Goal: Transaction & Acquisition: Purchase product/service

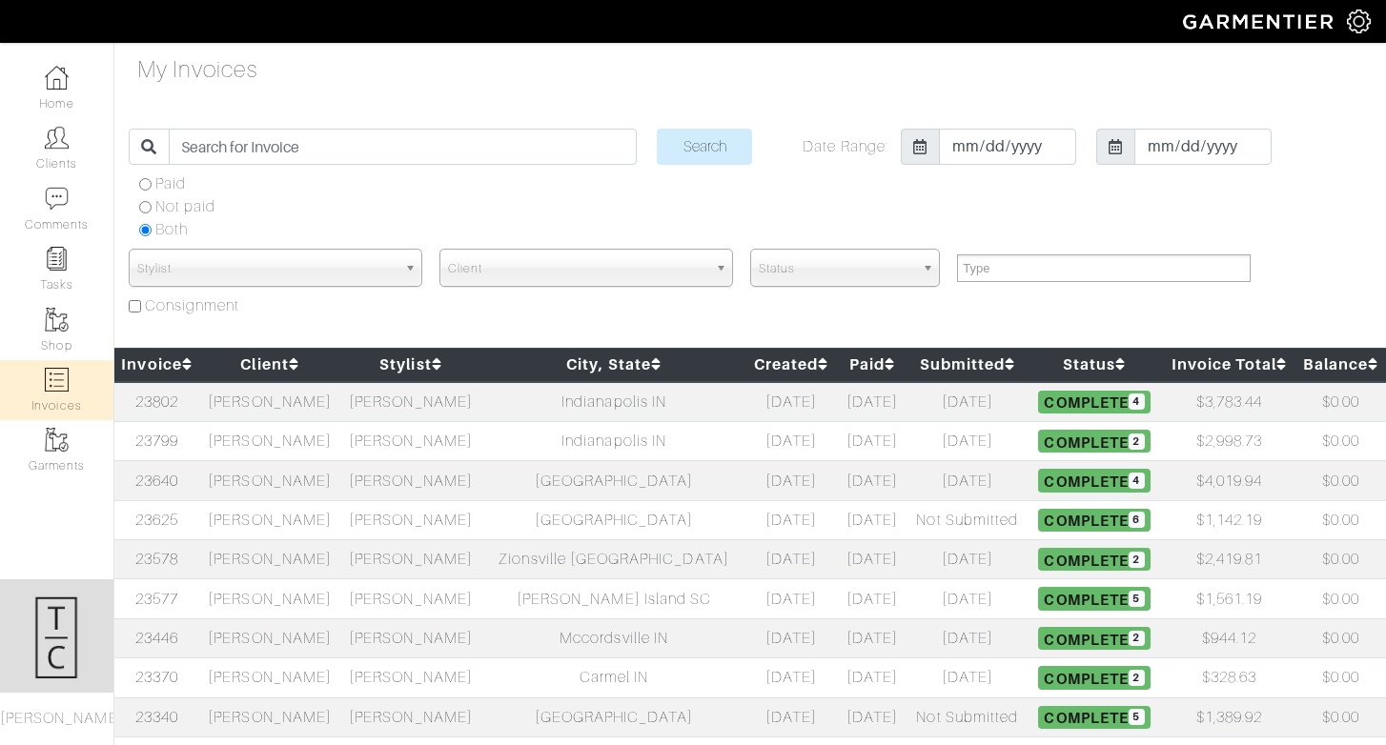
select select
click at [55, 83] on img at bounding box center [57, 78] width 24 height 24
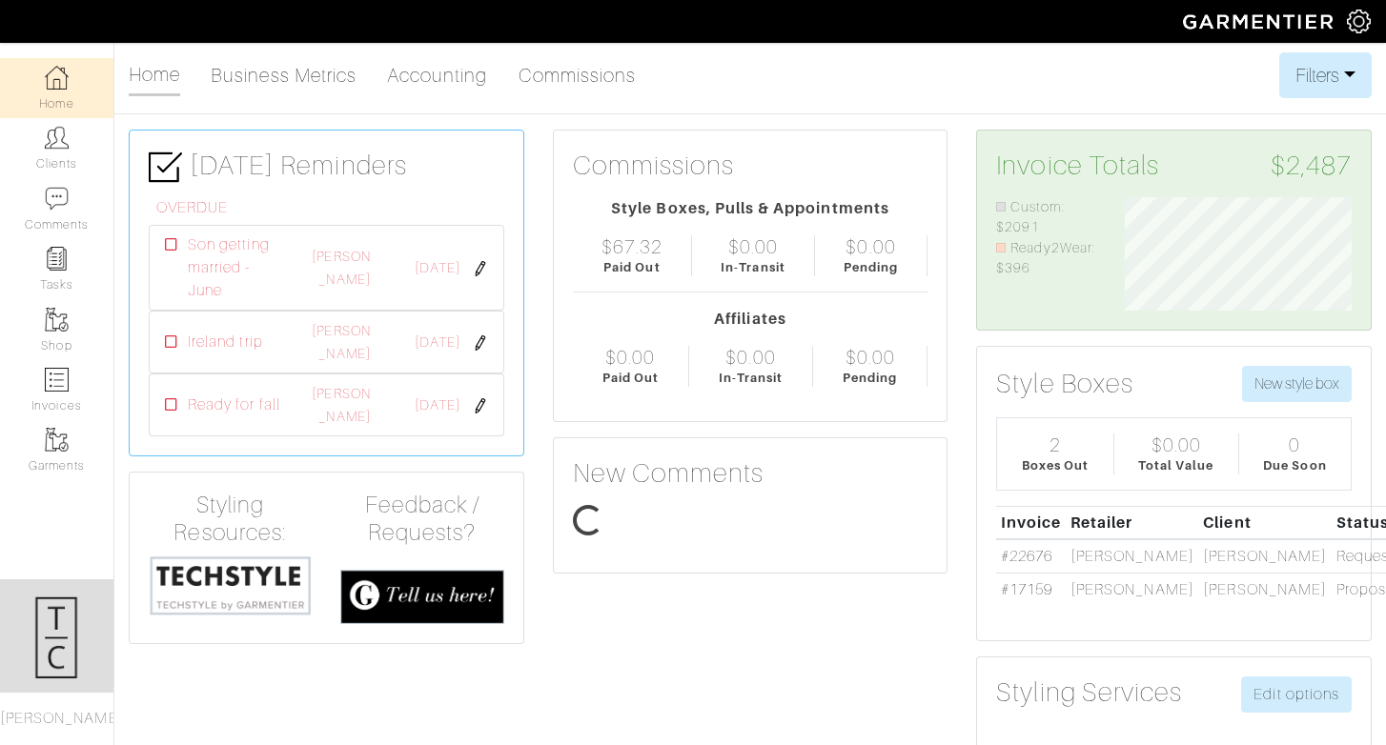
scroll to position [113, 255]
click at [95, 361] on link "Invoices" at bounding box center [56, 390] width 113 height 60
select select
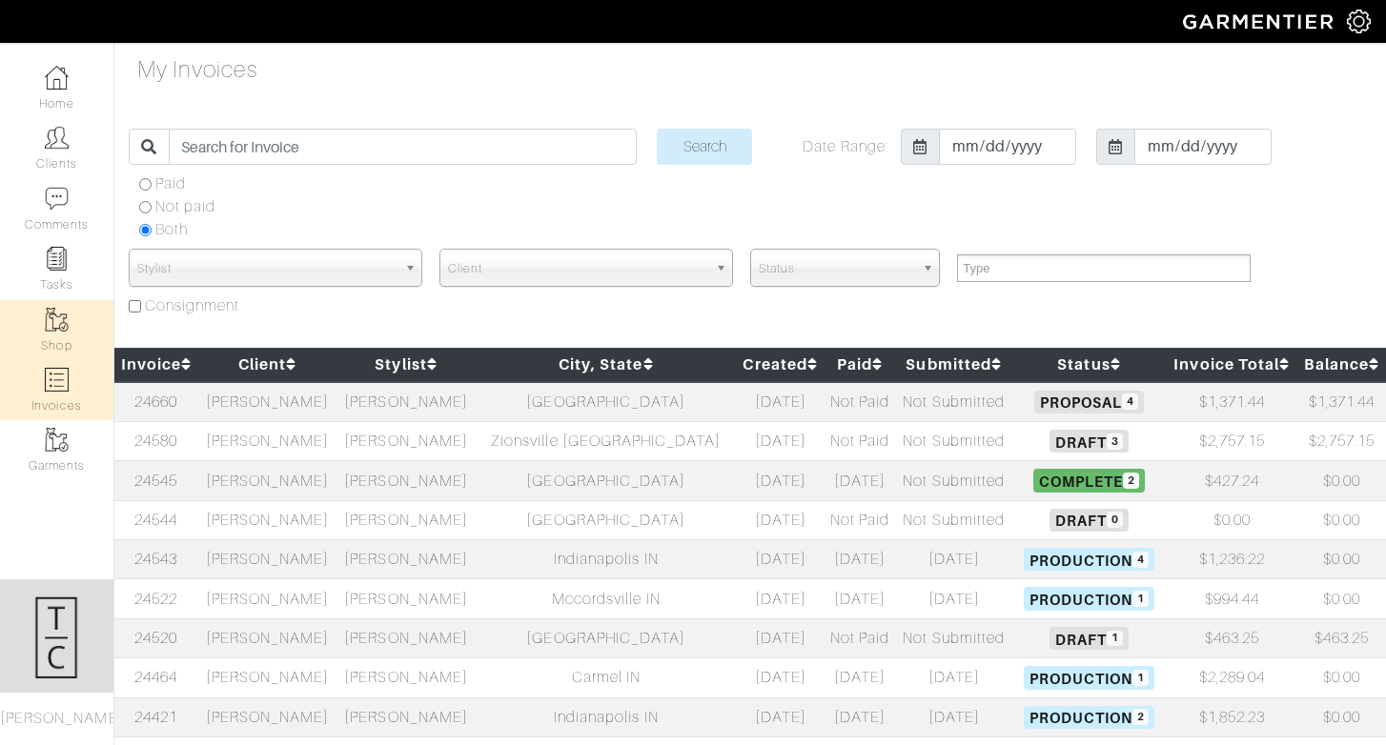
select select
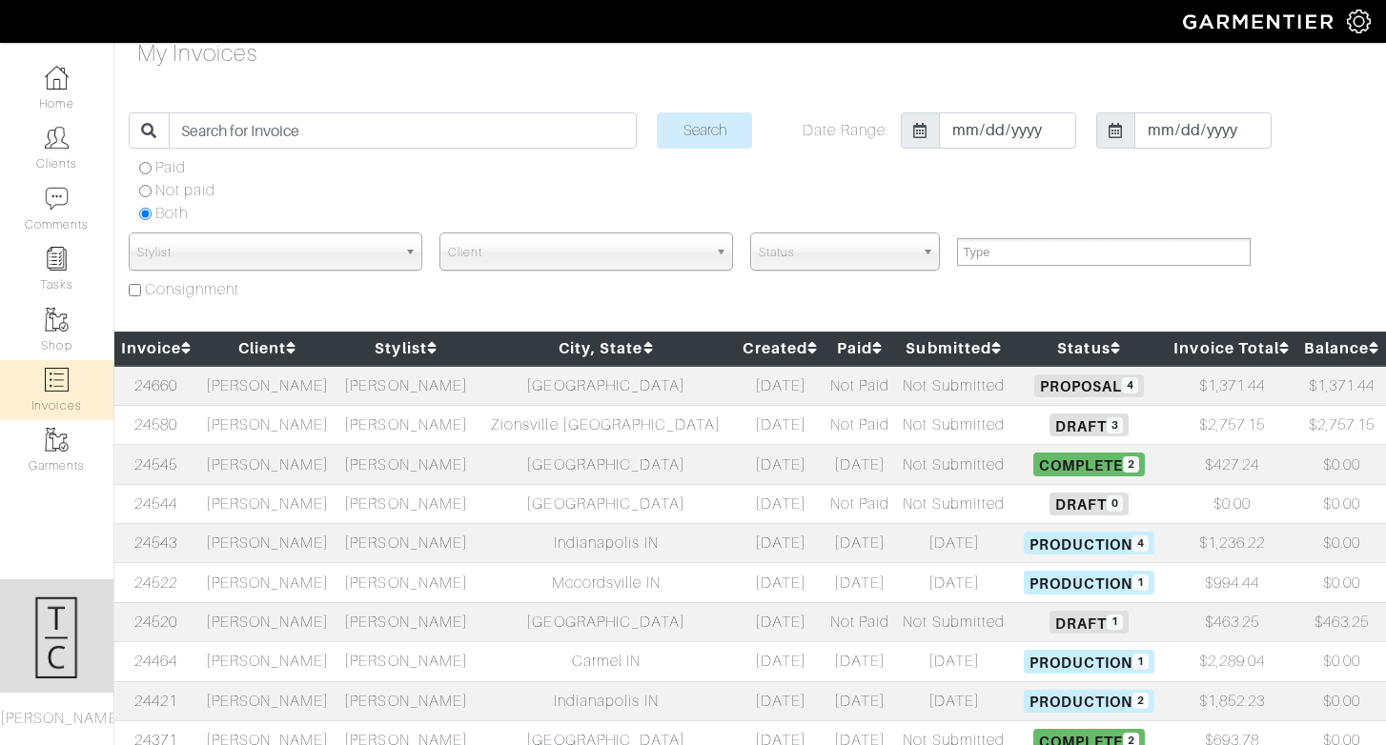
scroll to position [21, 0]
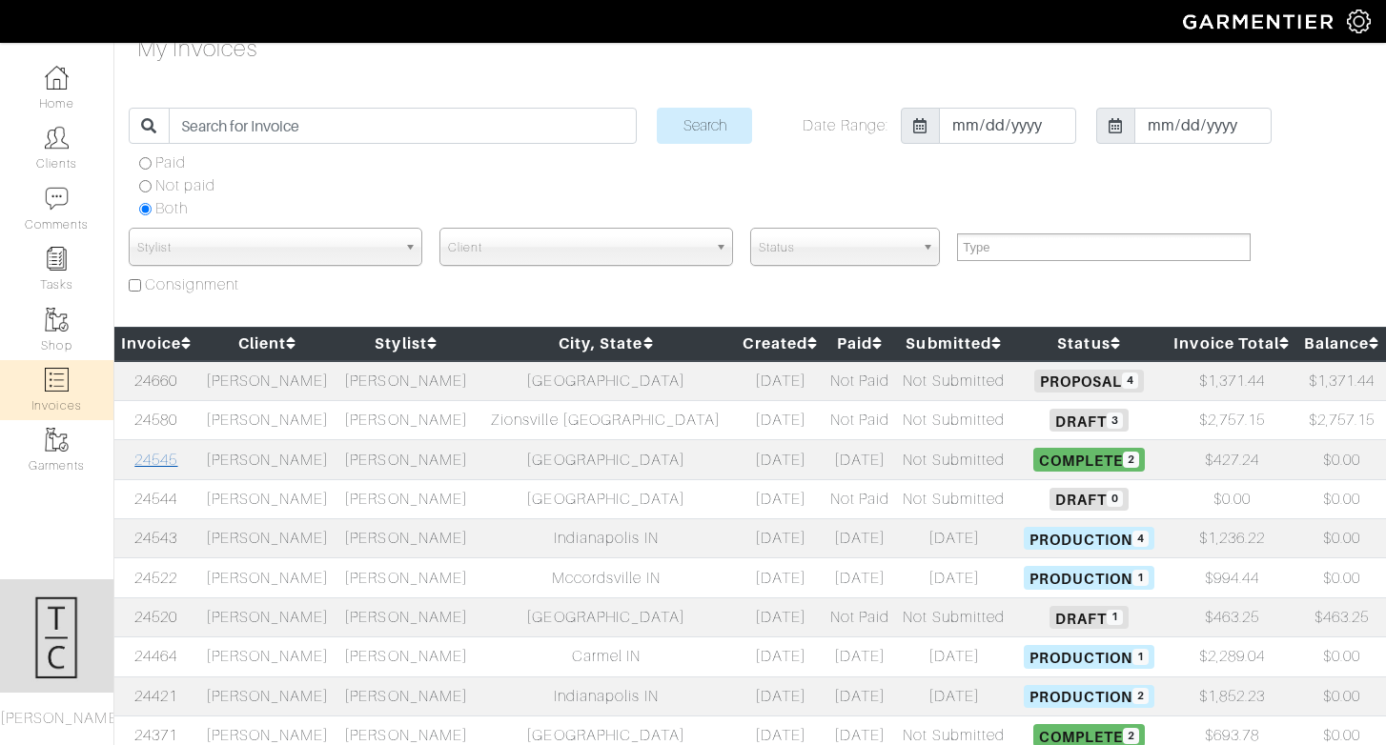
click at [175, 457] on link "24545" at bounding box center [155, 460] width 43 height 17
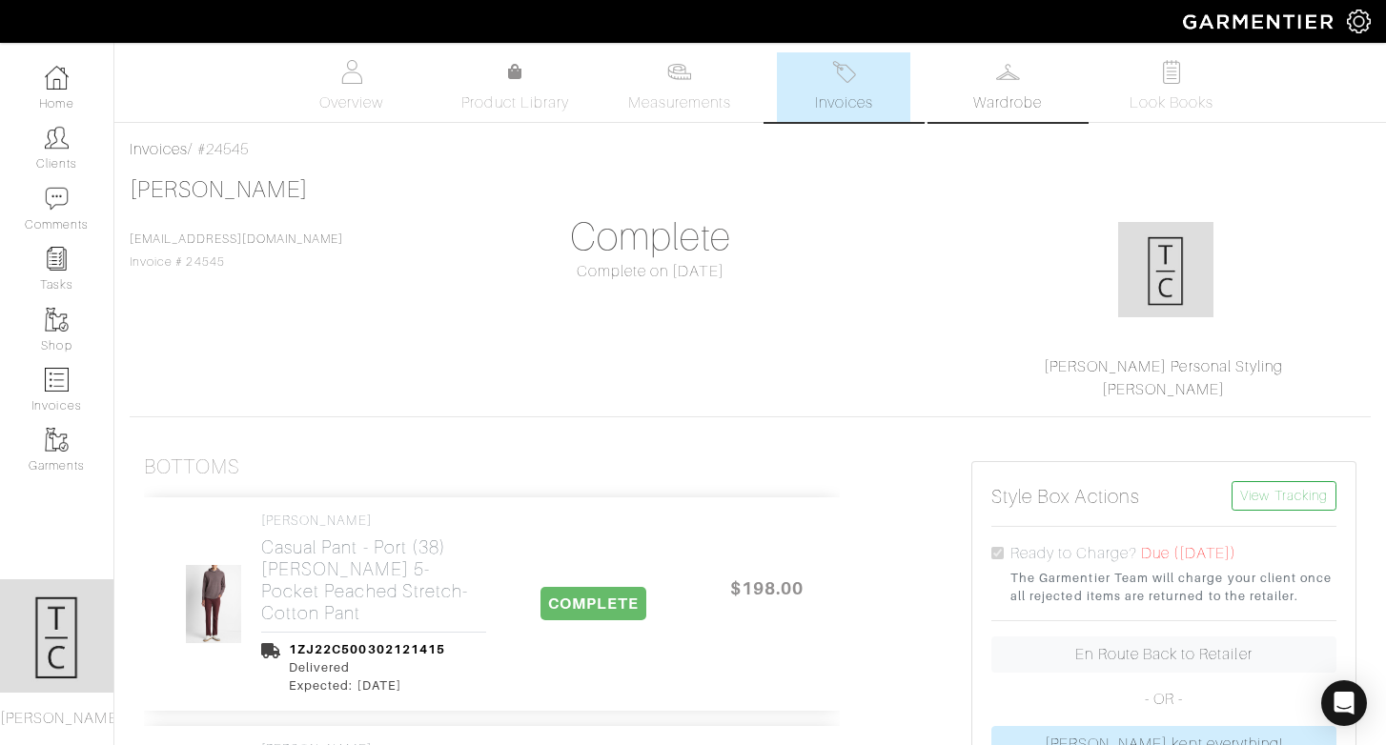
click at [1007, 91] on span "Wardrobe" at bounding box center [1007, 102] width 69 height 23
click at [848, 99] on span "Invoices" at bounding box center [844, 102] width 58 height 23
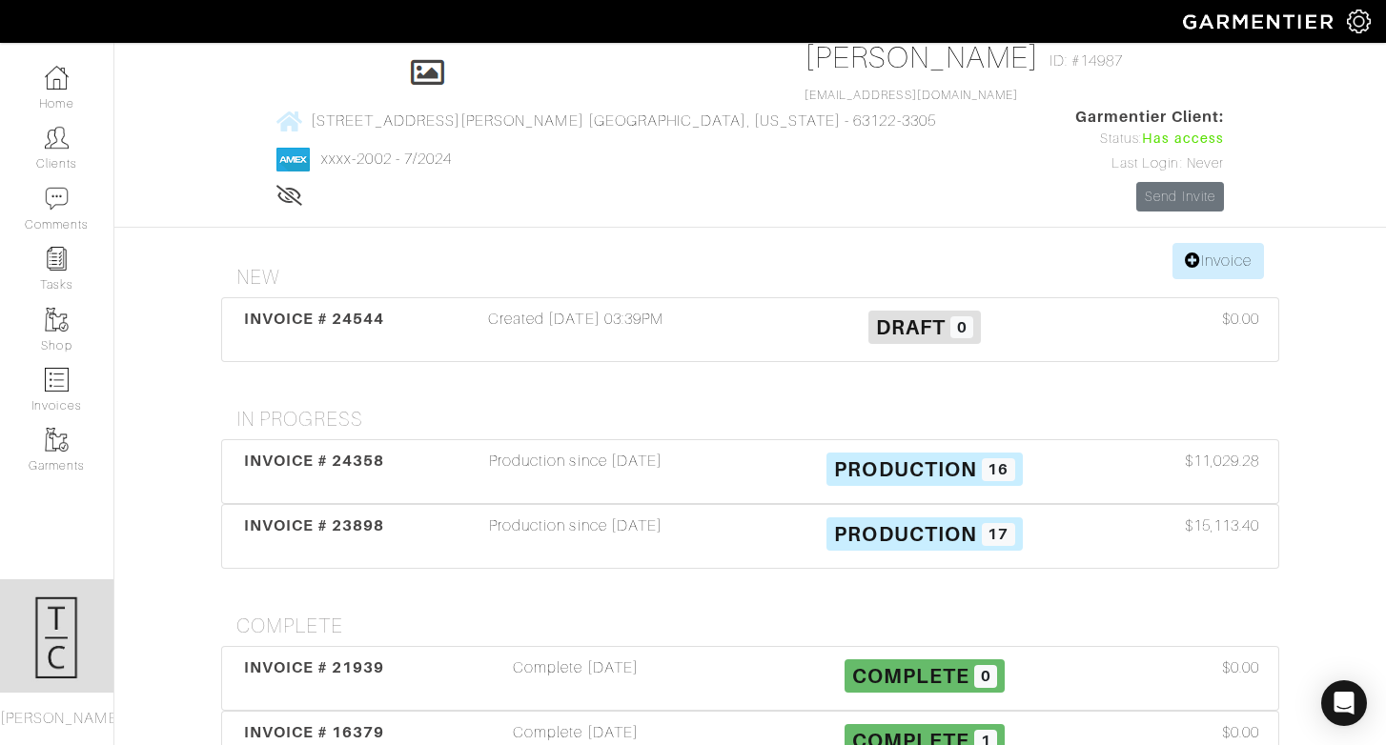
scroll to position [100, 0]
click at [568, 449] on div "Production since [DATE]" at bounding box center [575, 471] width 349 height 44
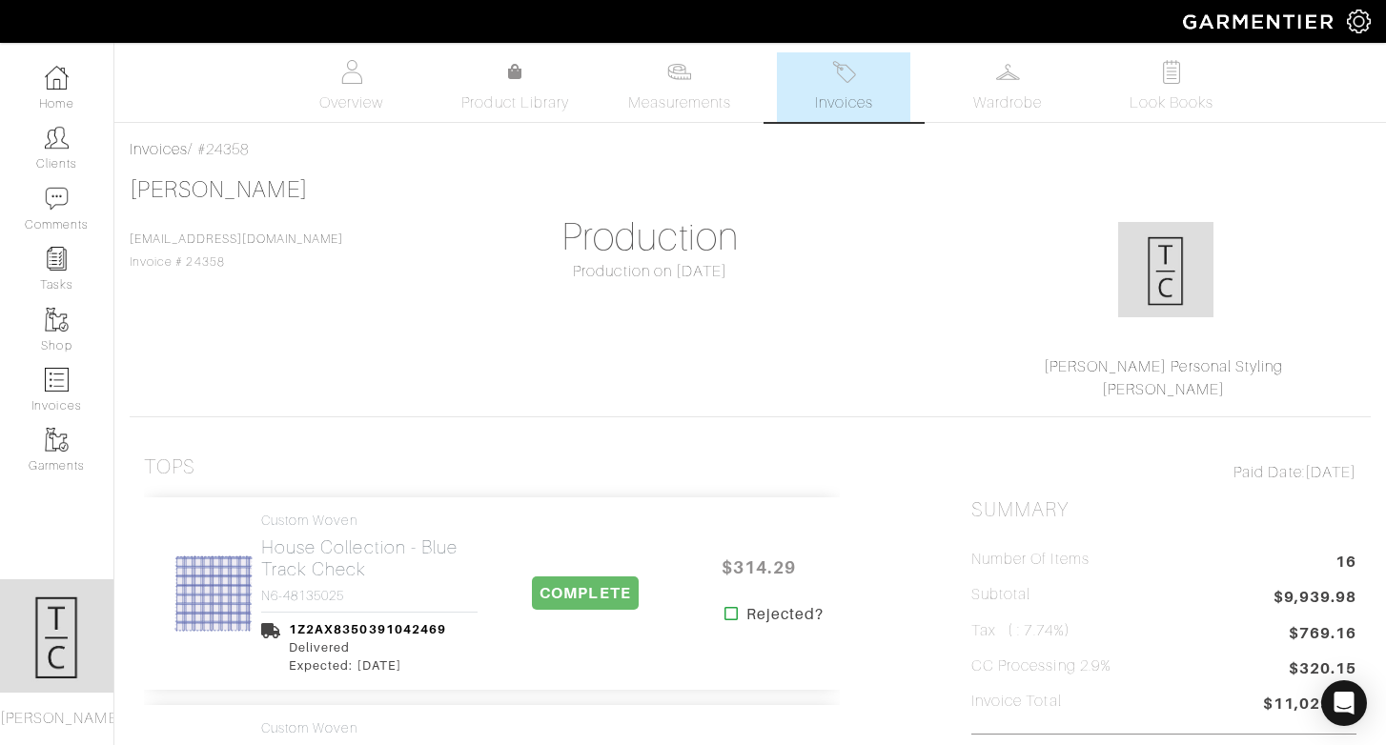
click at [863, 100] on span "Invoices" at bounding box center [844, 102] width 58 height 23
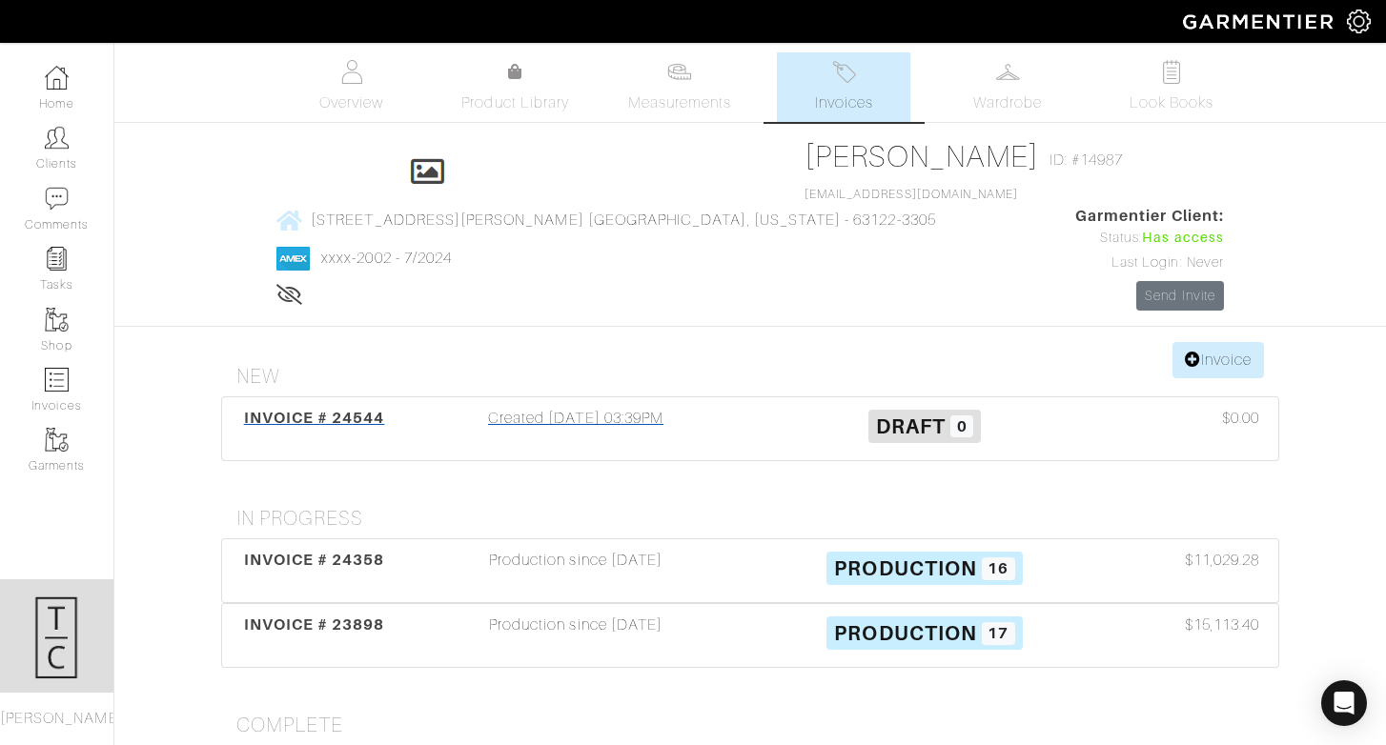
click at [342, 409] on span "INVOICE # 24544" at bounding box center [314, 418] width 141 height 18
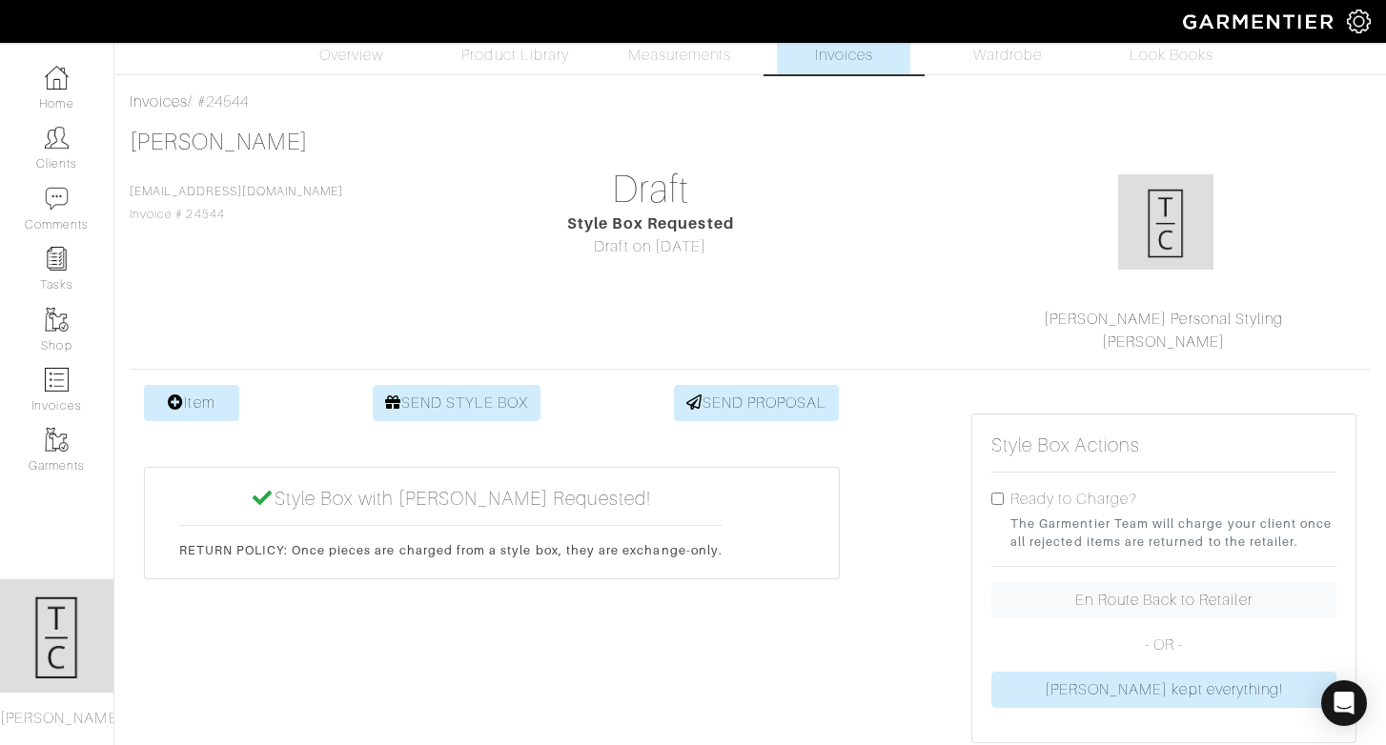
scroll to position [97, 0]
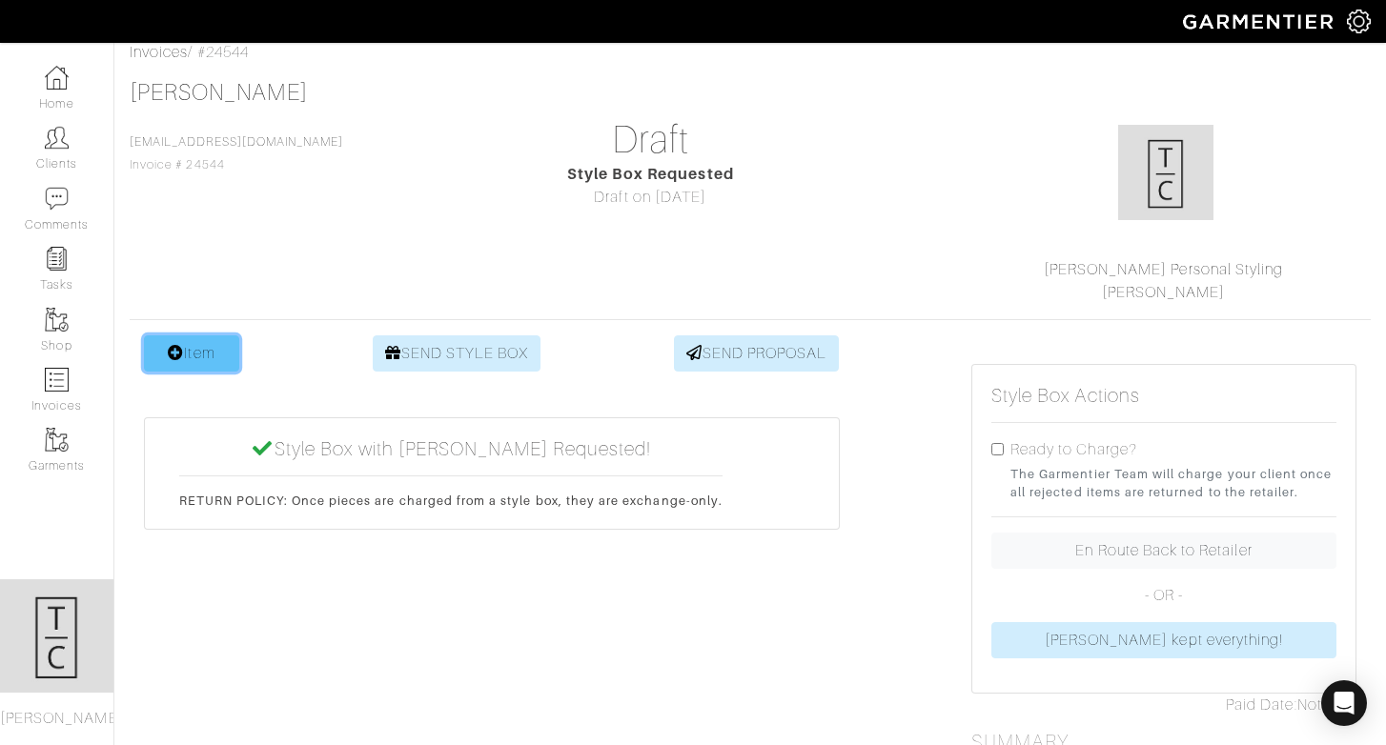
click at [201, 357] on link "Item" at bounding box center [191, 353] width 95 height 36
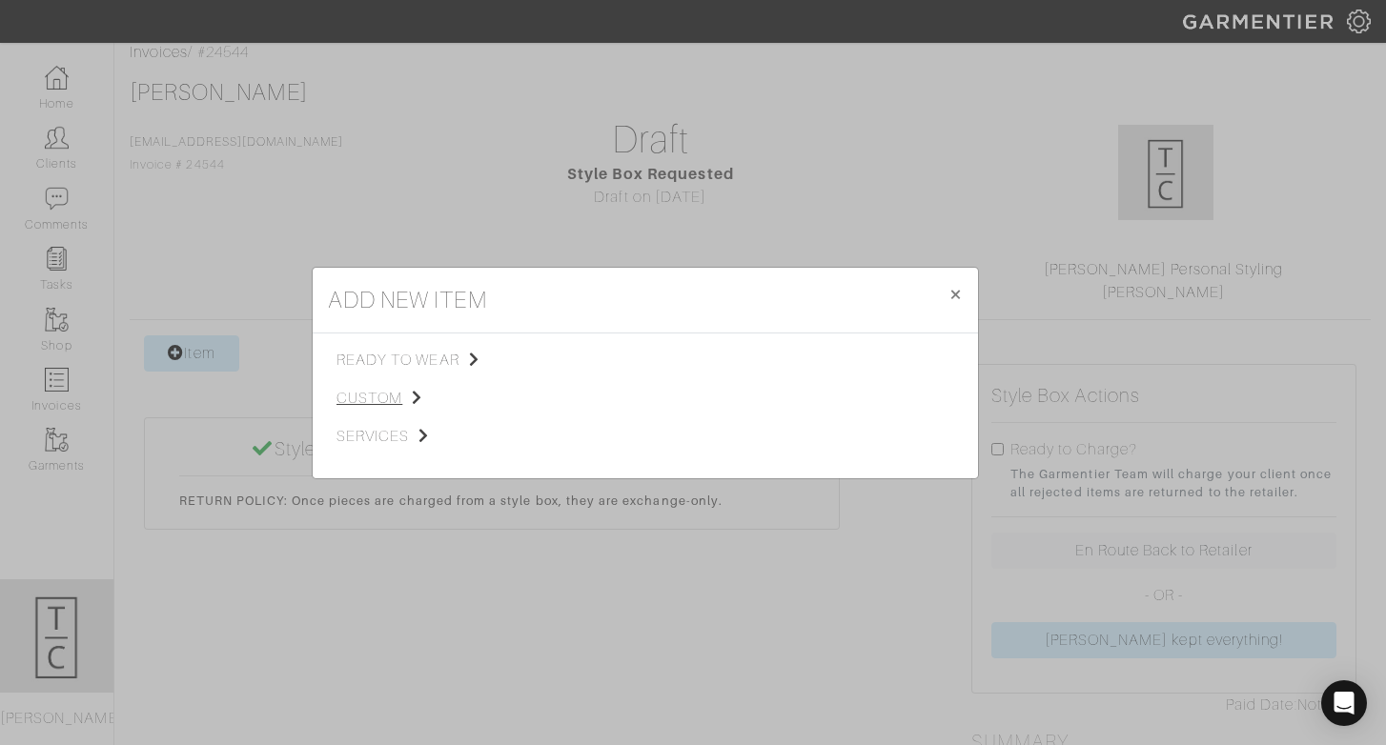
click at [394, 405] on span "custom" at bounding box center [432, 398] width 192 height 23
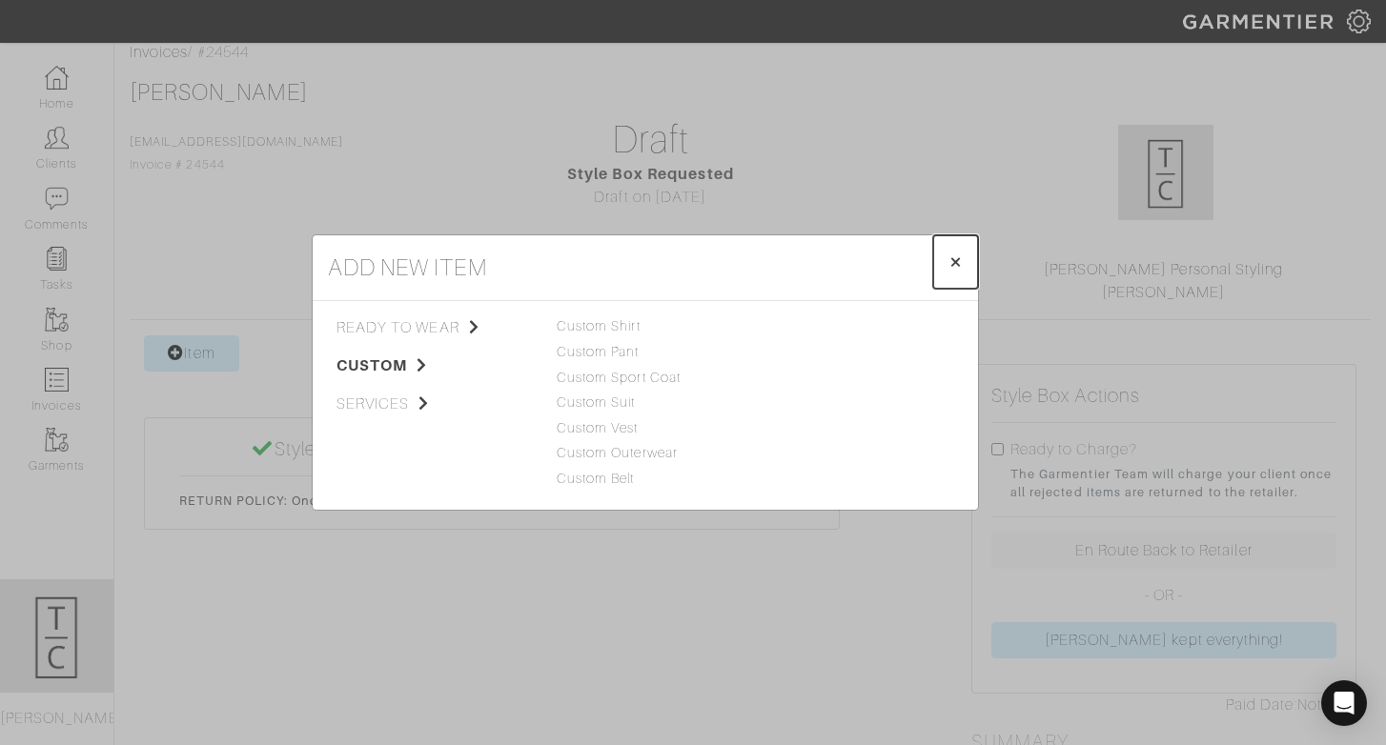
click at [959, 263] on span "×" at bounding box center [955, 262] width 14 height 26
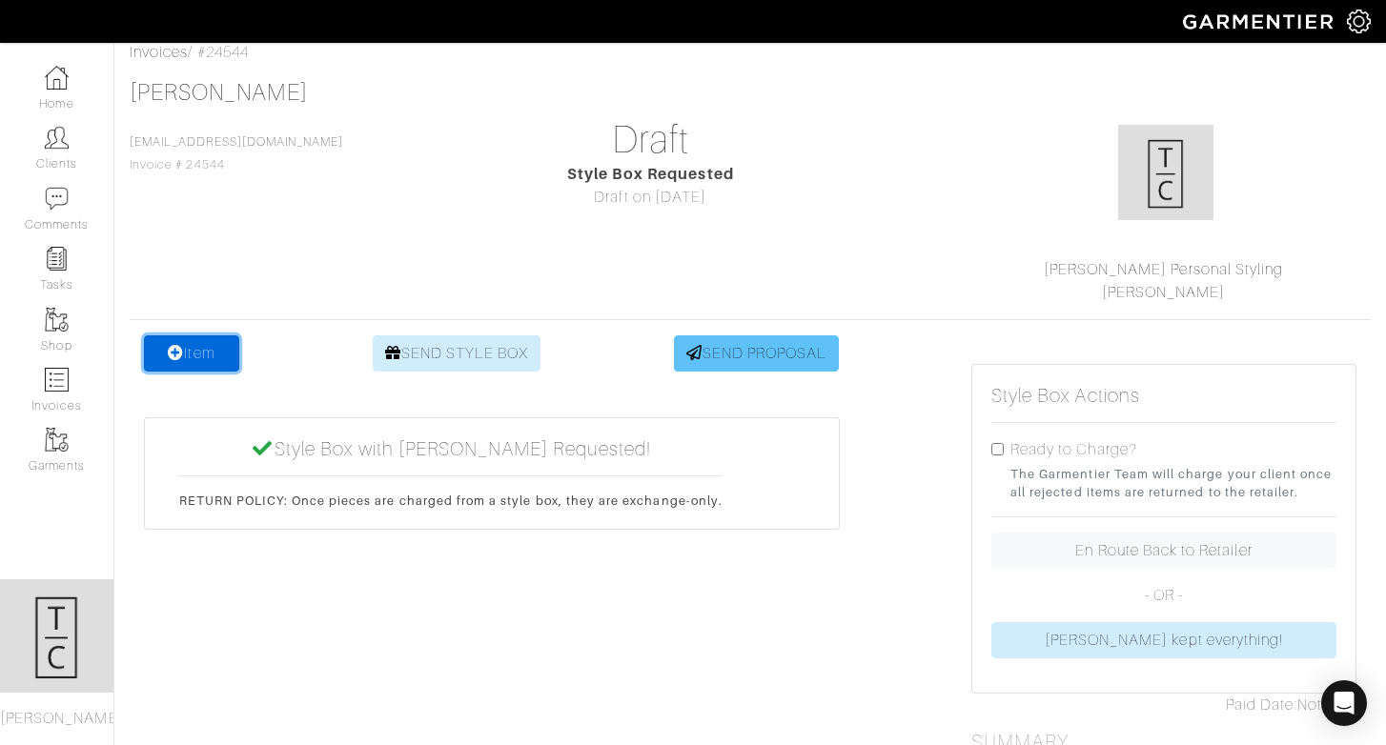
scroll to position [0, 0]
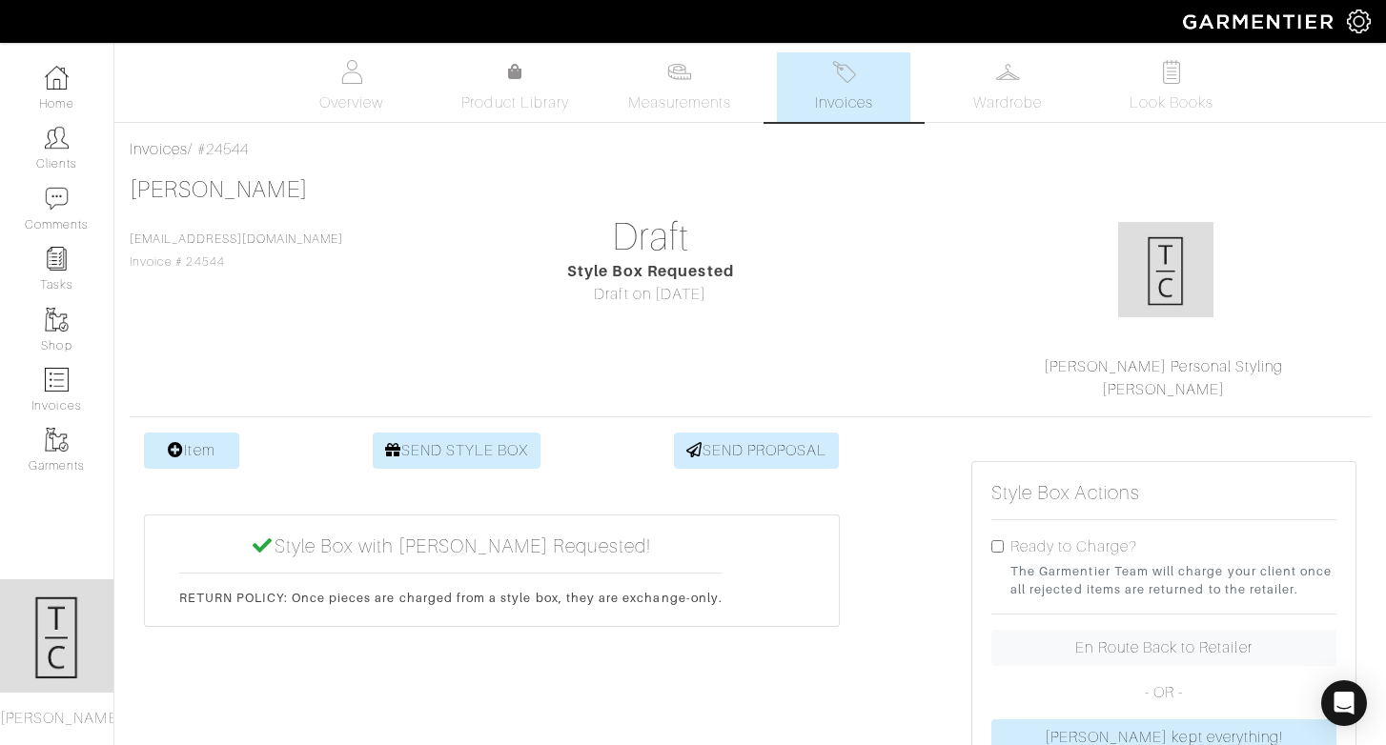
click at [855, 106] on span "Invoices" at bounding box center [844, 102] width 58 height 23
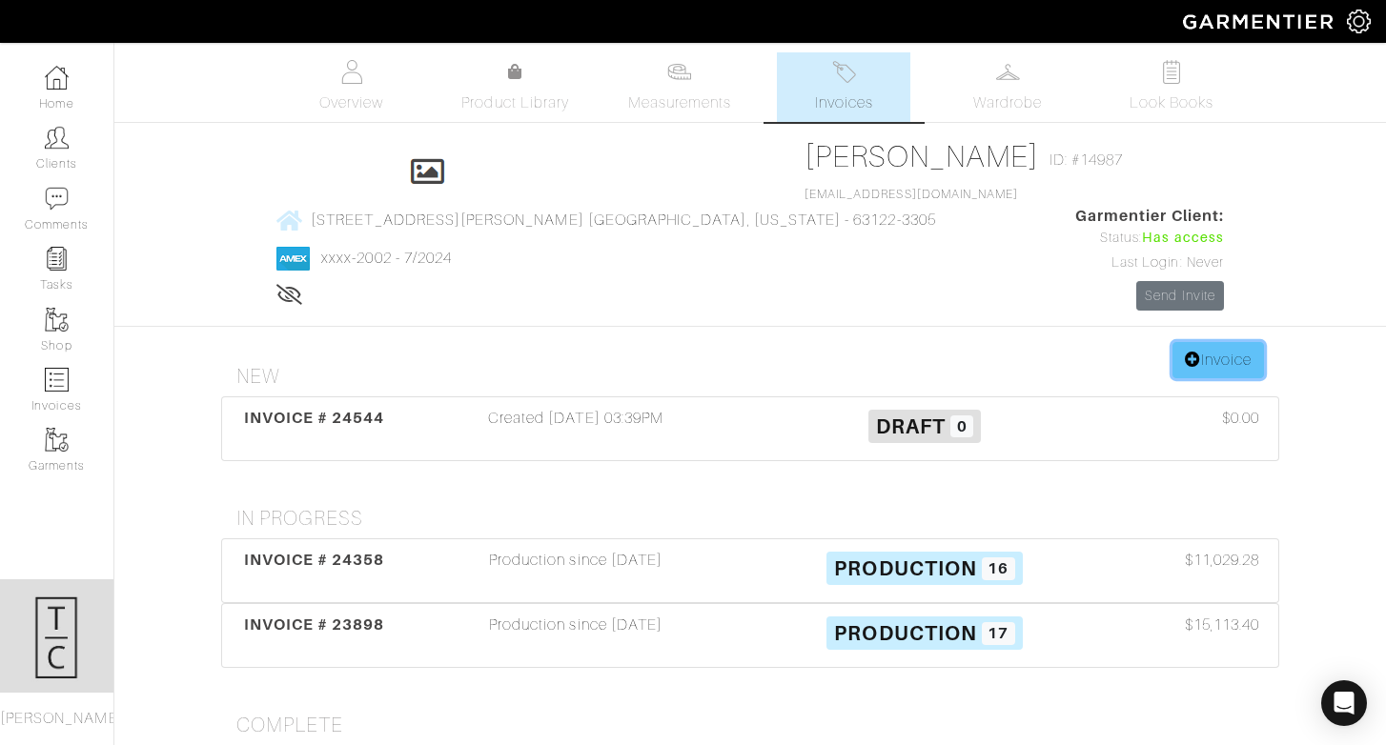
click at [1207, 342] on link "Invoice" at bounding box center [1217, 360] width 91 height 36
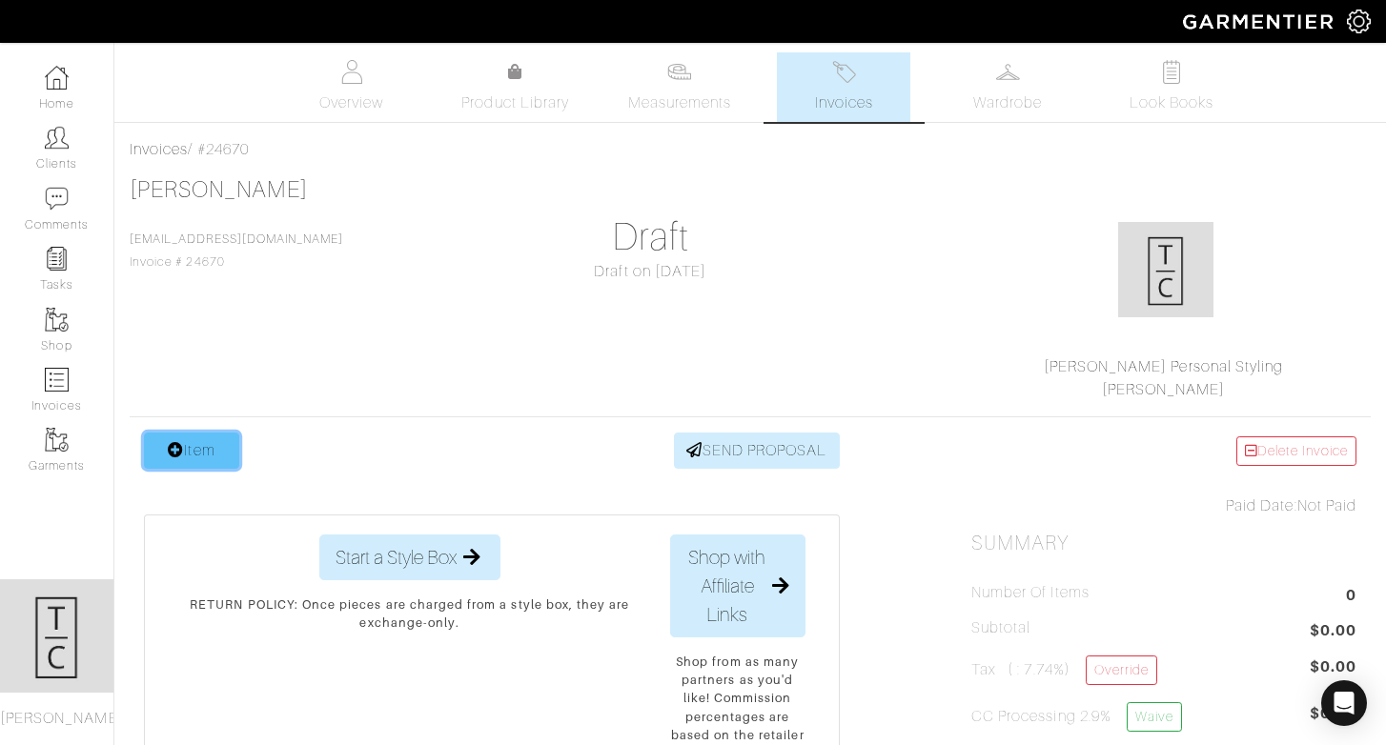
click at [203, 449] on link "Item" at bounding box center [191, 451] width 95 height 36
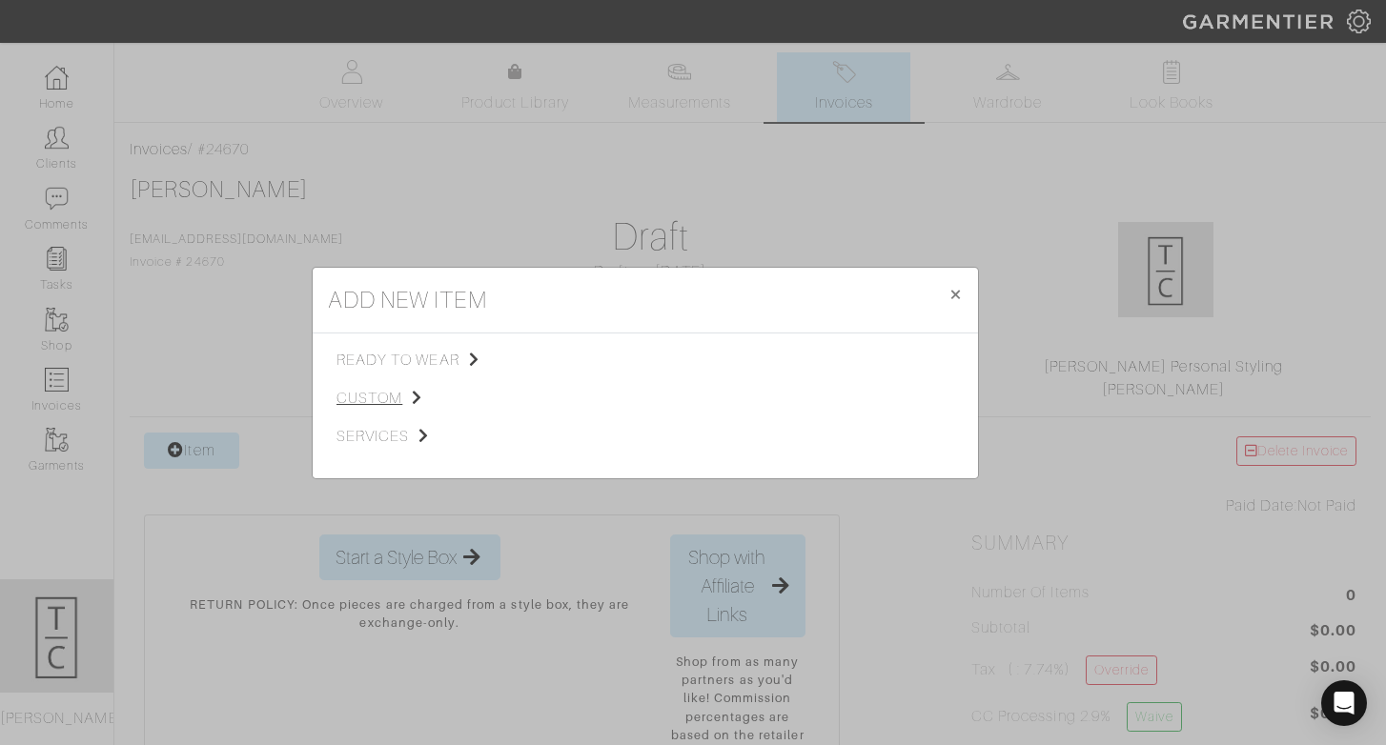
click at [381, 406] on span "custom" at bounding box center [432, 398] width 192 height 23
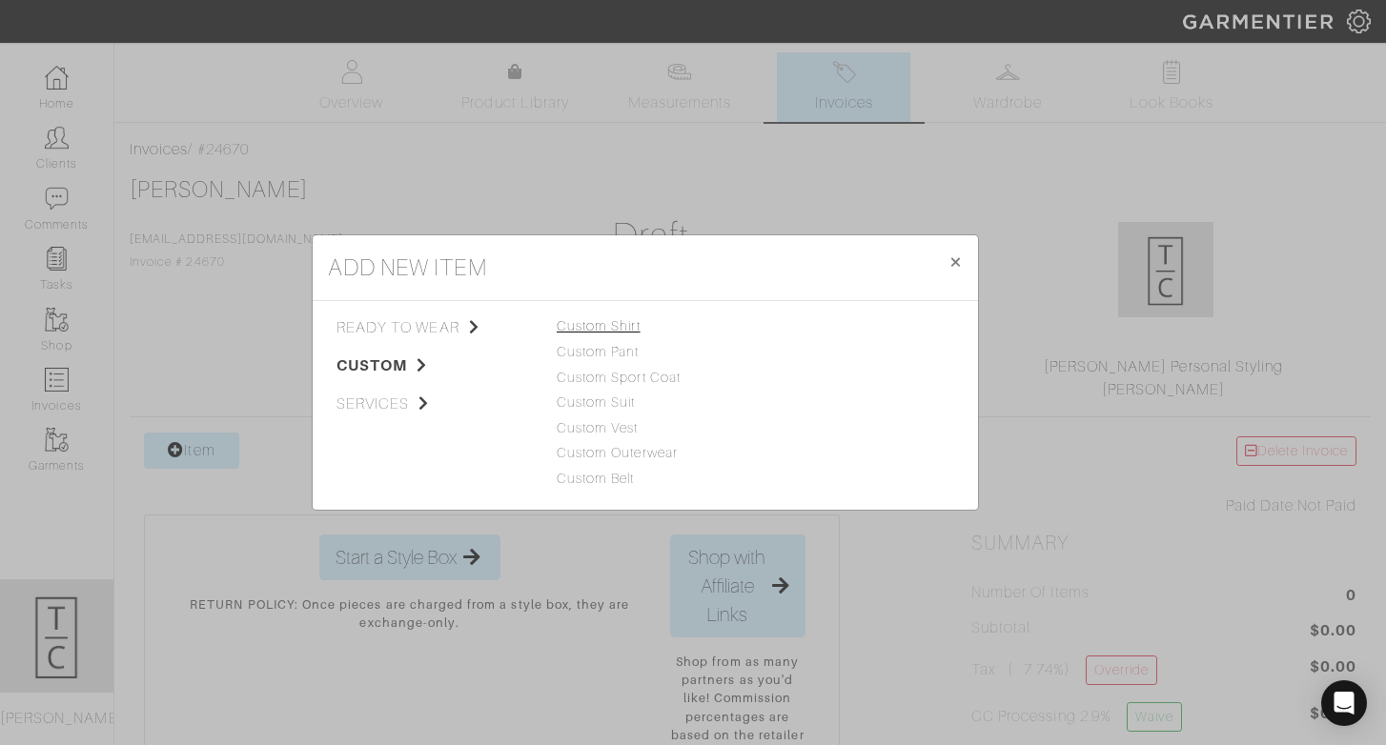
click at [581, 323] on link "Custom Shirt" at bounding box center [599, 325] width 84 height 15
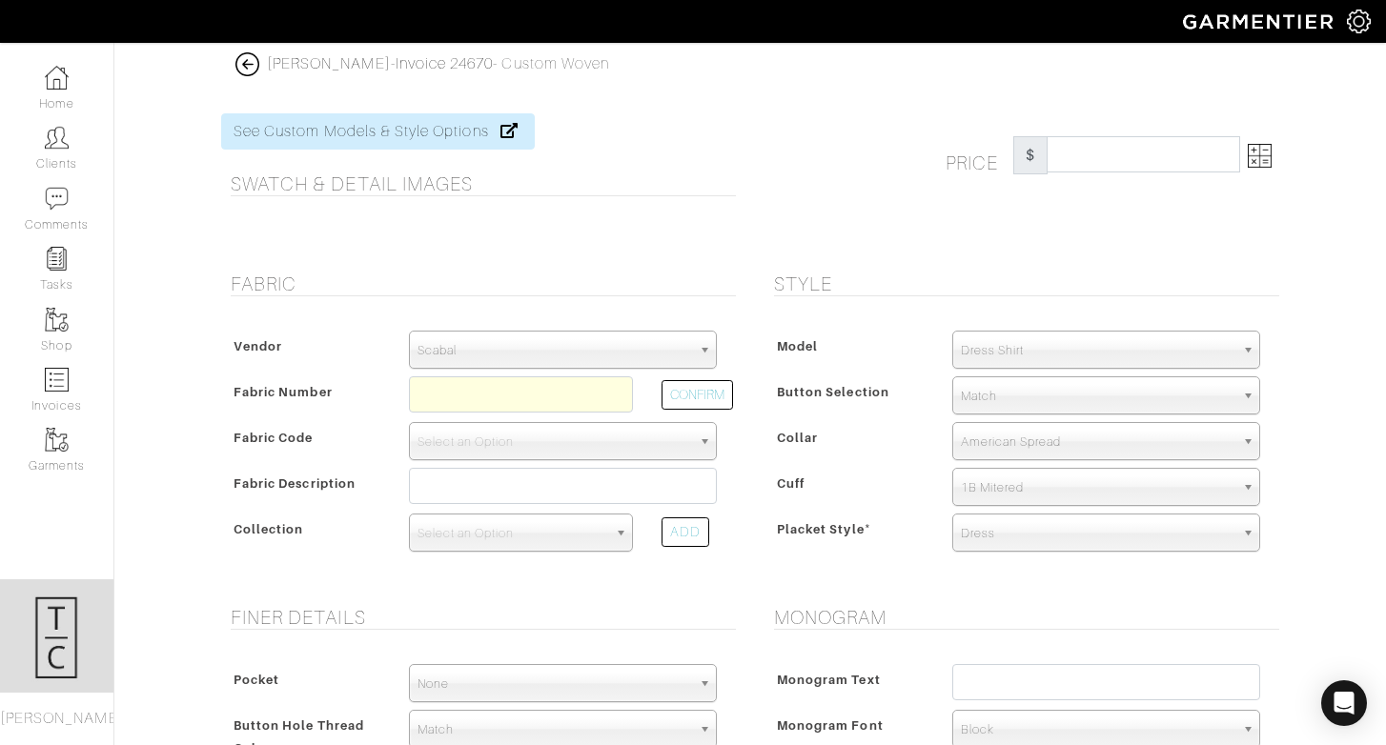
click at [558, 354] on span "Scabal" at bounding box center [554, 351] width 274 height 38
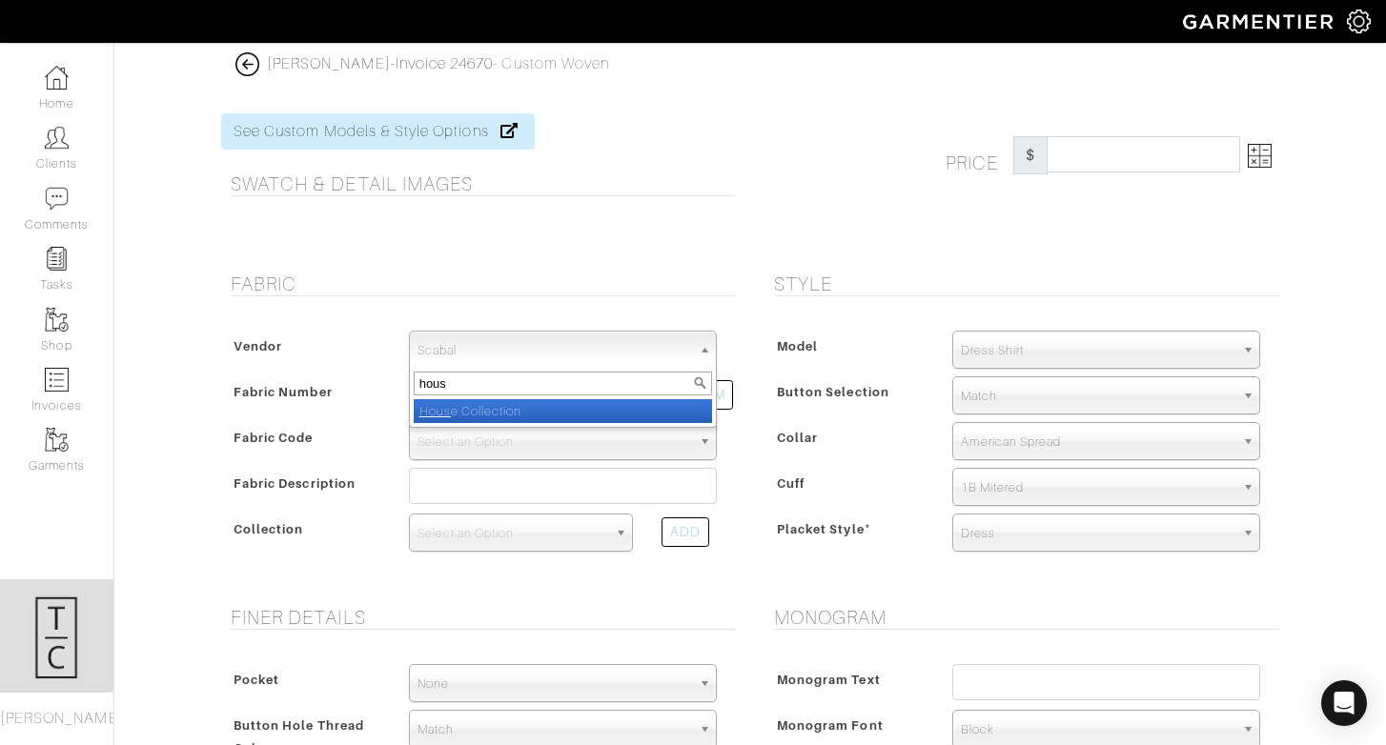
type input "house"
select select "75"
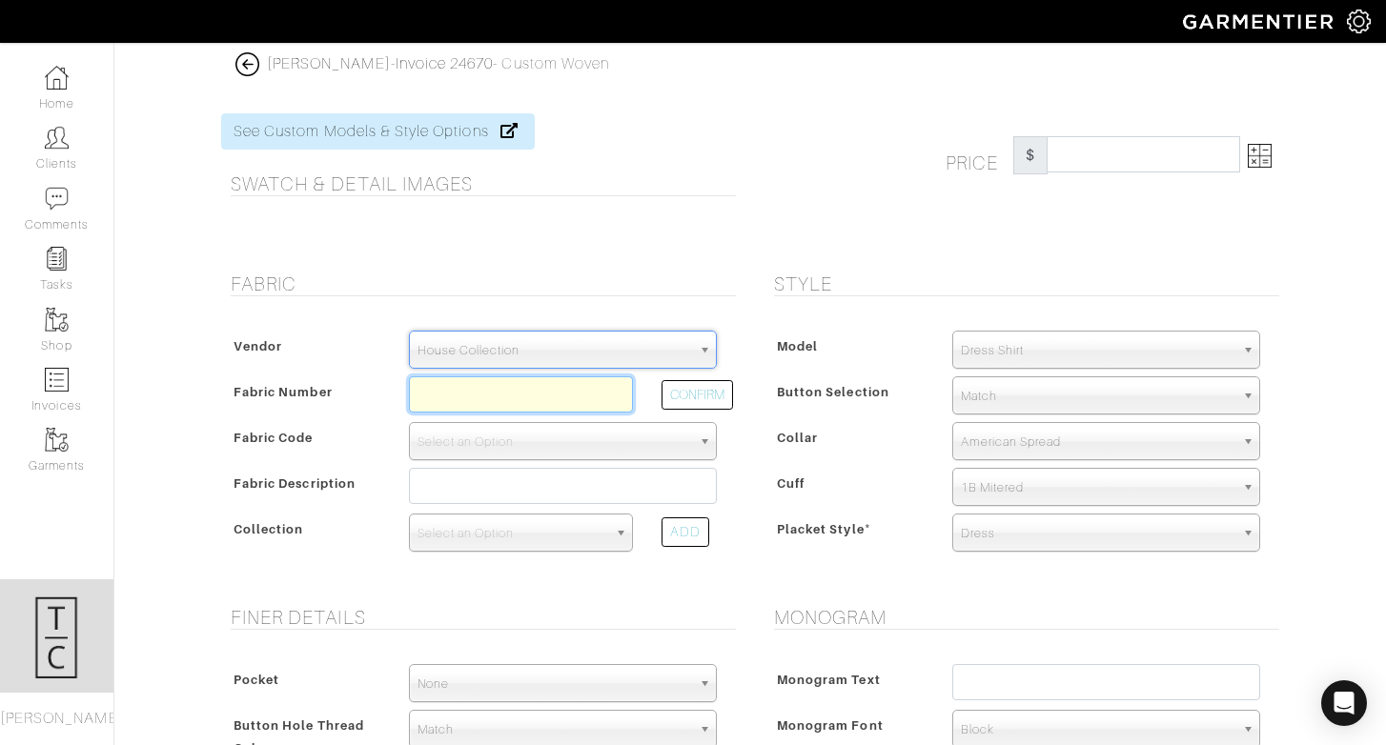
click at [543, 406] on input "text" at bounding box center [521, 394] width 224 height 36
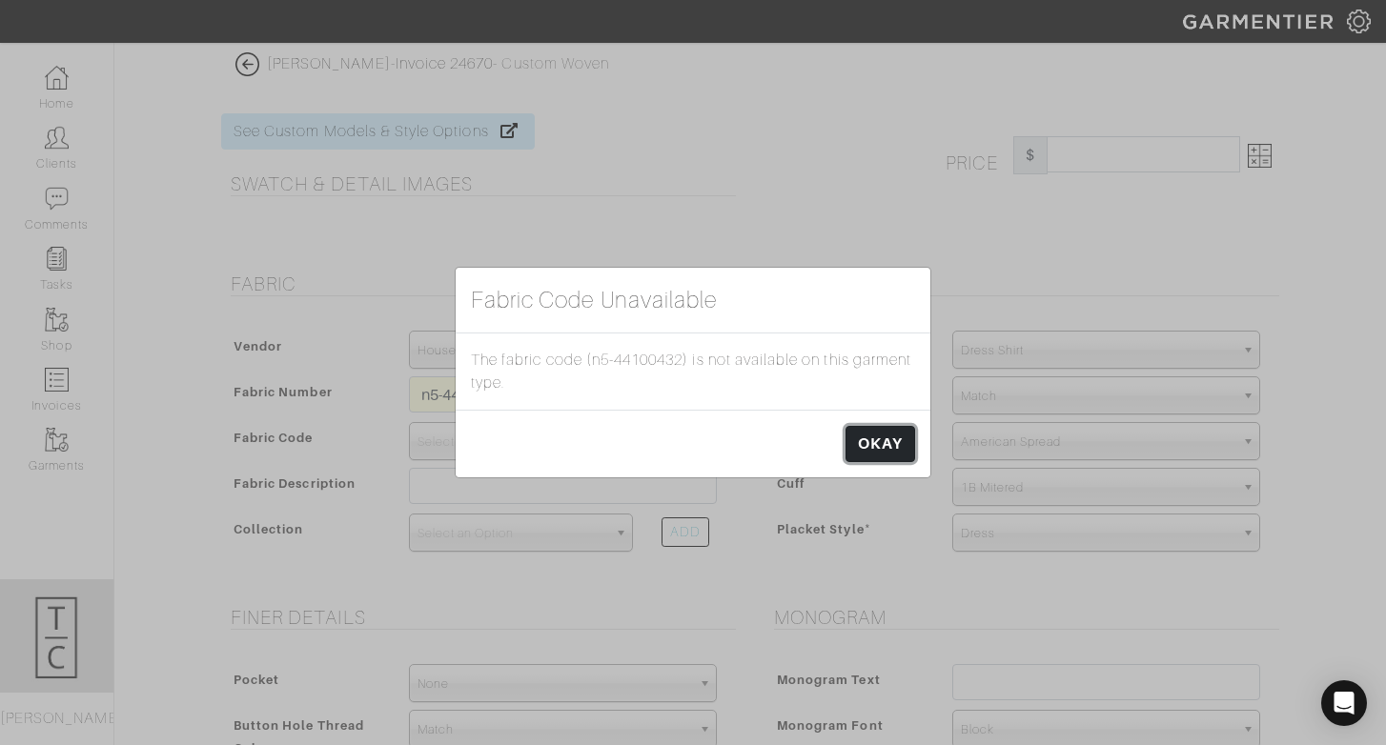
click at [883, 439] on link "OKAY" at bounding box center [880, 444] width 70 height 36
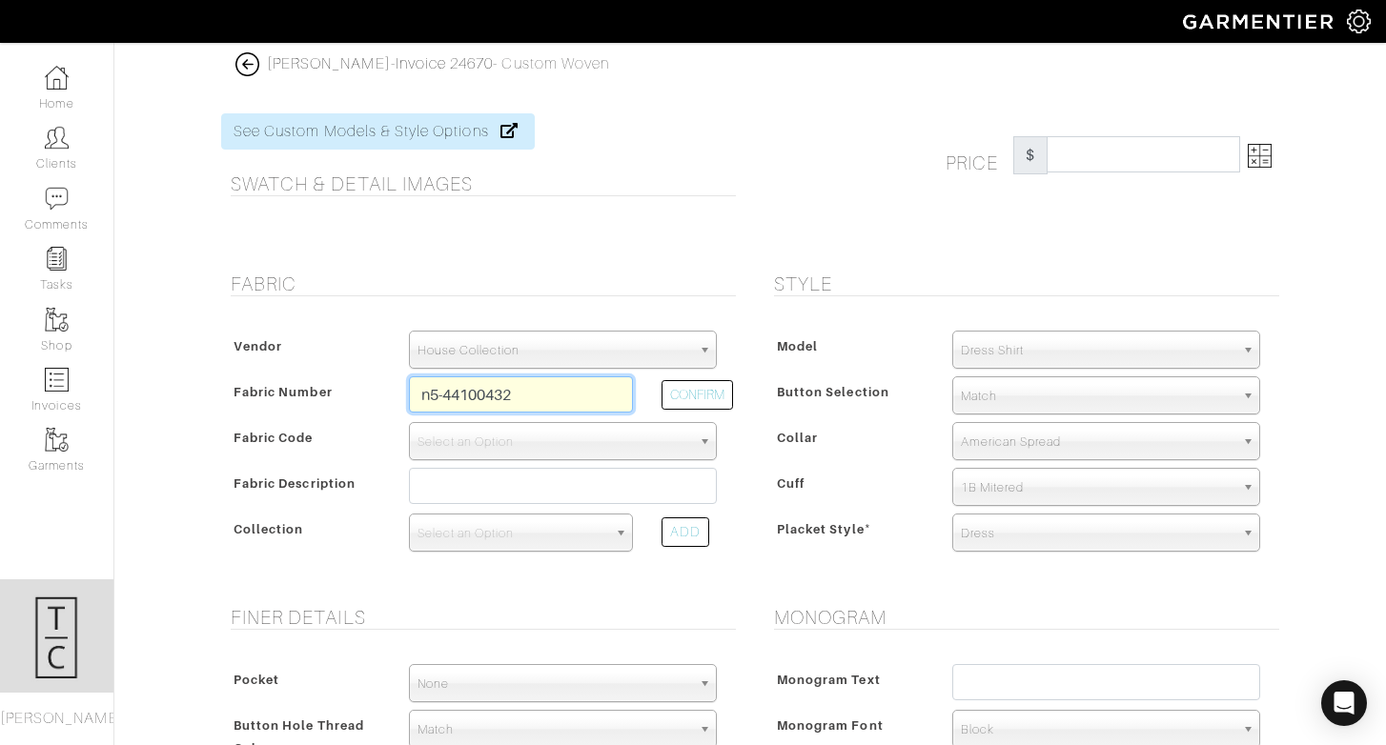
click at [561, 395] on input "n5-44100432" at bounding box center [521, 394] width 224 height 36
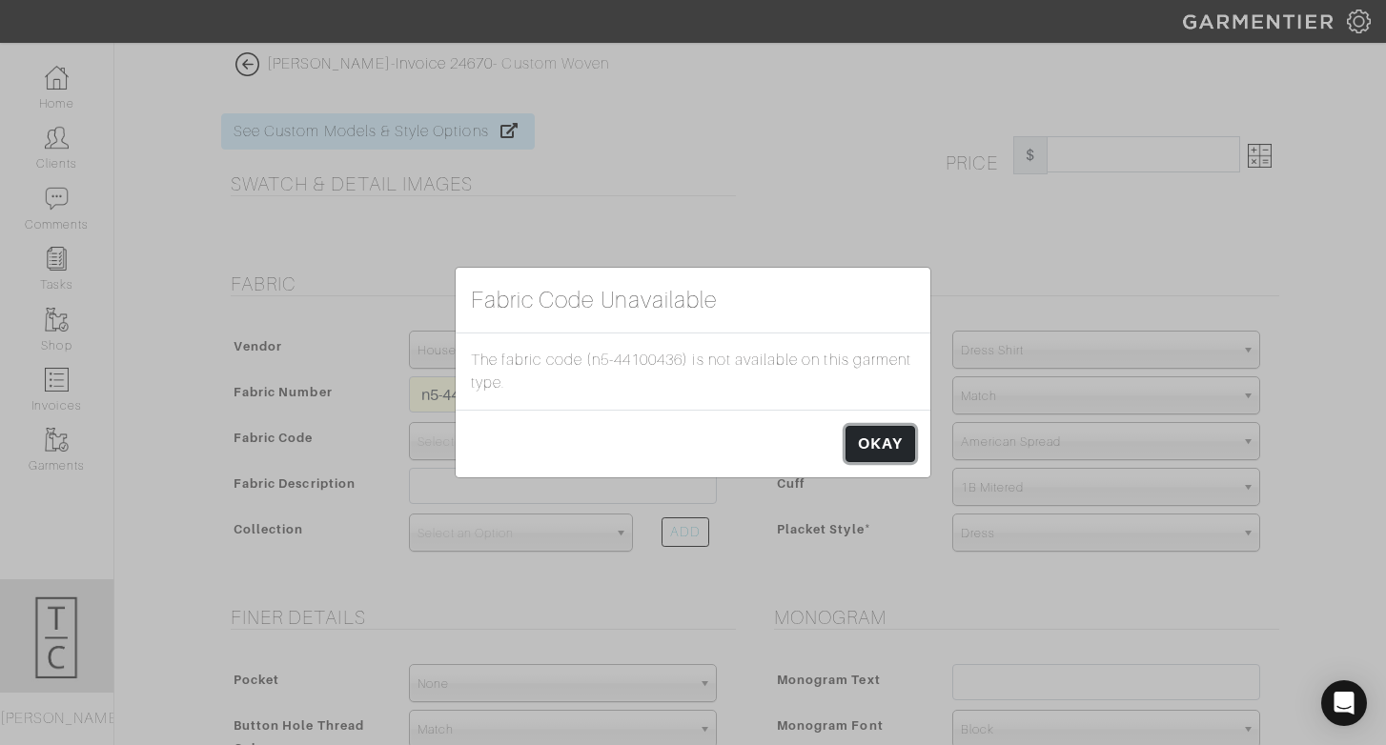
click at [877, 447] on link "OKAY" at bounding box center [880, 444] width 70 height 36
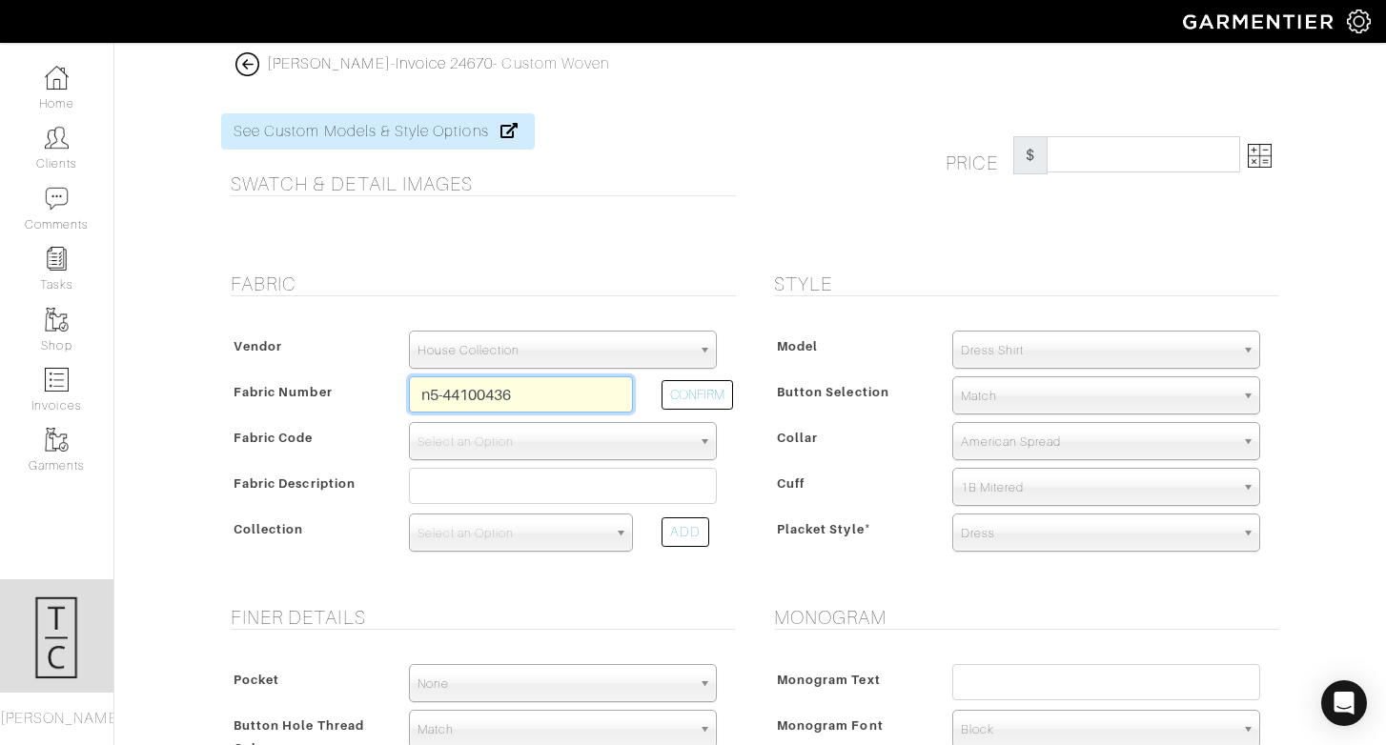
drag, startPoint x: 453, startPoint y: 396, endPoint x: 582, endPoint y: 395, distance: 129.6
click at [582, 395] on input "n5-44100436" at bounding box center [521, 394] width 224 height 36
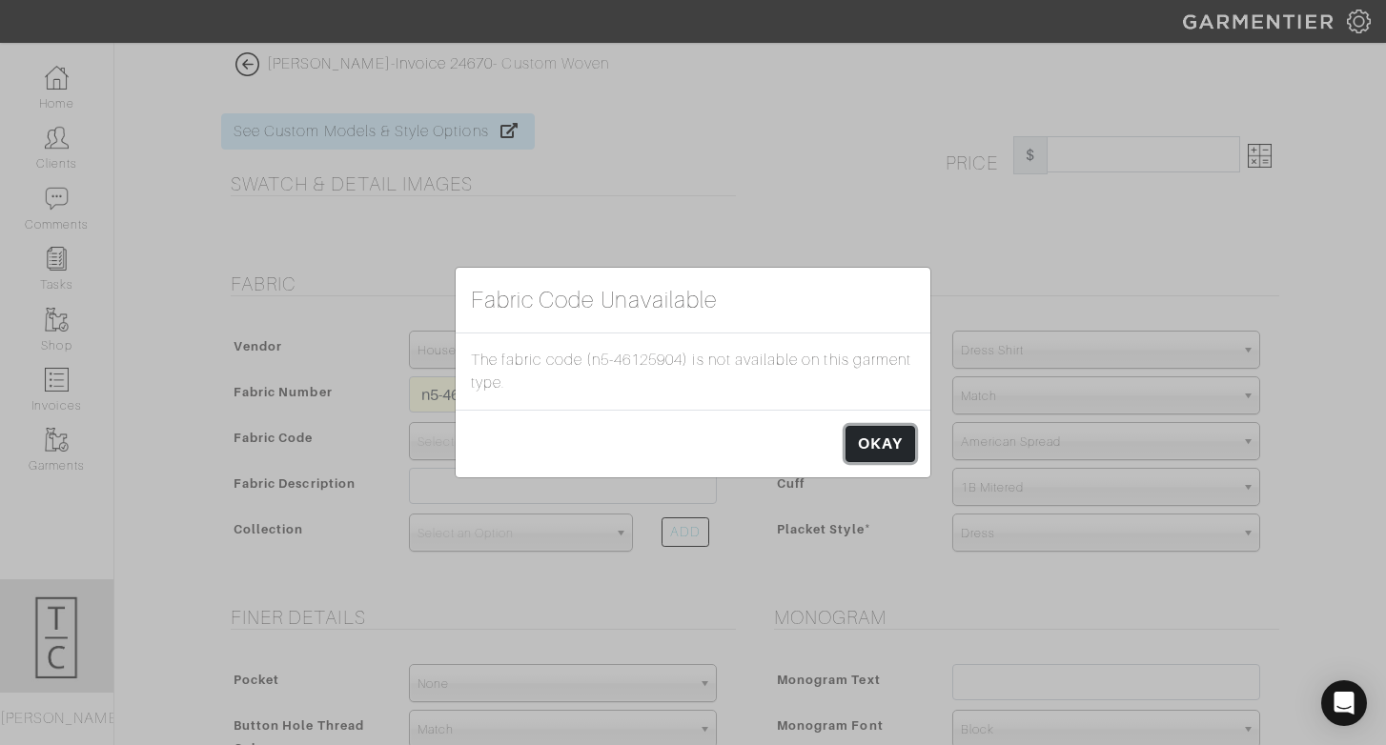
click at [870, 449] on link "OKAY" at bounding box center [880, 444] width 70 height 36
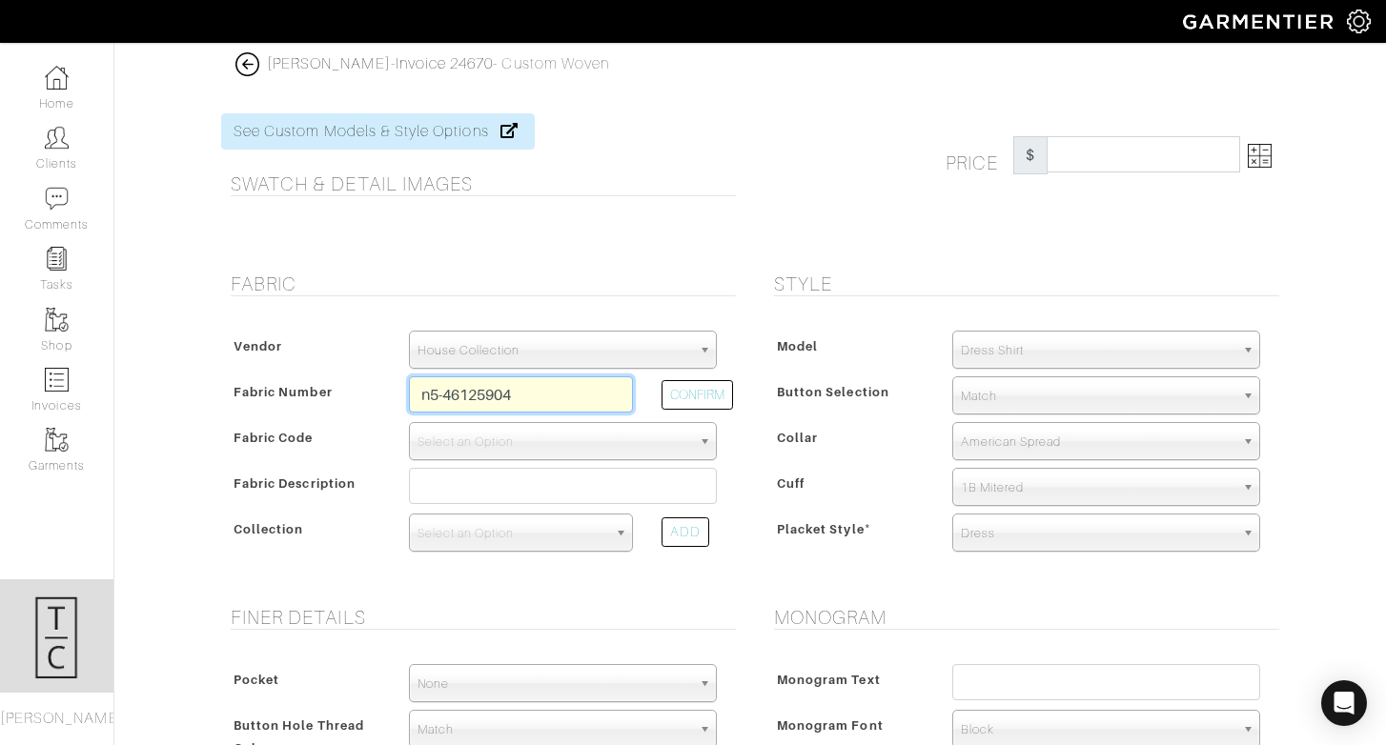
drag, startPoint x: 498, startPoint y: 397, endPoint x: 558, endPoint y: 387, distance: 60.0
click at [559, 388] on input "n5-46125904" at bounding box center [521, 394] width 224 height 36
click at [691, 404] on button "CONFIRM" at bounding box center [696, 395] width 71 height 30
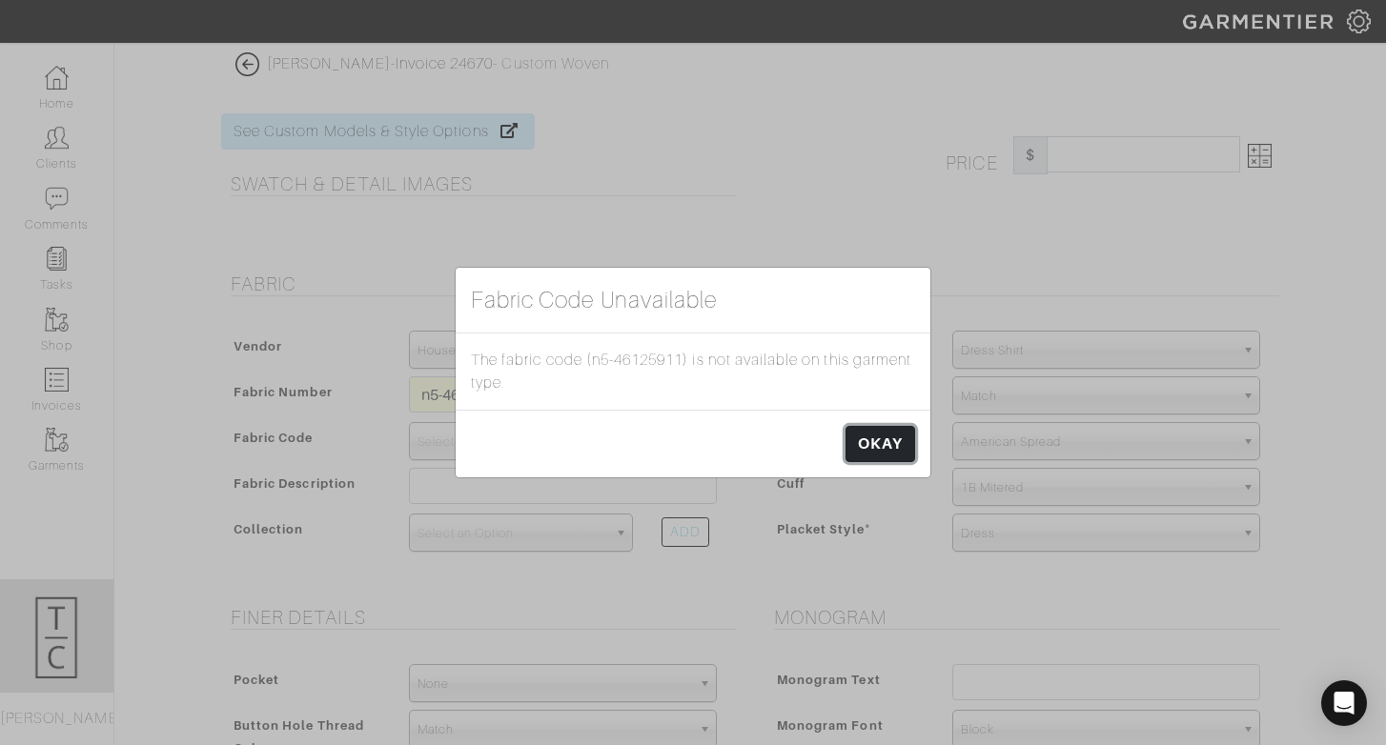
click at [862, 440] on link "OKAY" at bounding box center [880, 444] width 70 height 36
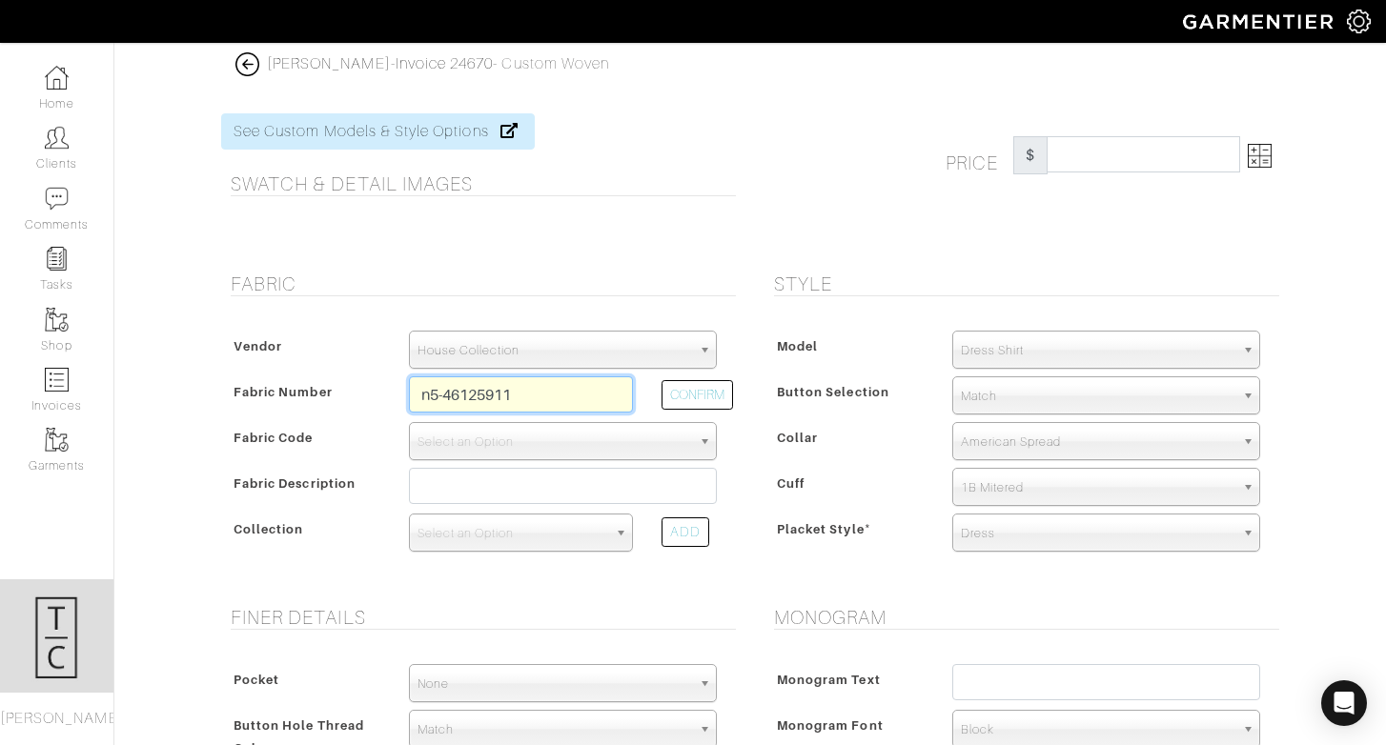
click at [562, 400] on input "n5-46125911" at bounding box center [521, 394] width 224 height 36
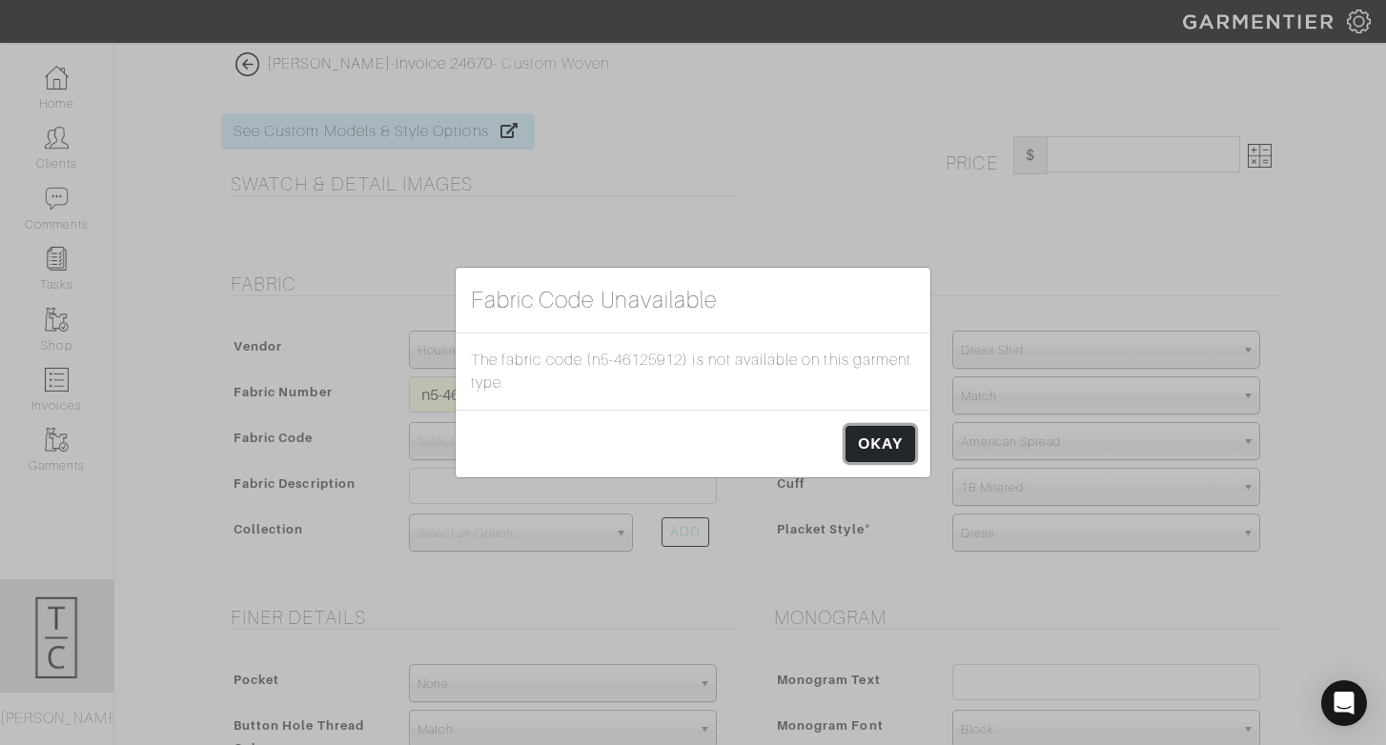
click at [903, 444] on link "OKAY" at bounding box center [880, 444] width 70 height 36
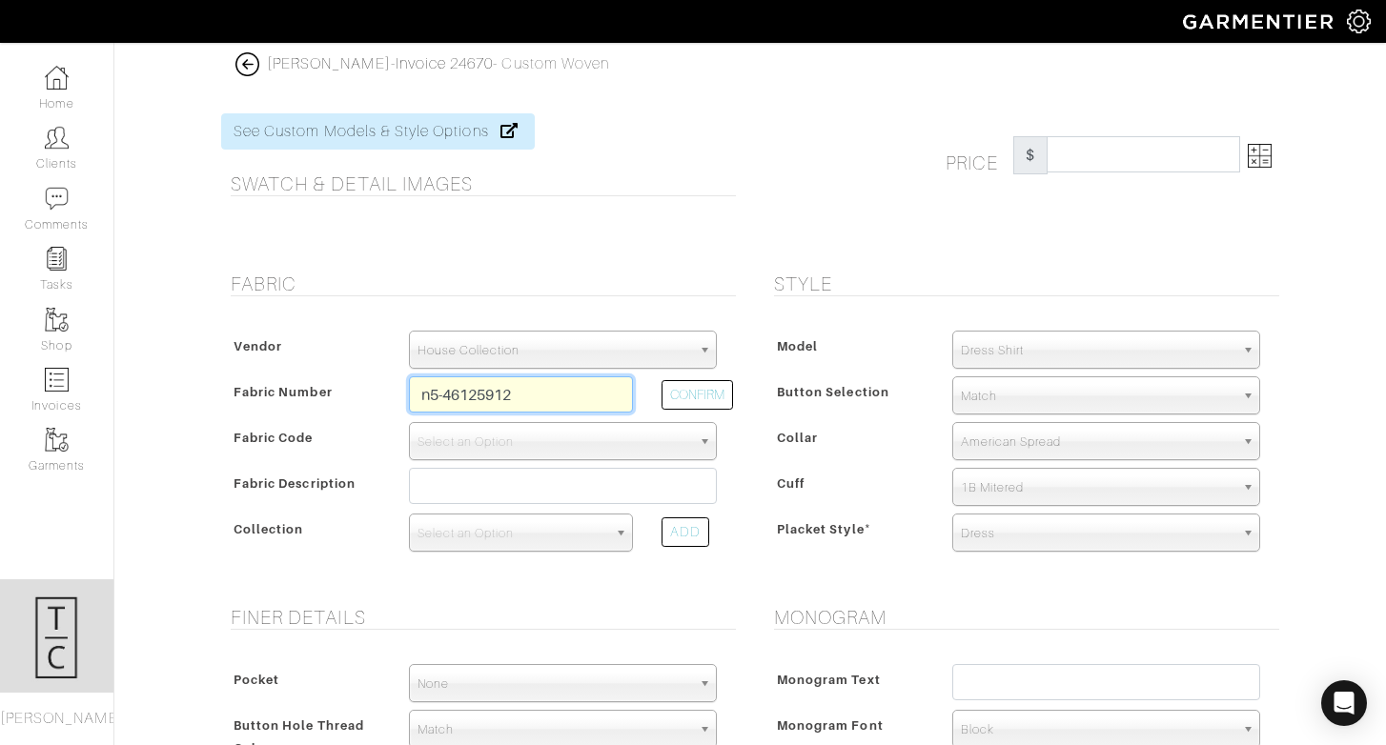
drag, startPoint x: 497, startPoint y: 398, endPoint x: 558, endPoint y: 391, distance: 61.5
click at [559, 392] on input "n5-46125912" at bounding box center [521, 394] width 224 height 36
type input "n5-46125924"
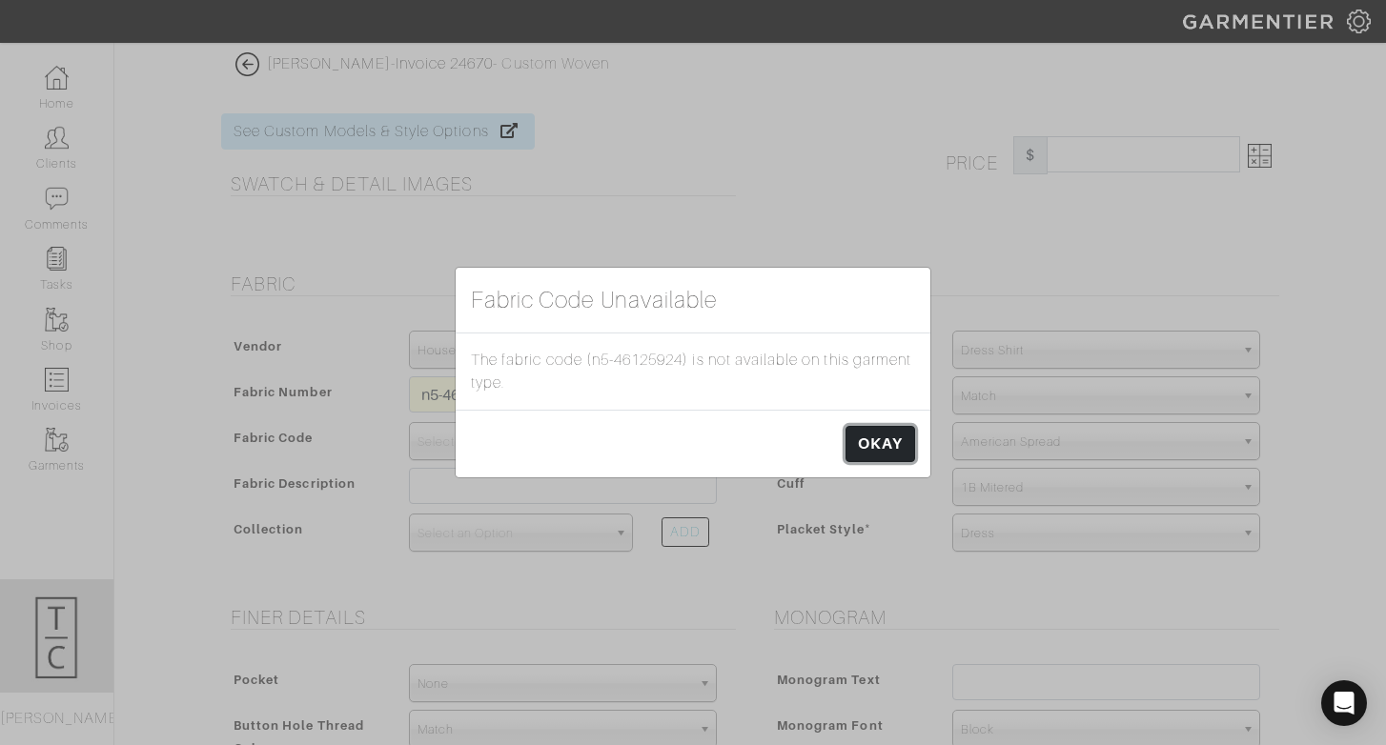
click at [882, 450] on link "OKAY" at bounding box center [880, 444] width 70 height 36
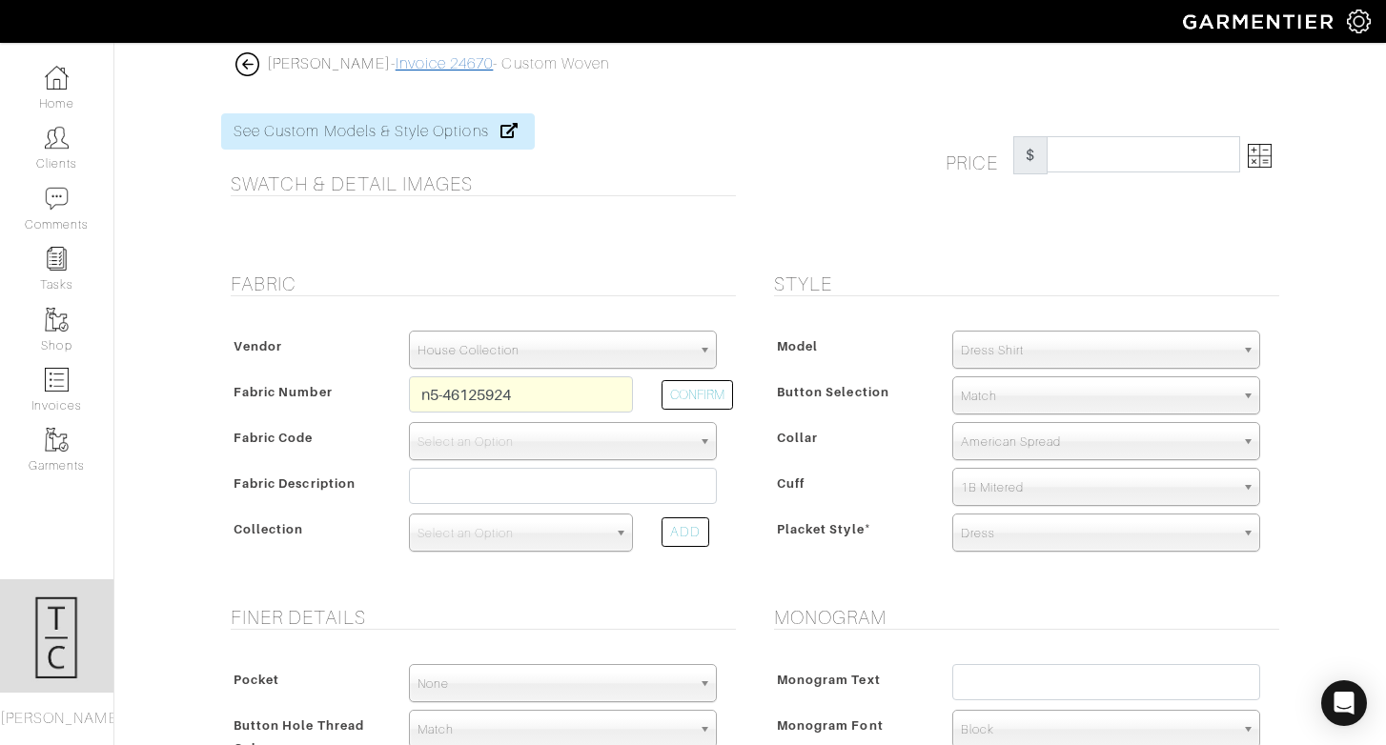
click at [395, 57] on link "Invoice 24670" at bounding box center [444, 63] width 98 height 17
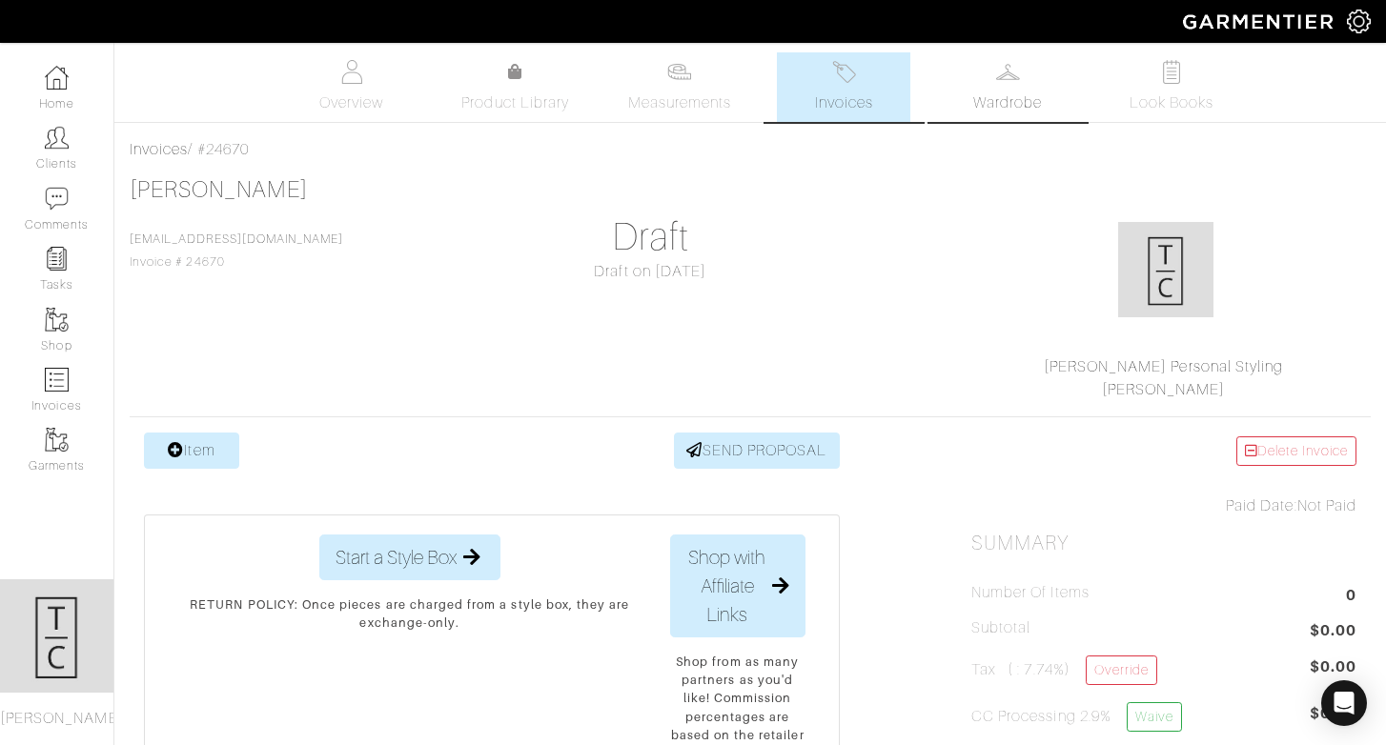
click at [1017, 93] on span "Wardrobe" at bounding box center [1007, 102] width 69 height 23
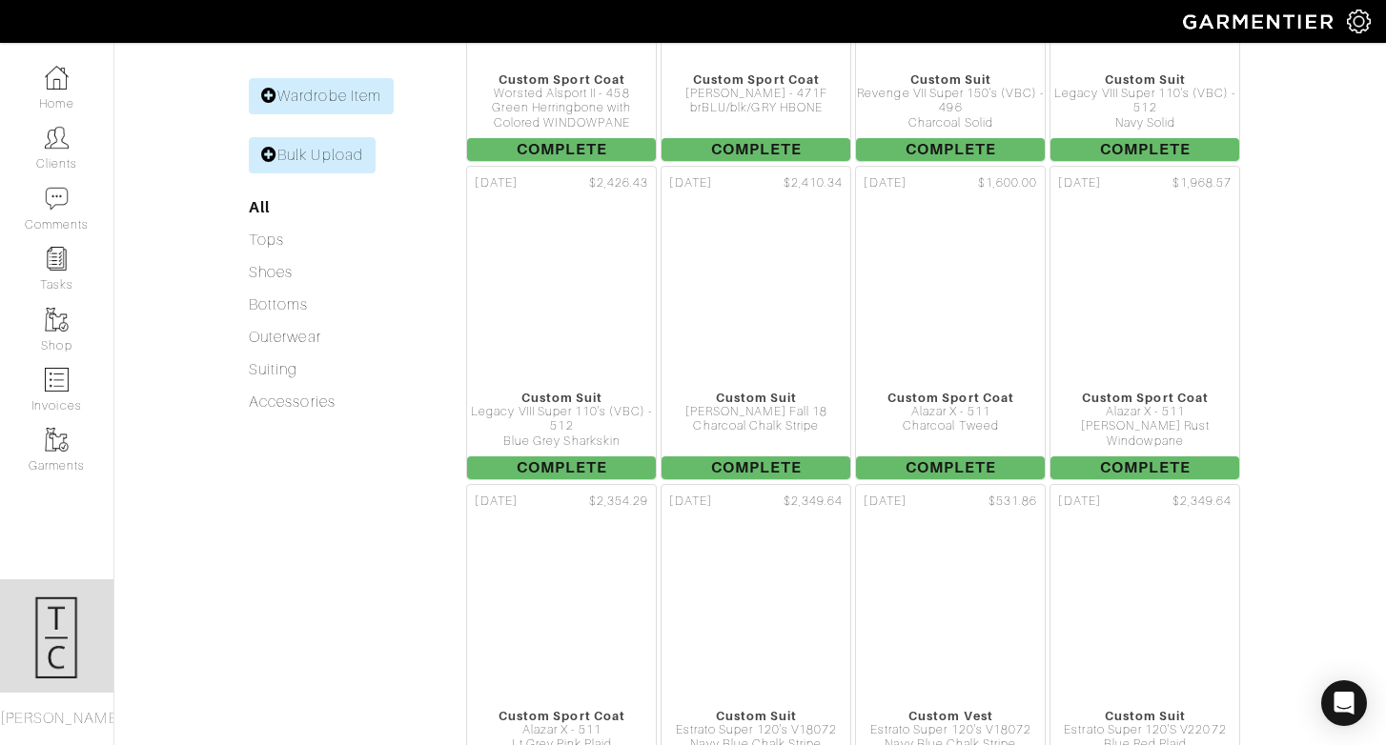
scroll to position [603, 0]
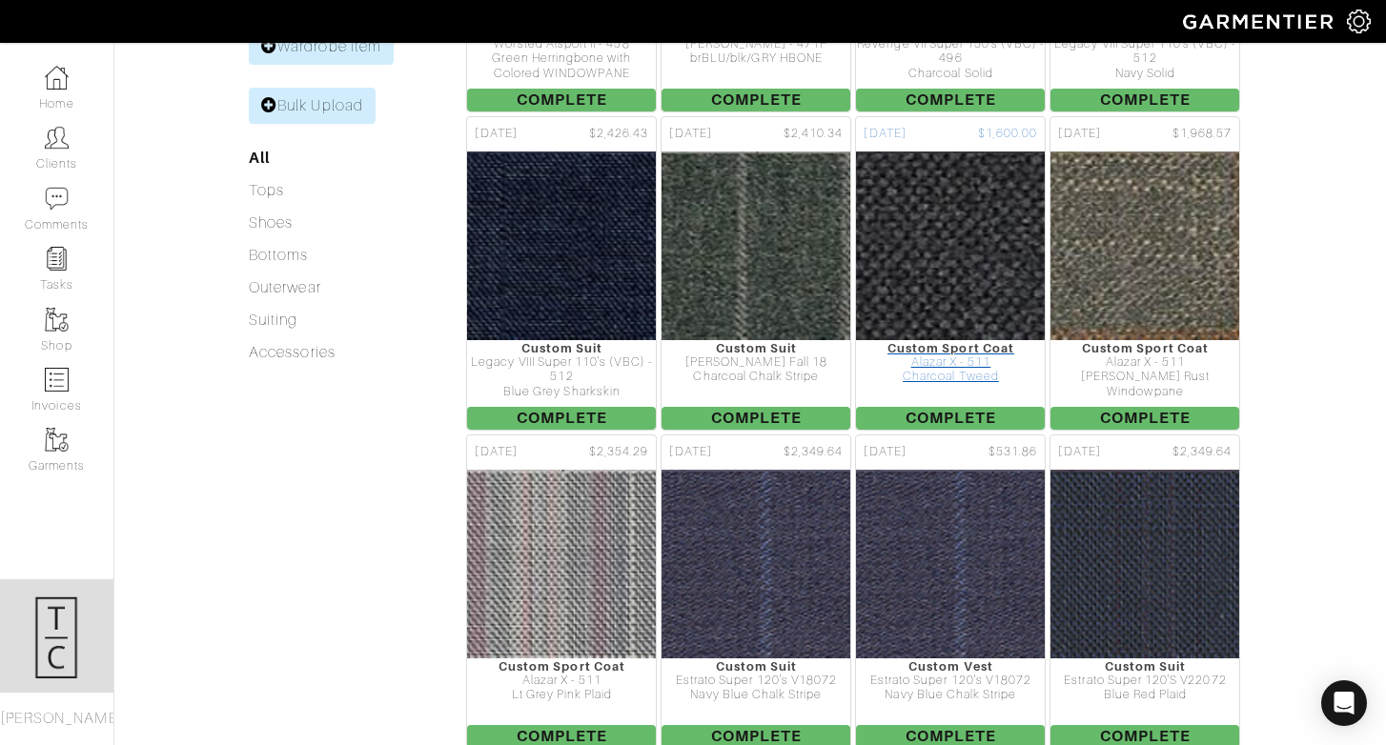
click at [926, 151] on img at bounding box center [950, 246] width 659 height 191
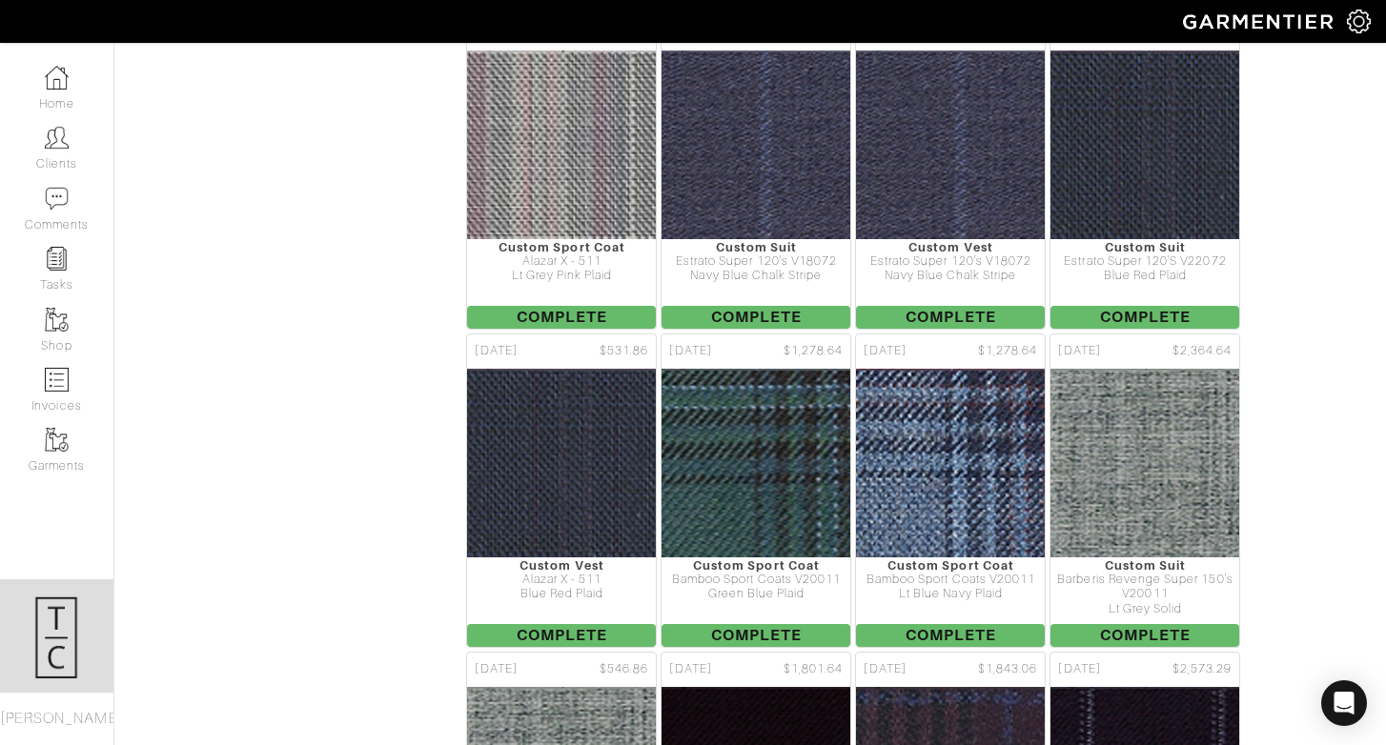
scroll to position [1040, 0]
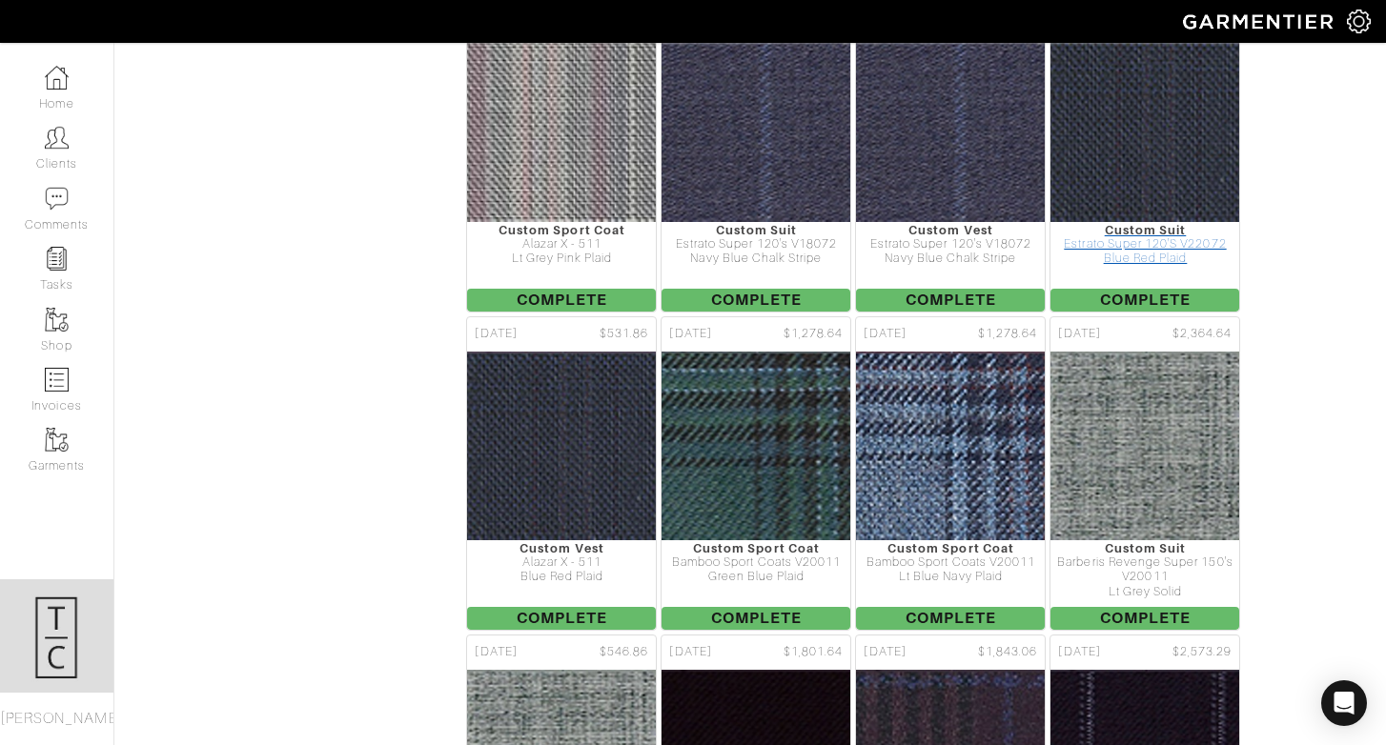
click at [1164, 121] on img at bounding box center [1145, 127] width 661 height 191
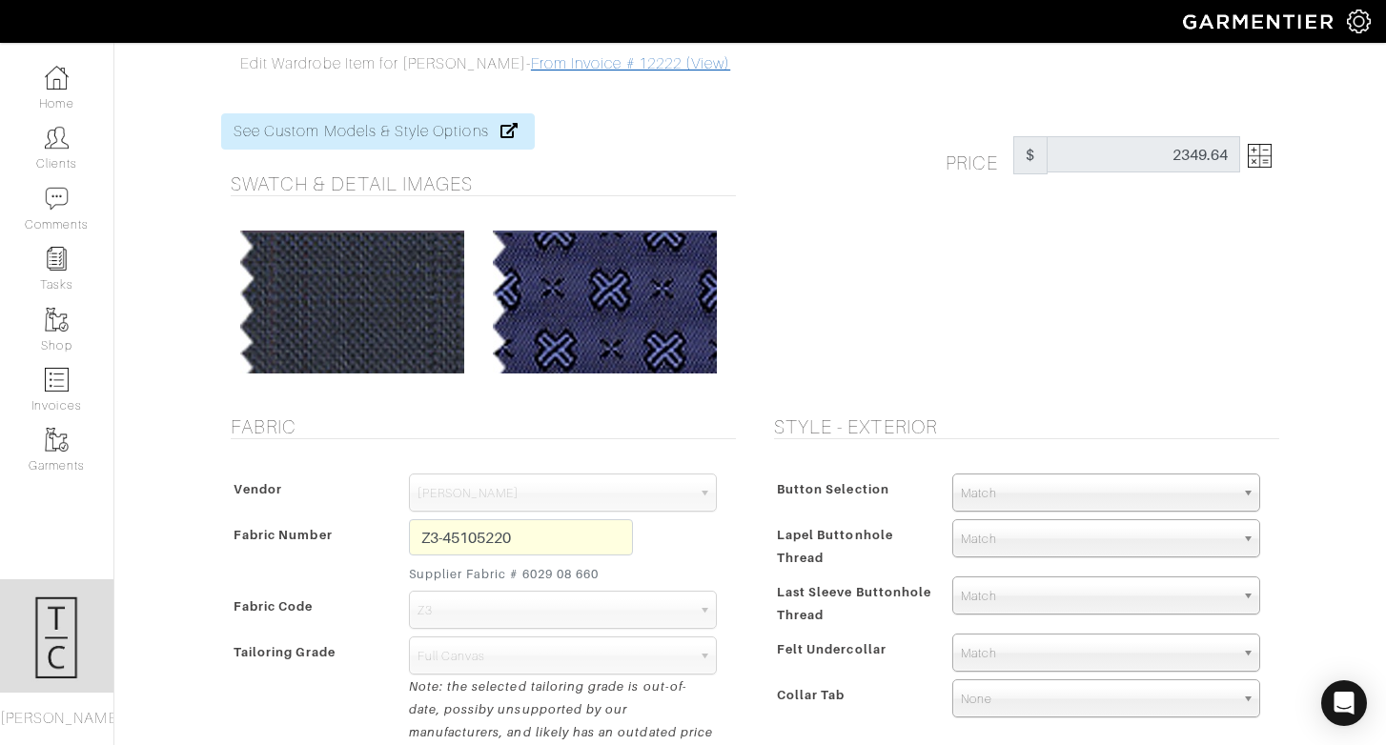
click at [536, 61] on link "From Invoice # 12222 (View)" at bounding box center [630, 63] width 199 height 17
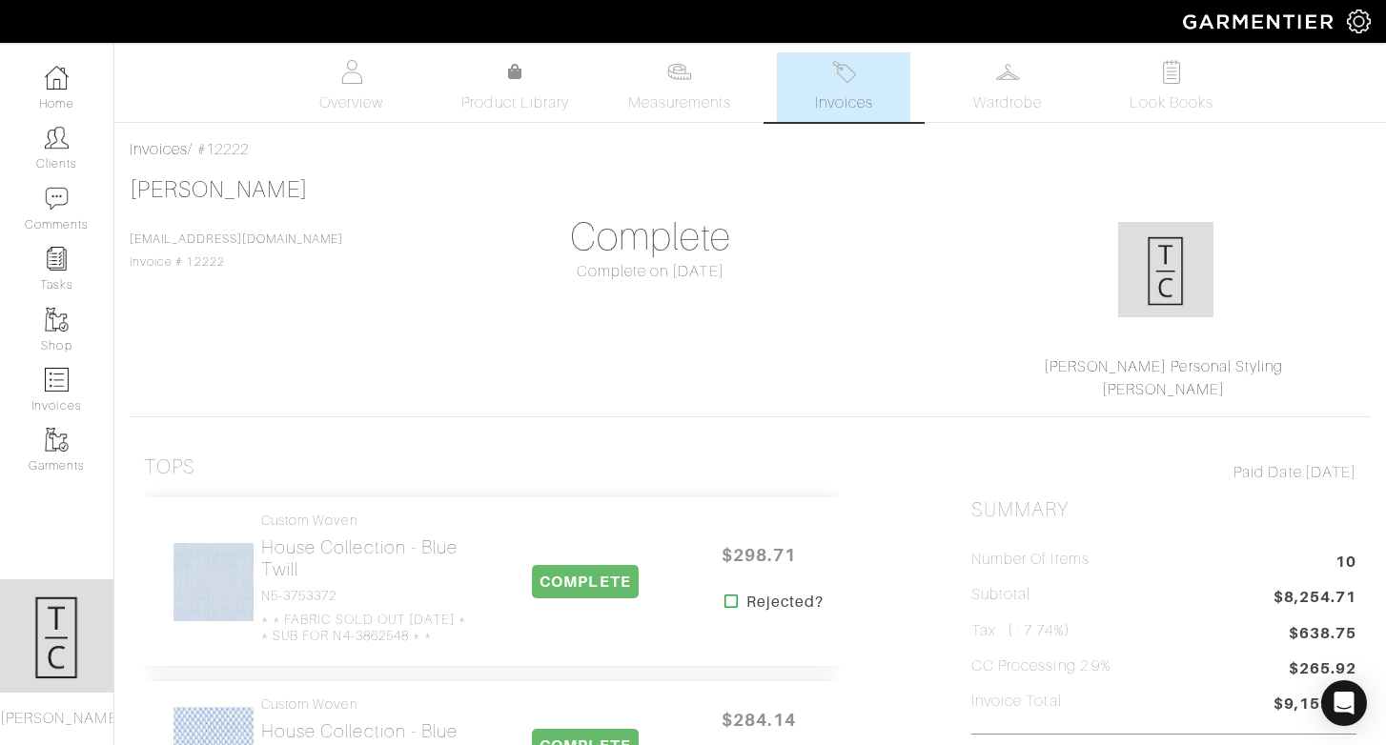
click at [837, 97] on span "Invoices" at bounding box center [844, 102] width 58 height 23
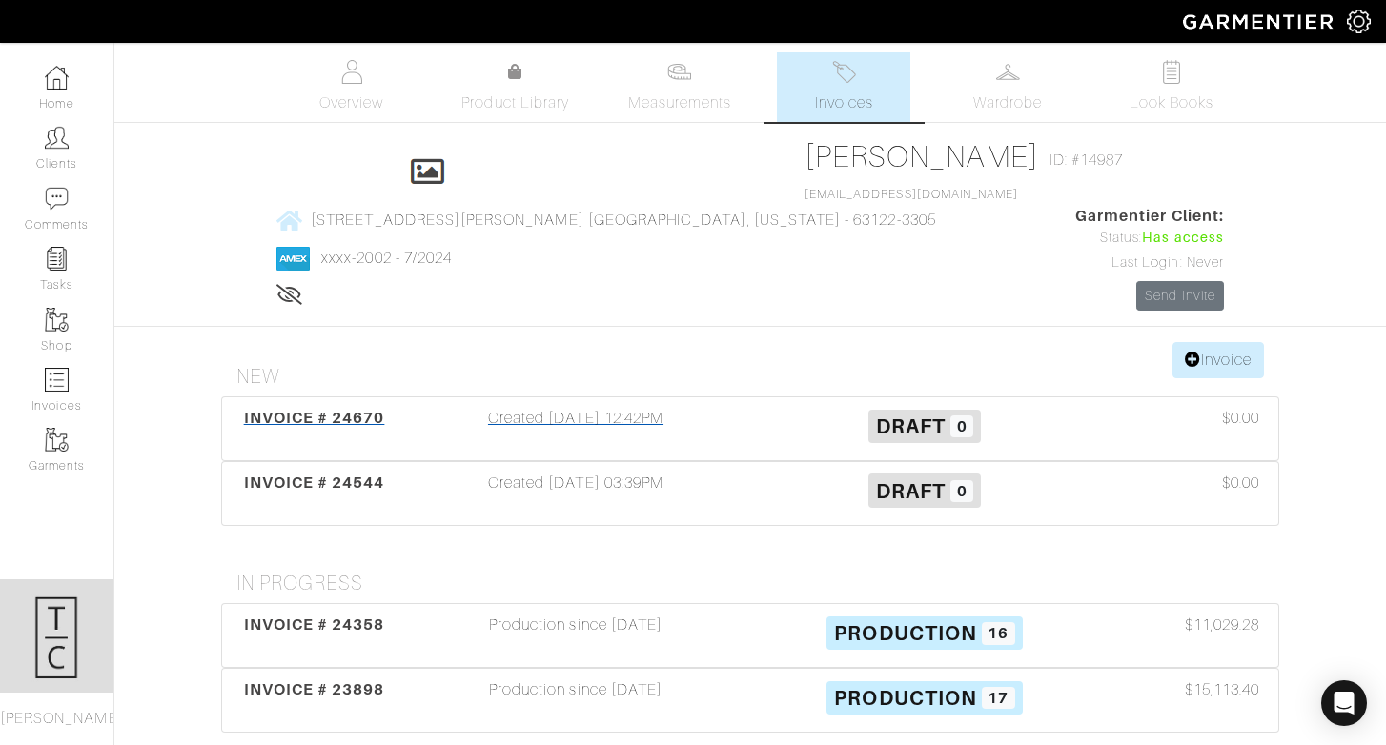
click at [594, 407] on div "Created 09/24/25 12:42PM" at bounding box center [575, 429] width 349 height 44
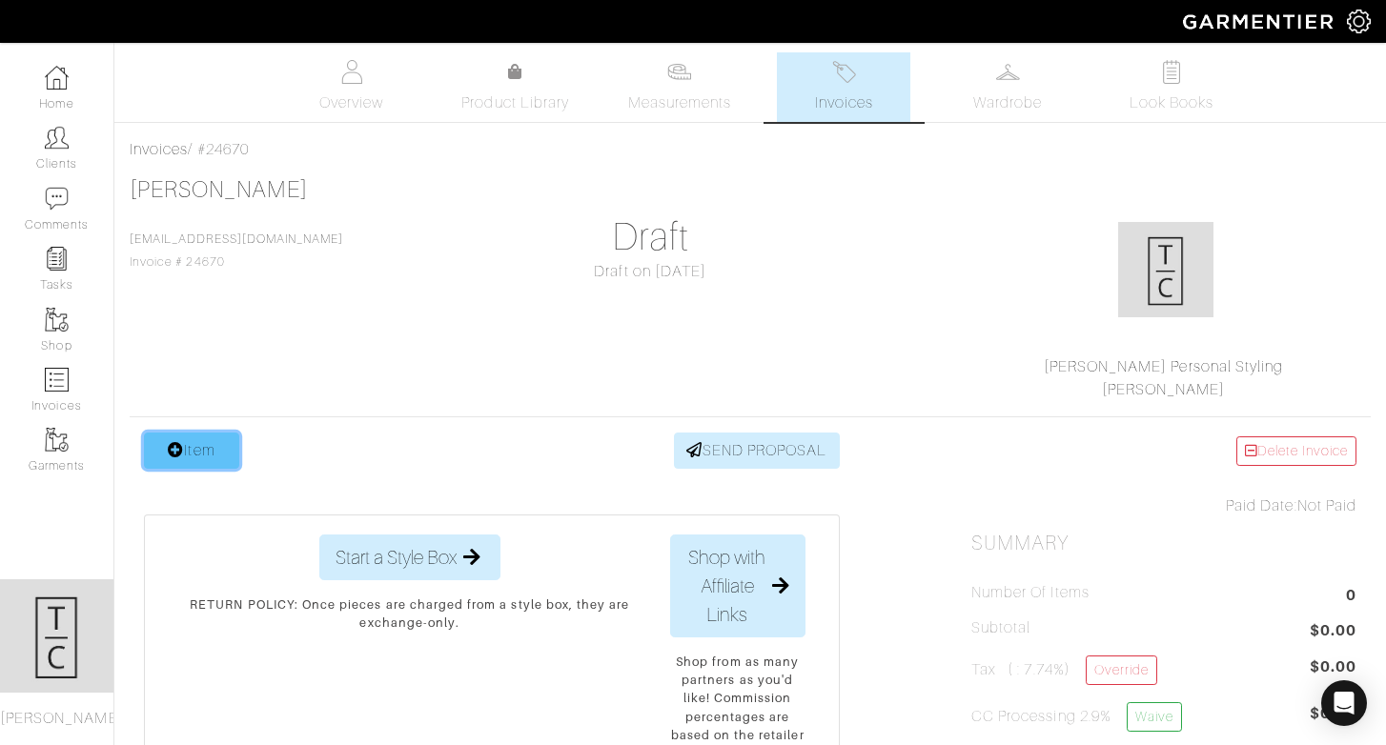
click at [209, 443] on link "Item" at bounding box center [191, 451] width 95 height 36
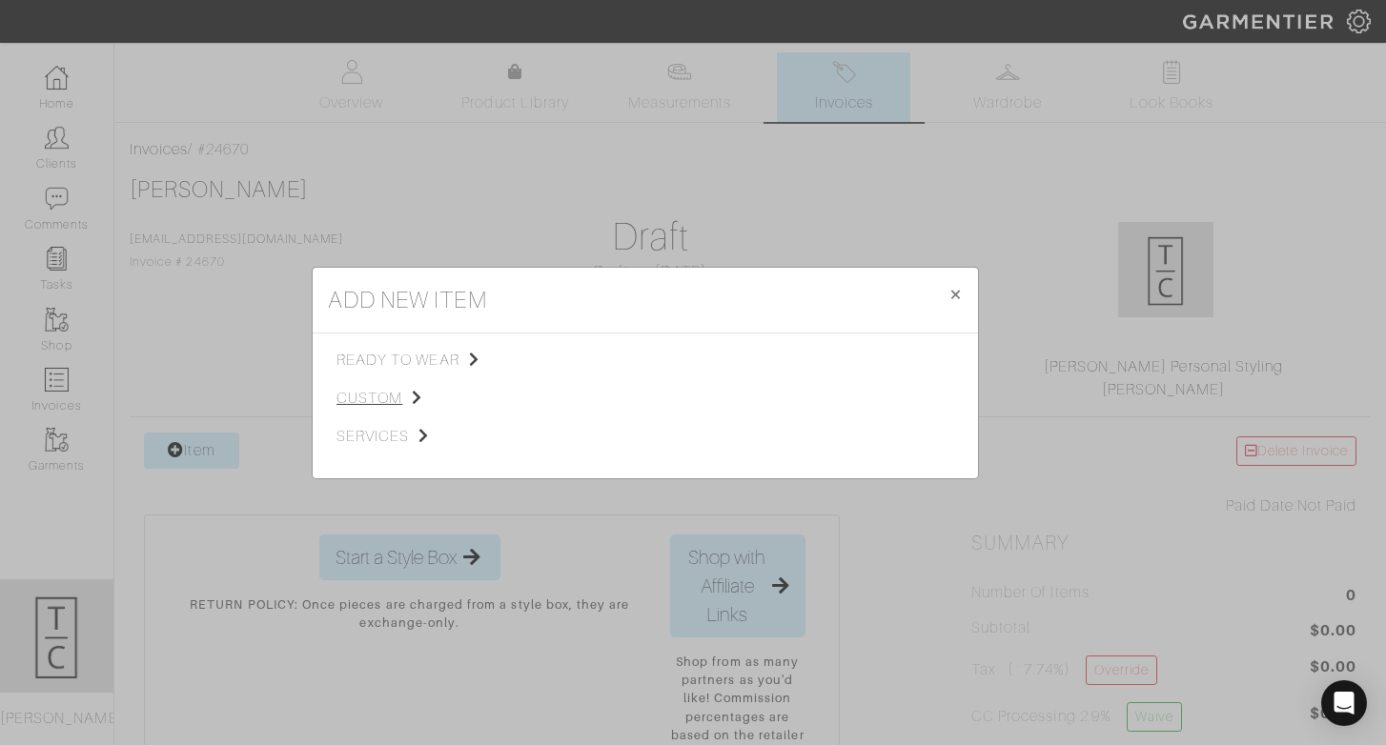
click at [380, 398] on span "custom" at bounding box center [432, 398] width 192 height 23
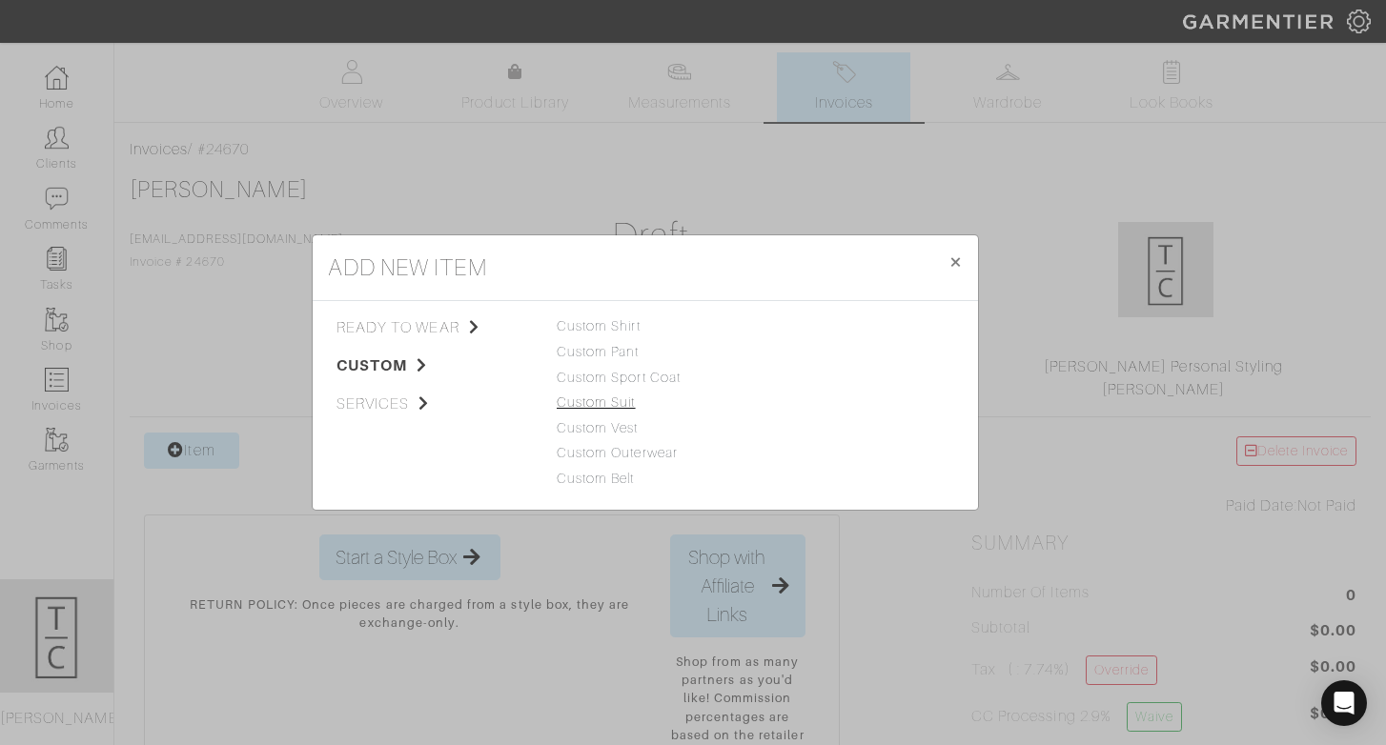
click at [614, 406] on link "Custom Suit" at bounding box center [596, 402] width 79 height 15
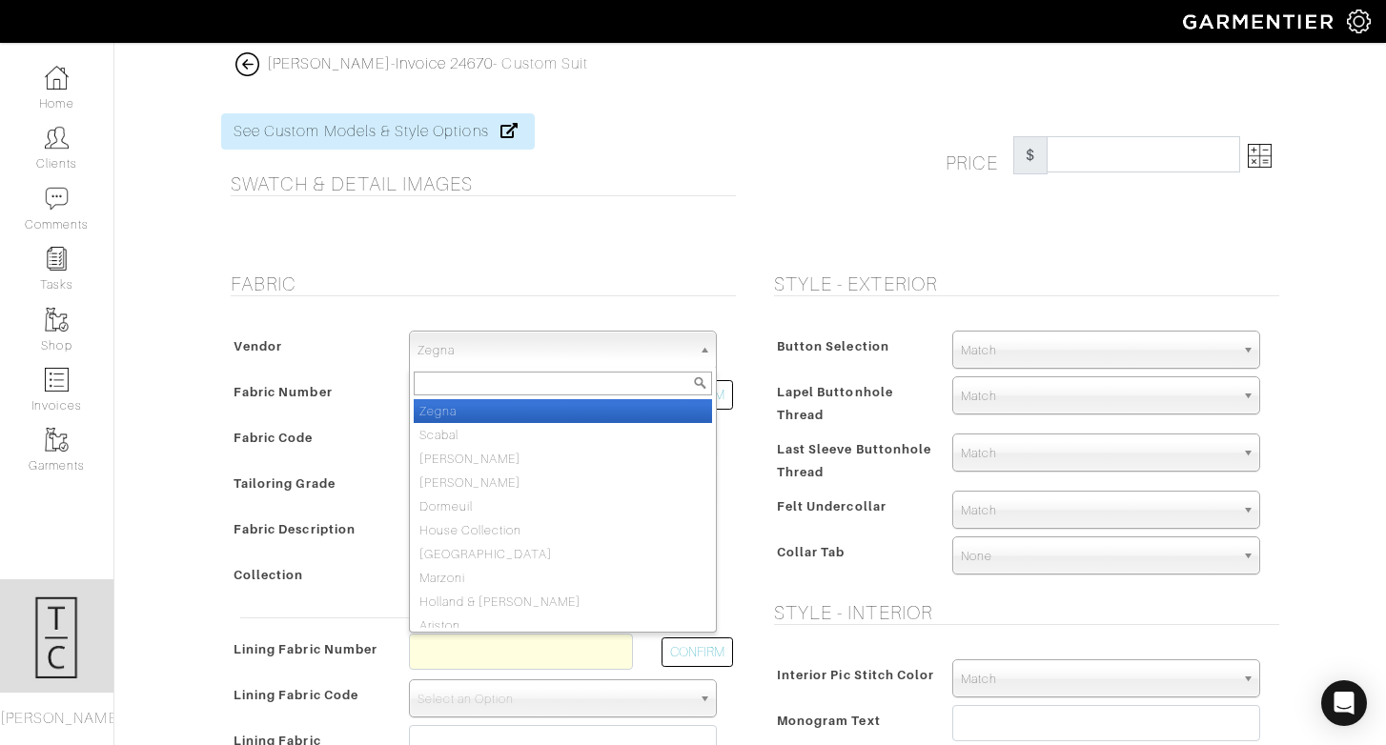
click at [584, 363] on span "Zegna" at bounding box center [554, 351] width 274 height 38
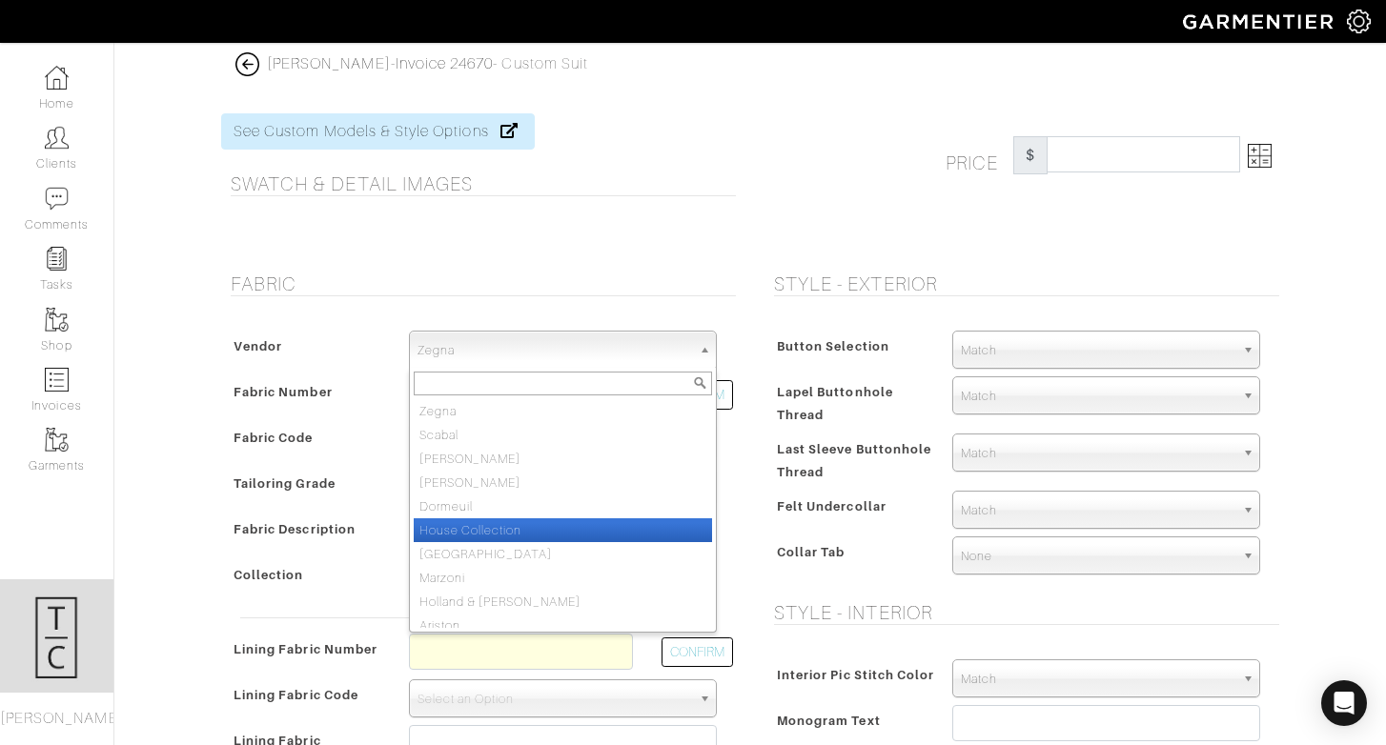
click at [546, 523] on li "House Collection" at bounding box center [563, 530] width 298 height 24
select select "75"
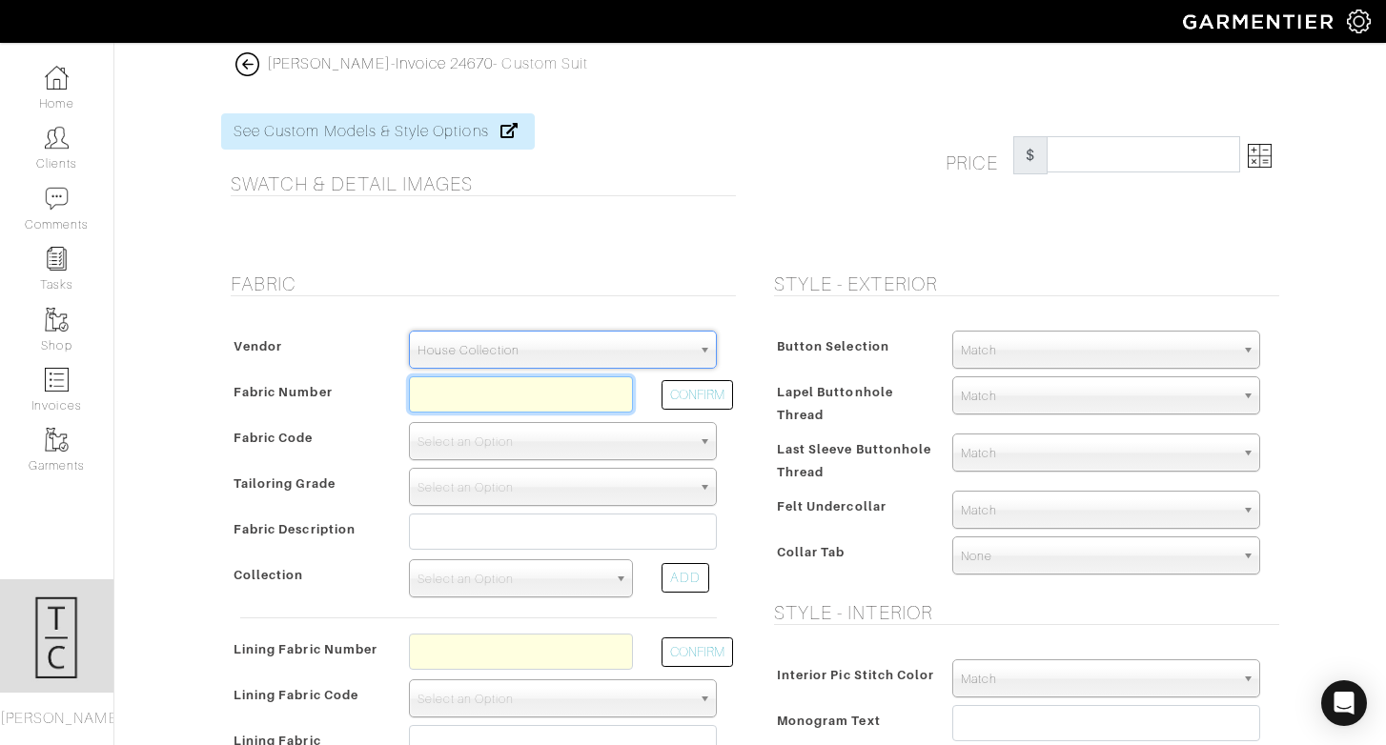
click at [541, 390] on input "text" at bounding box center [521, 394] width 224 height 36
paste input "Z3-45105220"
type input "Z3-45105220"
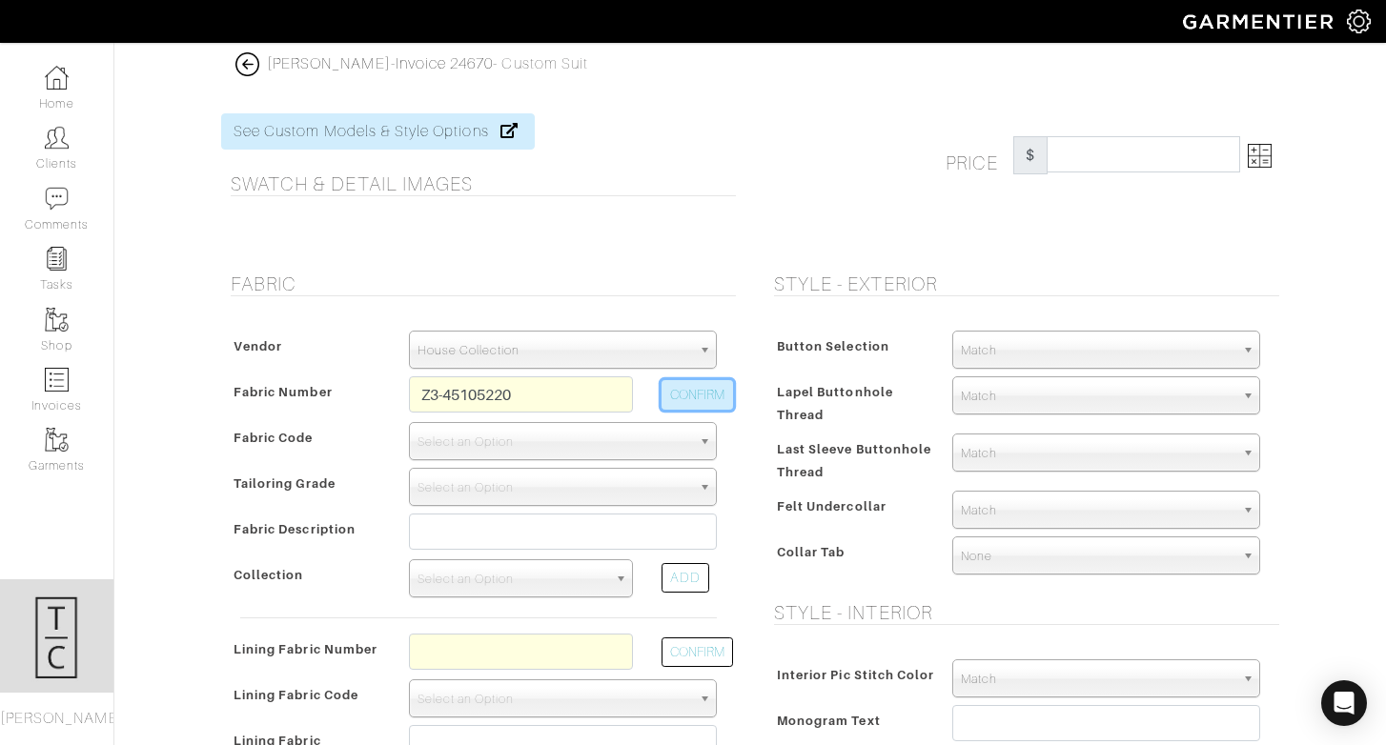
click at [708, 395] on button "CONFIRM" at bounding box center [696, 395] width 71 height 30
select select "5908"
type input "Blue Red Plaid"
select select
type input "2317.86"
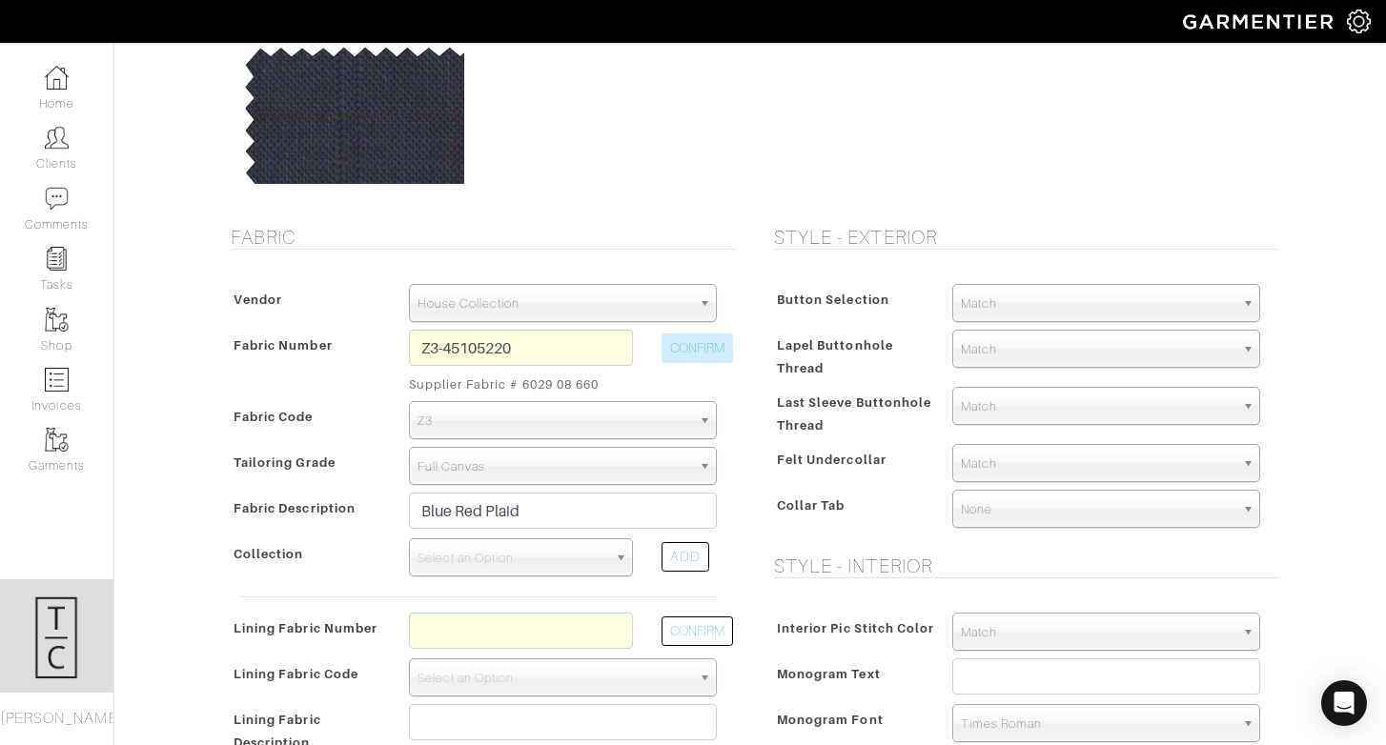
scroll to position [196, 0]
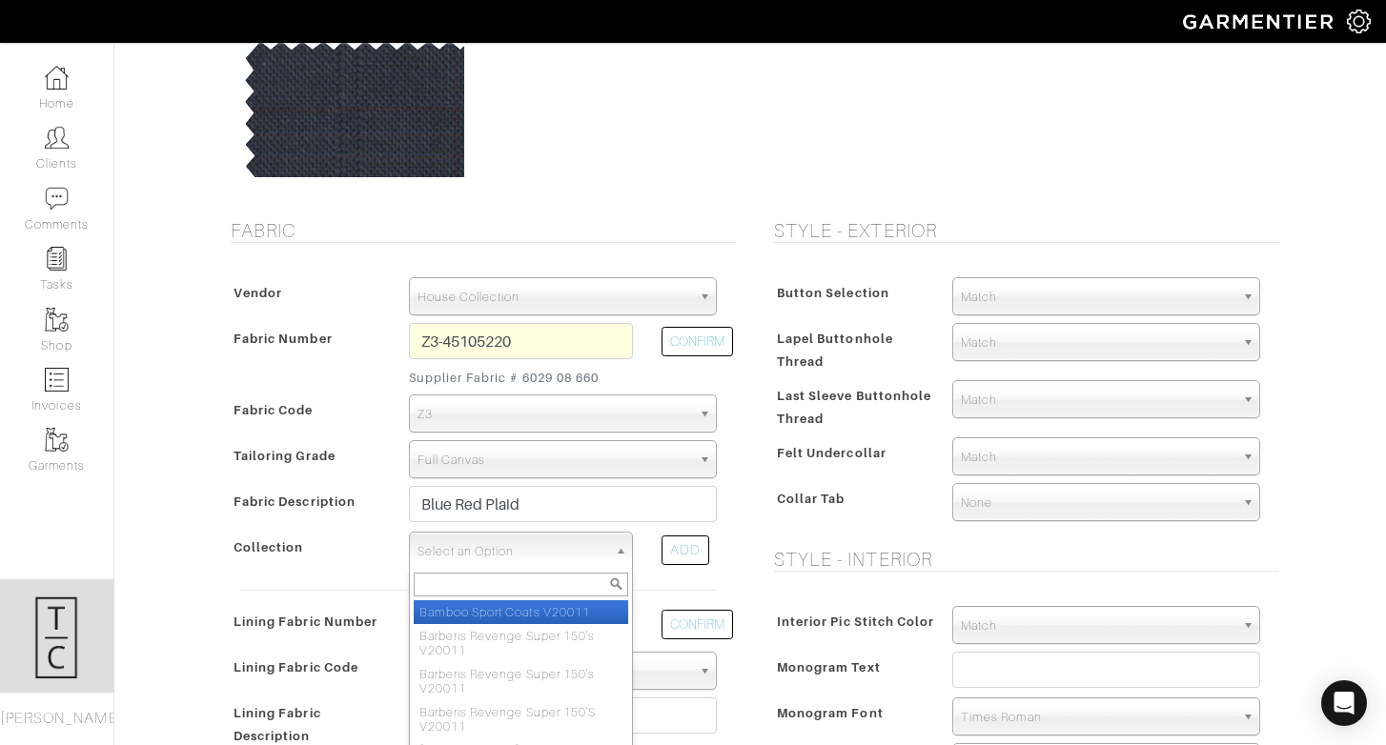
click at [521, 559] on span "Select an Option" at bounding box center [512, 552] width 190 height 38
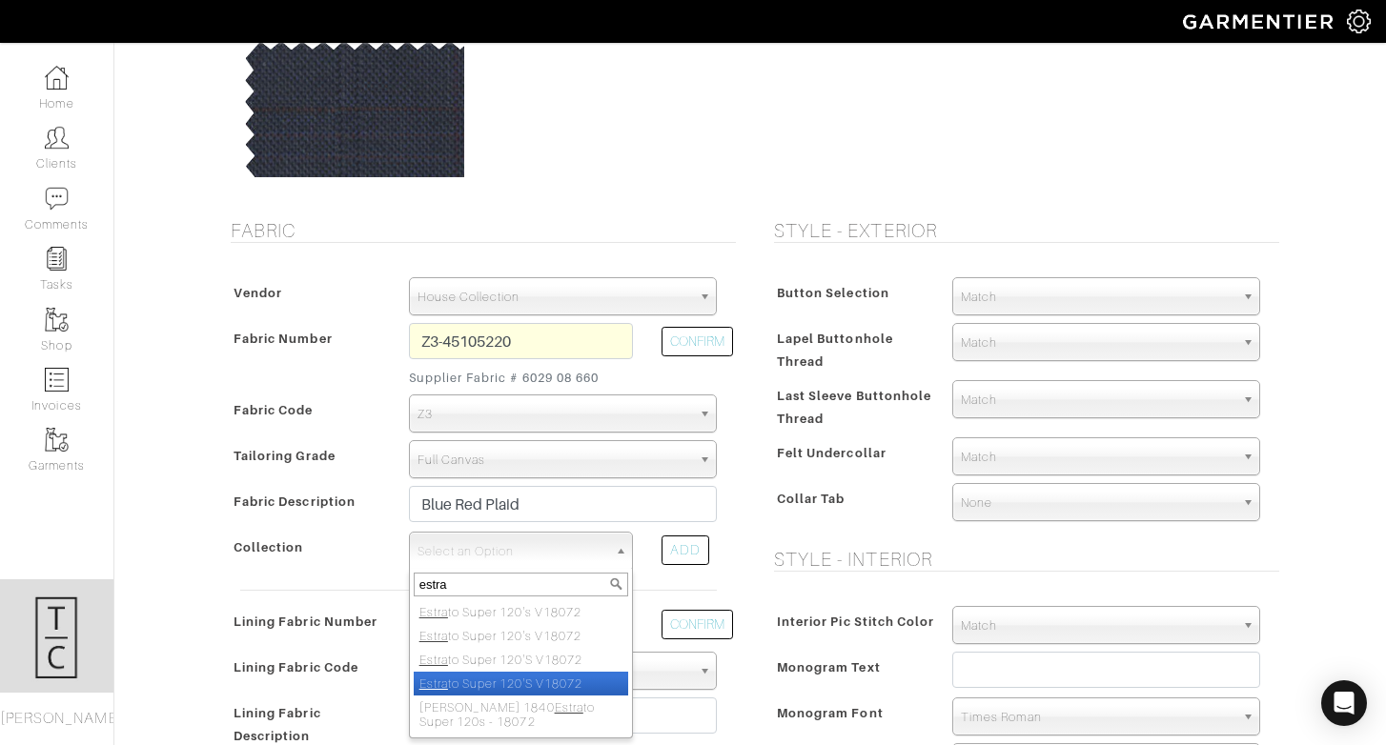
type input "estra"
click at [599, 688] on li "Estra to Super 120'S V18072" at bounding box center [521, 684] width 214 height 24
select select "579"
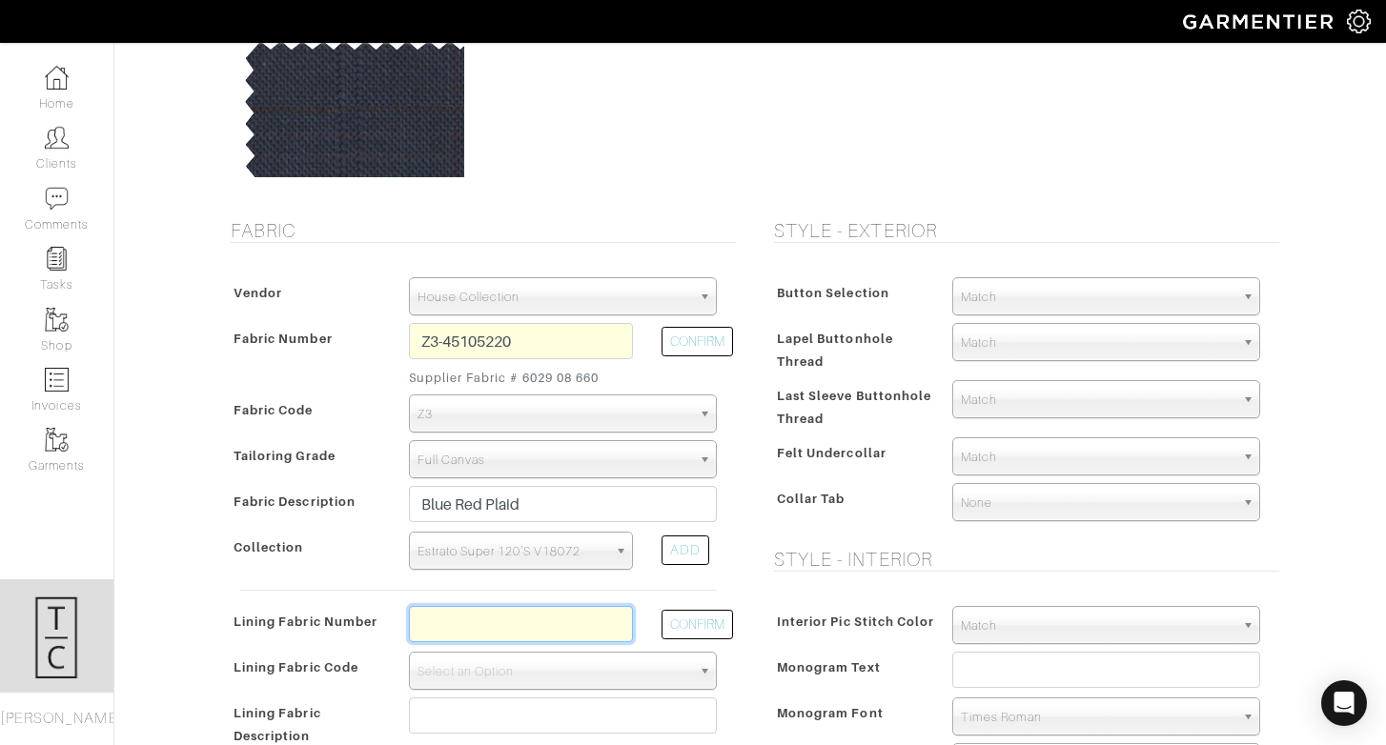
click at [547, 634] on input "text" at bounding box center [521, 624] width 224 height 36
type input "l2-45105728"
click at [680, 624] on button "CONFIRM" at bounding box center [696, 625] width 71 height 30
select select "6294"
type input "Navy Blue Spots"
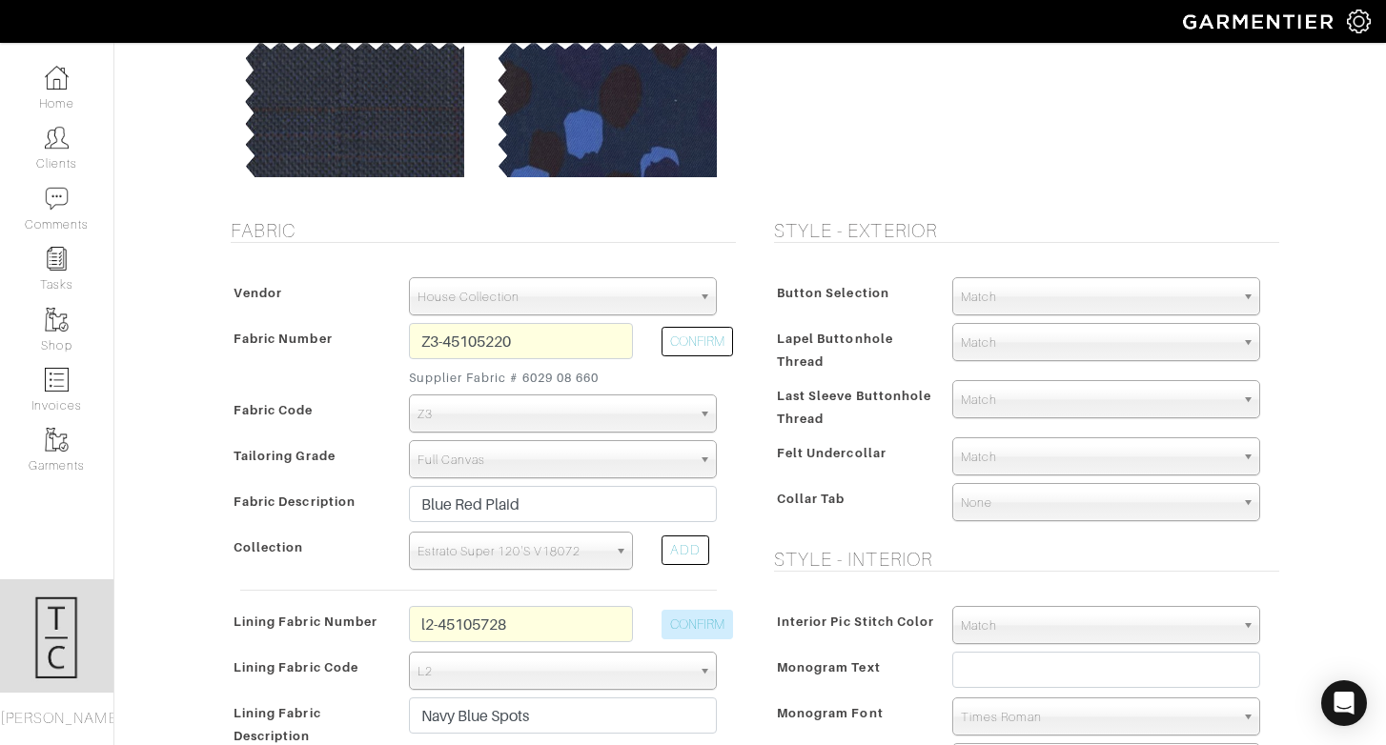
type input "2332.86"
click at [578, 622] on input "l2-45105728" at bounding box center [521, 624] width 224 height 36
type input "l2-4073122"
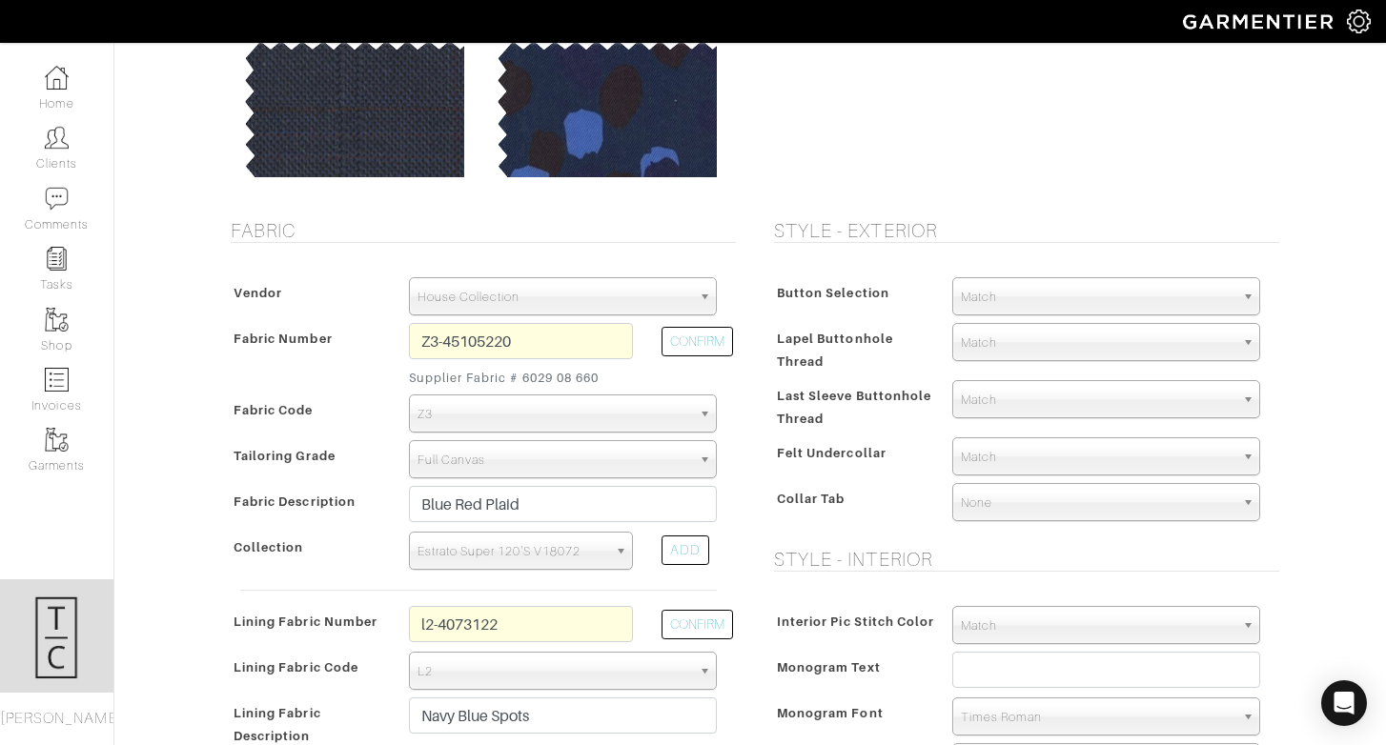
click at [687, 608] on div "CONFIRM" at bounding box center [689, 629] width 84 height 46
click at [693, 619] on button "CONFIRM" at bounding box center [696, 625] width 71 height 30
type input "Navy Cross Check"
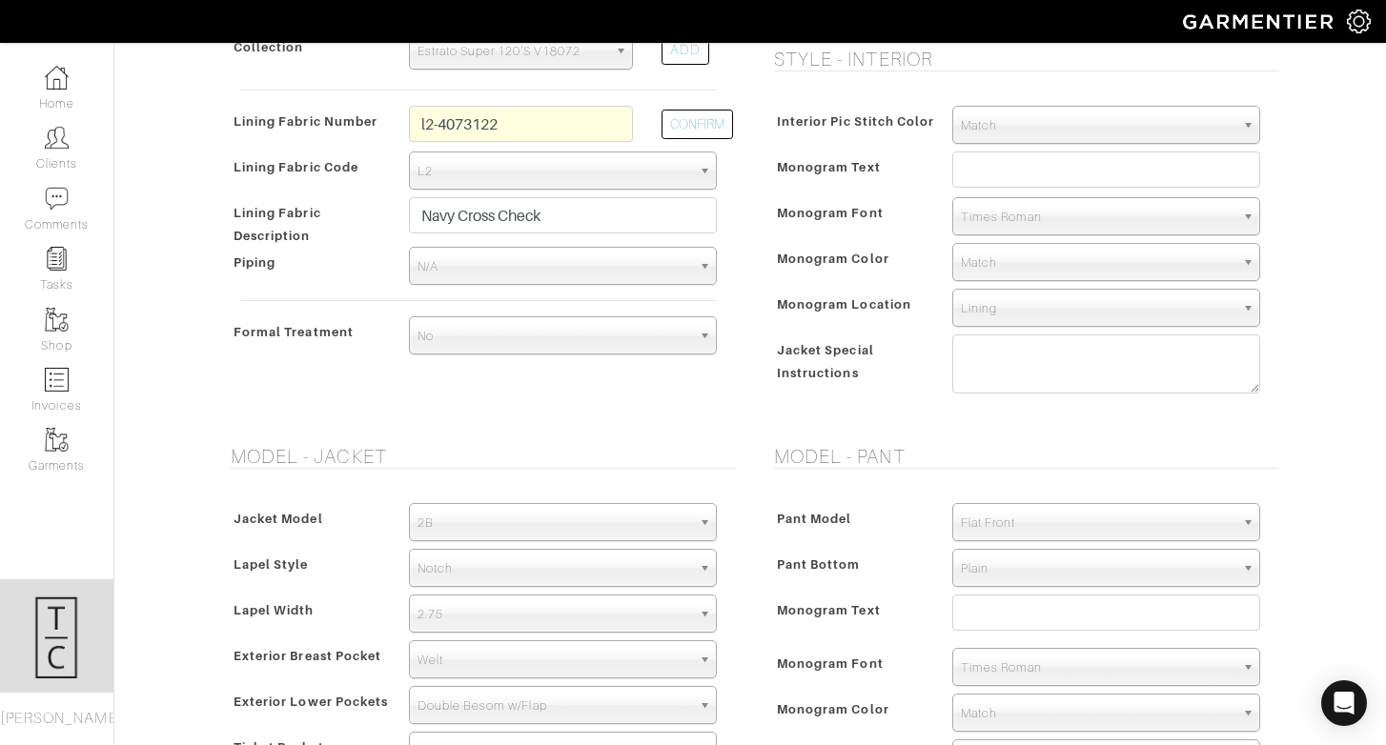
scroll to position [779, 0]
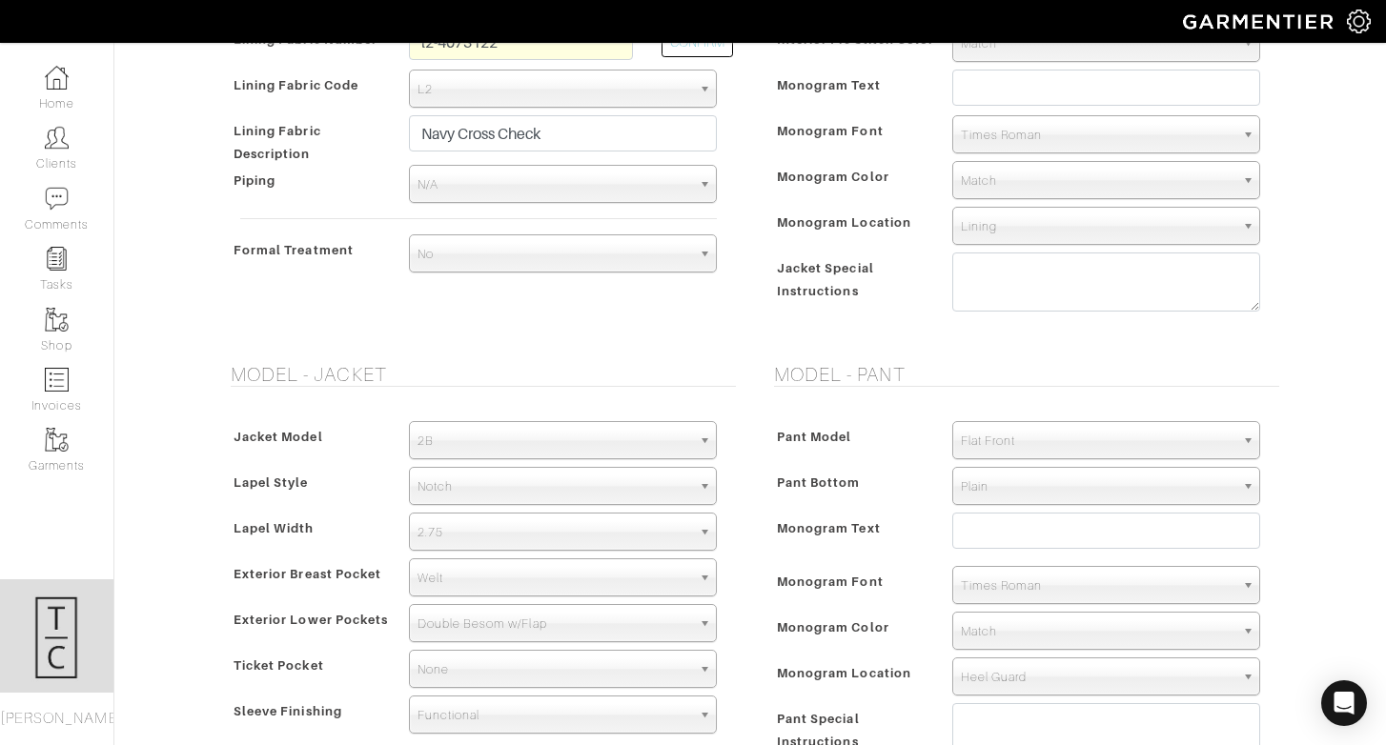
click at [504, 532] on span "2.75" at bounding box center [554, 533] width 274 height 38
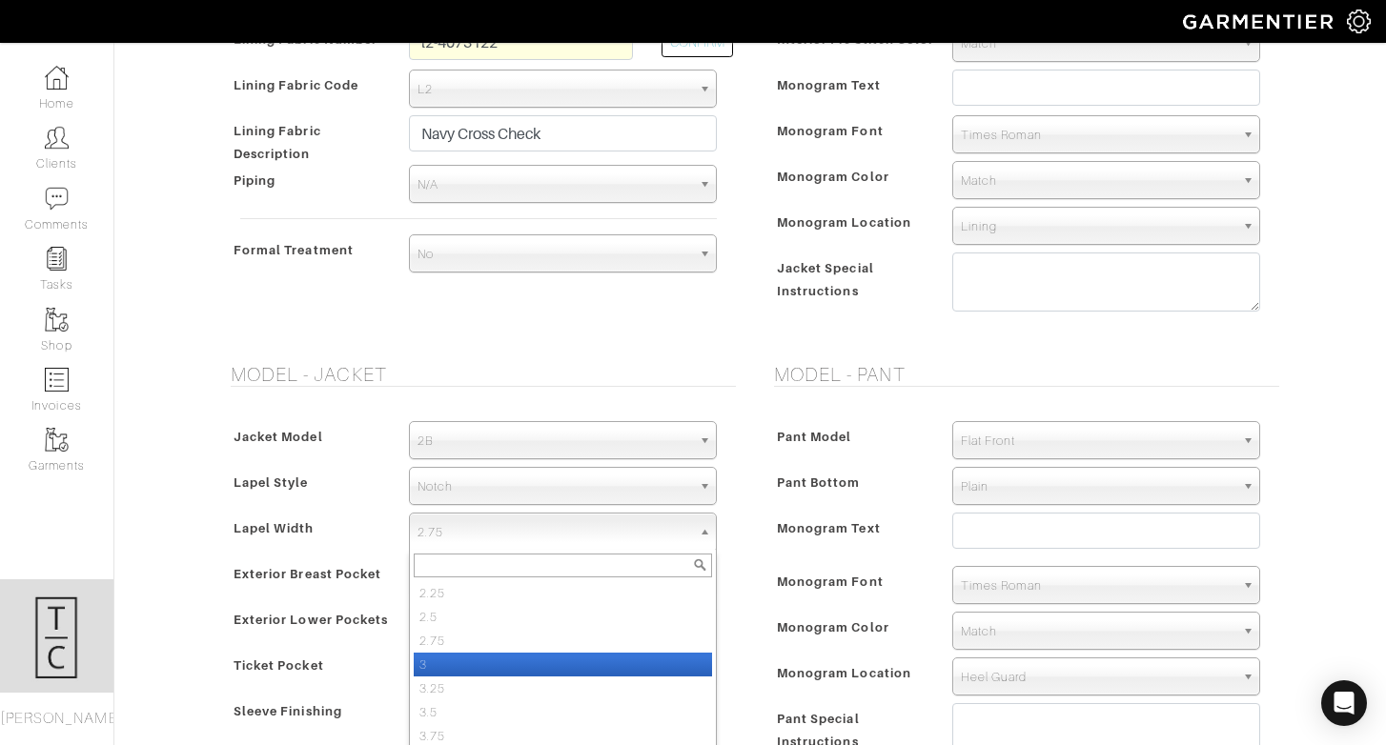
click at [500, 656] on li "3" at bounding box center [563, 665] width 298 height 24
select select "3"
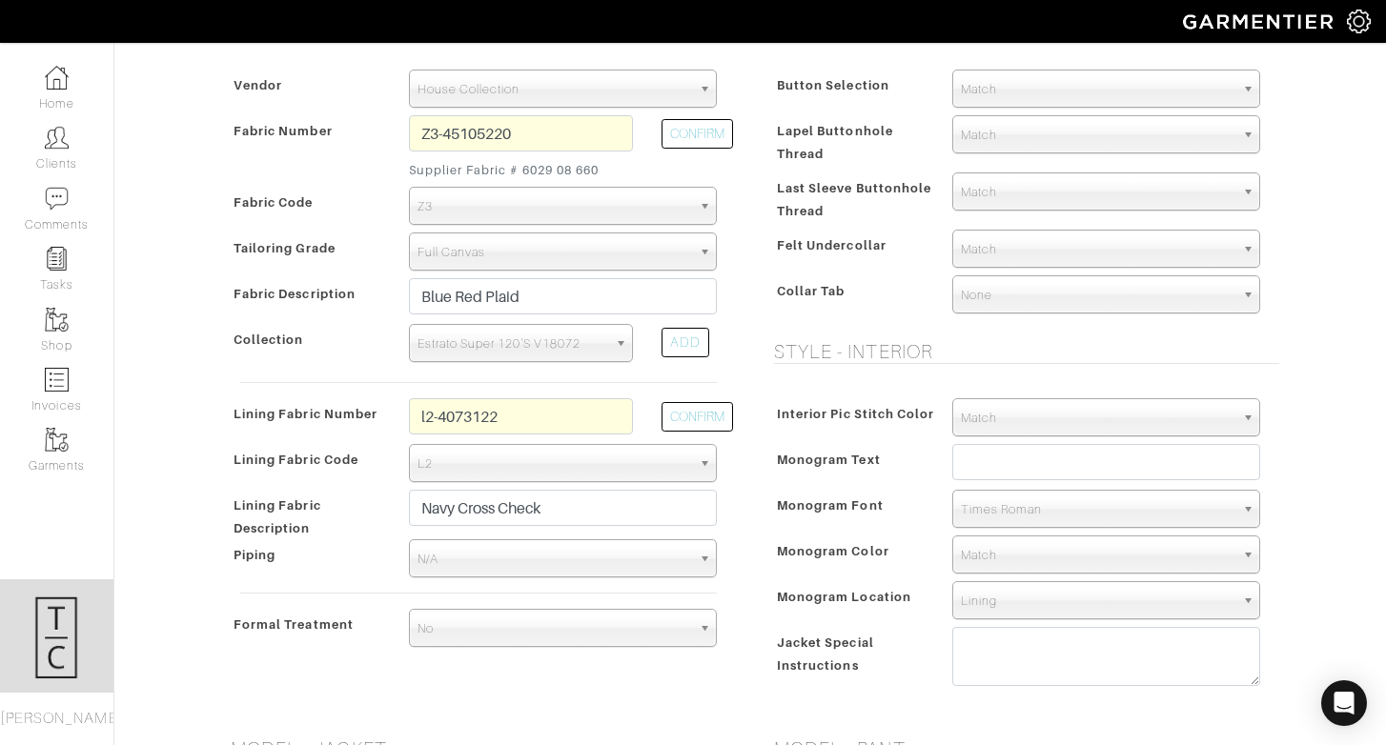
scroll to position [387, 0]
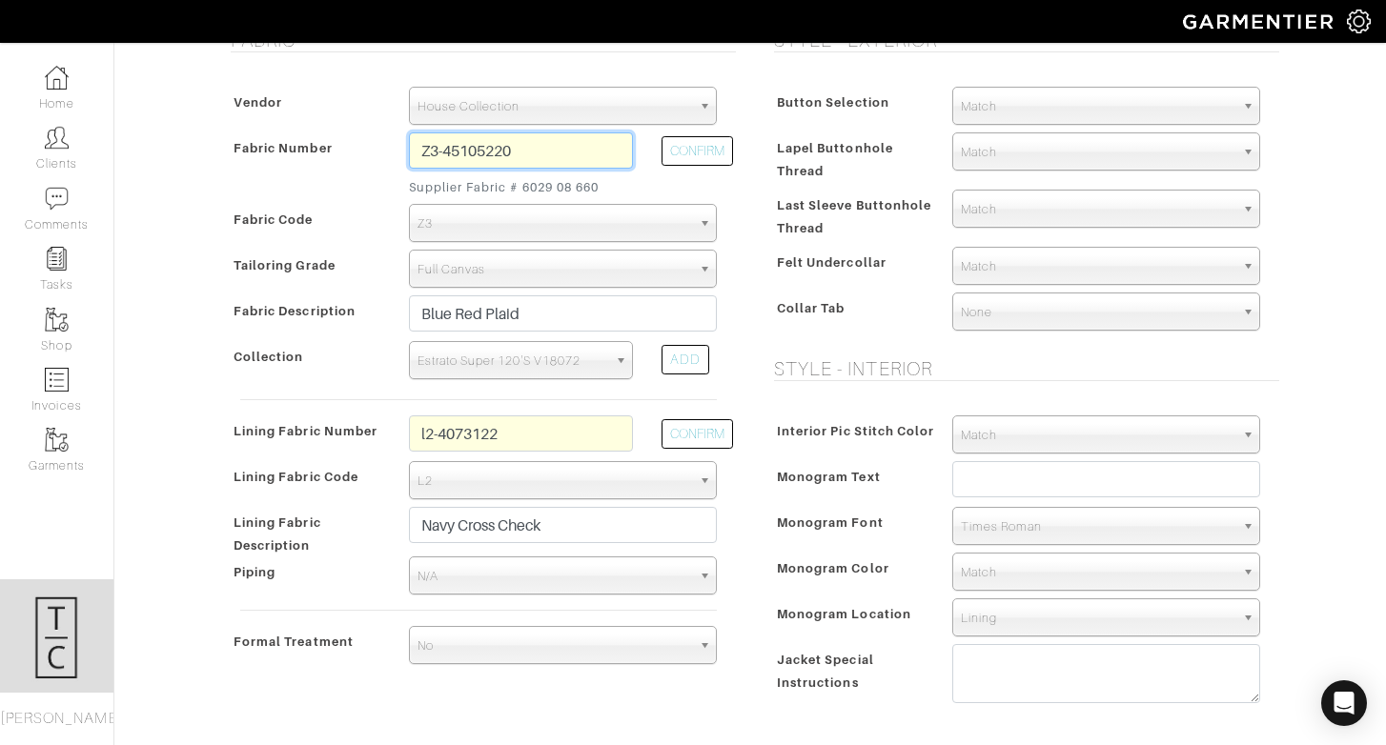
click at [526, 151] on input "Z3-45105220" at bounding box center [521, 150] width 224 height 36
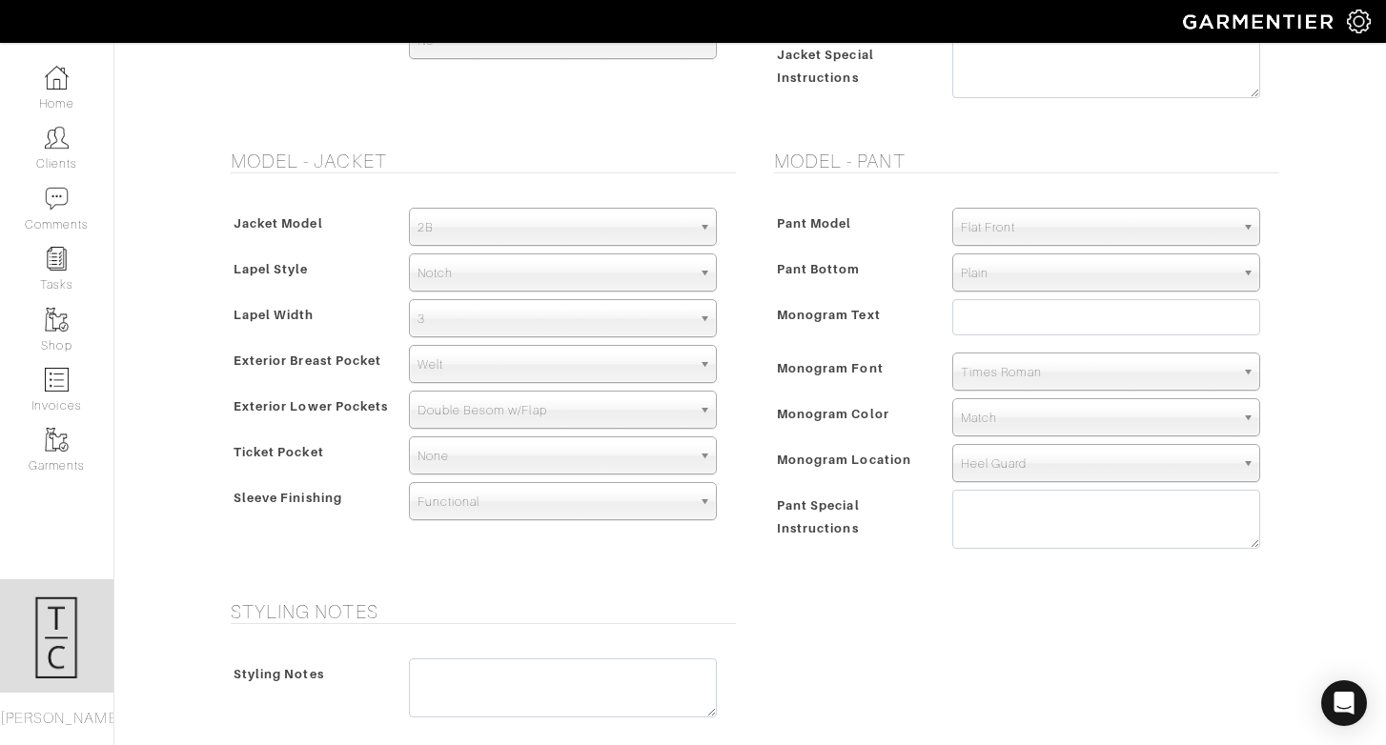
scroll to position [1408, 0]
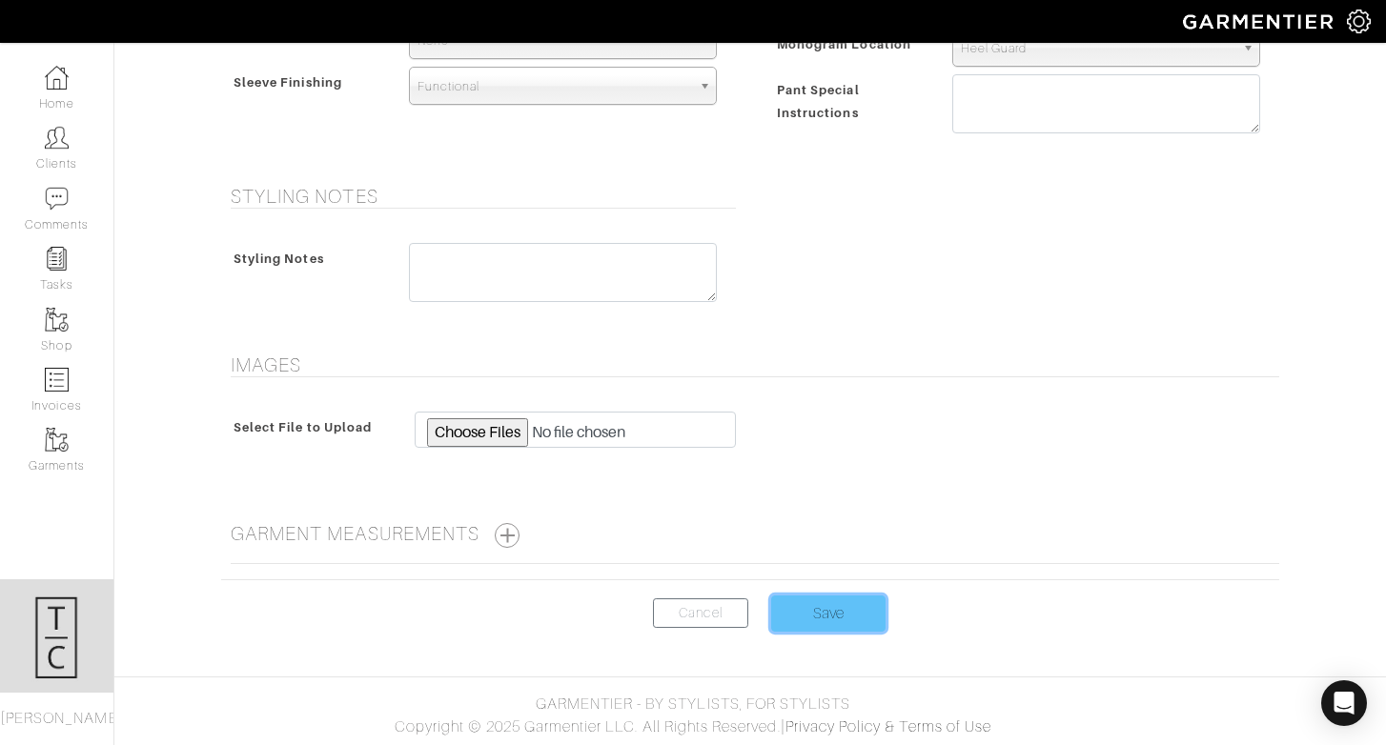
click at [856, 598] on input "Save" at bounding box center [828, 614] width 114 height 36
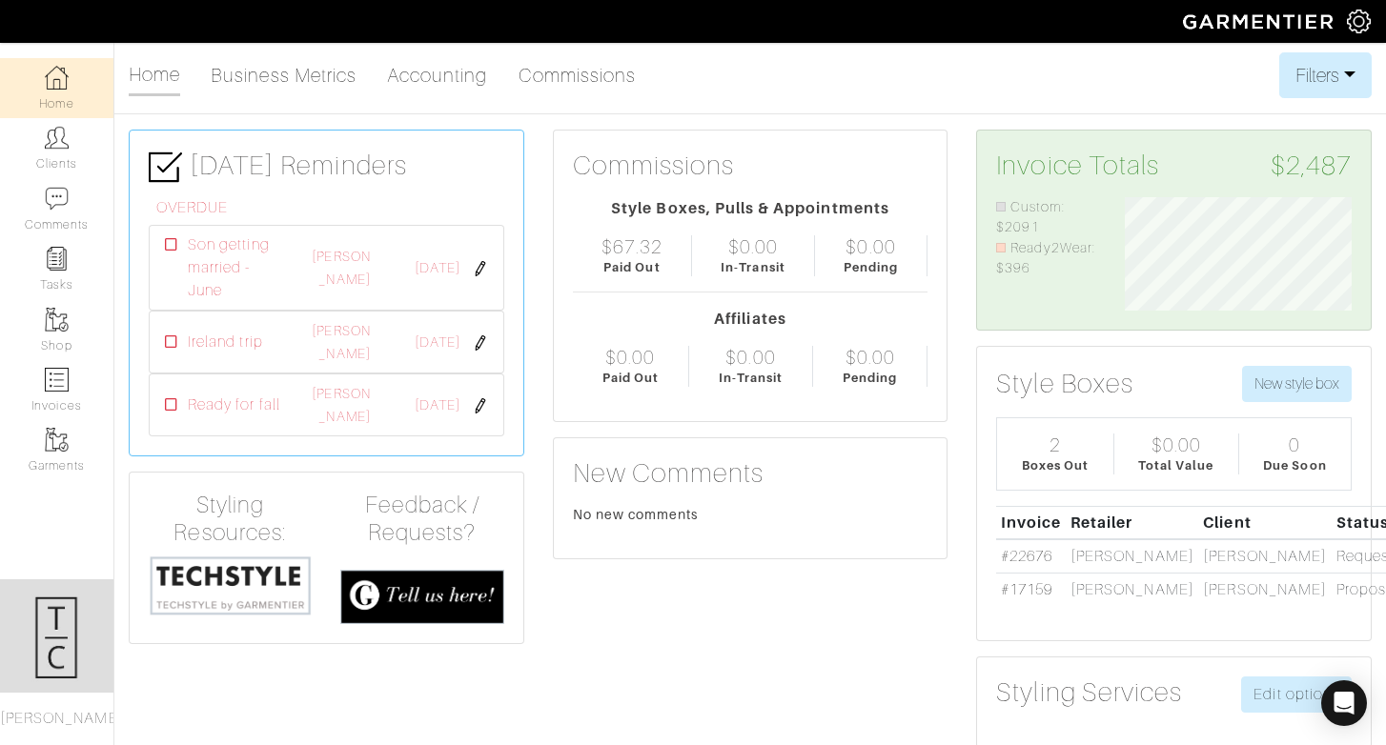
scroll to position [113, 255]
click at [47, 414] on link "Invoices" at bounding box center [56, 390] width 113 height 60
select select
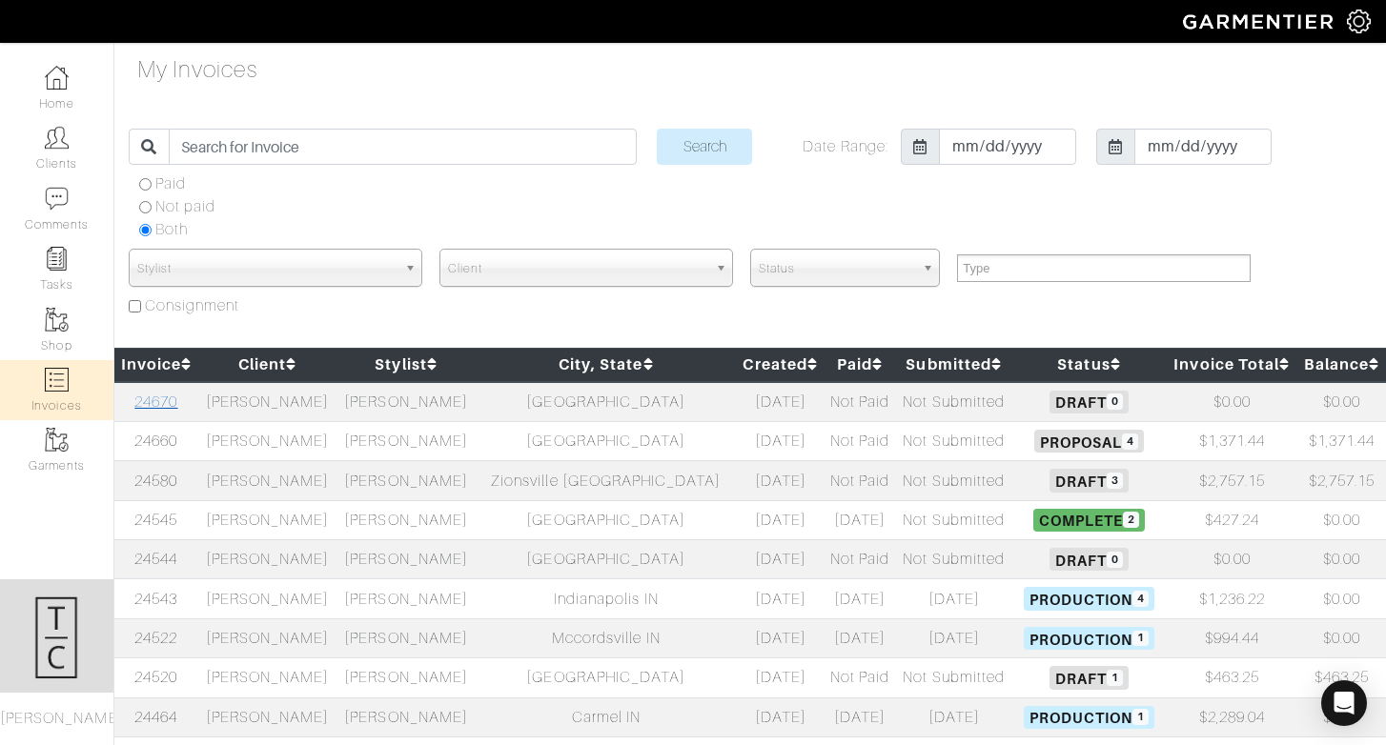
click at [163, 397] on link "24670" at bounding box center [155, 402] width 43 height 17
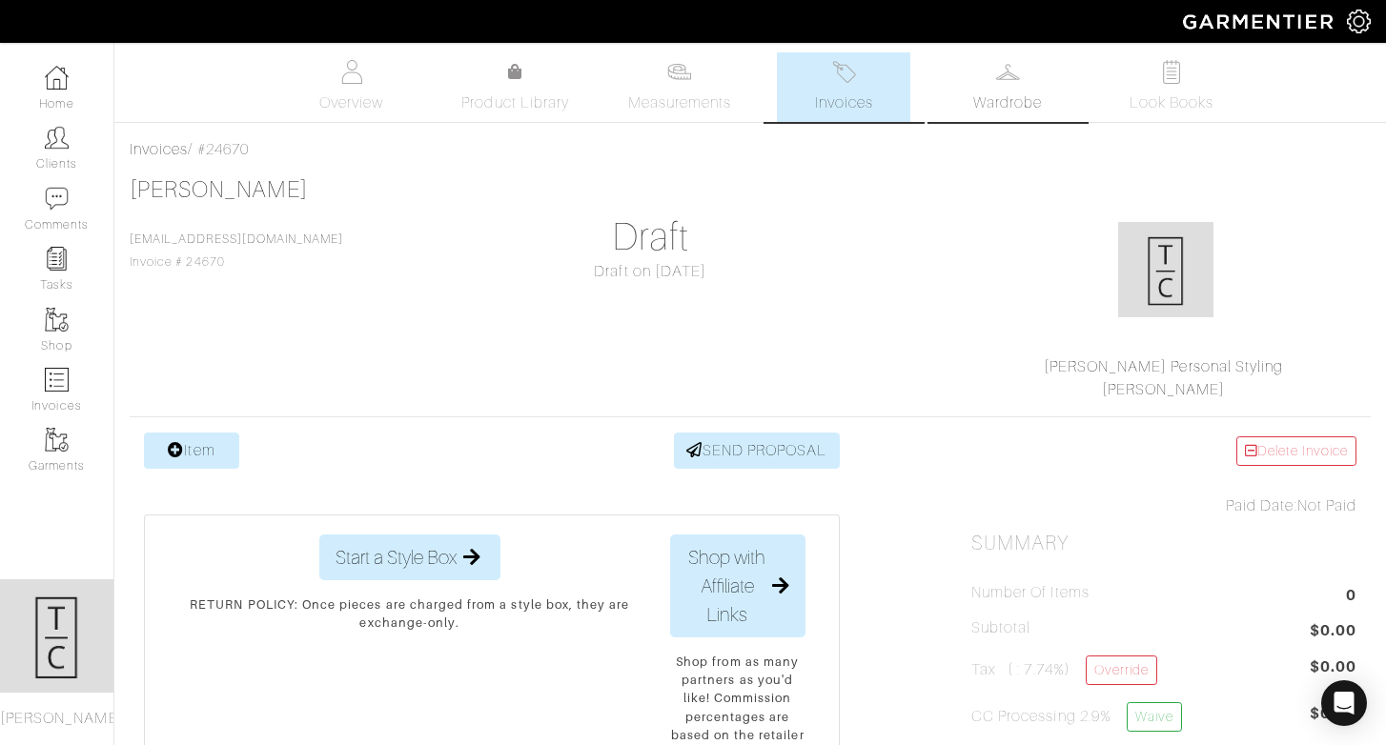
click at [1025, 109] on span "Wardrobe" at bounding box center [1007, 102] width 69 height 23
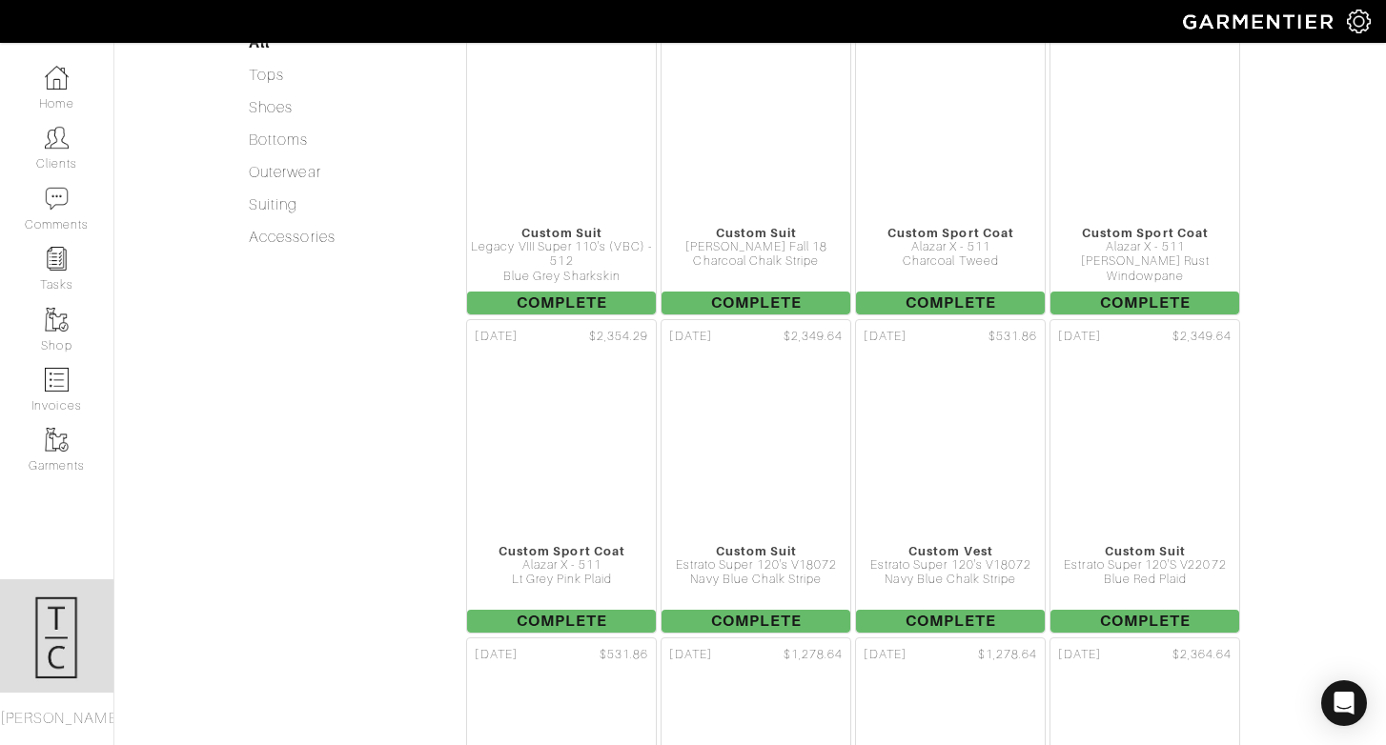
scroll to position [758, 0]
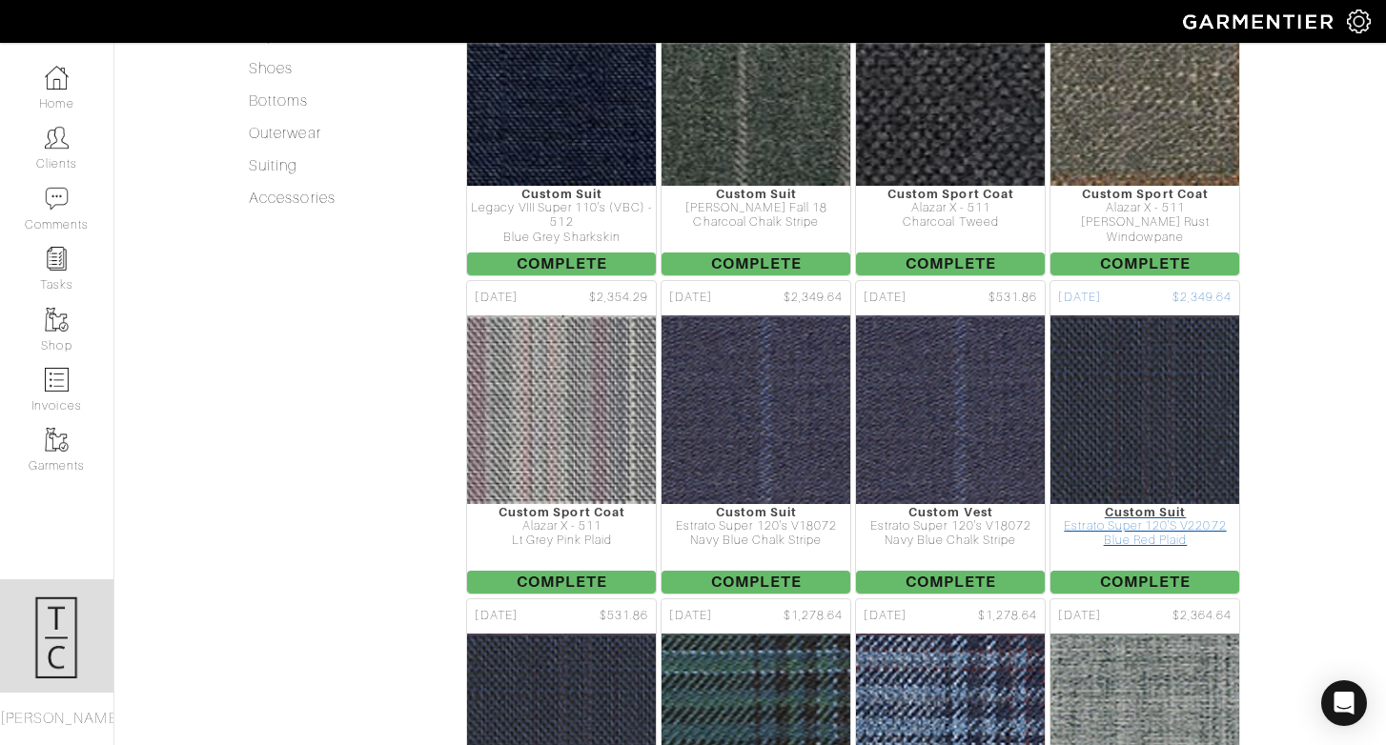
click at [1187, 395] on img at bounding box center [1145, 409] width 661 height 191
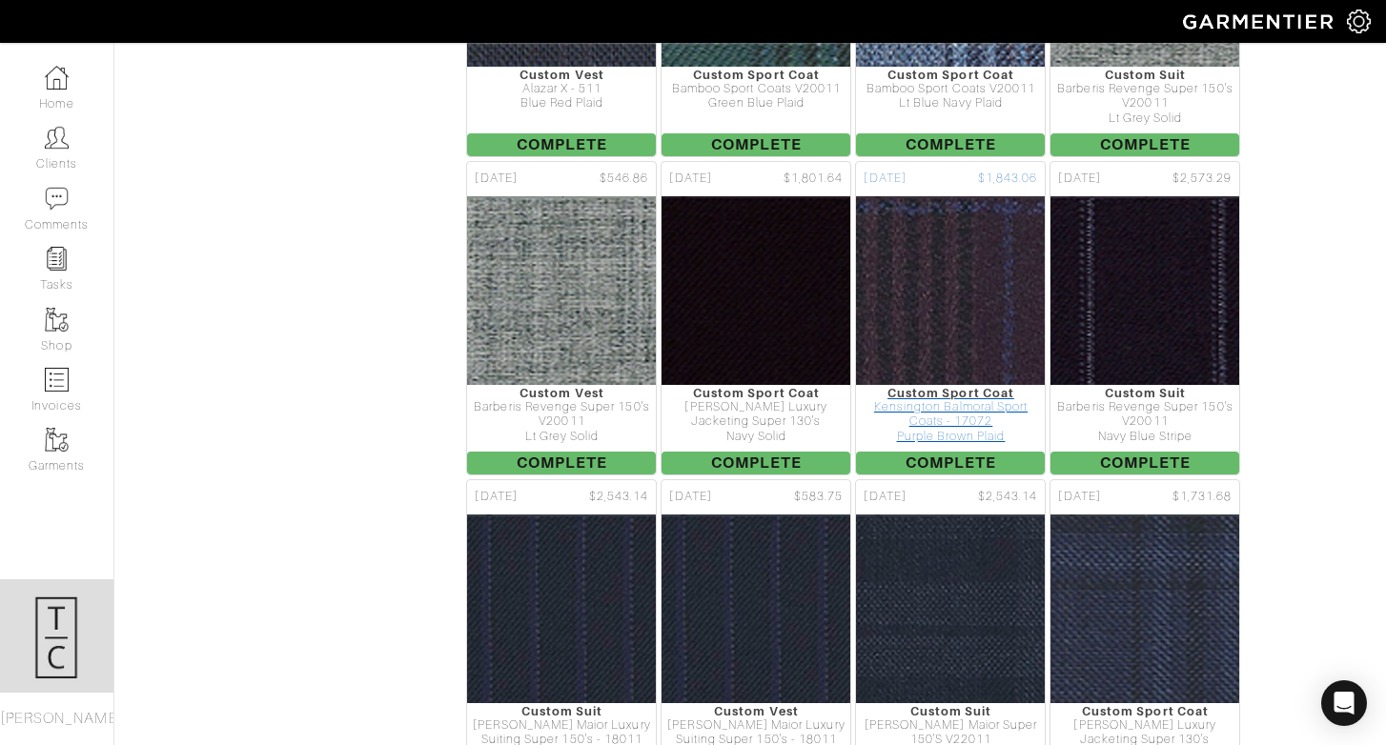
scroll to position [1515, 0]
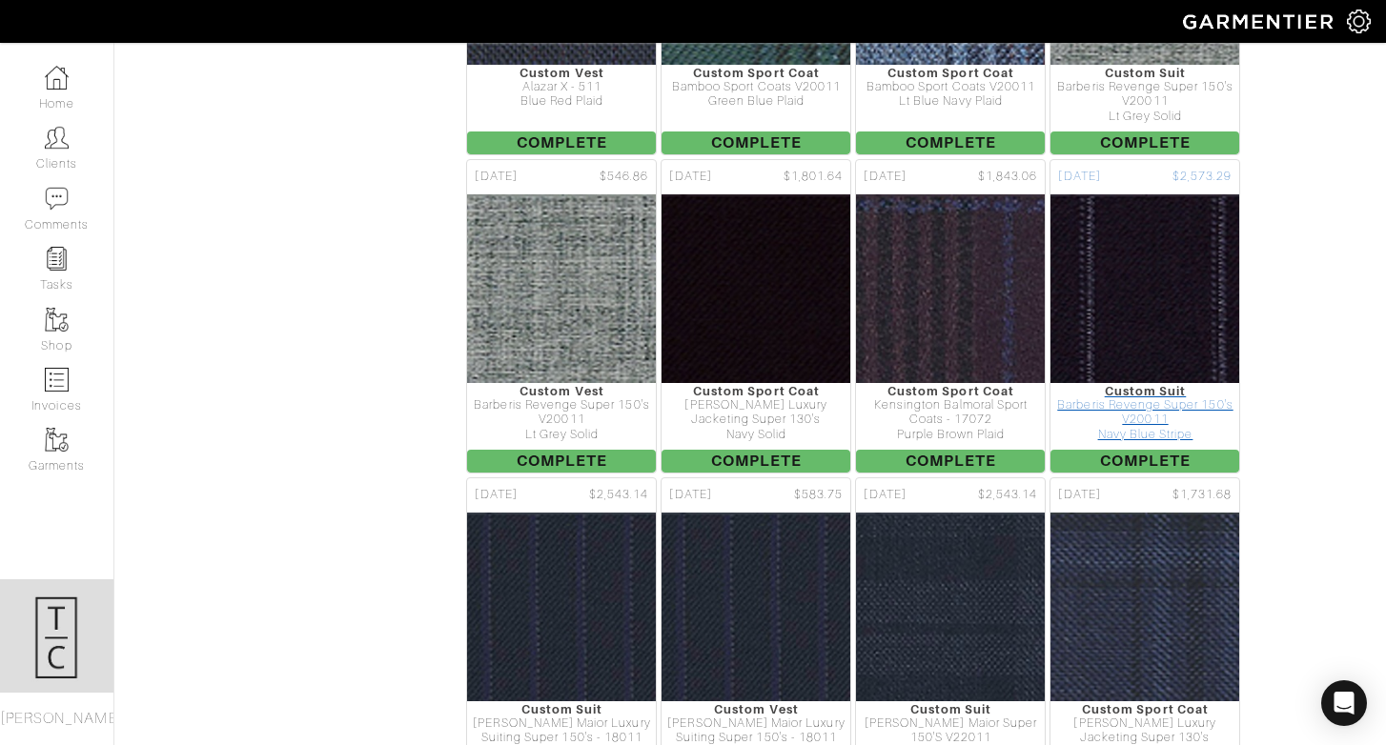
click at [1175, 265] on img at bounding box center [1145, 288] width 661 height 191
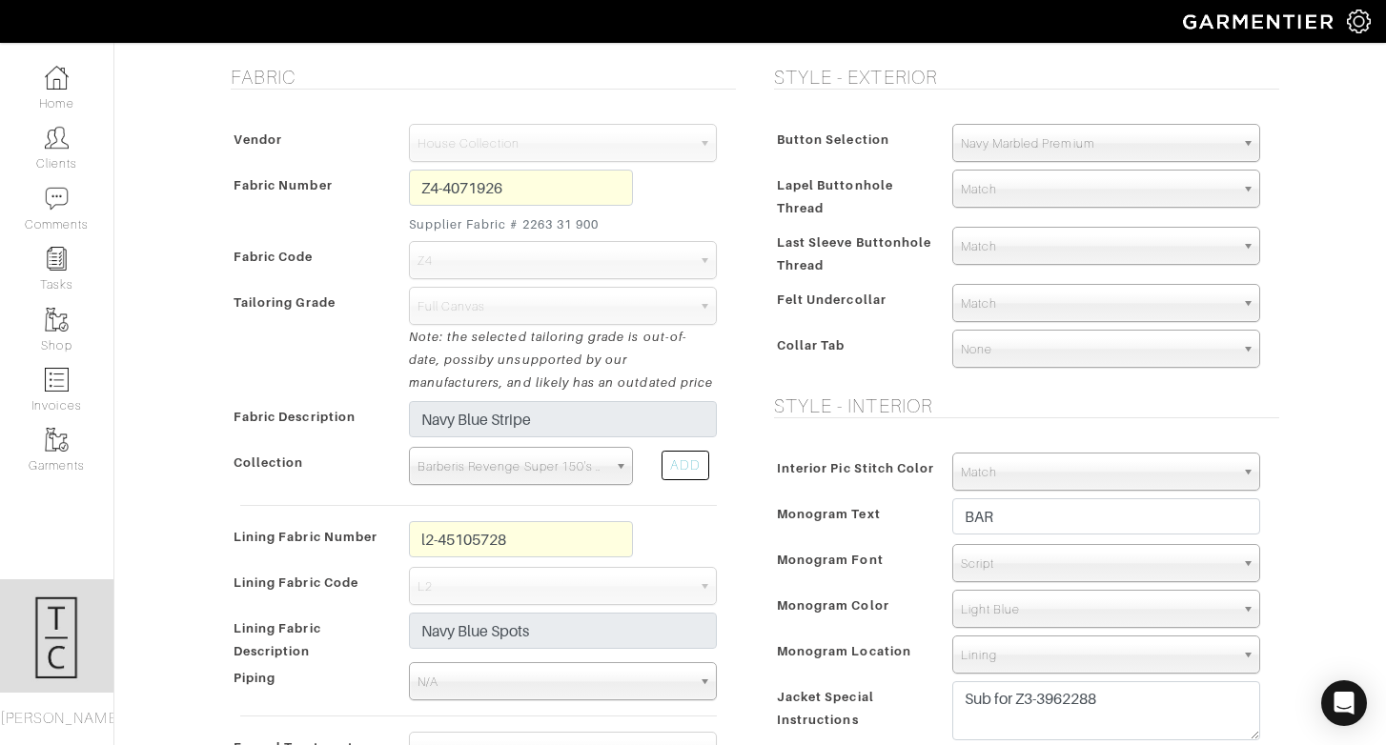
scroll to position [413, 0]
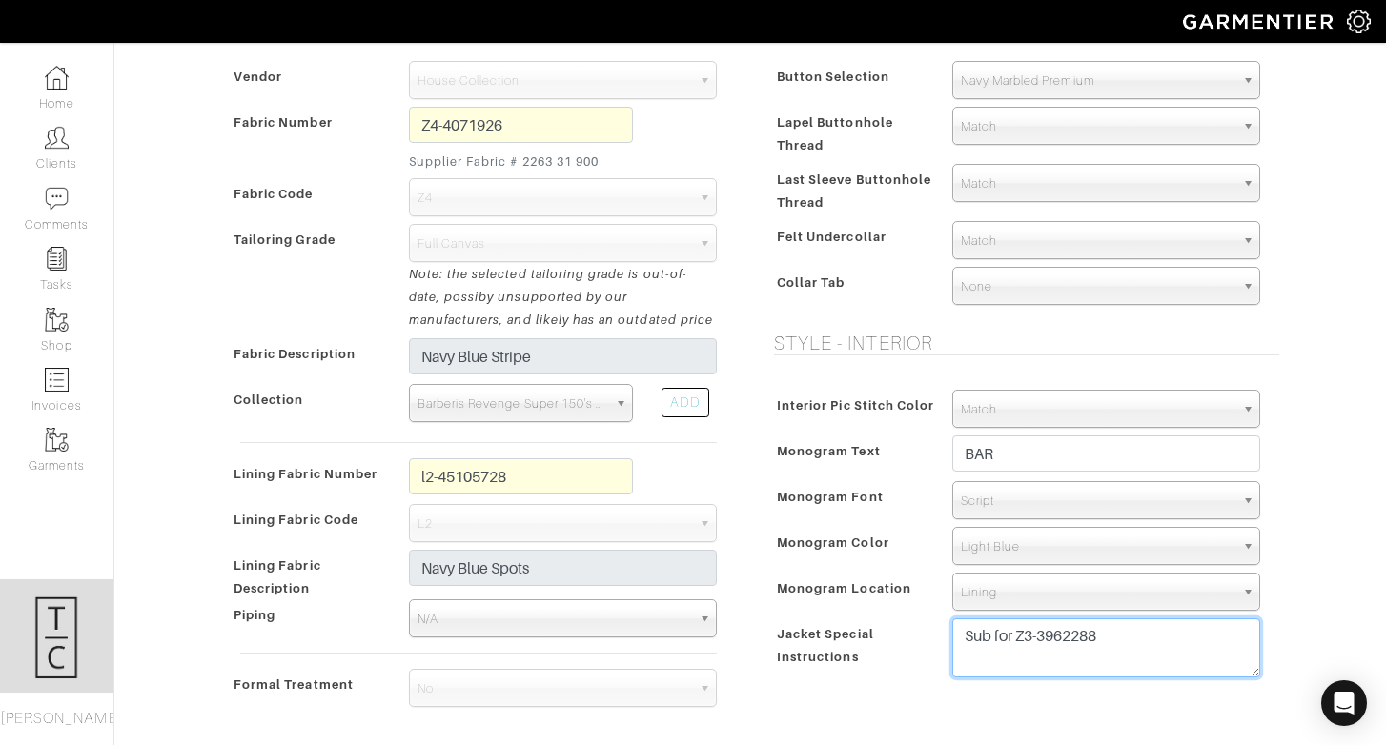
drag, startPoint x: 1017, startPoint y: 636, endPoint x: 1180, endPoint y: 638, distance: 163.0
click at [1180, 638] on textarea "Sub for Z3-3962288" at bounding box center [1106, 647] width 308 height 59
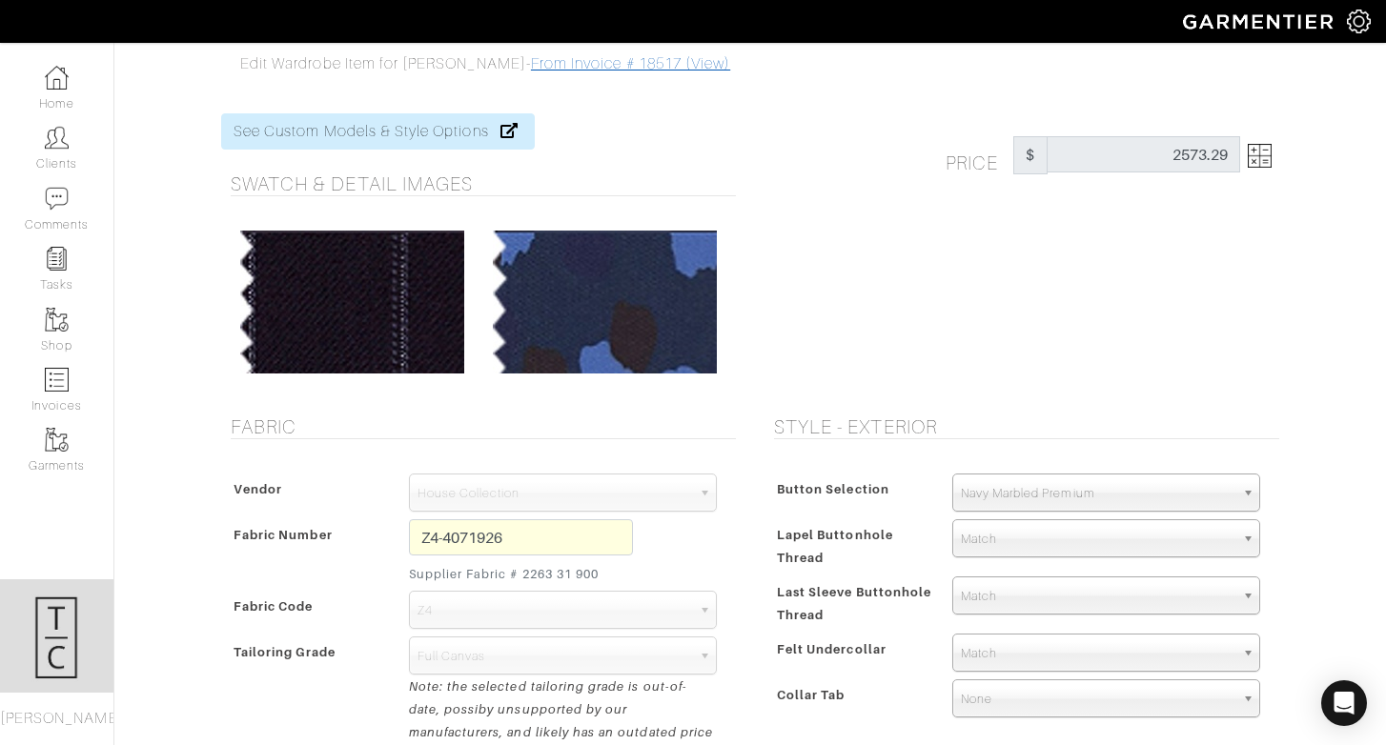
click at [561, 66] on link "From Invoice # 18517 (View)" at bounding box center [630, 63] width 199 height 17
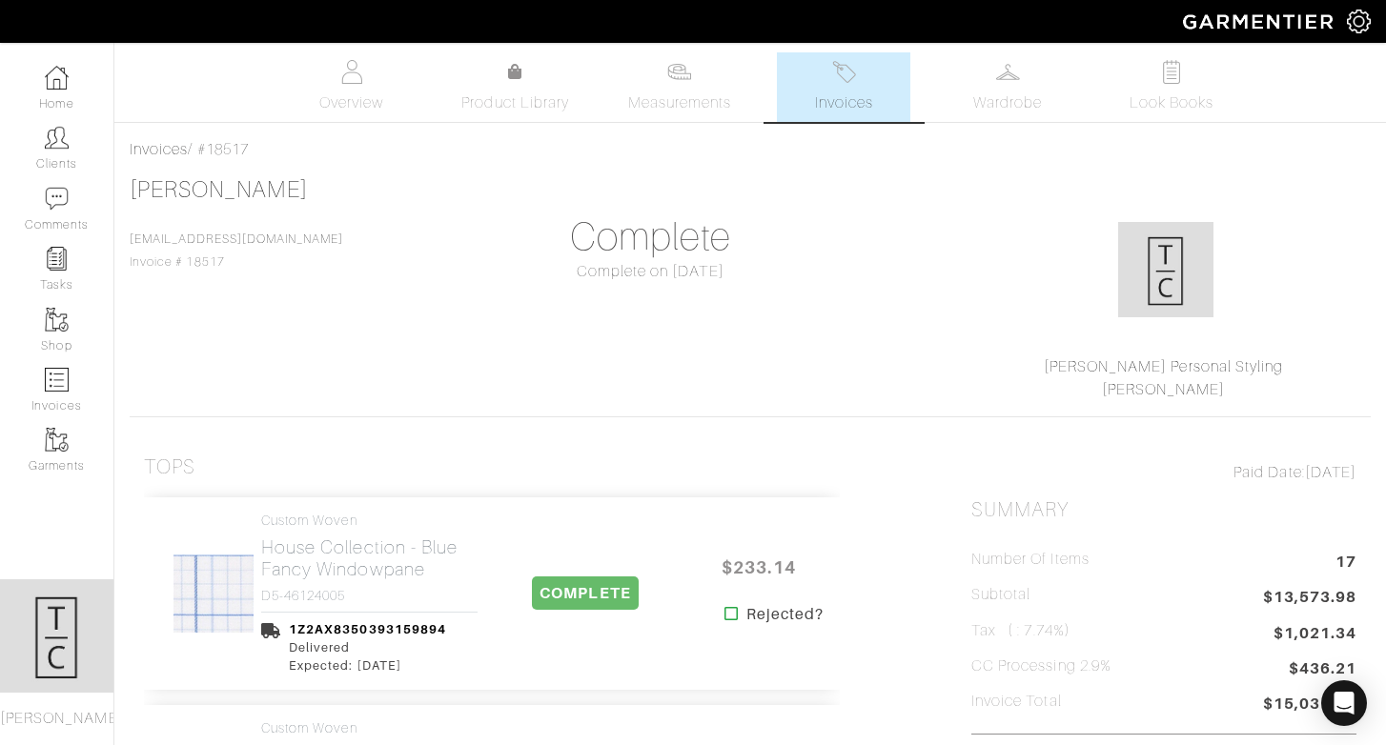
click at [984, 106] on span "Wardrobe" at bounding box center [1007, 102] width 69 height 23
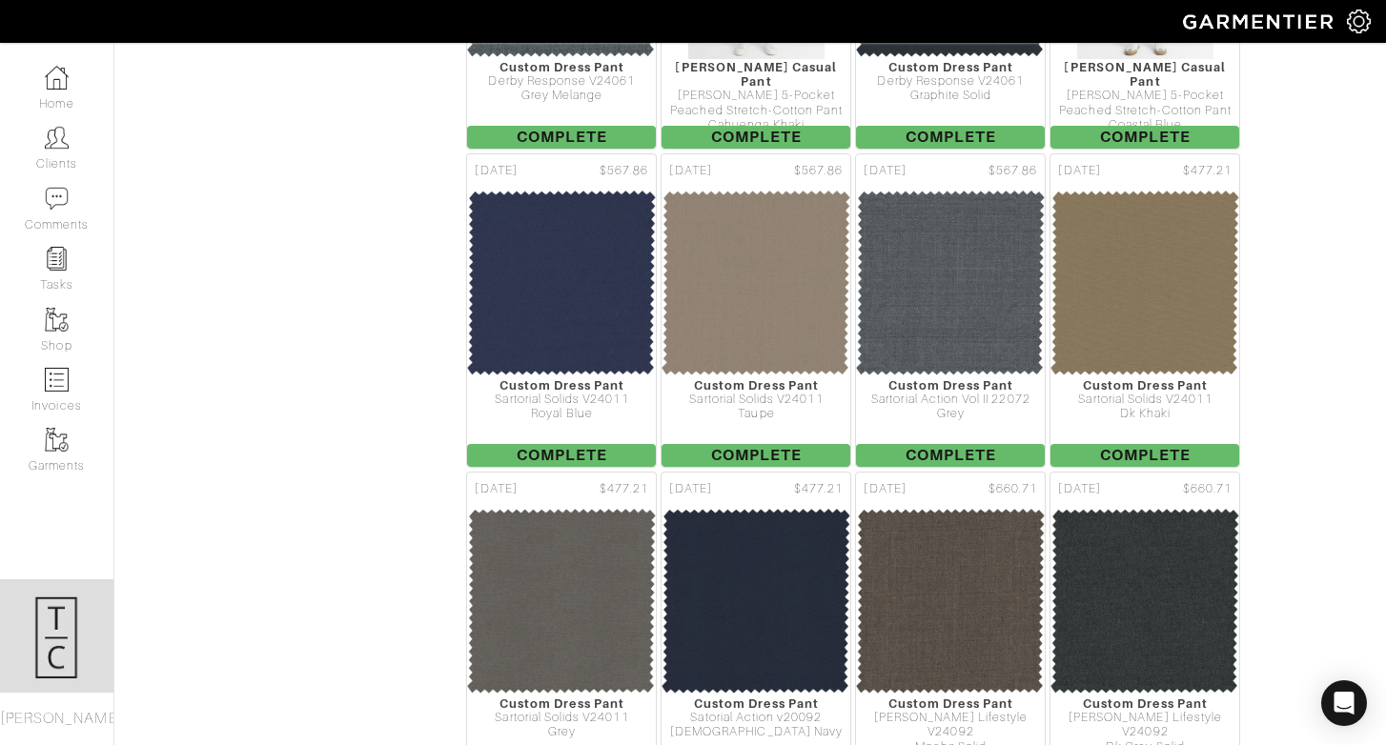
scroll to position [20439, 0]
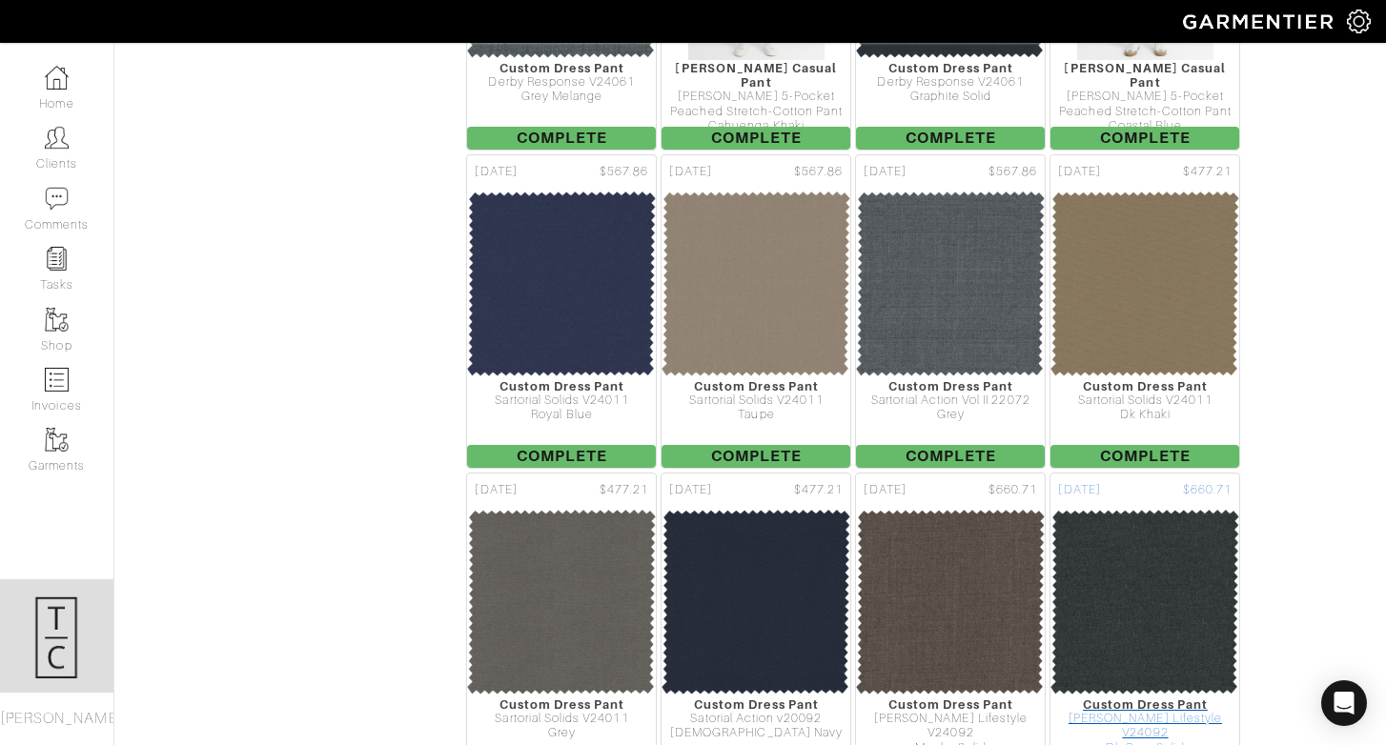
click at [1173, 519] on img at bounding box center [1144, 602] width 191 height 191
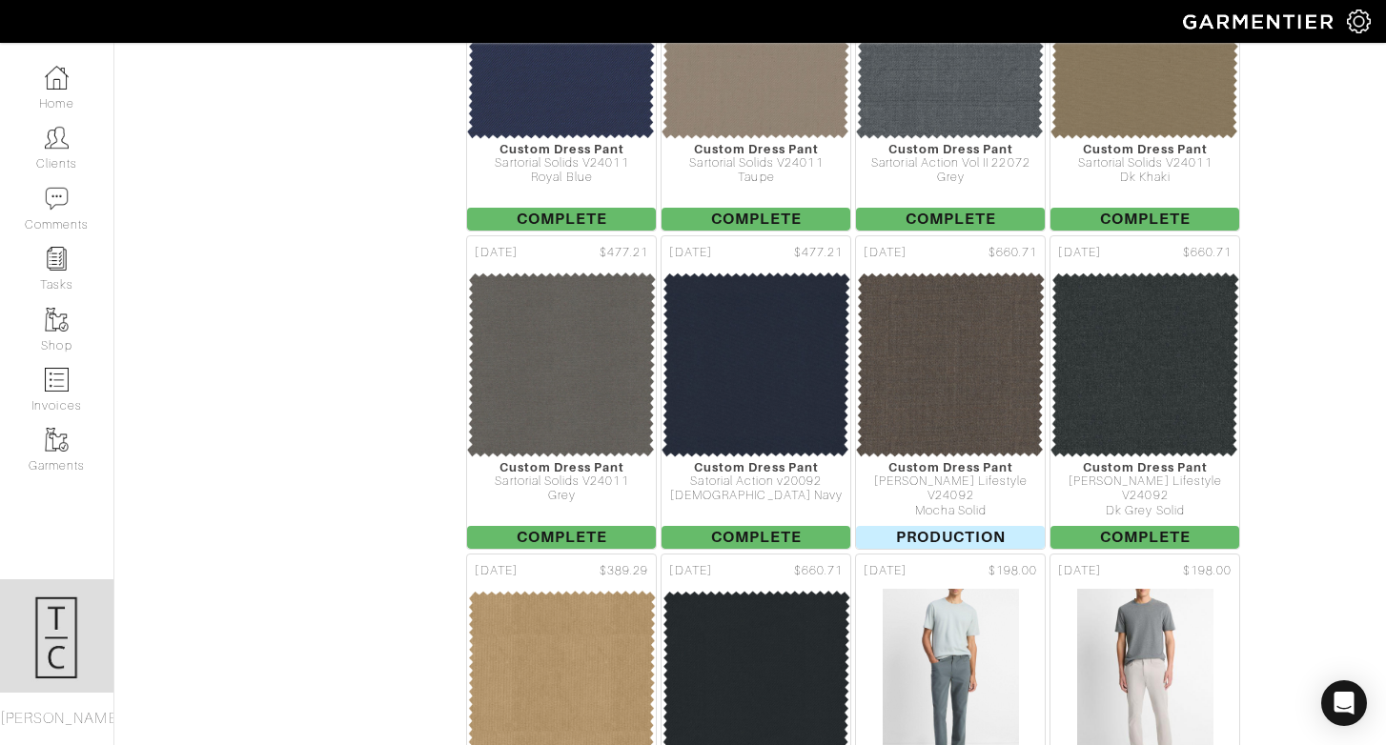
scroll to position [20674, 0]
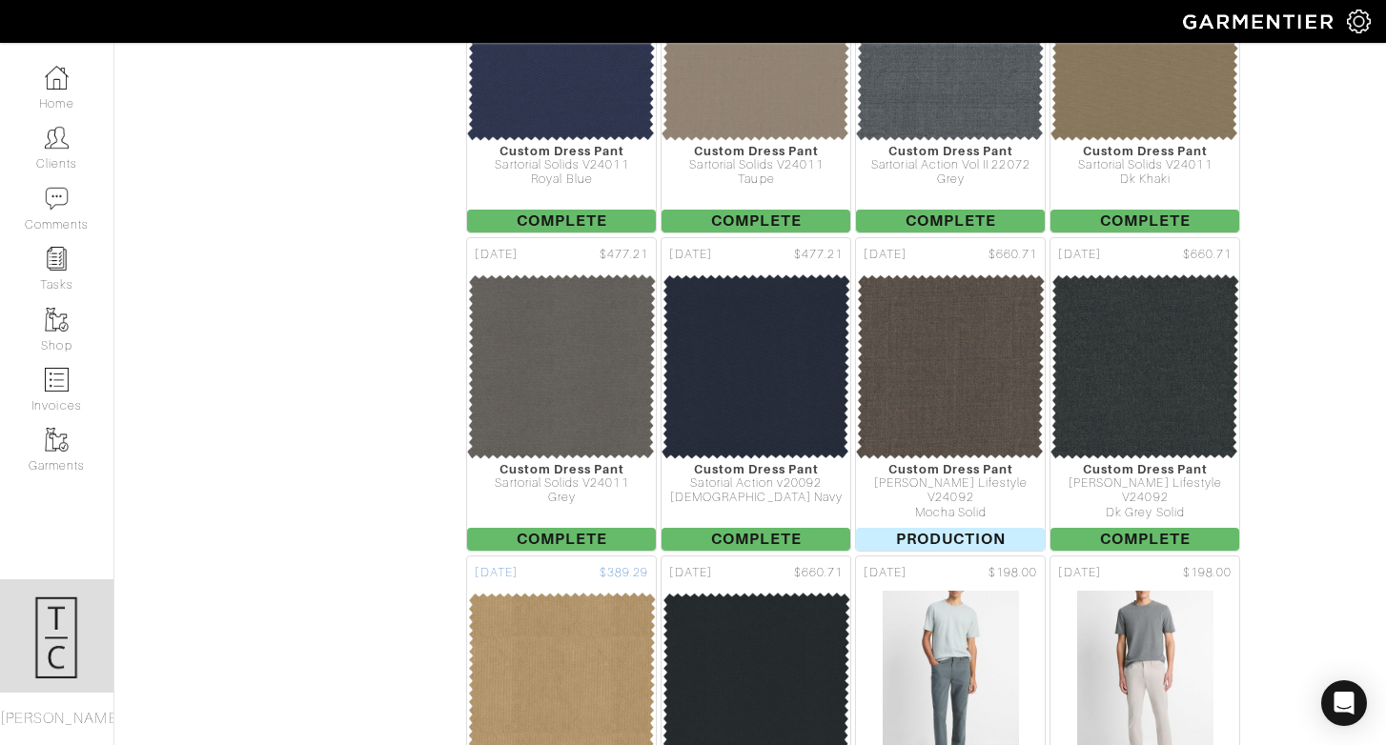
click at [578, 598] on img at bounding box center [561, 685] width 191 height 191
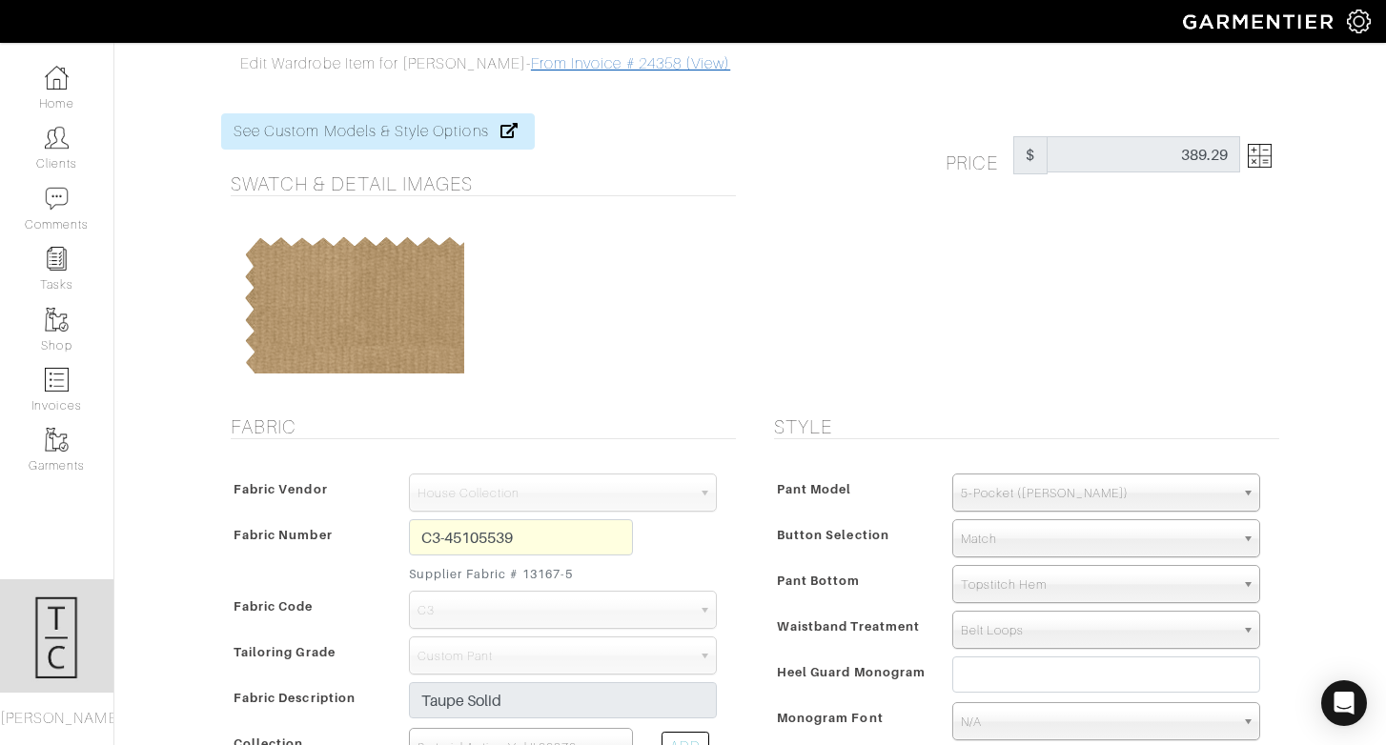
click at [532, 64] on link "From Invoice # 24358 (View)" at bounding box center [630, 63] width 199 height 17
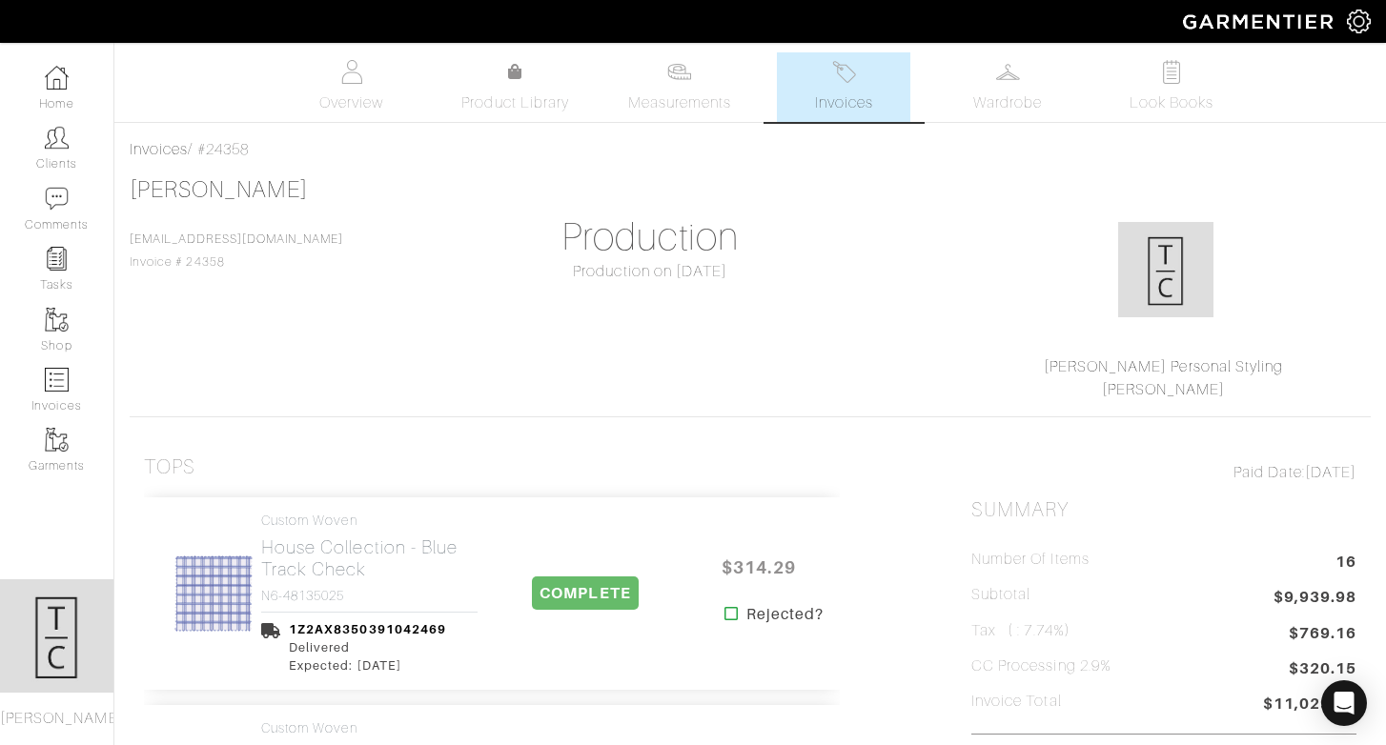
click at [883, 79] on link "Invoices" at bounding box center [843, 87] width 133 height 70
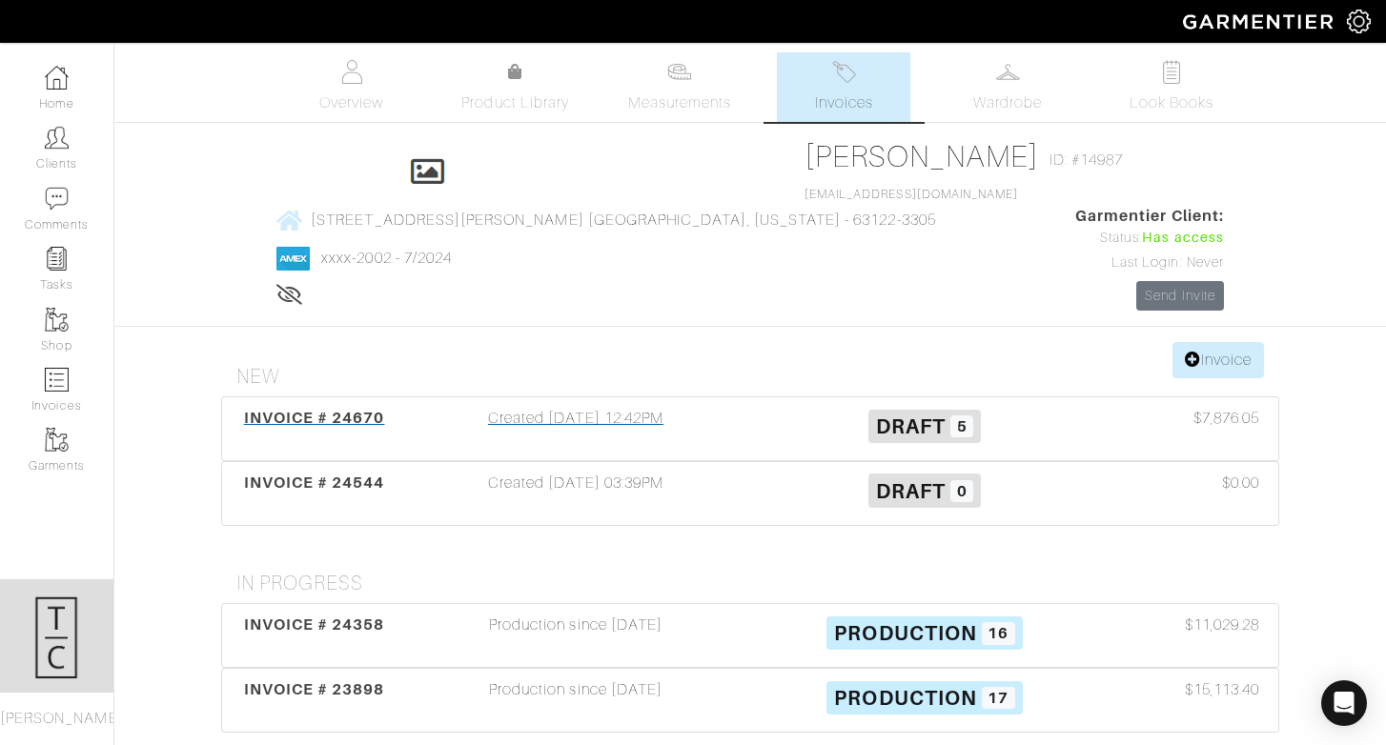
click at [597, 407] on div "Created 09/24/25 12:42PM" at bounding box center [575, 429] width 349 height 44
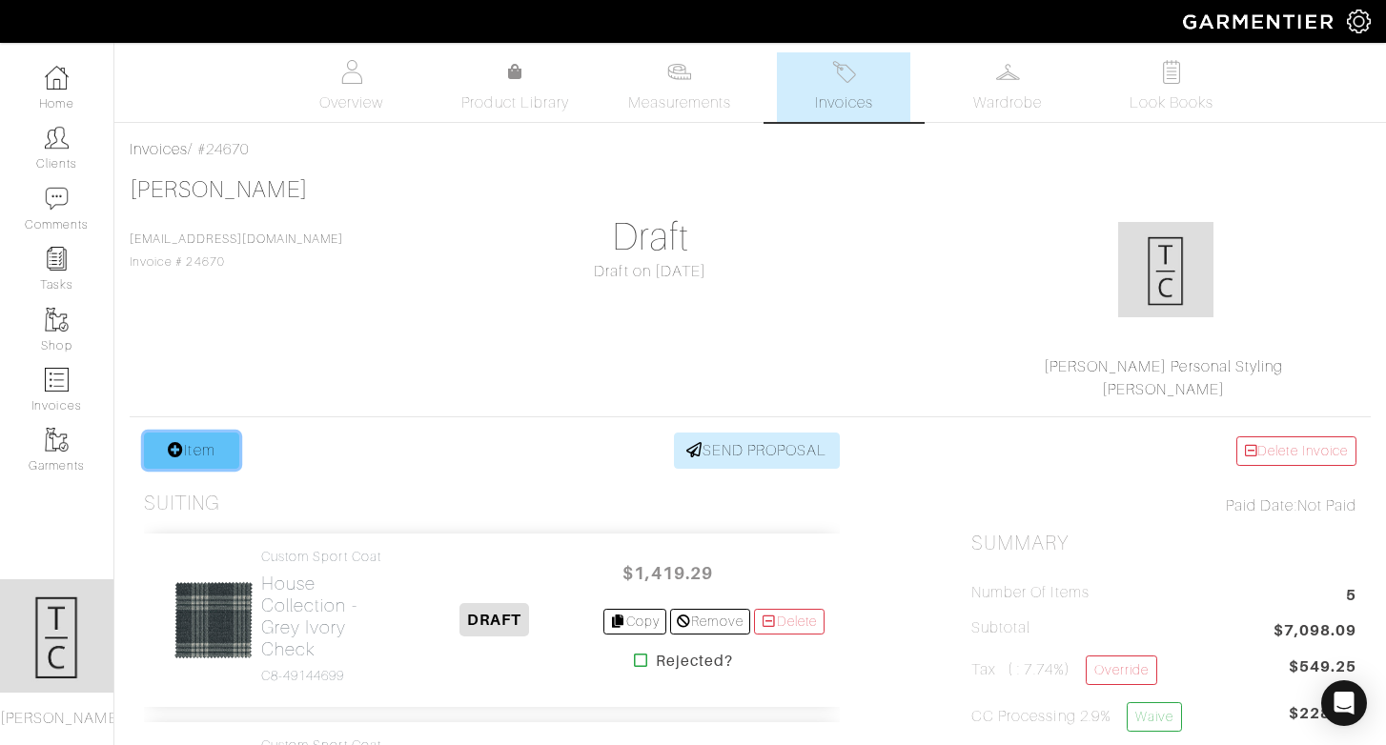
click at [201, 458] on link "Item" at bounding box center [191, 451] width 95 height 36
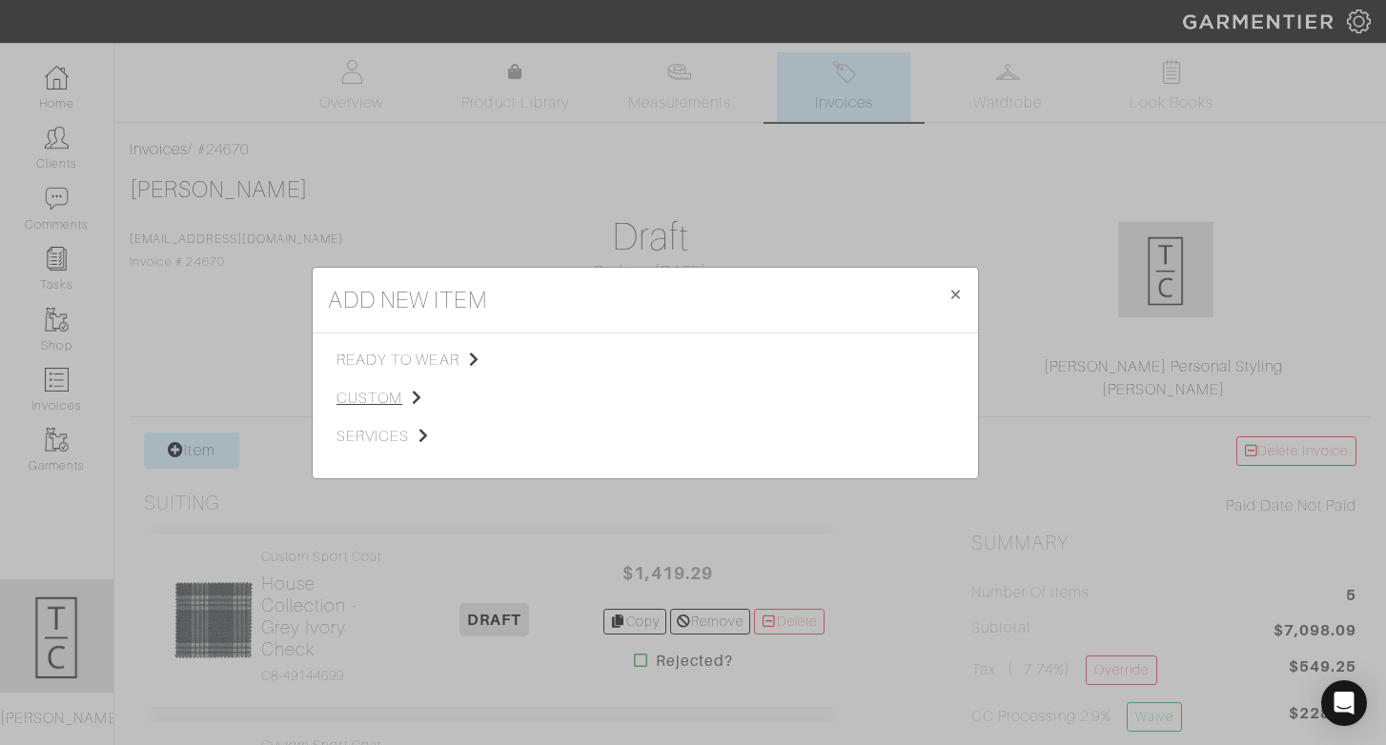
click at [389, 404] on span "custom" at bounding box center [432, 398] width 192 height 23
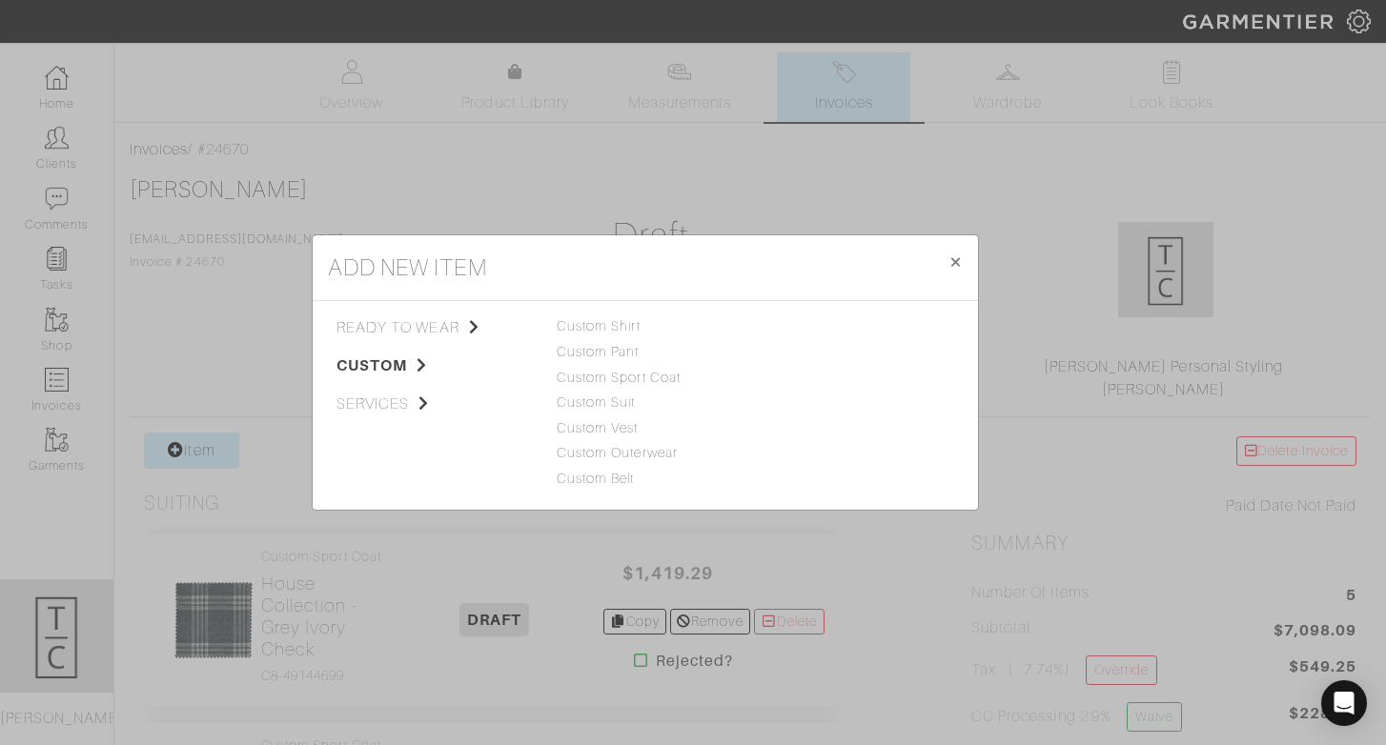
click at [626, 361] on div "Custom Pant" at bounding box center [645, 352] width 177 height 21
click at [626, 357] on link "Custom Pant" at bounding box center [598, 351] width 83 height 15
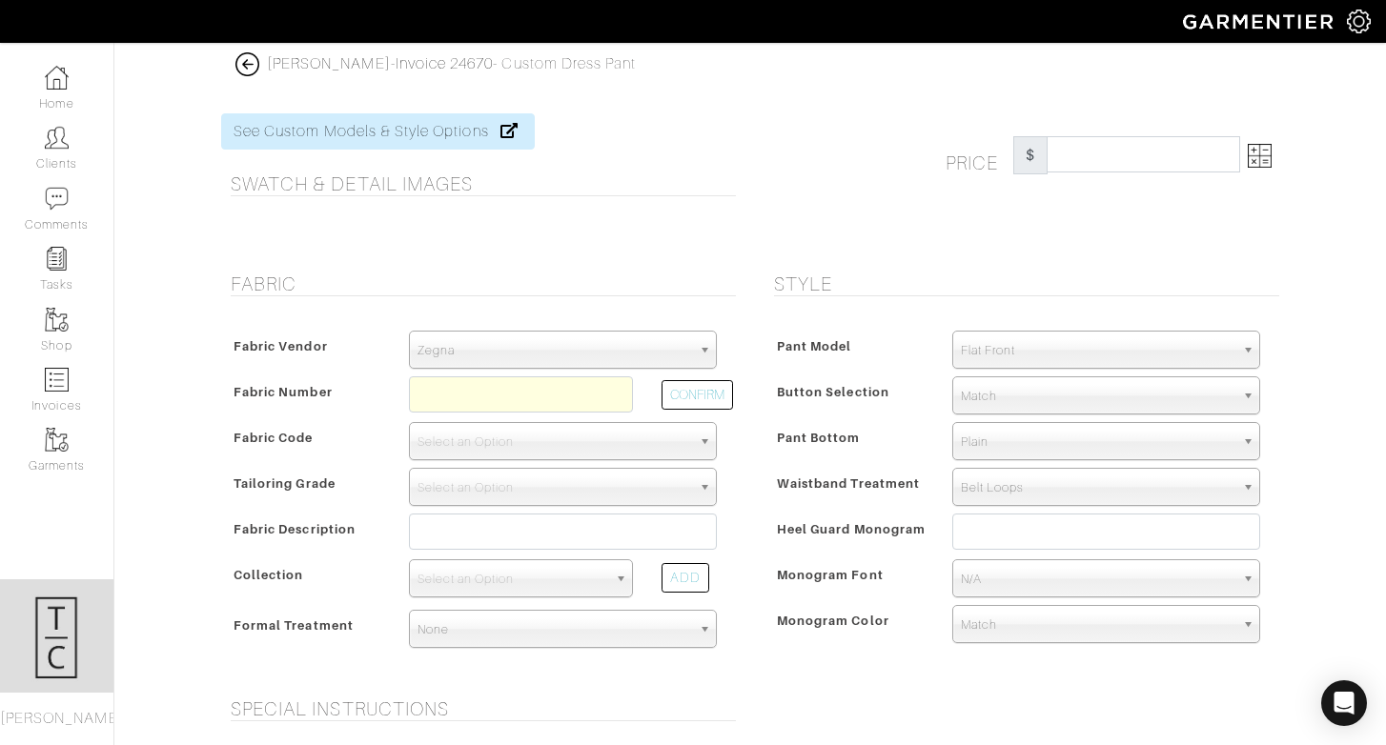
click at [598, 344] on span "Zegna" at bounding box center [554, 351] width 274 height 38
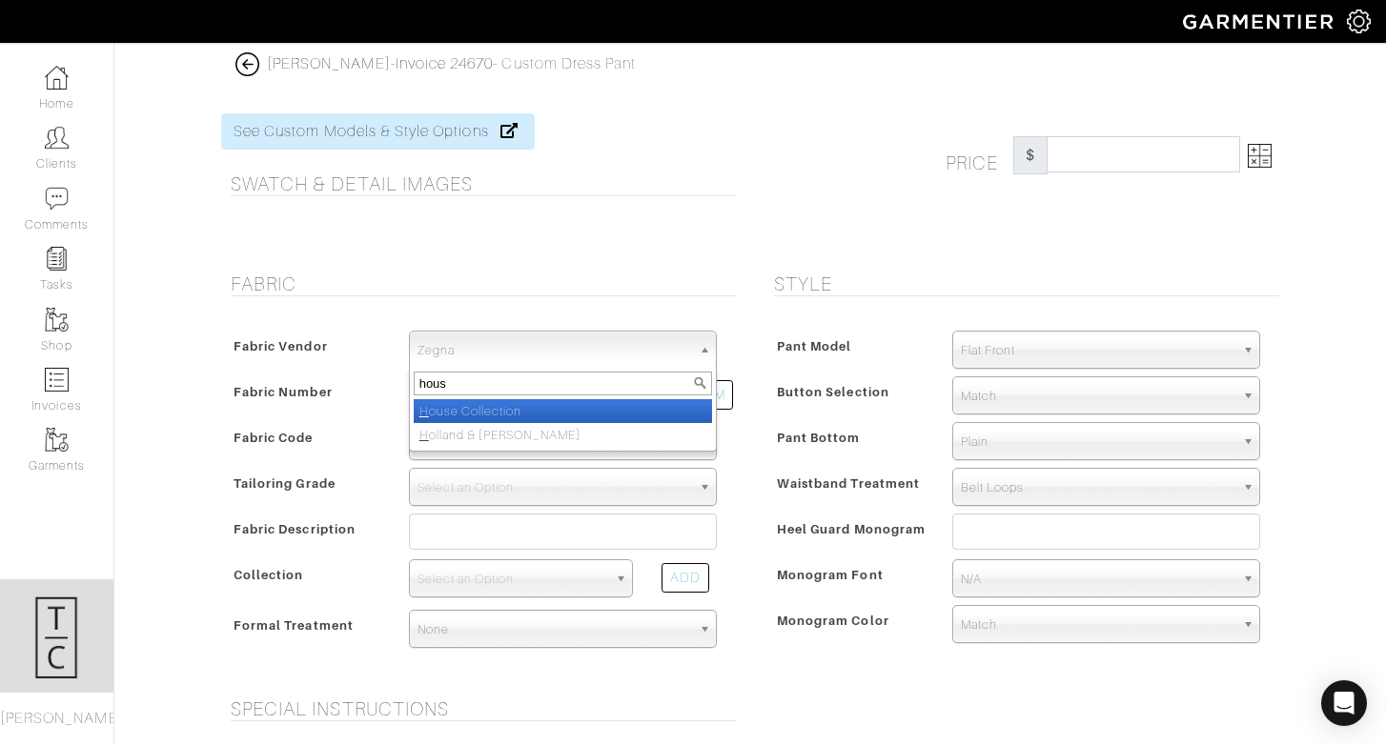
type input "house"
select select "75"
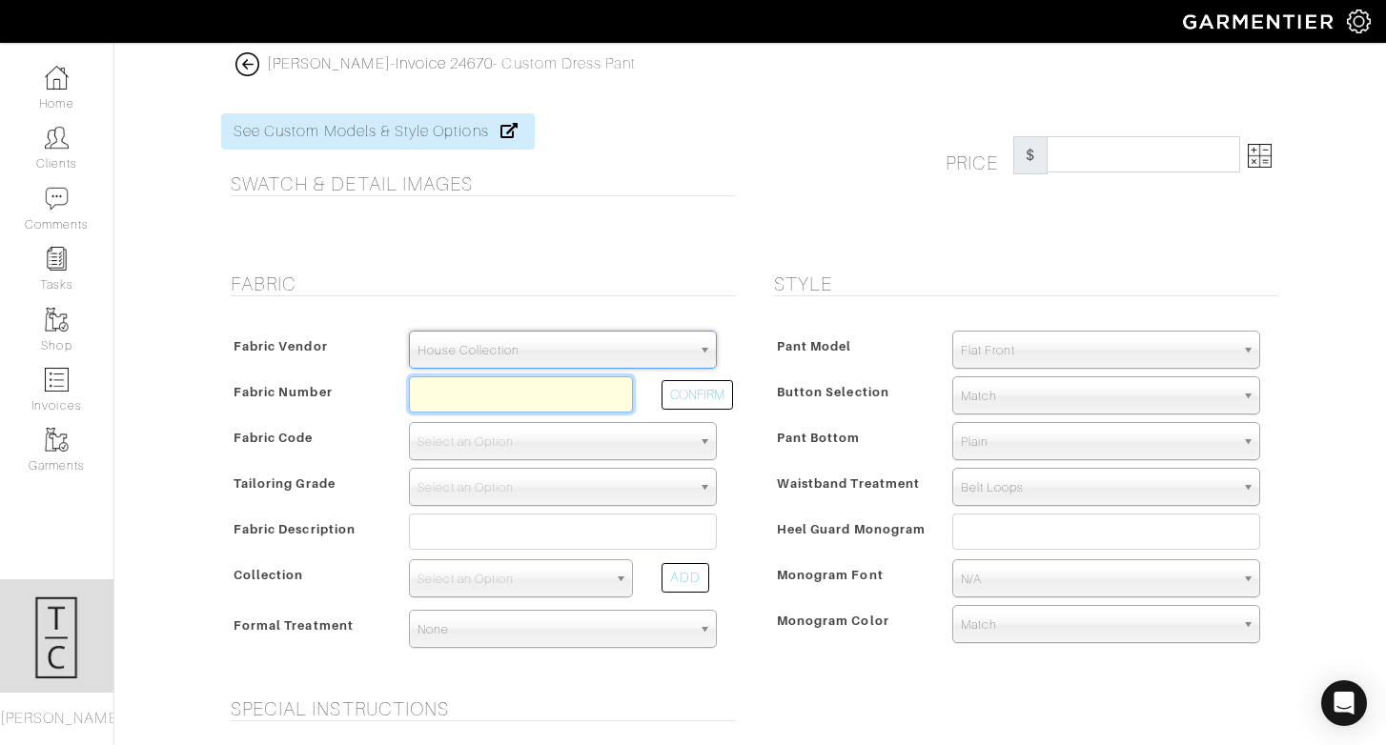
click at [556, 401] on input "text" at bounding box center [521, 394] width 224 height 36
paste input "C3-45105539"
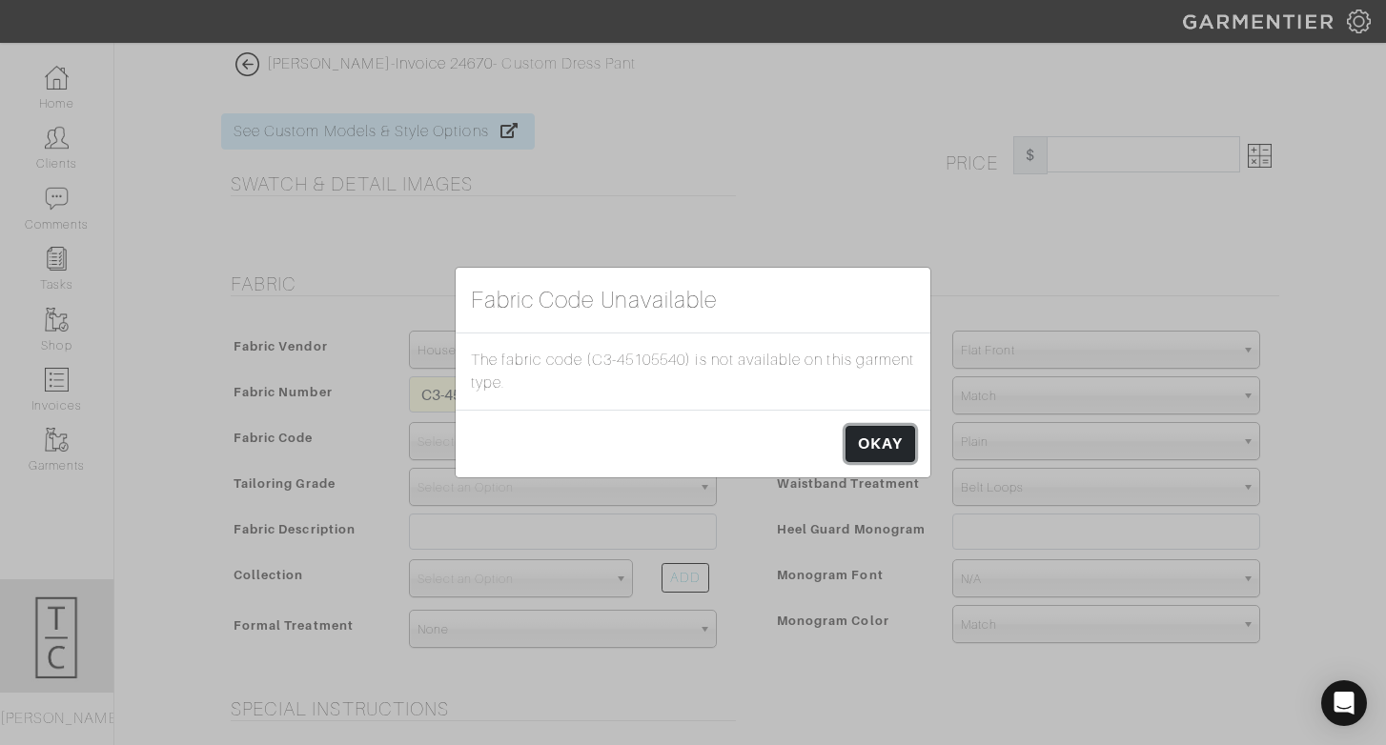
click at [881, 429] on link "OKAY" at bounding box center [880, 444] width 70 height 36
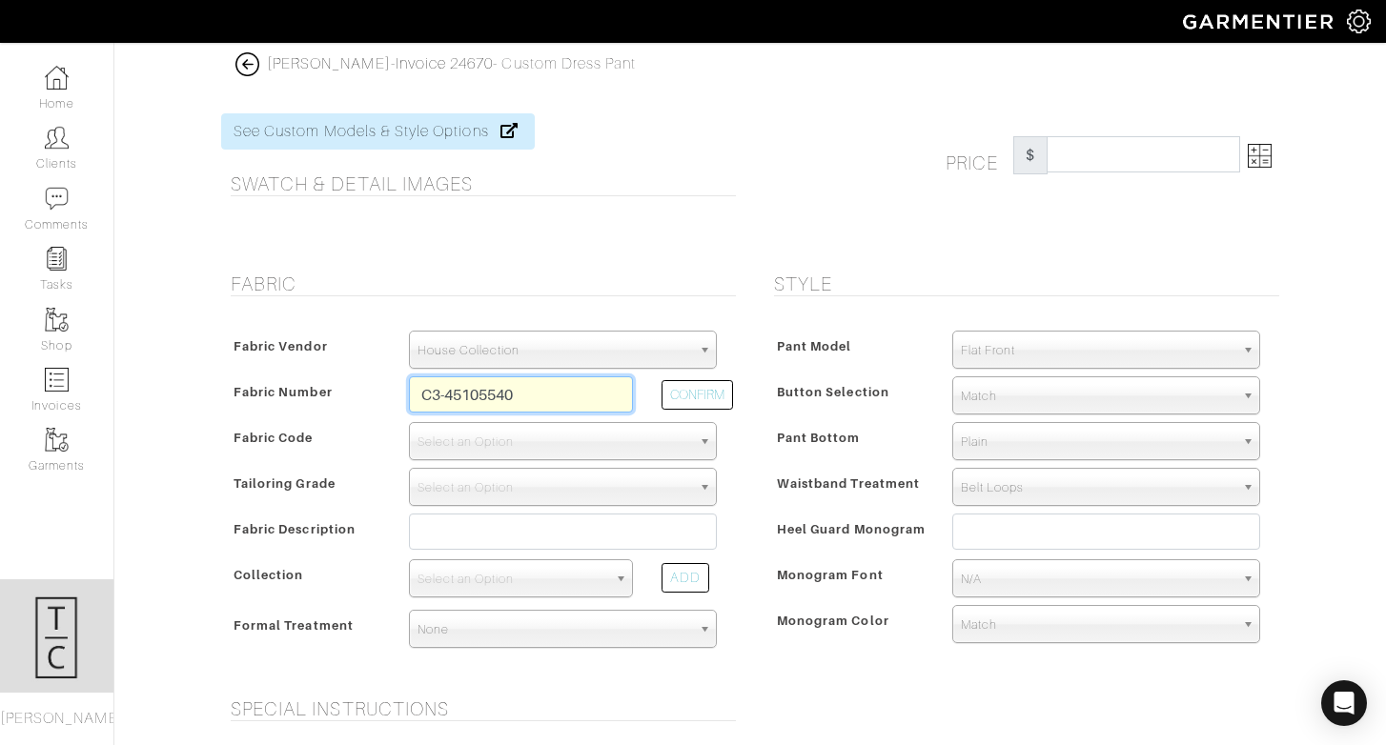
click at [591, 398] on input "C3-45105540" at bounding box center [521, 394] width 224 height 36
type input "C3-45105538"
select select "498"
type input "Sand Solid"
select select
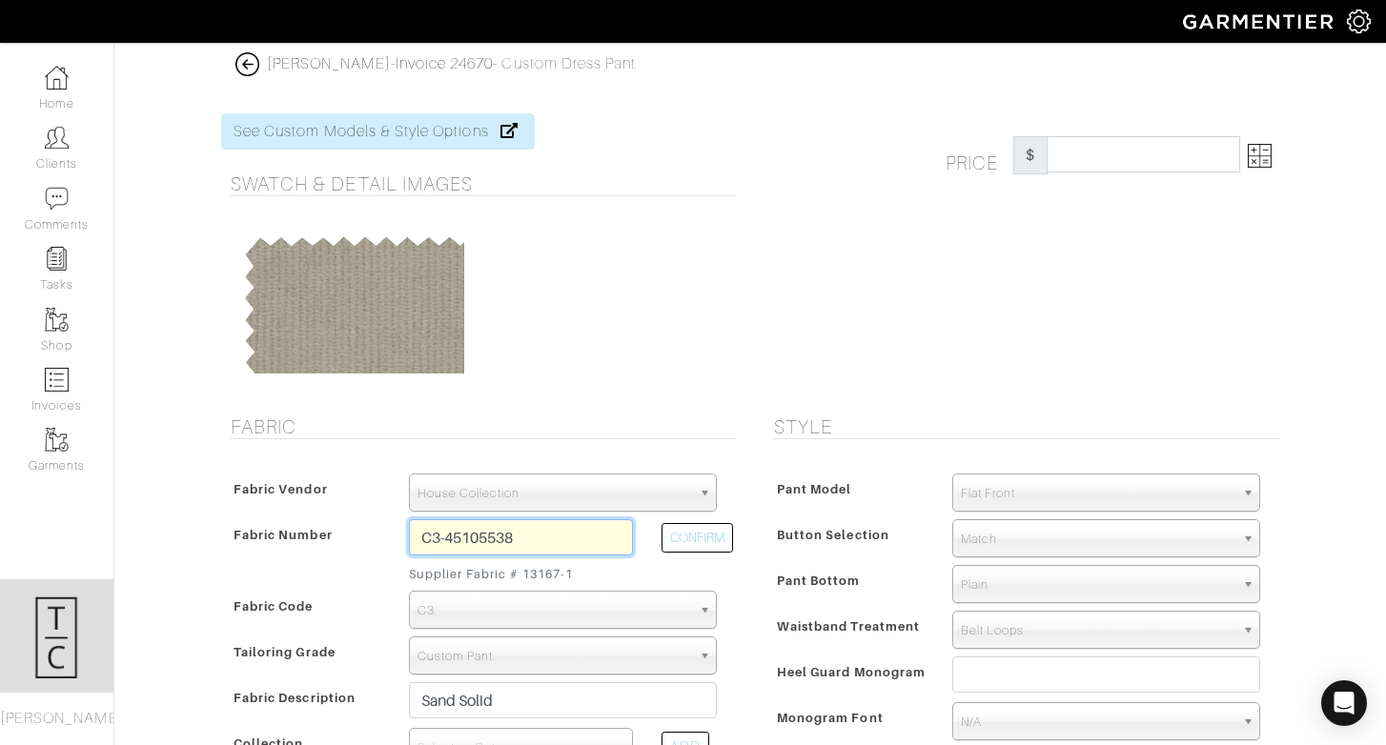
type input "389.29"
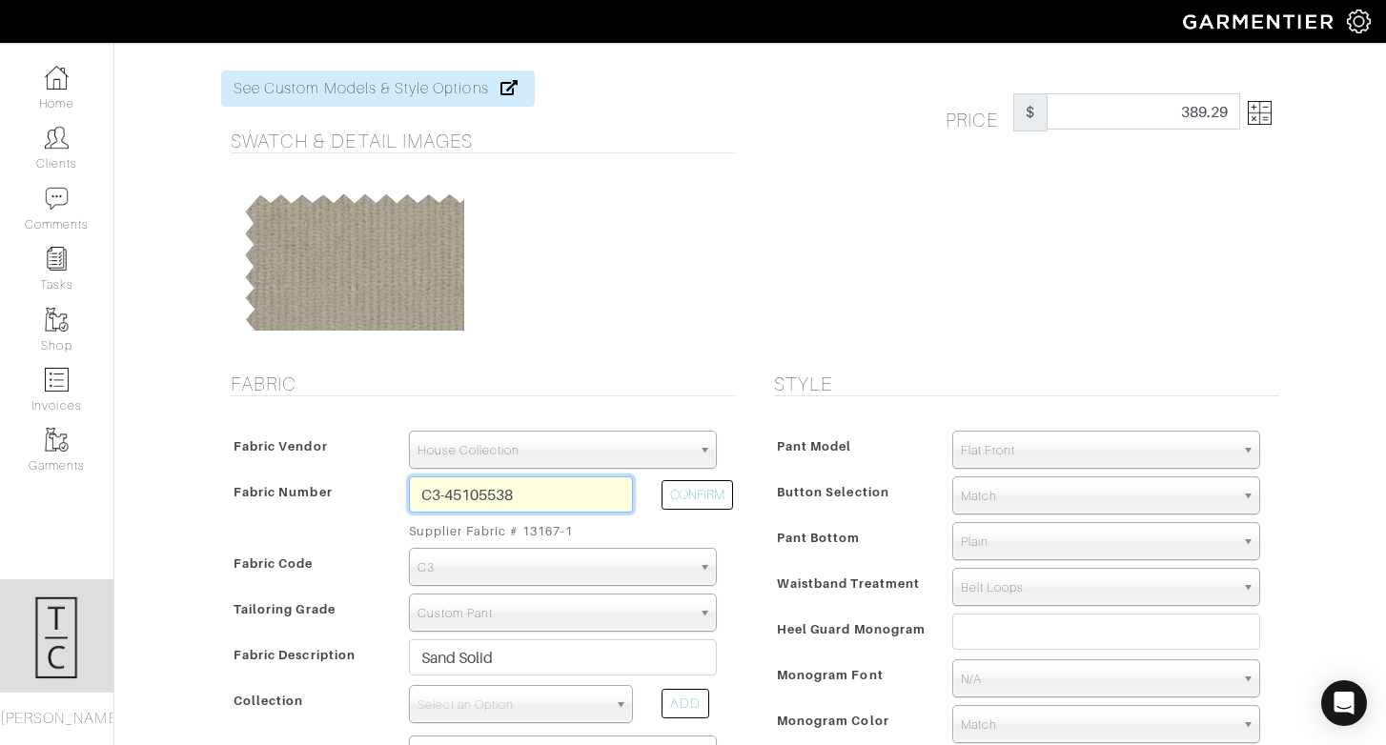
scroll to position [45, 0]
type input "C3-45105537"
type input "Winter White Solid"
select select
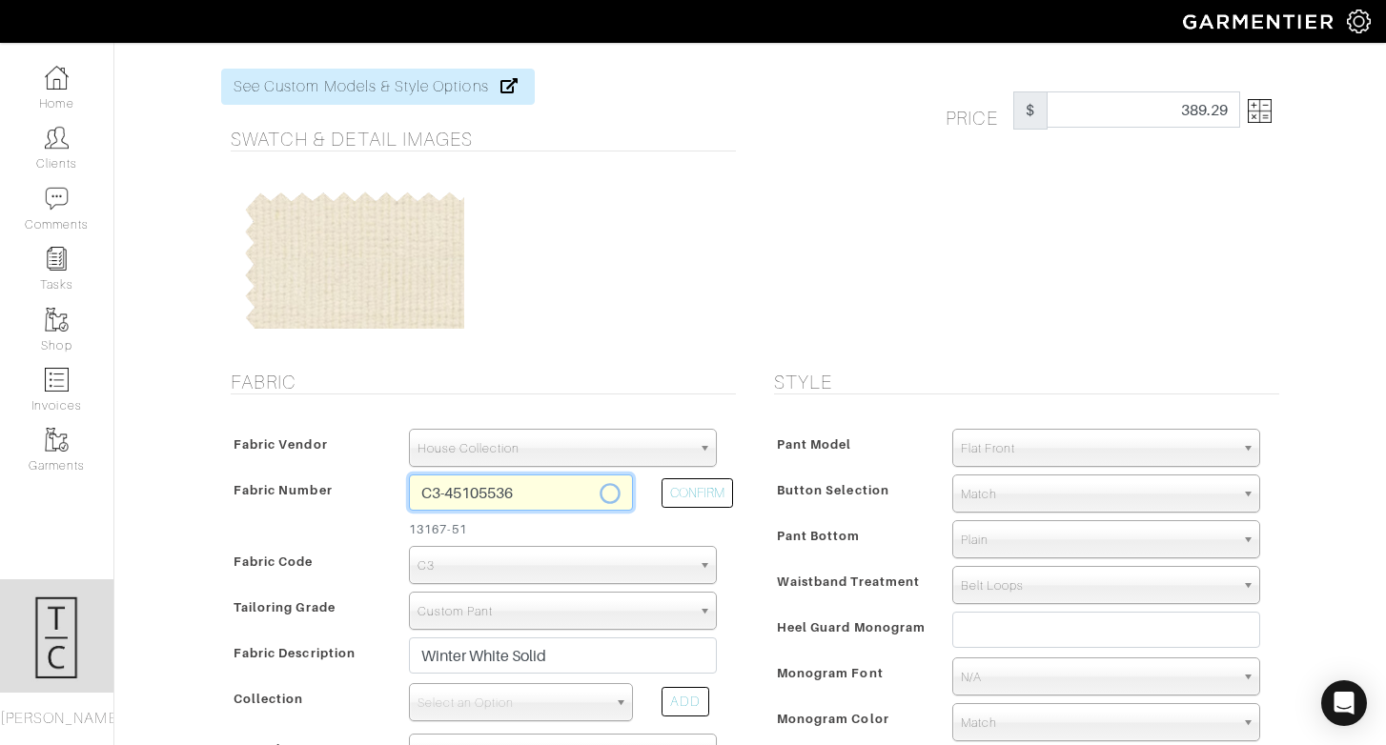
type input "C3-45105536"
select select
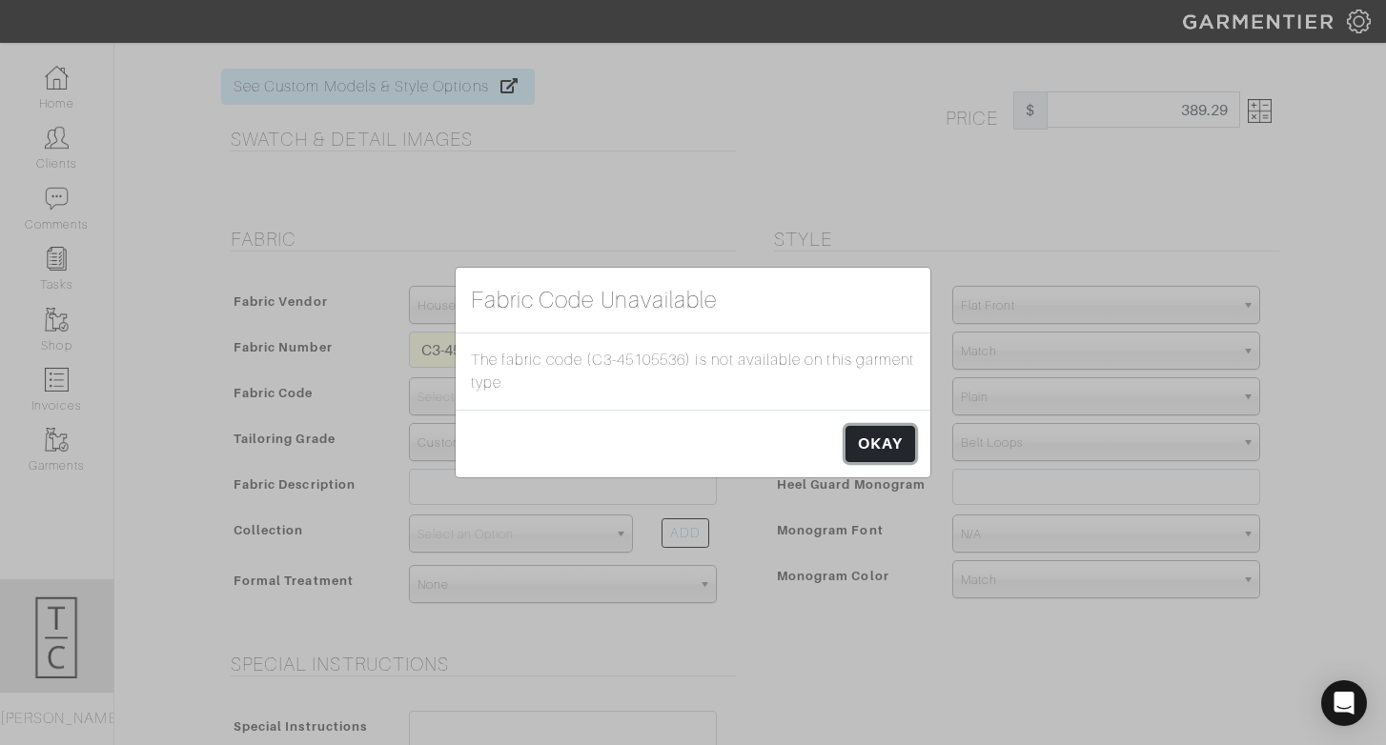
click at [900, 448] on link "OKAY" at bounding box center [880, 444] width 70 height 36
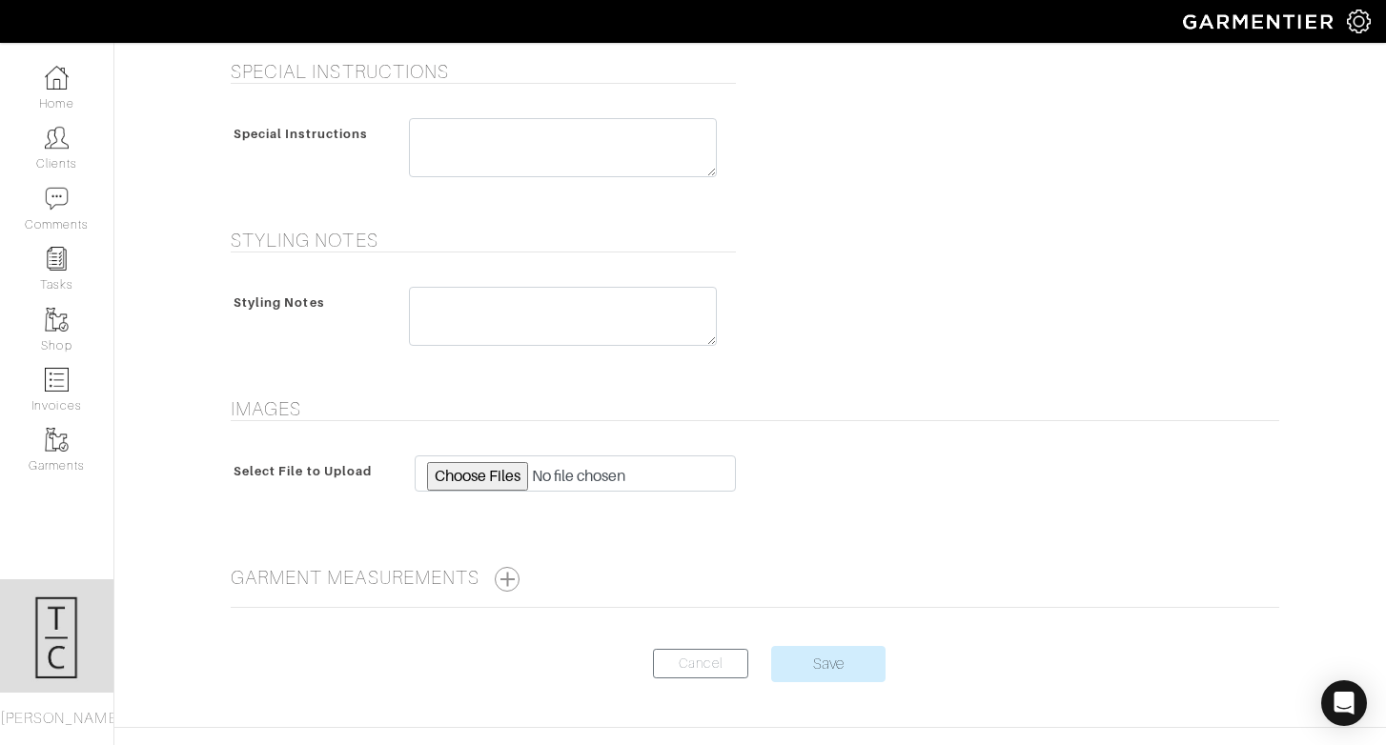
scroll to position [688, 0]
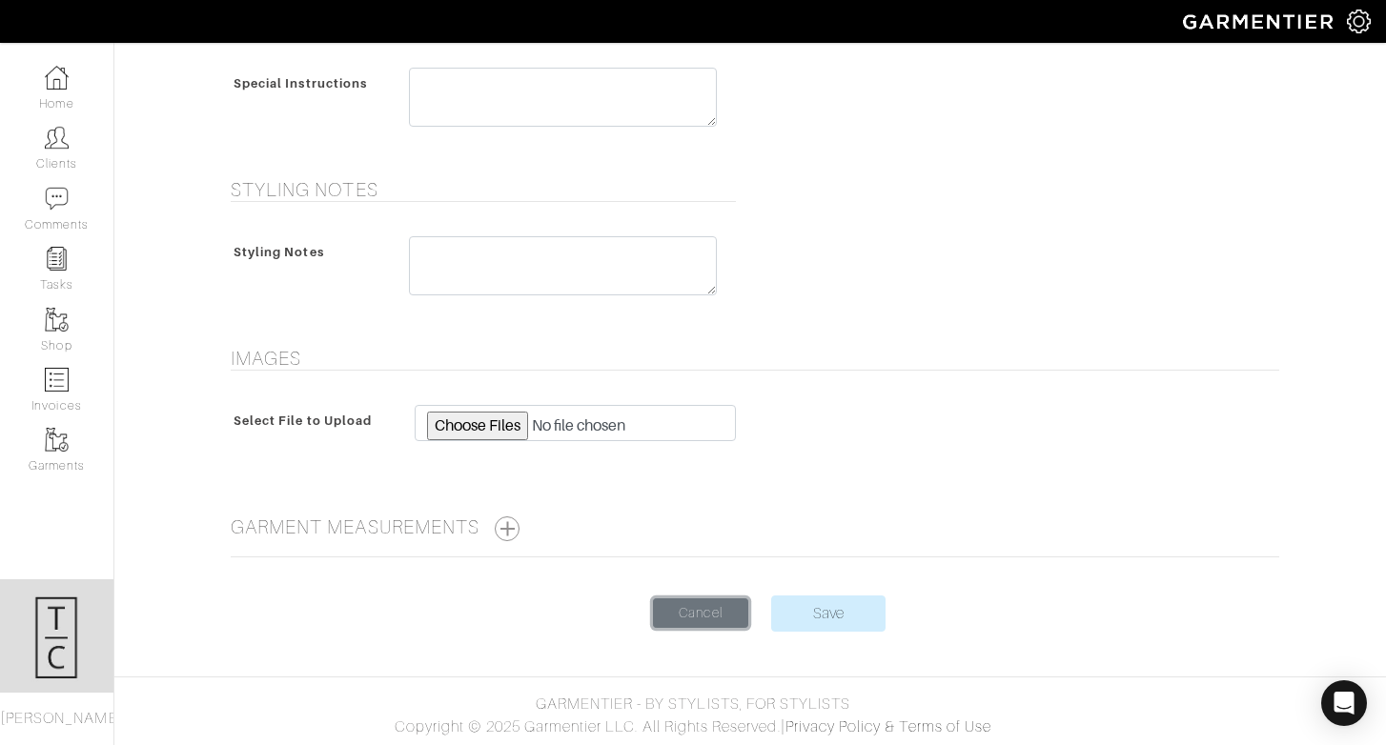
click at [727, 615] on link "Cancel" at bounding box center [700, 613] width 95 height 30
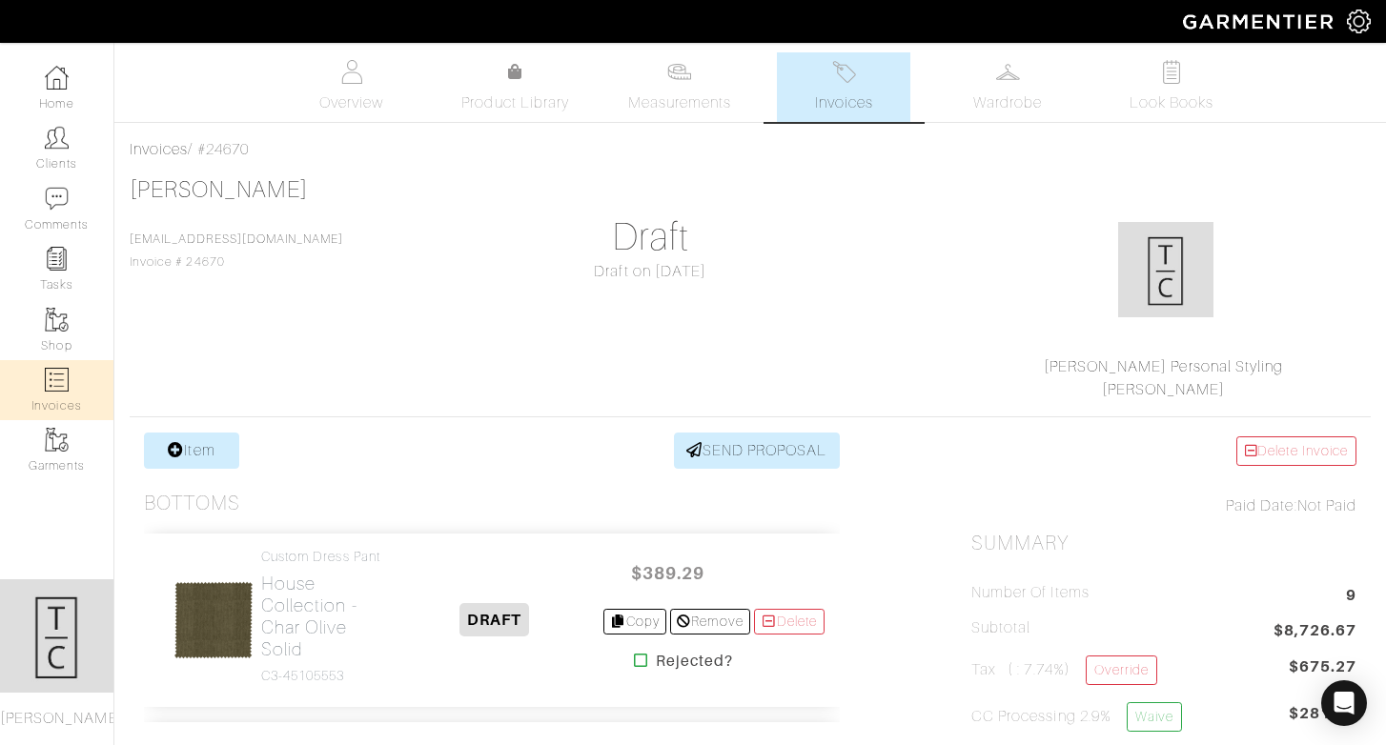
click at [51, 371] on img at bounding box center [57, 380] width 24 height 24
select select
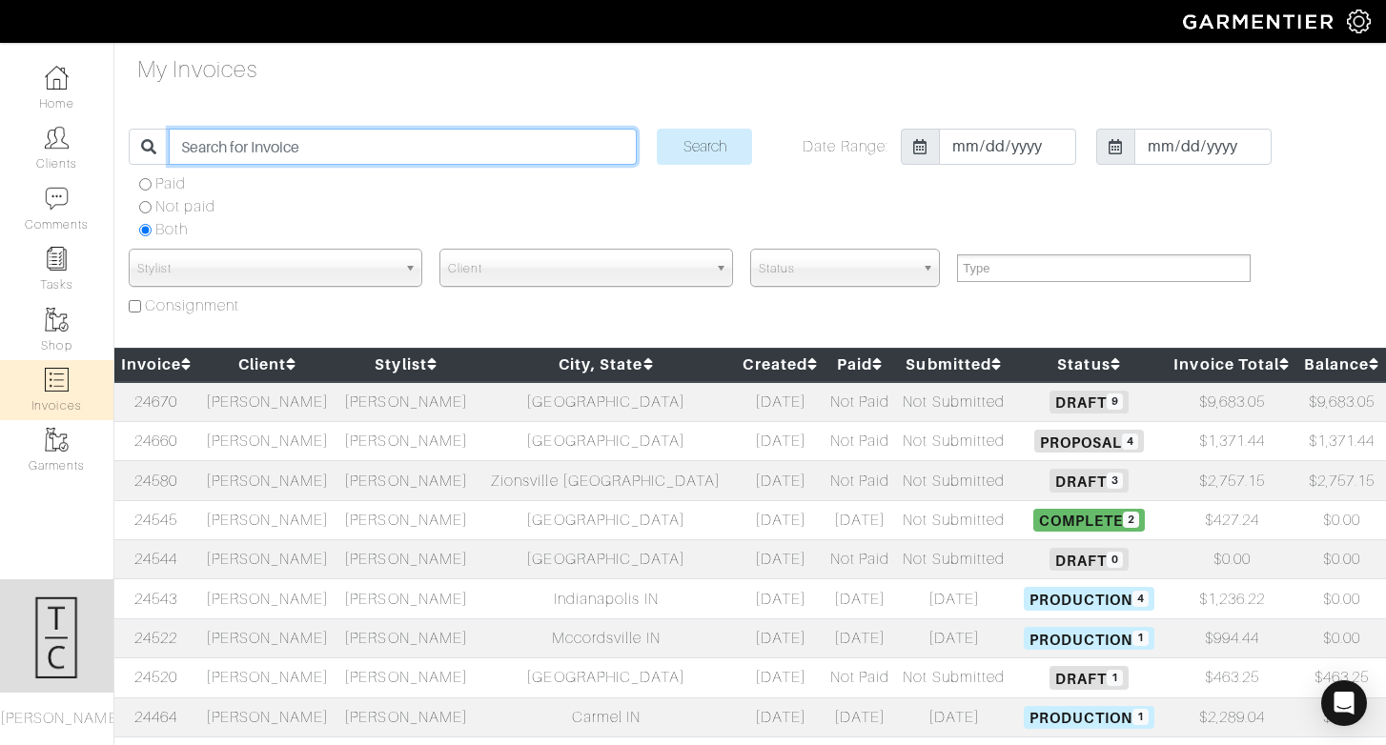
click at [276, 145] on input "search" at bounding box center [403, 147] width 468 height 36
type input "charles"
click at [657, 129] on input "Search" at bounding box center [704, 147] width 95 height 36
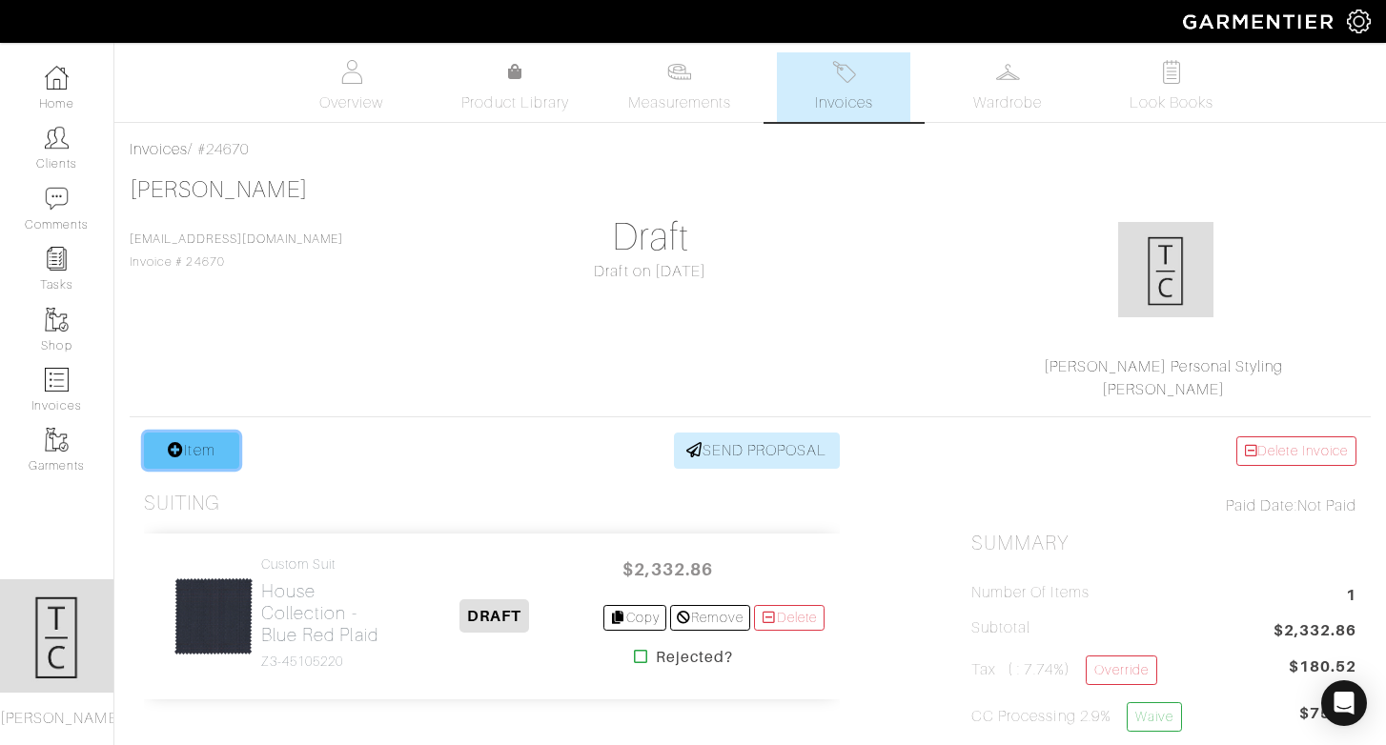
click at [215, 453] on link "Item" at bounding box center [191, 451] width 95 height 36
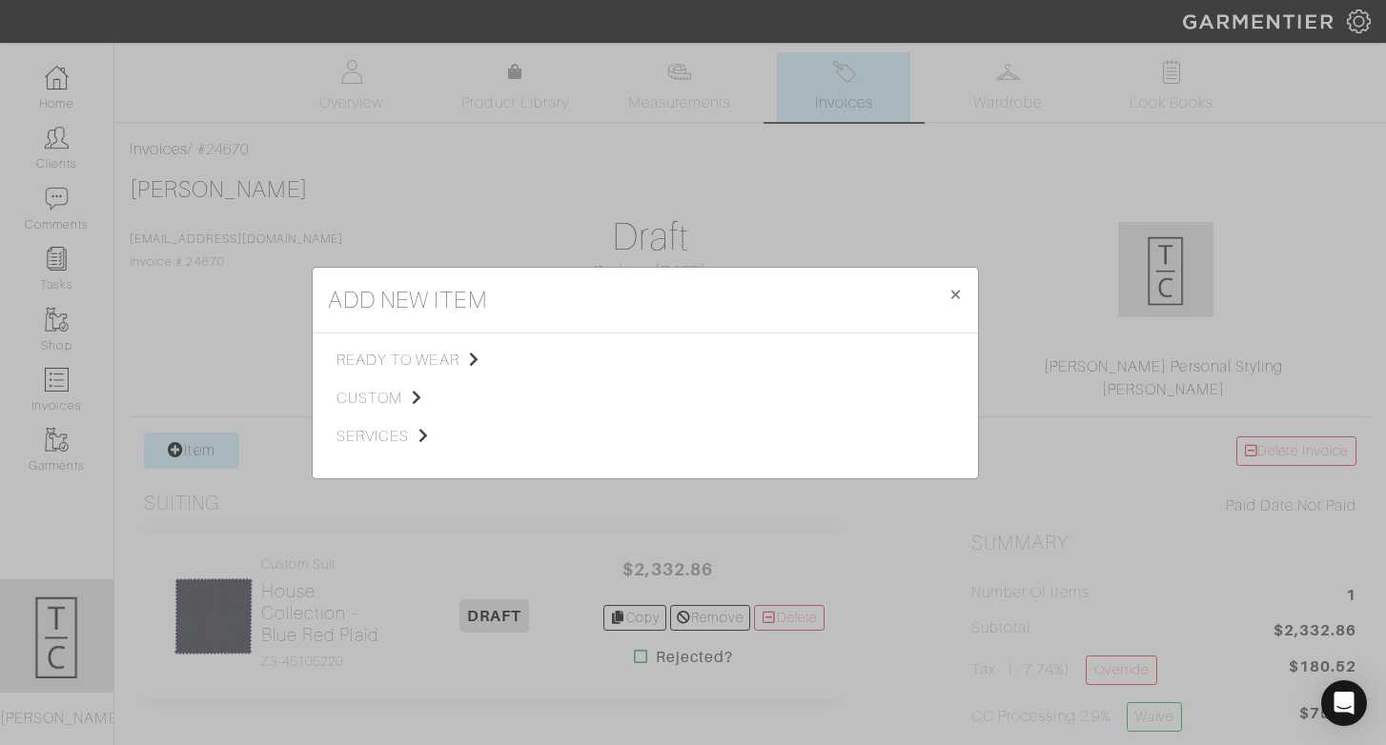
click at [368, 409] on div "ready to wear custom services" at bounding box center [439, 406] width 206 height 114
click at [368, 401] on span "custom" at bounding box center [432, 398] width 192 height 23
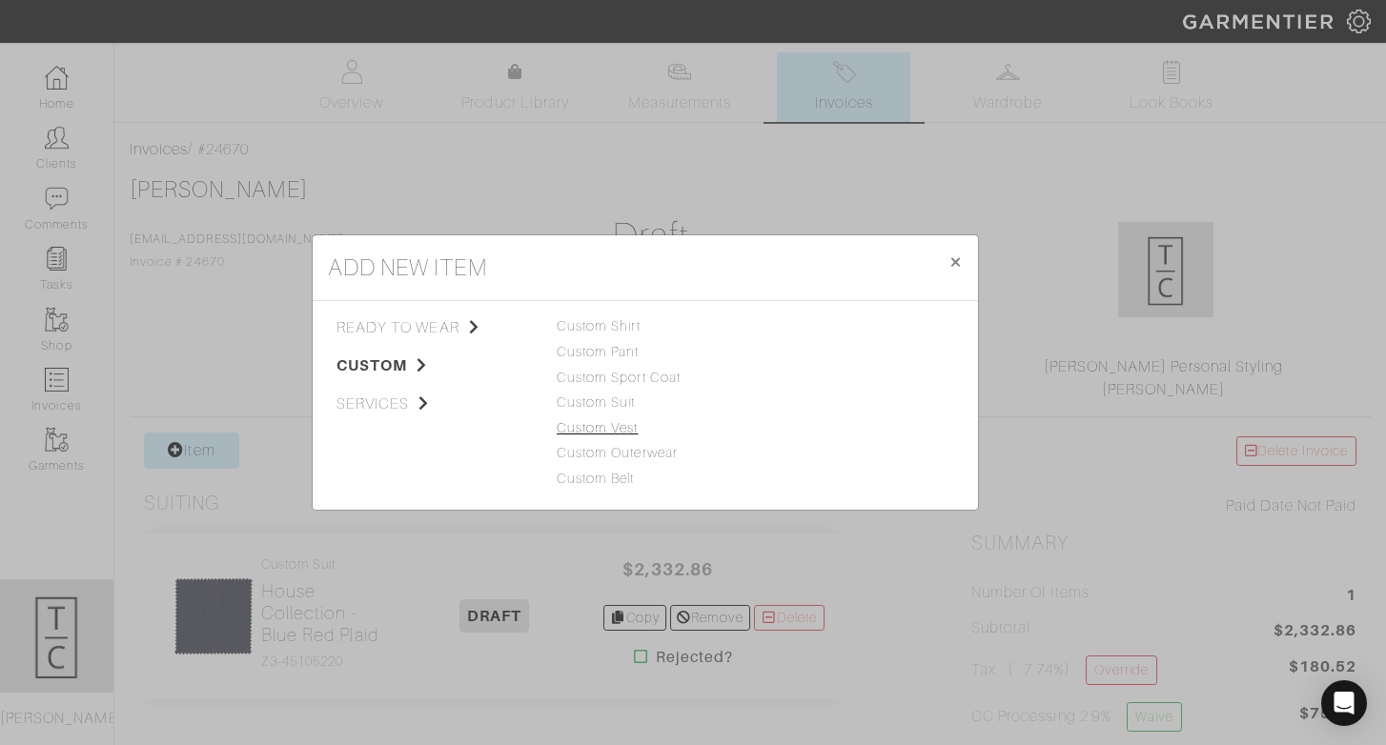
click at [626, 431] on link "Custom Vest" at bounding box center [598, 427] width 82 height 15
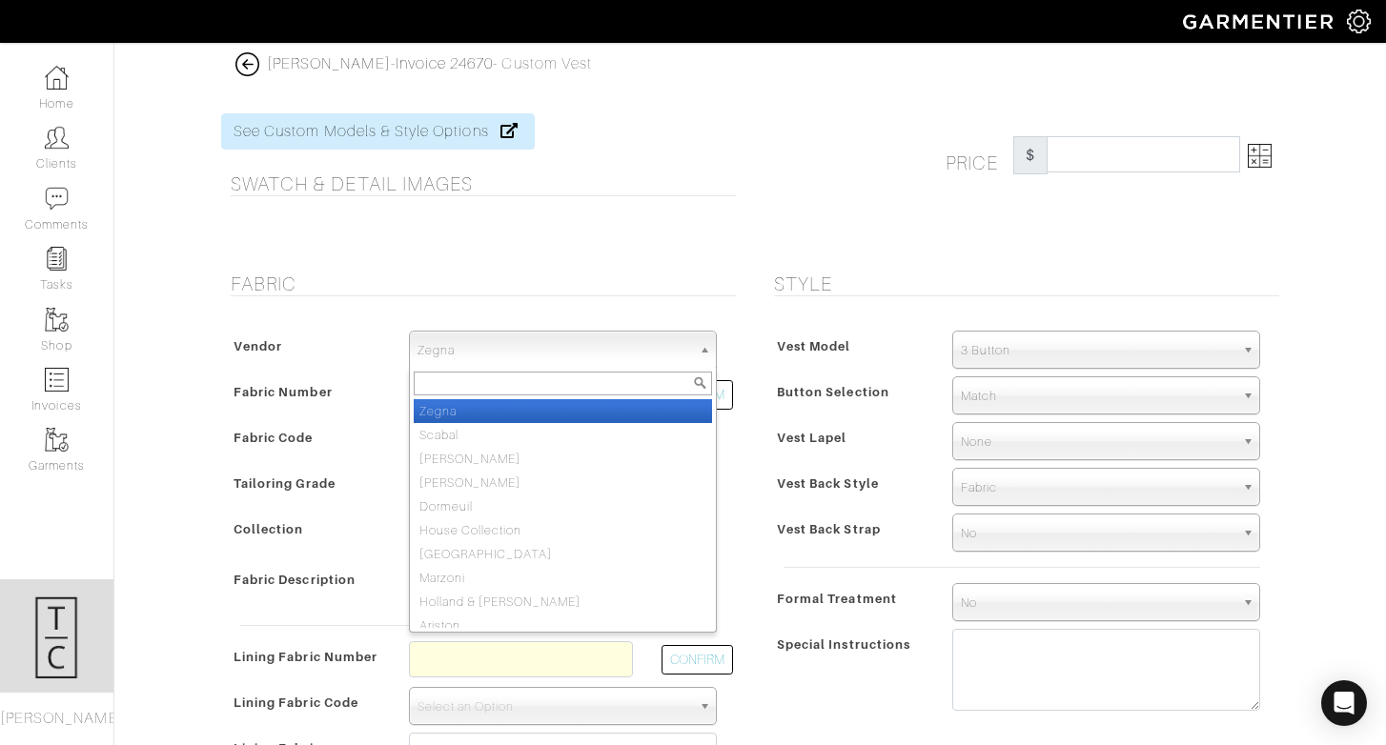
click at [547, 356] on span "Zegna" at bounding box center [554, 351] width 274 height 38
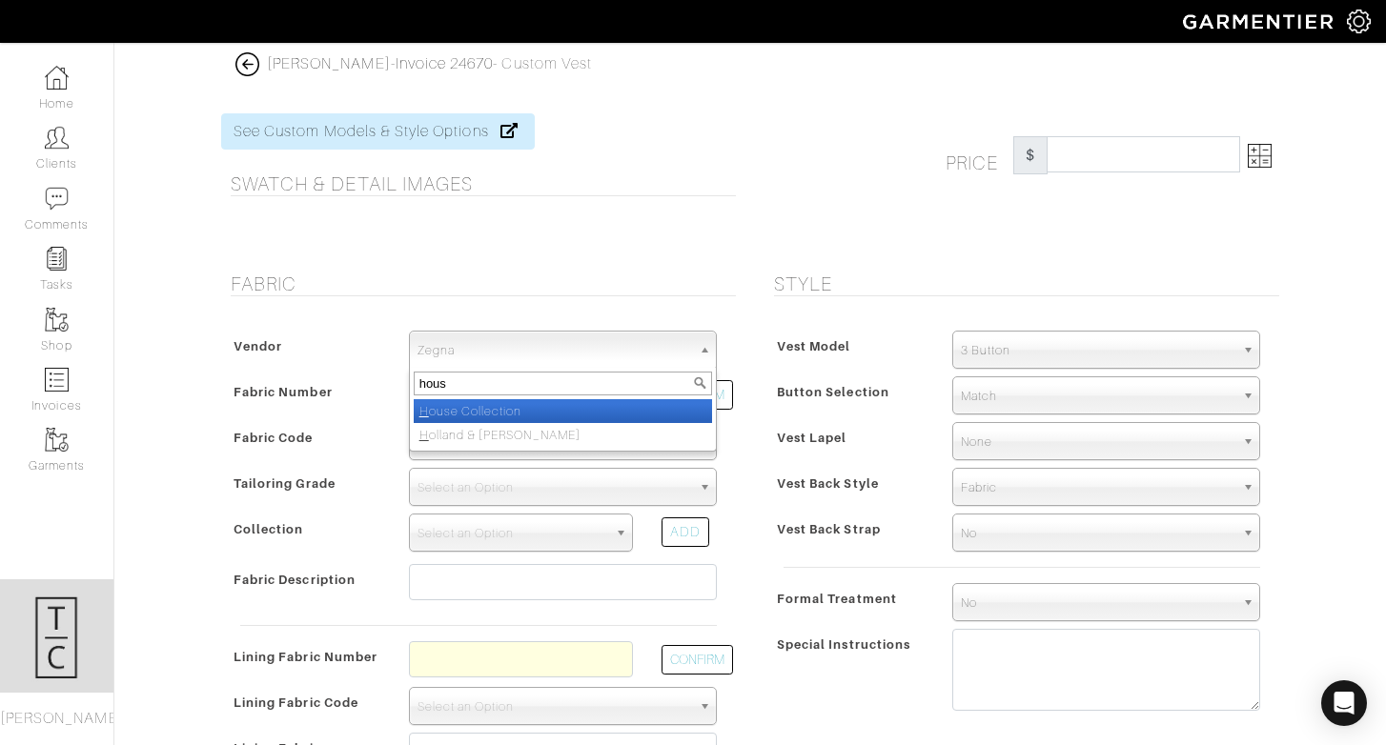
type input "house"
select select "75"
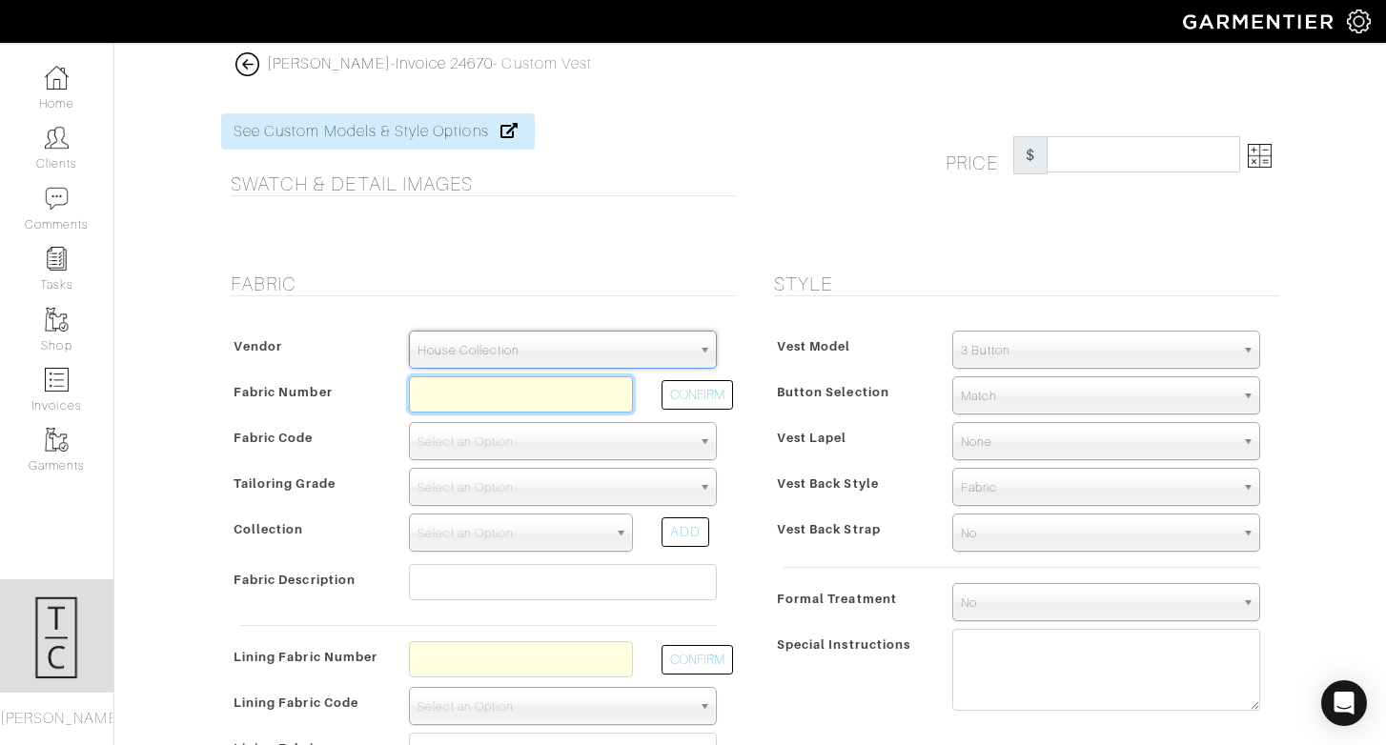
paste input "Z3-45105220"
click at [491, 399] on input "text" at bounding box center [521, 394] width 224 height 36
type input "Z3-45105220"
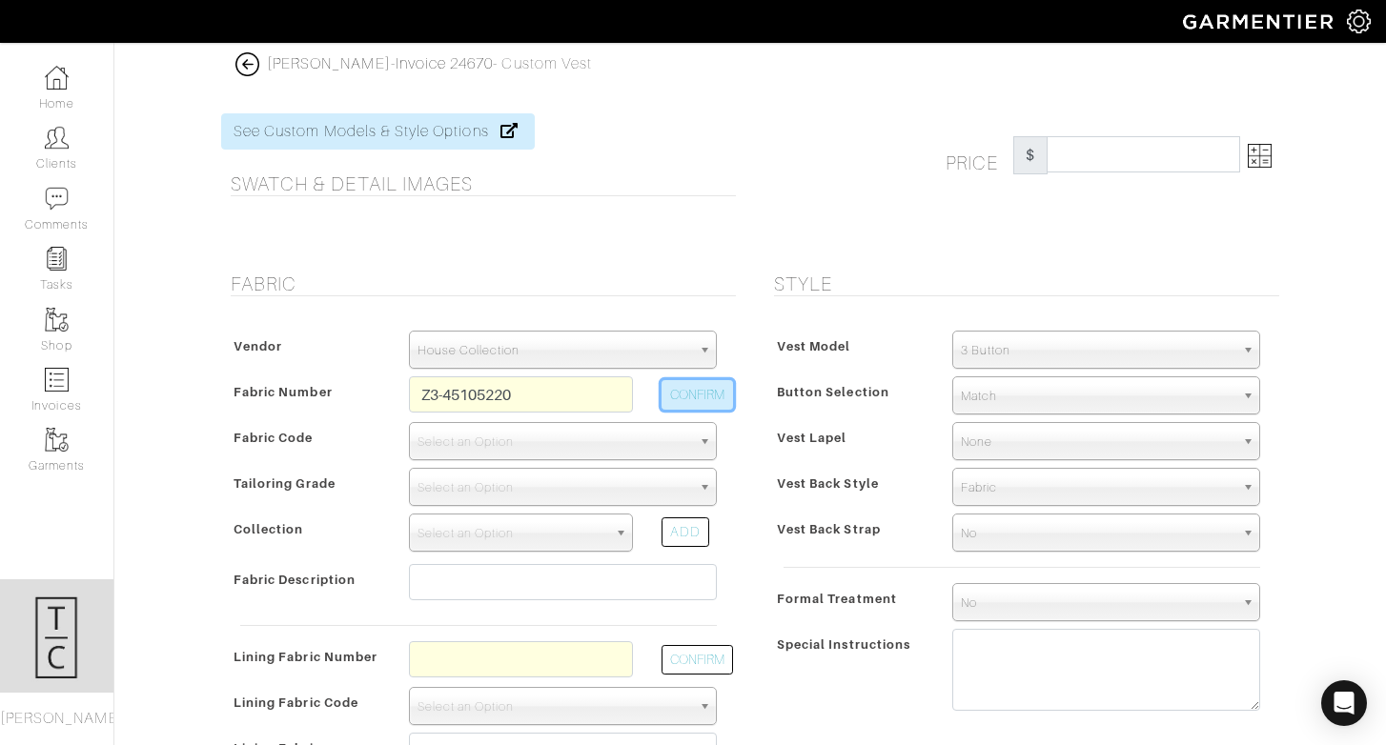
click at [691, 388] on button "CONFIRM" at bounding box center [696, 395] width 71 height 30
select select "5986"
select select
type input "Blue Red Plaid"
type input "514.29"
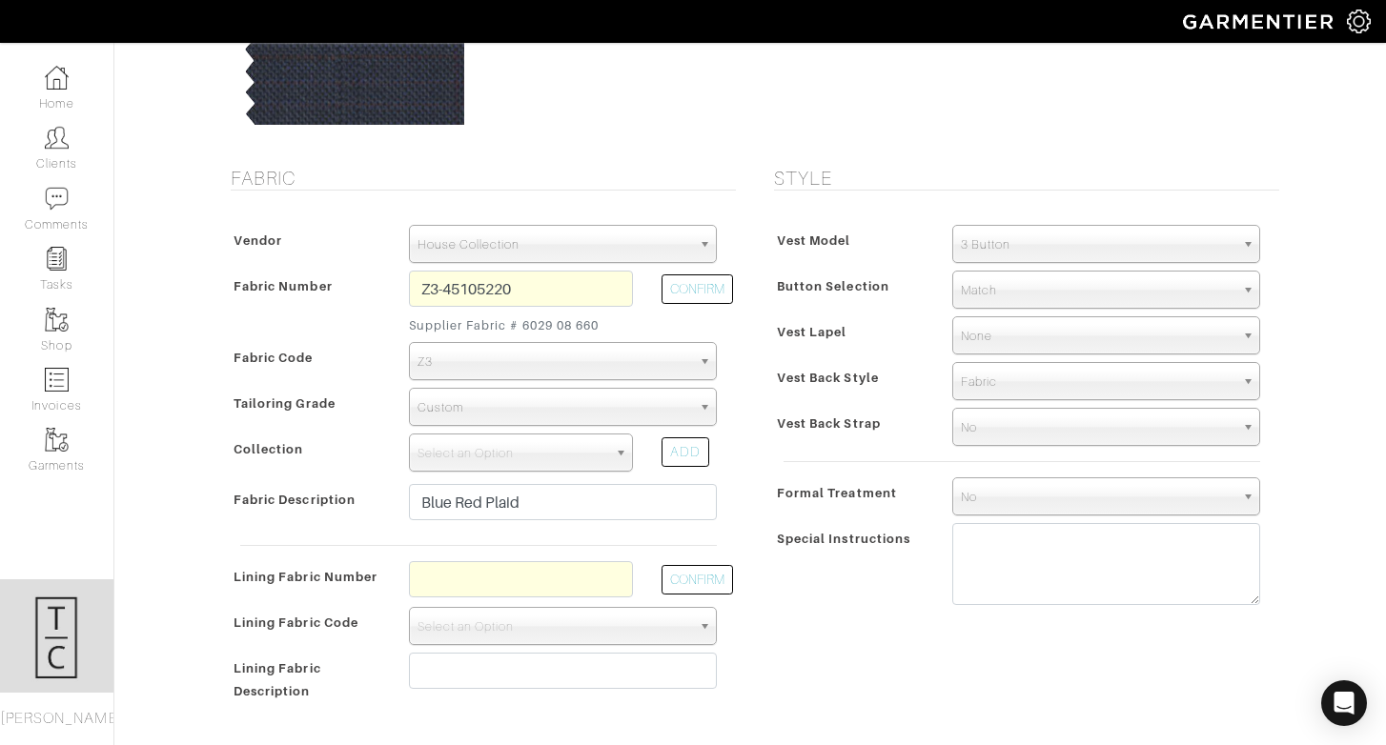
scroll to position [253, 0]
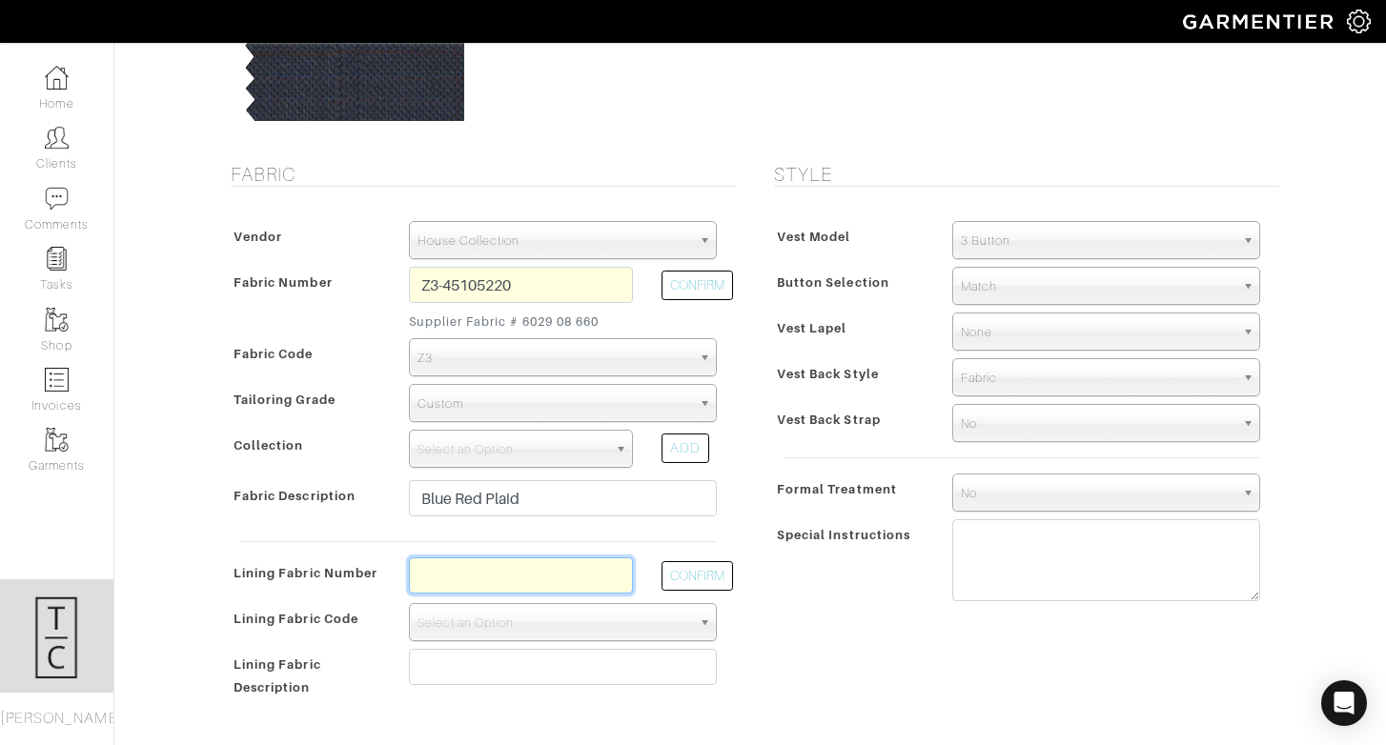
click at [528, 572] on input "text" at bounding box center [521, 576] width 224 height 36
type input "k"
type input "l2-4073122"
click at [689, 575] on button "CONFIRM" at bounding box center [696, 576] width 71 height 30
select select "6294"
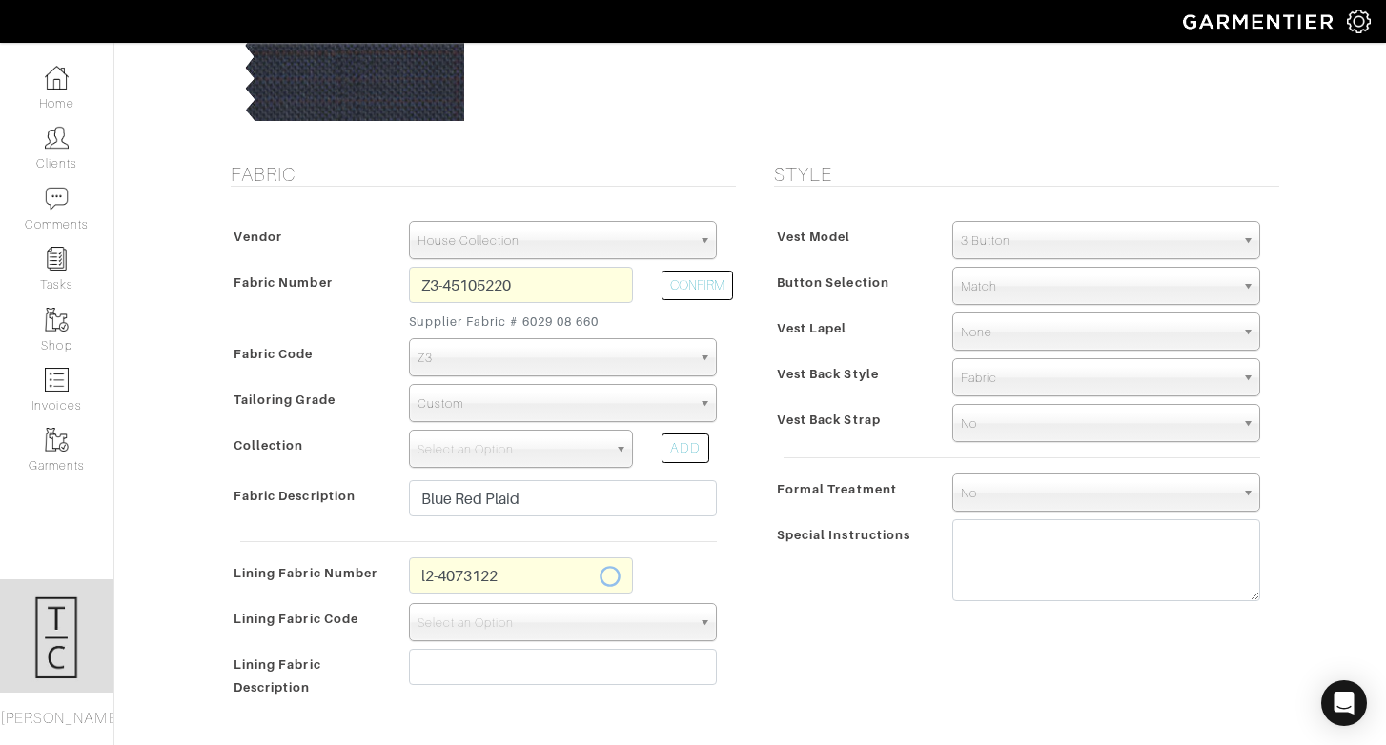
type input "Navy Cross Check"
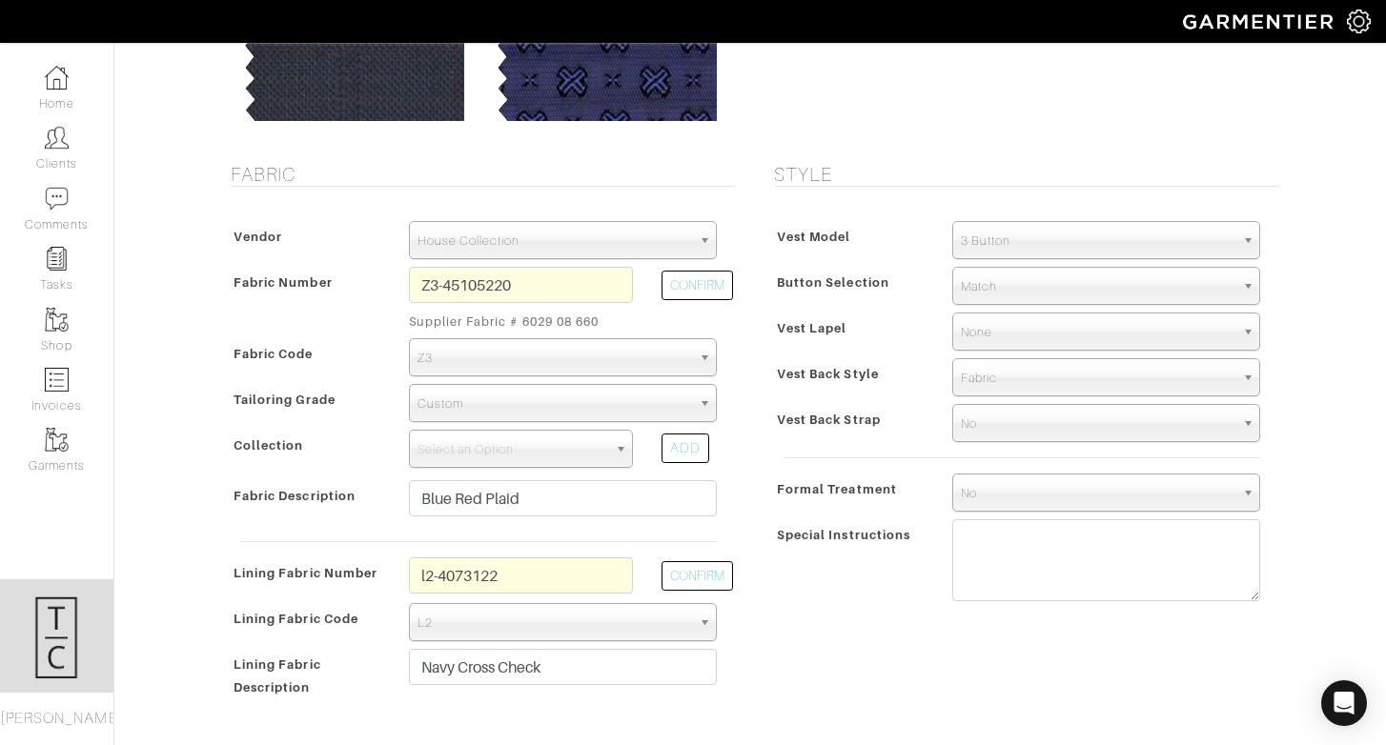
type input "529.29"
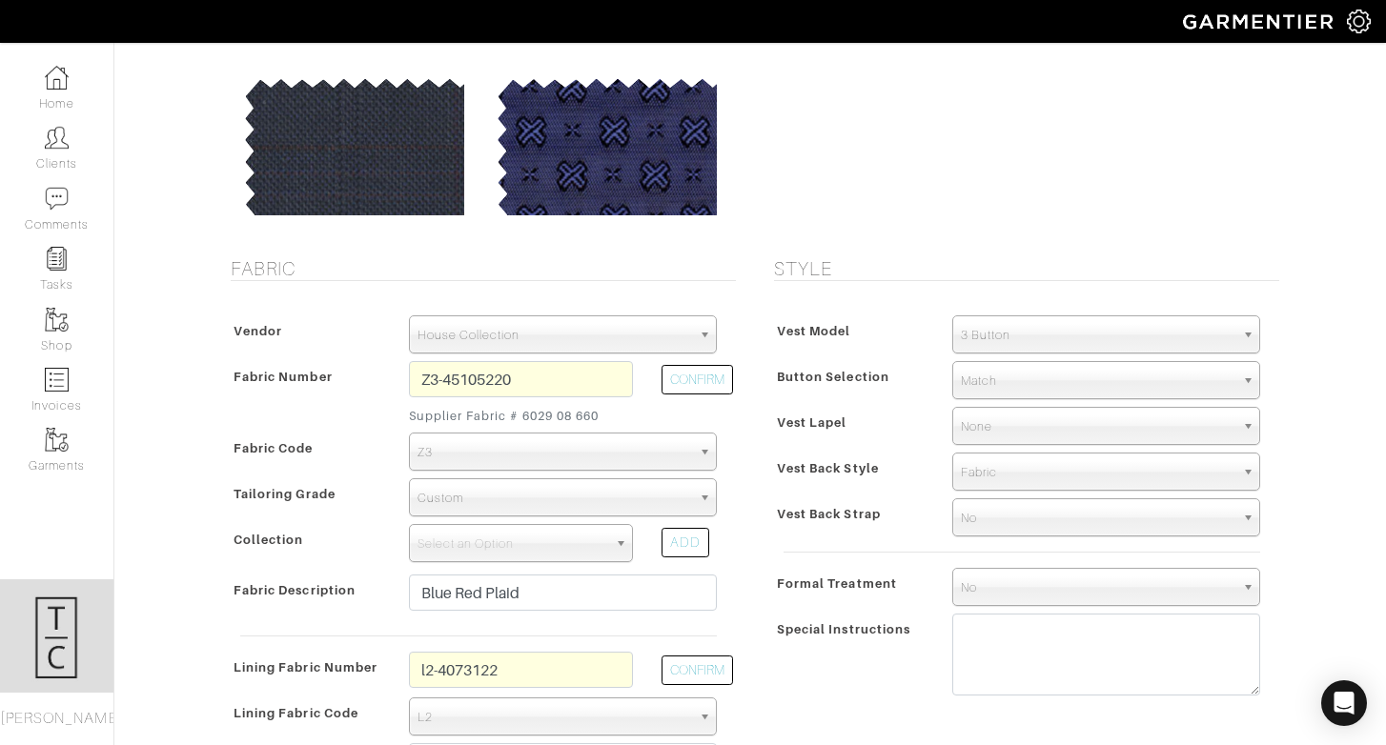
scroll to position [1, 0]
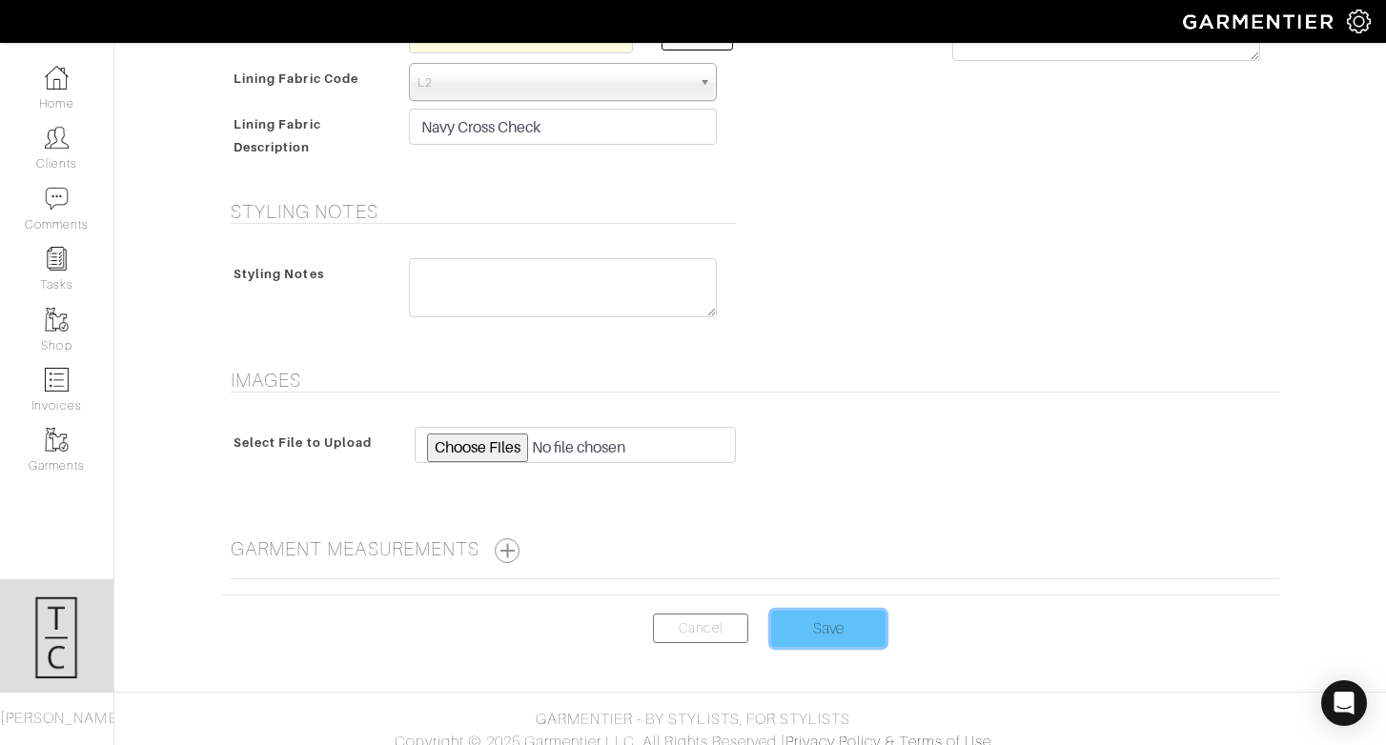
click at [827, 627] on input "Save" at bounding box center [828, 629] width 114 height 36
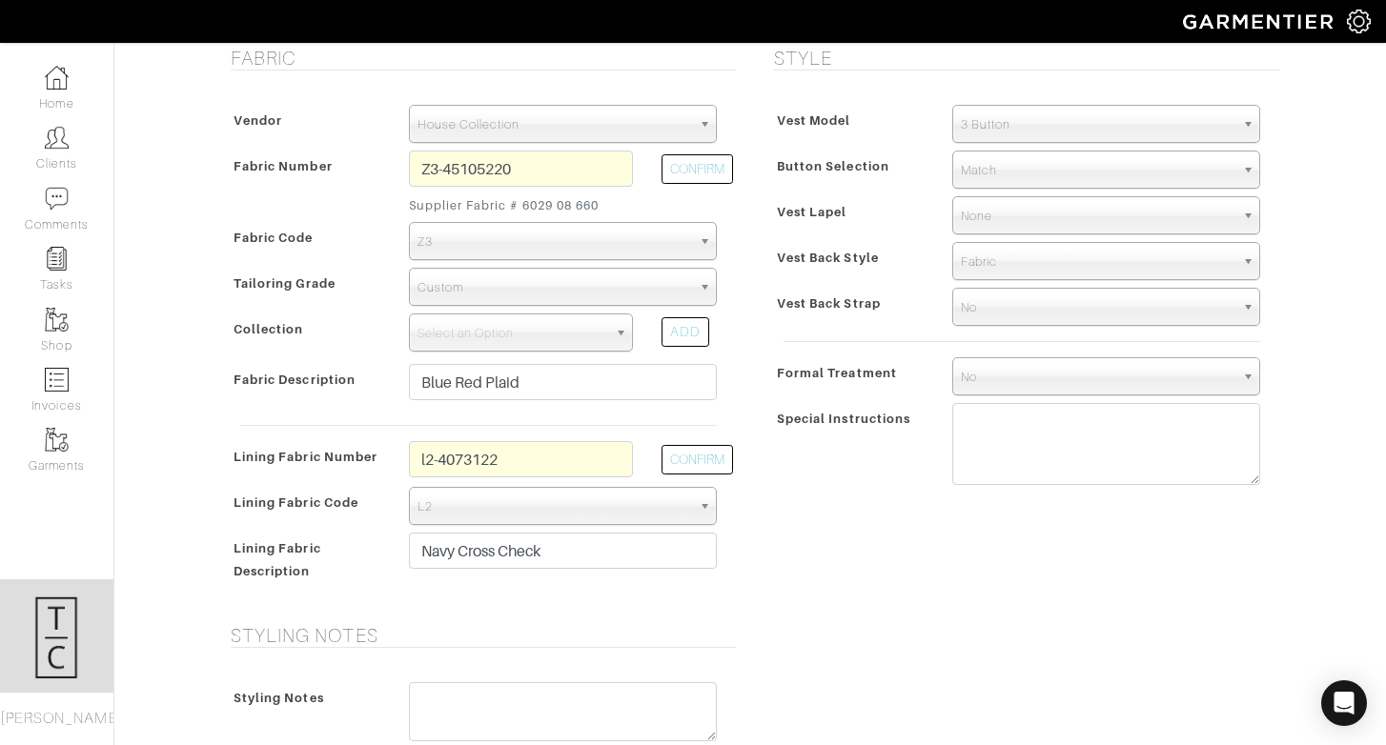
scroll to position [366, 0]
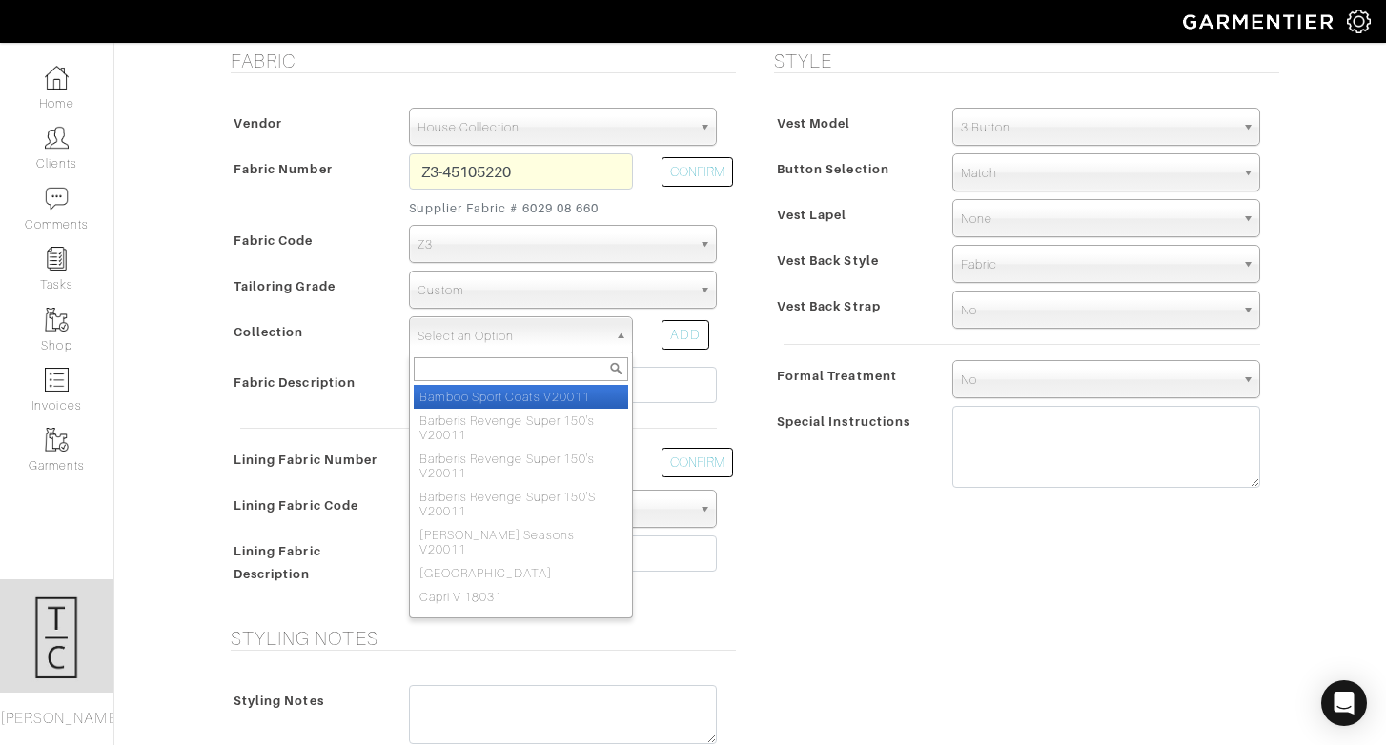
click at [593, 336] on span "Select an Option" at bounding box center [512, 336] width 190 height 38
type input "estrato"
select select "585"
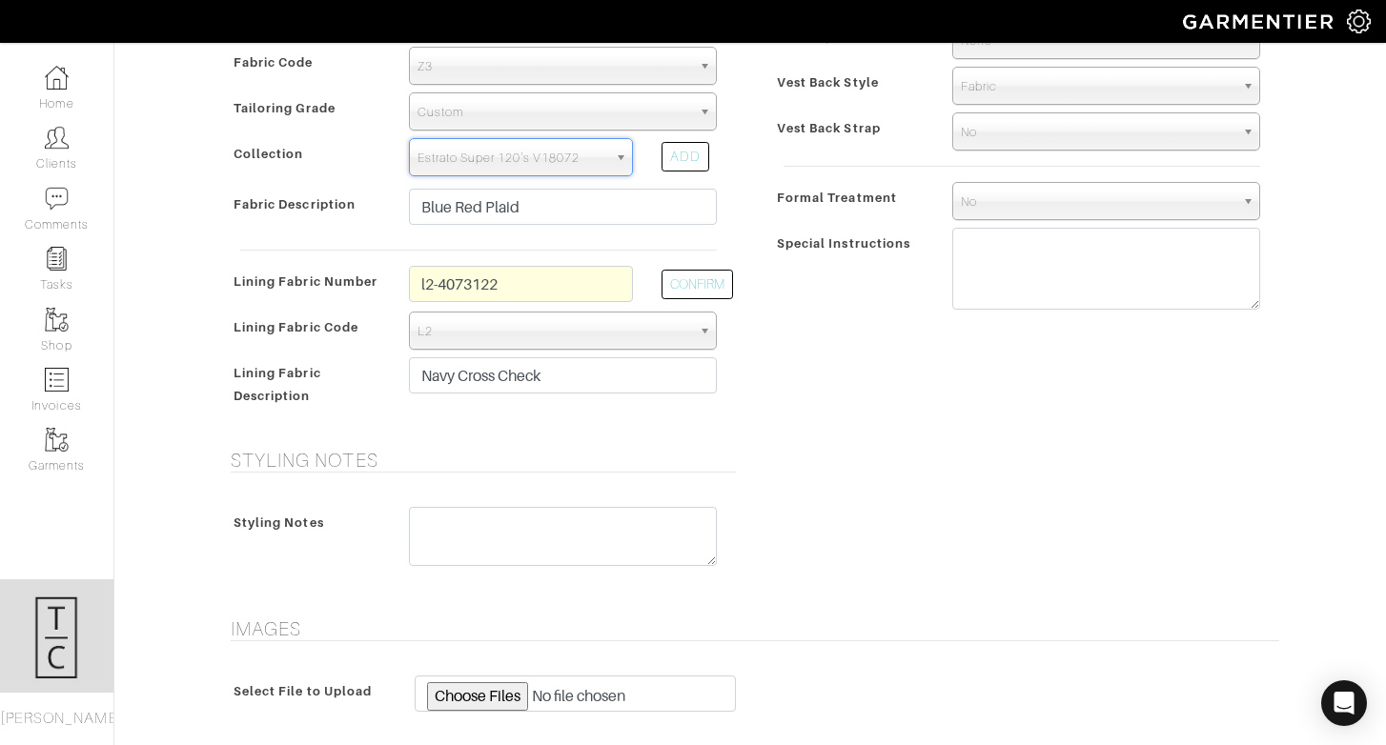
scroll to position [808, 0]
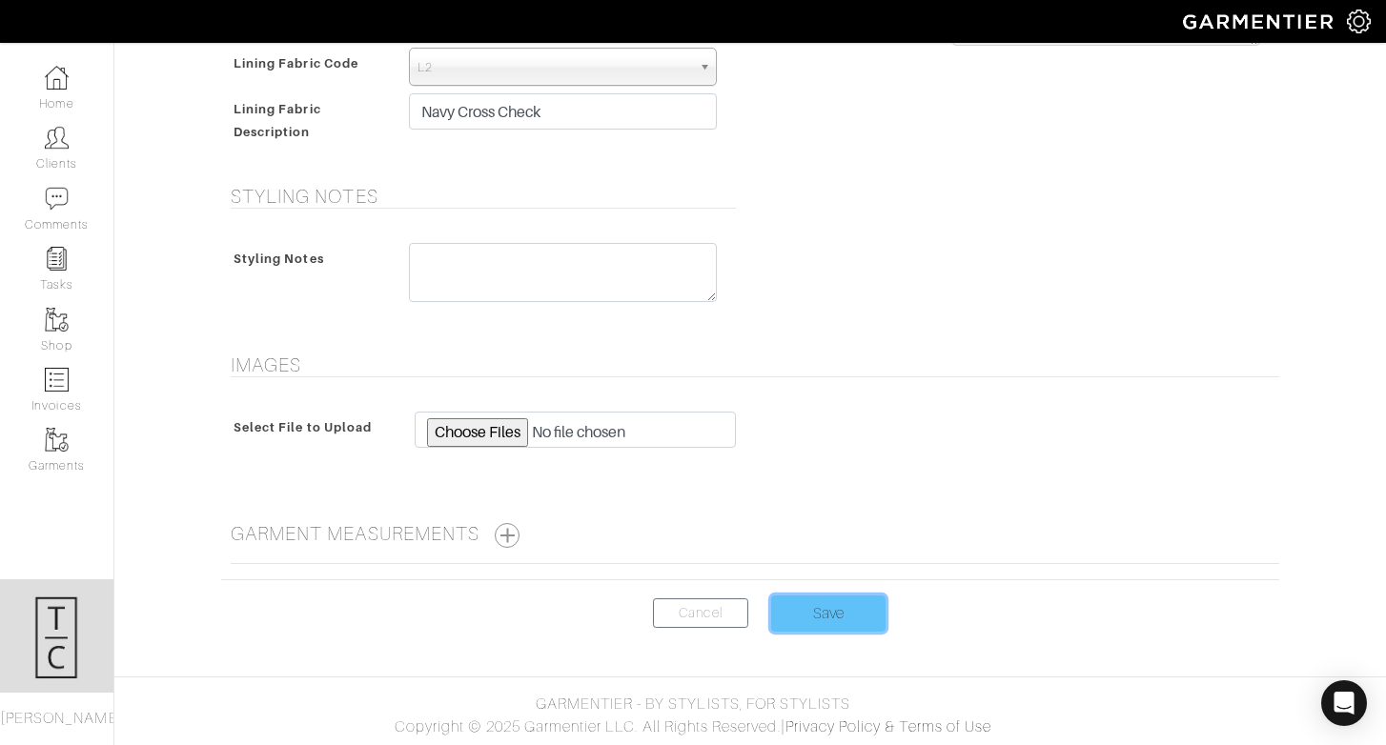
click at [818, 620] on input "Save" at bounding box center [828, 614] width 114 height 36
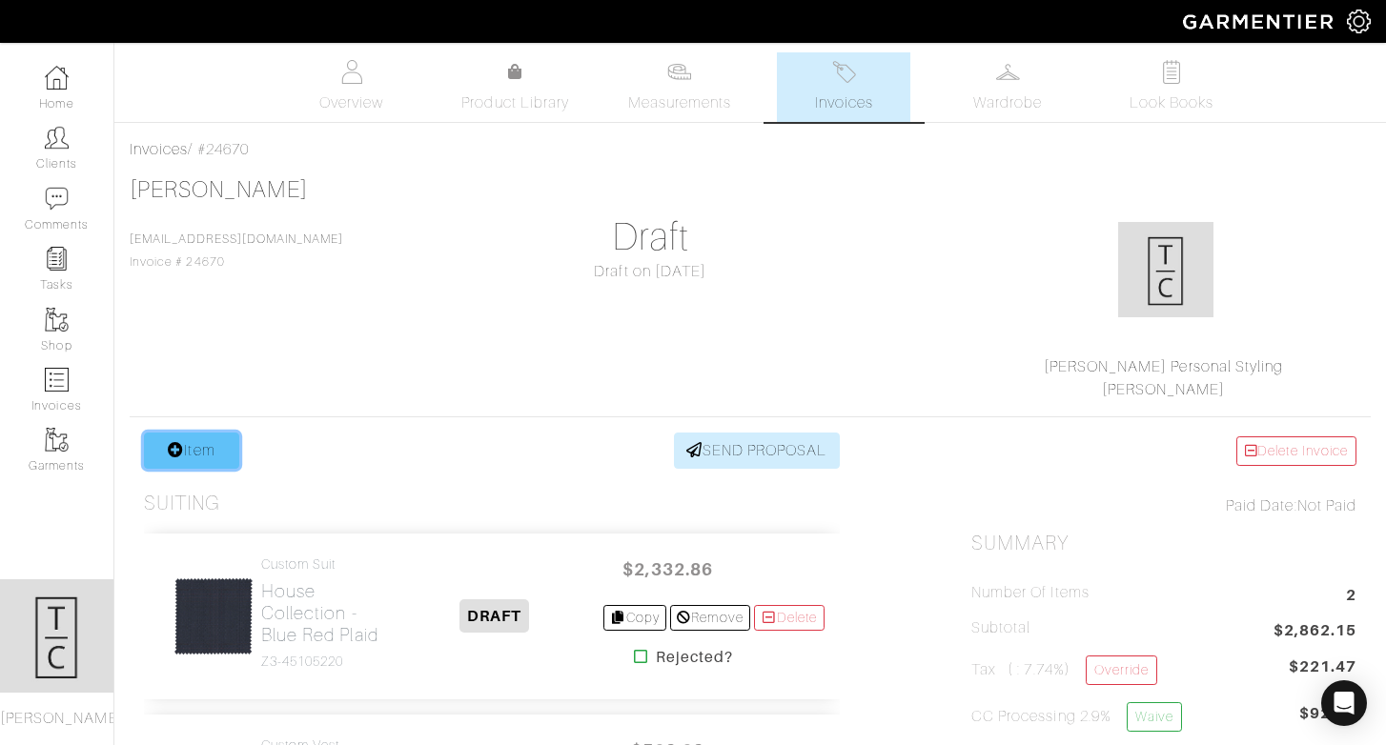
click at [213, 454] on link "Item" at bounding box center [191, 451] width 95 height 36
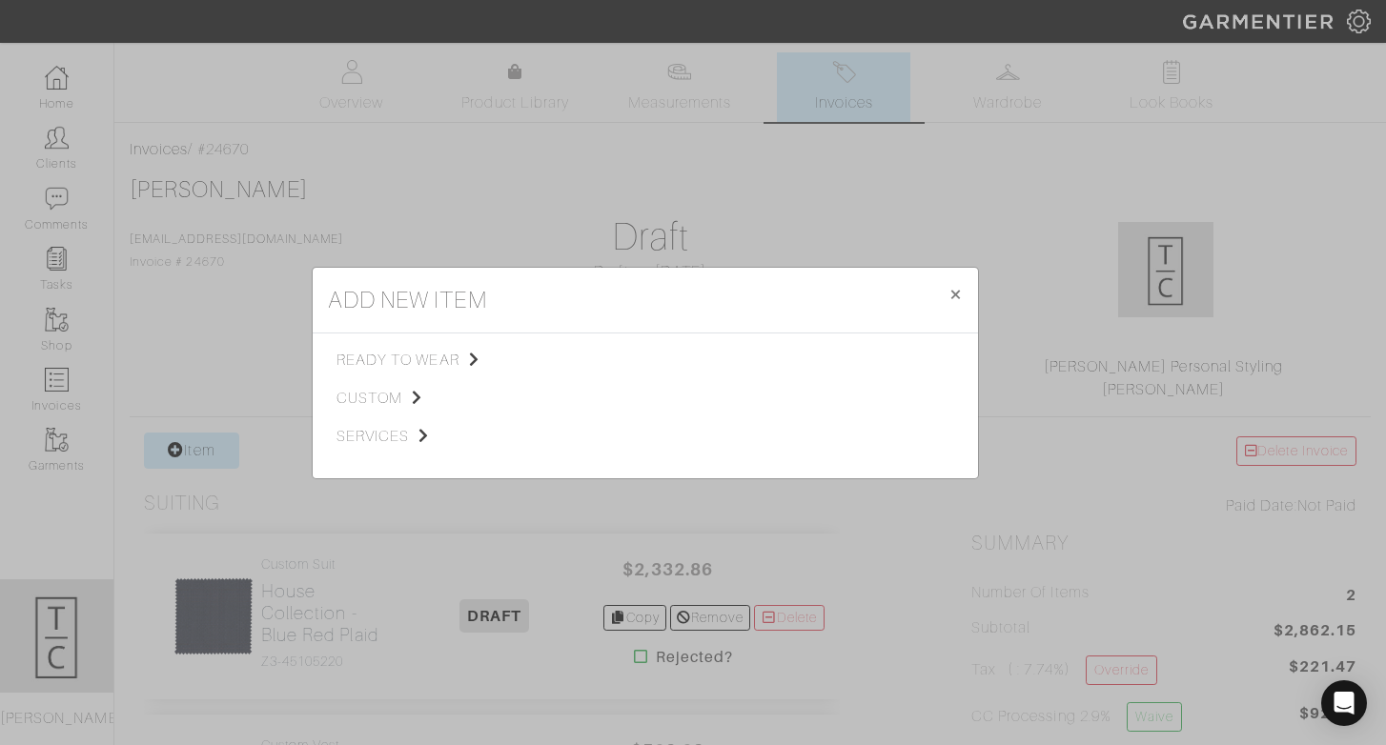
click at [391, 410] on div "ready to wear custom services" at bounding box center [439, 406] width 206 height 114
click at [386, 397] on span "custom" at bounding box center [432, 398] width 192 height 23
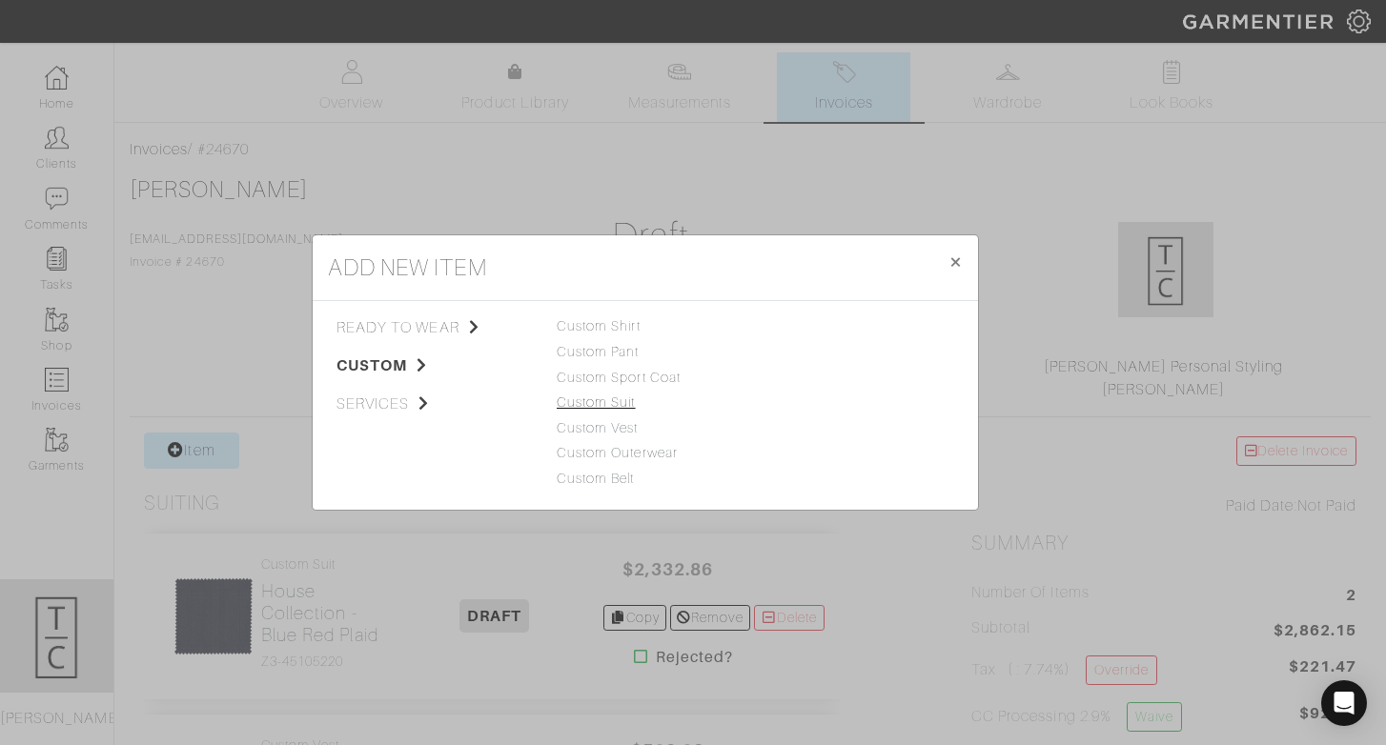
click at [618, 402] on link "Custom Suit" at bounding box center [596, 402] width 79 height 15
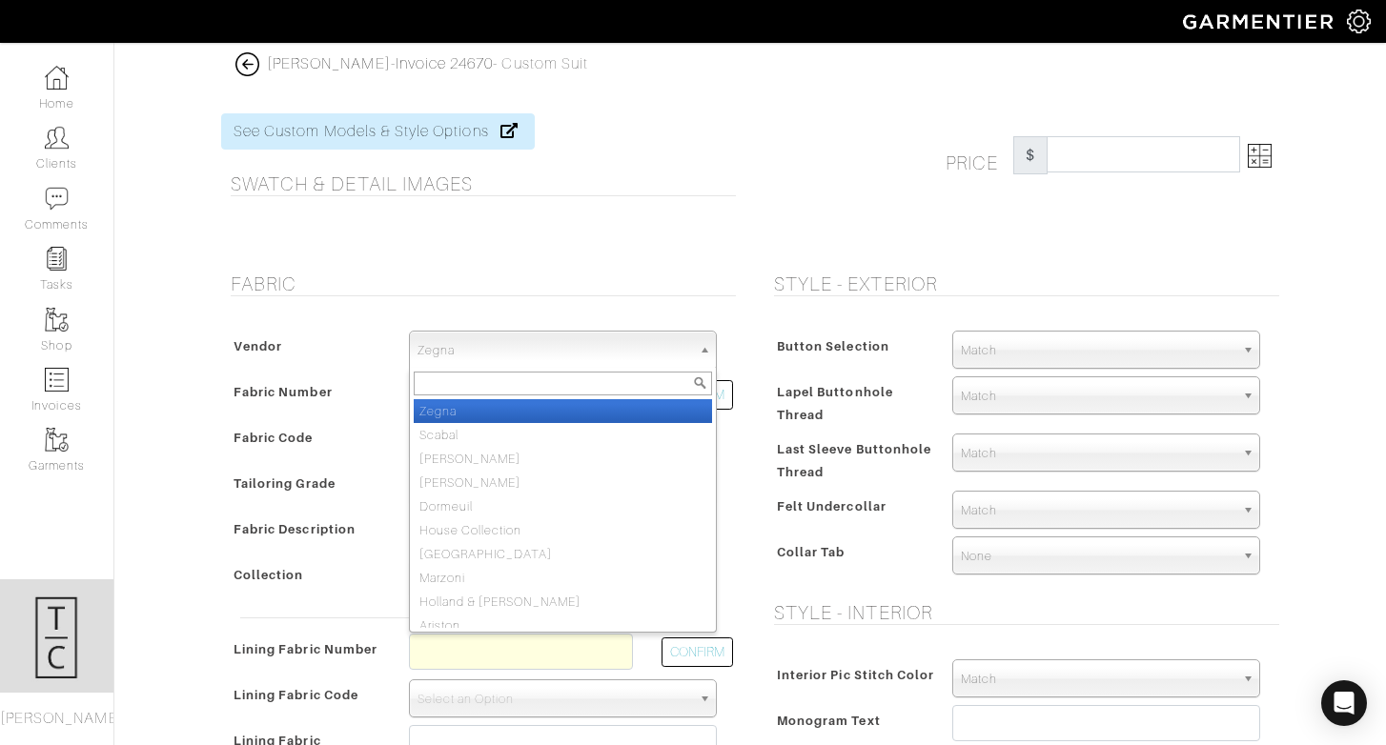
click at [578, 338] on span "Zegna" at bounding box center [554, 351] width 274 height 38
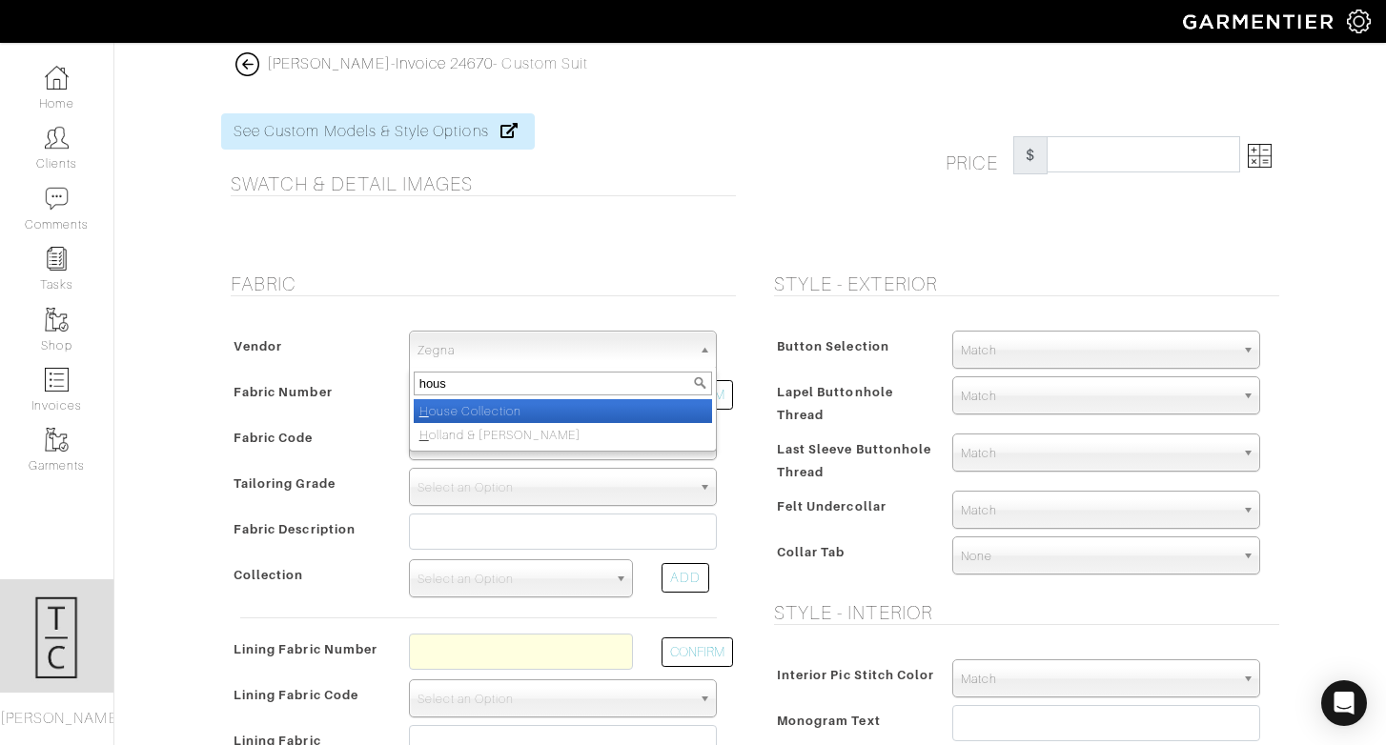
type input "house"
select select "75"
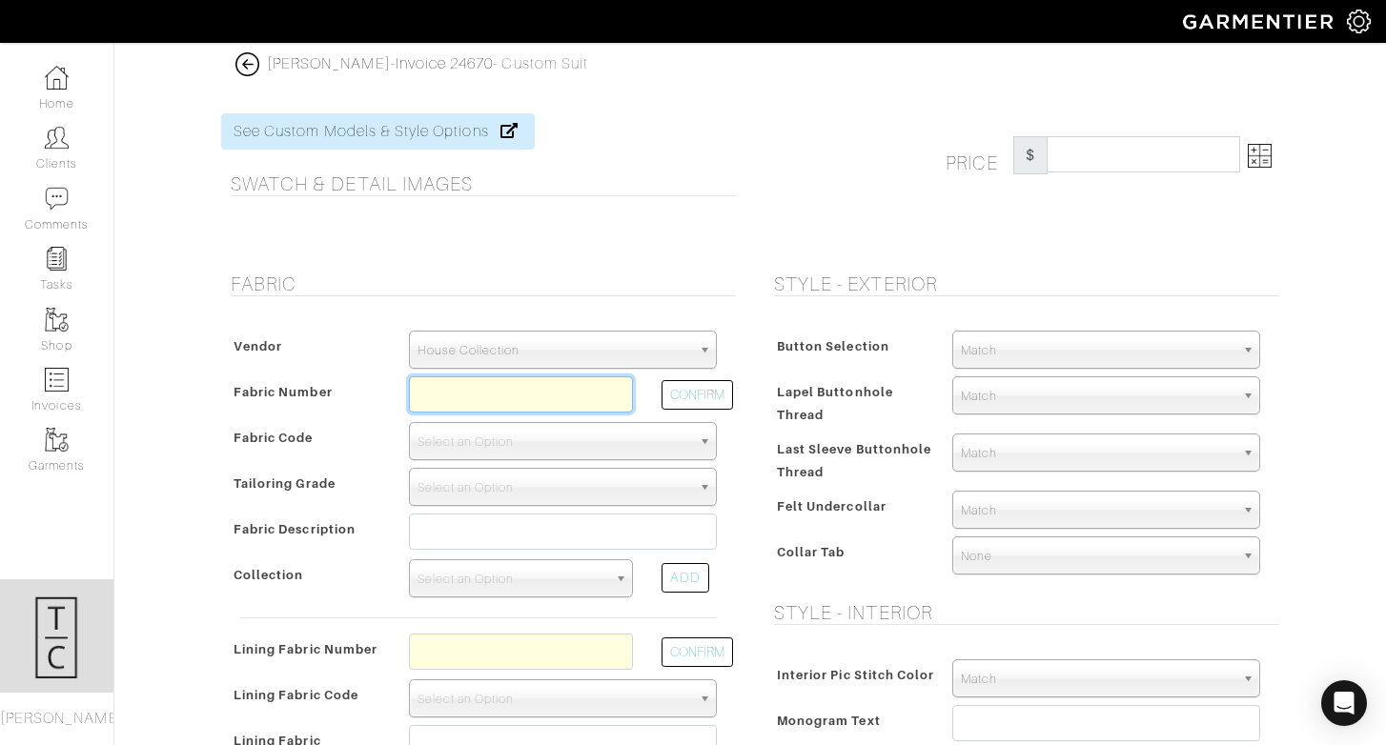
click at [553, 399] on input "text" at bounding box center [521, 394] width 224 height 36
paste input "Z3-3962288"
type input "Z3-3962288"
click at [689, 386] on button "CONFIRM" at bounding box center [696, 395] width 71 height 30
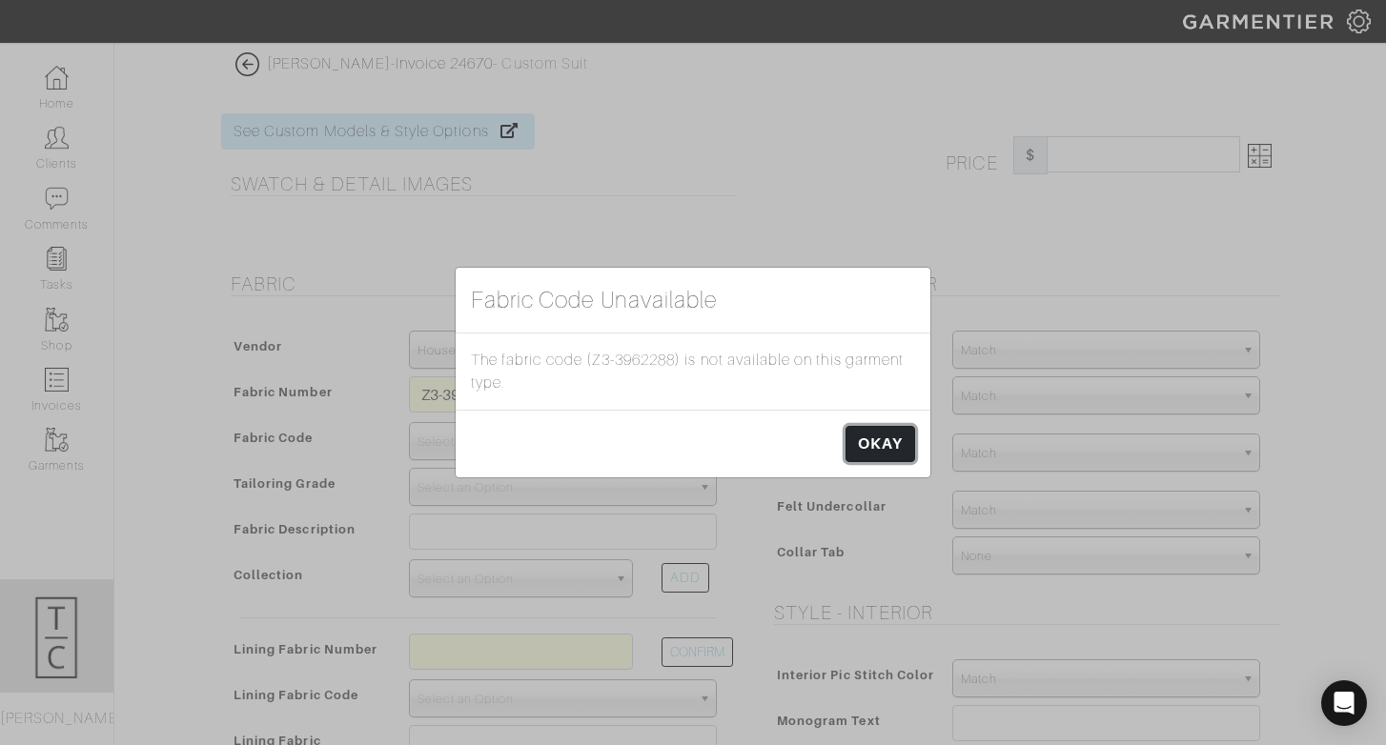
click at [907, 455] on link "OKAY" at bounding box center [880, 444] width 70 height 36
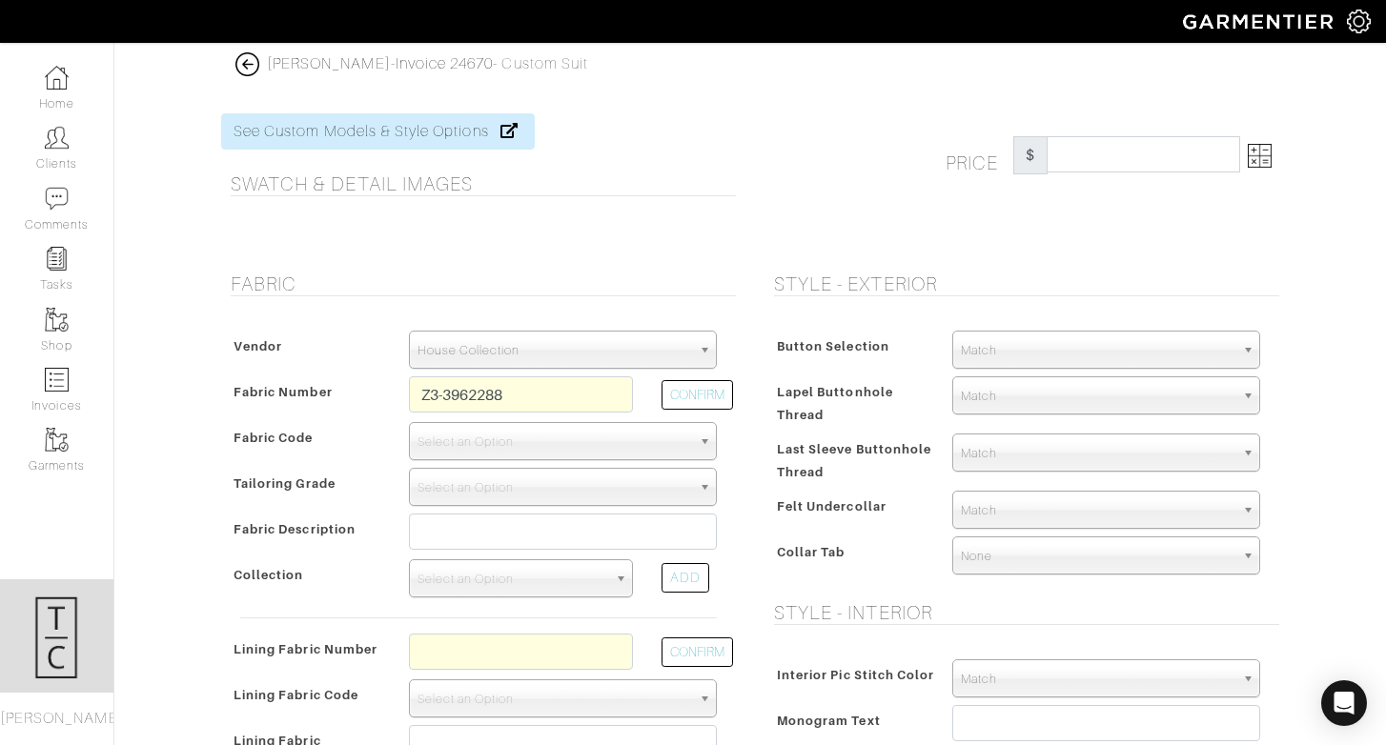
click at [244, 59] on img at bounding box center [247, 64] width 24 height 24
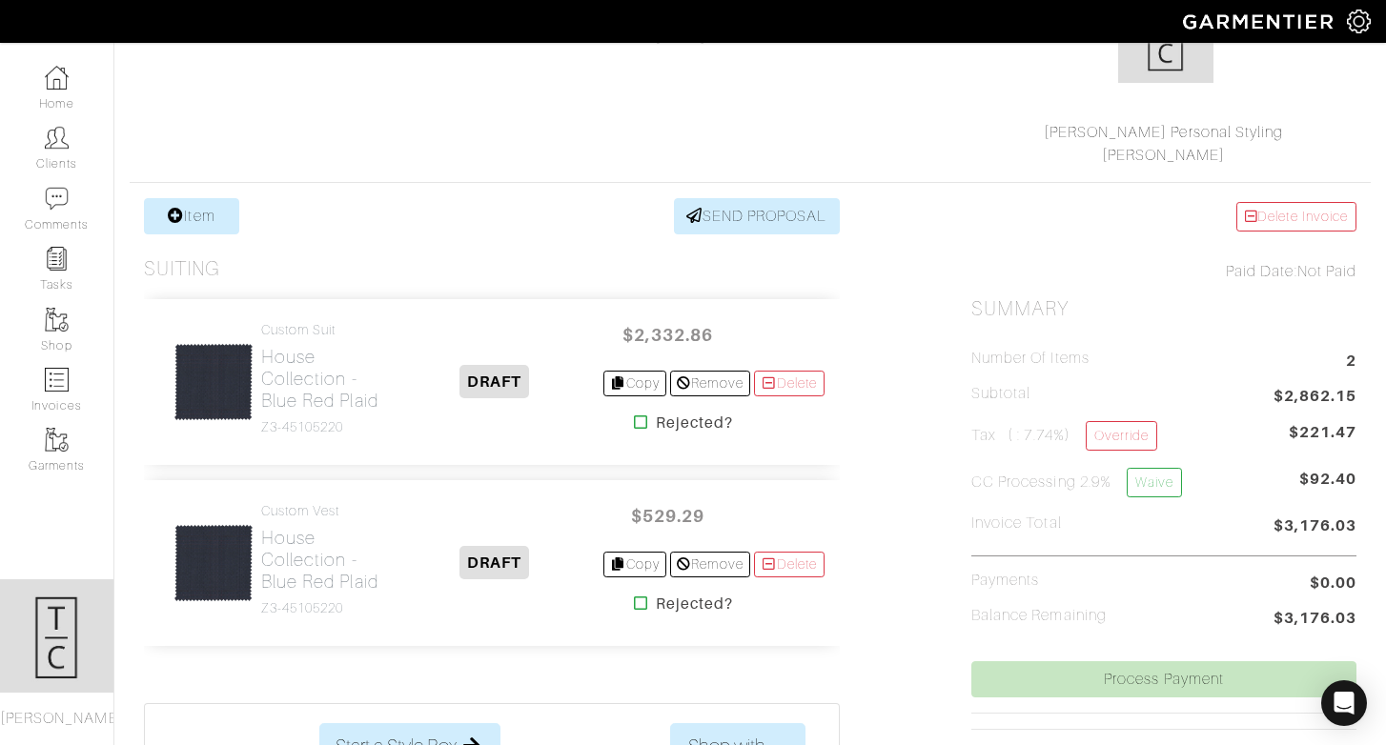
scroll to position [254, 0]
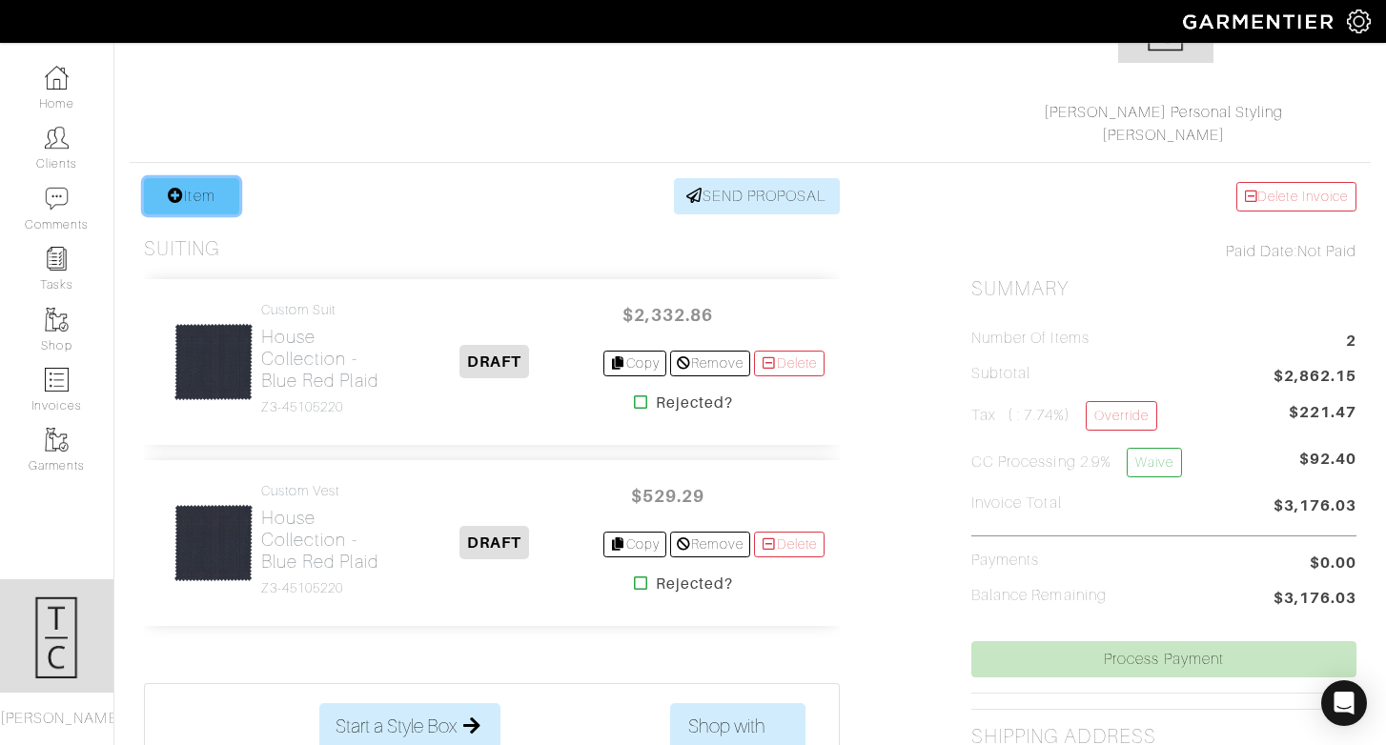
click at [218, 194] on link "Item" at bounding box center [191, 196] width 95 height 36
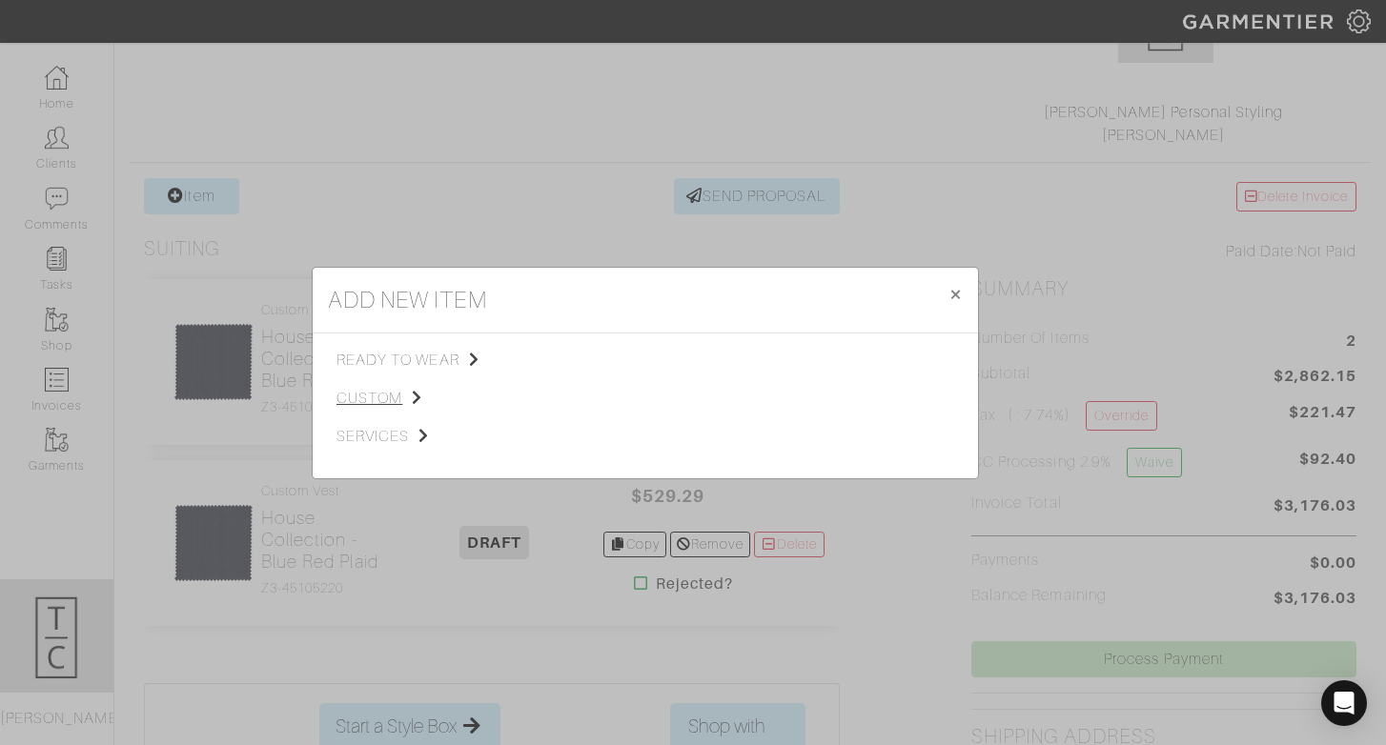
click at [401, 395] on span "custom" at bounding box center [432, 398] width 192 height 23
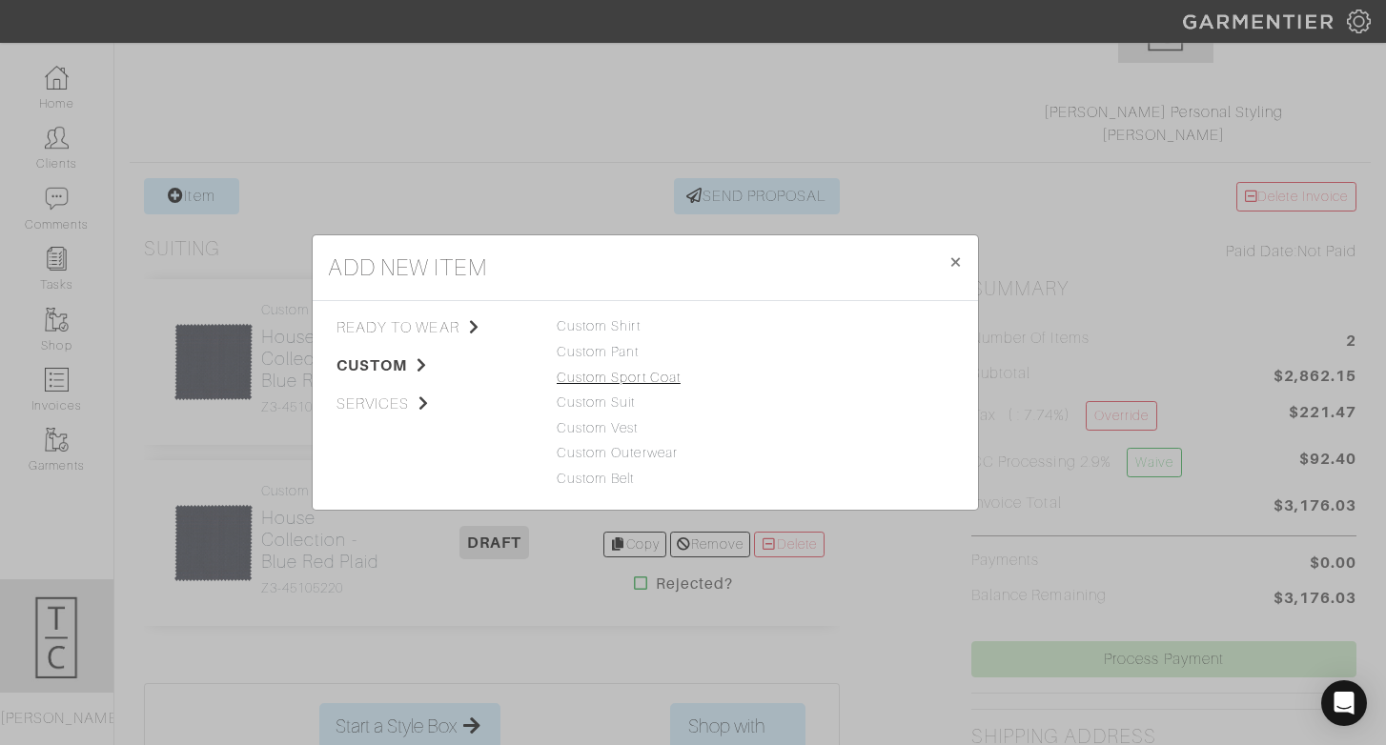
click at [622, 382] on link "Custom Sport Coat" at bounding box center [619, 377] width 124 height 15
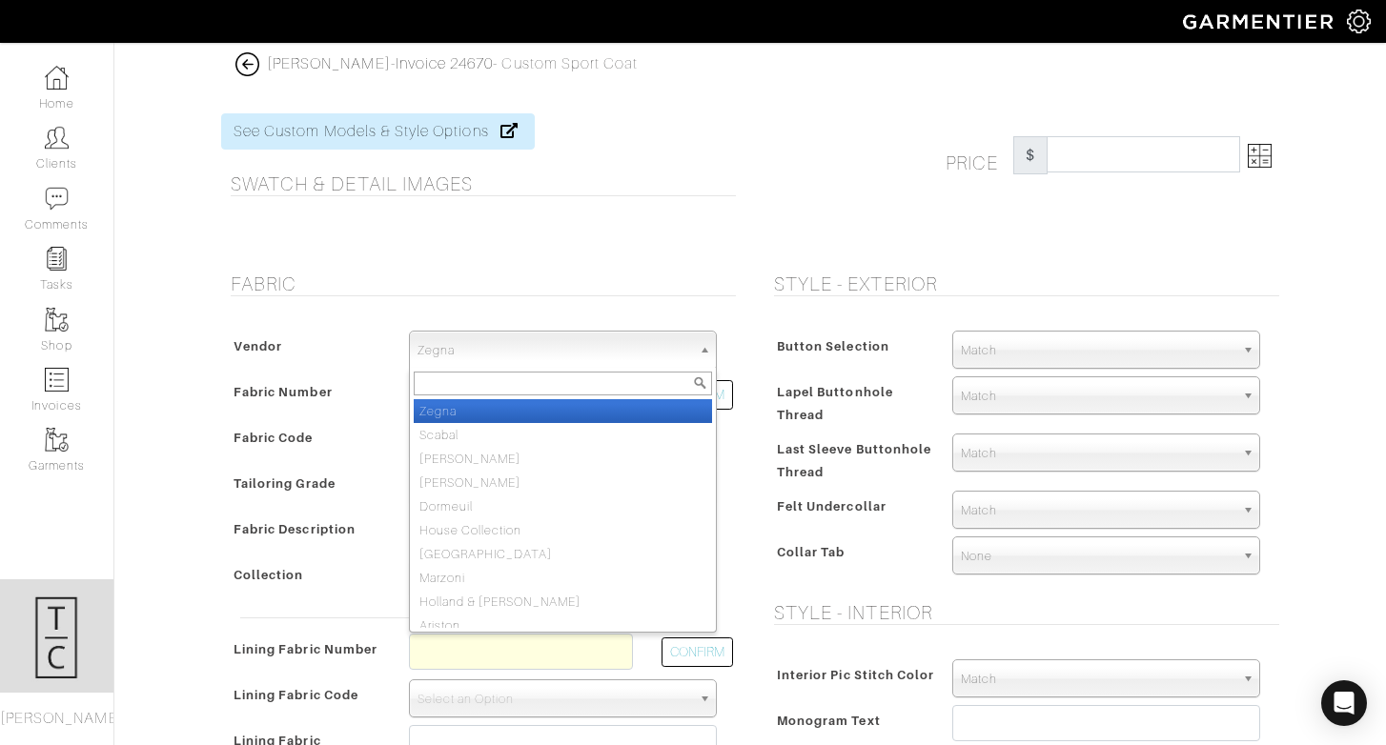
click at [446, 359] on span "Zegna" at bounding box center [554, 351] width 274 height 38
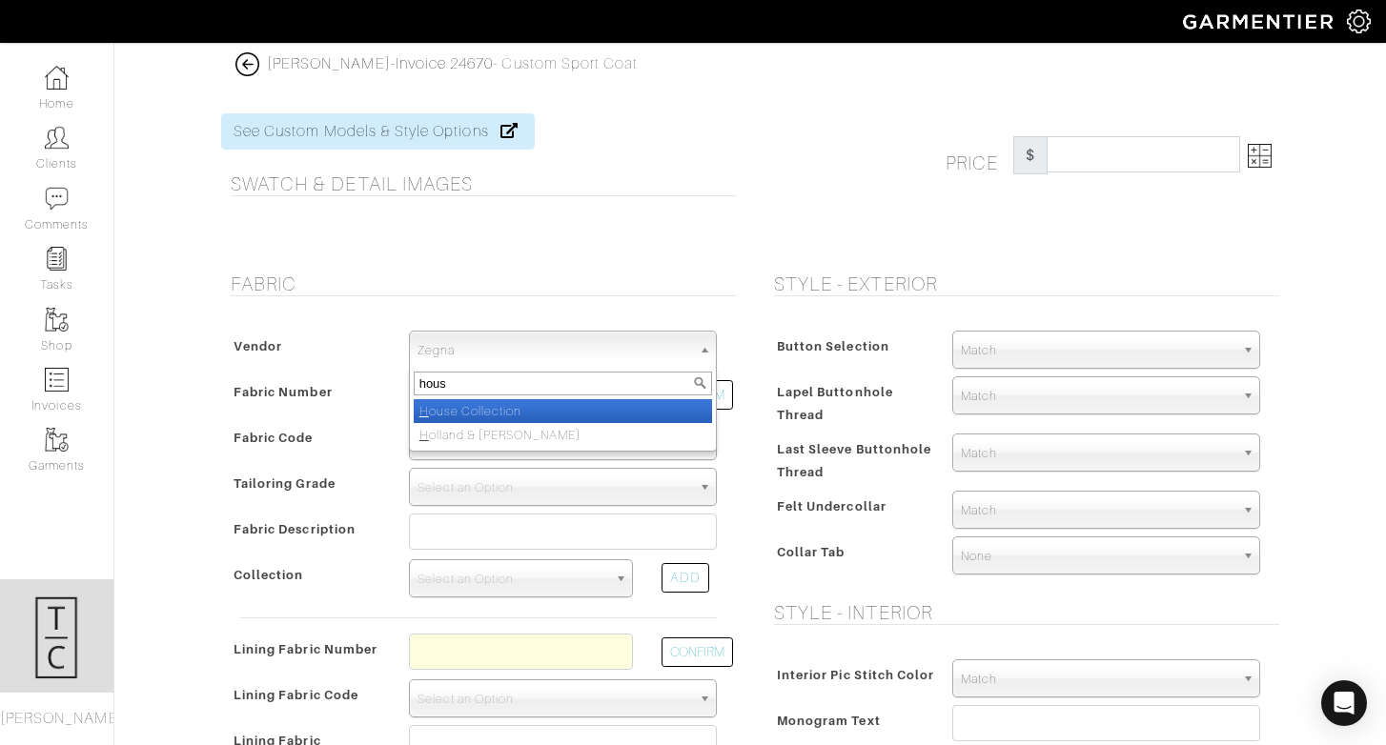
type input "house"
select select "75"
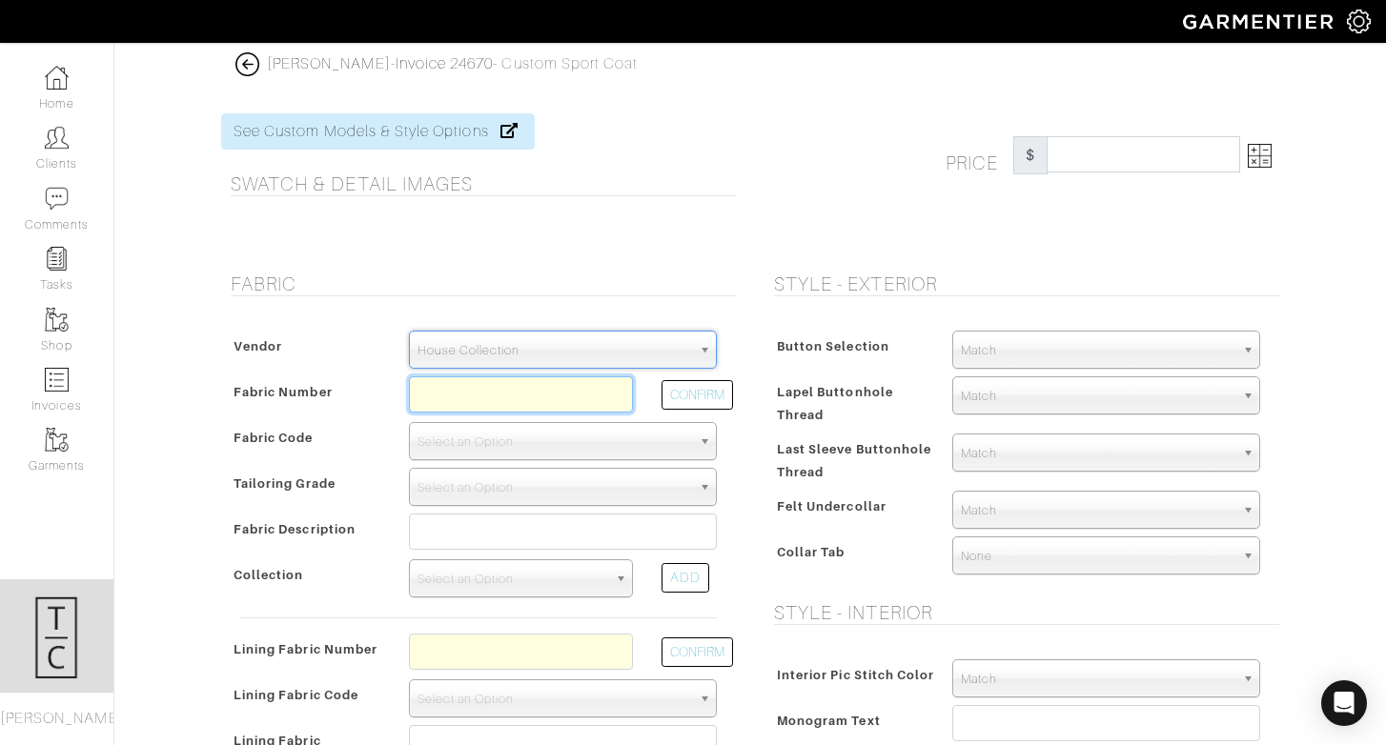
click at [457, 395] on input "text" at bounding box center [521, 394] width 224 height 36
type input "C8-49144699"
select select "5713"
type input "Grey Ivory Check"
select select
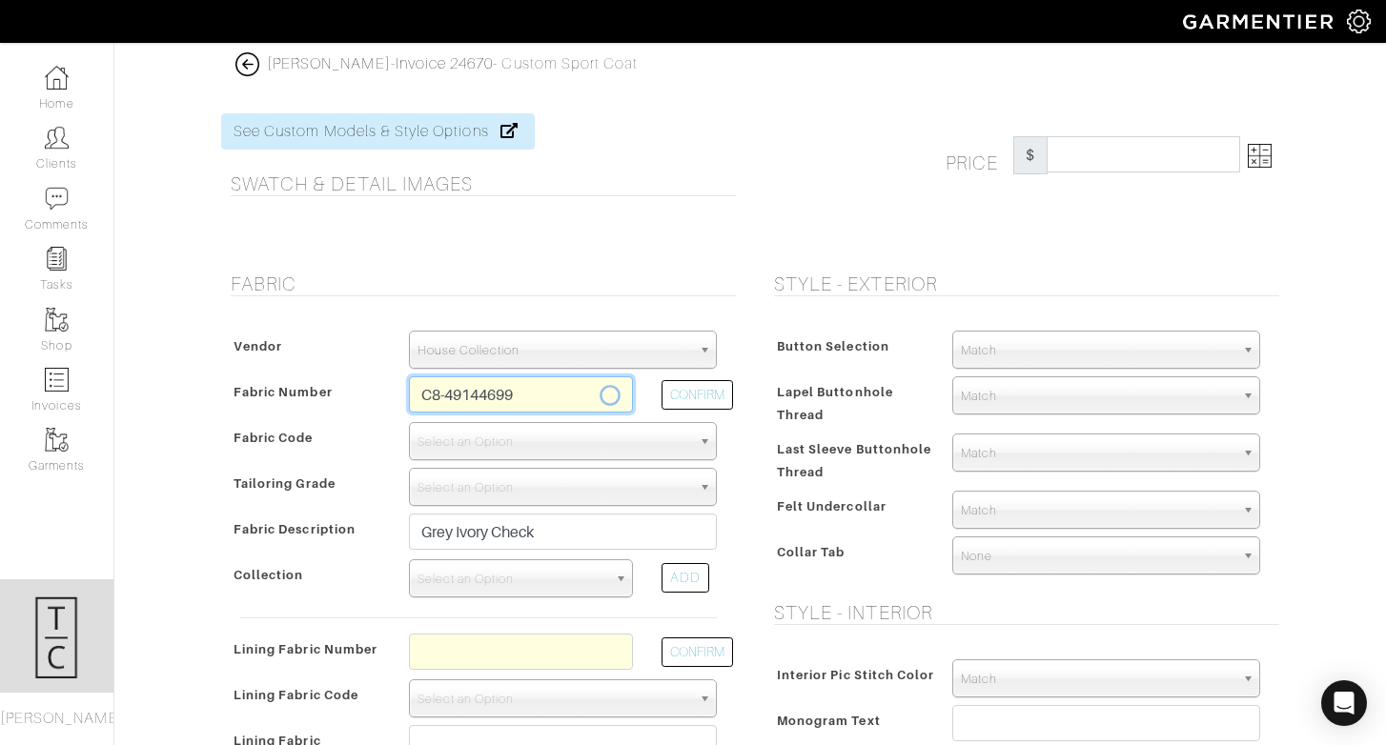
type input "1389.29"
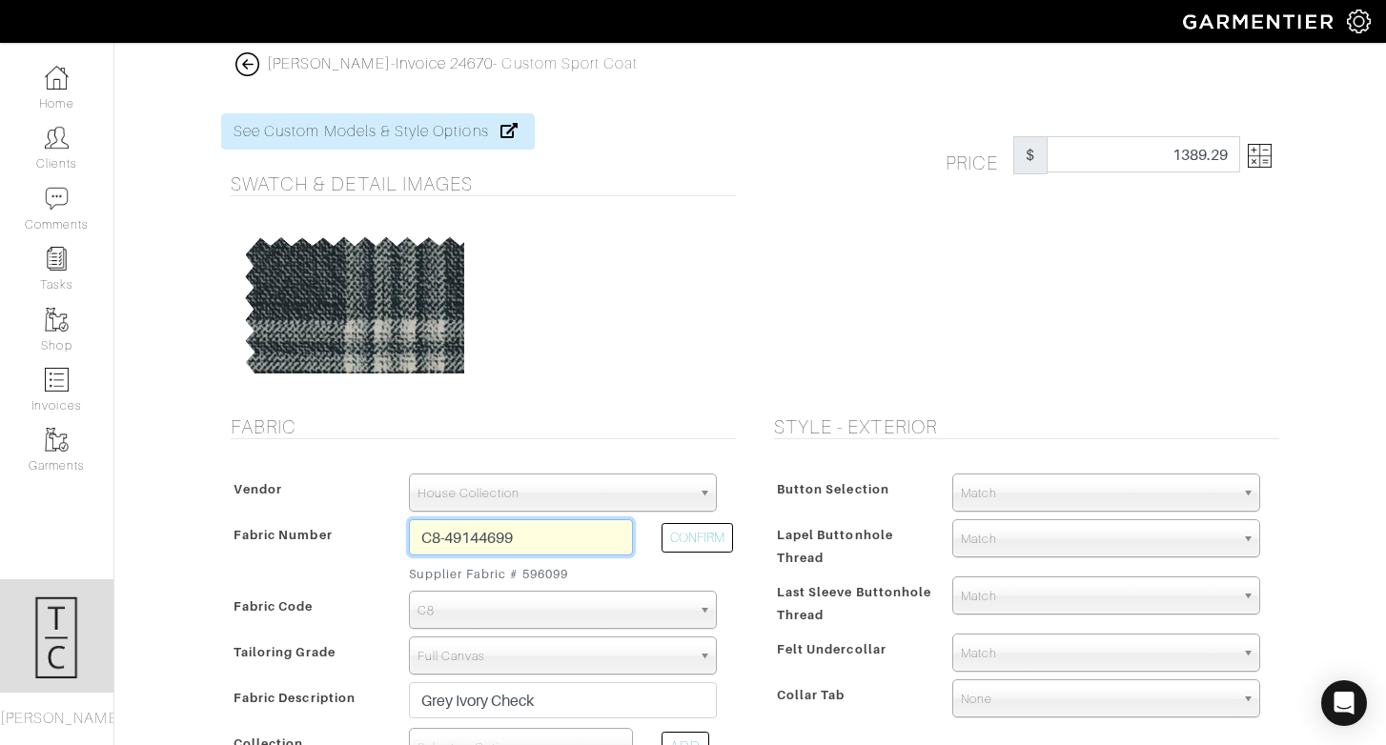
type input "C8-49144699"
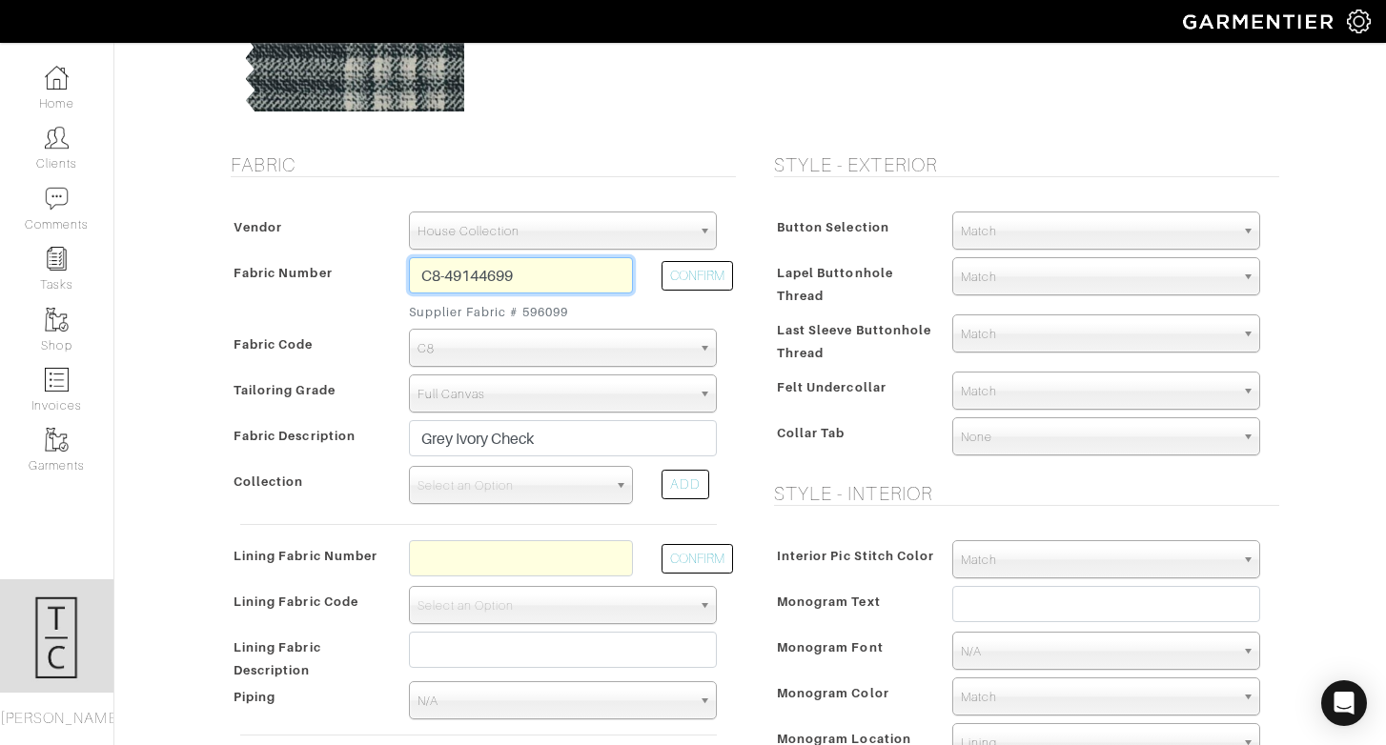
scroll to position [266, 0]
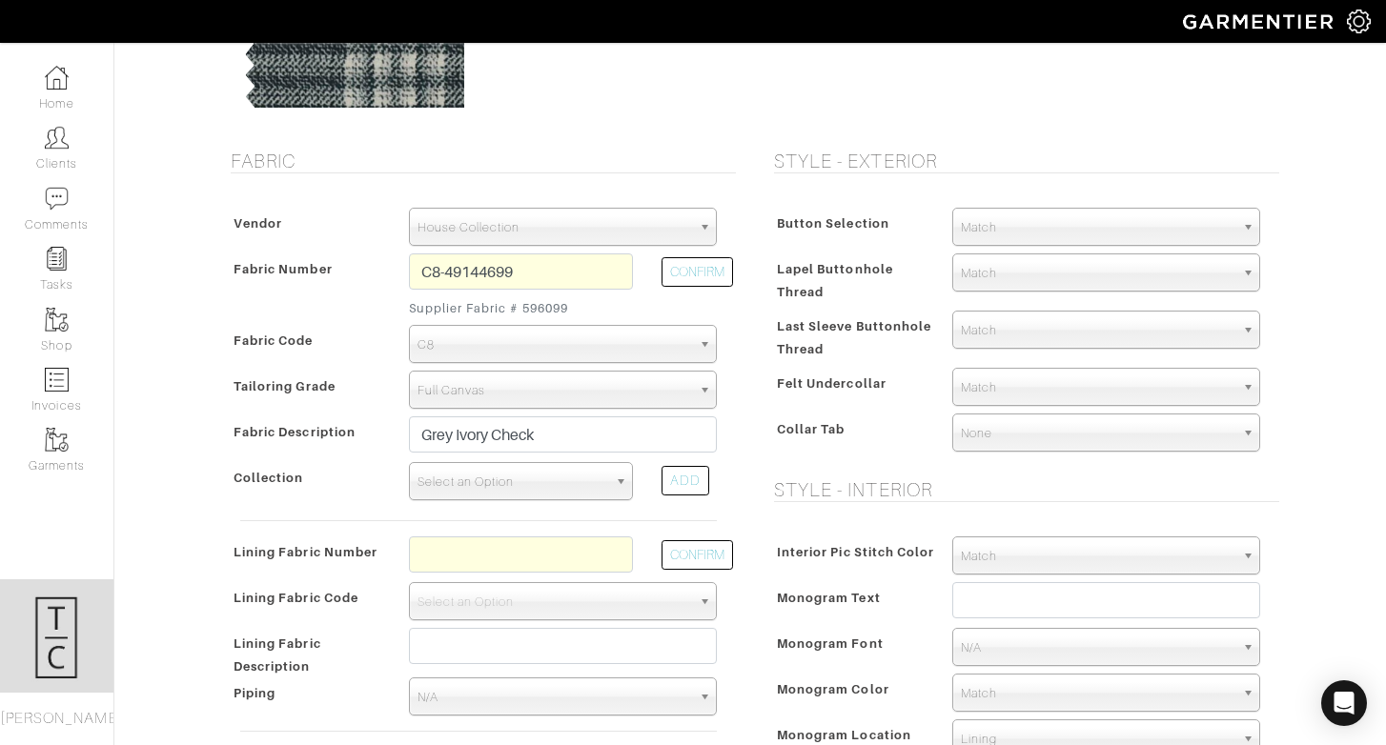
click at [461, 475] on span "Select an Option" at bounding box center [512, 482] width 190 height 38
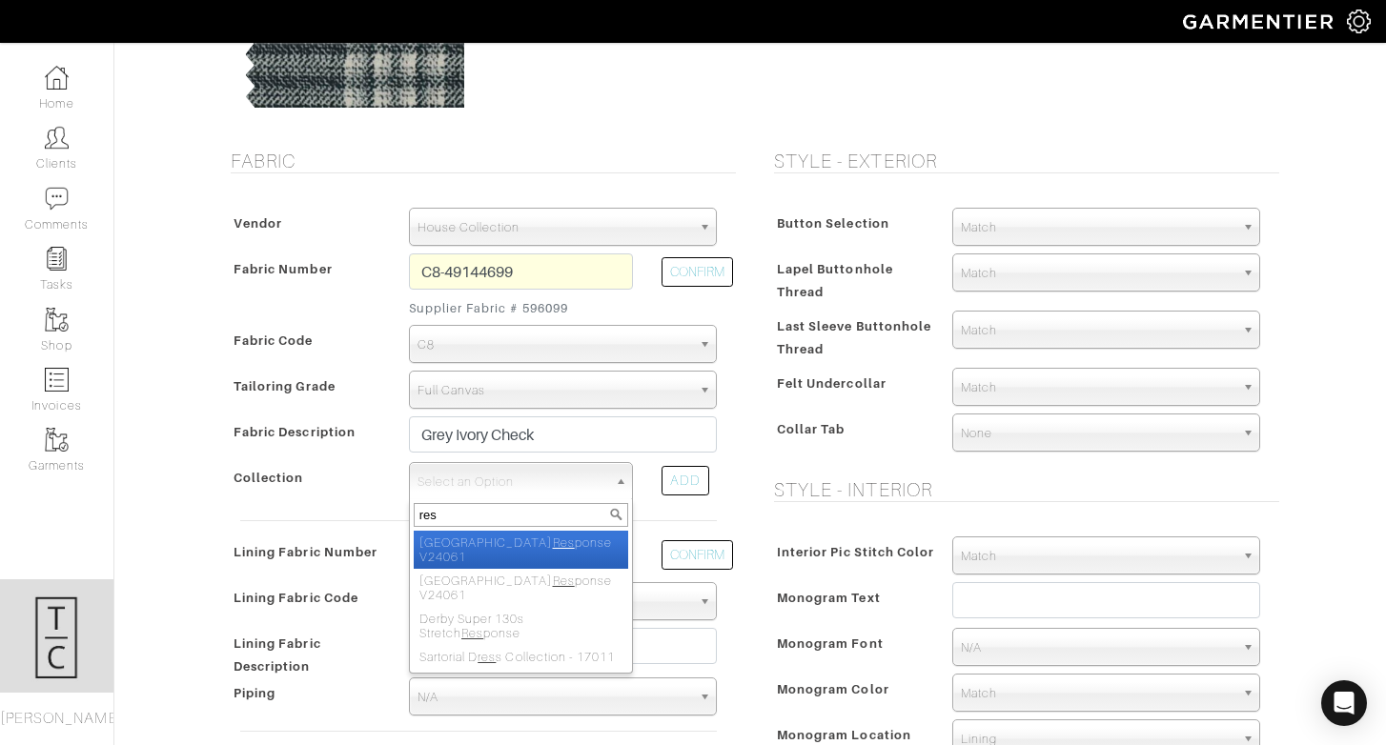
type input "resp"
select select "934"
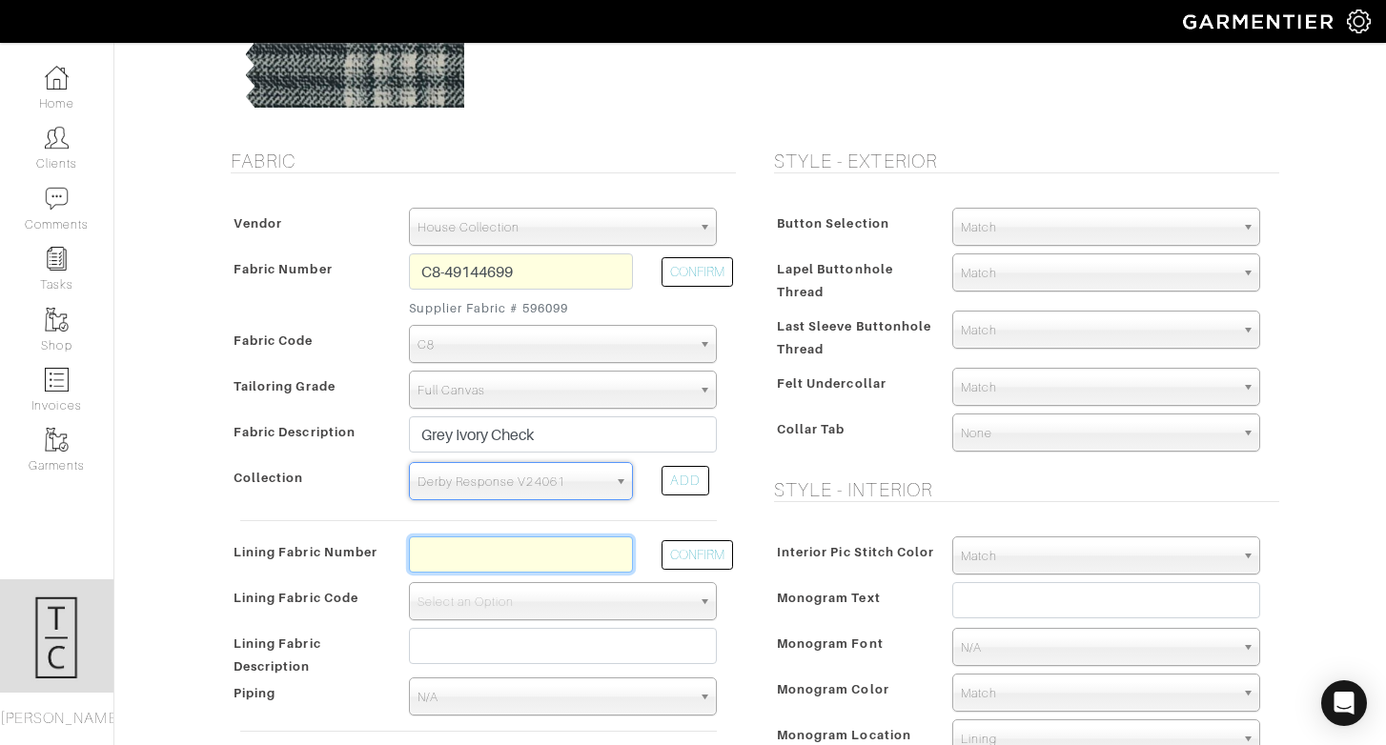
click at [480, 565] on input "text" at bounding box center [521, 555] width 224 height 36
type input "l2-47134400"
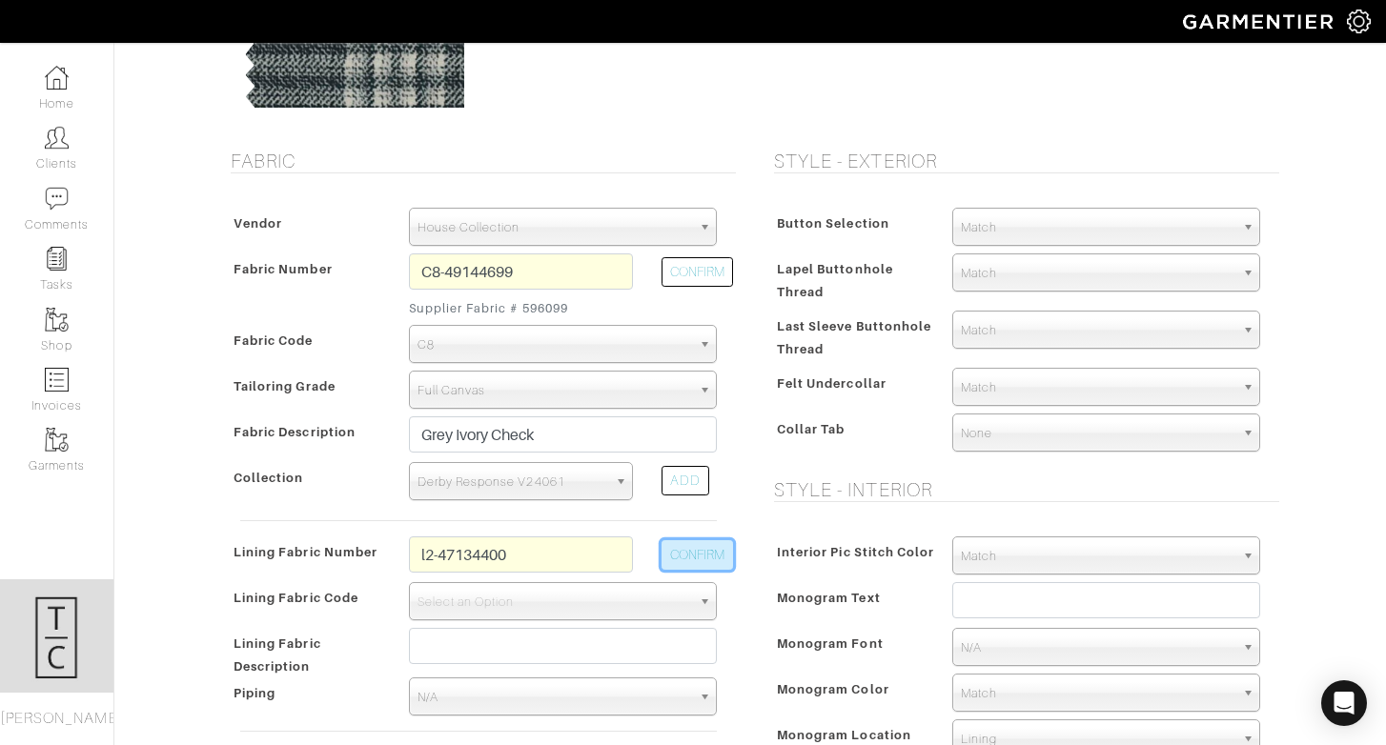
click at [680, 554] on button "CONFIRM" at bounding box center [696, 555] width 71 height 30
select select "6294"
type input "Midnight Navy Chevron"
type input "1404.29"
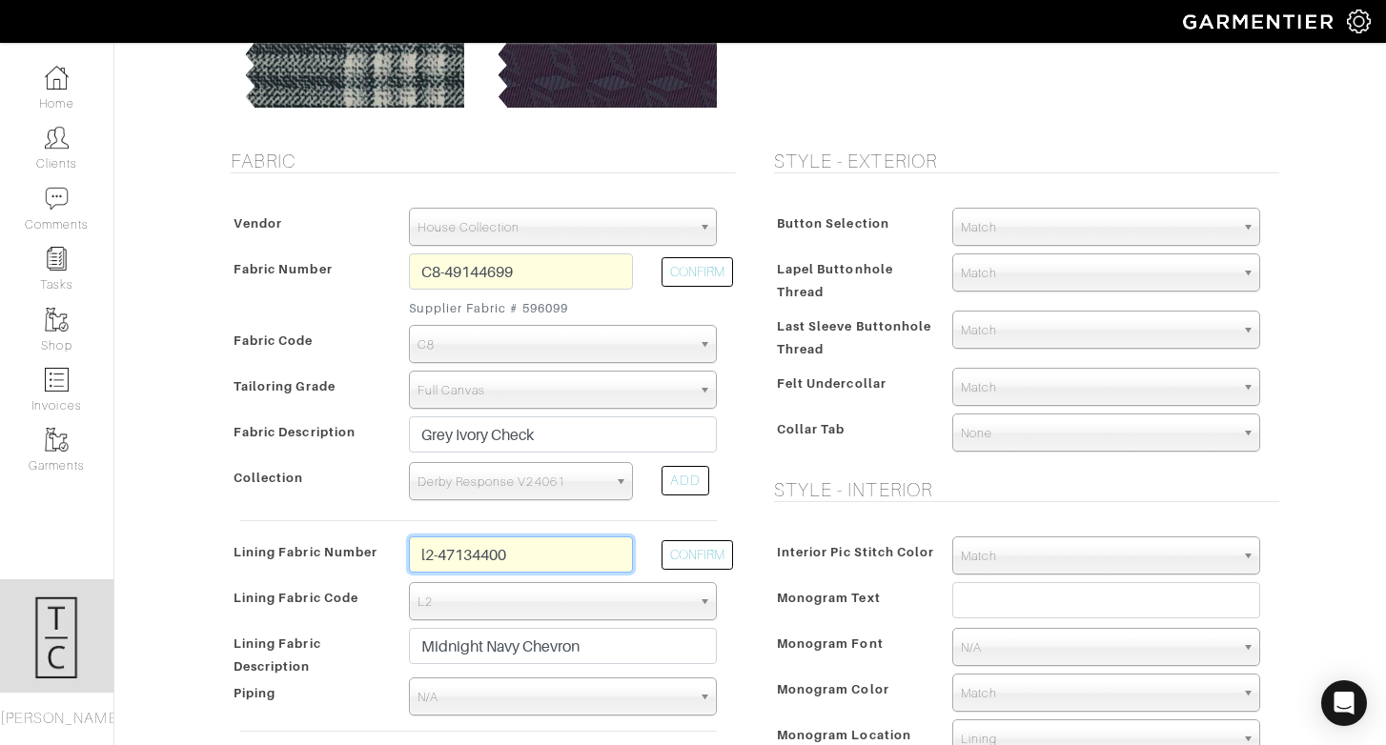
click at [573, 558] on input "l2-47134400" at bounding box center [521, 555] width 224 height 36
click at [559, 553] on input "l2-47134400" at bounding box center [521, 555] width 224 height 36
type input "l3-48139288"
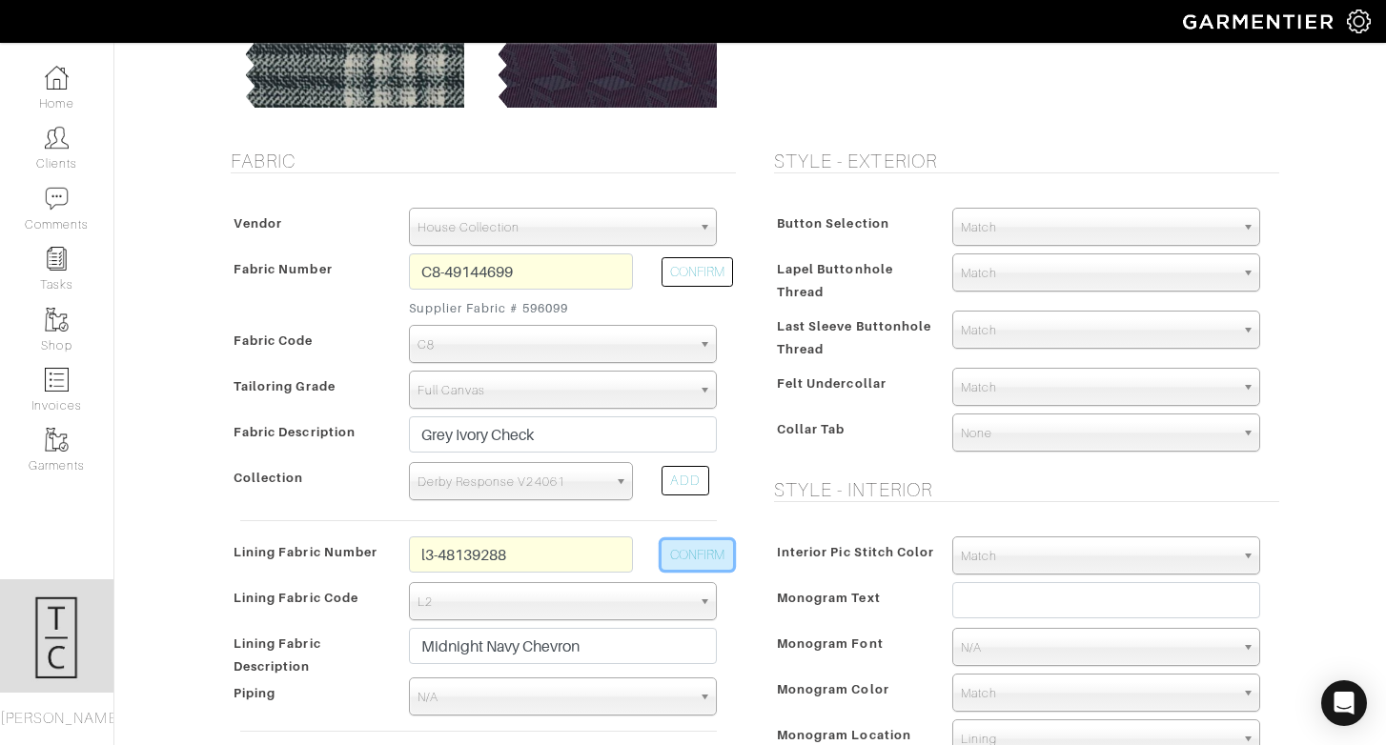
click at [702, 569] on button "CONFIRM" at bounding box center [696, 555] width 71 height 30
select select "937"
type input "Navy Medallion"
type input "1419.29"
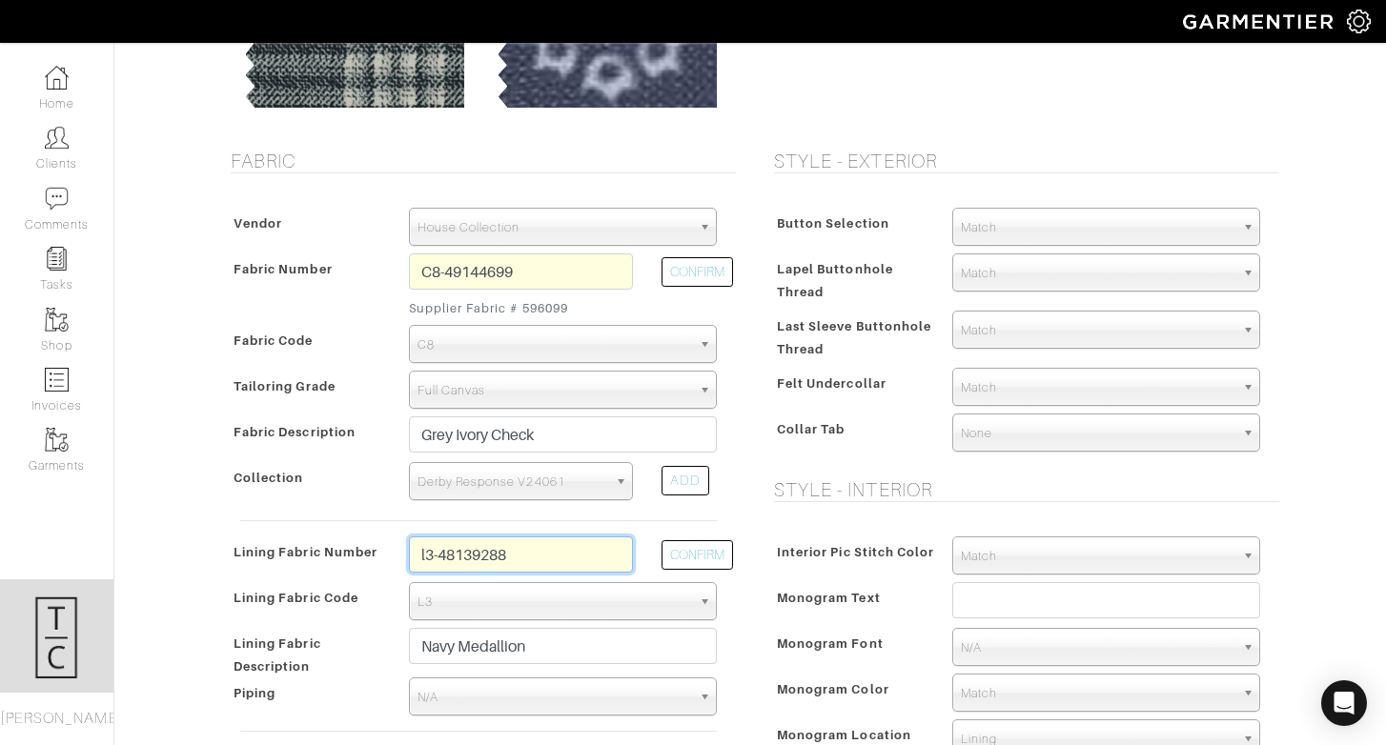
click at [509, 545] on input "l3-48139288" at bounding box center [521, 555] width 224 height 36
click at [532, 550] on input "l3-48139288" at bounding box center [521, 555] width 224 height 36
type input "l3-48139262"
click at [679, 559] on button "CONFIRM" at bounding box center [696, 555] width 71 height 30
type input "Black Midnight Sky"
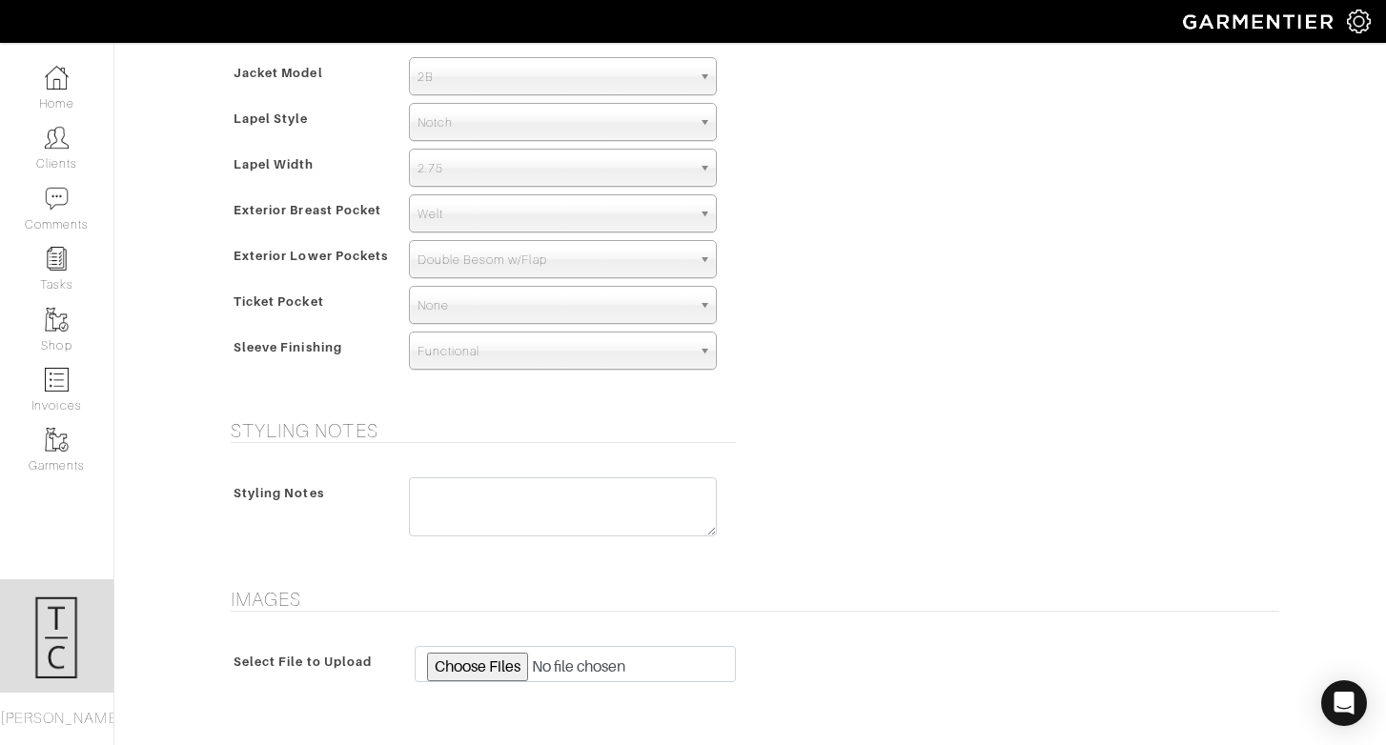
scroll to position [1144, 0]
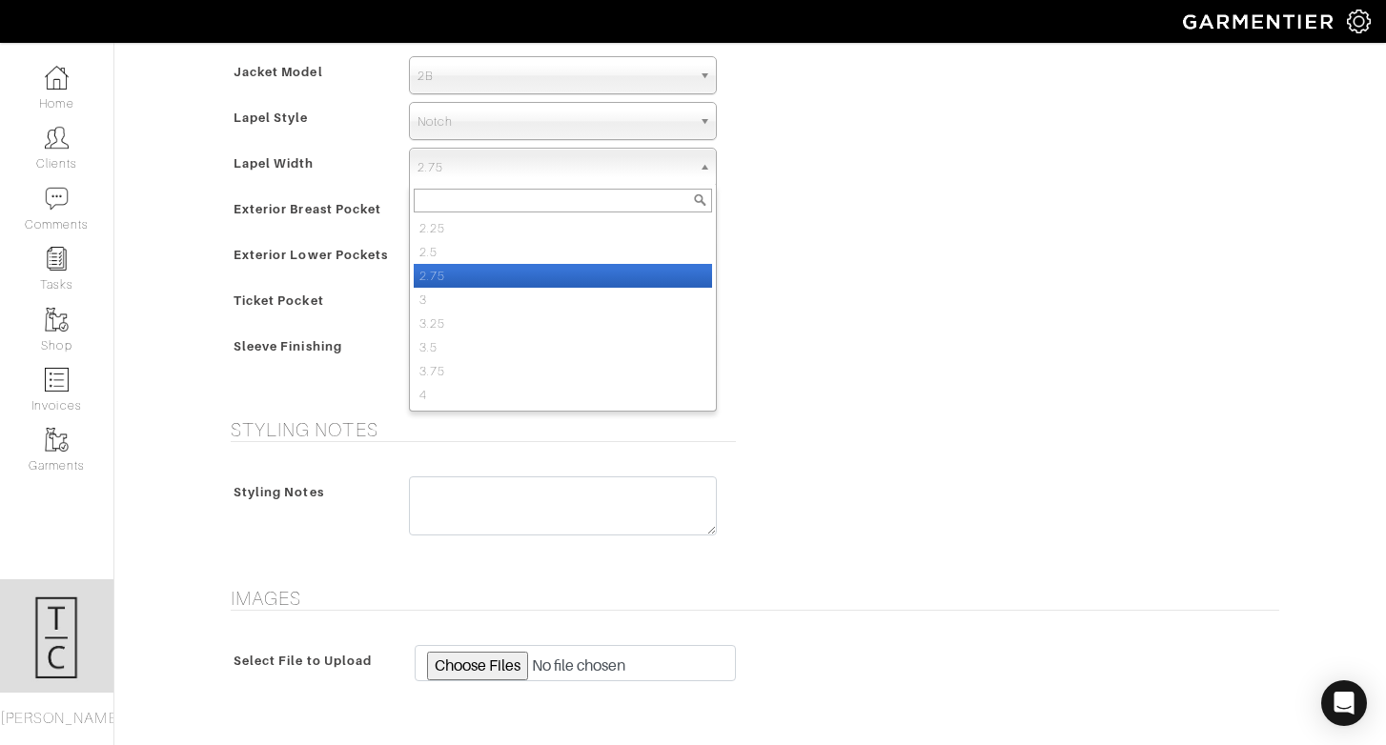
click at [492, 163] on span "2.75" at bounding box center [554, 168] width 274 height 38
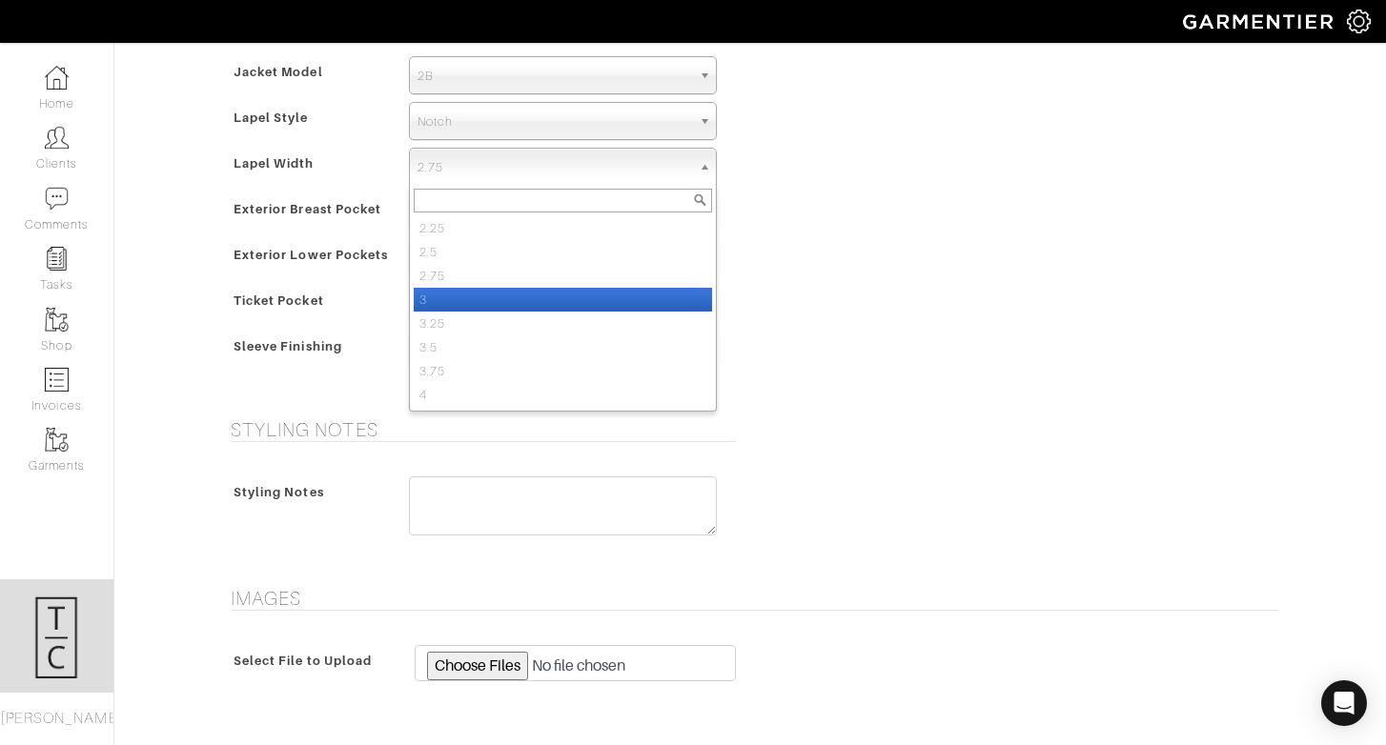
click at [494, 294] on li "3" at bounding box center [563, 300] width 298 height 24
select select "3"
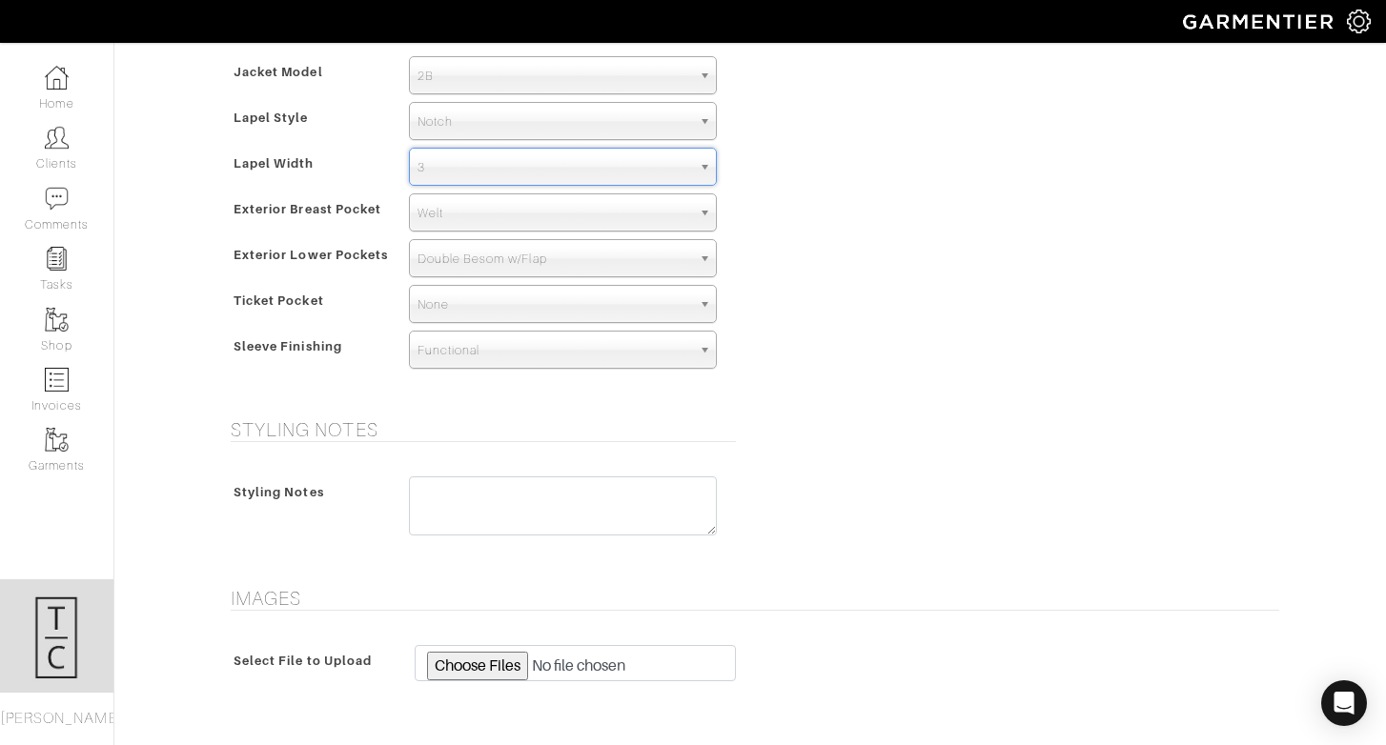
click at [932, 379] on div "Model Jacket Model 2B 1B 3-Roll-2B DB 6x2 DB 4x2 3-Roll-2B Hunting Jacket 2B La…" at bounding box center [750, 196] width 1086 height 397
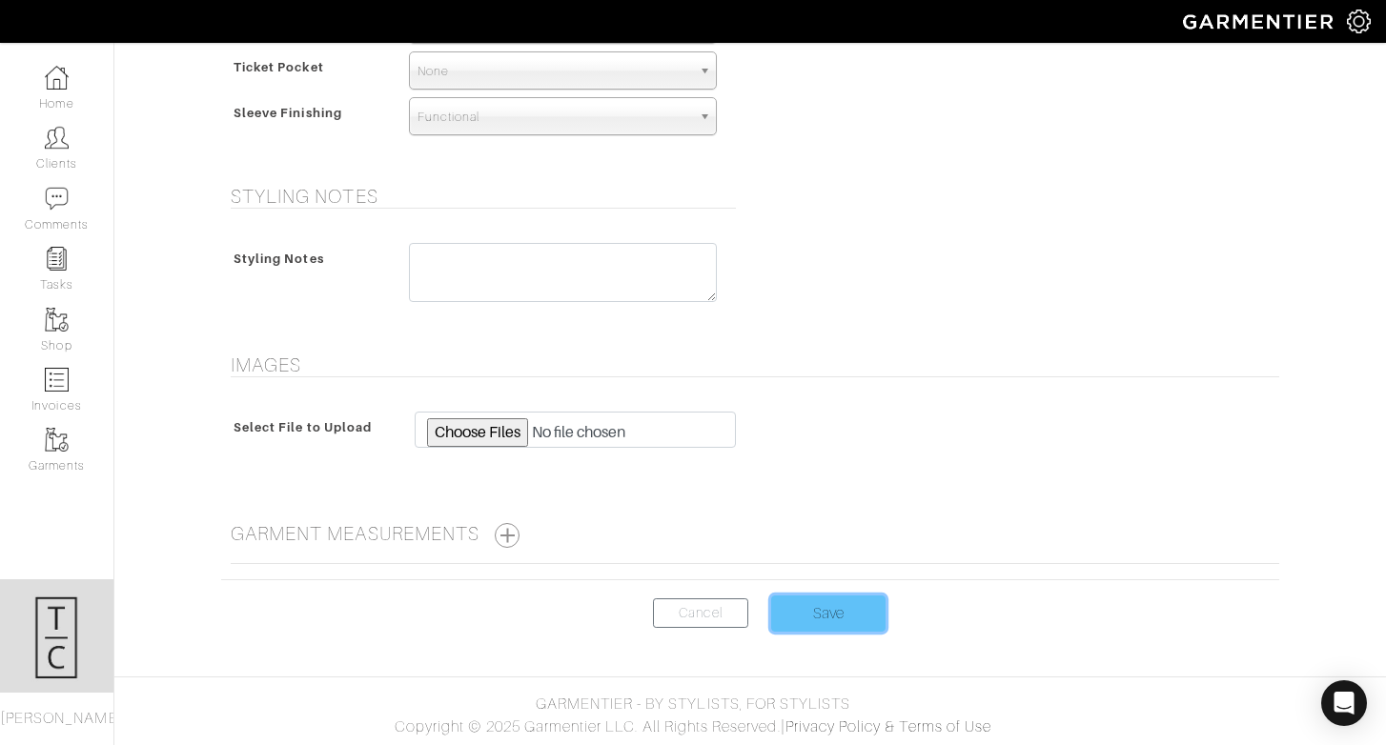
click at [850, 616] on input "Save" at bounding box center [828, 614] width 114 height 36
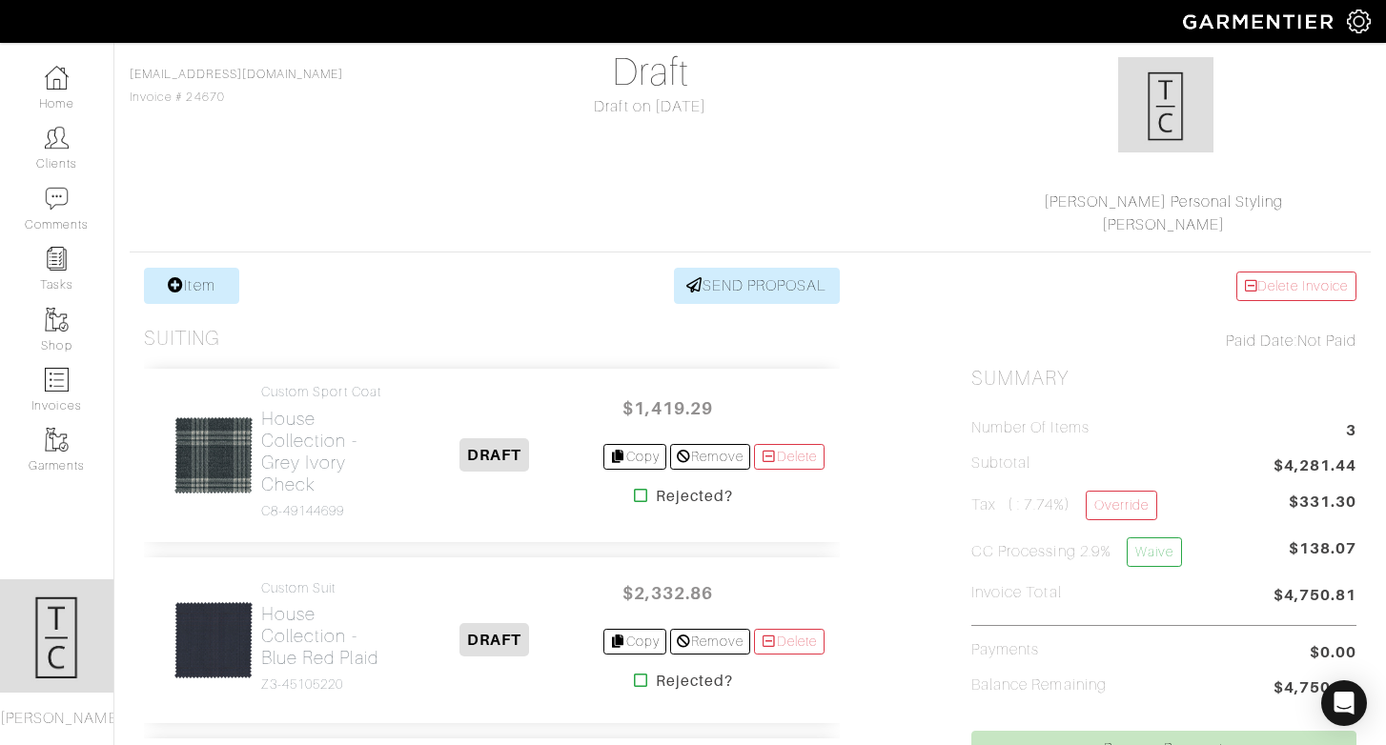
scroll to position [132, 0]
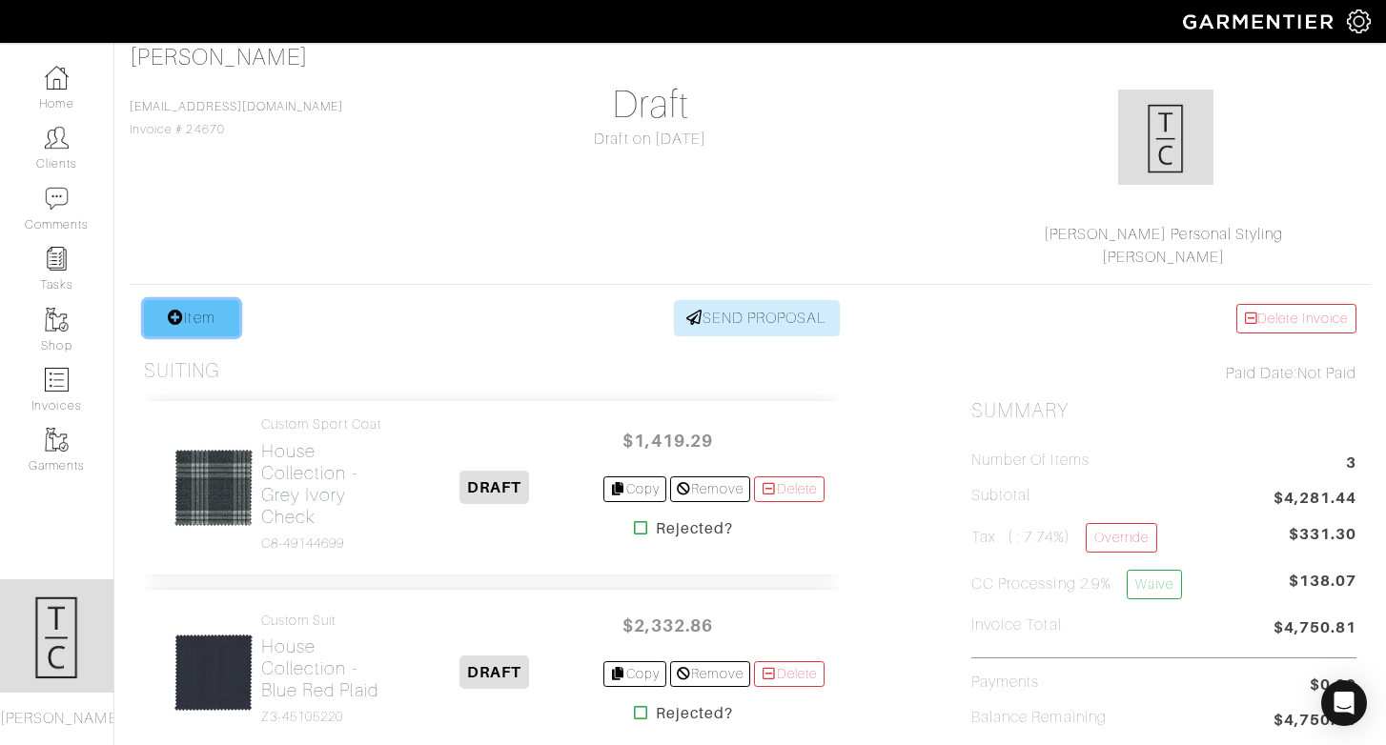
click at [180, 314] on icon at bounding box center [176, 317] width 16 height 15
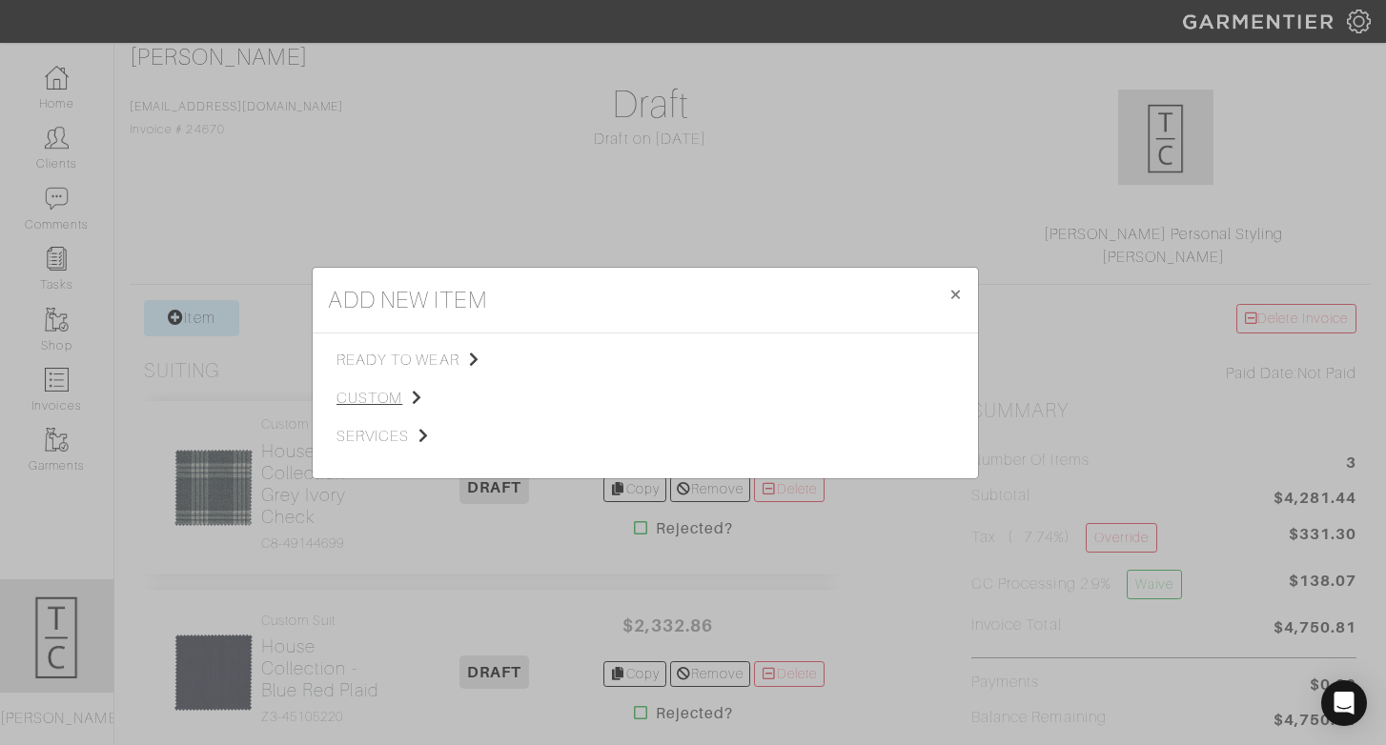
click at [378, 395] on span "custom" at bounding box center [432, 398] width 192 height 23
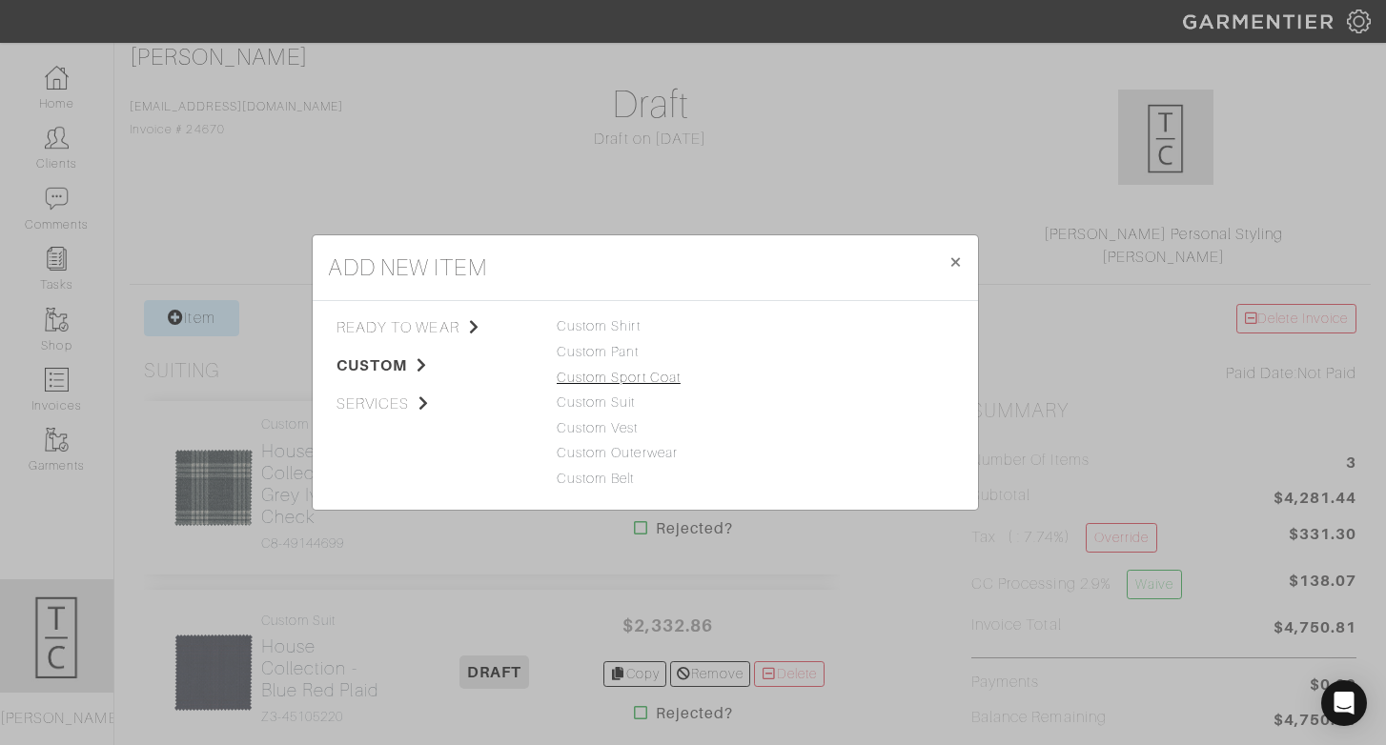
click at [608, 371] on link "Custom Sport Coat" at bounding box center [619, 377] width 124 height 15
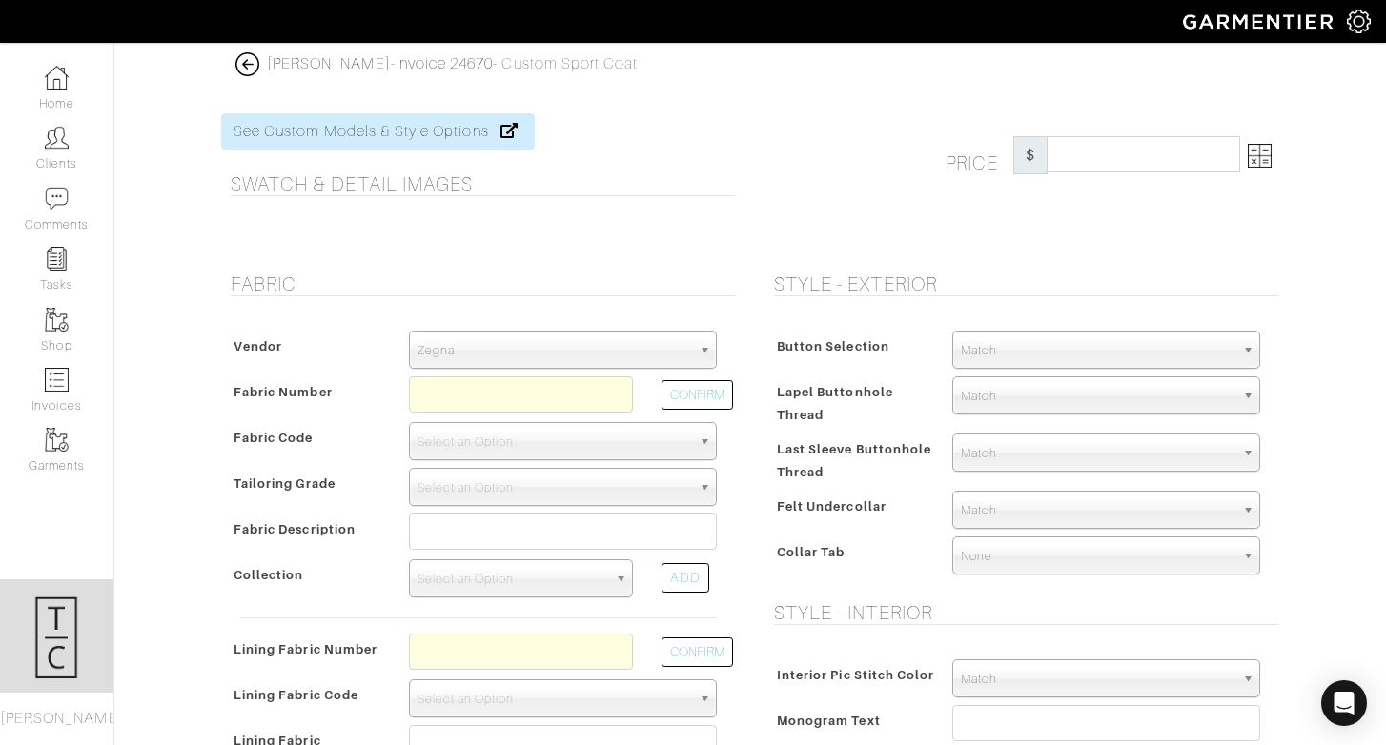
drag, startPoint x: 599, startPoint y: 358, endPoint x: 596, endPoint y: 338, distance: 20.4
click at [599, 356] on span "Zegna" at bounding box center [554, 351] width 274 height 38
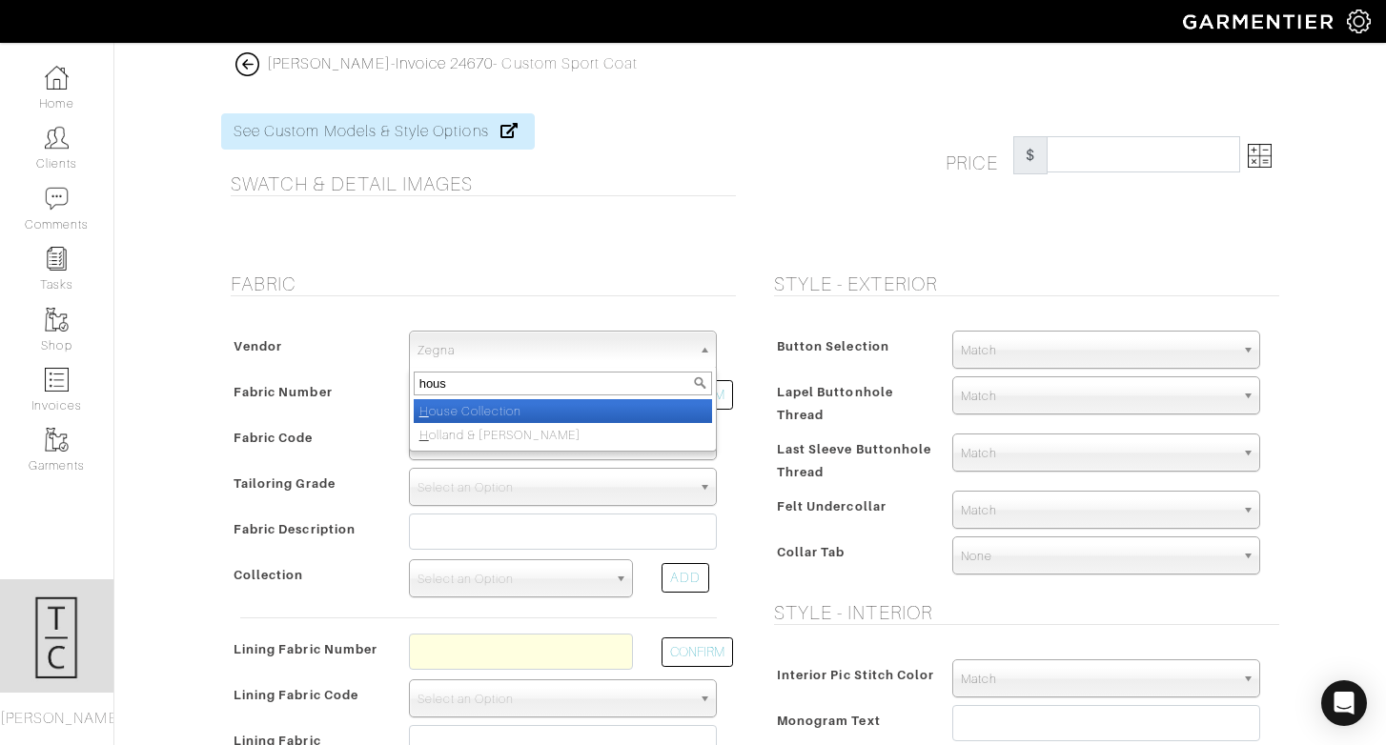
type input "house"
select select "75"
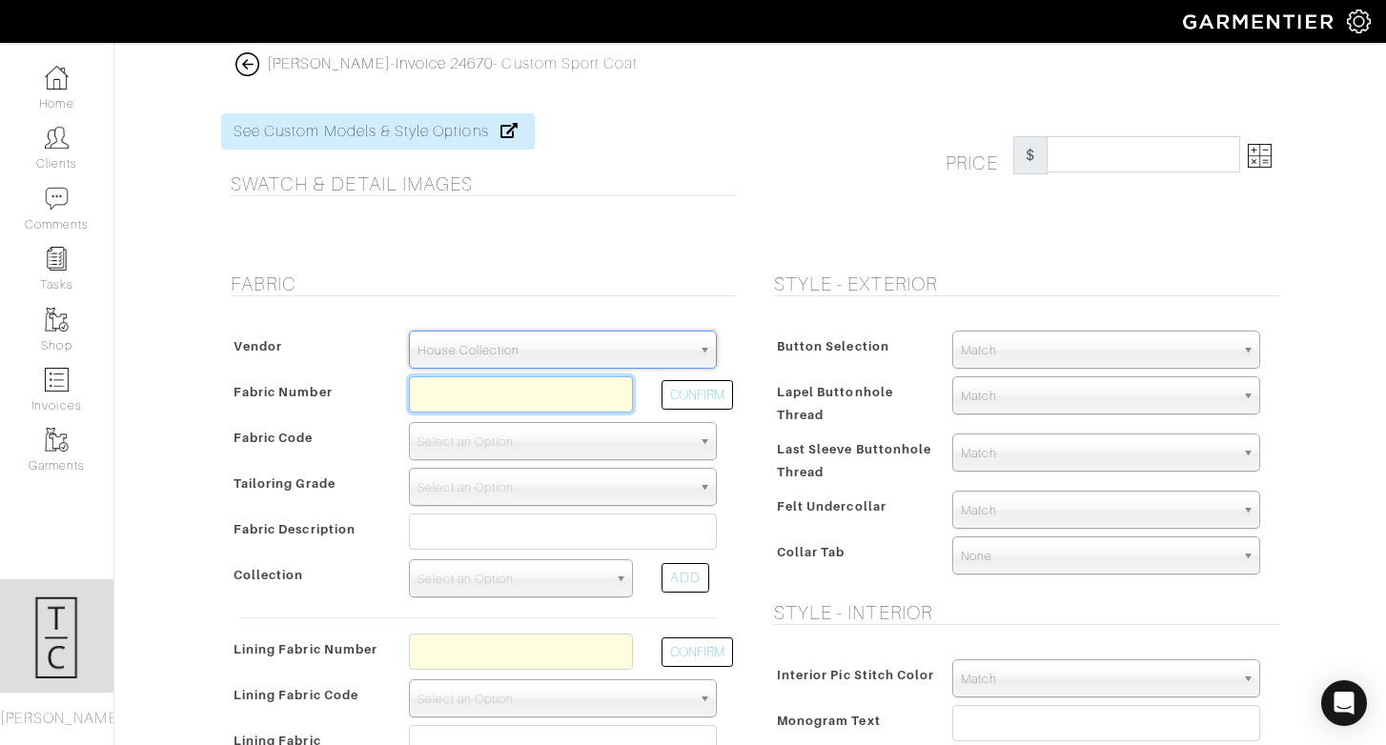
click at [558, 400] on input "text" at bounding box center [521, 394] width 224 height 36
type input "C8-49144713"
select select "5713"
type input "Tan Wine Window Check"
select select
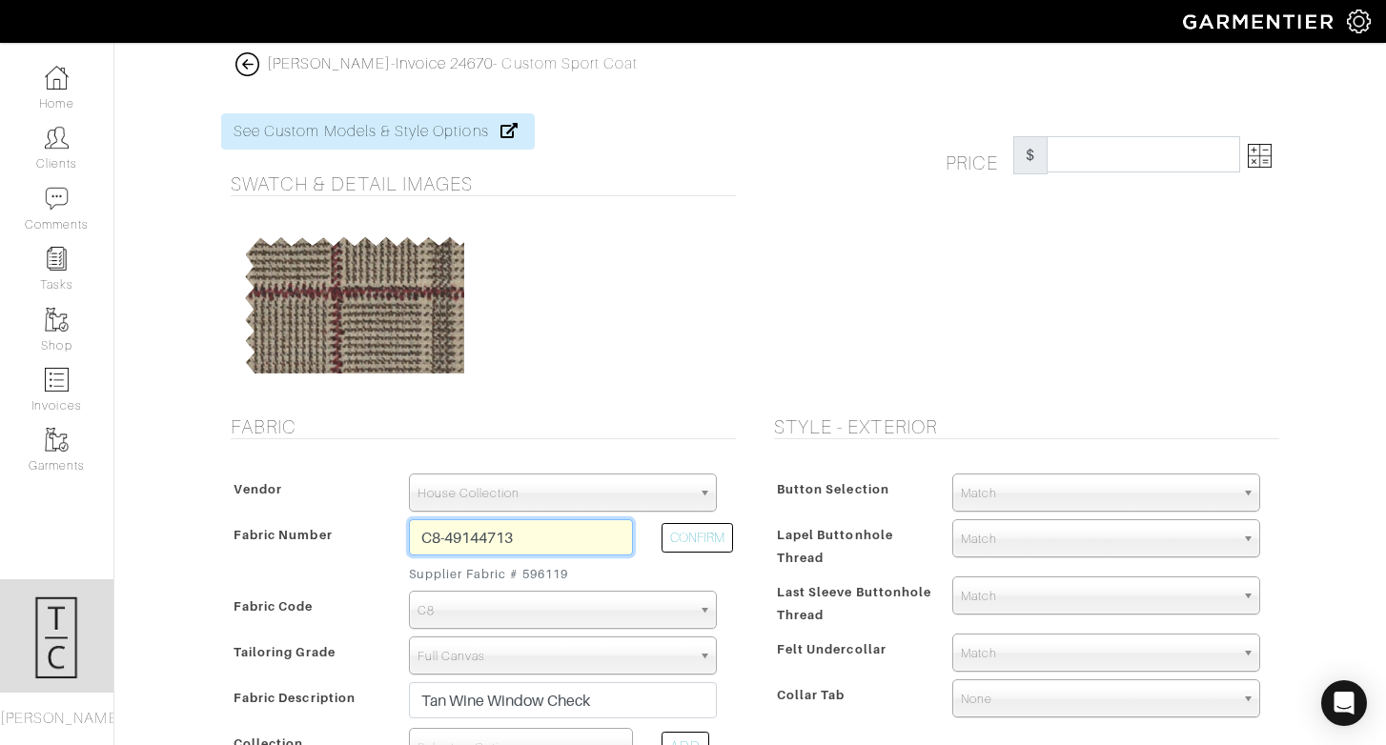
type input "1389.29"
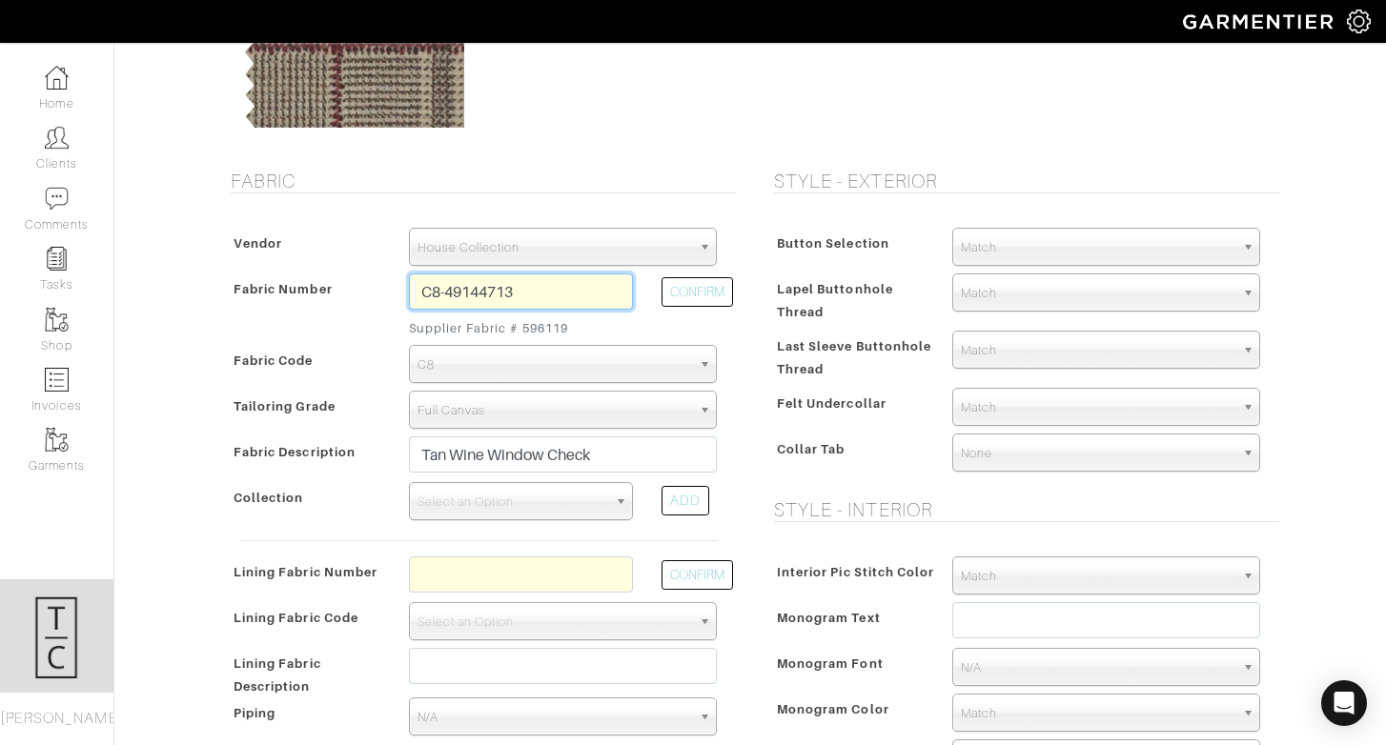
scroll to position [248, 0]
type input "C8-49144713"
click at [556, 495] on span "Select an Option" at bounding box center [512, 500] width 190 height 38
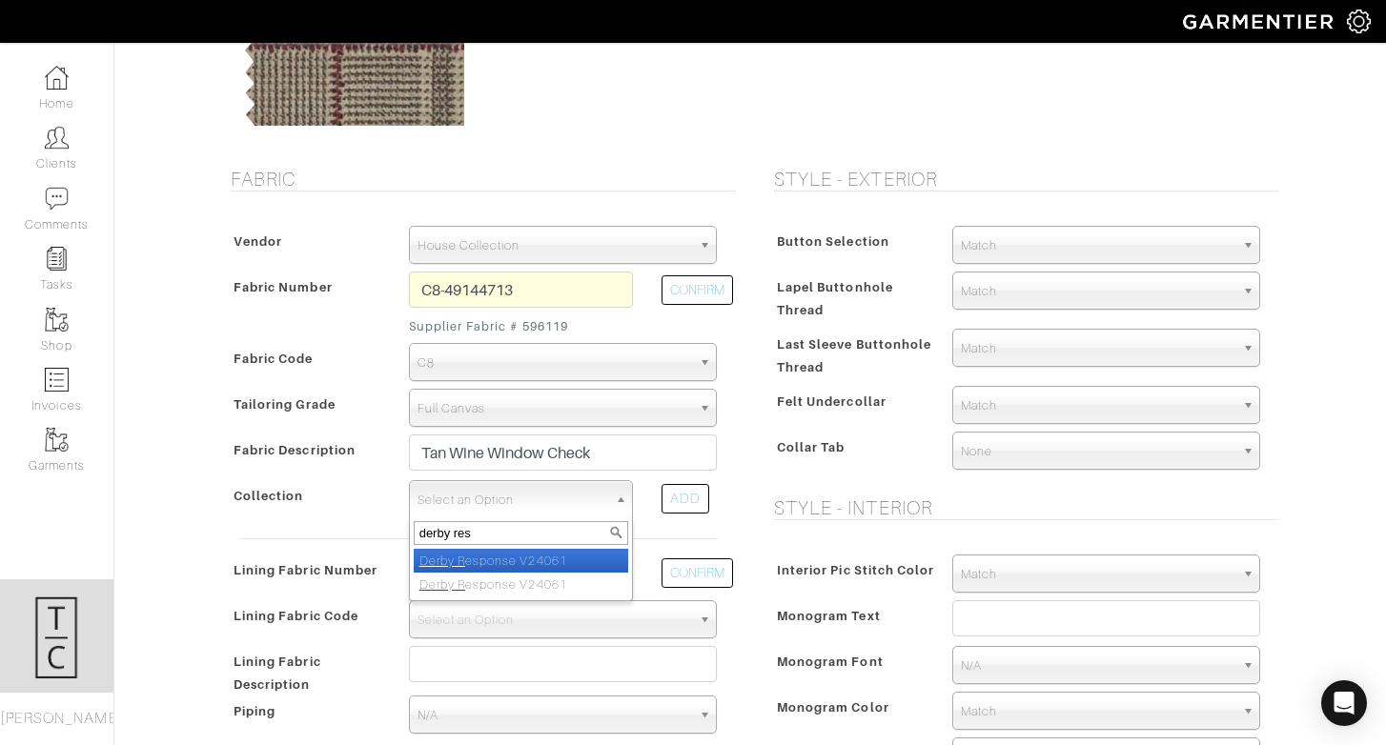
type input "derby resp"
select select "934"
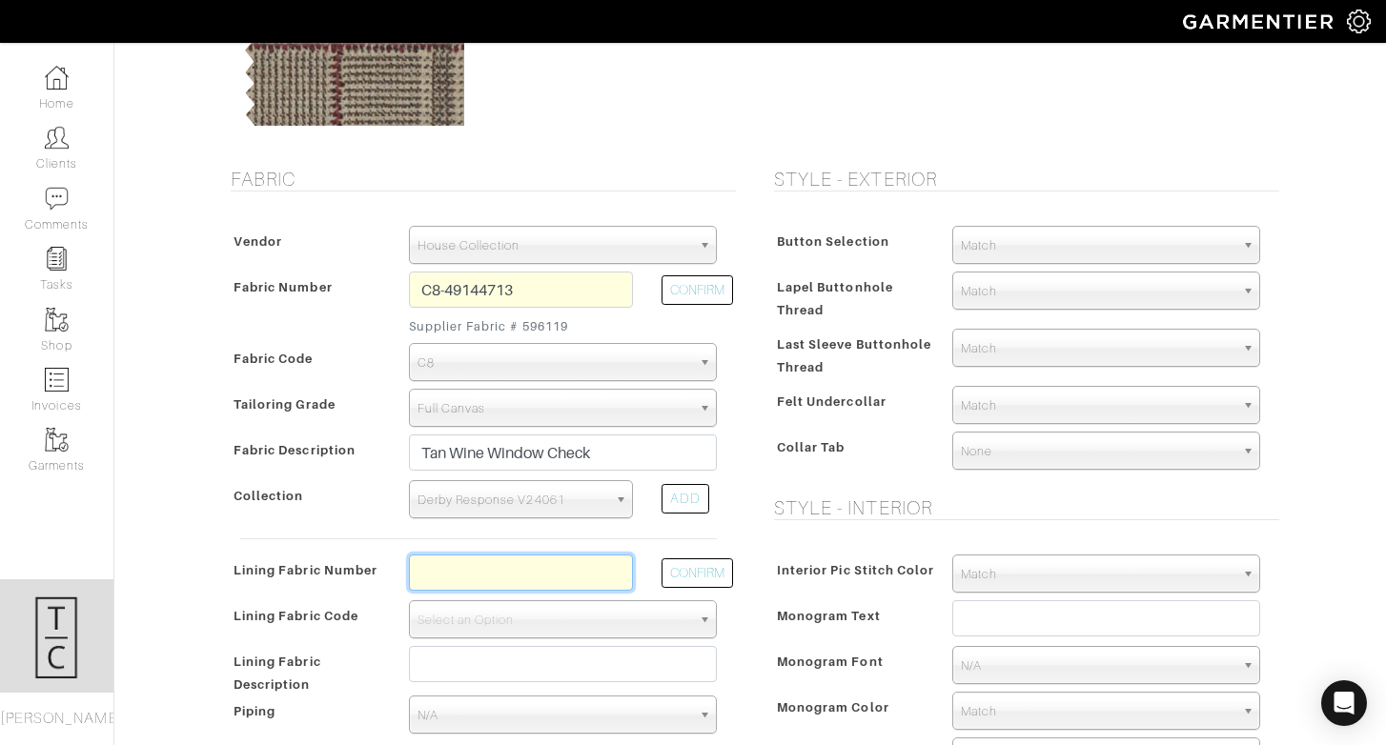
click at [532, 569] on input "text" at bounding box center [521, 573] width 224 height 36
type input "l2-47134400"
click at [679, 578] on button "CONFIRM" at bounding box center [696, 573] width 71 height 30
select select "6294"
type input "Midnight Navy Chevron"
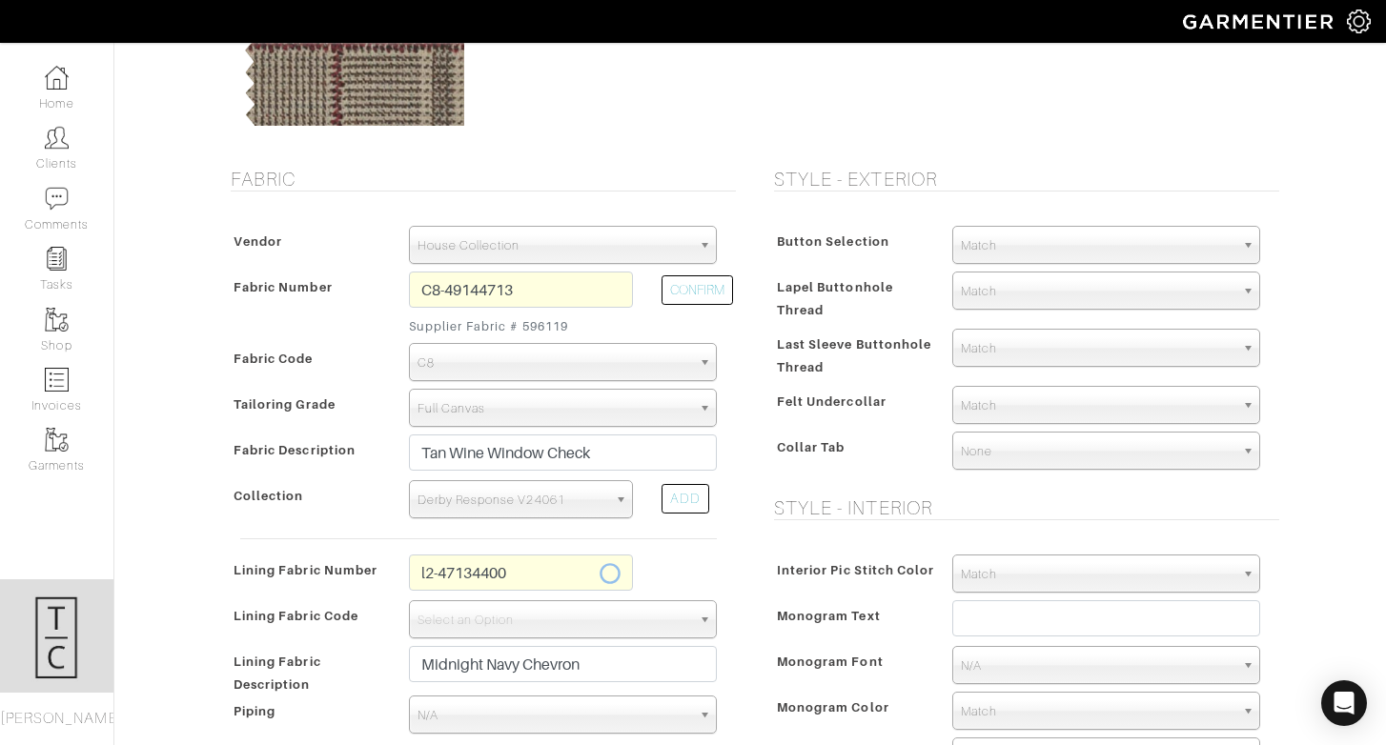
type input "1404.29"
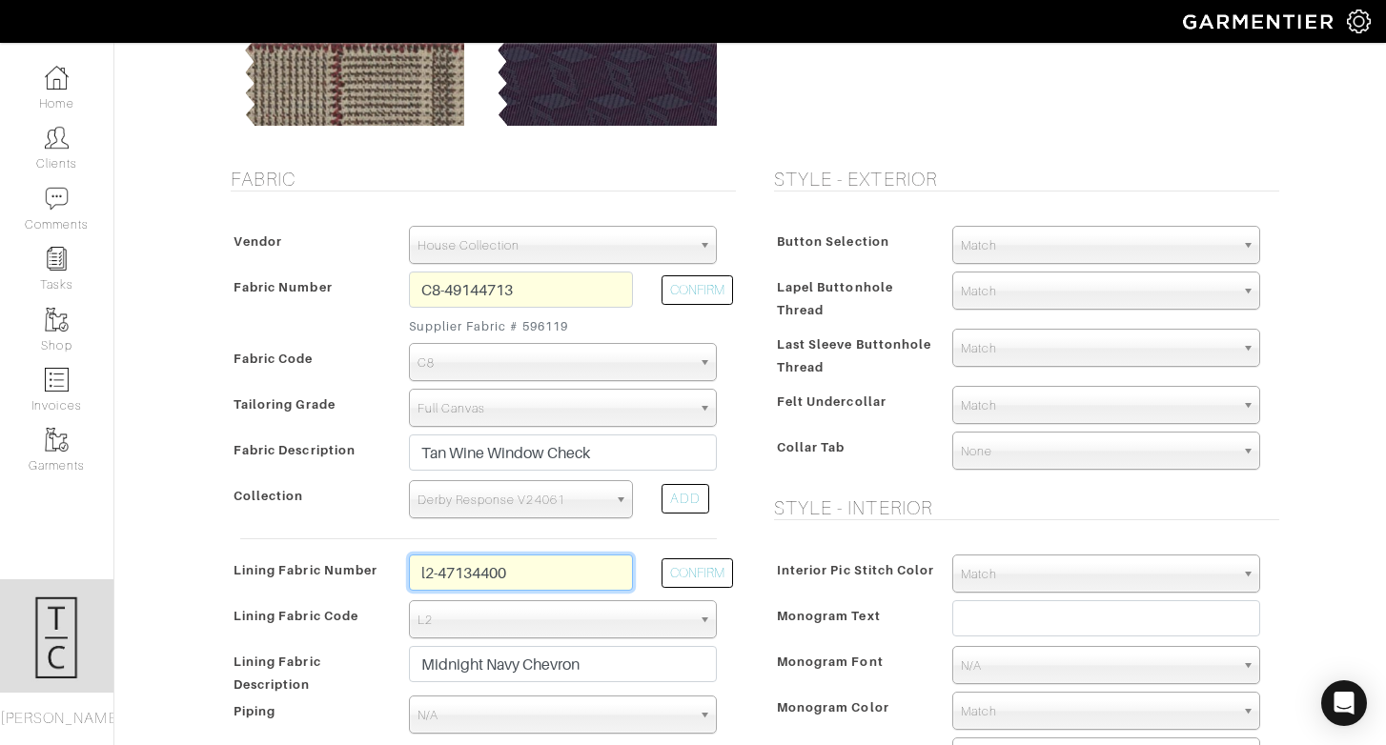
click at [580, 572] on input "l2-47134400" at bounding box center [521, 573] width 224 height 36
drag, startPoint x: 580, startPoint y: 572, endPoint x: 635, endPoint y: 464, distance: 120.6
click at [582, 568] on input "l2-47134400" at bounding box center [521, 573] width 224 height 36
type input "L3-48139276"
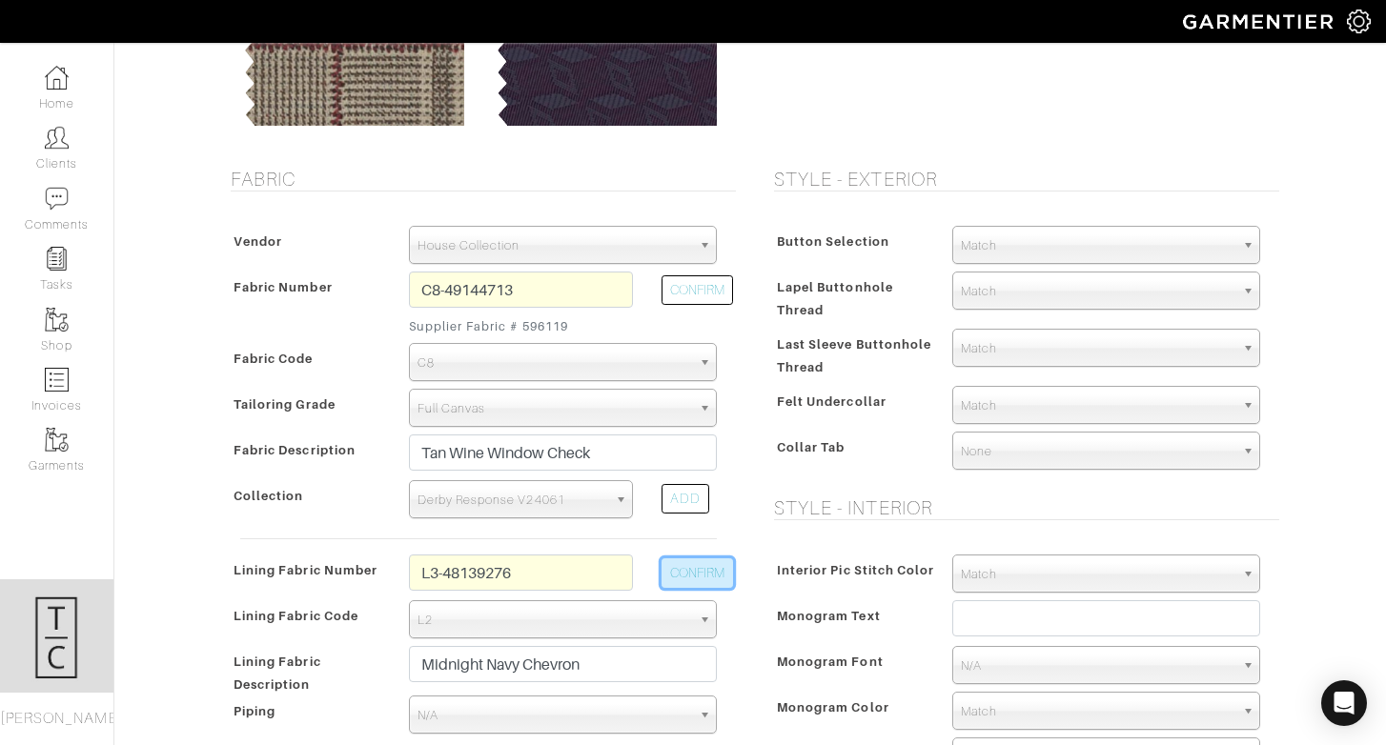
click at [671, 574] on button "CONFIRM" at bounding box center [696, 573] width 71 height 30
select select "937"
type input "Grey Multi Paisley"
type input "1419.29"
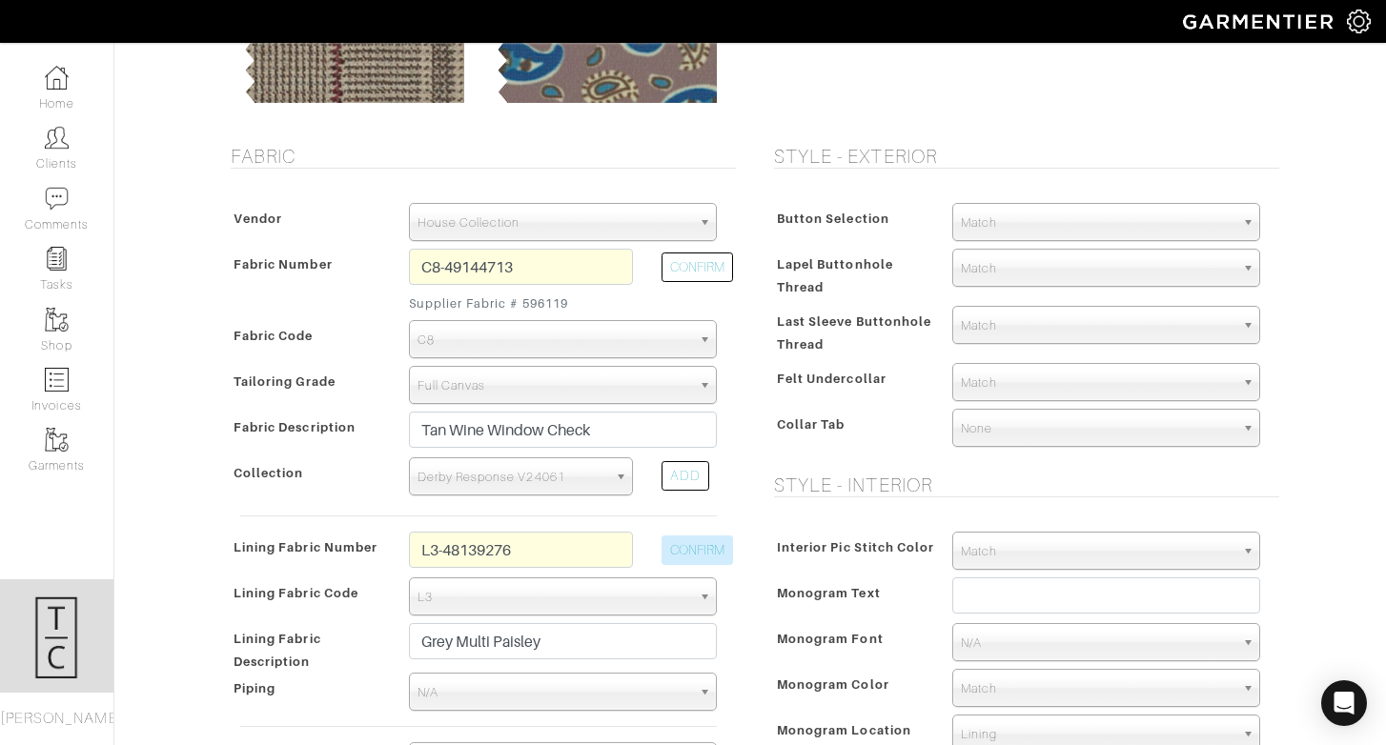
scroll to position [279, 0]
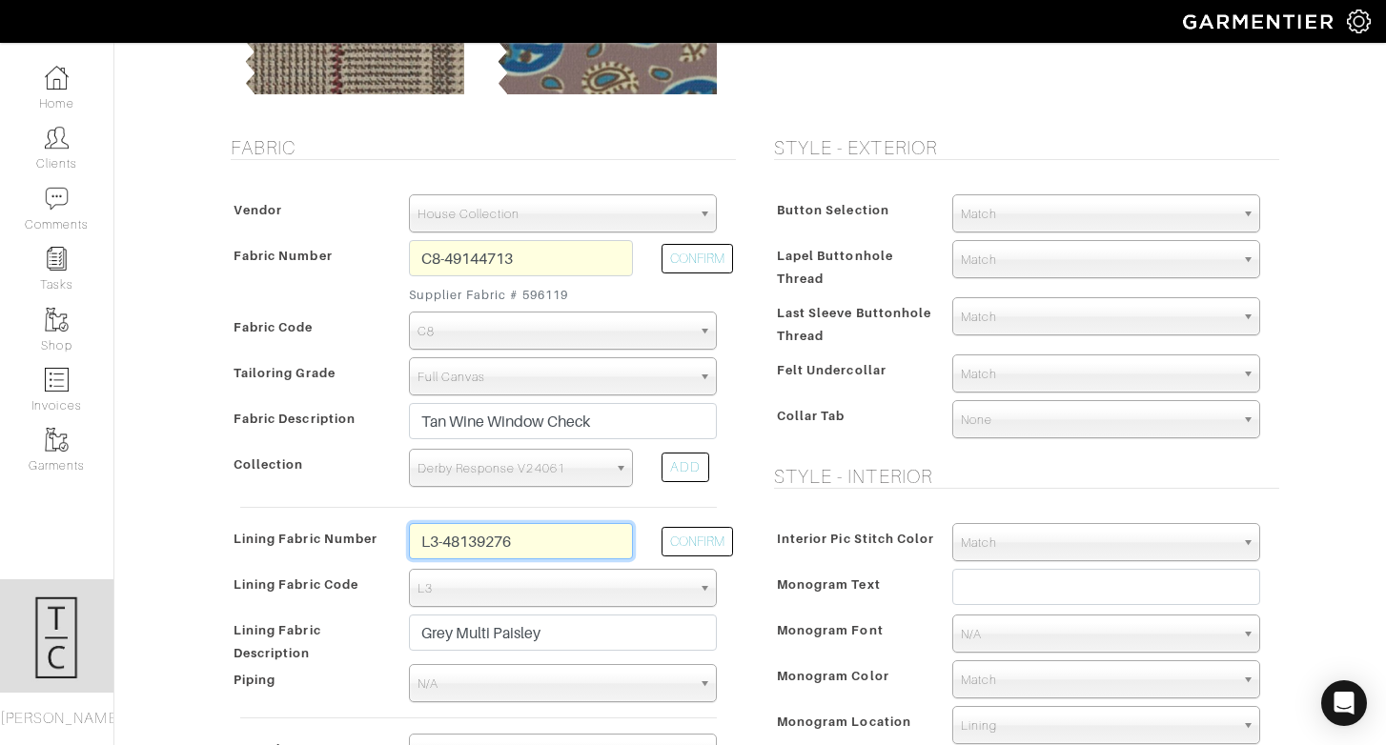
click at [569, 539] on input "L3-48139276" at bounding box center [521, 541] width 224 height 36
drag, startPoint x: 569, startPoint y: 539, endPoint x: 618, endPoint y: 400, distance: 147.7
click at [569, 538] on input "L3-48139276" at bounding box center [521, 541] width 224 height 36
type input "l3-48139262"
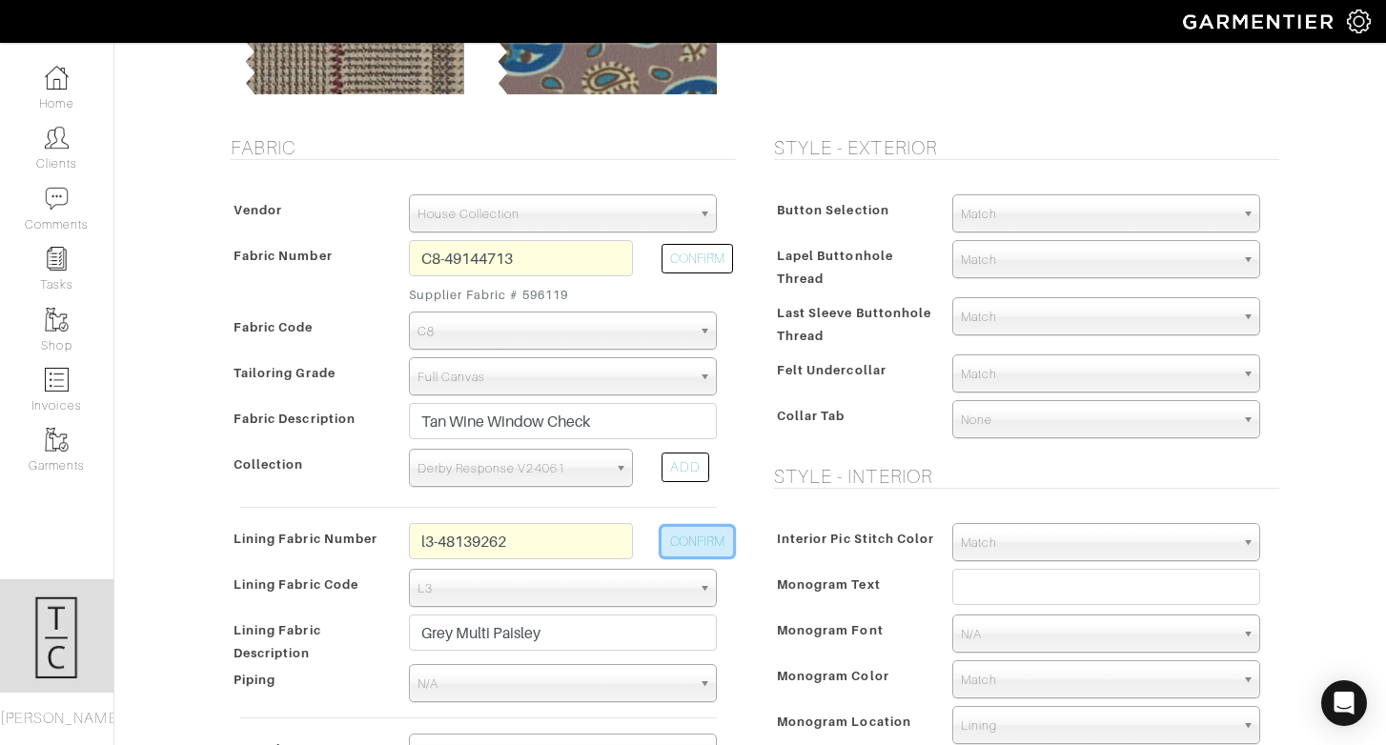
click at [708, 543] on button "CONFIRM" at bounding box center [696, 542] width 71 height 30
type input "Black Midnight Sky"
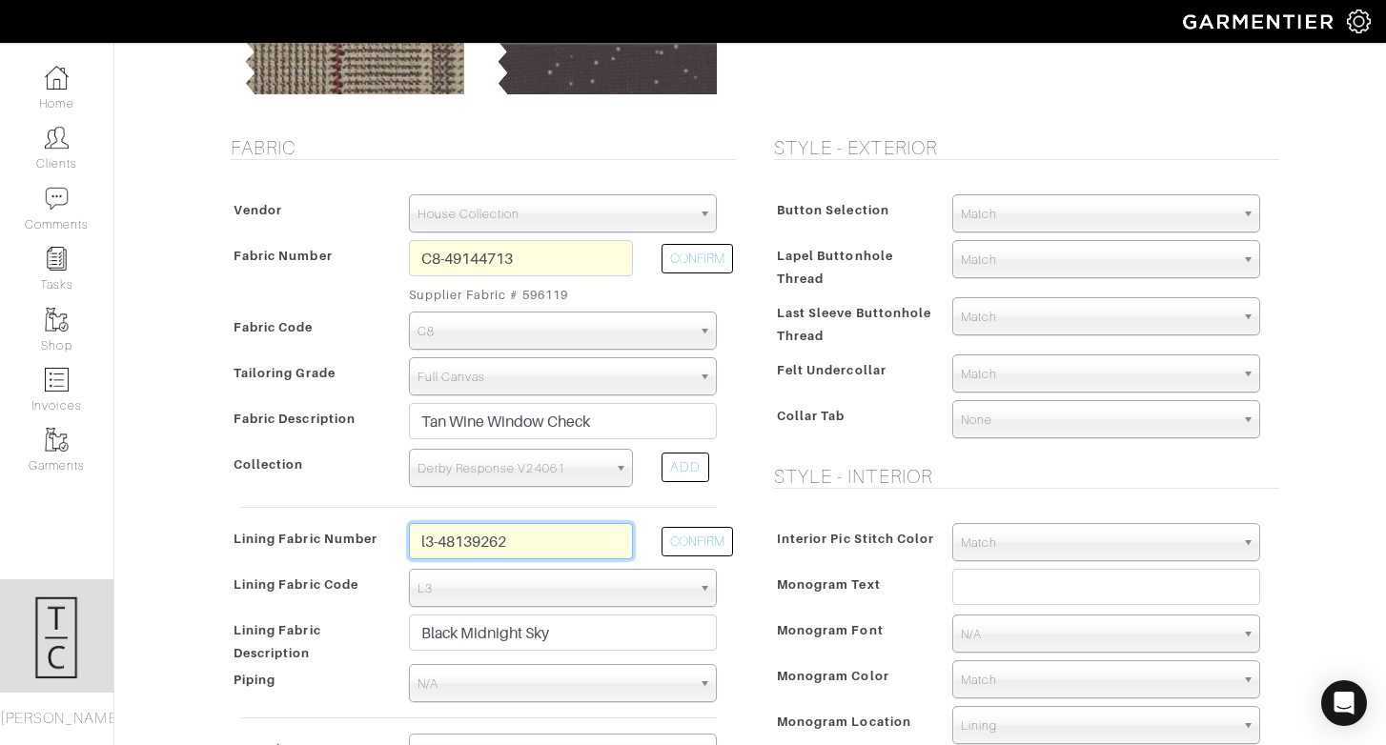
click at [556, 543] on input "l3-48139262" at bounding box center [521, 541] width 224 height 36
type input "l3-48139263"
type input "Navy Floating Paisley"
click at [549, 545] on input "l3-48139263" at bounding box center [521, 541] width 224 height 36
type input "l3-48139264"
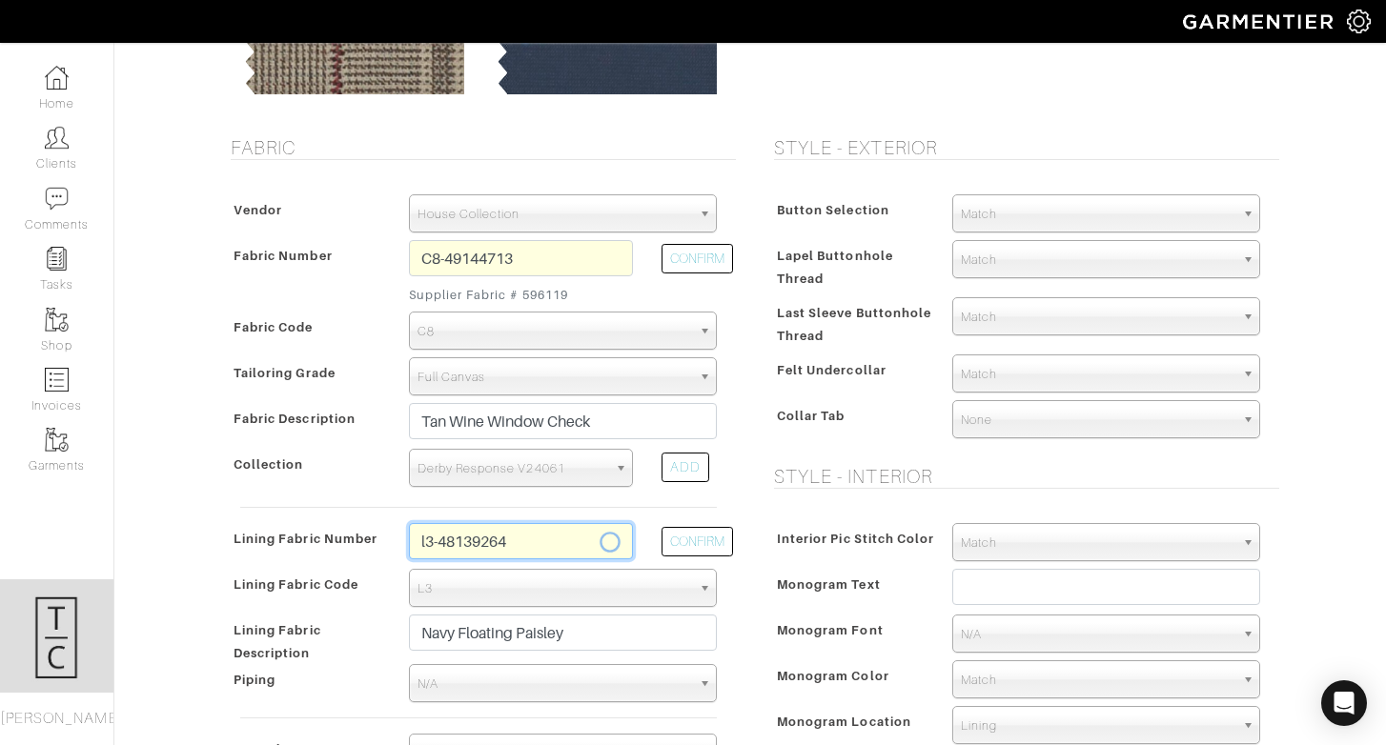
type input "Taupe Floating Paisley"
type input "l3-48139264"
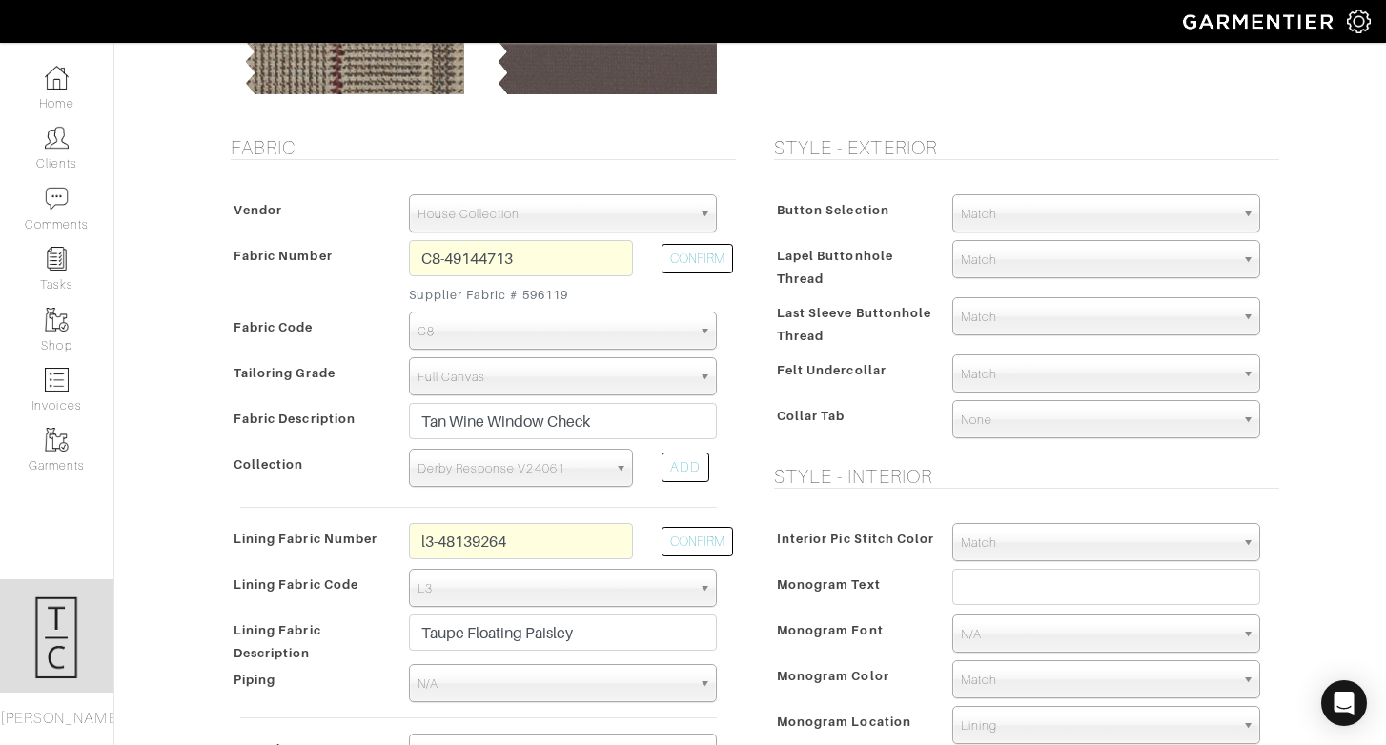
click at [785, 514] on div "Interior Pic Stitch Color Match Aubergine Azure Beige Black Blue British Navy B…" at bounding box center [1021, 671] width 515 height 335
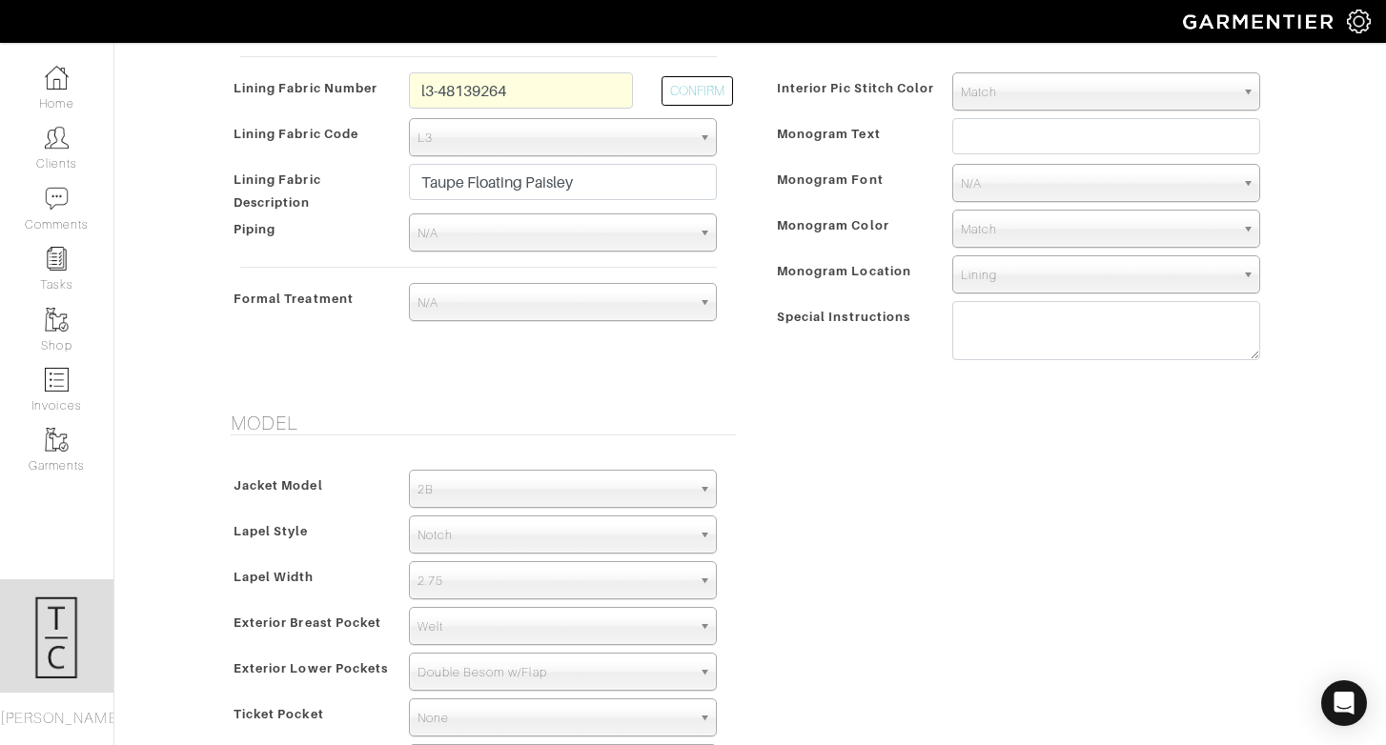
scroll to position [727, 0]
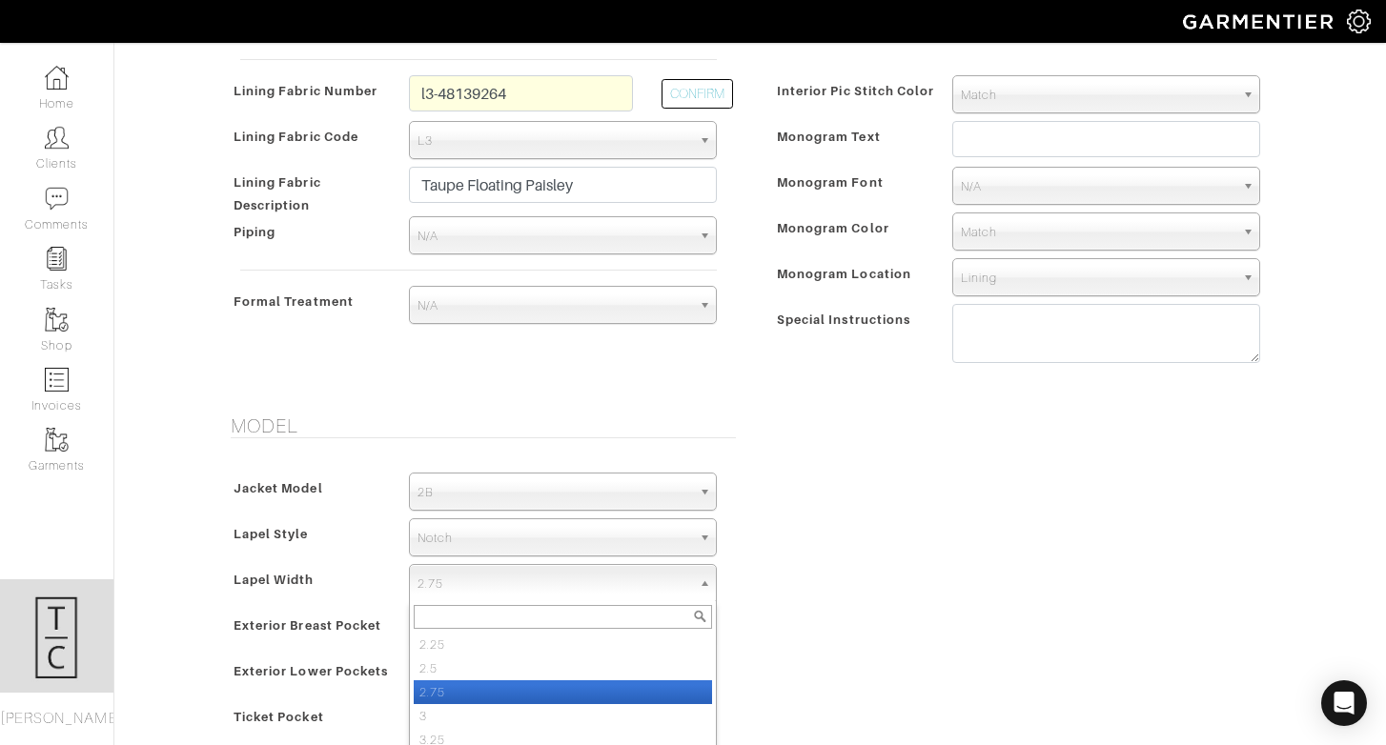
click at [501, 586] on span "2.75" at bounding box center [554, 584] width 274 height 38
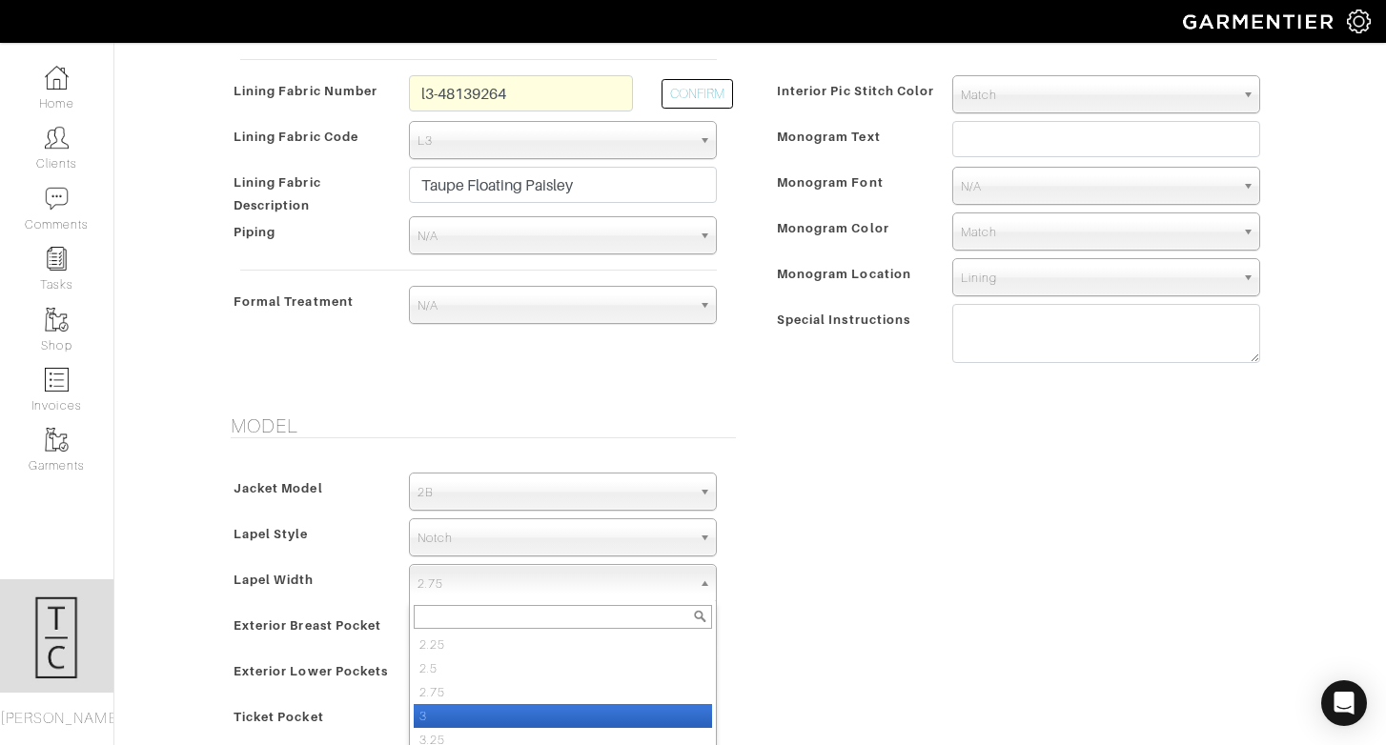
click at [495, 714] on li "3" at bounding box center [563, 716] width 298 height 24
select select "3"
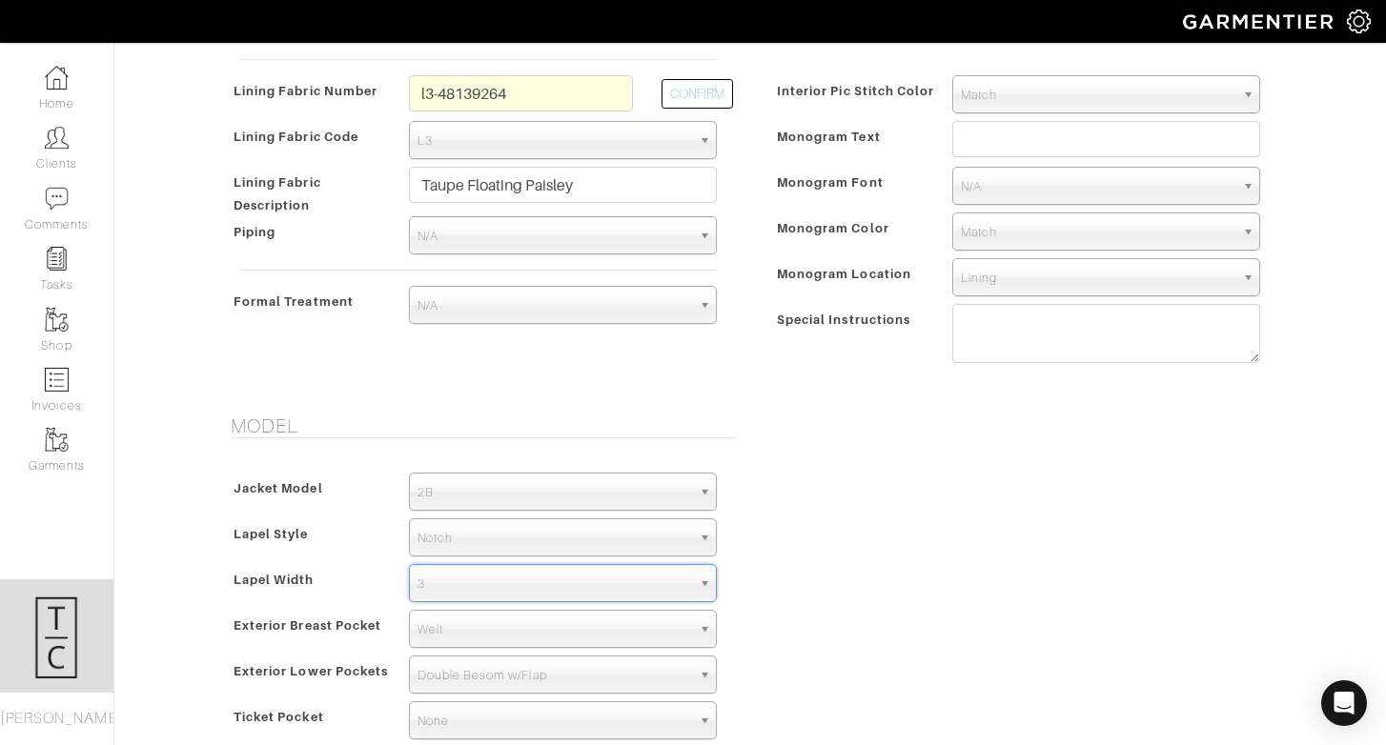
click at [948, 596] on div "Model Jacket Model 2B 1B 3-Roll-2B DB 6x2 DB 4x2 3-Roll-2B Hunting Jacket 2B La…" at bounding box center [750, 613] width 1086 height 397
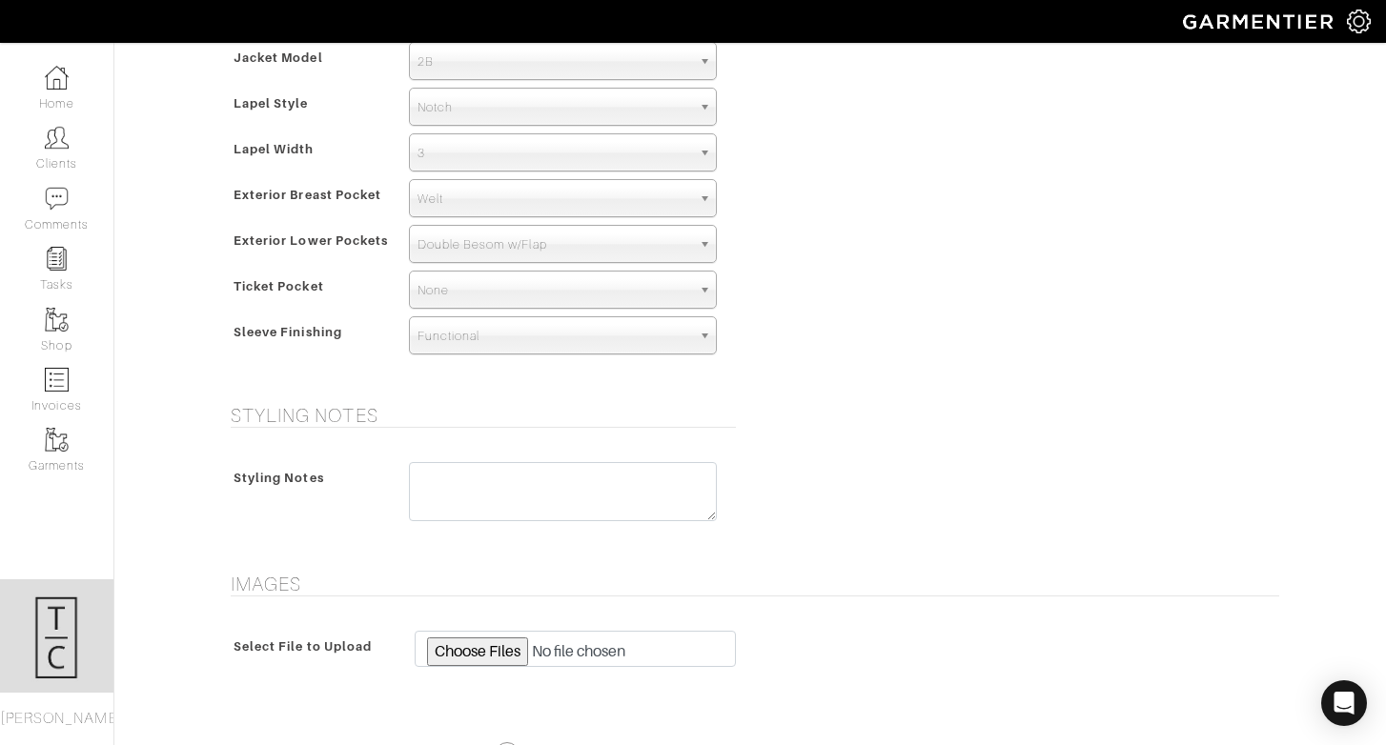
scroll to position [1377, 0]
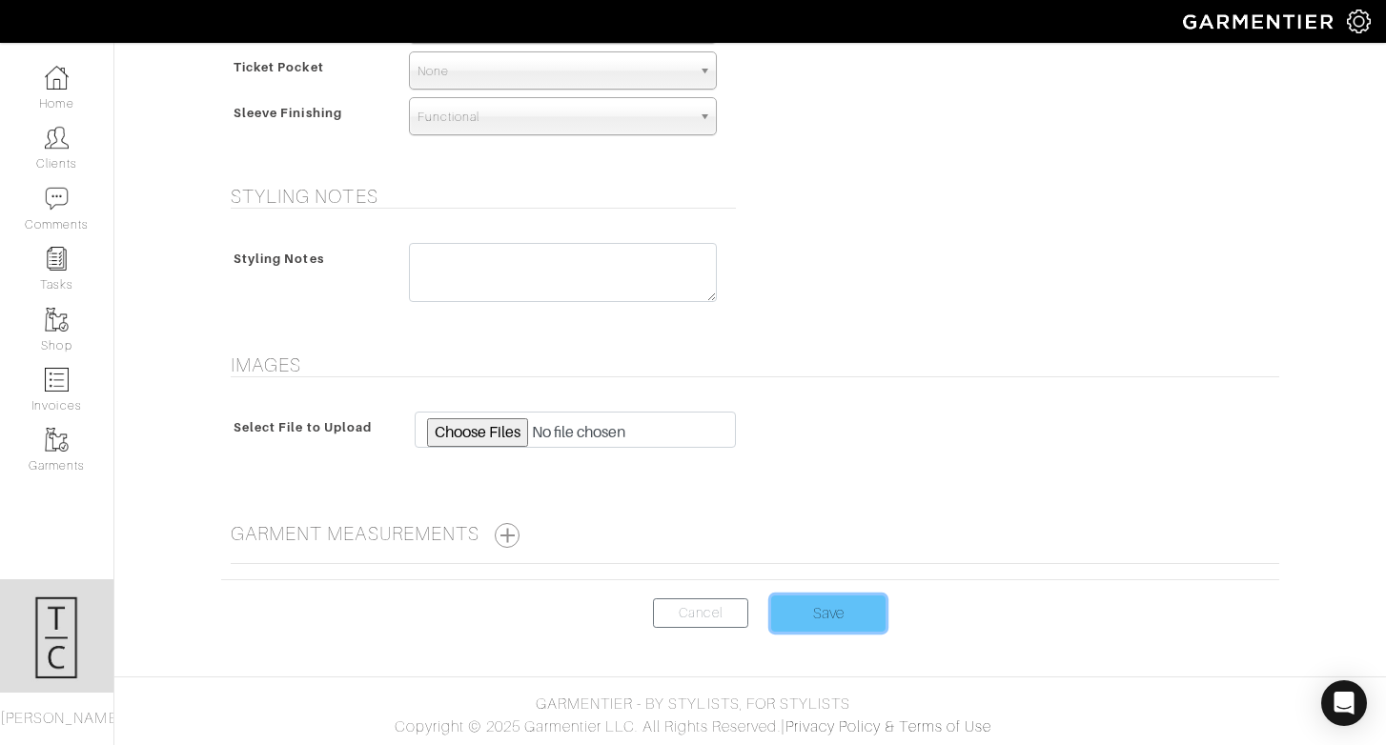
click at [856, 617] on input "Save" at bounding box center [828, 614] width 114 height 36
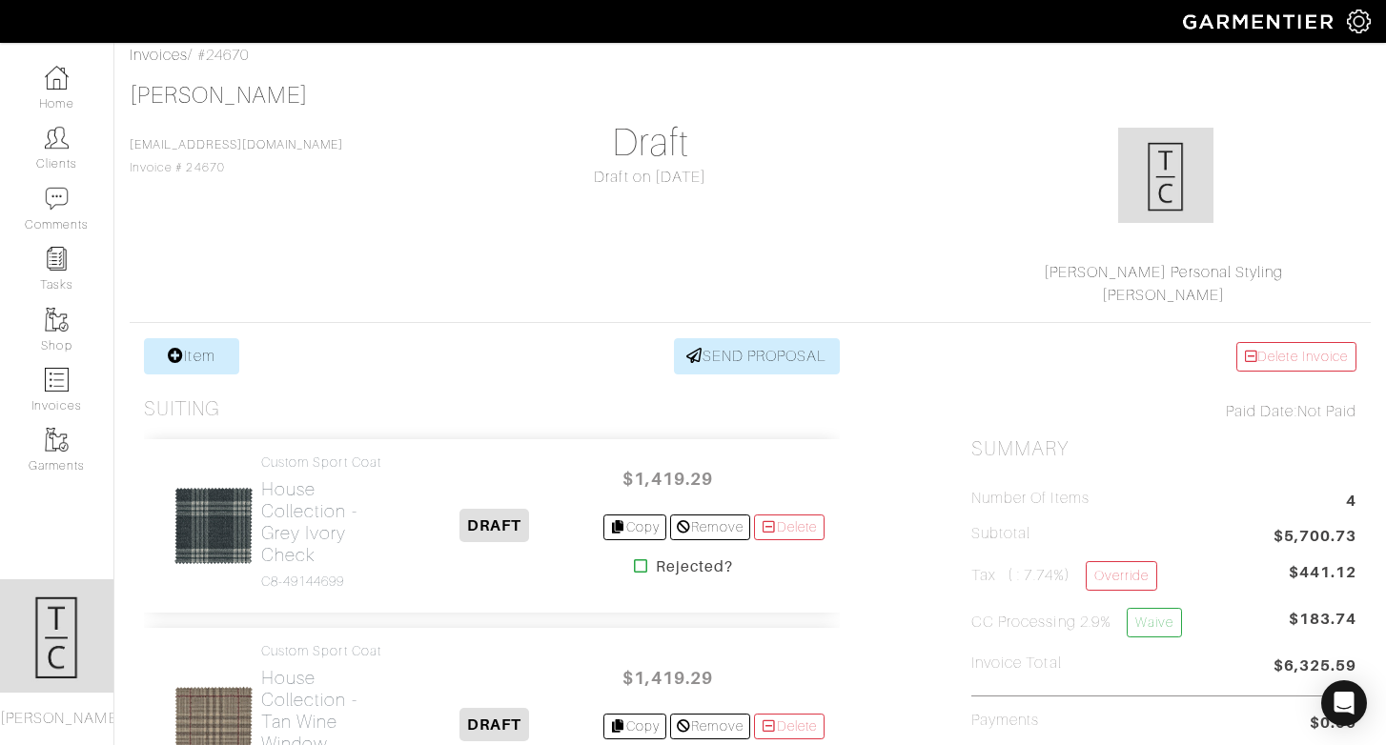
scroll to position [92, 0]
click at [213, 344] on link "Item" at bounding box center [191, 358] width 95 height 36
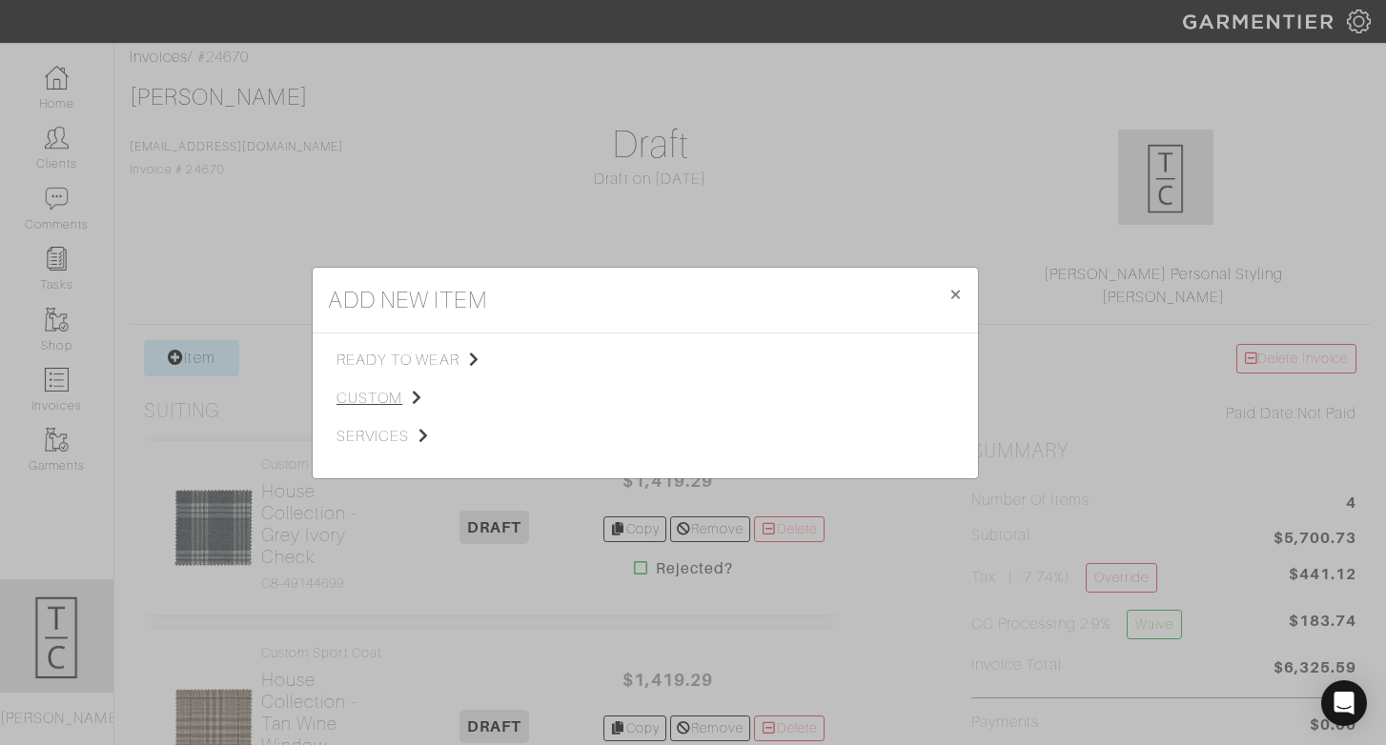
click at [388, 396] on span "custom" at bounding box center [432, 398] width 192 height 23
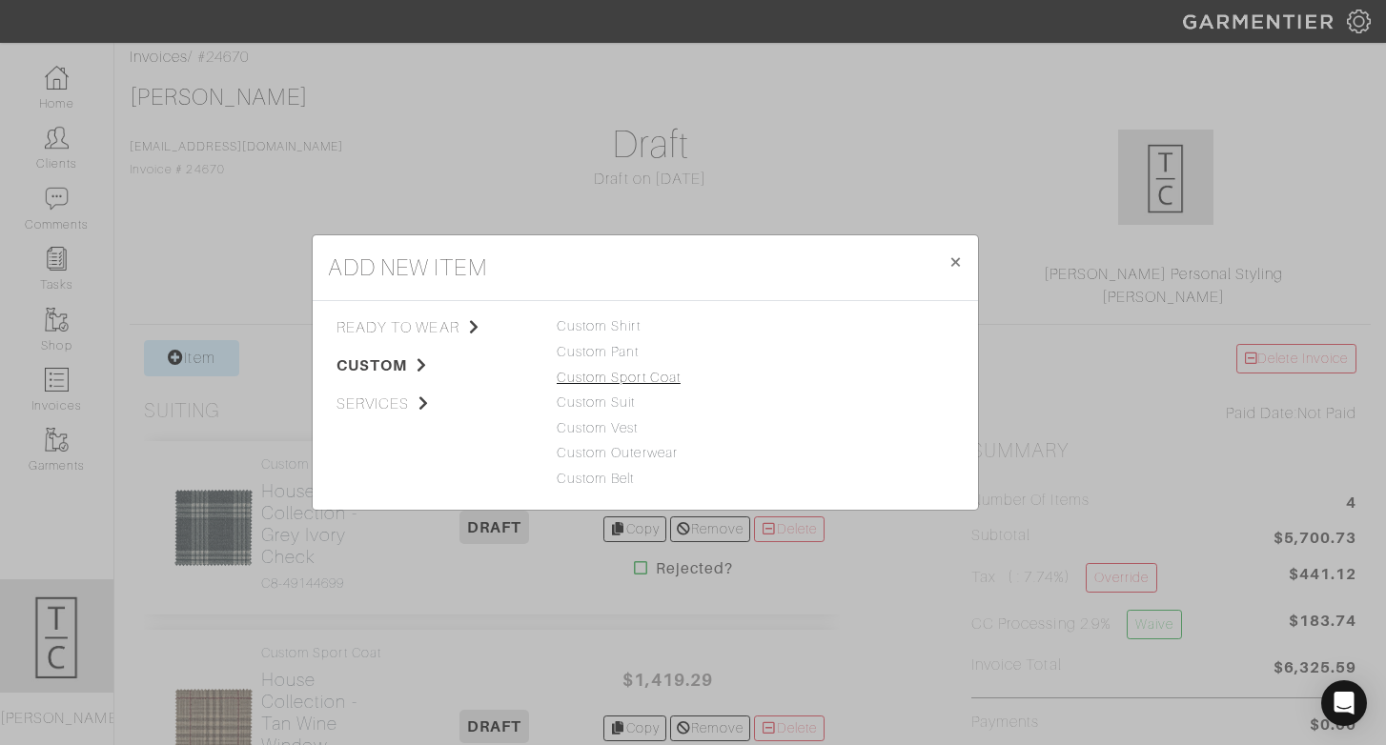
click at [609, 373] on link "Custom Sport Coat" at bounding box center [619, 377] width 124 height 15
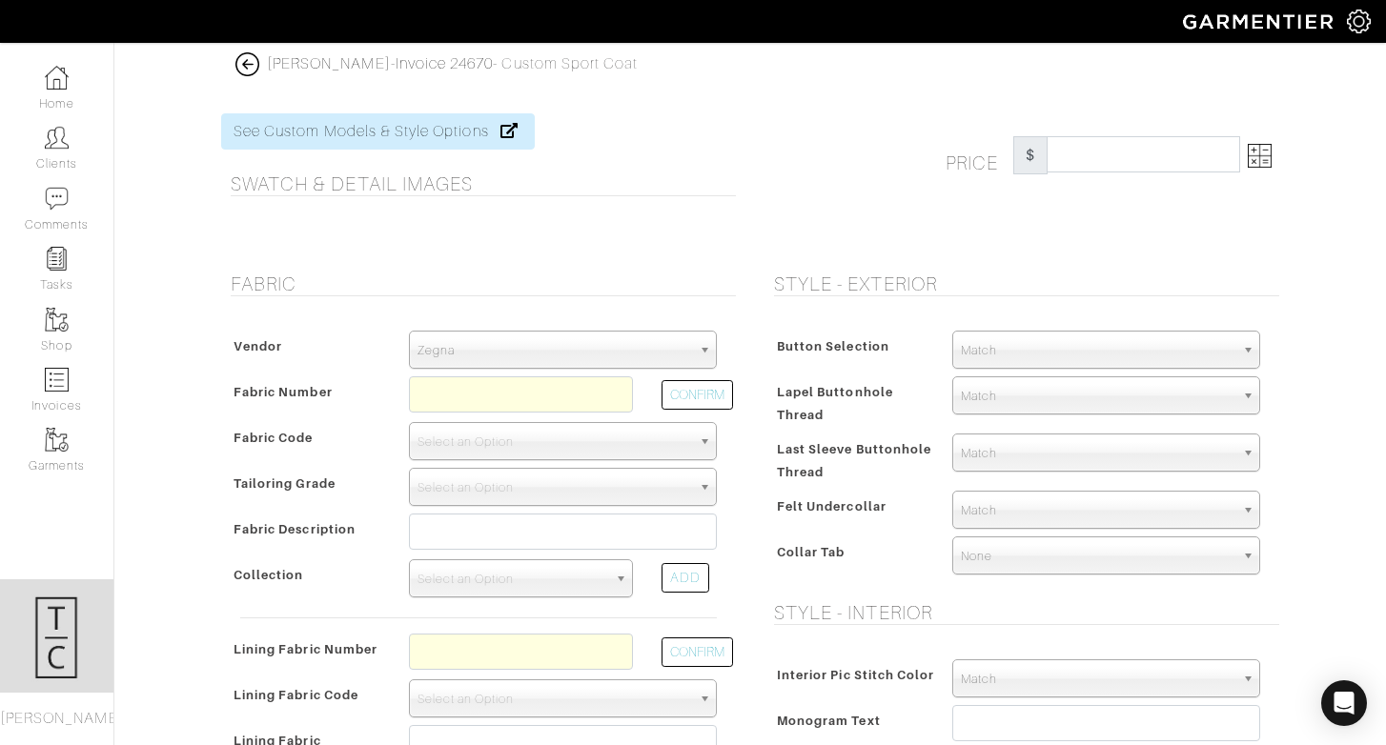
drag, startPoint x: 607, startPoint y: 346, endPoint x: 607, endPoint y: 319, distance: 26.7
click at [607, 345] on span "Zegna" at bounding box center [554, 351] width 274 height 38
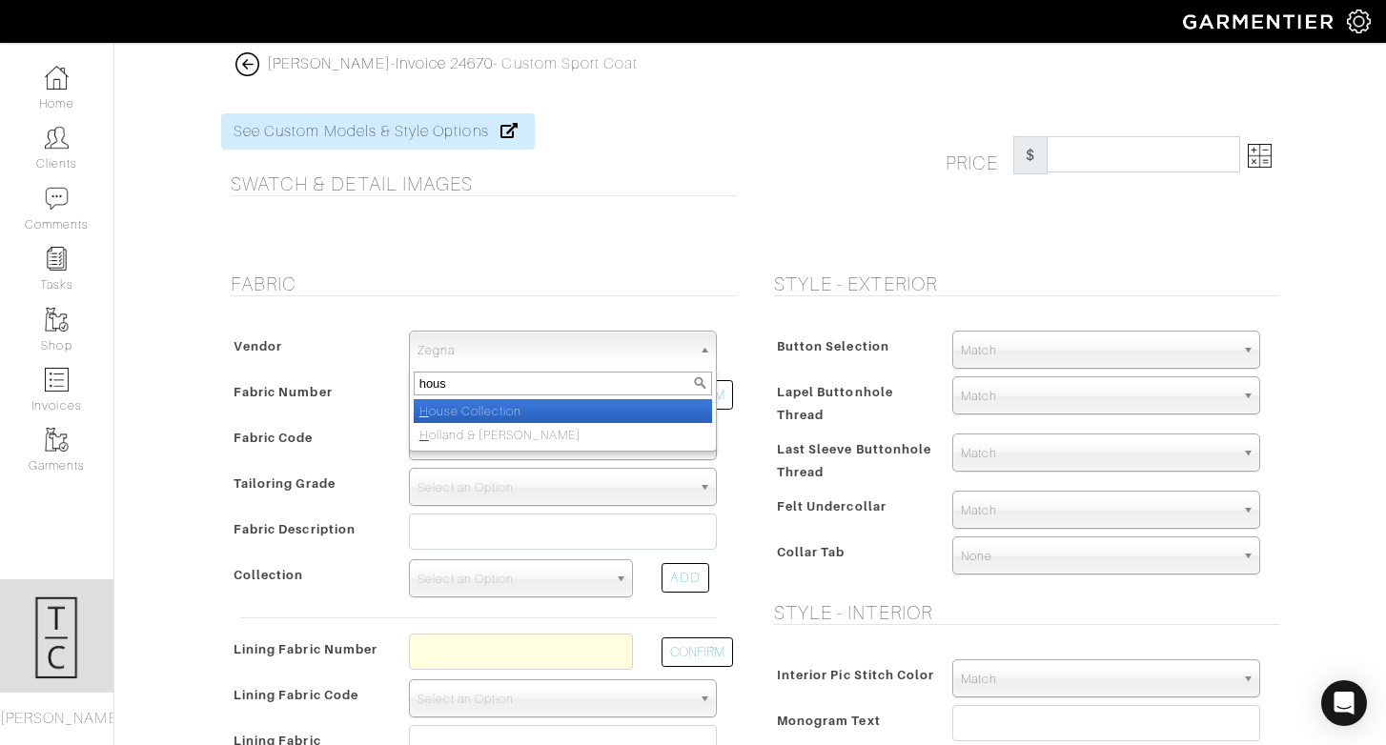
type input "house"
select select "75"
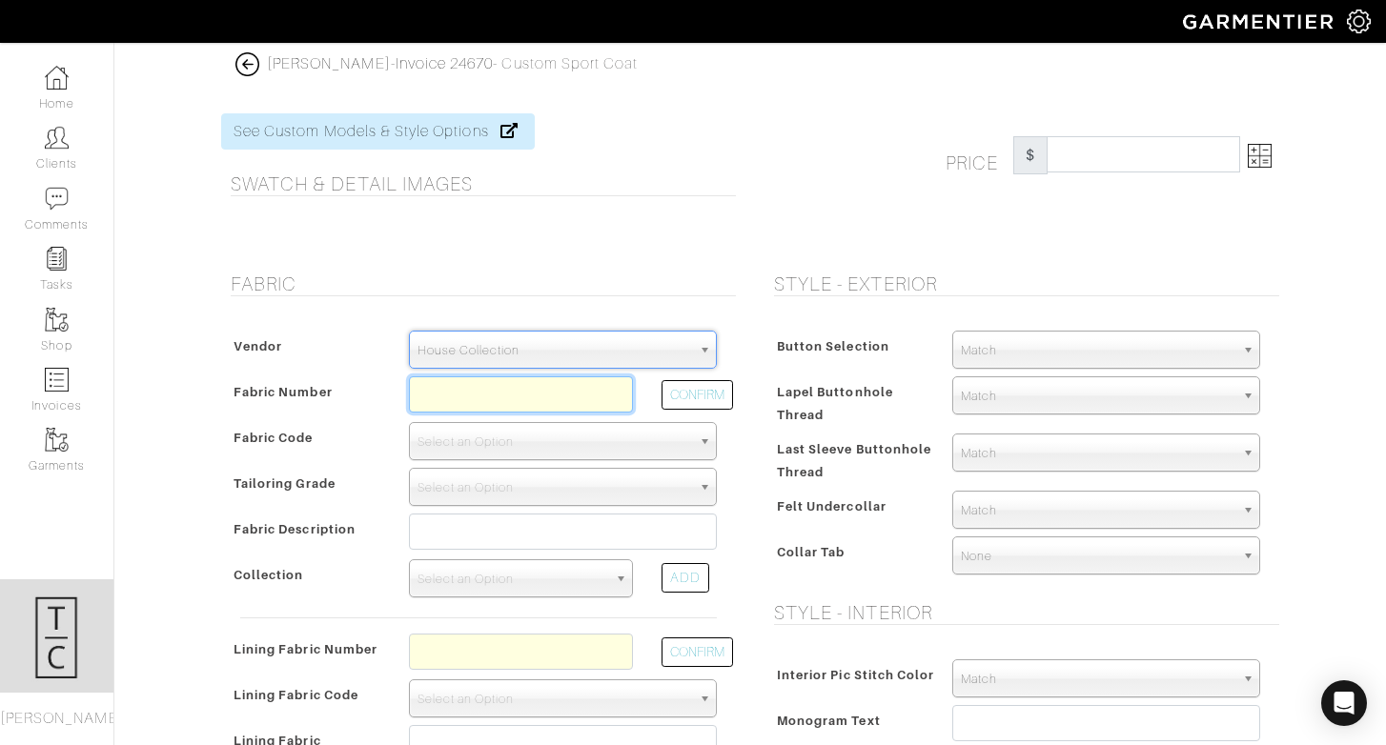
click at [559, 397] on input "text" at bounding box center [521, 394] width 224 height 36
type input "C5-48135935"
select select "902"
type input "Olive Violet Houndstooth"
select select
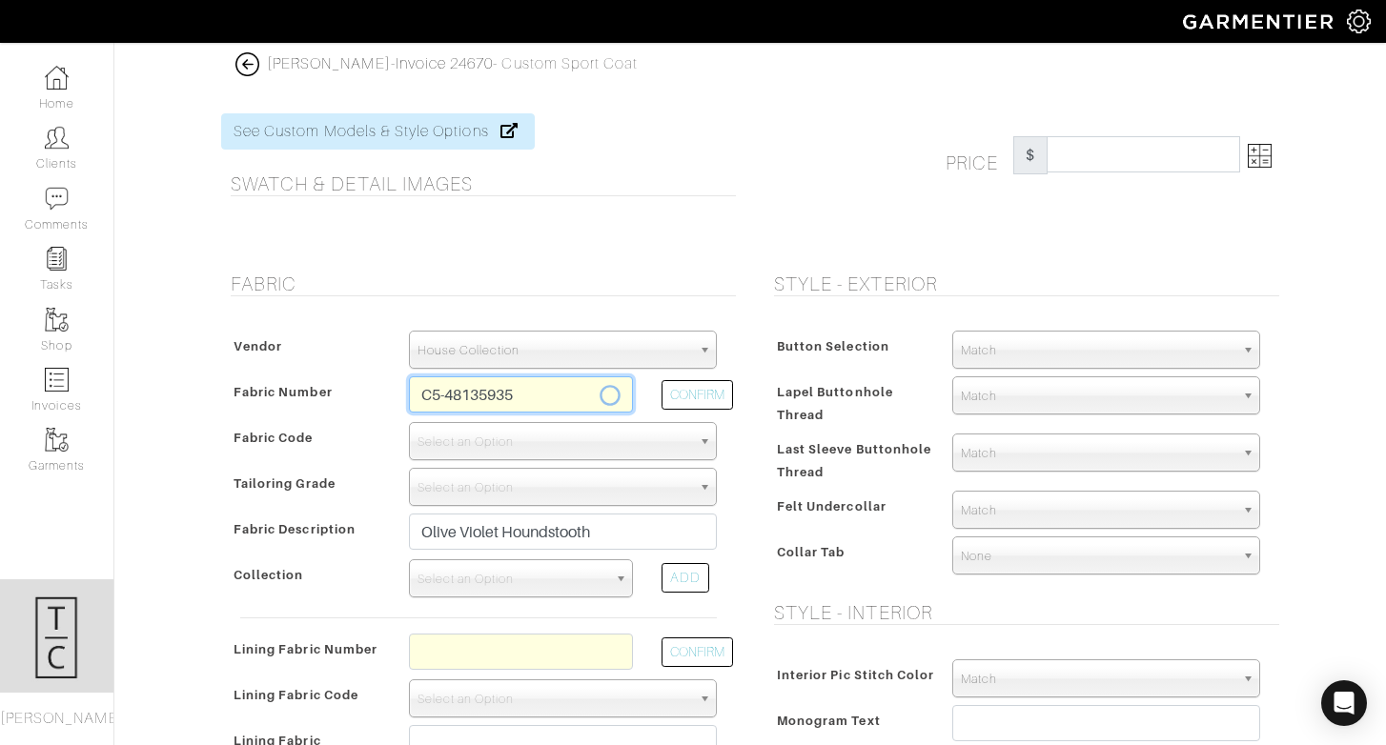
type input "1282.14"
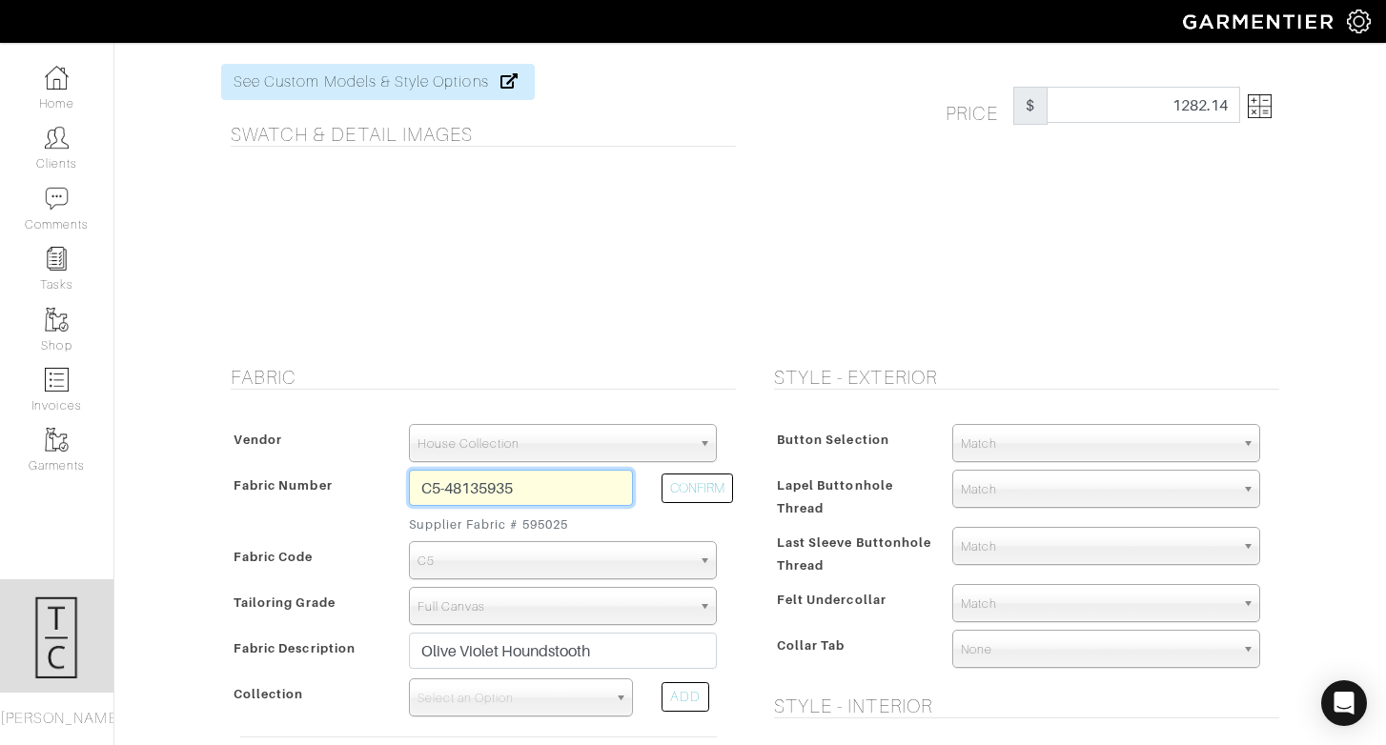
scroll to position [47, 0]
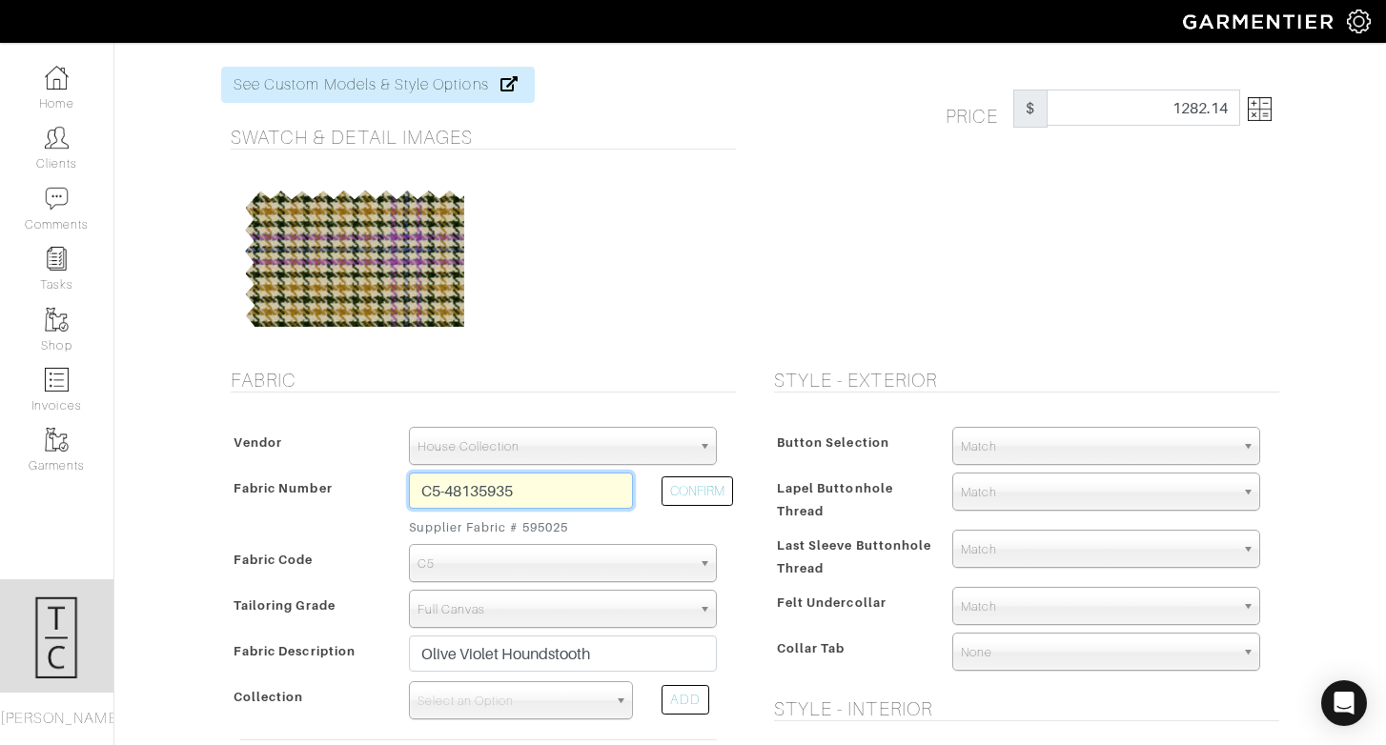
type input "C5-48135935"
click at [1259, 103] on img at bounding box center [1259, 109] width 24 height 24
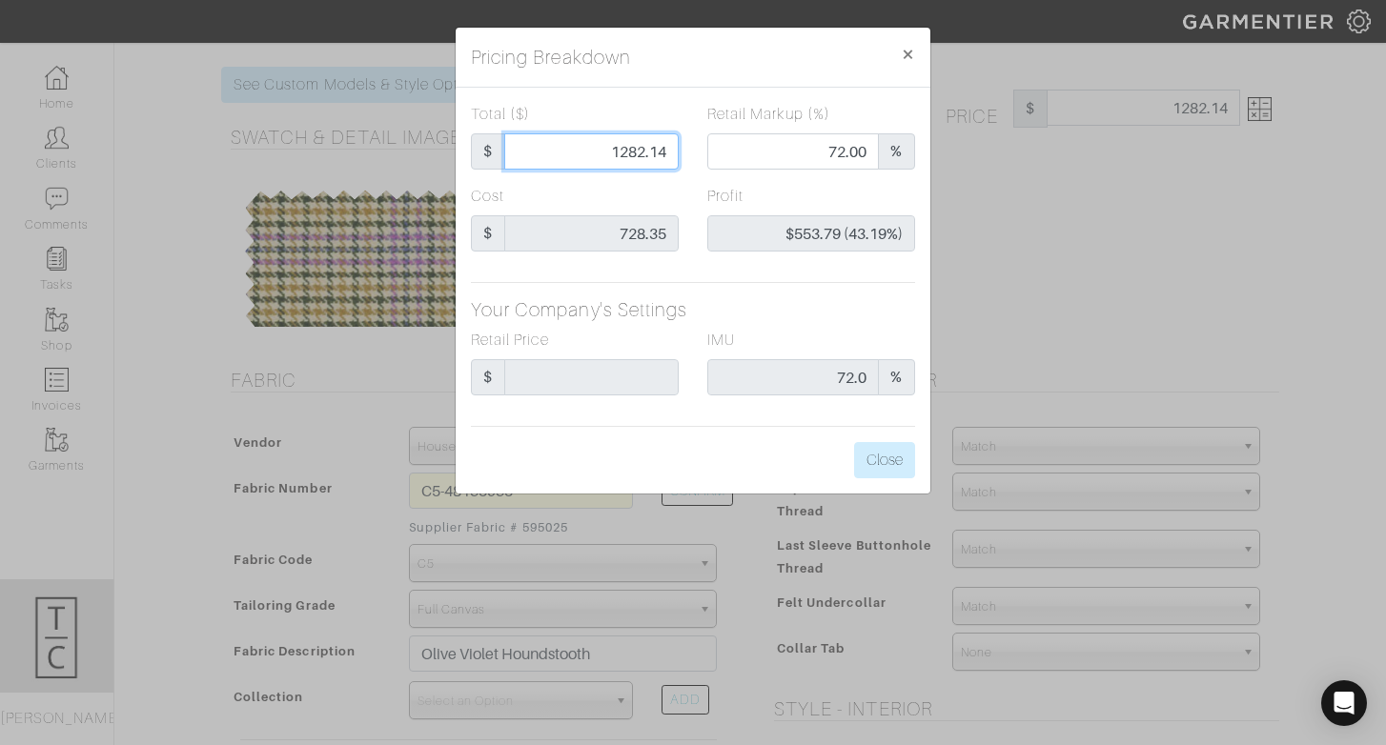
click at [629, 151] on input "1282.14" at bounding box center [591, 151] width 174 height 36
type input "182.14"
type input "0.00"
type input "-$546.21 (-299.88%)"
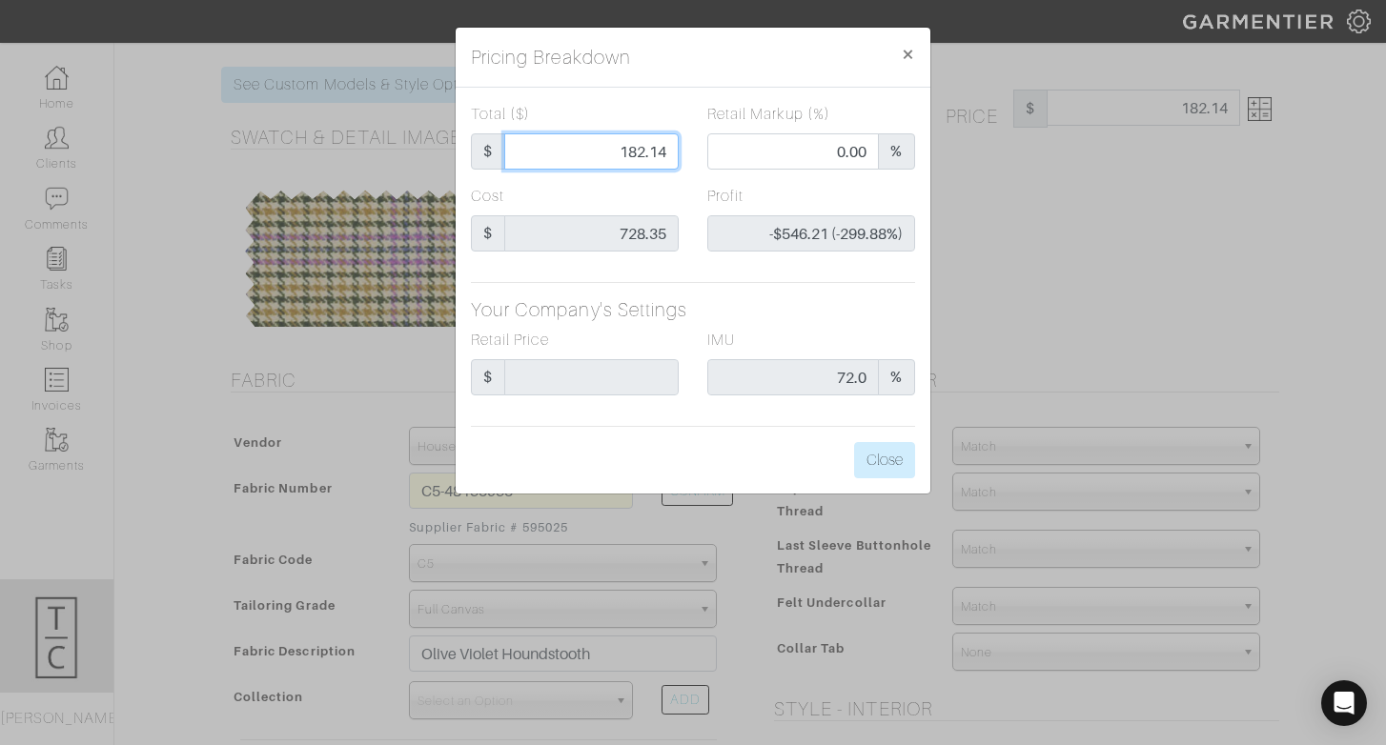
type input "1382.14"
type input "74.03"
type input "$653.79 (47.30%)"
type input "1382.14"
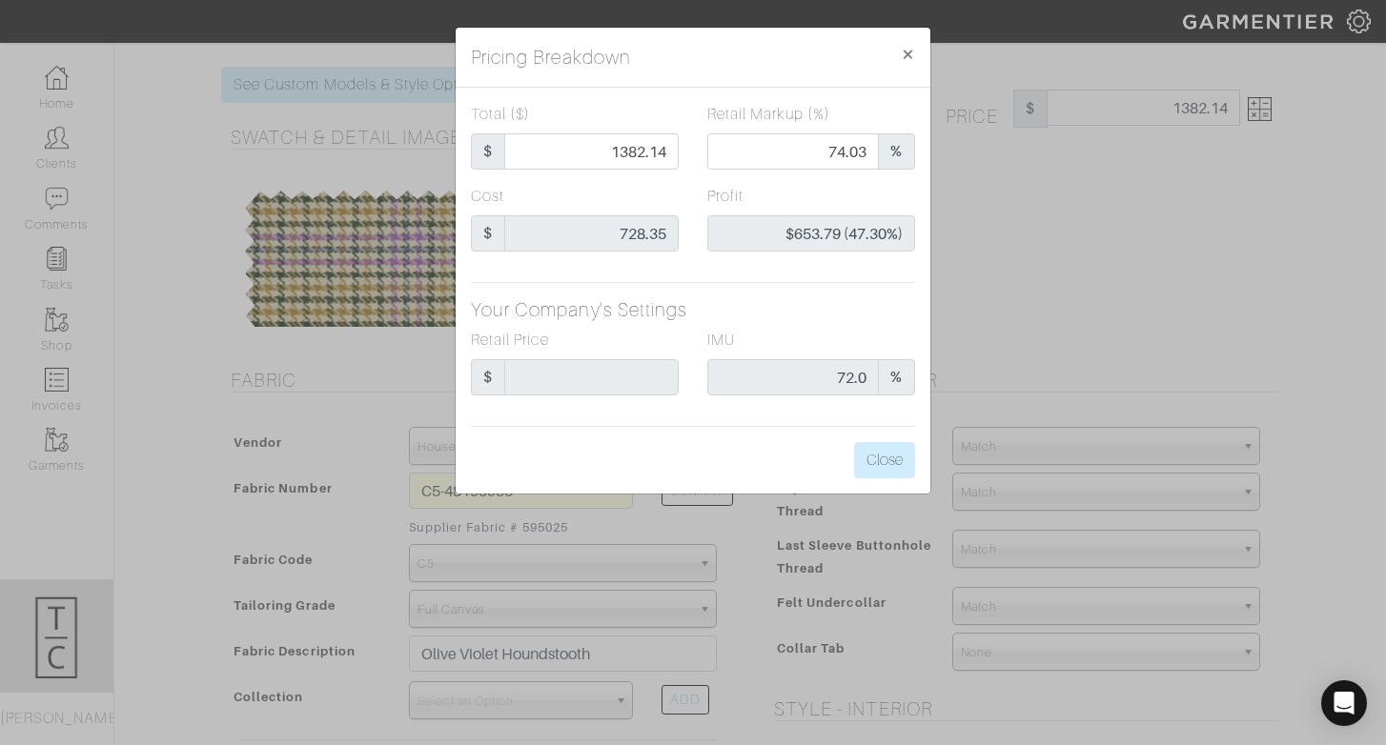
click at [676, 423] on div "Total ($) $ 1382.14 Retail Markup (%) 74.03 % Cost $ 728.35 Profit $653.79 (47.…" at bounding box center [693, 291] width 475 height 406
click at [877, 442] on button "Close" at bounding box center [884, 460] width 61 height 36
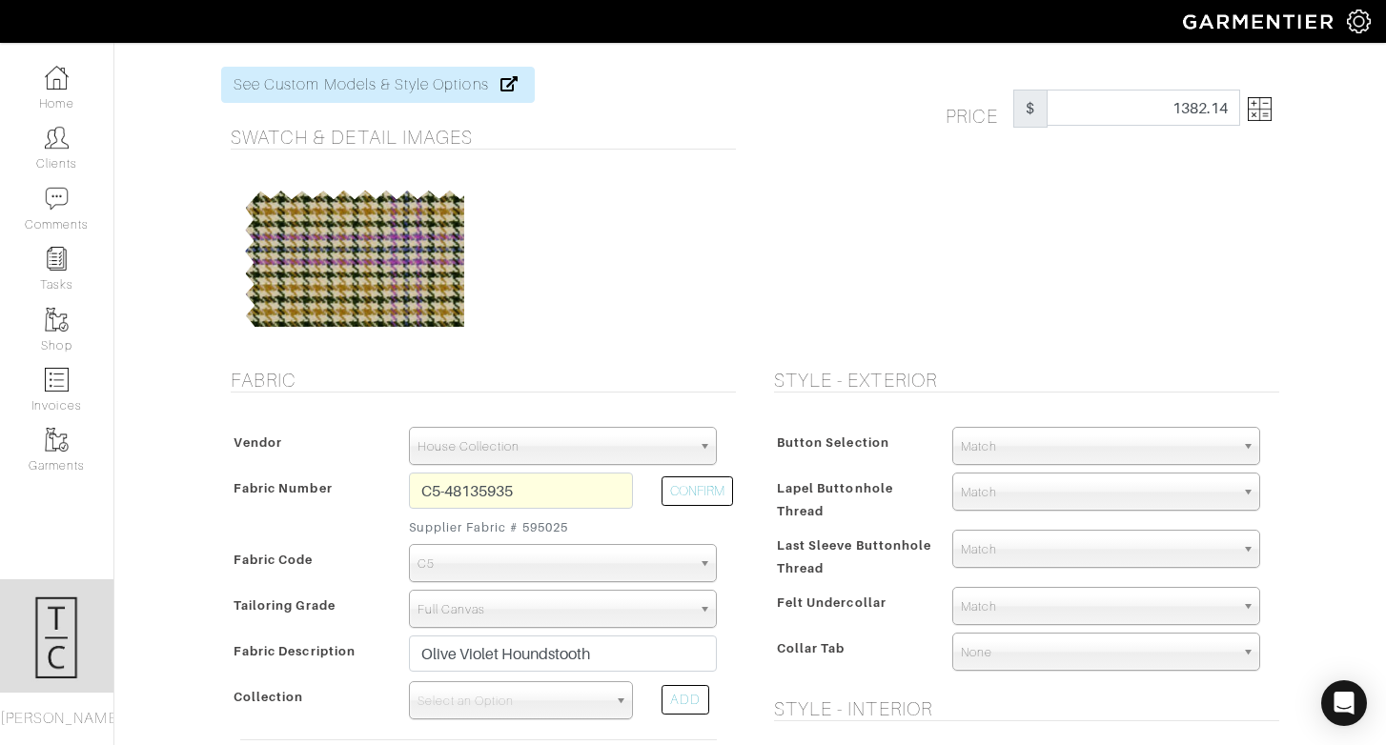
click at [767, 313] on div "Price $ 1382.14" at bounding box center [1021, 206] width 543 height 279
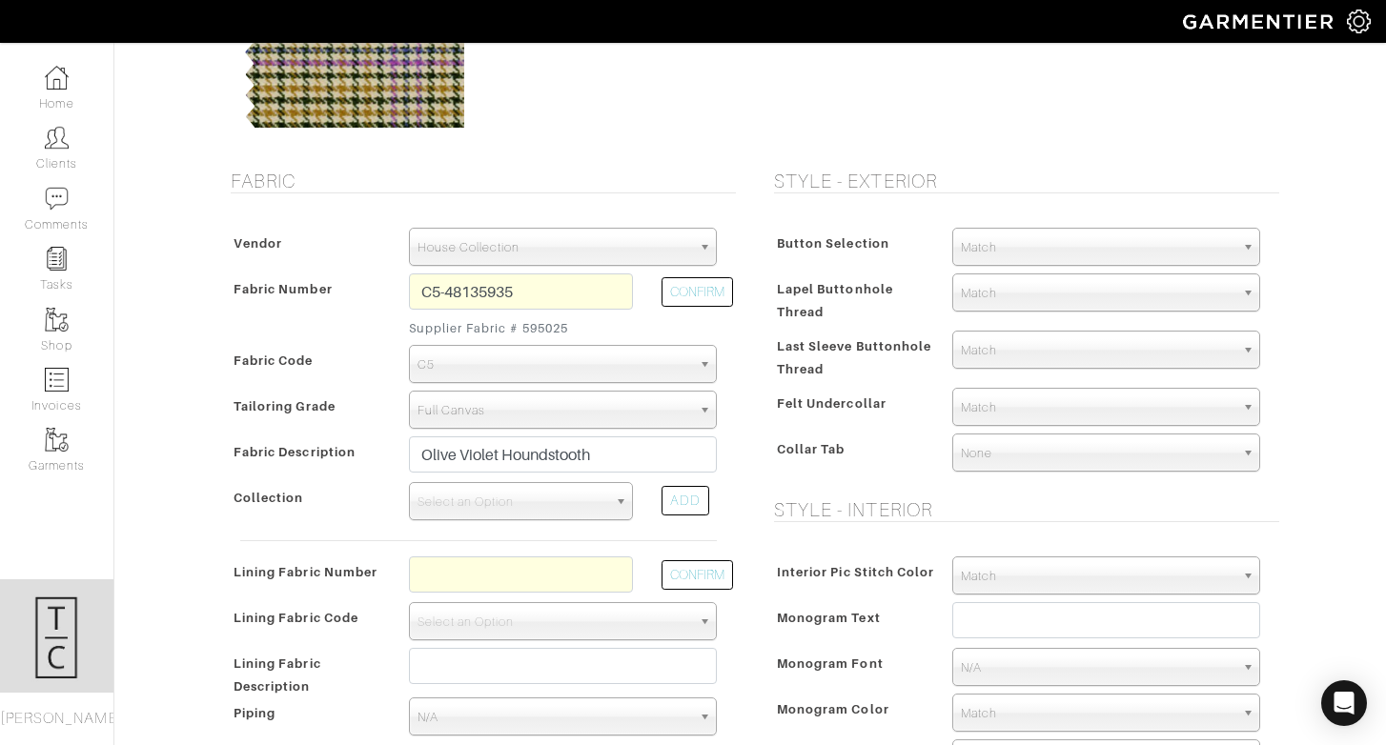
scroll to position [250, 0]
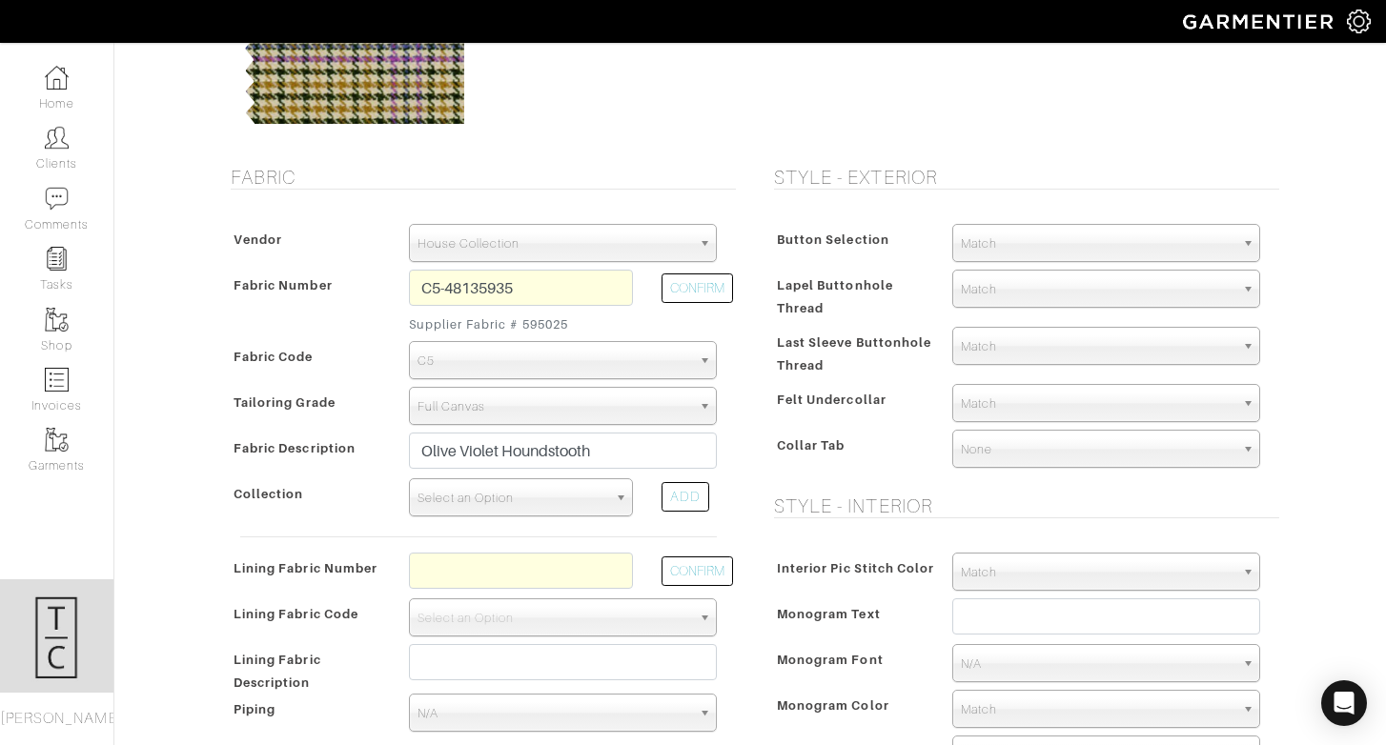
click at [474, 501] on span "Select an Option" at bounding box center [512, 498] width 190 height 38
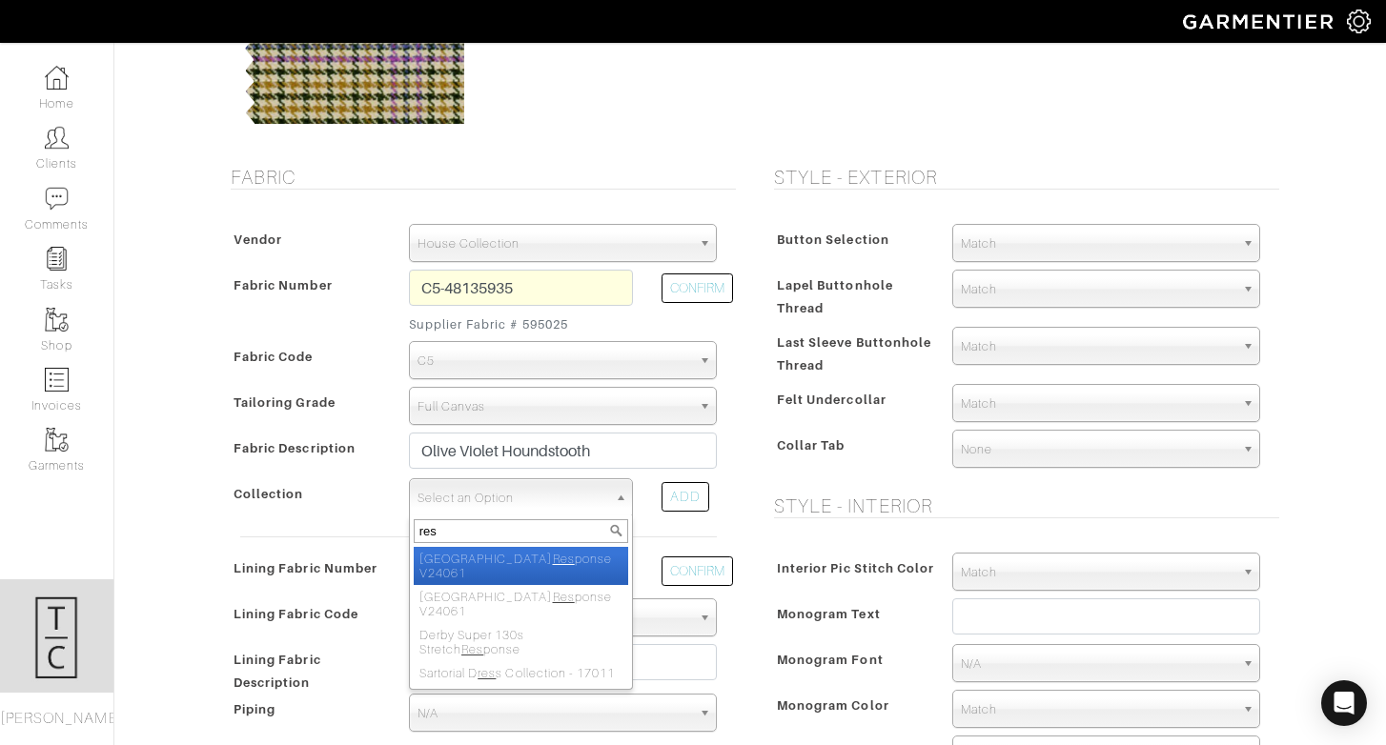
type input "resp"
select select "934"
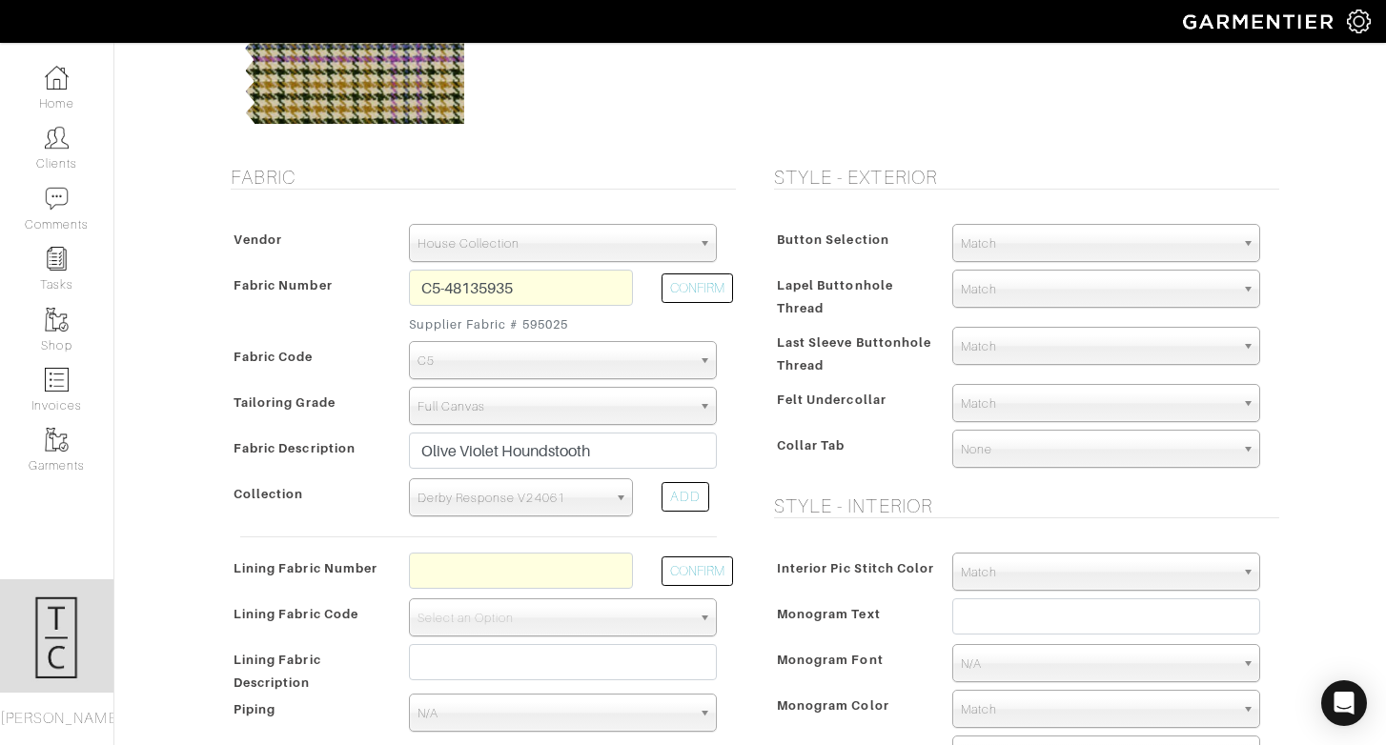
click at [496, 498] on span "Derby Response V24061" at bounding box center [512, 498] width 190 height 38
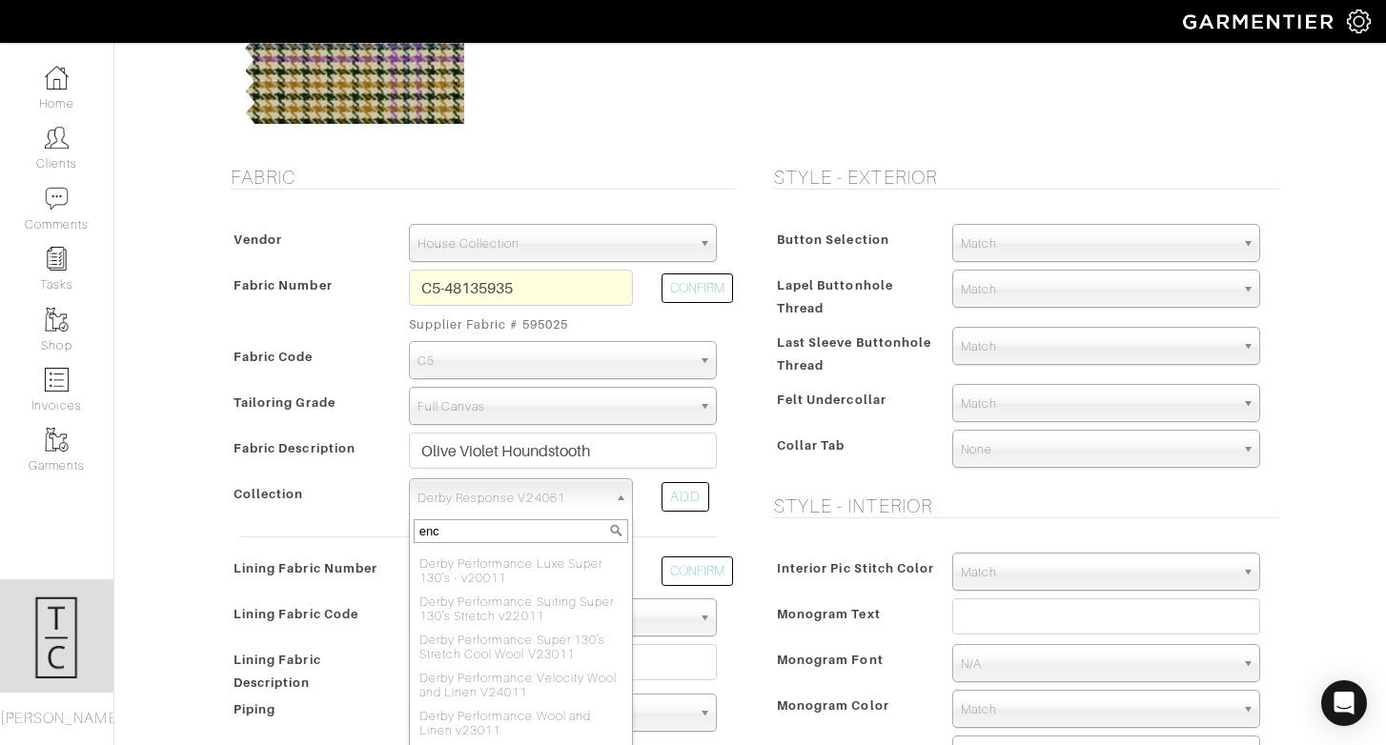
scroll to position [0, 0]
type input "encore"
click at [530, 623] on li "Derby Performance Encore" at bounding box center [521, 635] width 214 height 24
select select "813"
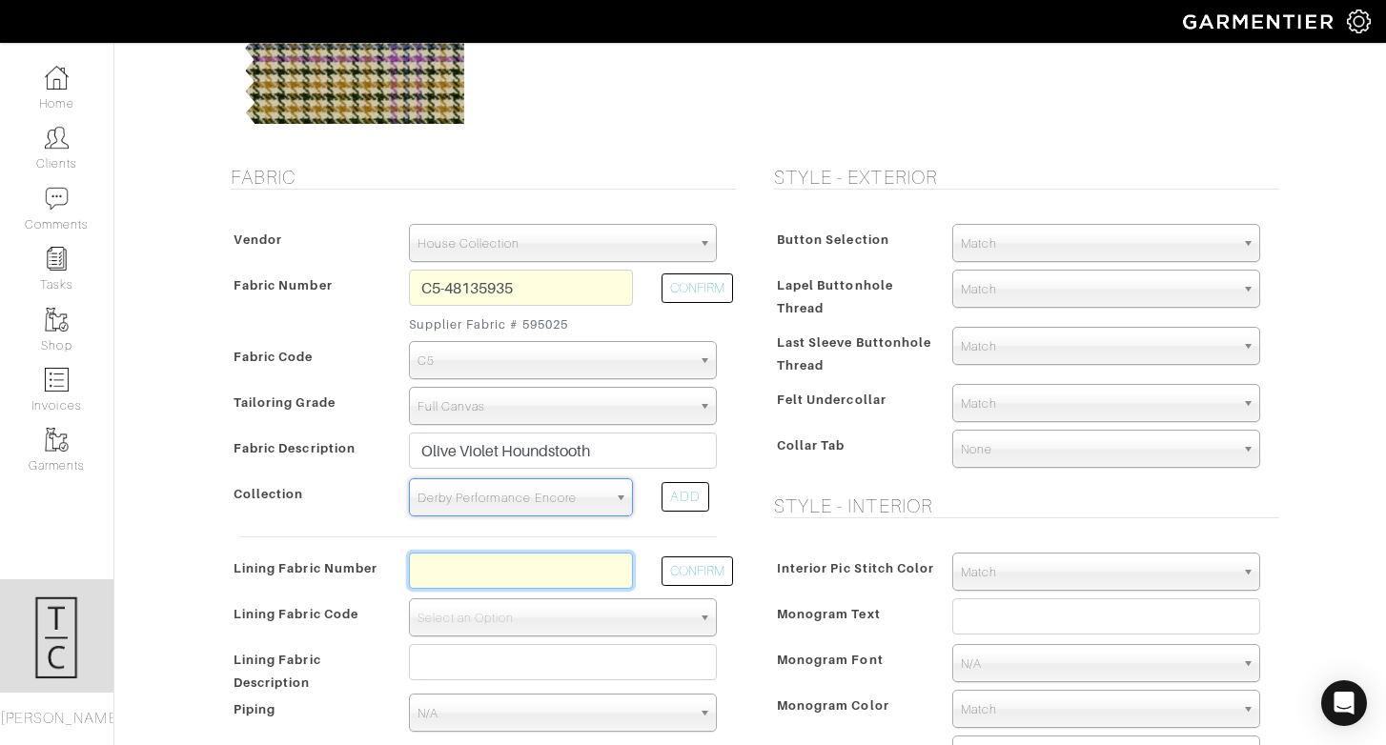
click at [587, 564] on input "text" at bounding box center [521, 571] width 224 height 36
type input "l2-45105728"
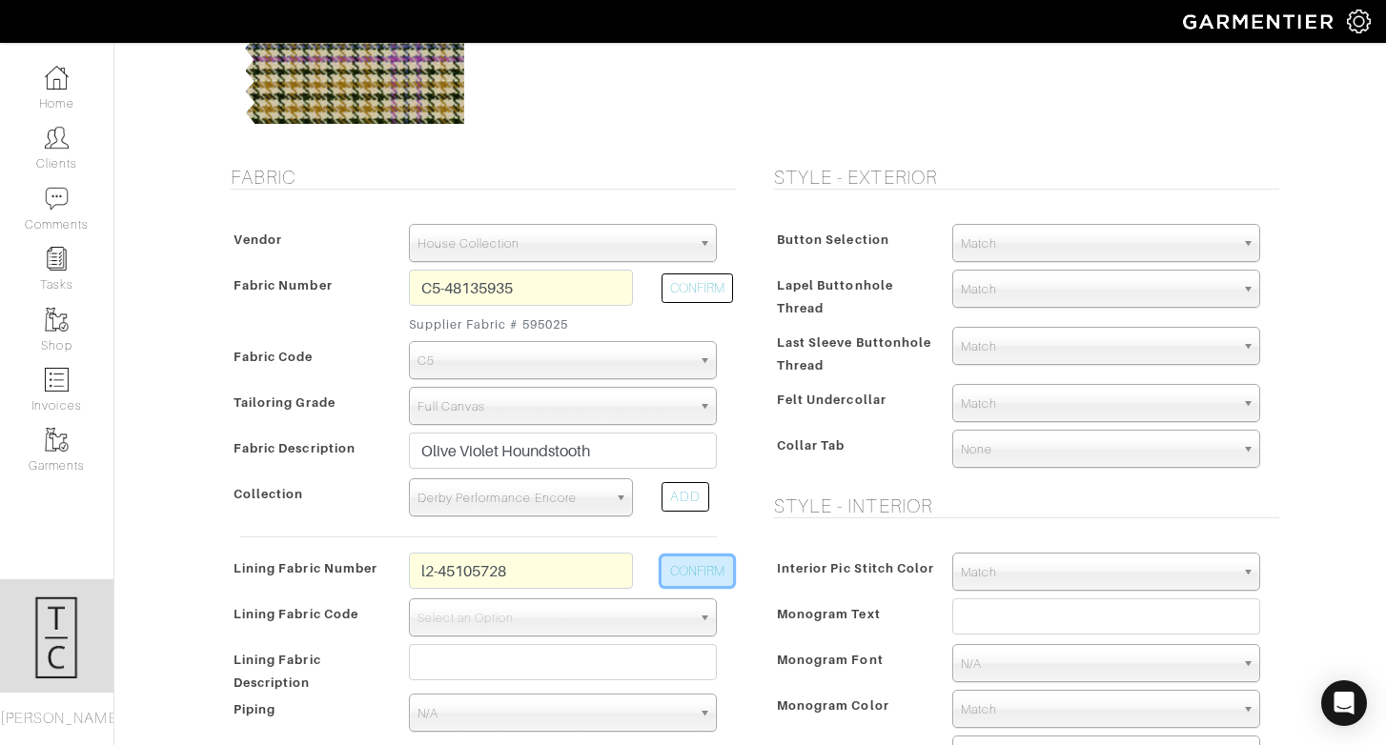
click at [691, 567] on button "CONFIRM" at bounding box center [696, 572] width 71 height 30
select select "6294"
type input "Navy Blue Spots"
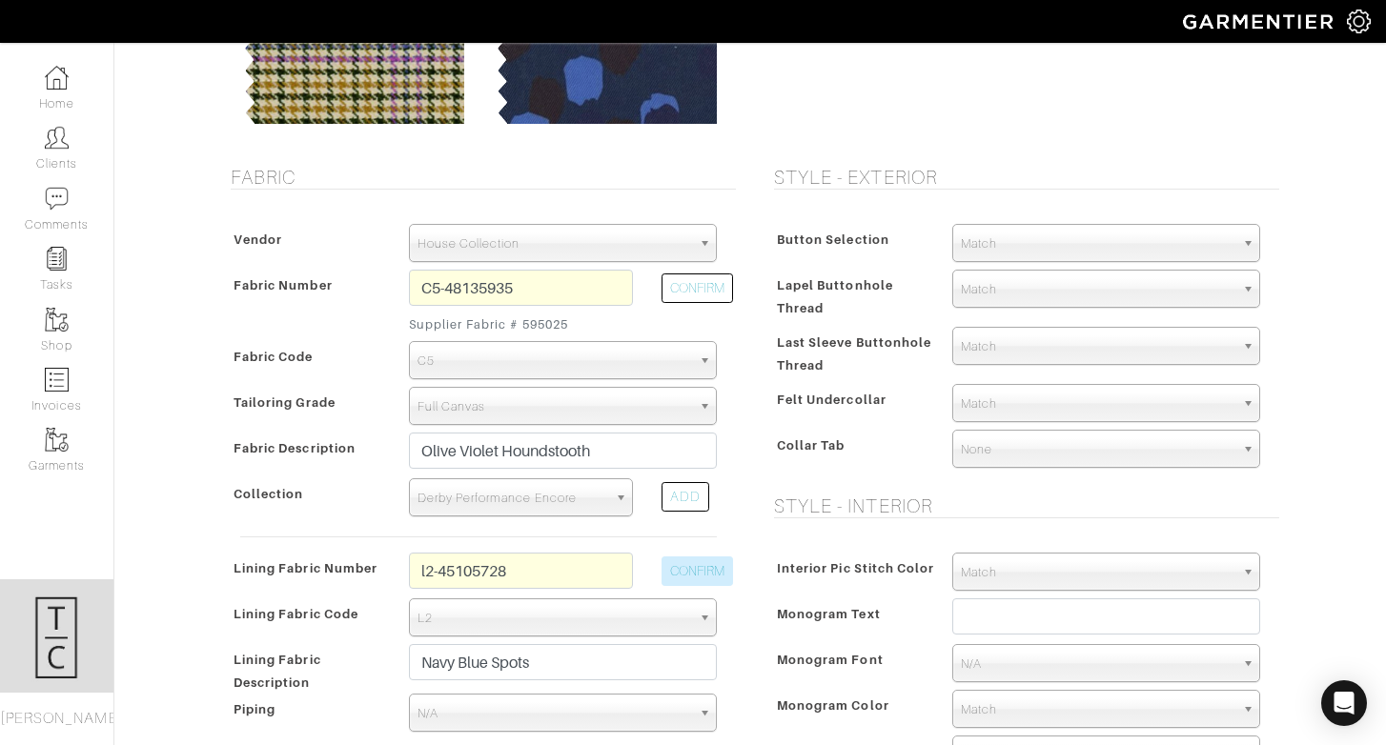
type input "1397.36"
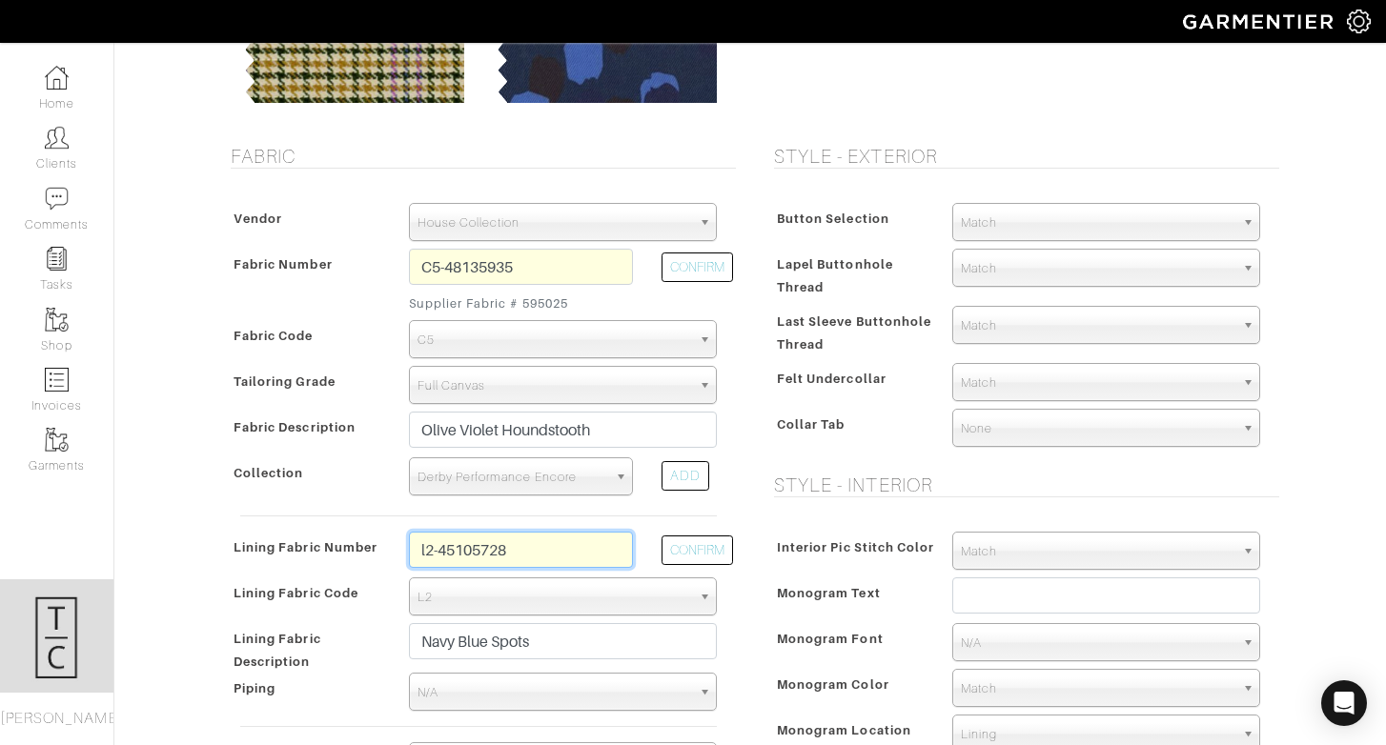
click at [579, 560] on input "l2-45105728" at bounding box center [521, 550] width 224 height 36
type input "L2-47134399"
click at [725, 552] on button "CONFIRM" at bounding box center [696, 551] width 71 height 30
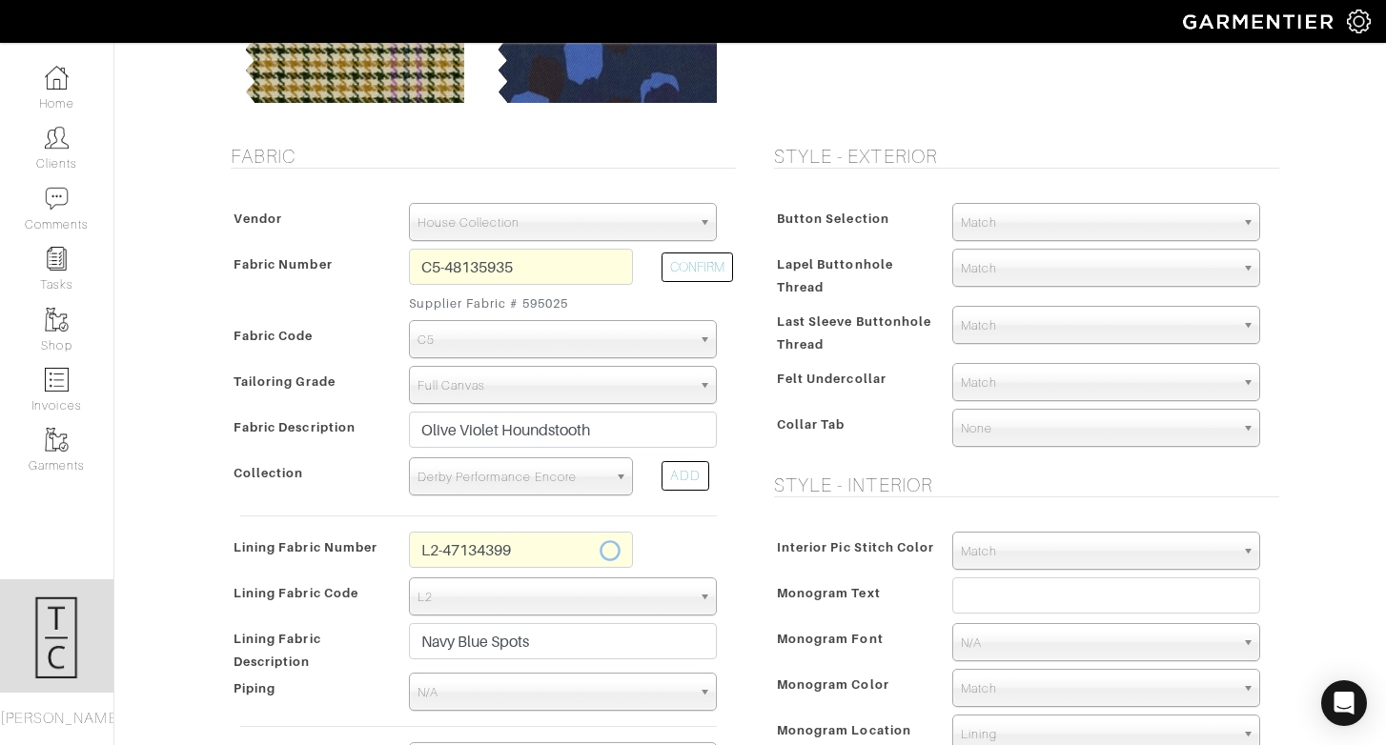
type input "Navy Chevron"
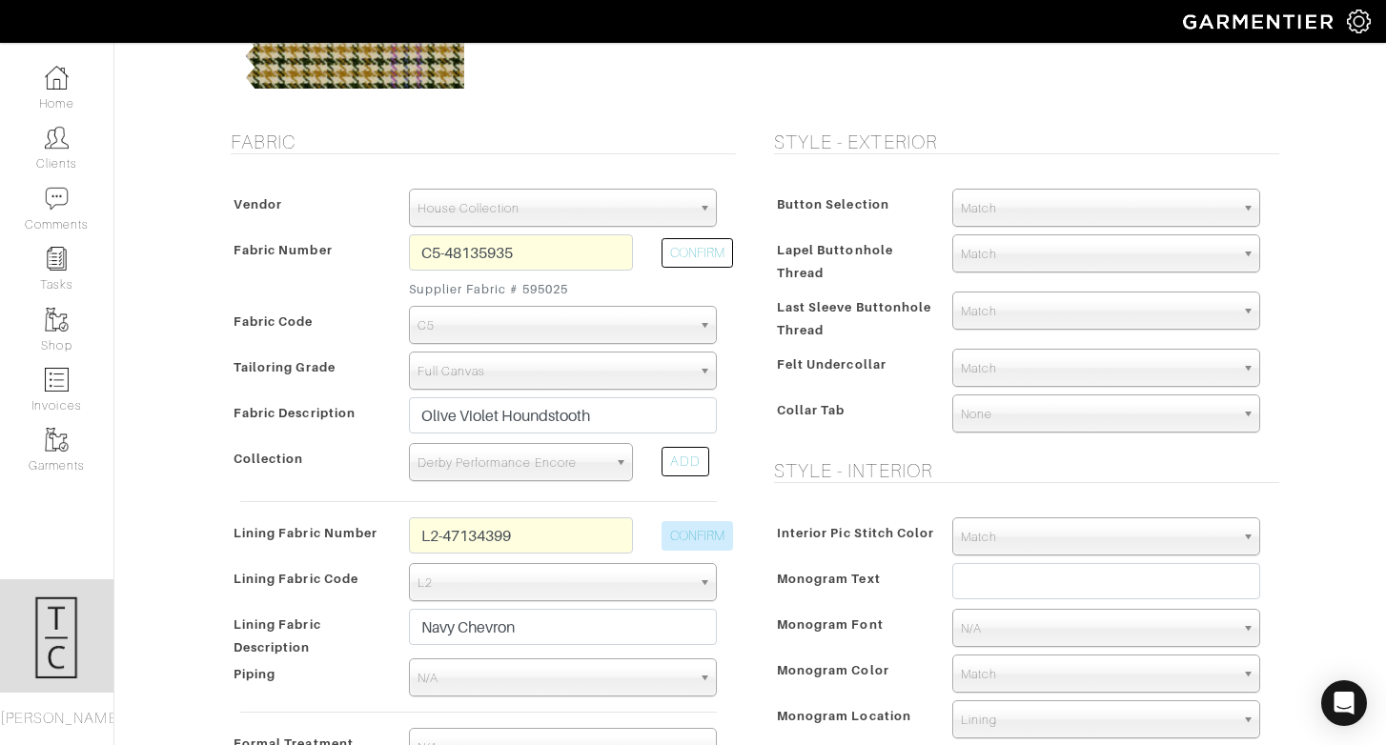
scroll to position [293, 0]
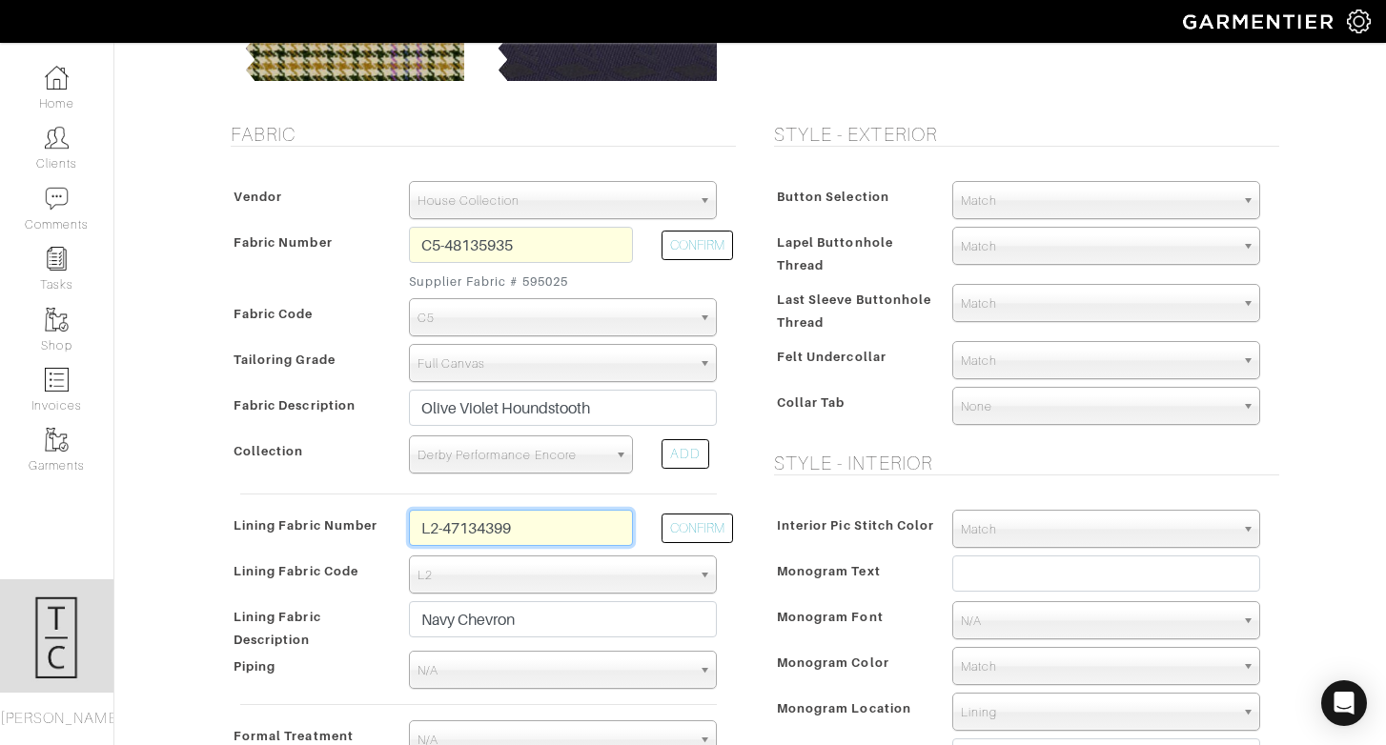
click at [570, 535] on input "L2-47134399" at bounding box center [521, 528] width 224 height 36
click at [570, 534] on input "L2-47134399" at bounding box center [521, 528] width 224 height 36
type input "l2-47134400"
click at [716, 525] on button "CONFIRM" at bounding box center [696, 529] width 71 height 30
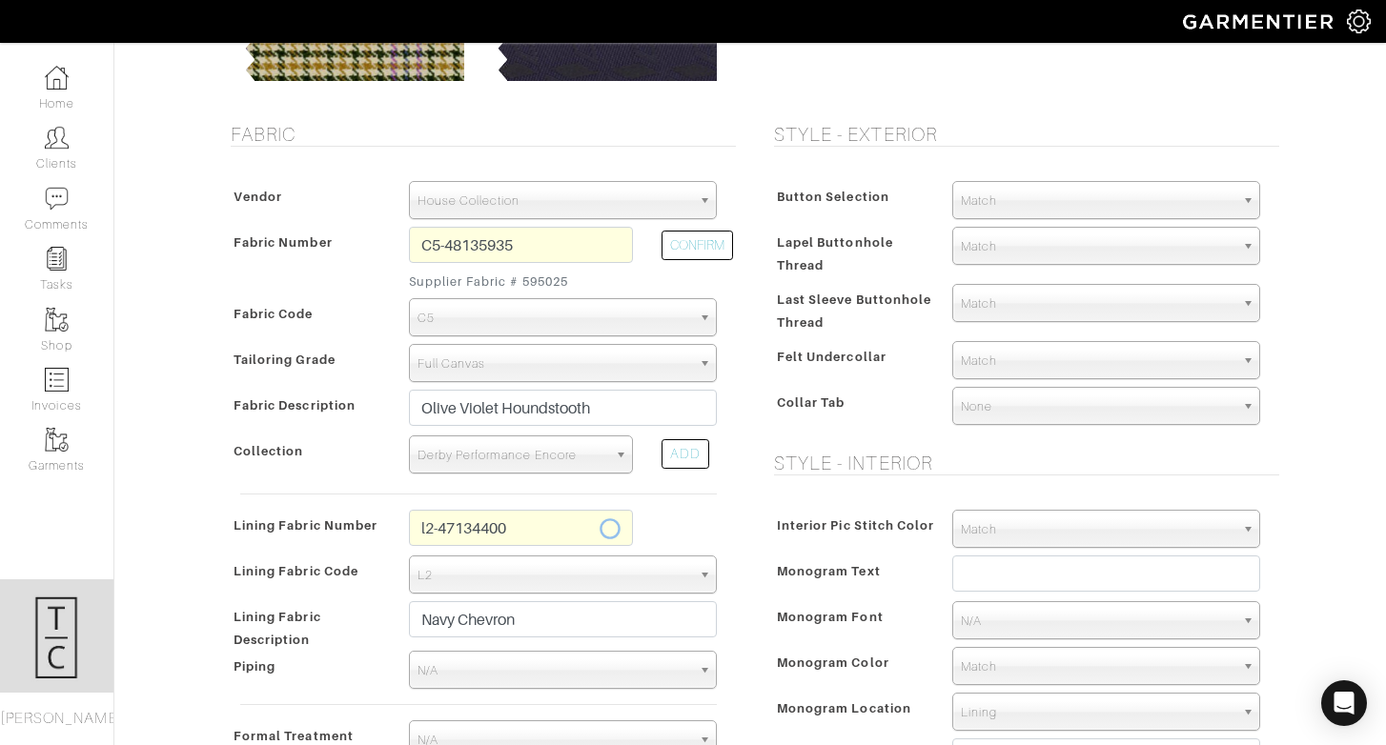
type input "Midnight Navy Chevron"
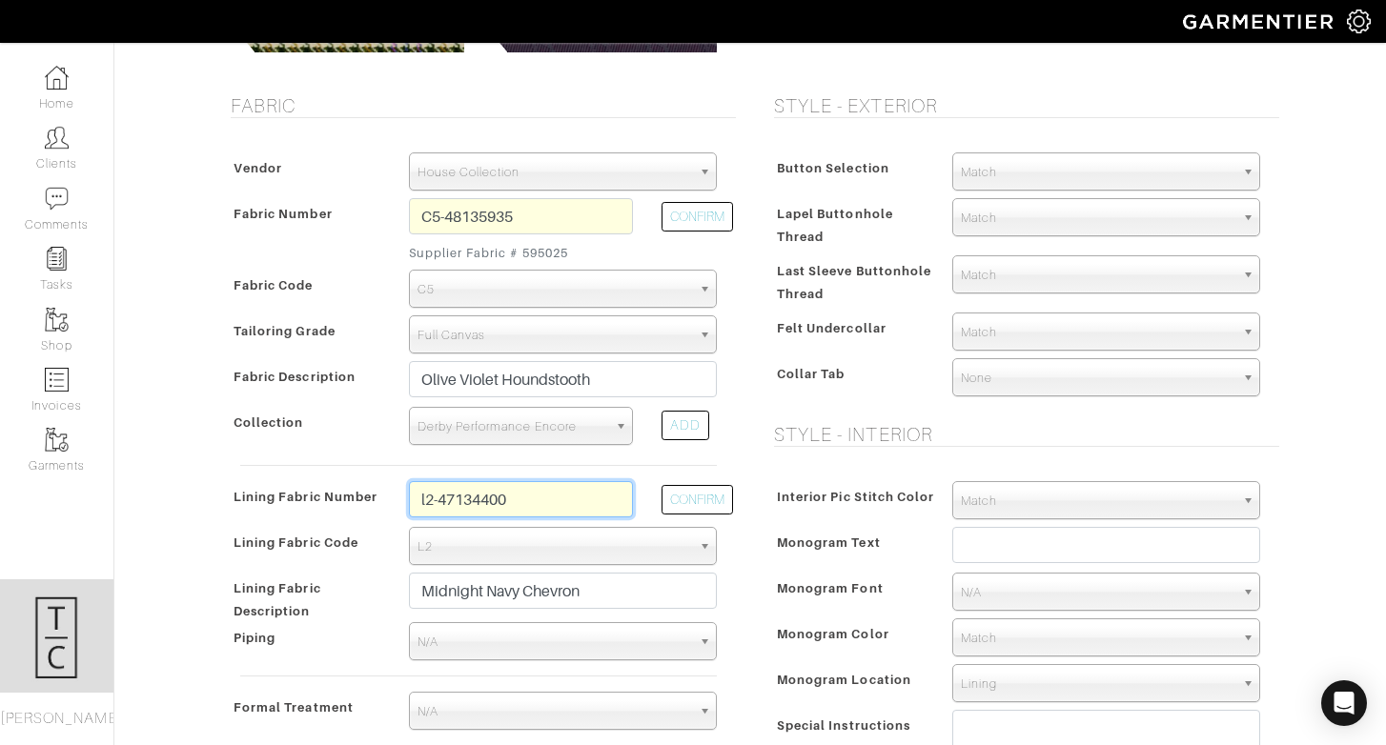
click at [582, 500] on input "l2-47134400" at bounding box center [521, 499] width 224 height 36
type input "l2-4073122"
click at [669, 498] on button "CONFIRM" at bounding box center [696, 500] width 71 height 30
type input "Navy Cross Check"
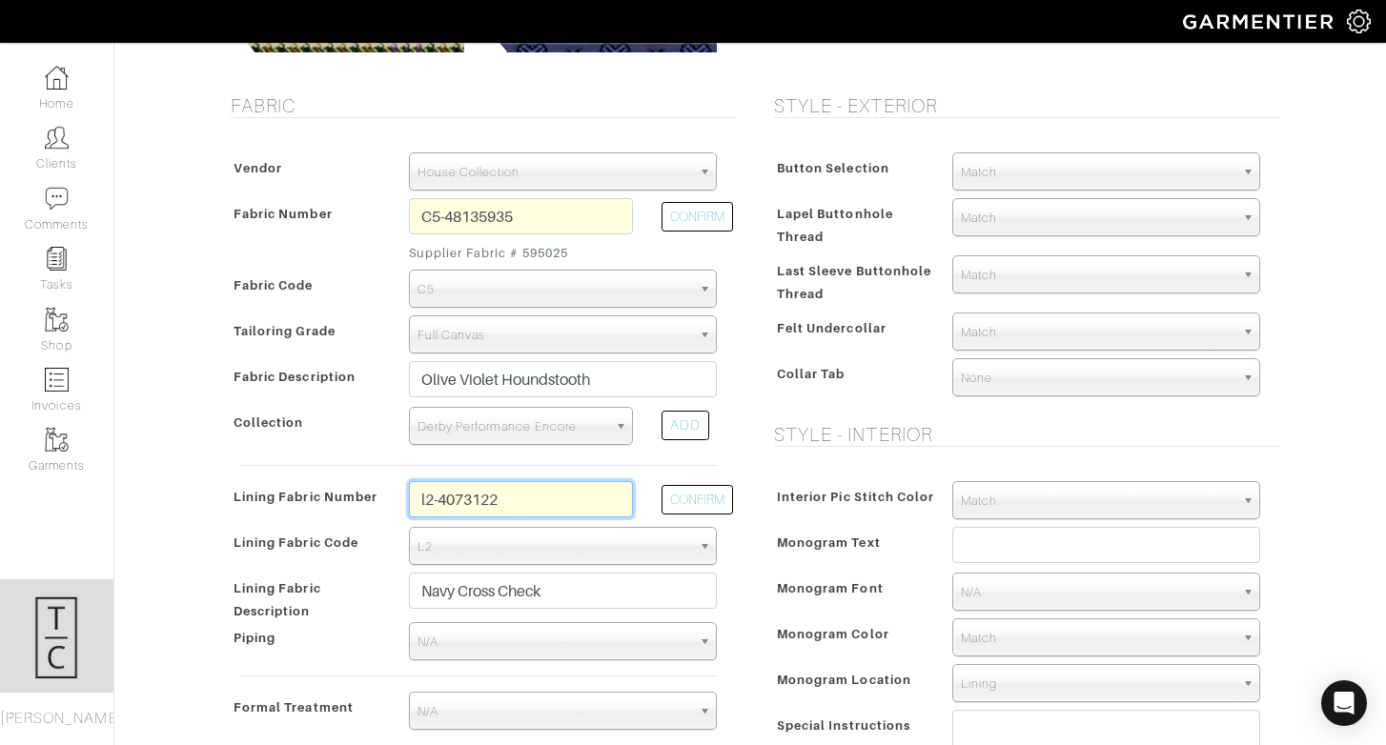
click at [554, 498] on input "l2-4073122" at bounding box center [521, 499] width 224 height 36
type input "l2-3540517"
click at [702, 518] on div "CONFIRM" at bounding box center [689, 504] width 84 height 46
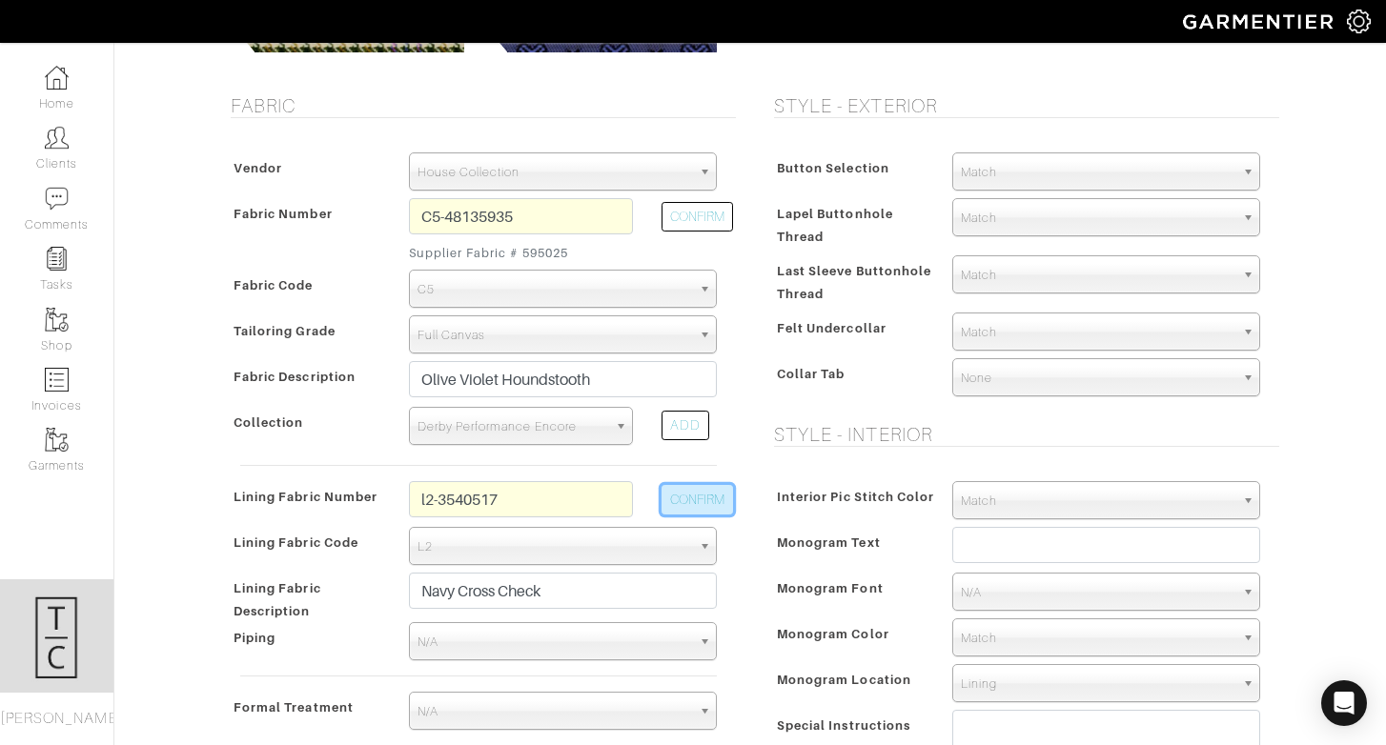
click at [702, 499] on button "CONFIRM" at bounding box center [696, 500] width 71 height 30
select select
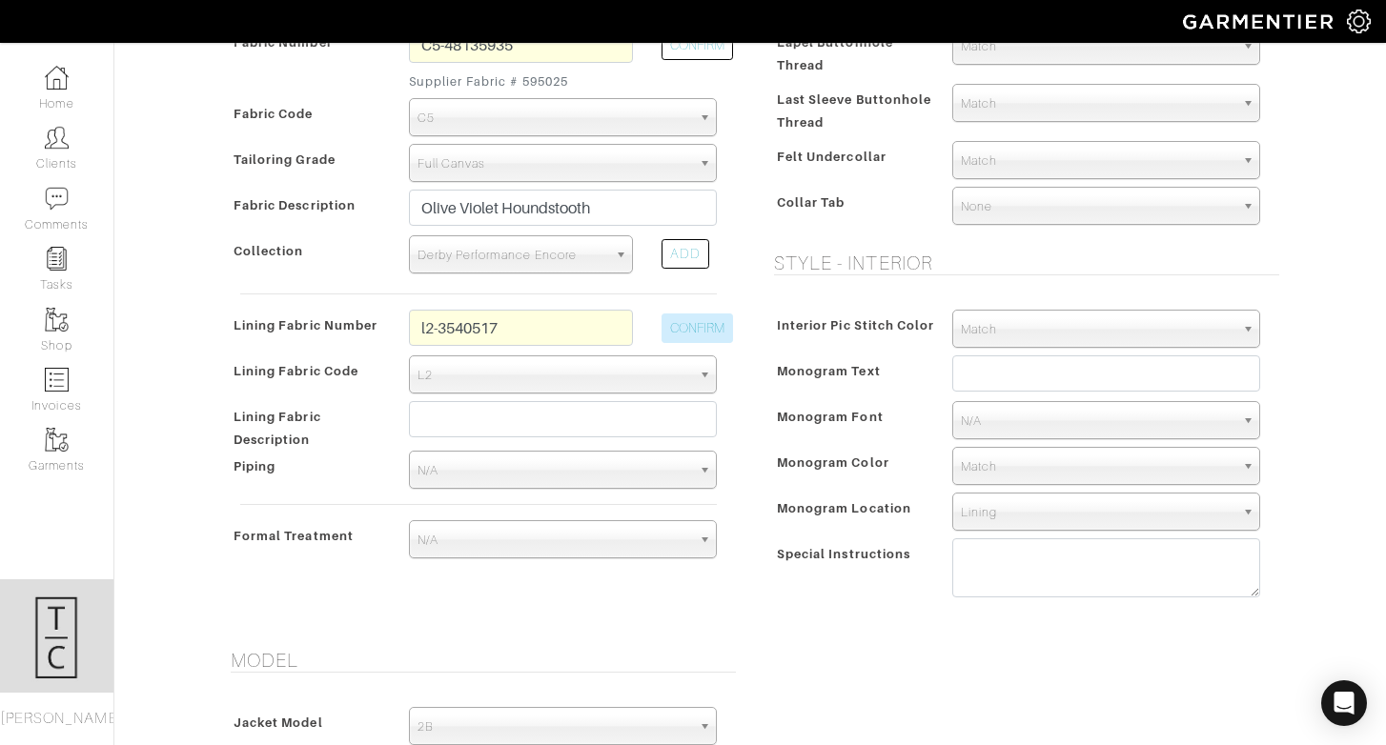
scroll to position [489, 0]
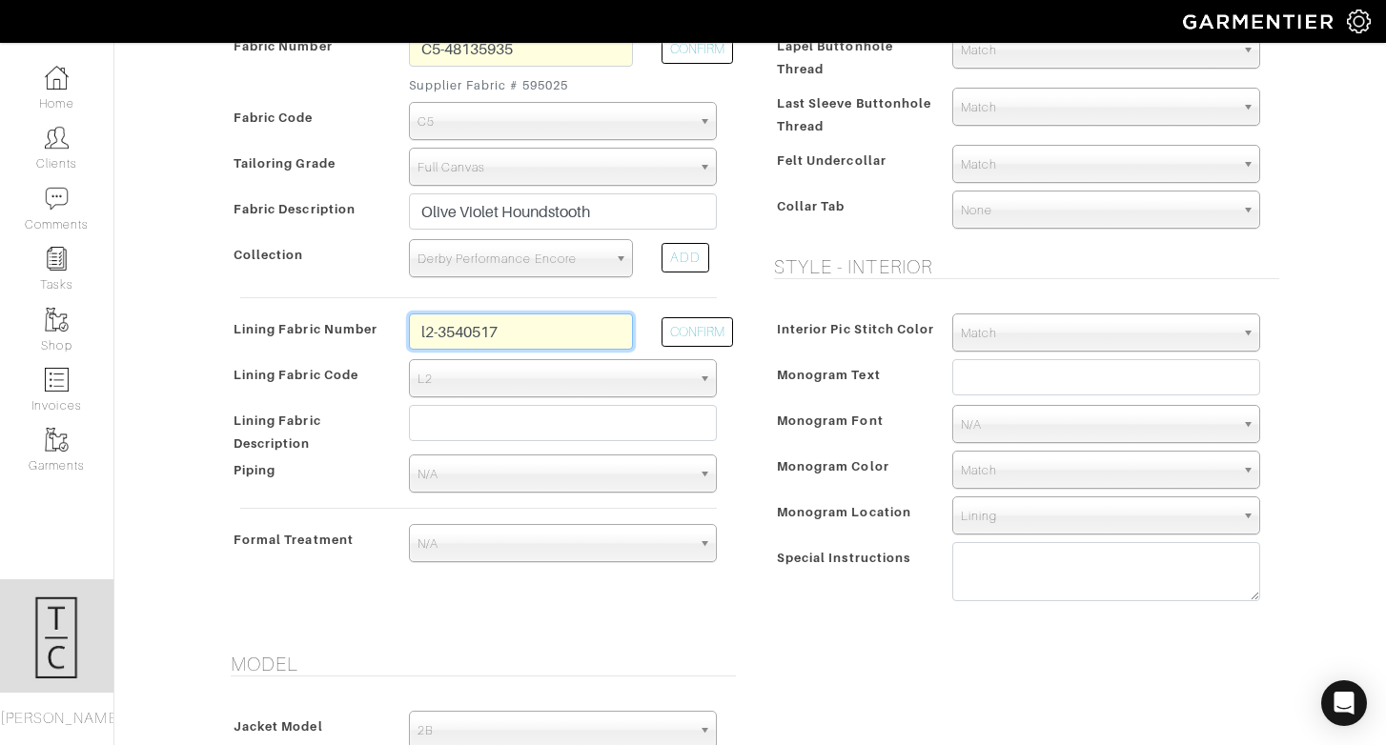
click at [595, 337] on input "l2-3540517" at bounding box center [521, 332] width 224 height 36
type input "L1-47134316"
click at [679, 326] on button "CONFIRM" at bounding box center [696, 332] width 71 height 30
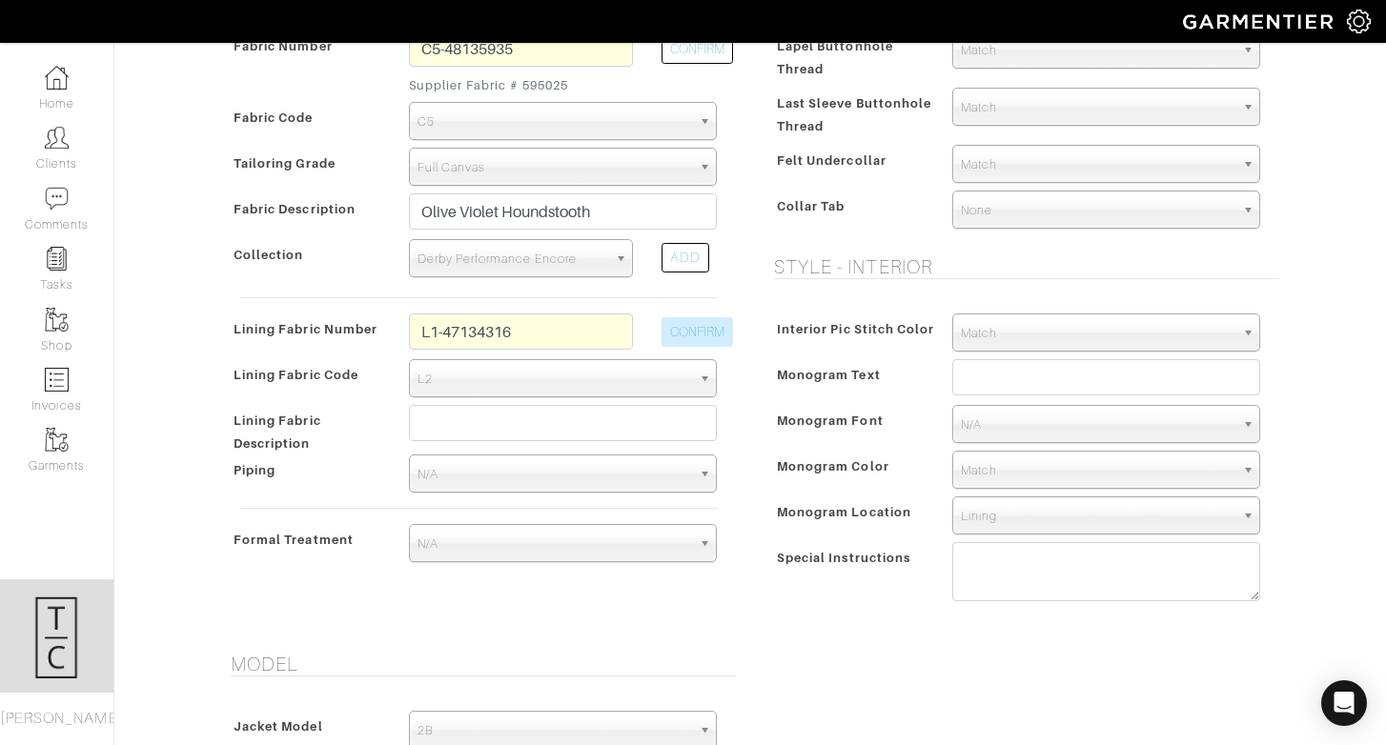
select select "6293"
type input "Smoke Blue Solid"
type input "1382.36"
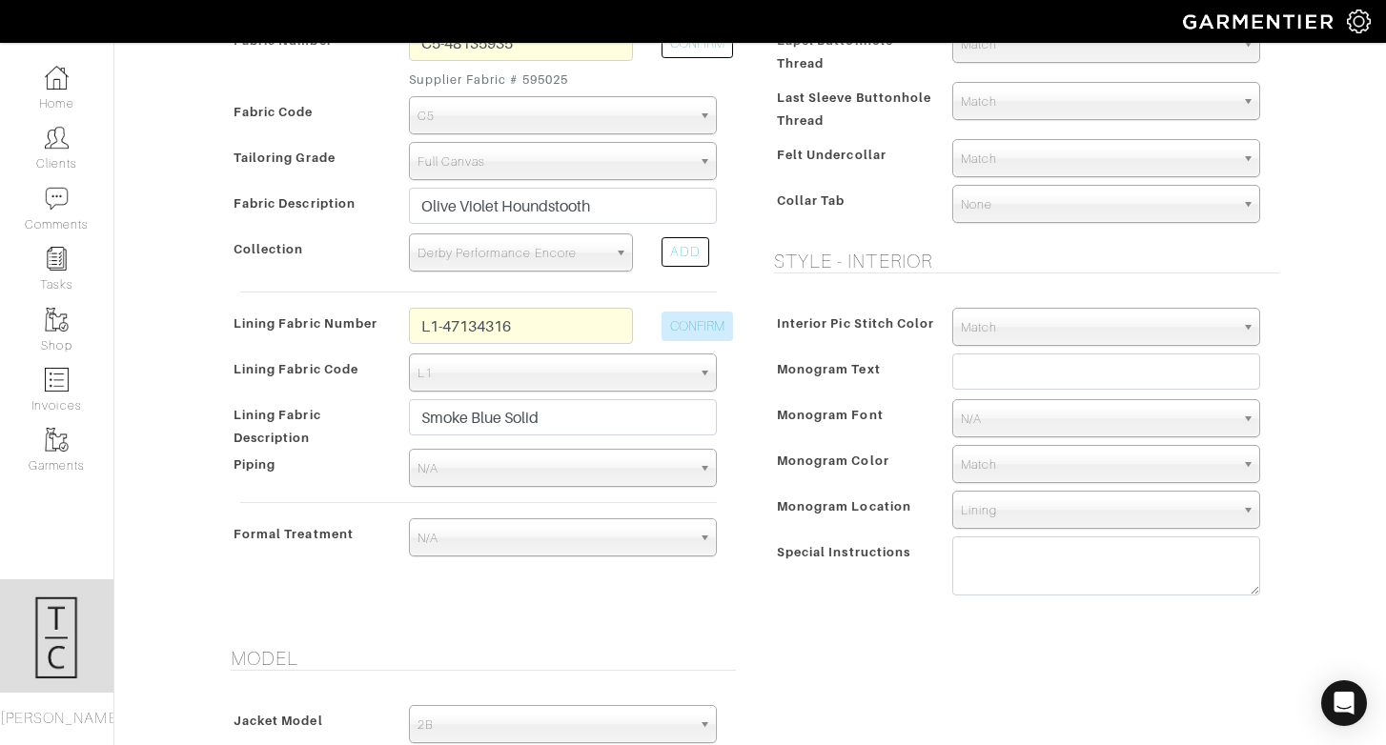
scroll to position [497, 0]
click at [549, 324] on input "L1-47134316" at bounding box center [521, 324] width 224 height 36
click at [561, 327] on input "l2-47134400" at bounding box center [521, 324] width 224 height 36
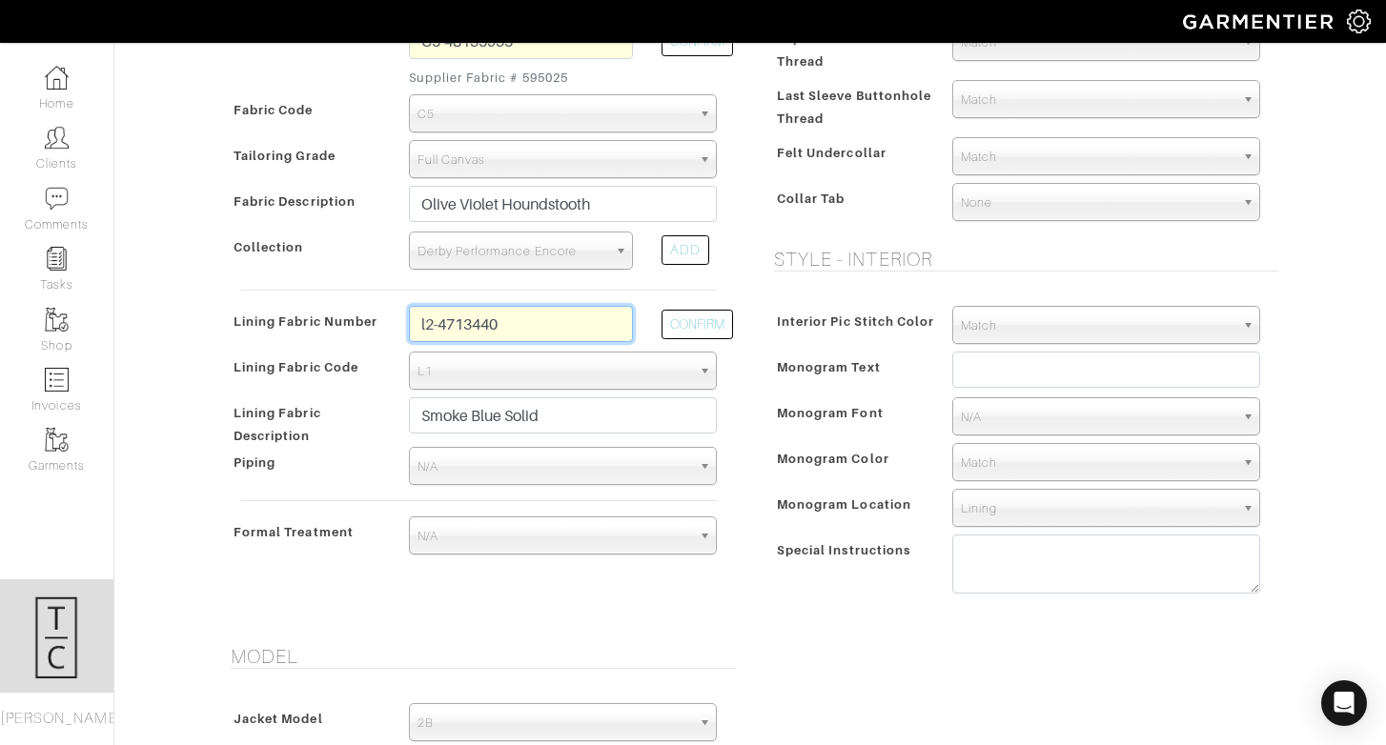
type input "l2-47134401"
select select "6294"
type input "Blue Green Chevron"
type input "1397.36"
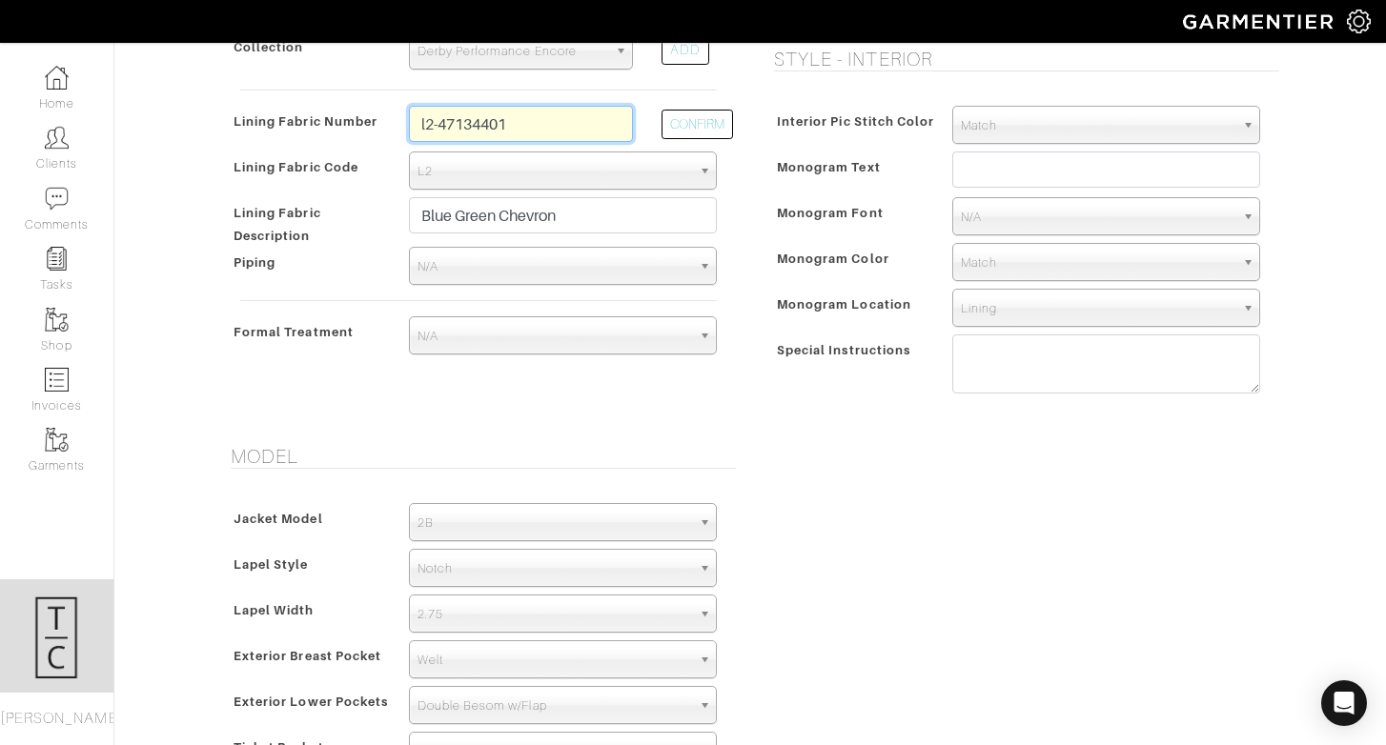
scroll to position [760, 0]
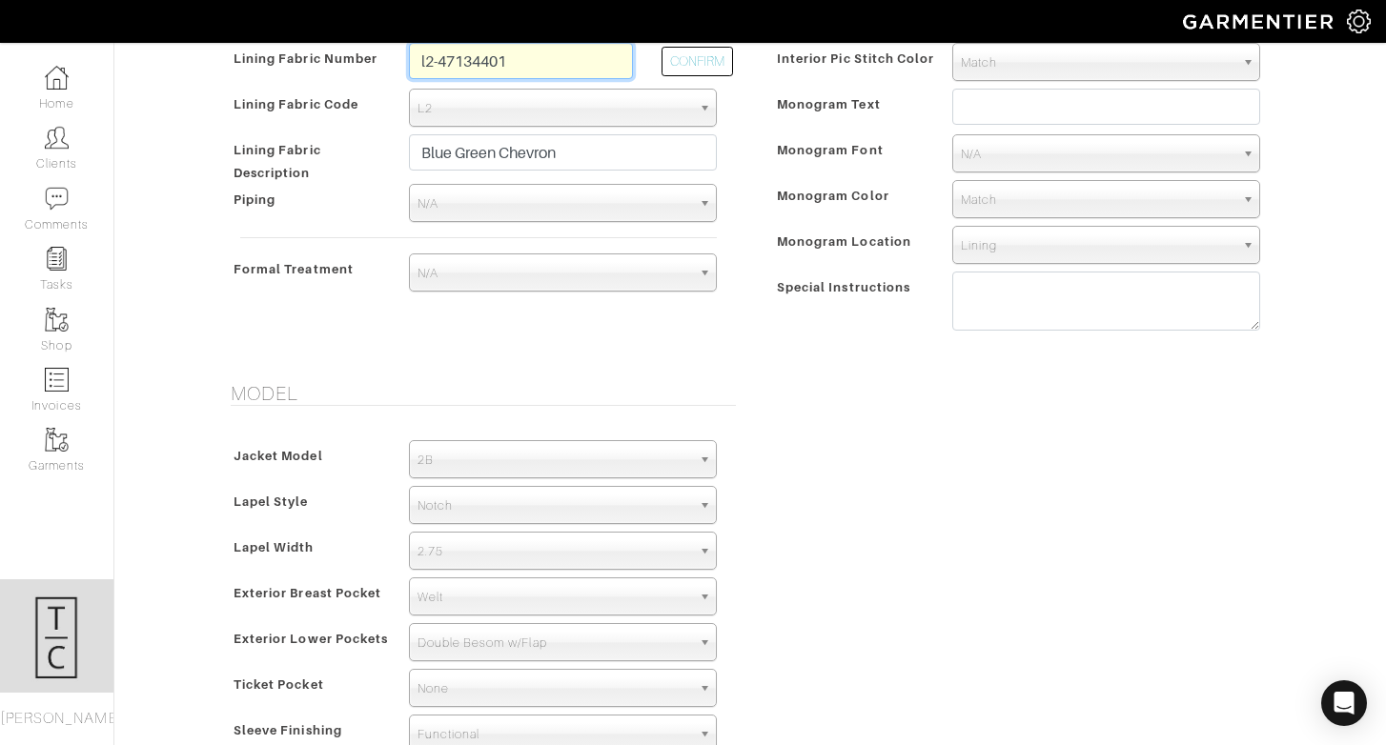
type input "l2-47134401"
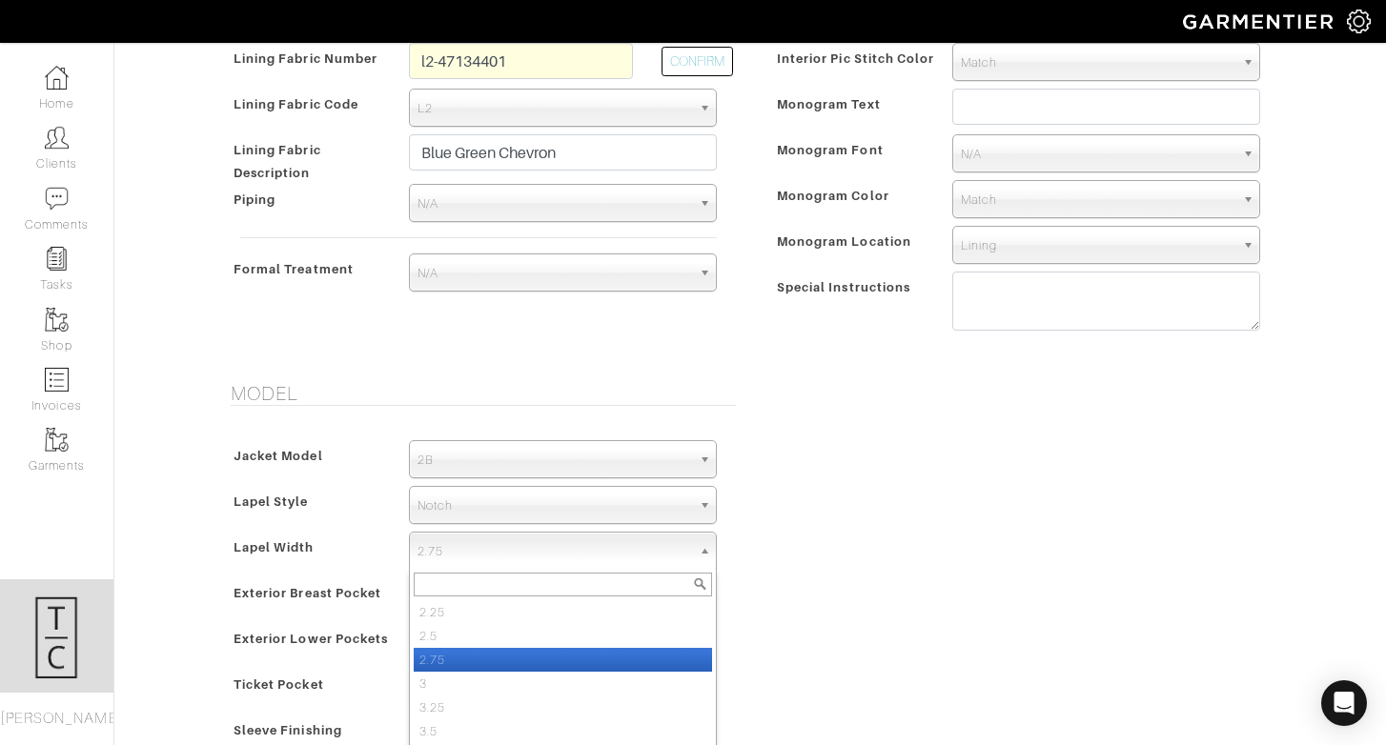
click at [537, 546] on span "2.75" at bounding box center [554, 552] width 274 height 38
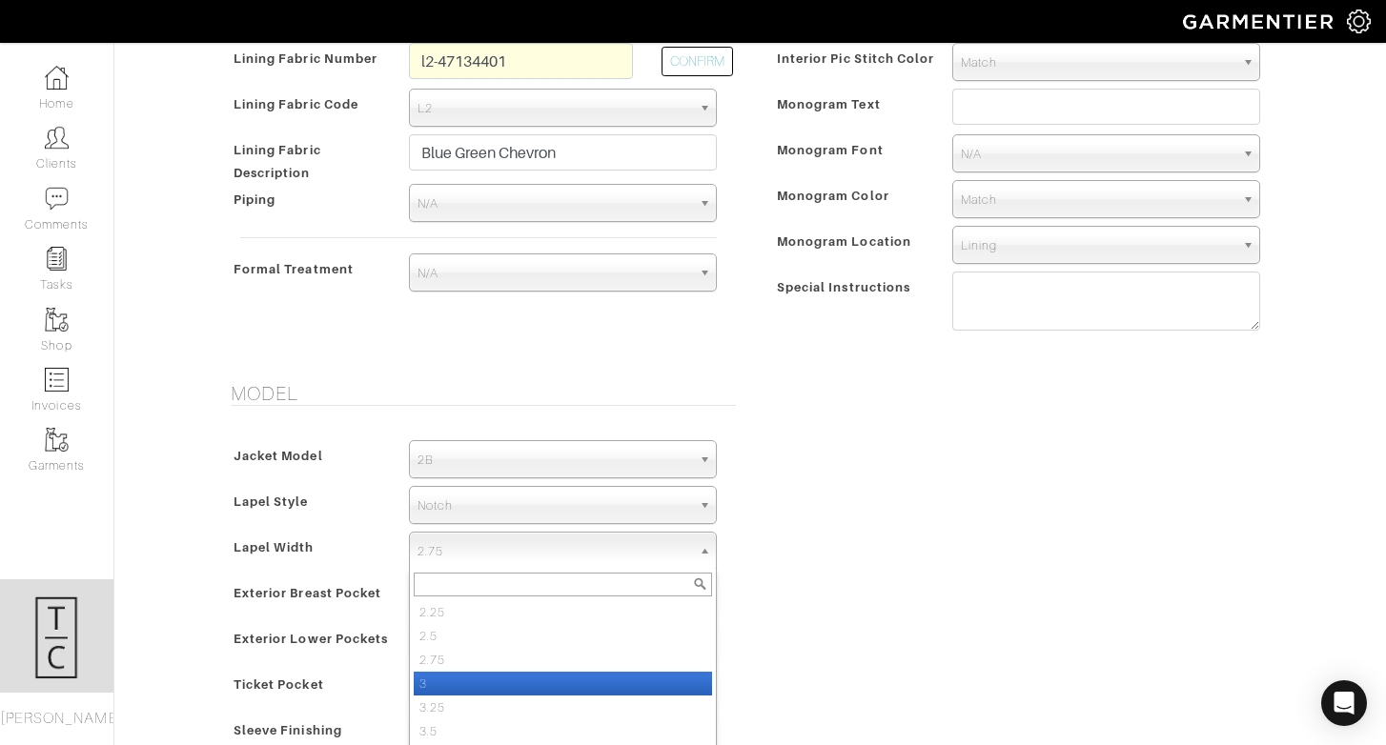
click at [513, 681] on li "3" at bounding box center [563, 684] width 298 height 24
select select "3"
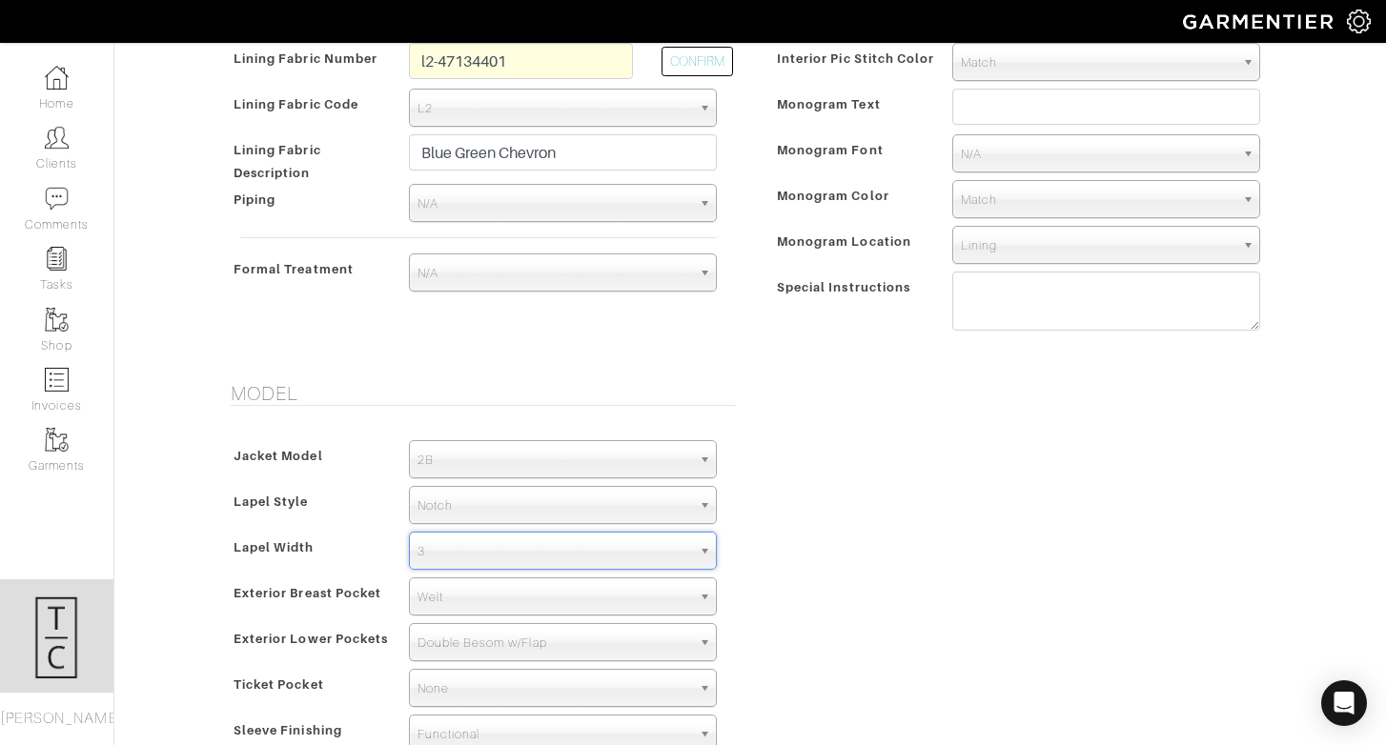
drag, startPoint x: 911, startPoint y: 497, endPoint x: 897, endPoint y: 497, distance: 14.3
click at [912, 497] on div "Model Jacket Model 2B 1B 3-Roll-2B DB 6x2 DB 4x2 3-Roll-2B Hunting Jacket 2B La…" at bounding box center [750, 580] width 1086 height 397
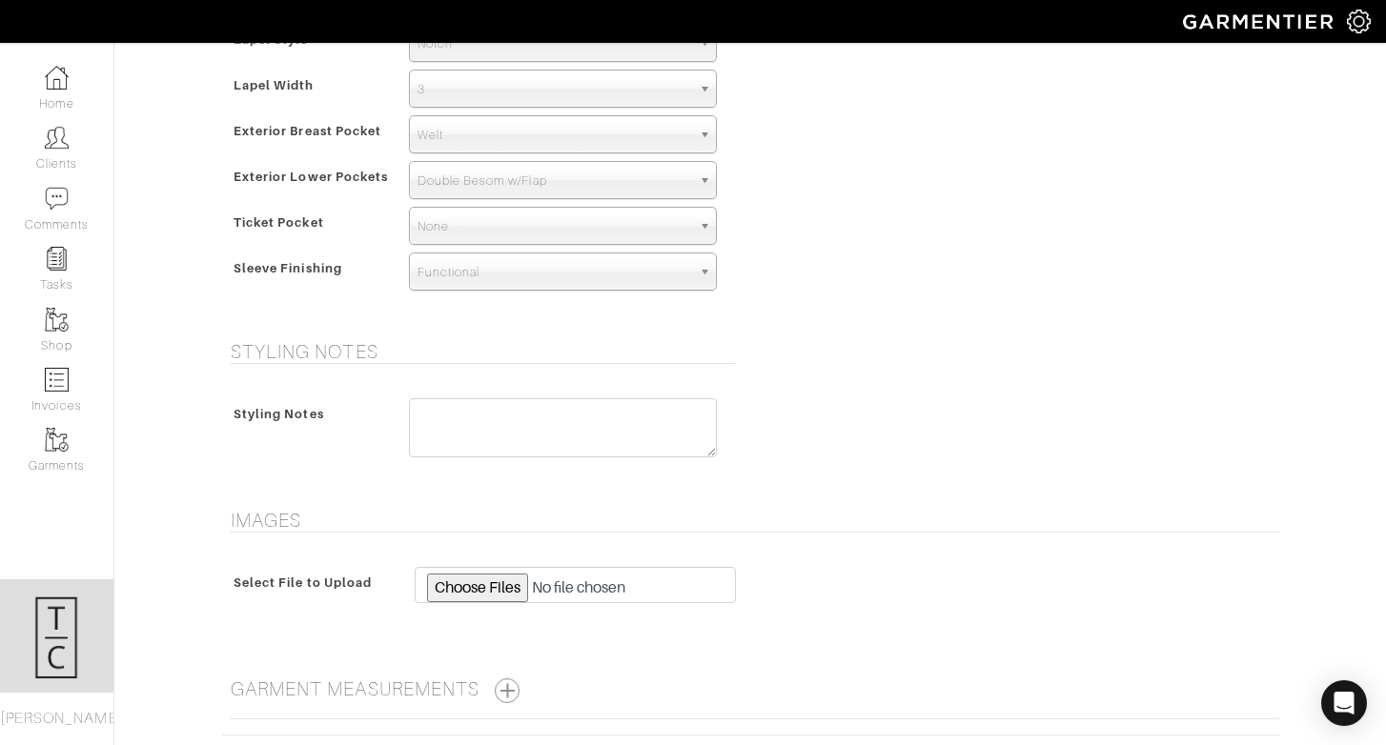
scroll to position [1377, 0]
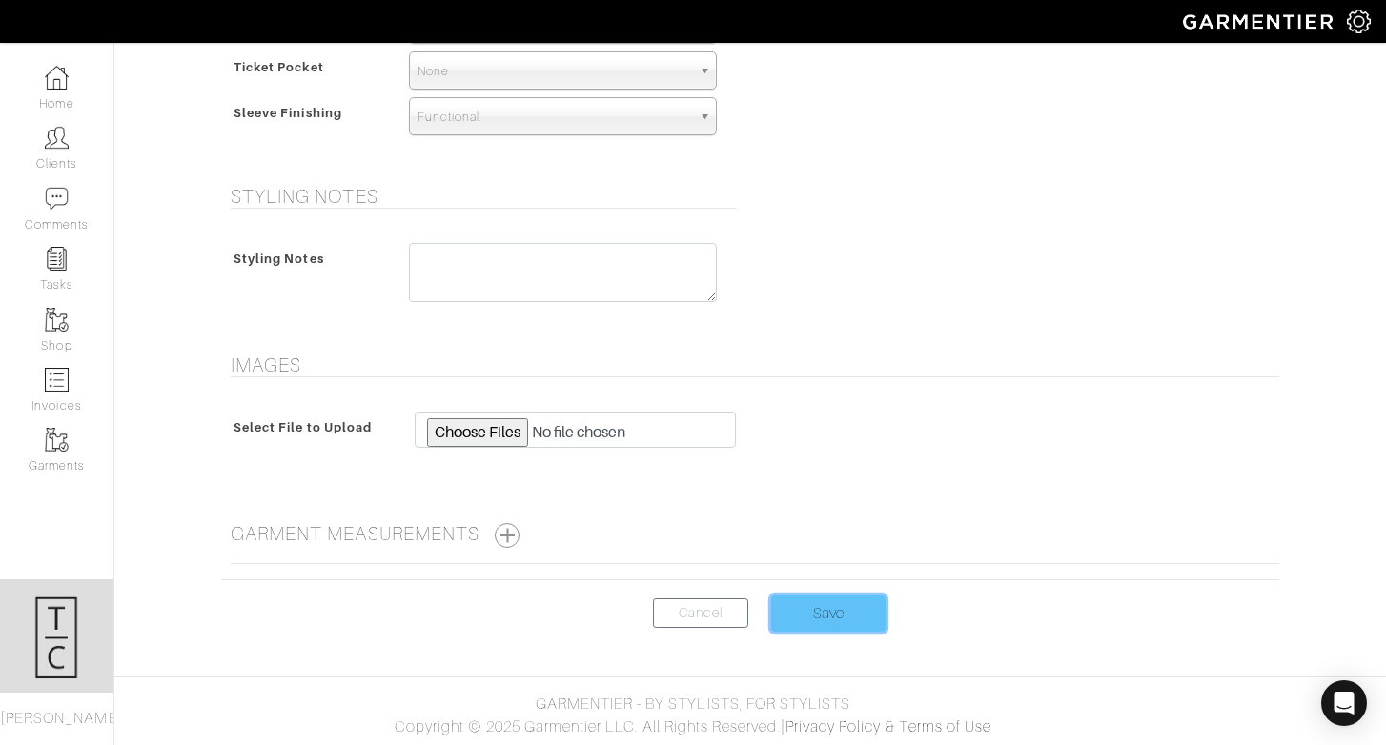
click at [800, 598] on input "Save" at bounding box center [828, 614] width 114 height 36
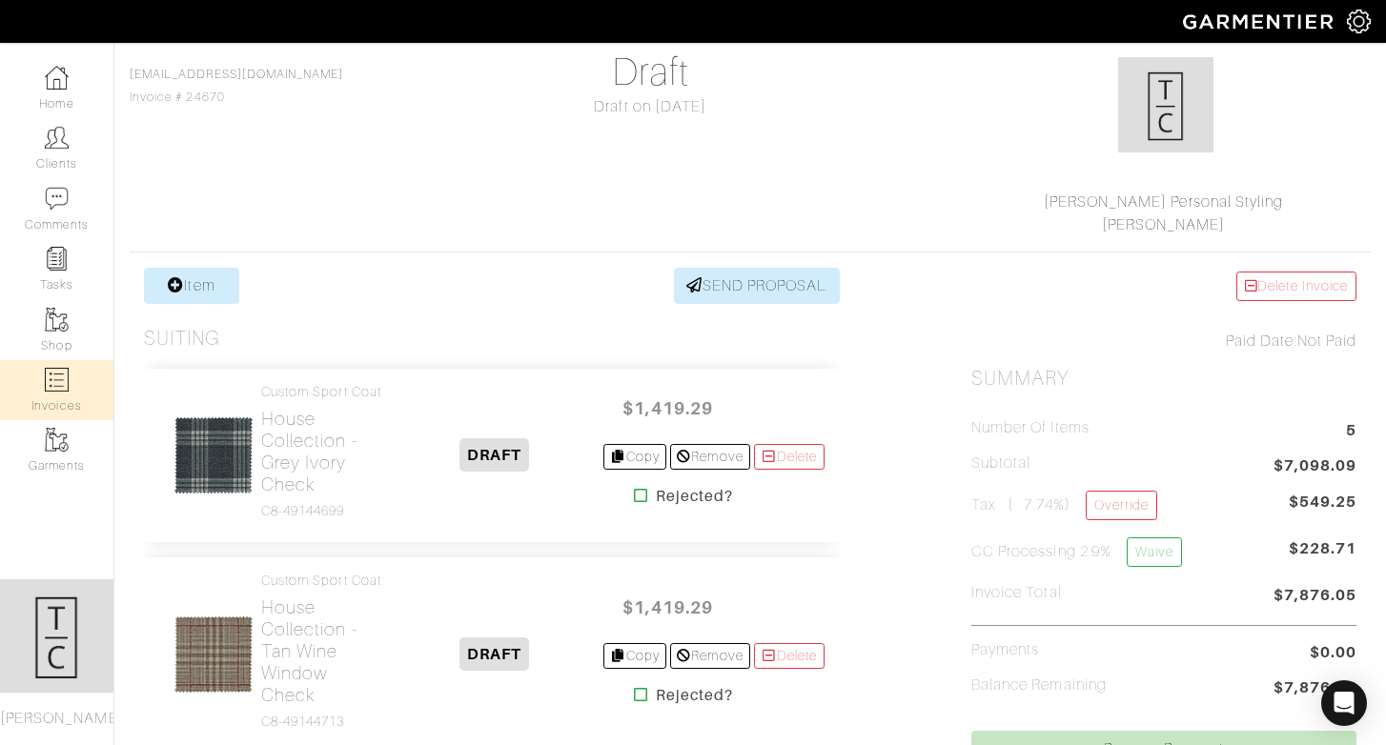
scroll to position [156, 0]
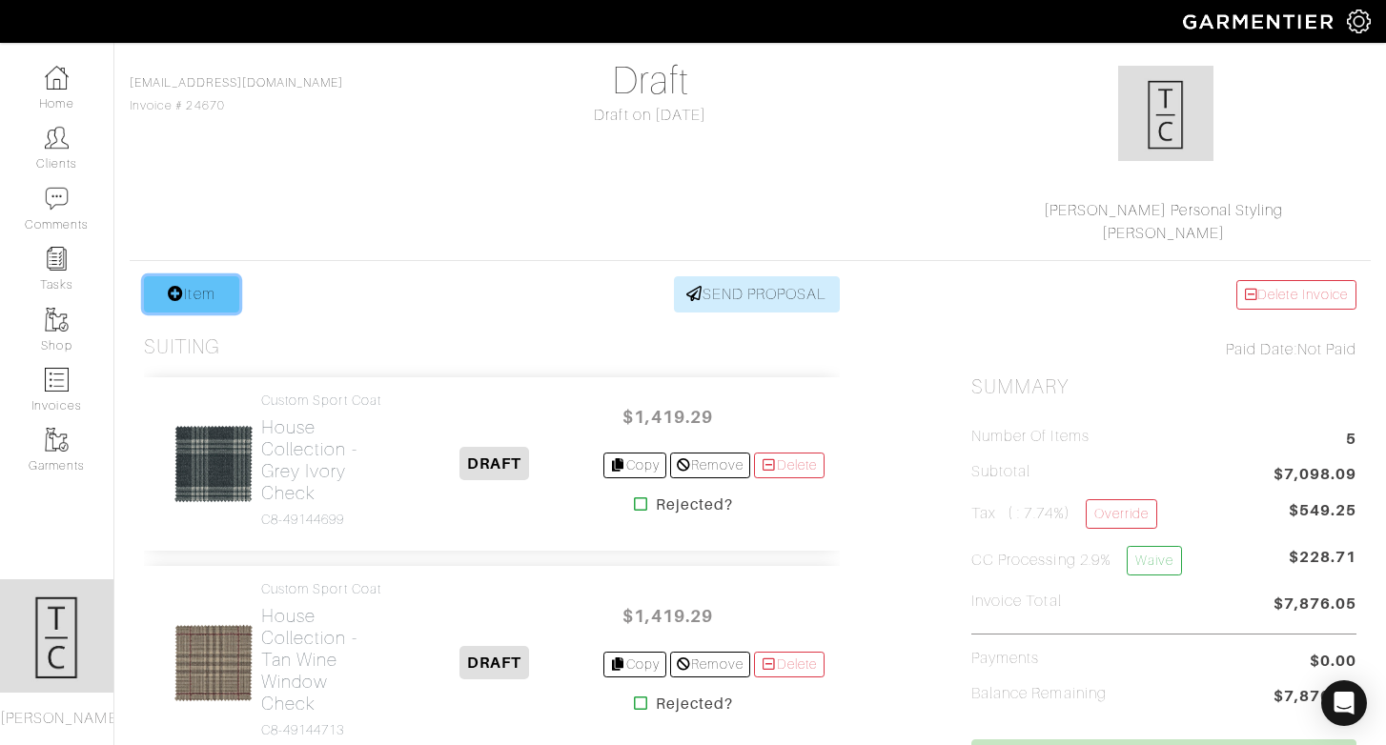
click at [210, 293] on link "Item" at bounding box center [191, 294] width 95 height 36
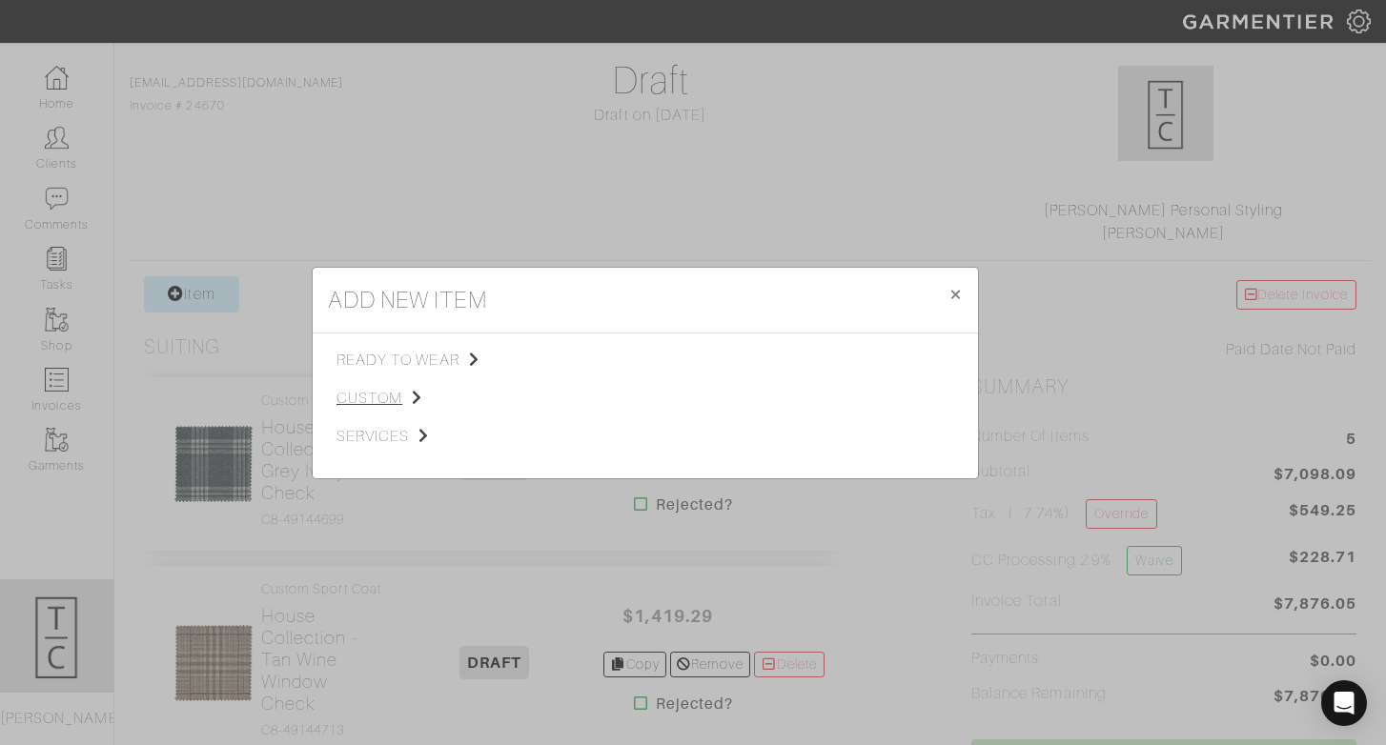
click at [358, 398] on span "custom" at bounding box center [432, 398] width 192 height 23
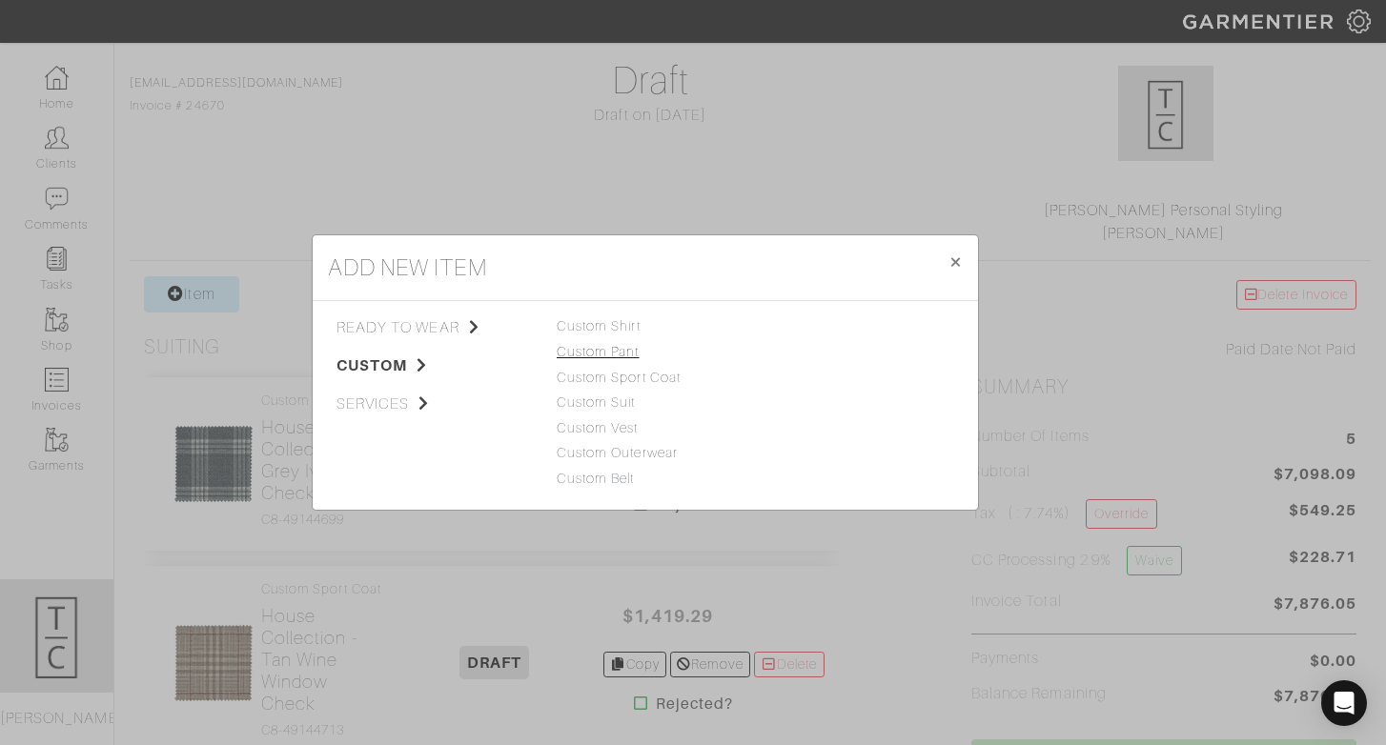
click at [635, 348] on link "Custom Pant" at bounding box center [598, 351] width 83 height 15
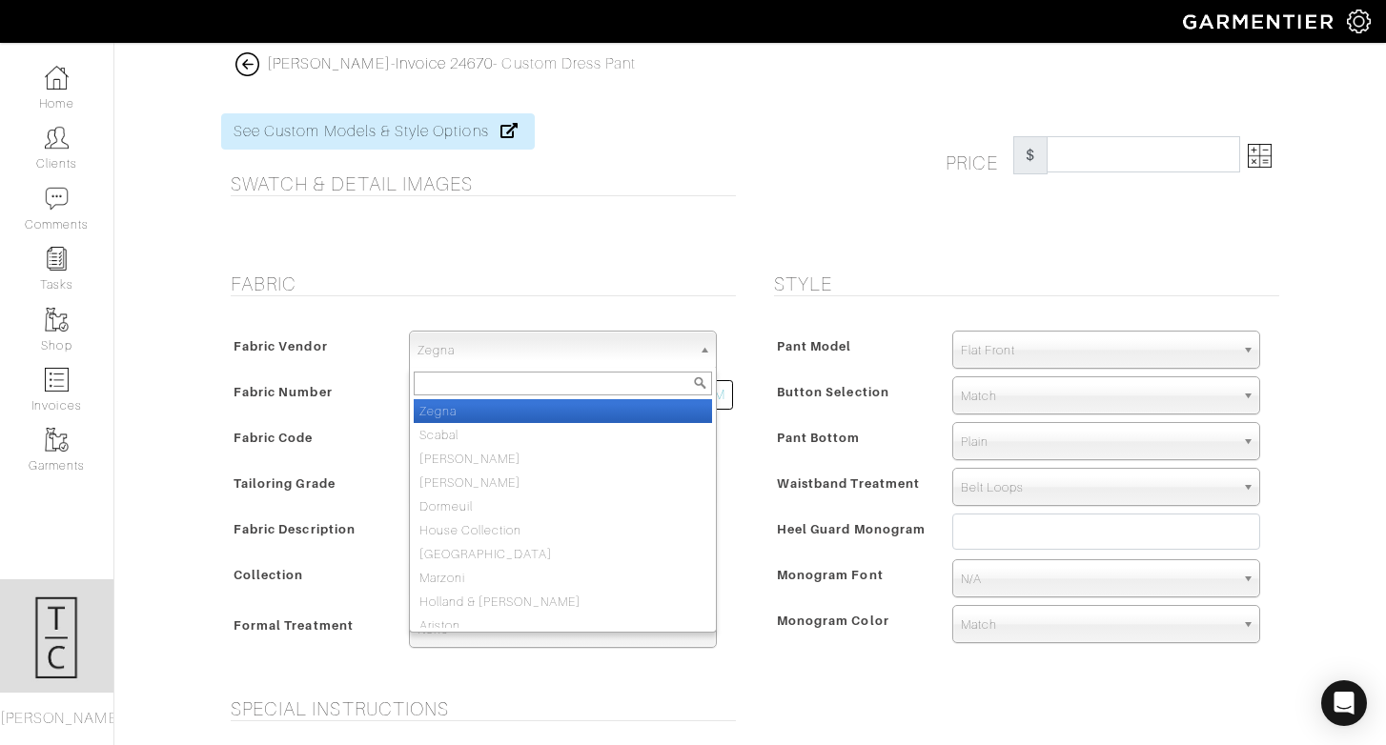
click at [474, 355] on span "Zegna" at bounding box center [554, 351] width 274 height 38
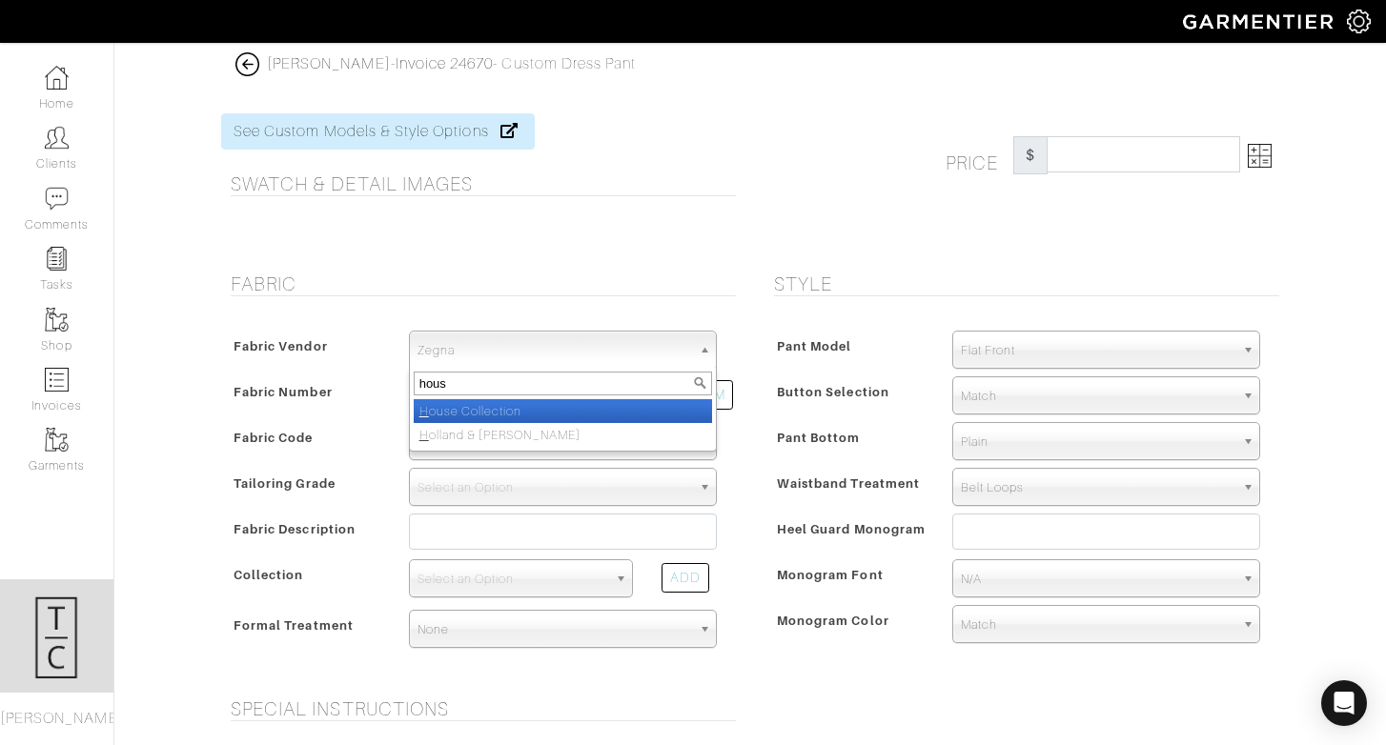
type input "house"
select select "75"
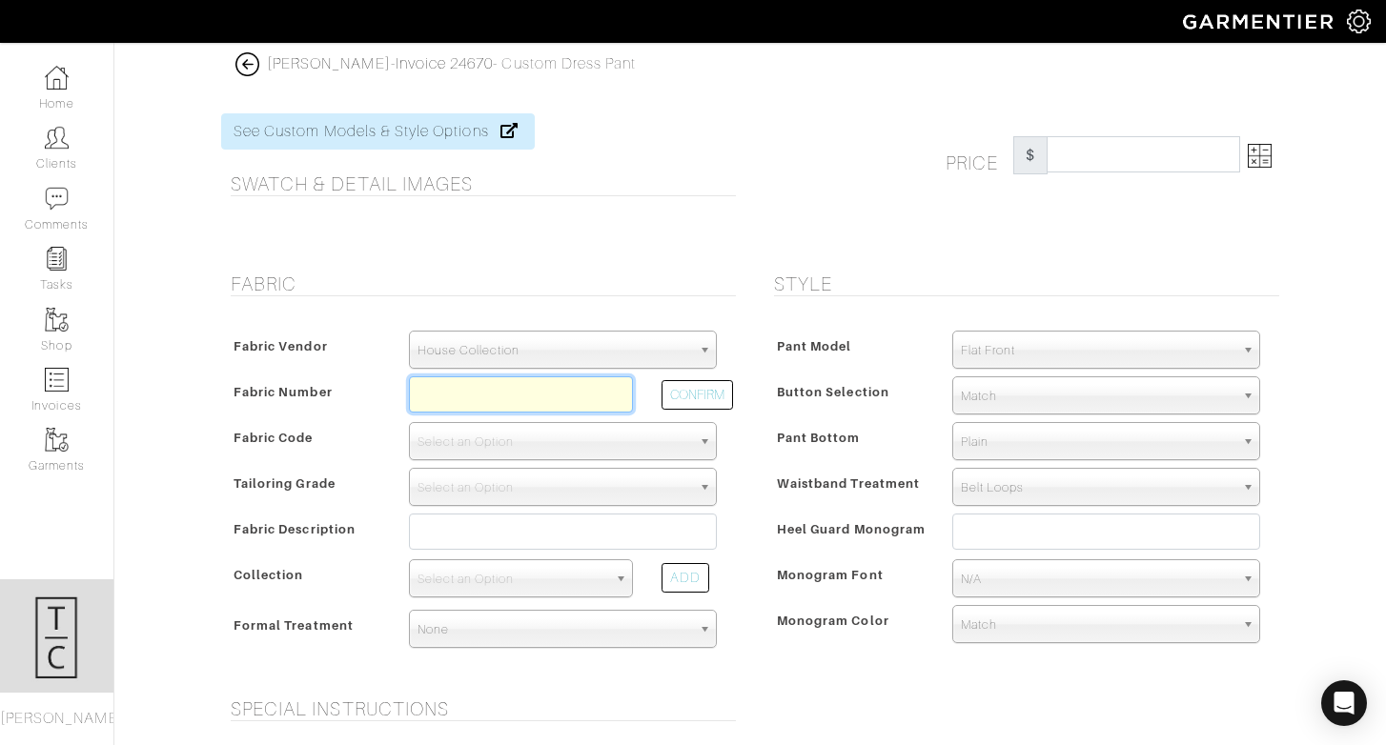
click at [511, 396] on input "text" at bounding box center [521, 394] width 224 height 36
paste input "C3-45105539"
drag, startPoint x: 497, startPoint y: 398, endPoint x: 609, endPoint y: 406, distance: 111.8
click at [607, 403] on input "C3-45105539" at bounding box center [521, 394] width 224 height 36
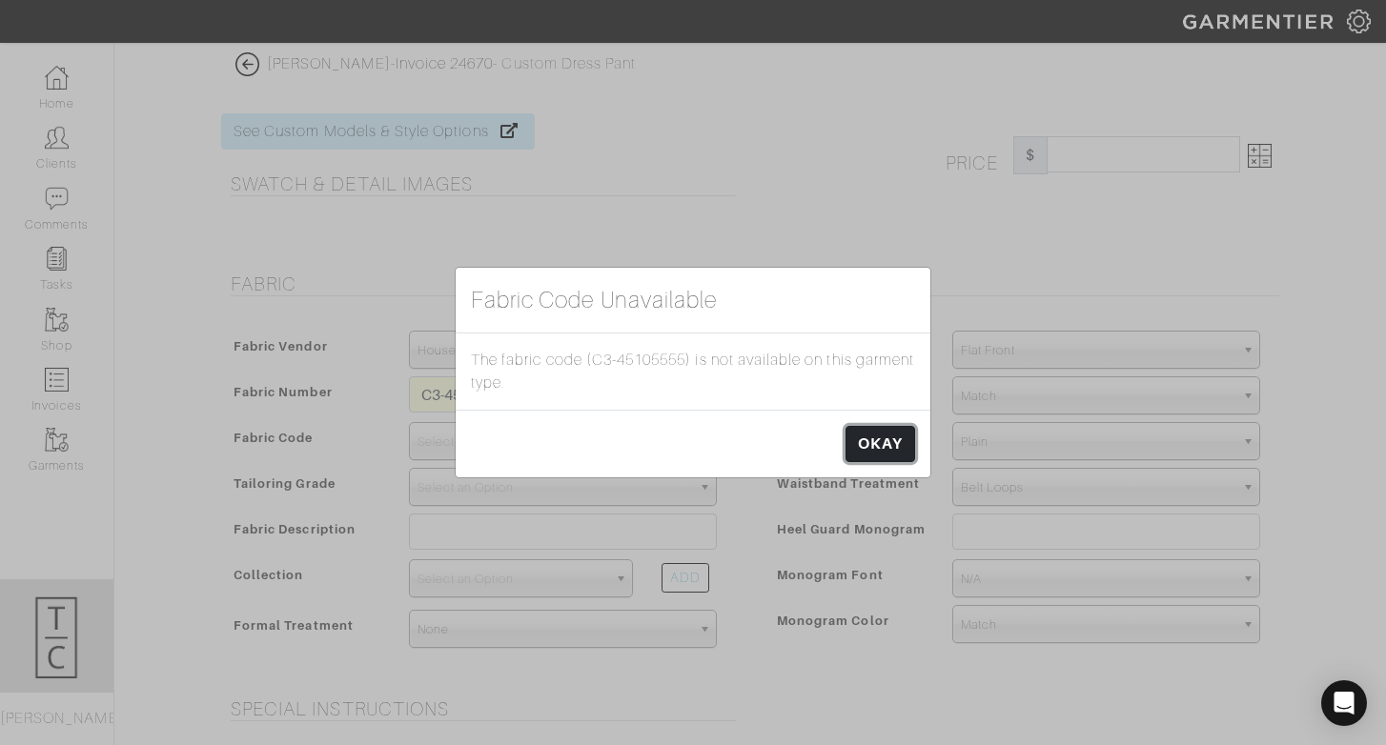
click at [875, 453] on link "OKAY" at bounding box center [880, 444] width 70 height 36
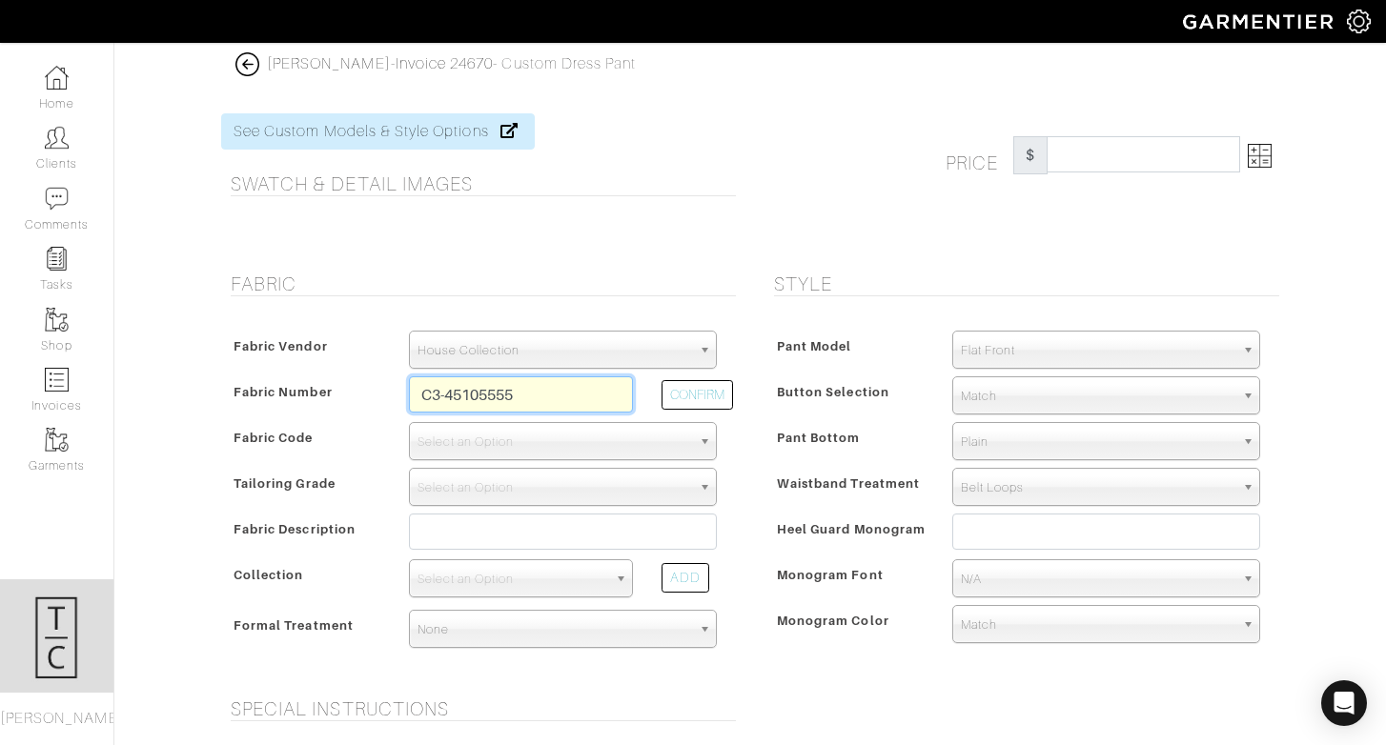
click at [544, 386] on input "C3-45105555" at bounding box center [521, 394] width 224 height 36
type input "C3-45105552"
select select "498"
type input "[PERSON_NAME] Solid"
select select
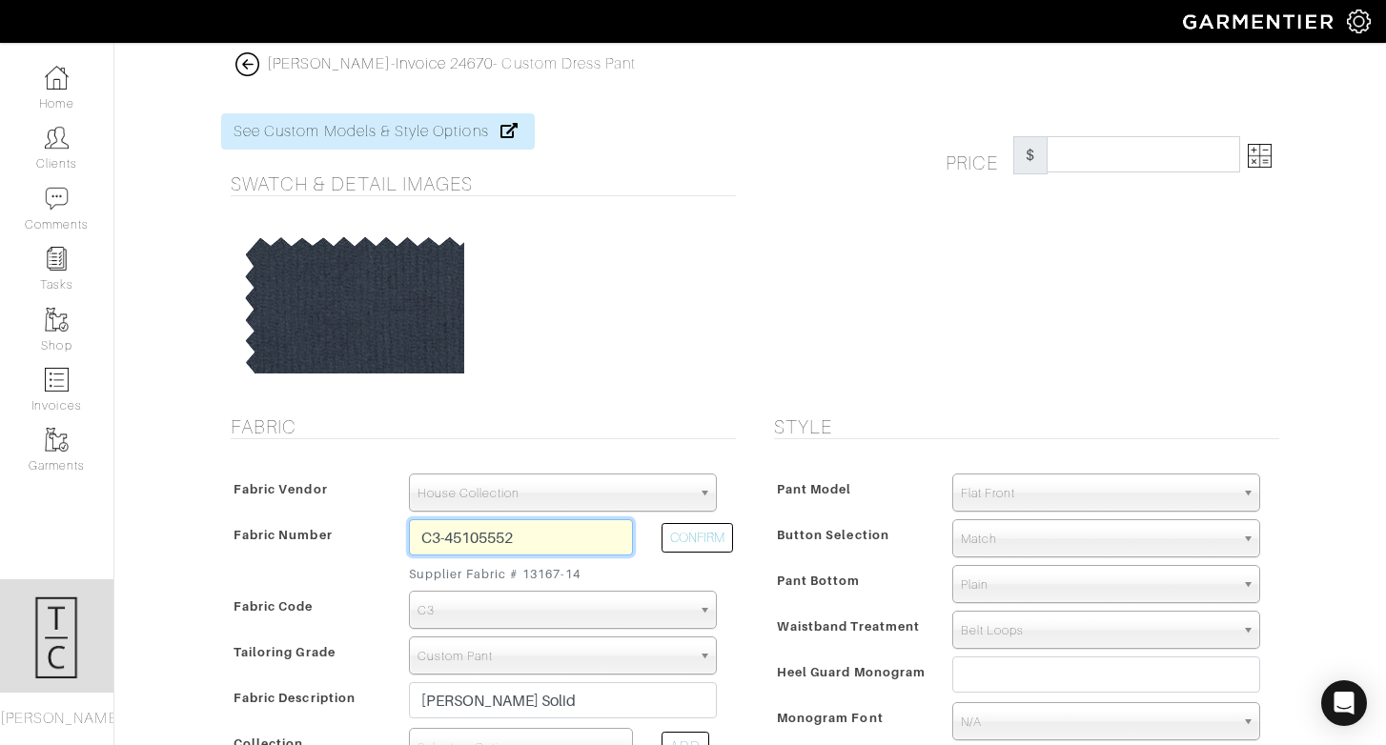
type input "389.29"
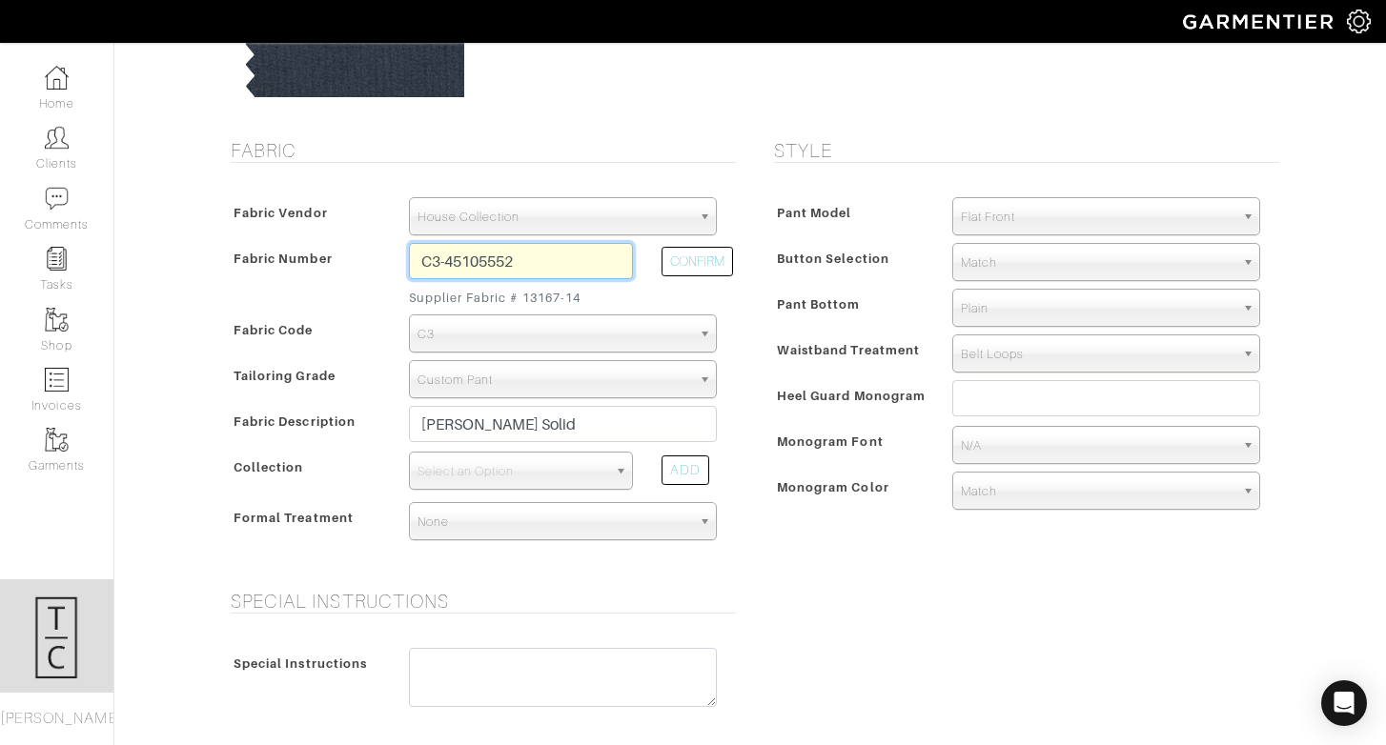
scroll to position [291, 0]
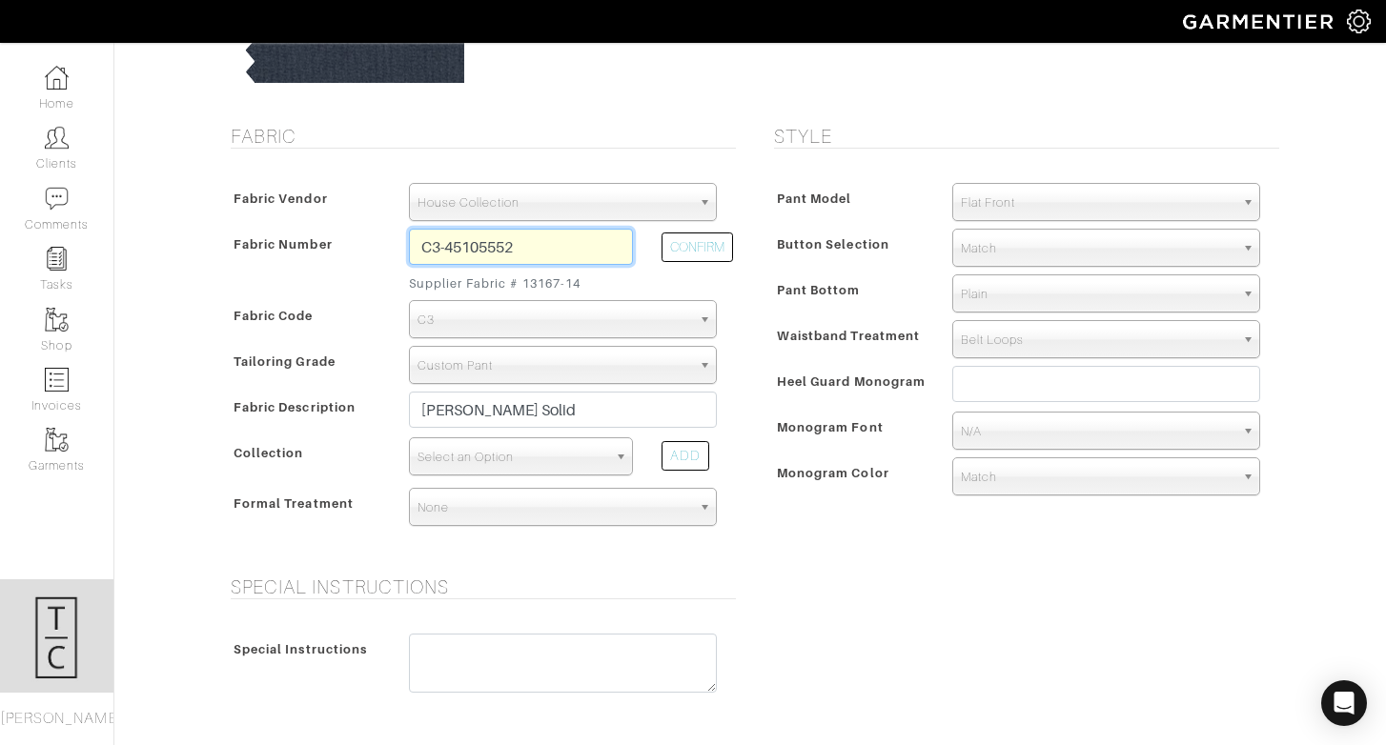
type input "C3-45105552"
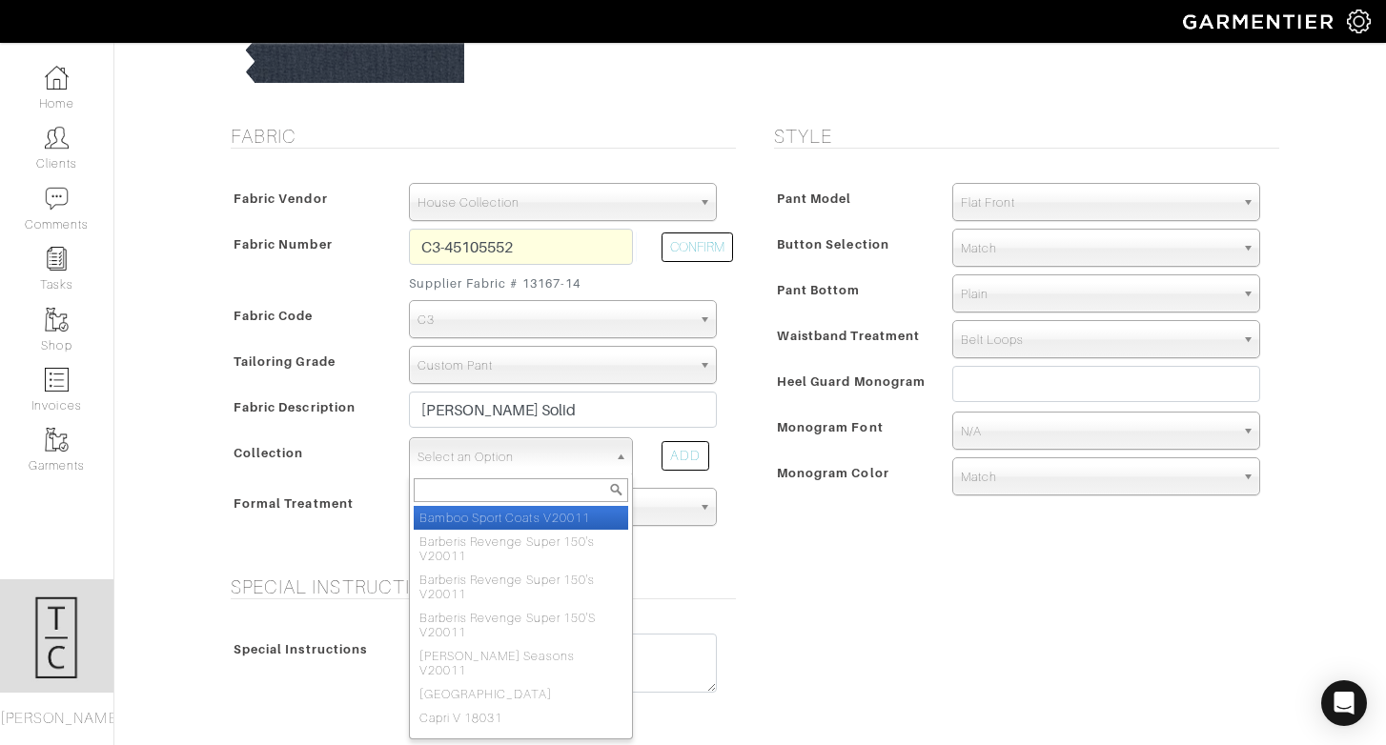
click at [473, 462] on span "Select an Option" at bounding box center [512, 457] width 190 height 38
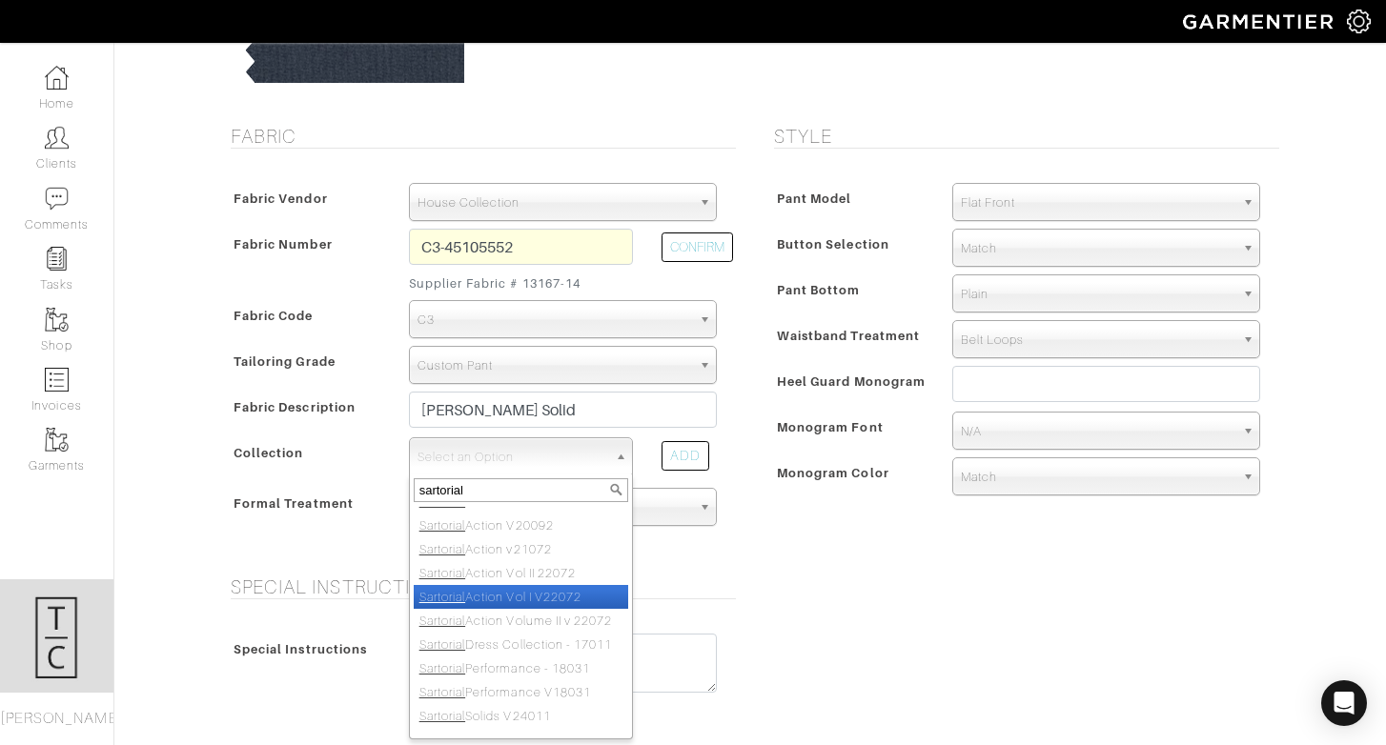
scroll to position [0, 0]
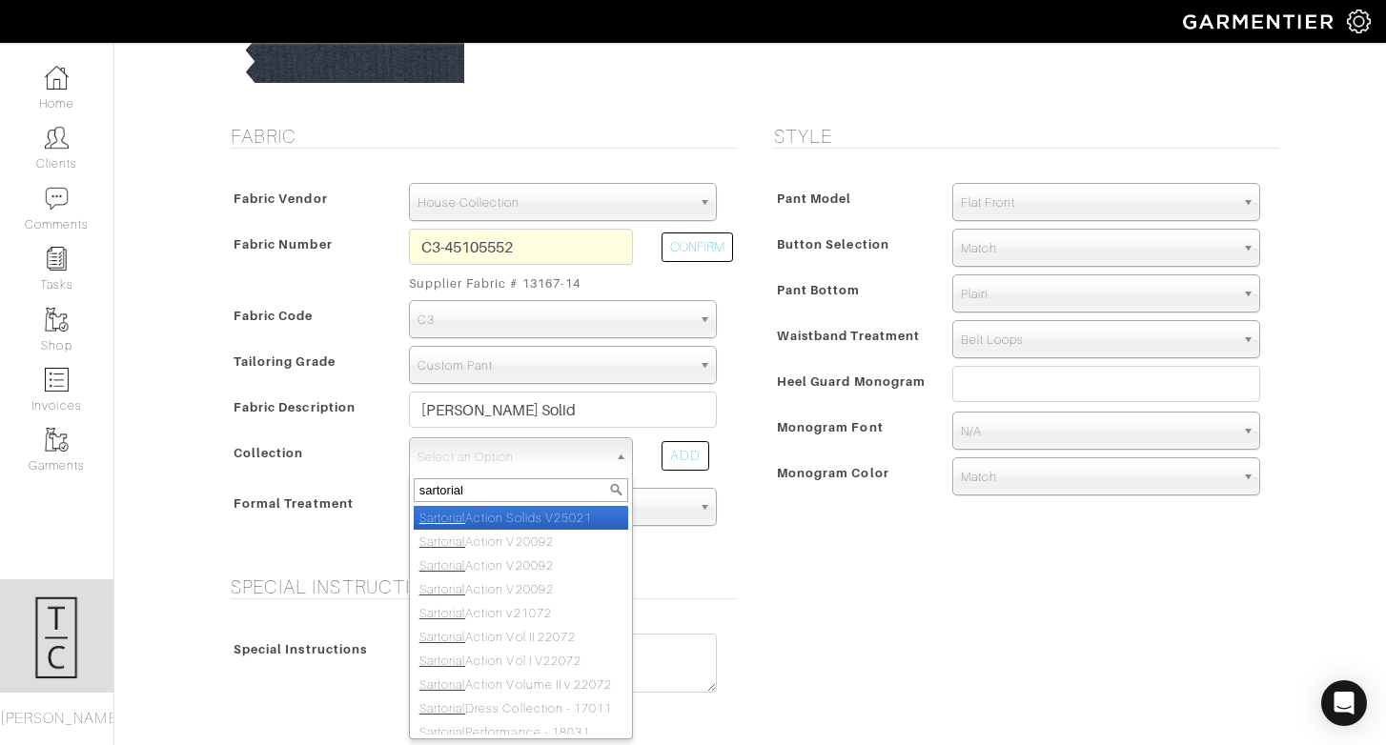
type input "sartorial"
click at [572, 522] on li "Sartorial Action Solids V25021" at bounding box center [521, 518] width 214 height 24
select select "1078"
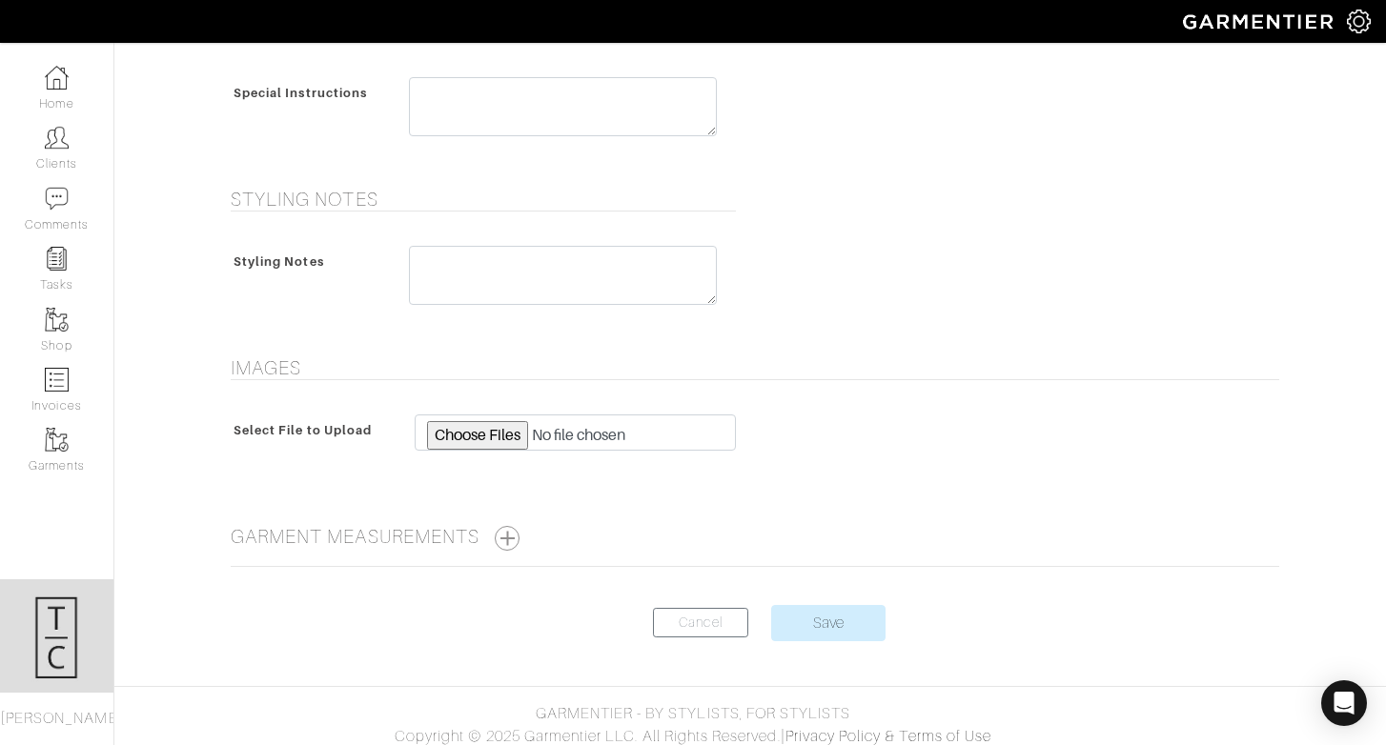
scroll to position [857, 0]
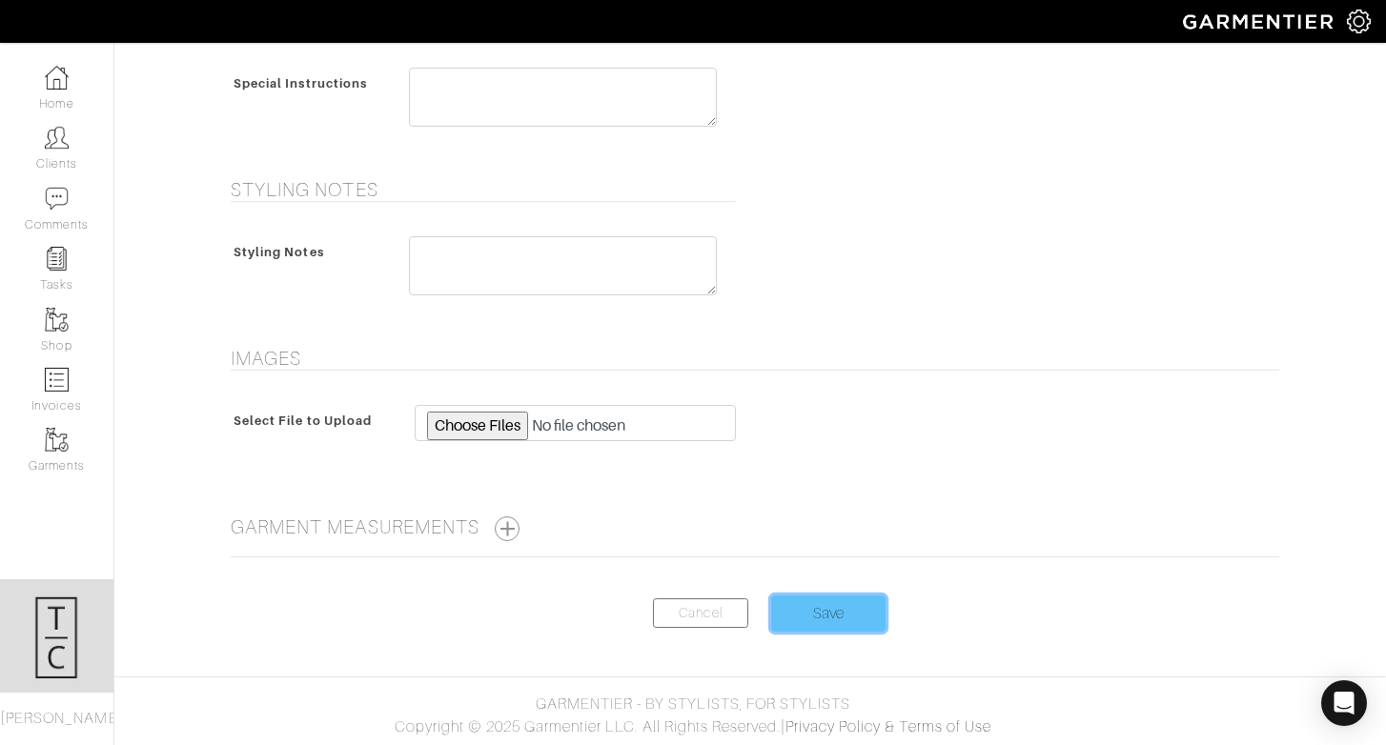
click at [826, 623] on input "Save" at bounding box center [828, 614] width 114 height 36
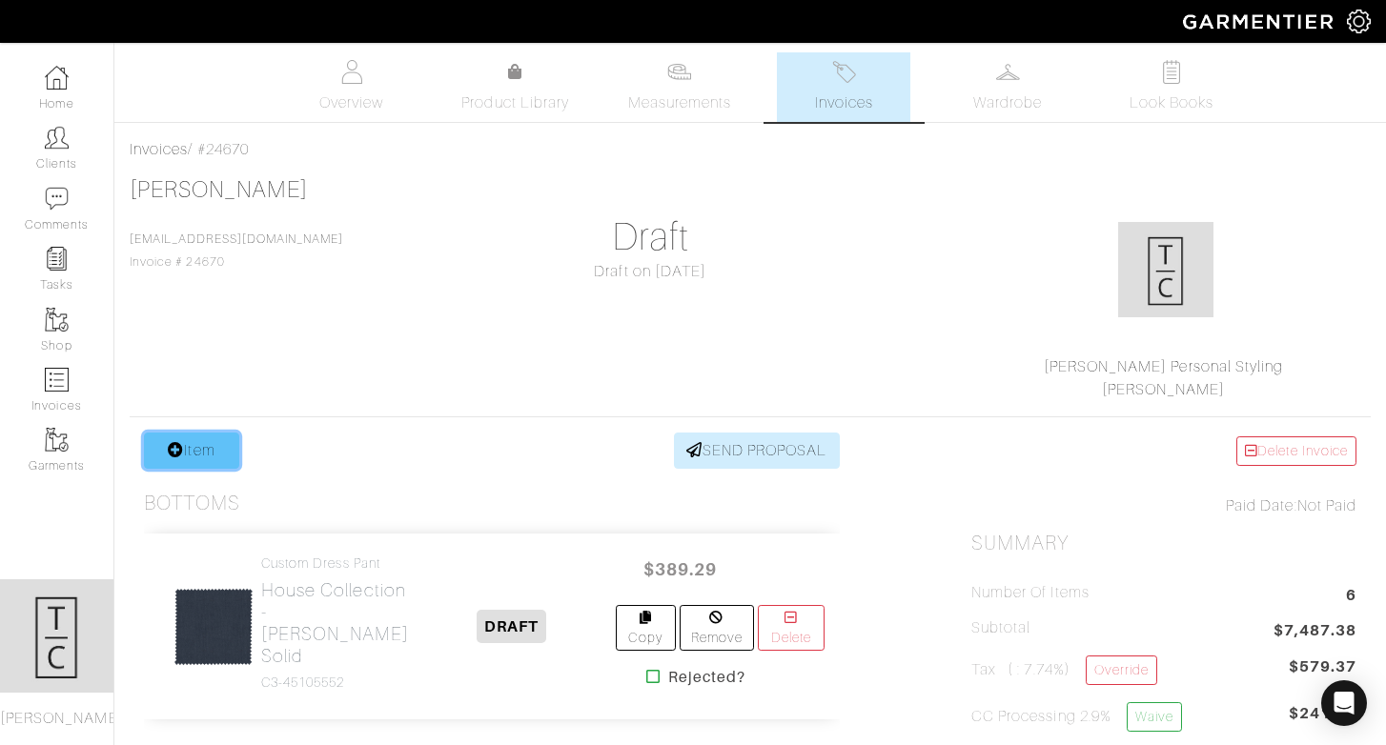
click at [198, 454] on link "Item" at bounding box center [191, 451] width 95 height 36
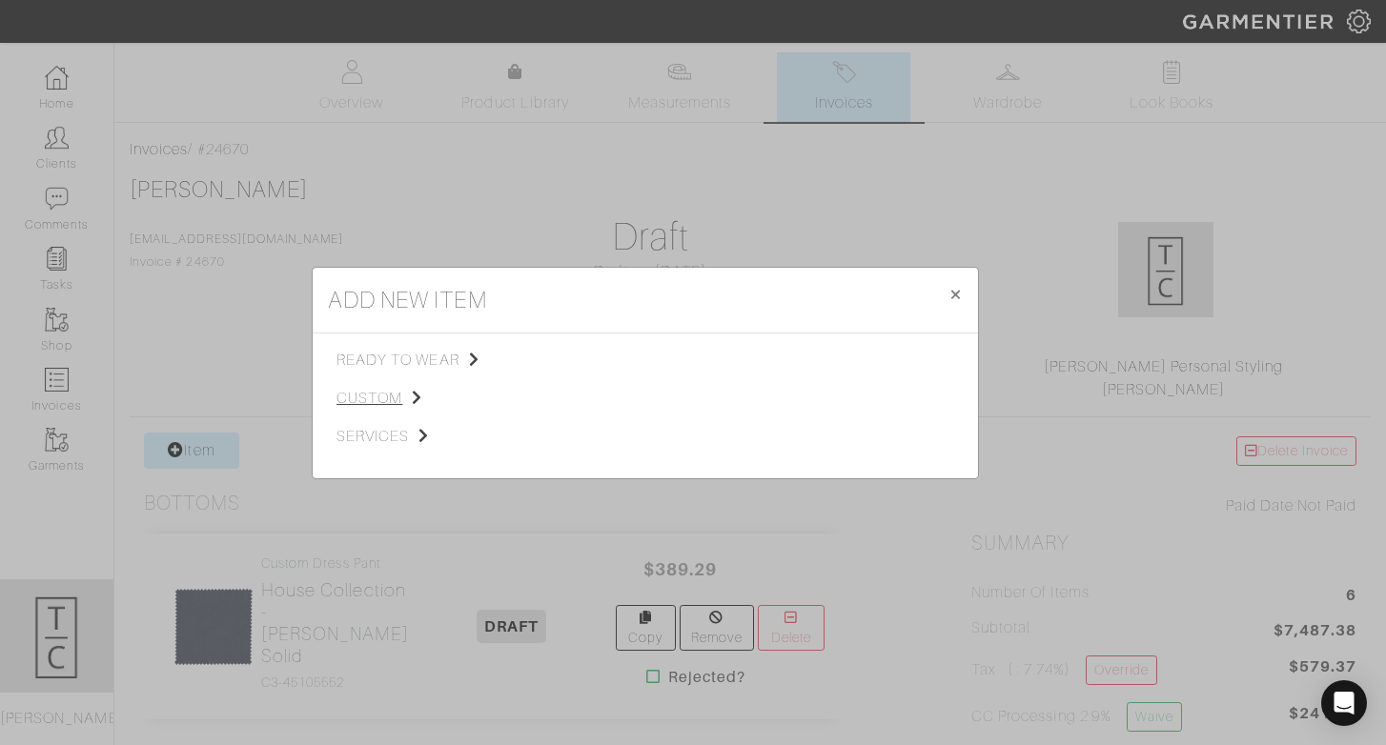
click at [379, 387] on span "custom" at bounding box center [432, 398] width 192 height 23
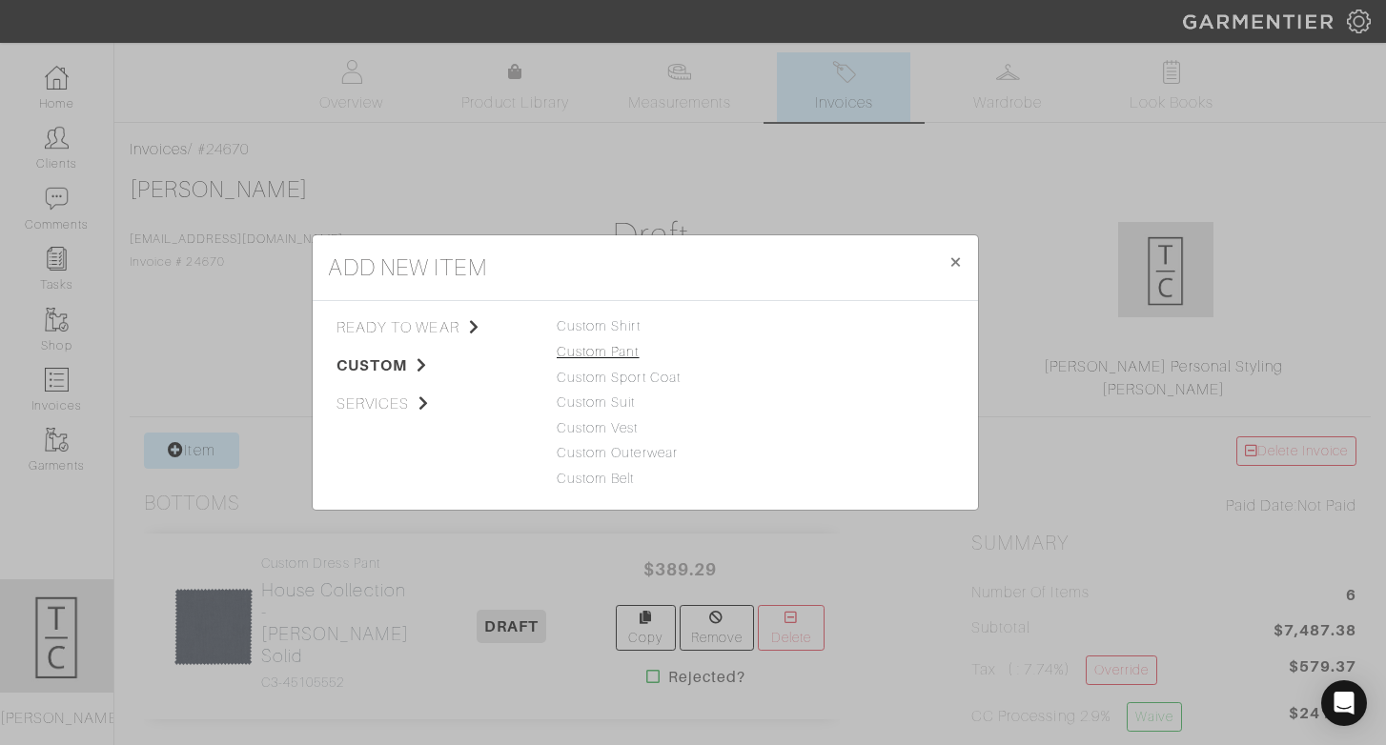
click at [621, 353] on link "Custom Pant" at bounding box center [598, 351] width 83 height 15
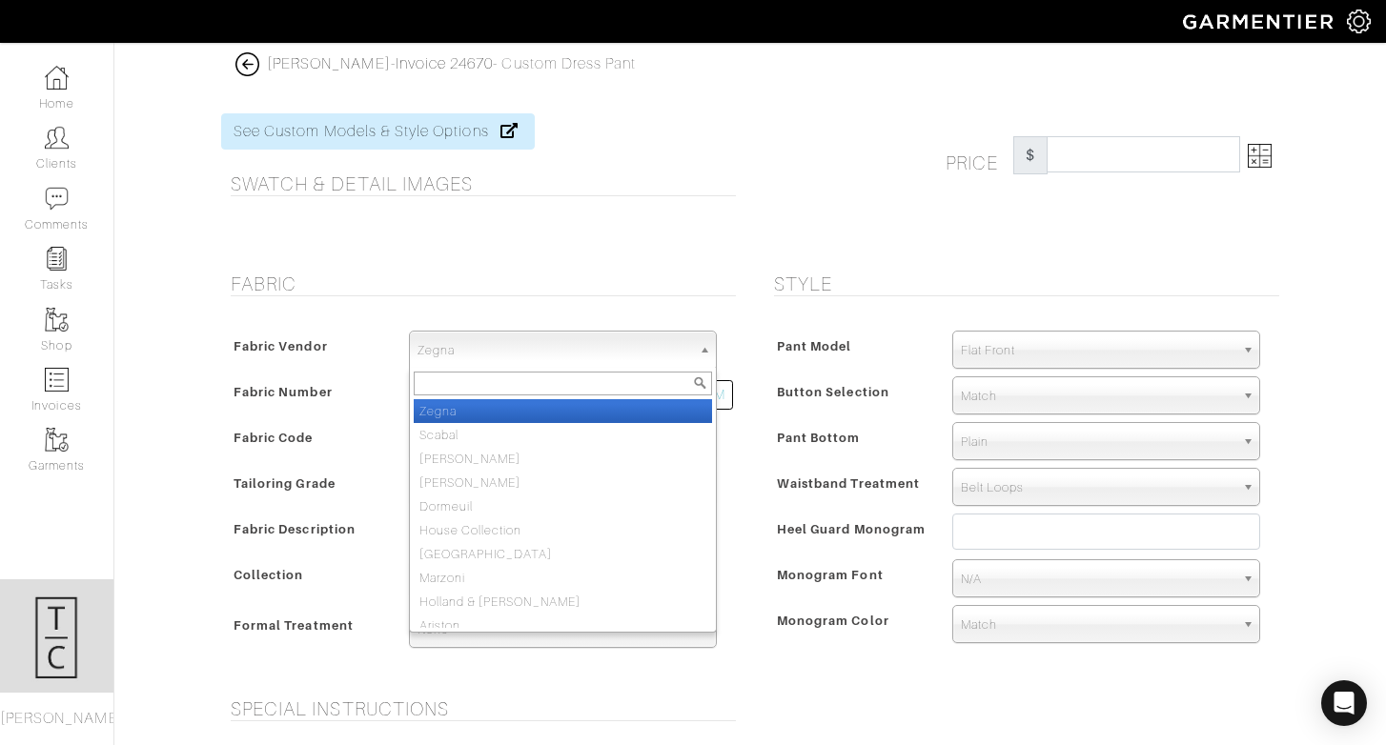
click at [606, 344] on span "Zegna" at bounding box center [554, 351] width 274 height 38
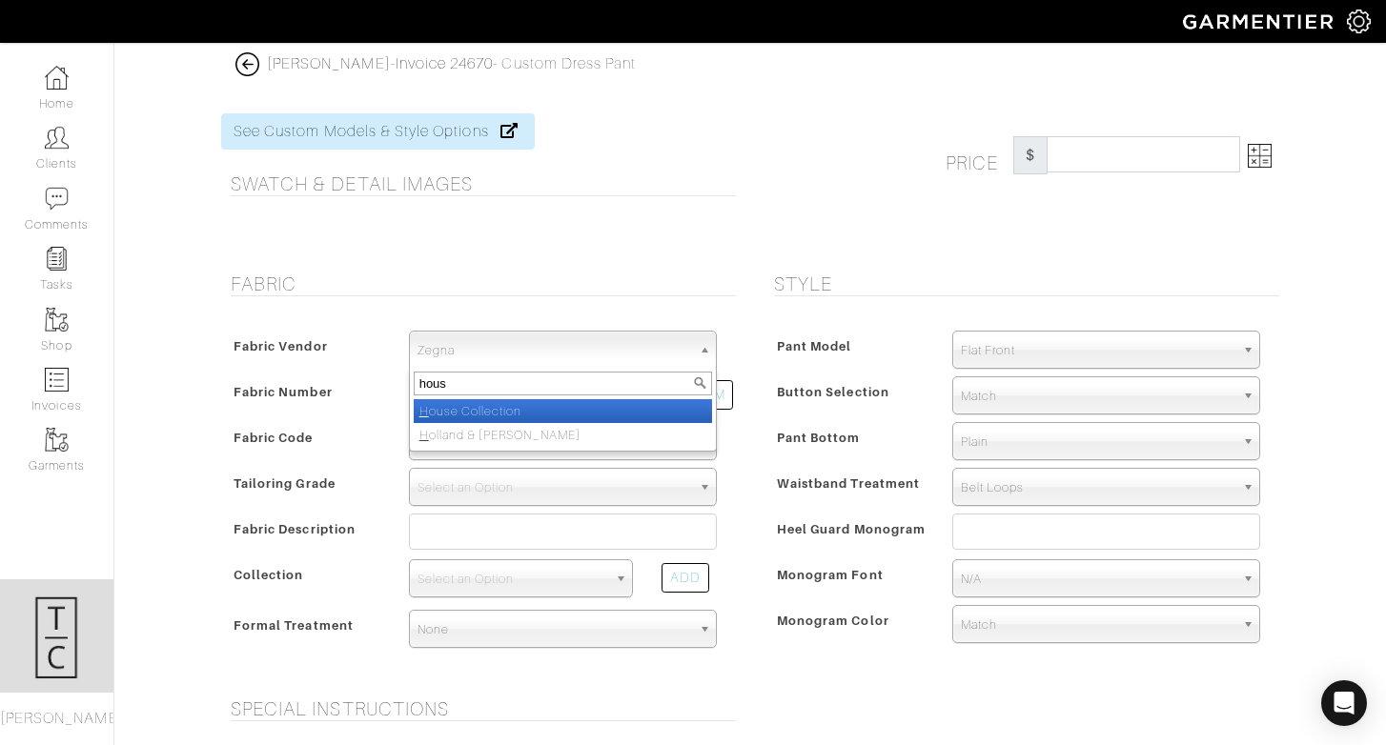
type input "house"
select select "75"
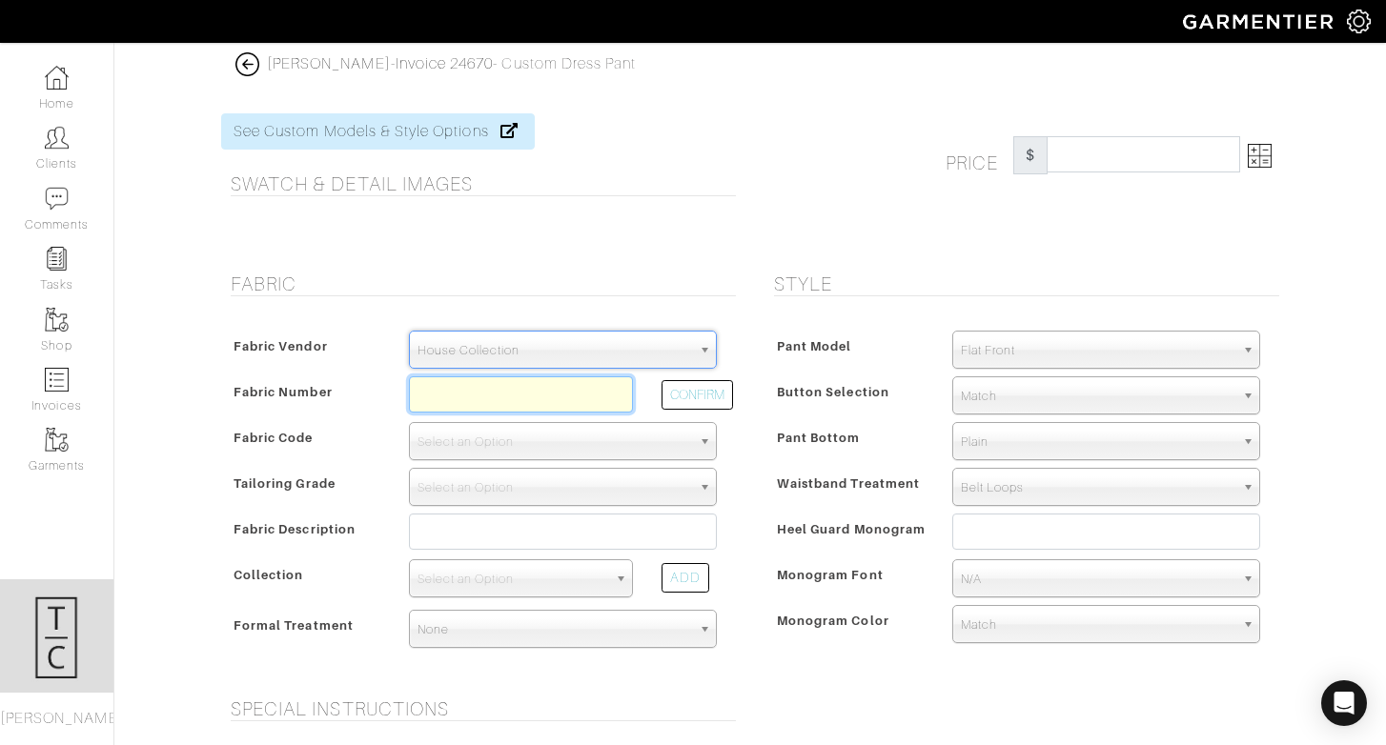
paste input "C3-45105539"
click at [551, 398] on input "C3-45105539" at bounding box center [521, 394] width 224 height 36
type input "C3-45105542"
select select "498"
type input "DK Khaki Solid"
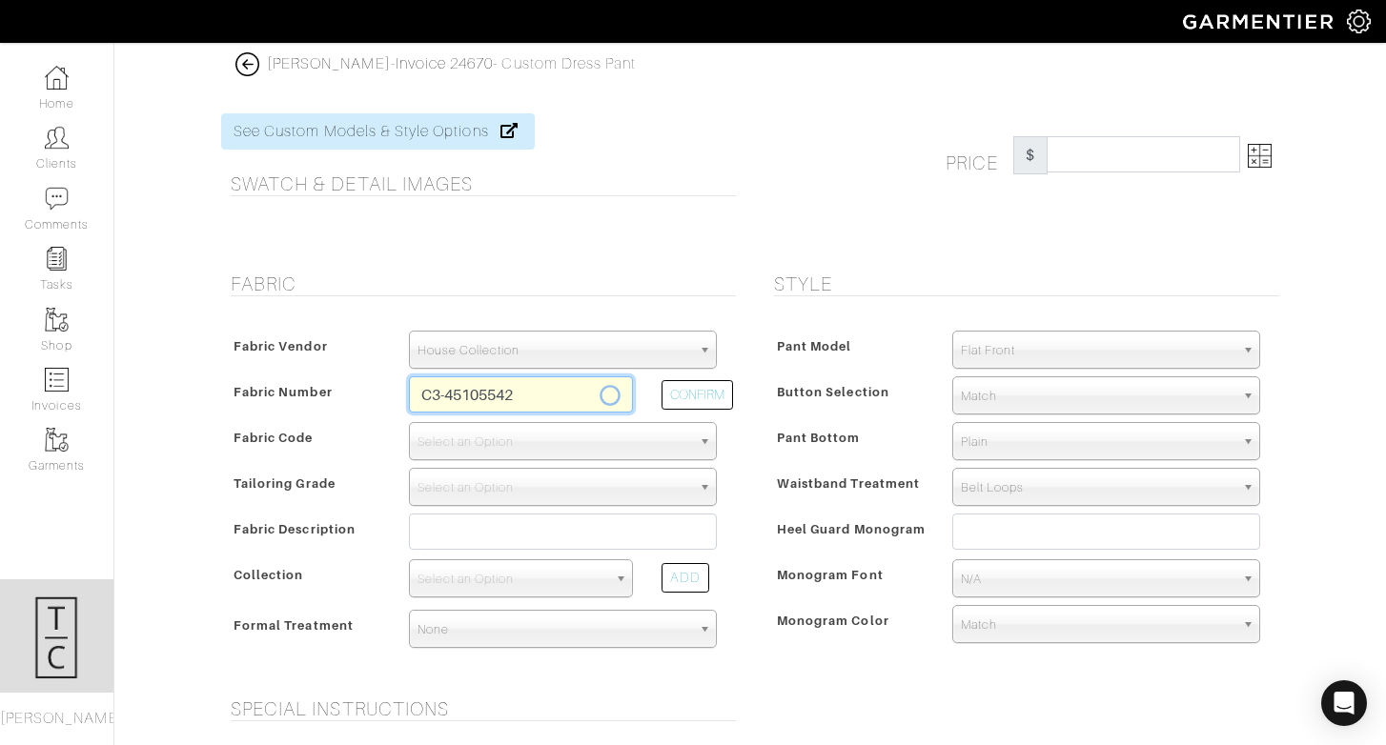
select select
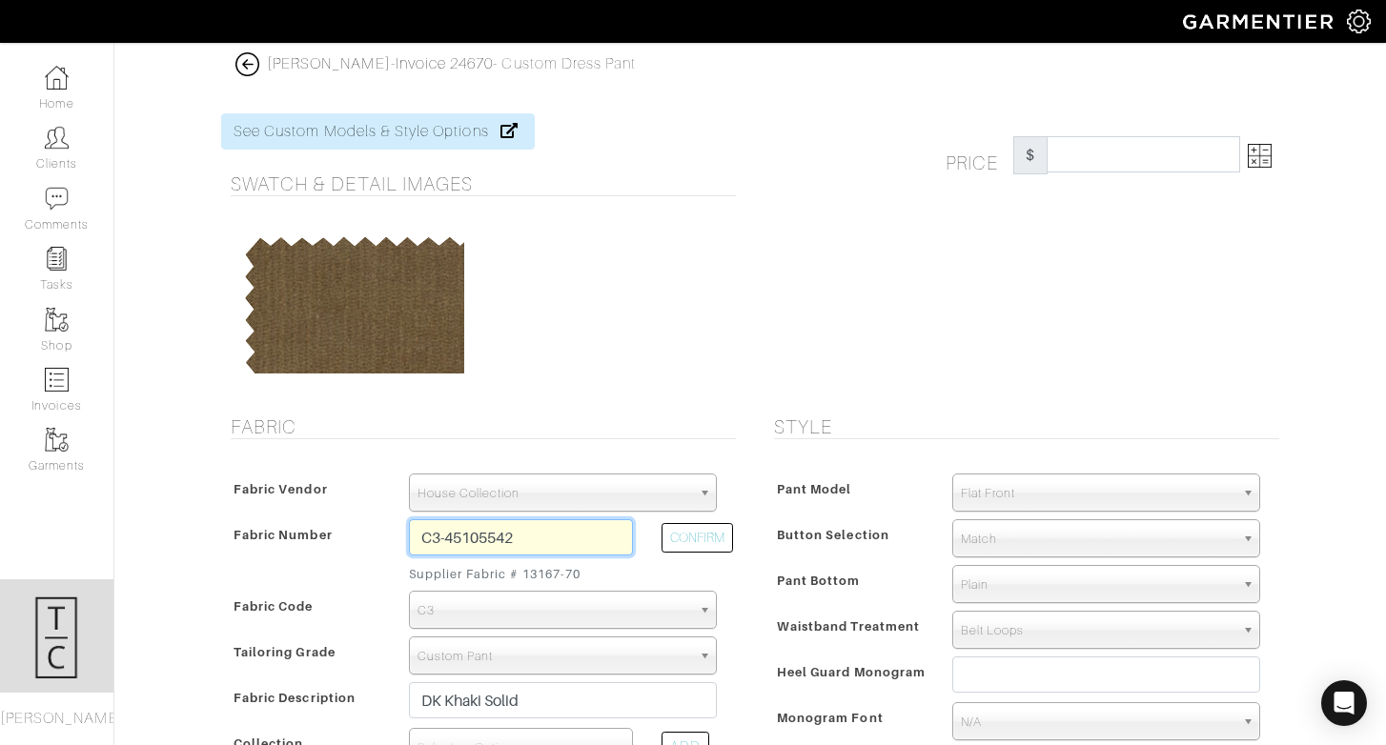
type input "389.29"
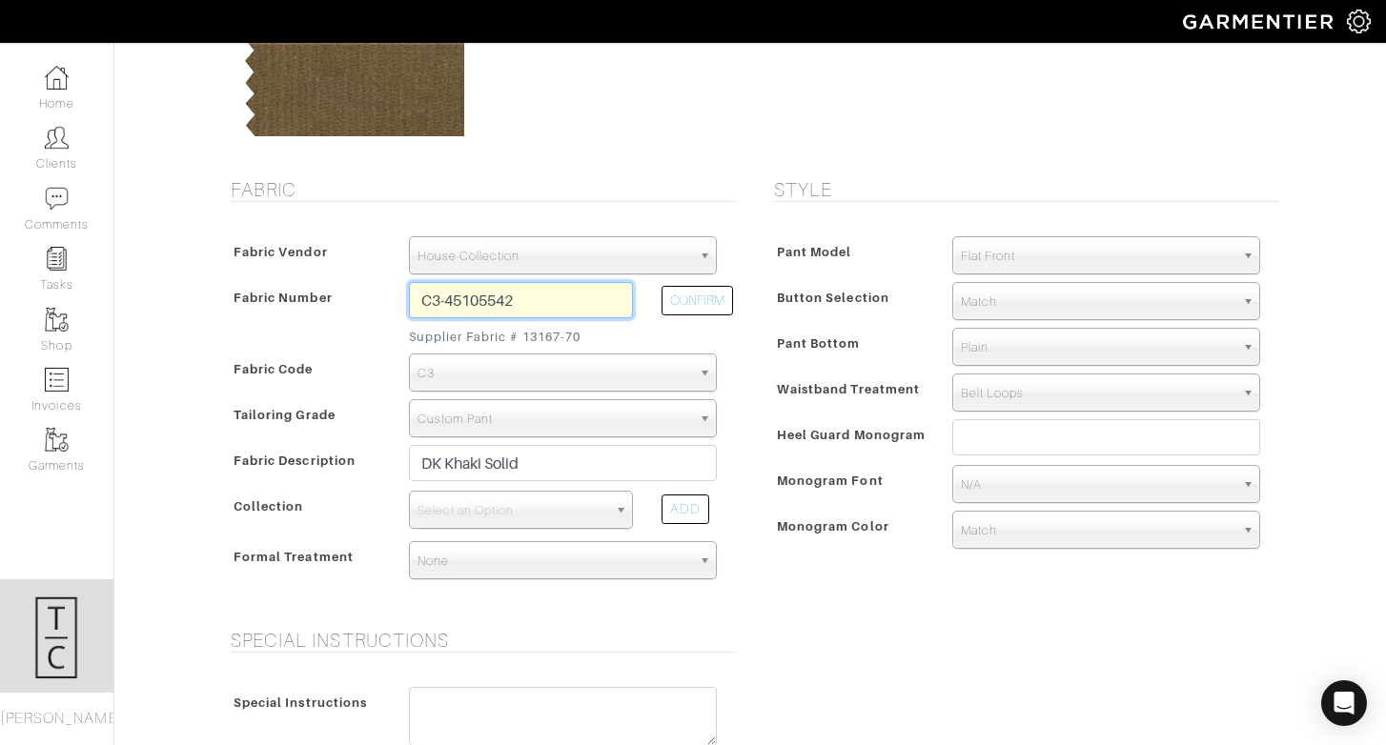
scroll to position [252, 0]
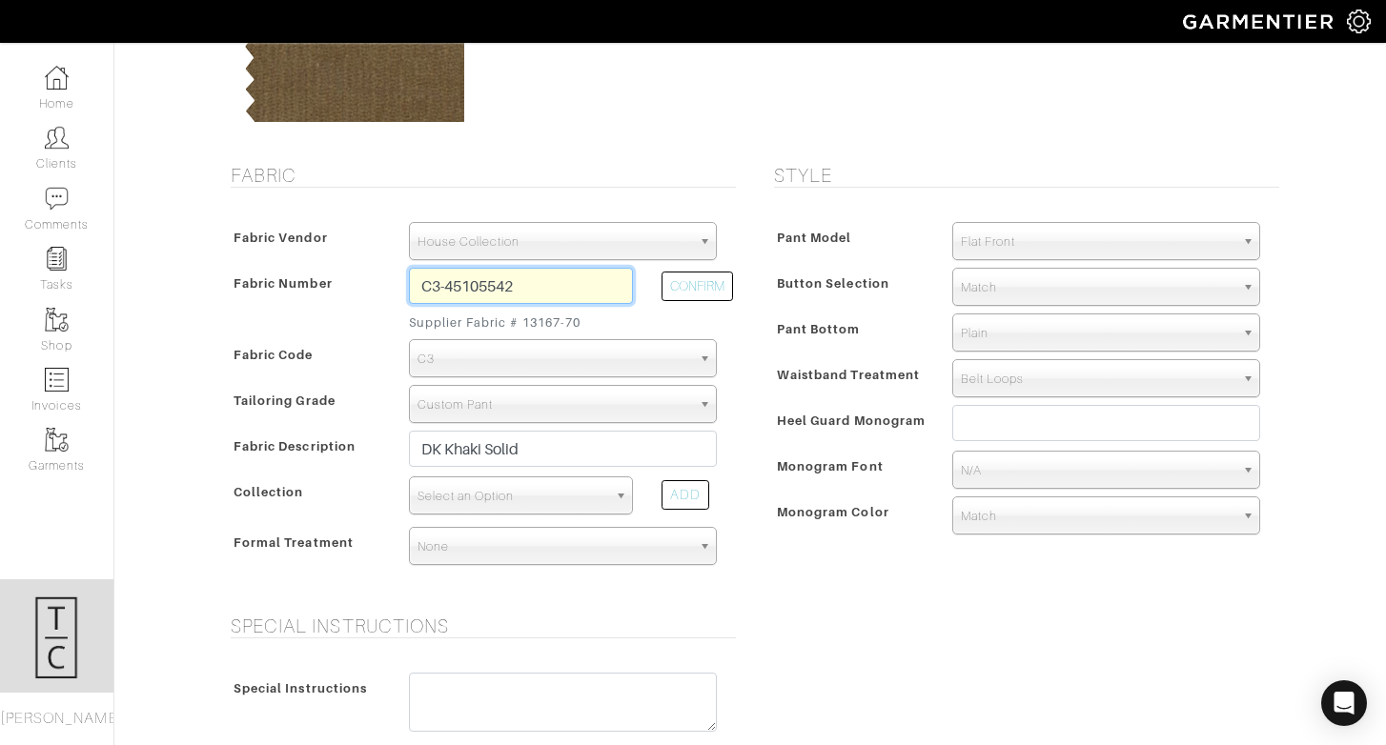
type input "C3-45105542"
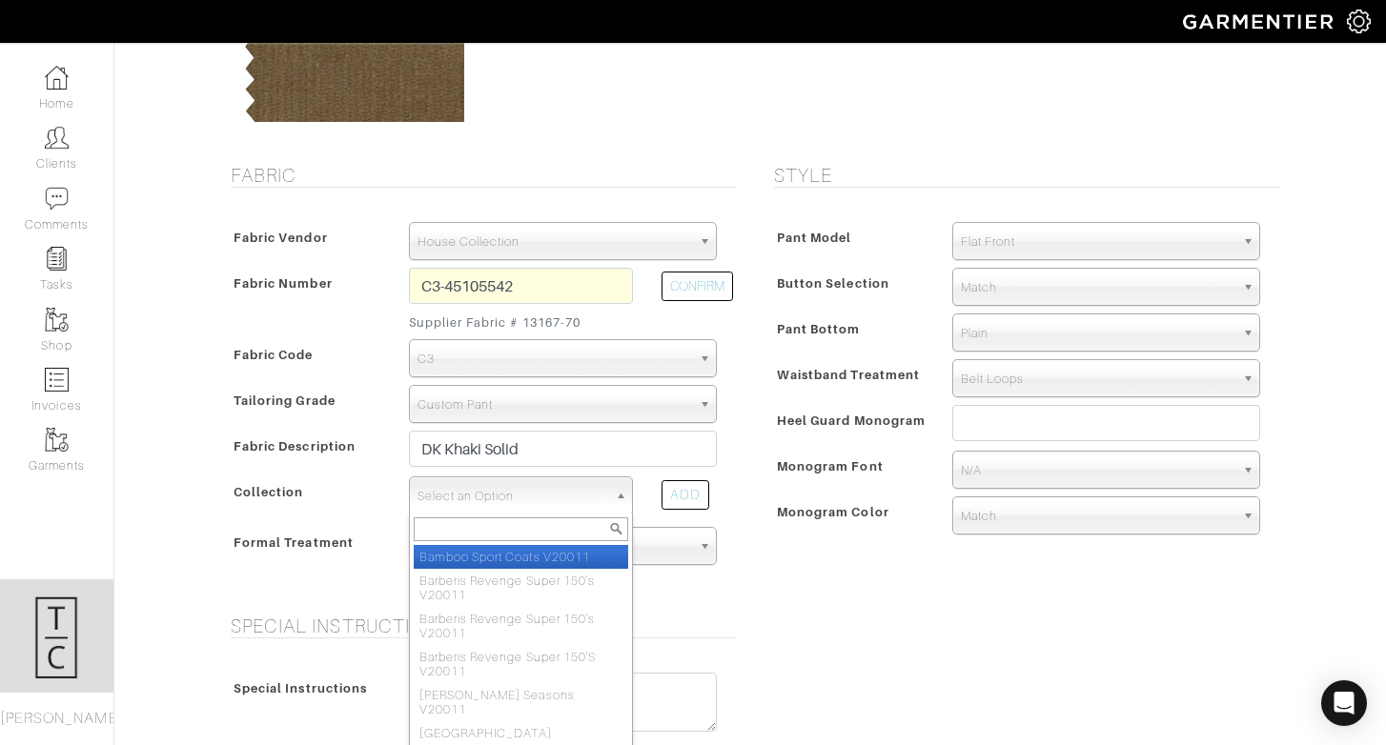
click at [547, 488] on span "Select an Option" at bounding box center [512, 496] width 190 height 38
type input "sartori"
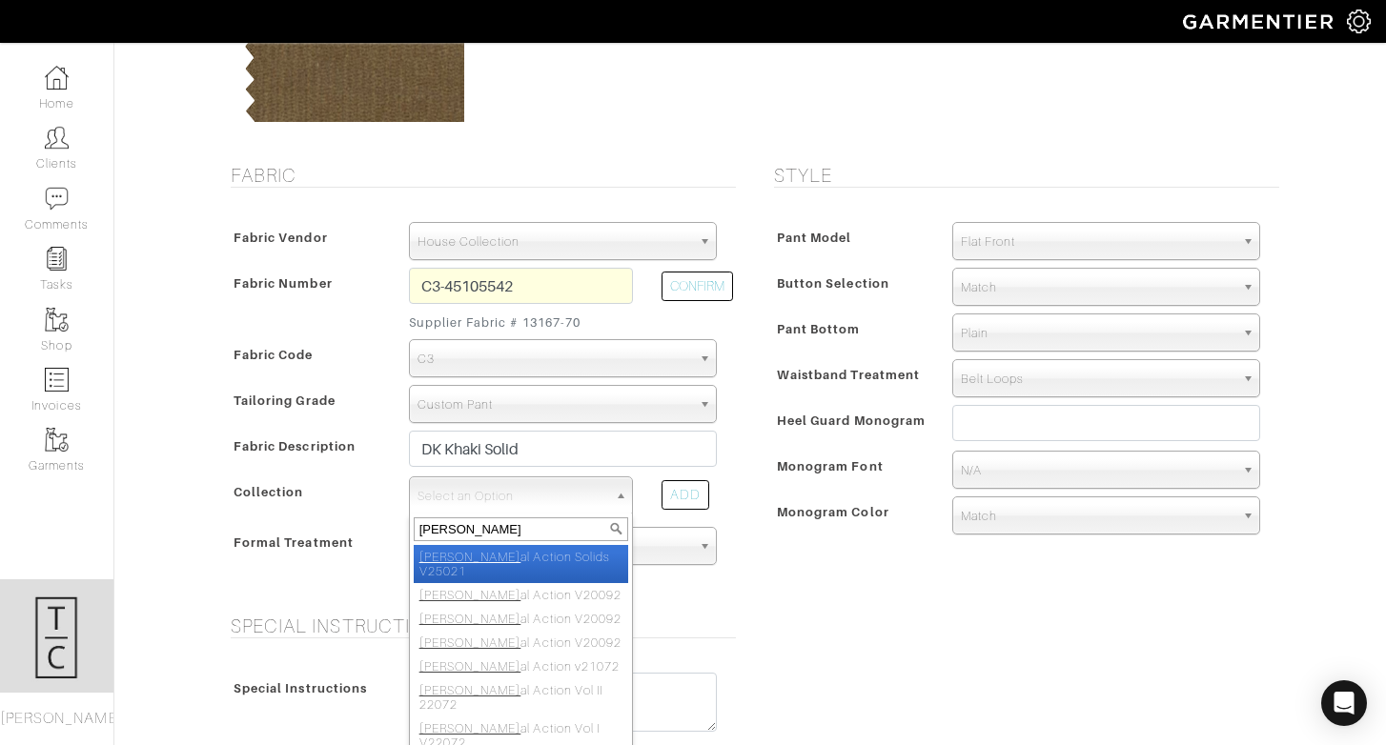
select select "1078"
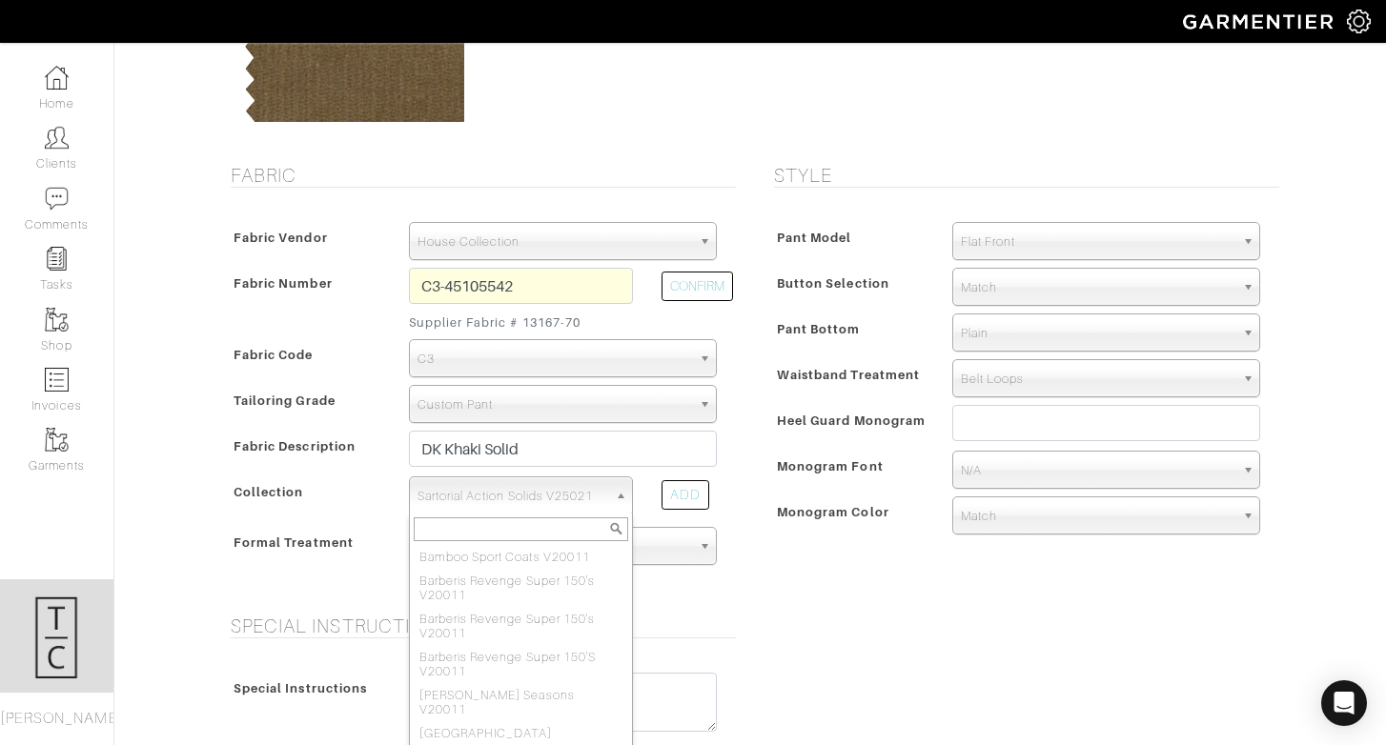
scroll to position [3312, 0]
click at [484, 487] on span "Sartorial Action Solids V25021" at bounding box center [512, 496] width 190 height 38
type input "sar"
click at [565, 676] on li "Sar torial Action Vol II 22072" at bounding box center [521, 676] width 214 height 24
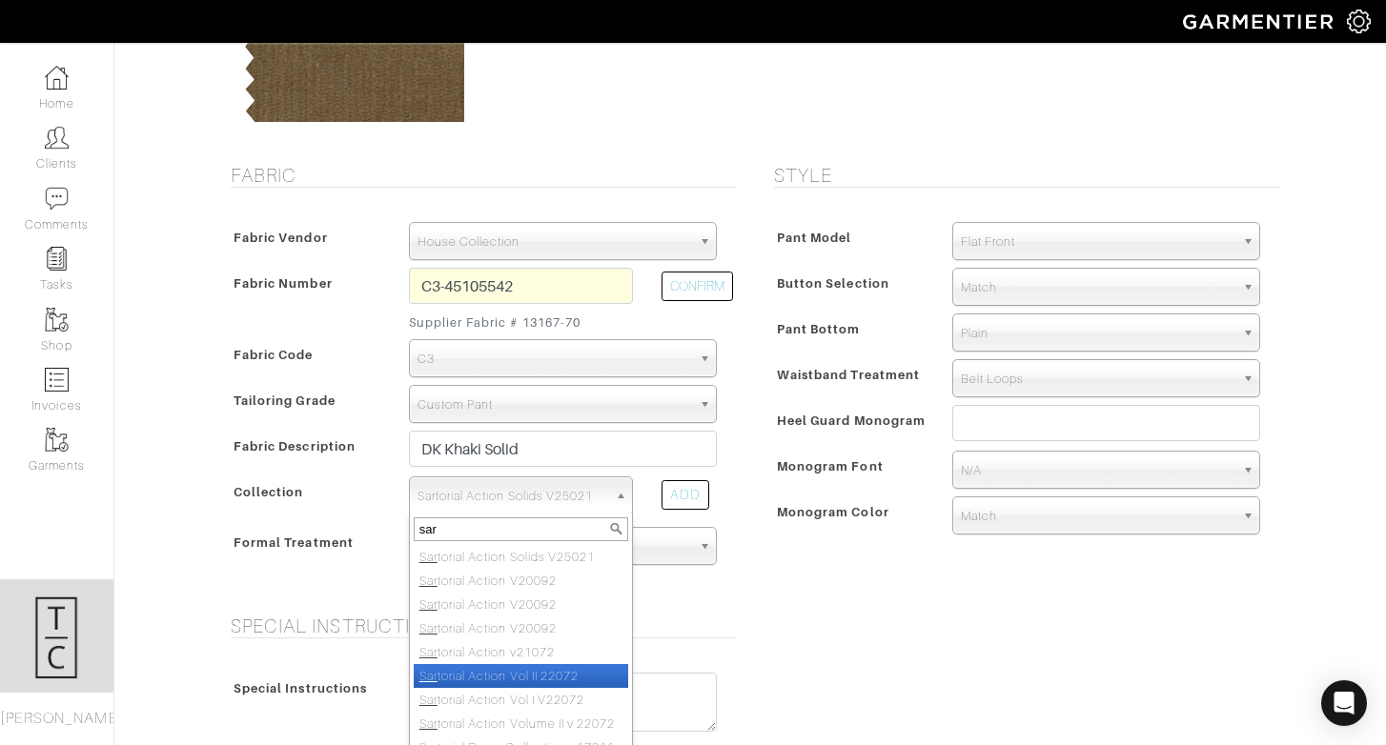
select select "752"
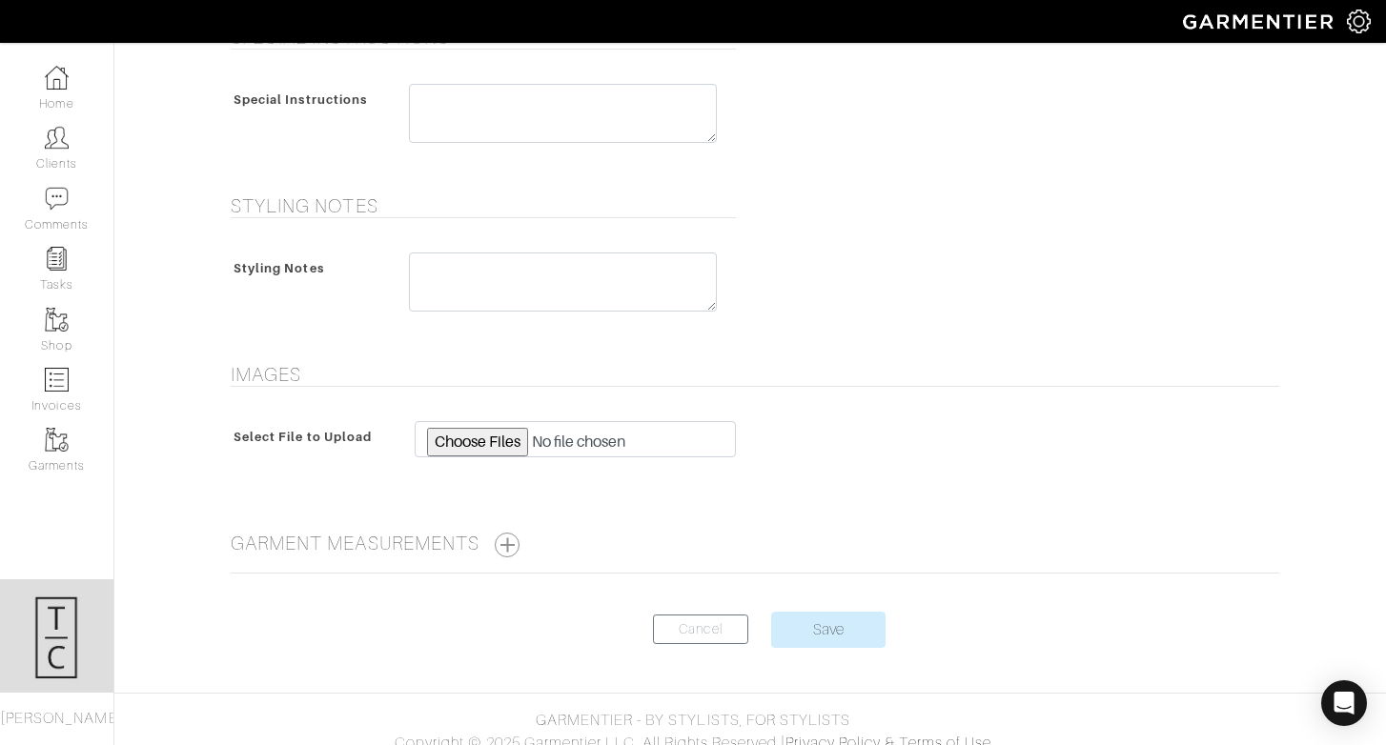
scroll to position [857, 0]
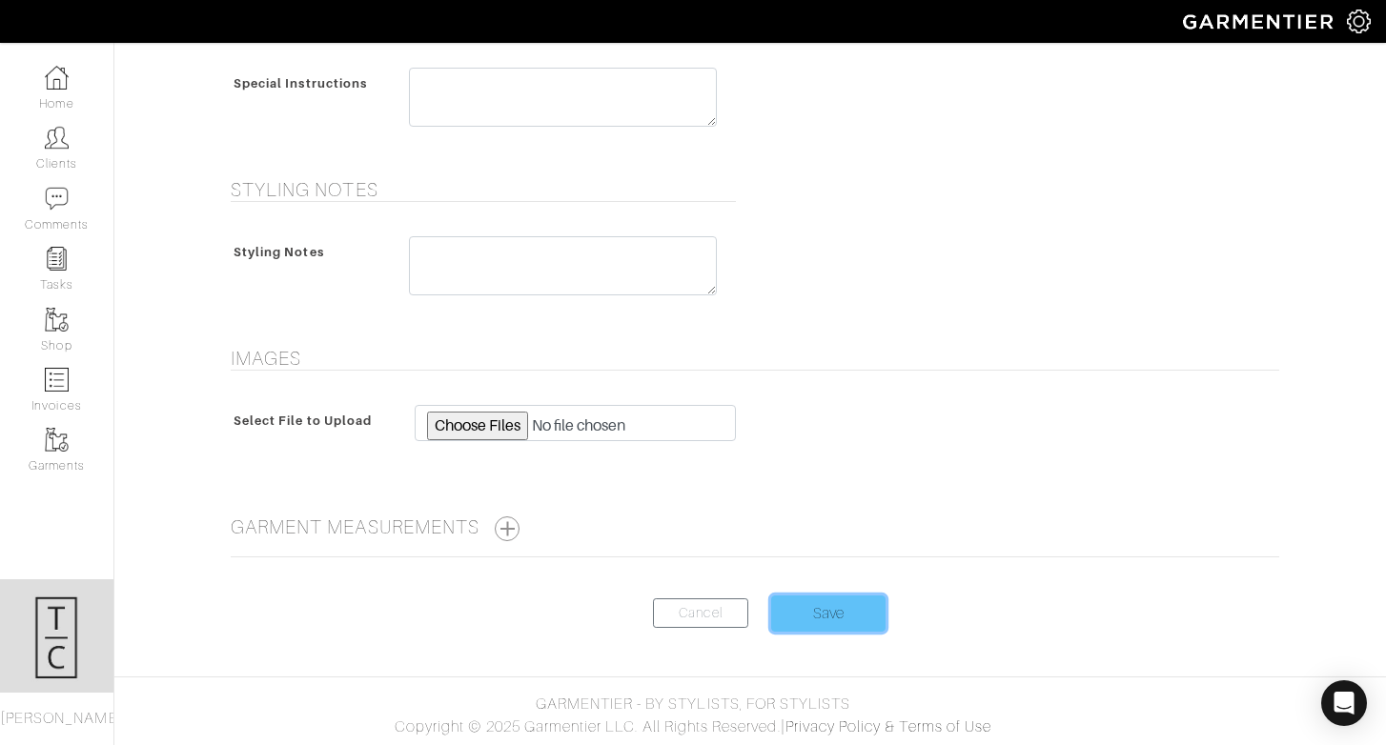
click at [813, 607] on input "Save" at bounding box center [828, 614] width 114 height 36
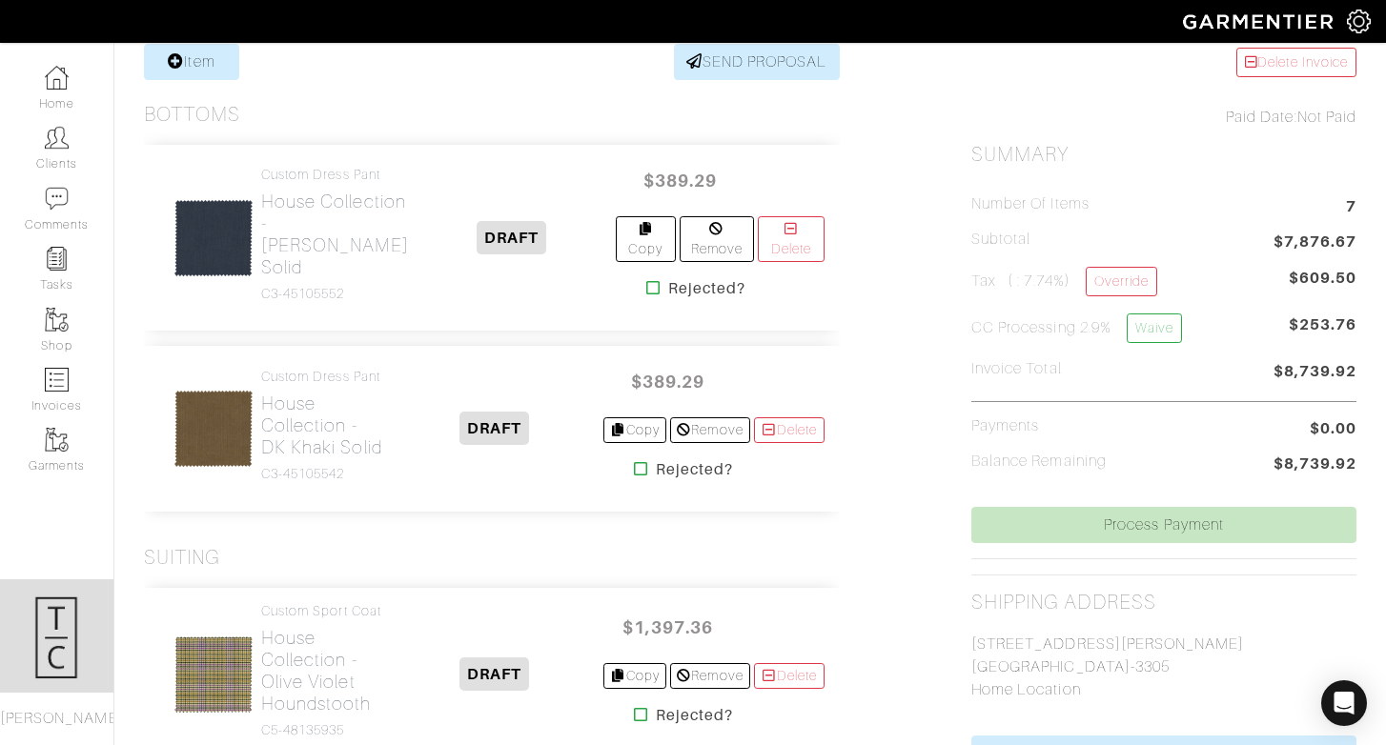
scroll to position [378, 0]
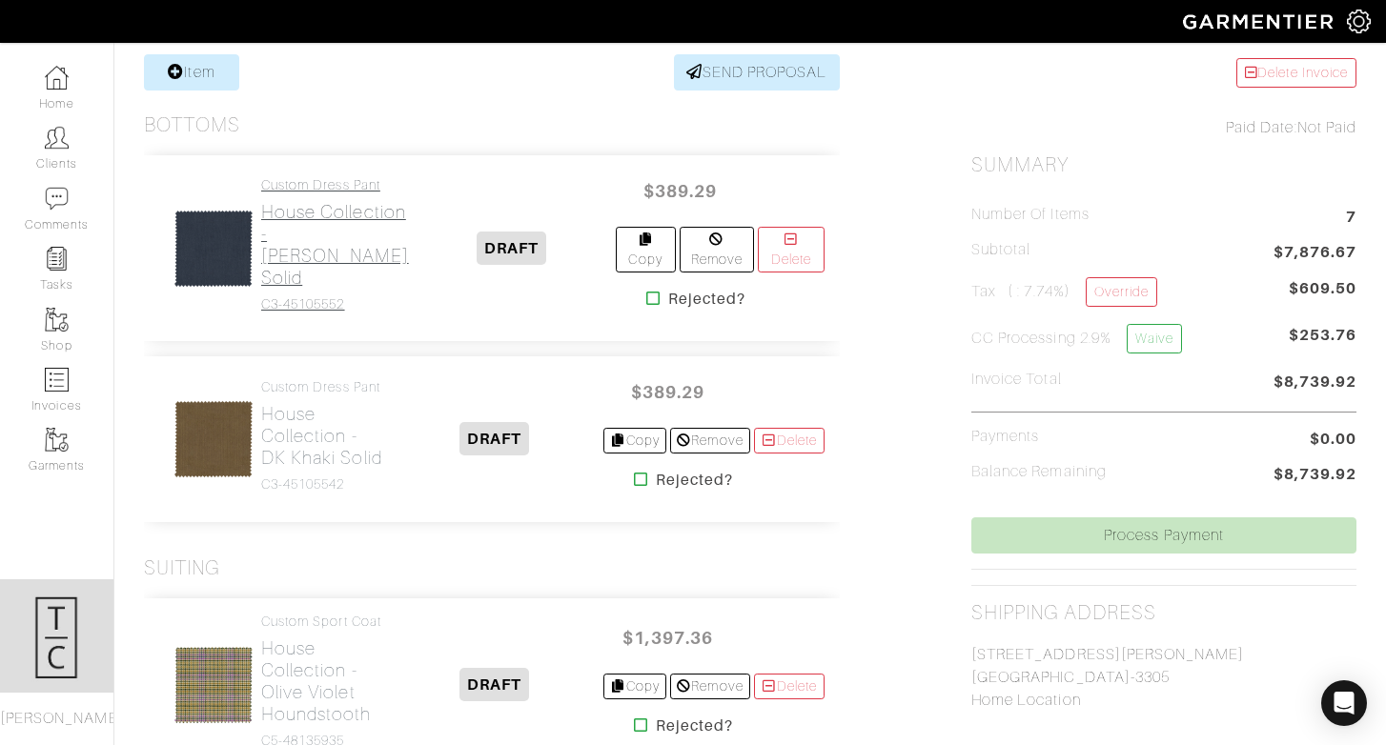
click at [339, 244] on h2 "House Collection - [PERSON_NAME] Solid" at bounding box center [335, 245] width 148 height 88
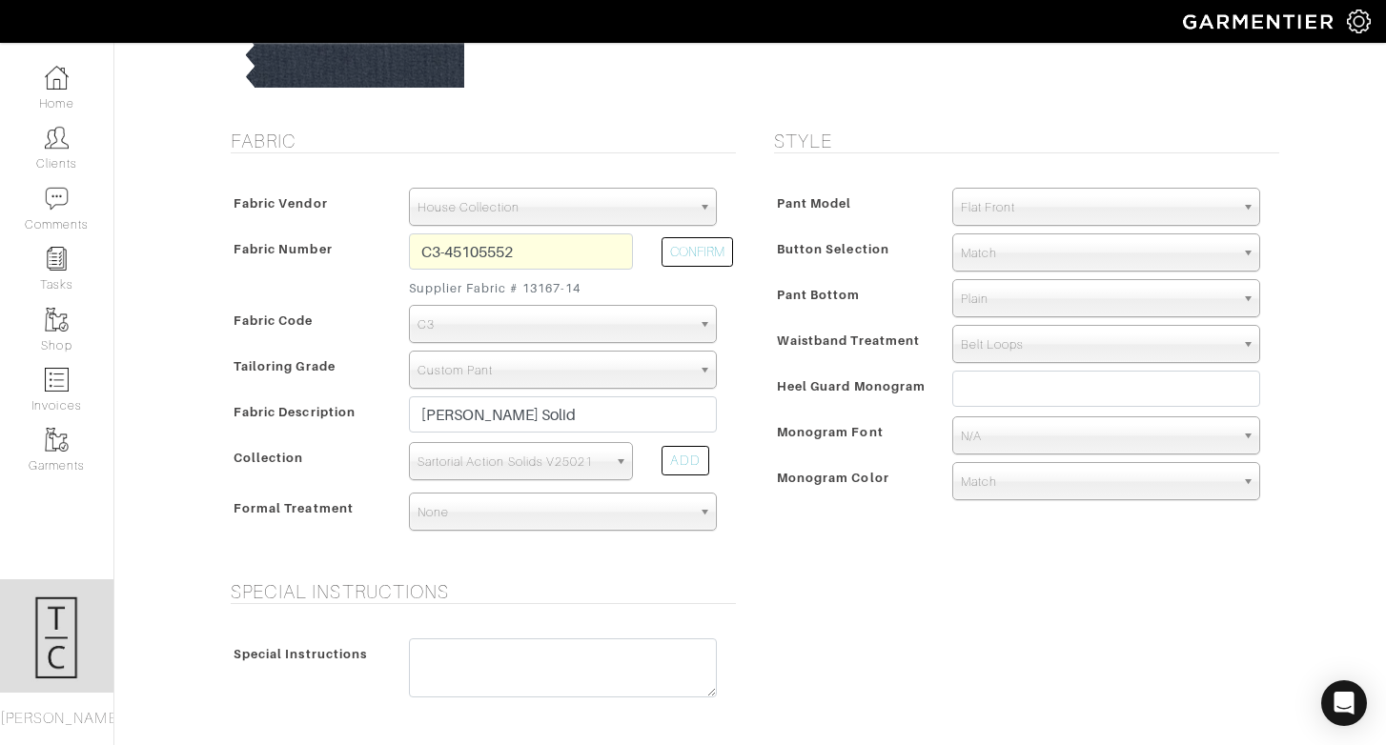
scroll to position [3312, 0]
click at [542, 469] on span "Sartorial Action Solids V25021" at bounding box center [512, 462] width 190 height 38
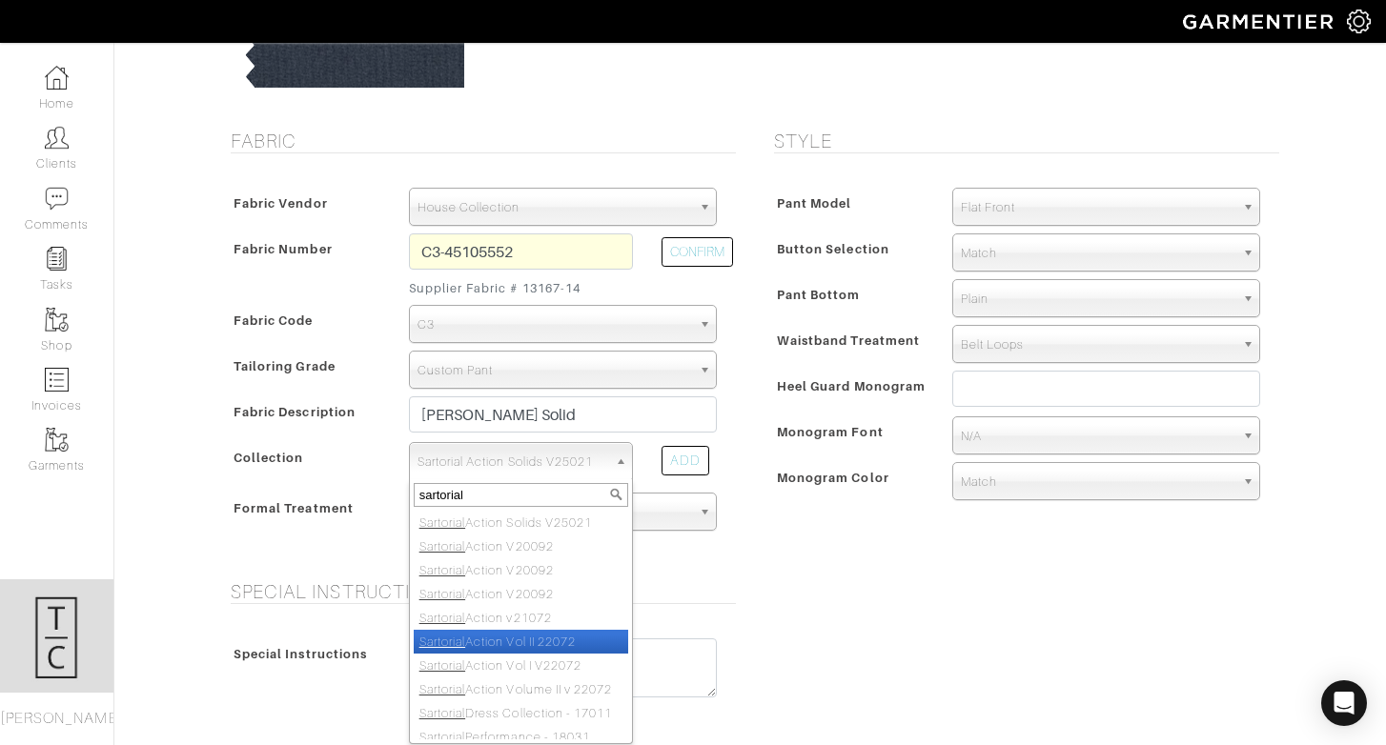
type input "sartorial"
click at [580, 647] on li "Sartorial Action Vol II 22072" at bounding box center [521, 642] width 214 height 24
select select "752"
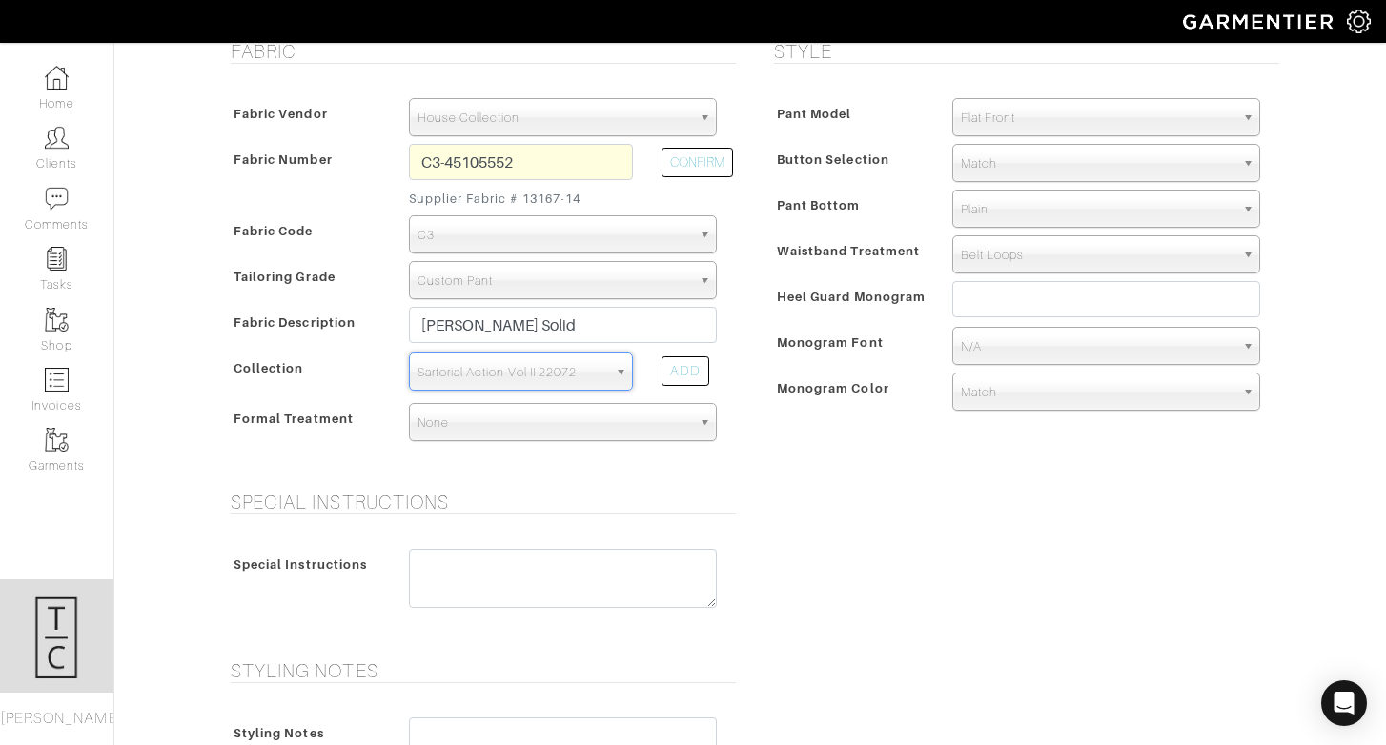
scroll to position [895, 0]
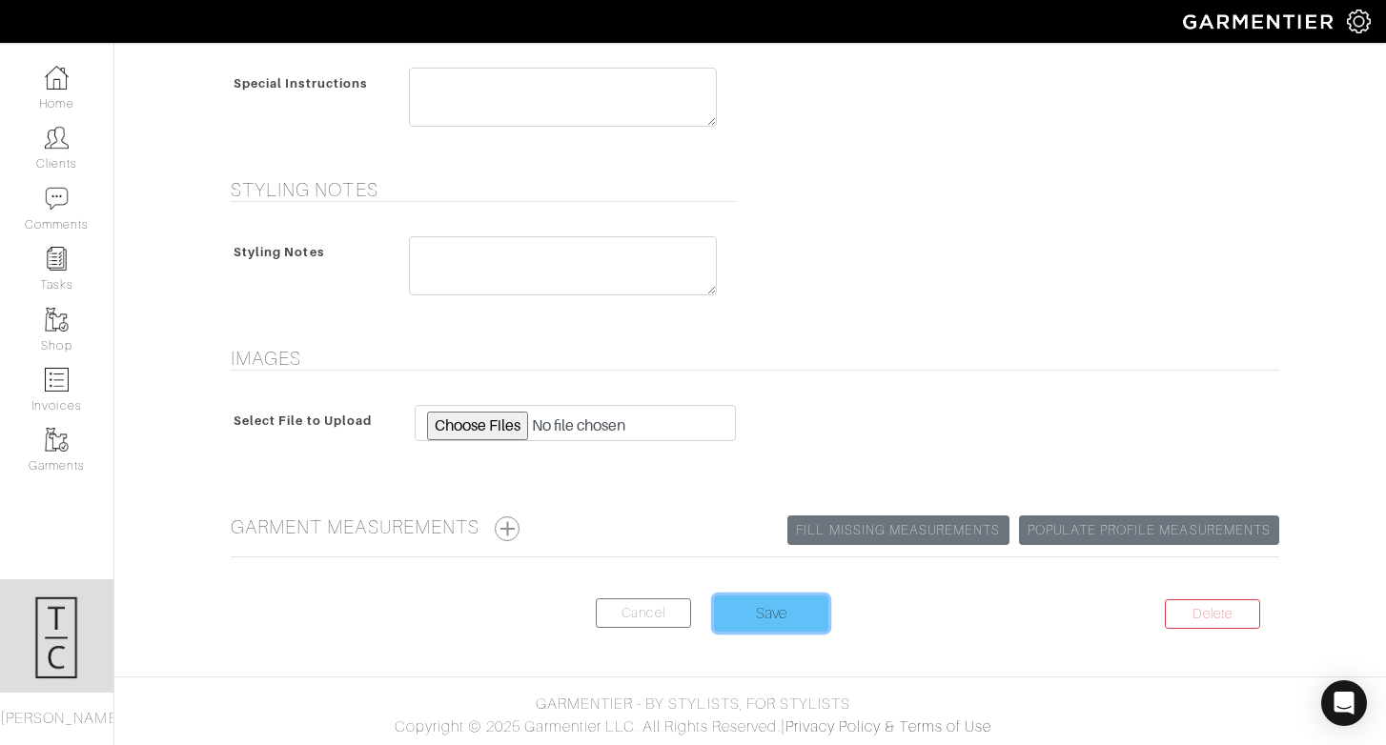
click at [769, 624] on input "Save" at bounding box center [771, 614] width 114 height 36
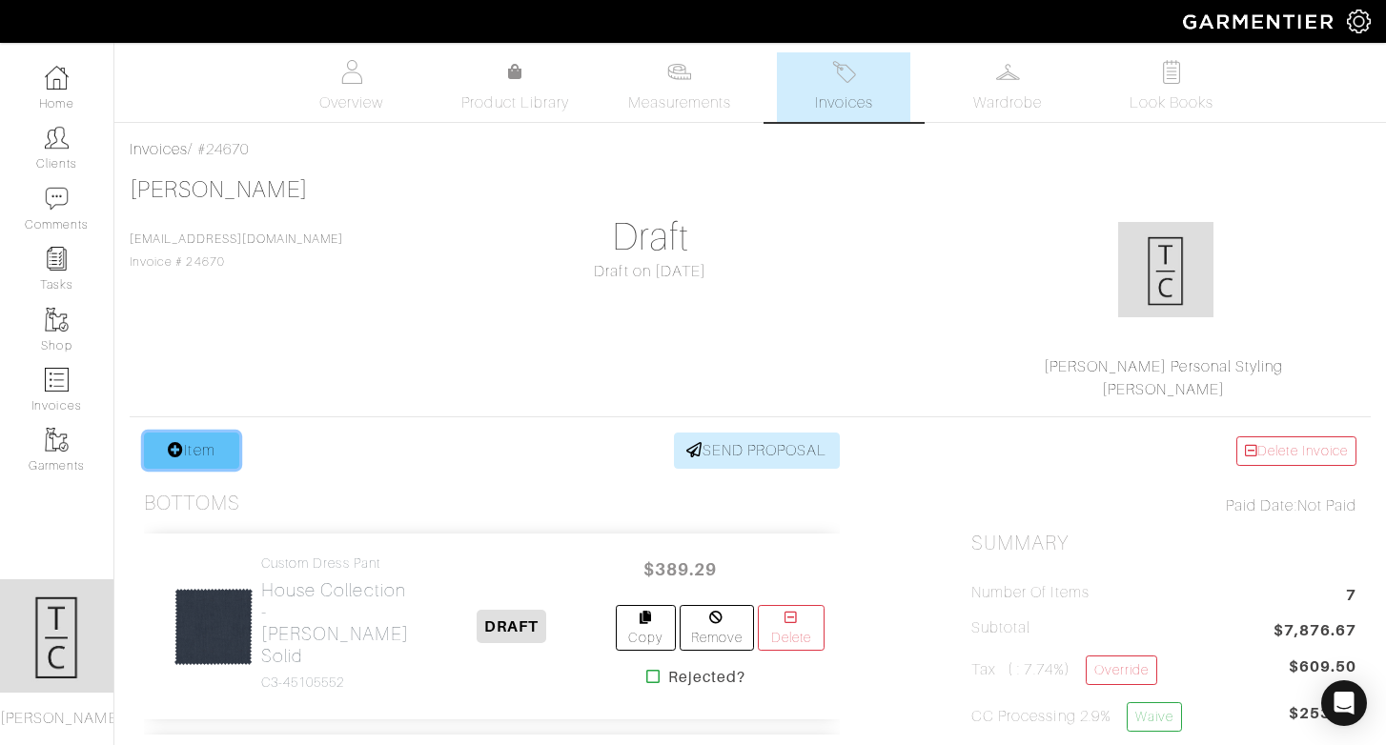
click at [212, 450] on link "Item" at bounding box center [191, 451] width 95 height 36
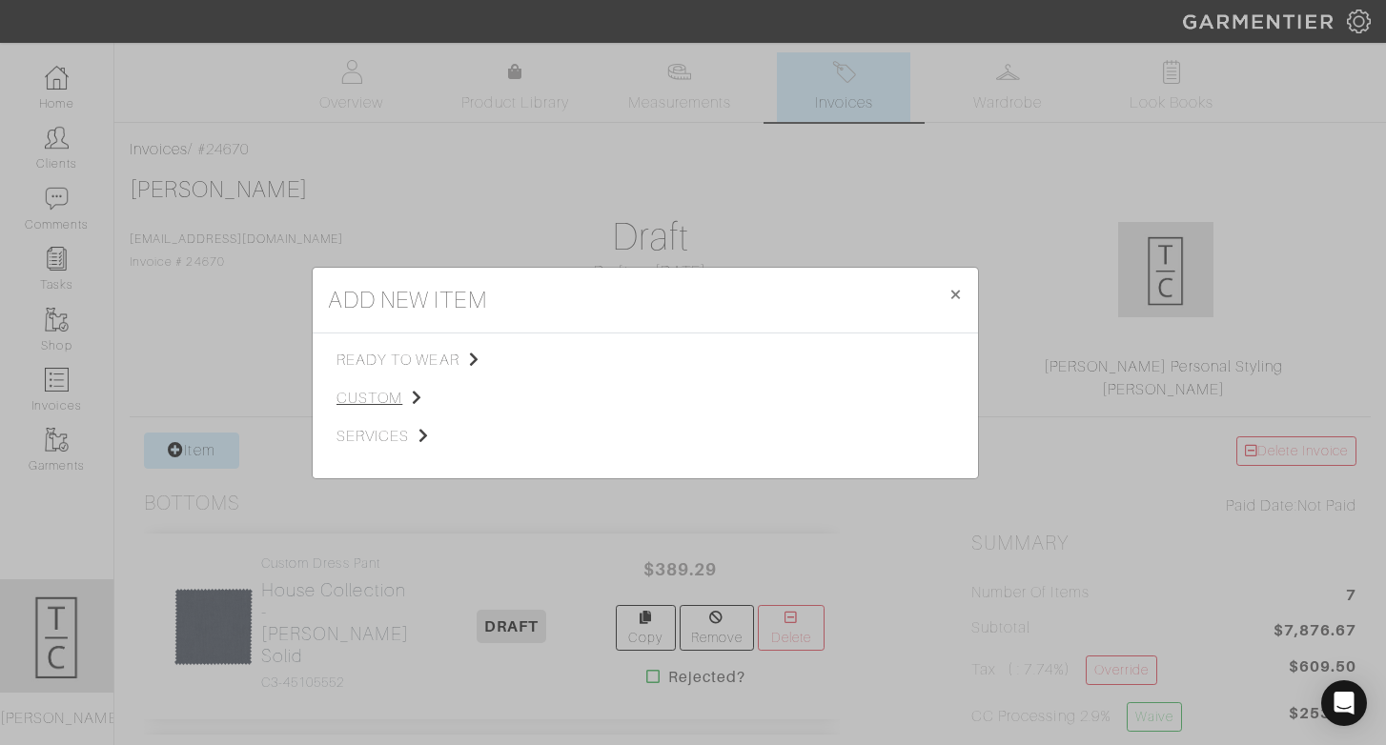
click at [366, 405] on span "custom" at bounding box center [432, 398] width 192 height 23
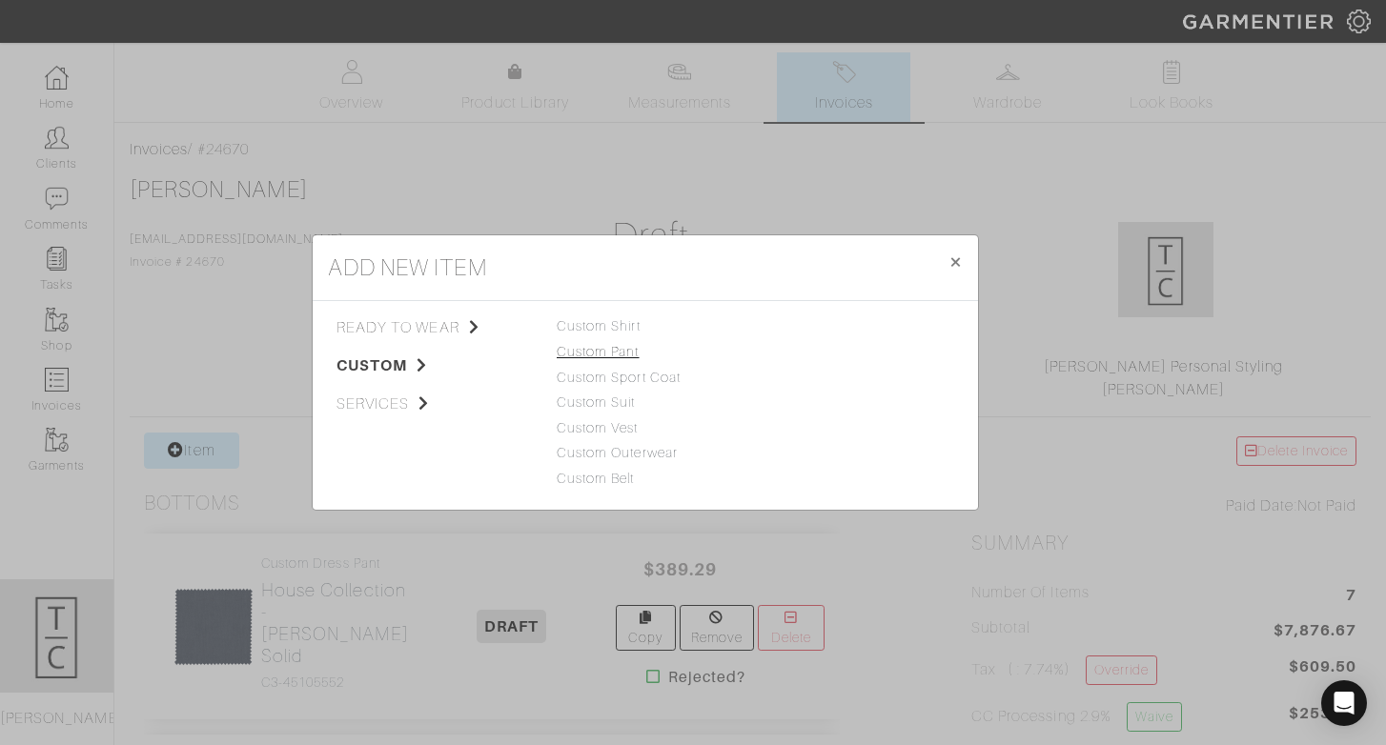
click at [624, 355] on link "Custom Pant" at bounding box center [598, 351] width 83 height 15
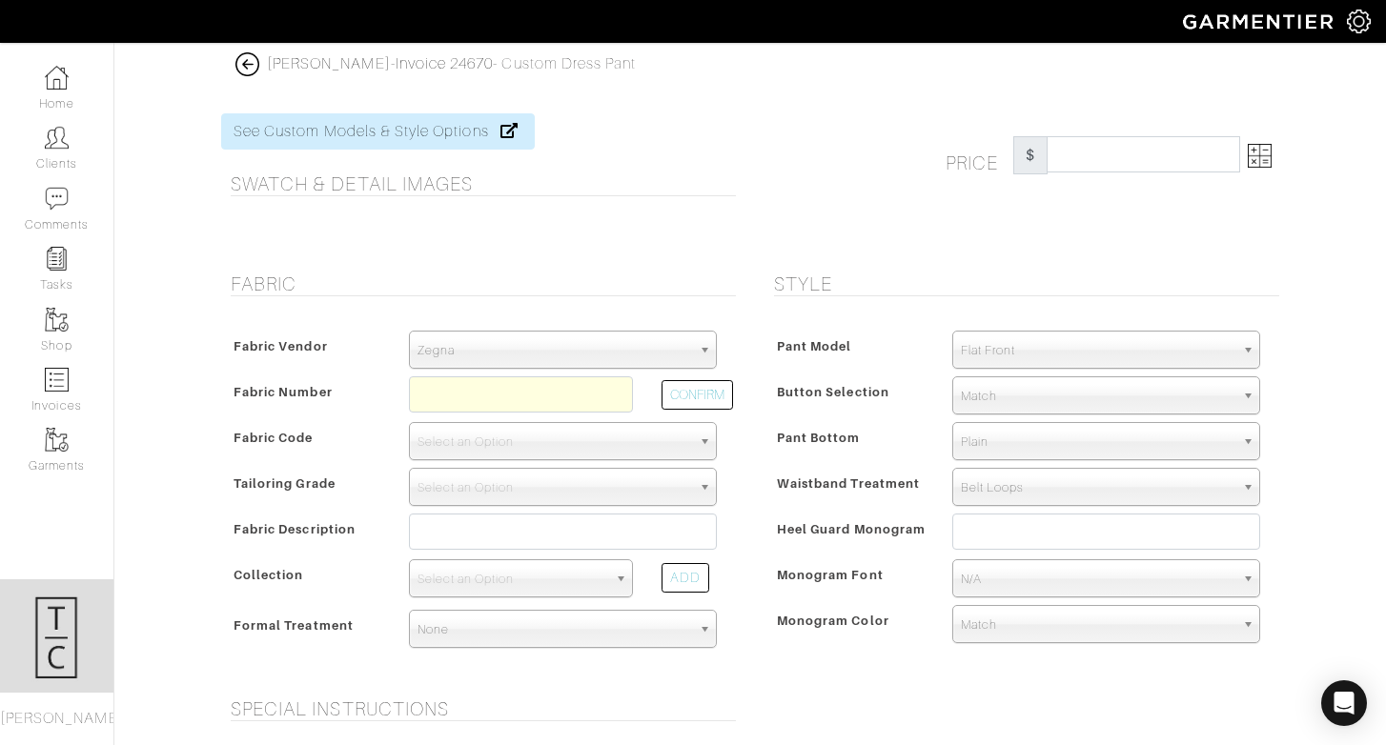
click at [624, 355] on span "Zegna" at bounding box center [554, 351] width 274 height 38
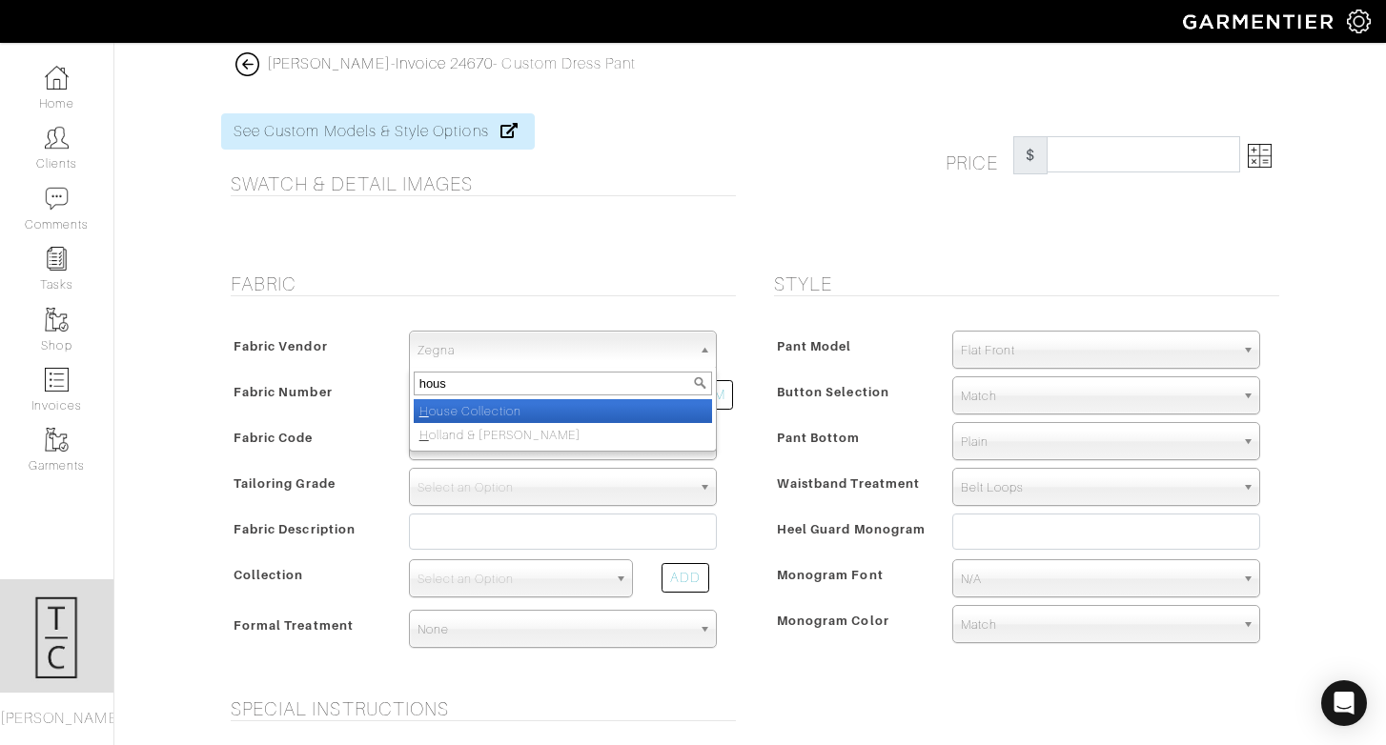
type input "house"
select select "75"
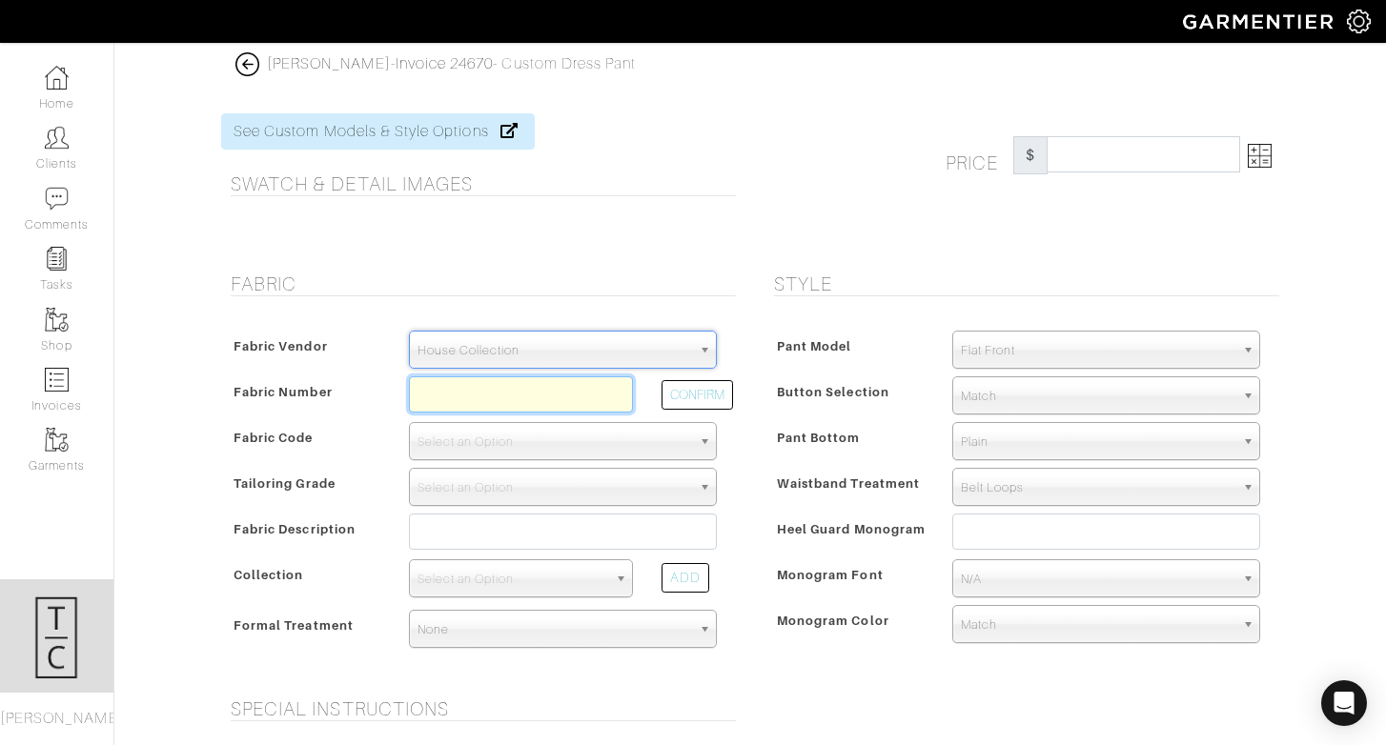
click at [569, 401] on input "text" at bounding box center [521, 394] width 224 height 36
paste input "C3-45105539"
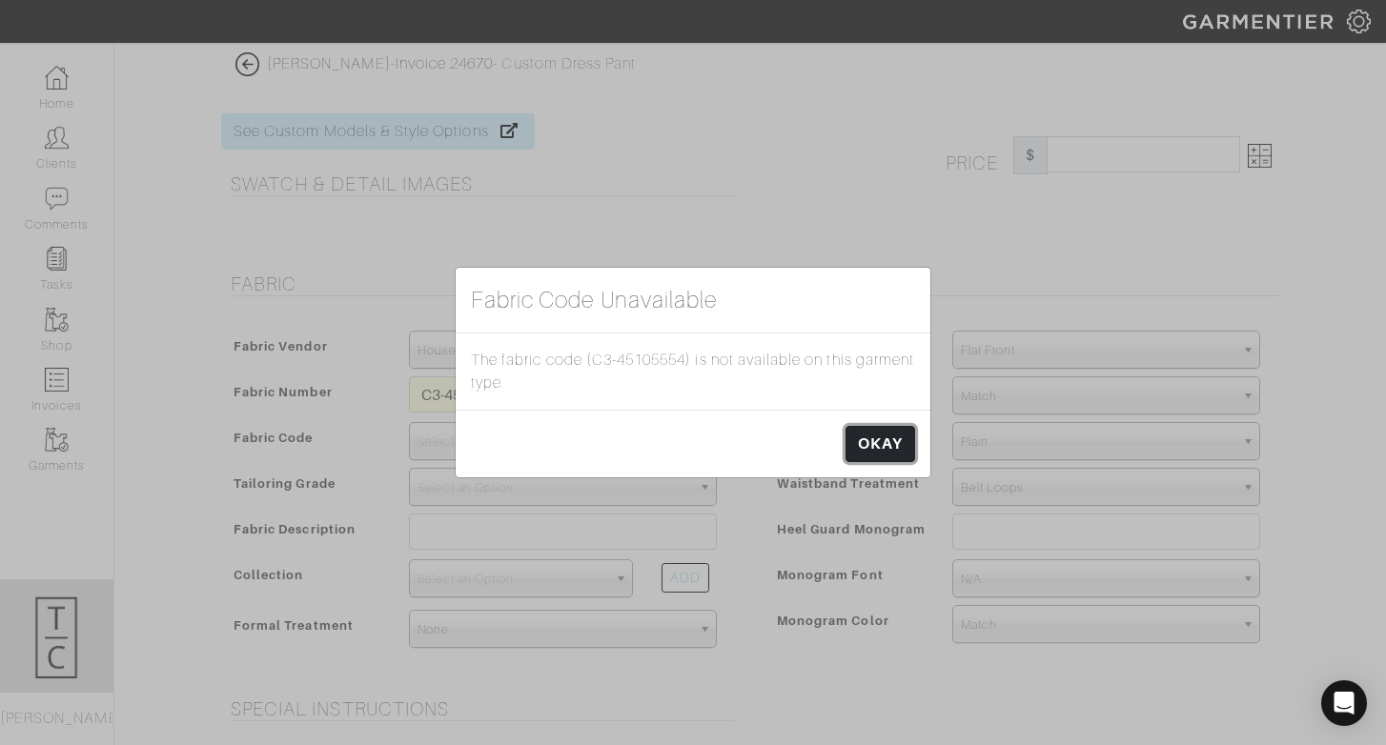
click at [874, 436] on link "OKAY" at bounding box center [880, 444] width 70 height 36
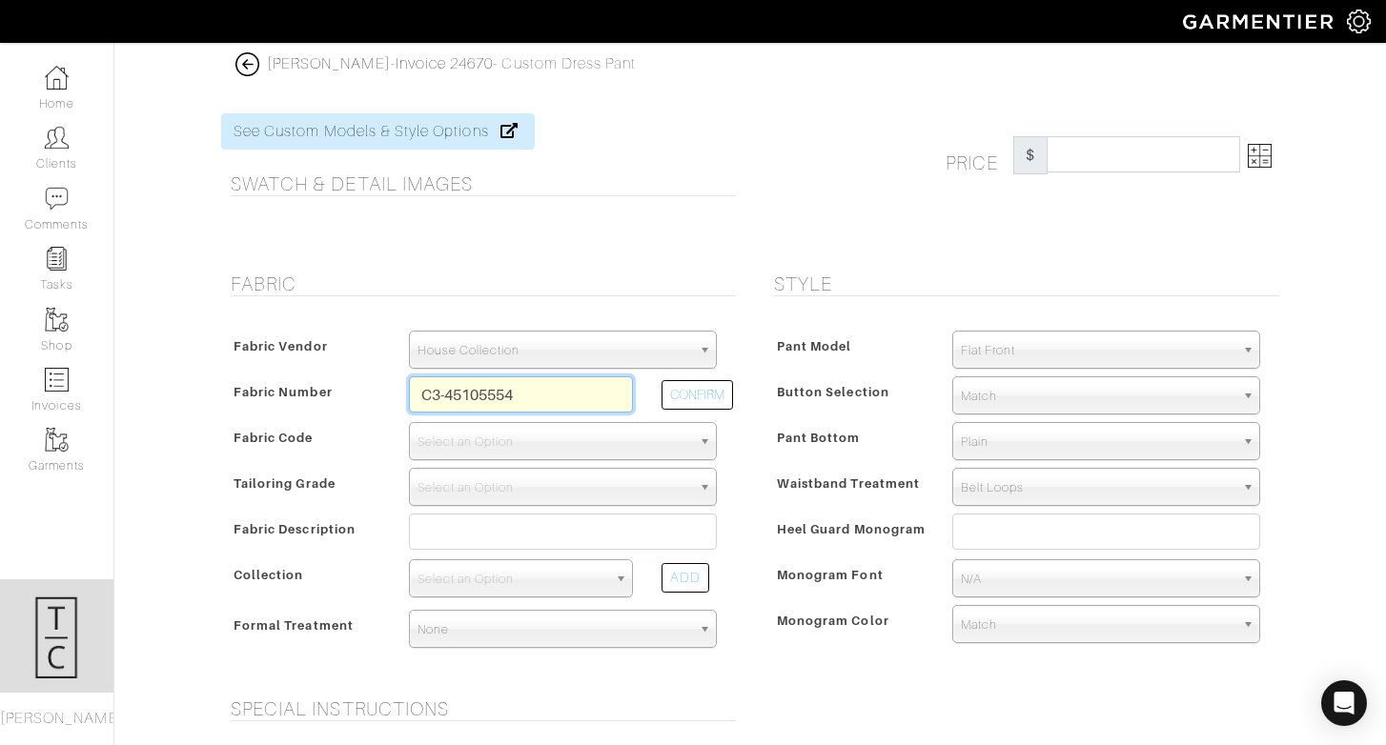
click at [574, 386] on input "C3-45105554" at bounding box center [521, 394] width 224 height 36
type input "C3-45105553"
select select "498"
type input "Char Olive Solid"
select select
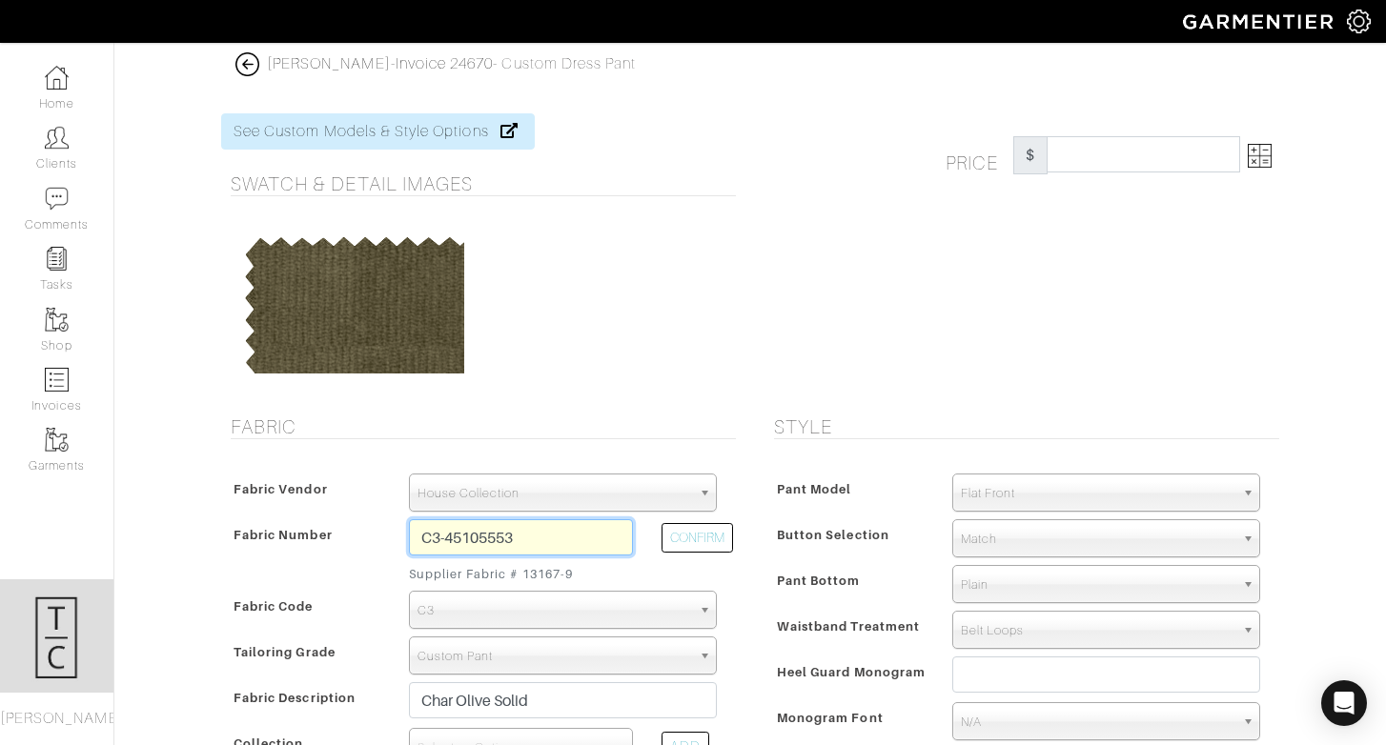
type input "389.29"
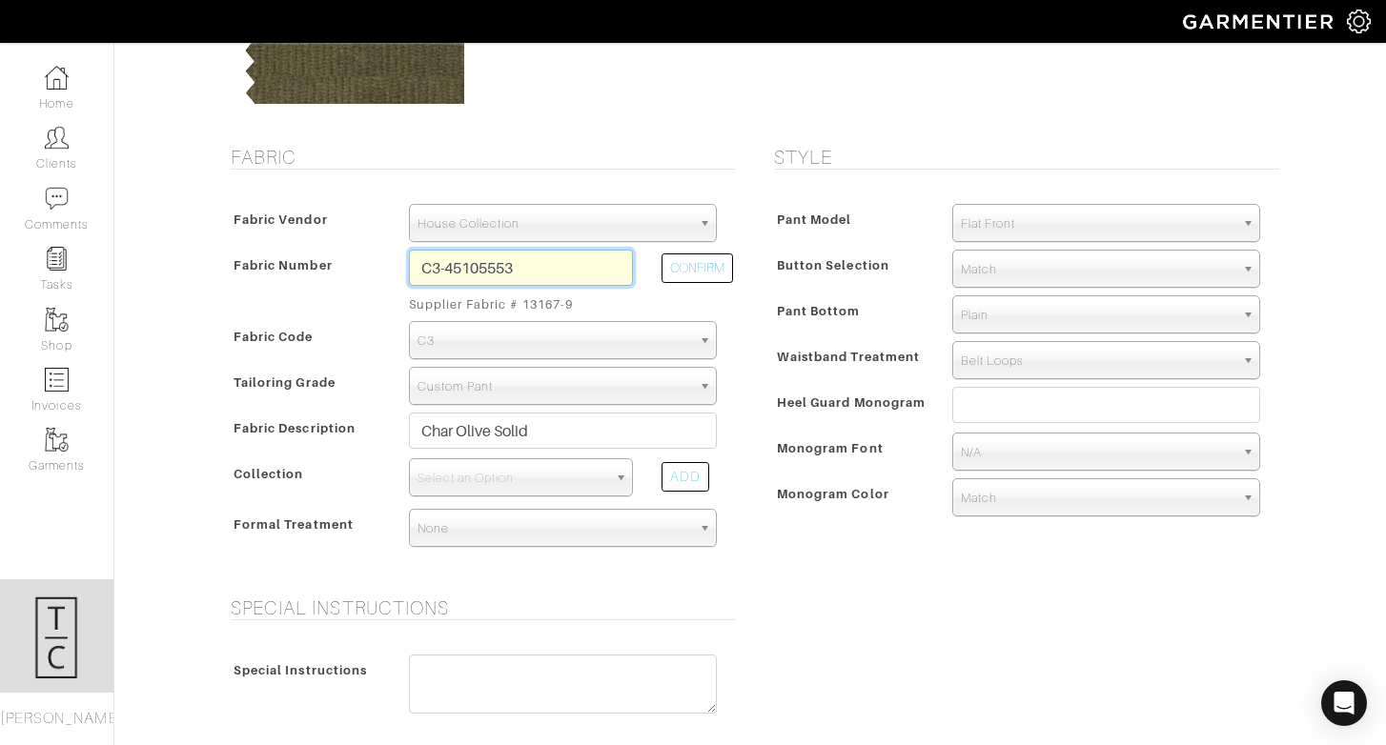
scroll to position [317, 0]
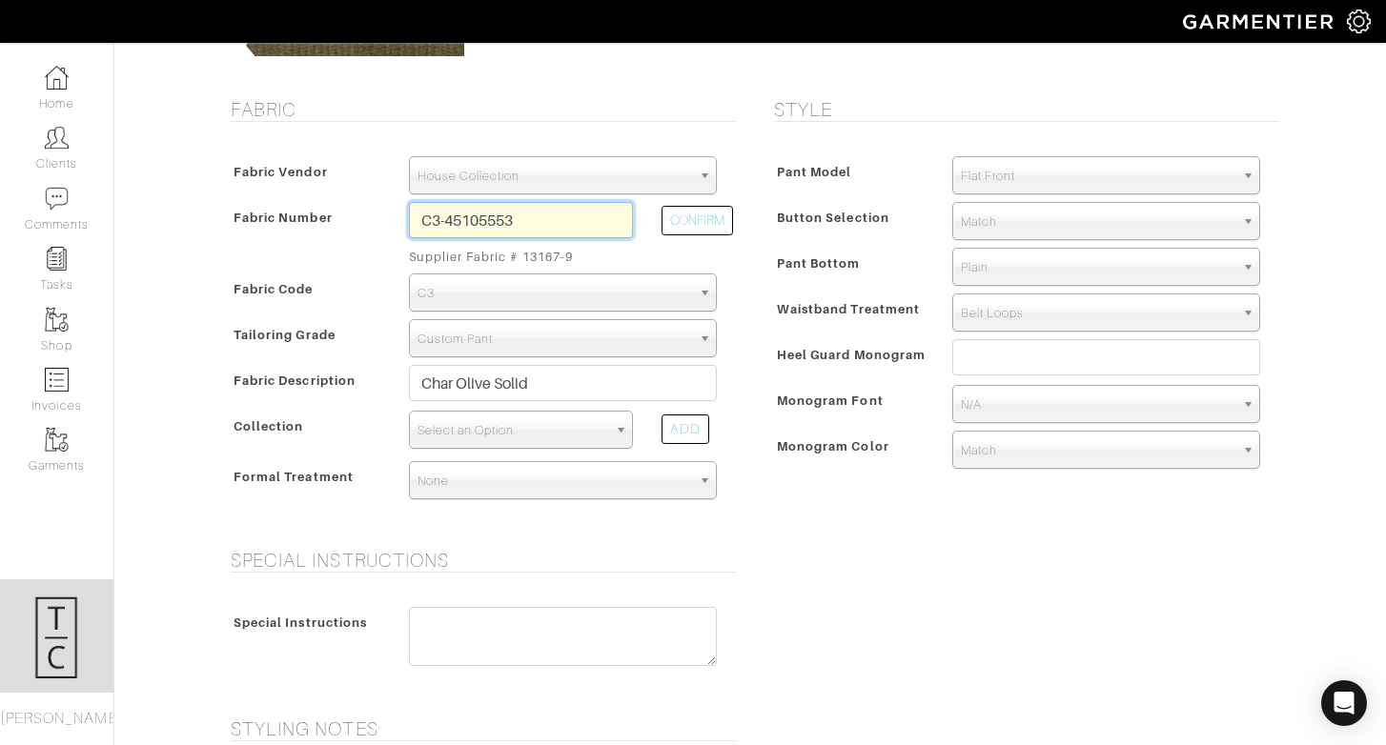
type input "C3-45105553"
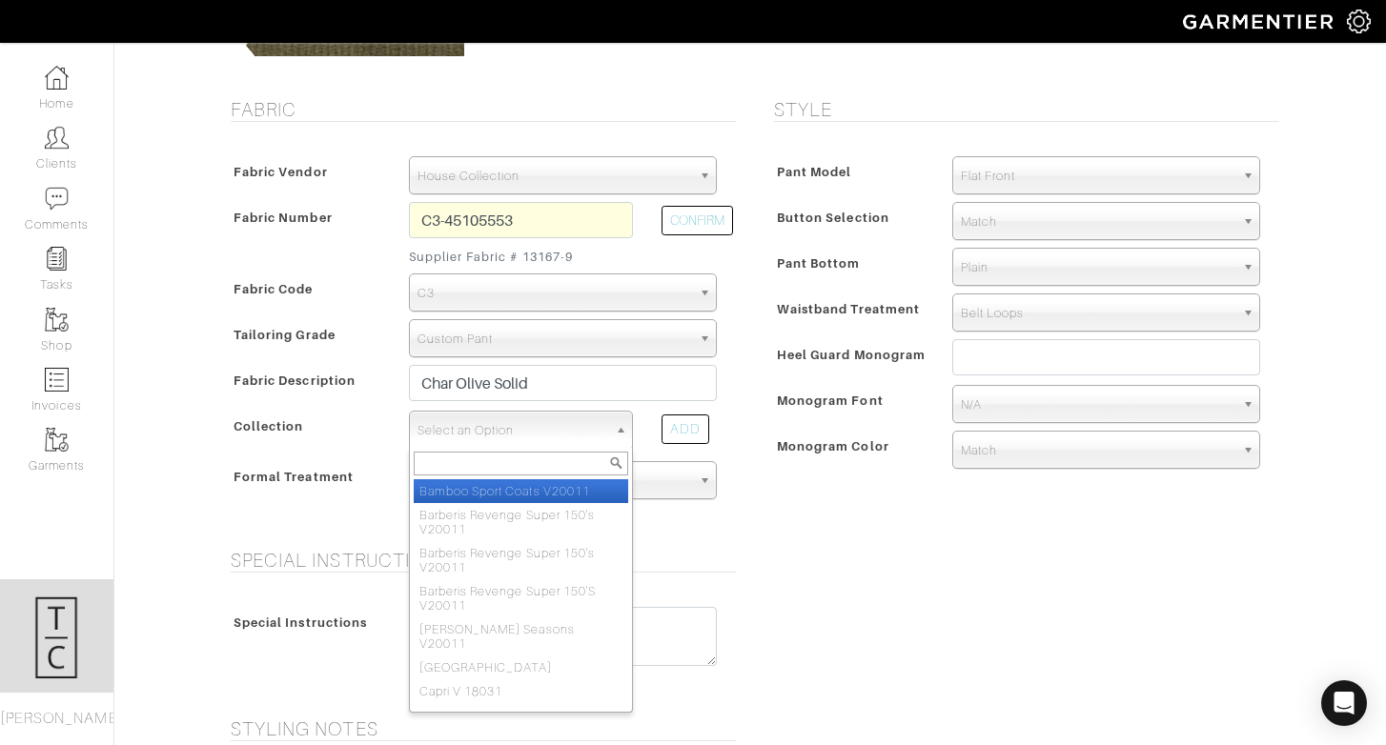
click at [474, 415] on span "Select an Option" at bounding box center [512, 431] width 190 height 38
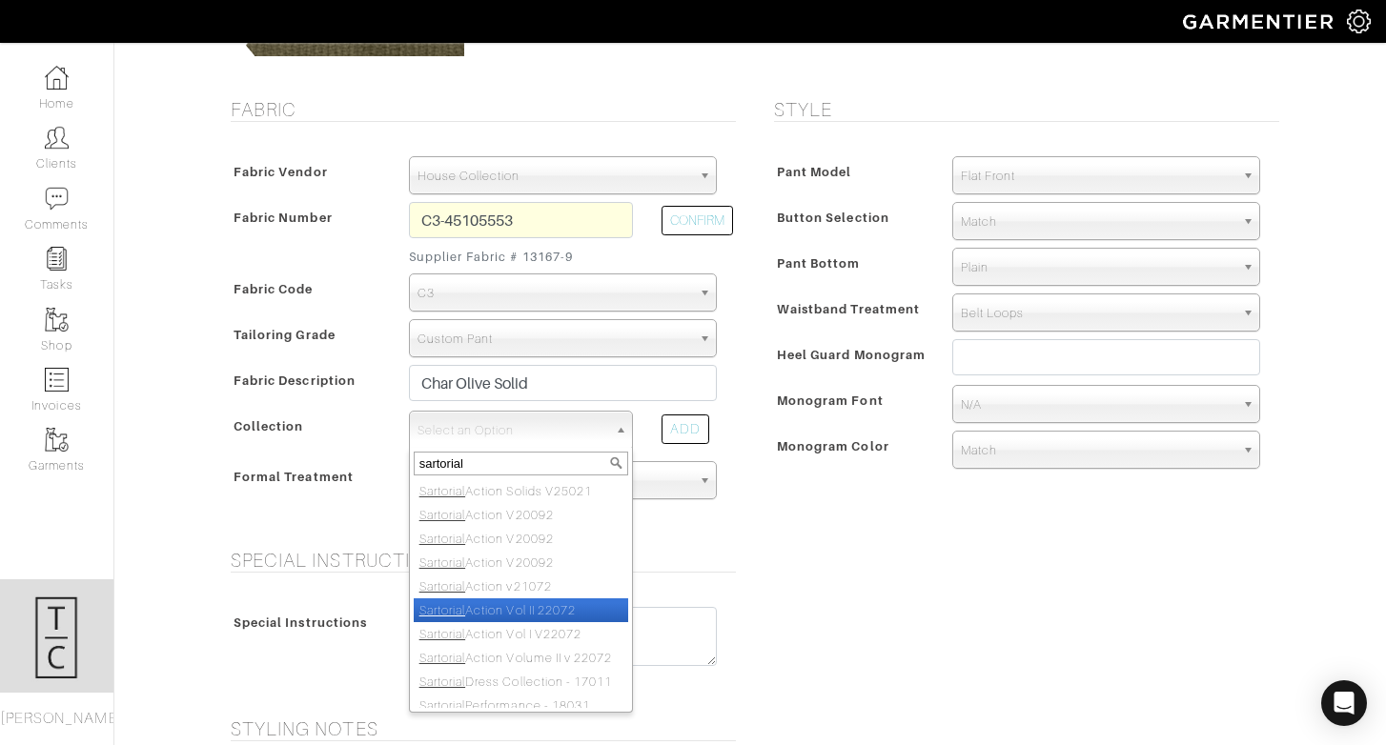
type input "sartorial"
click at [530, 601] on li "Sartorial Action Vol II 22072" at bounding box center [521, 610] width 214 height 24
select select "752"
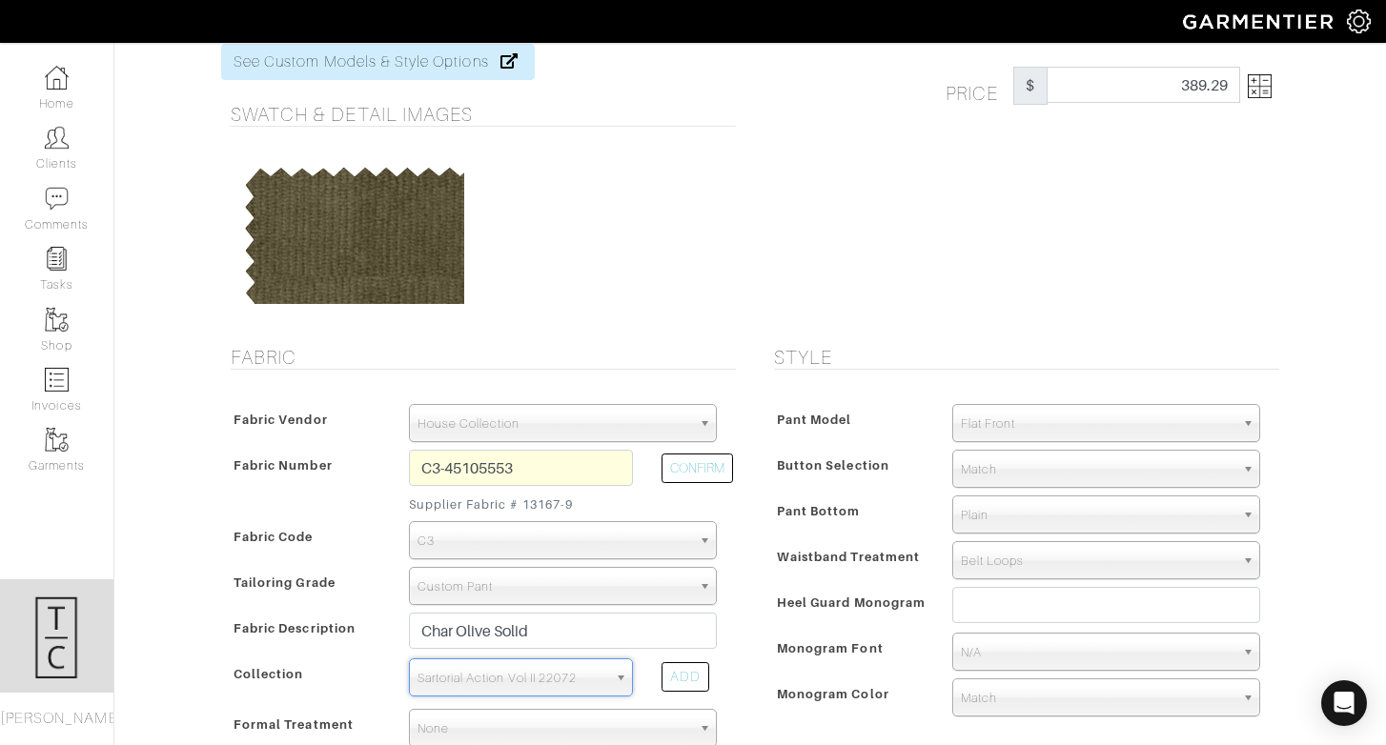
scroll to position [71, 0]
click at [1071, 426] on span "Flat Front" at bounding box center [1098, 422] width 274 height 38
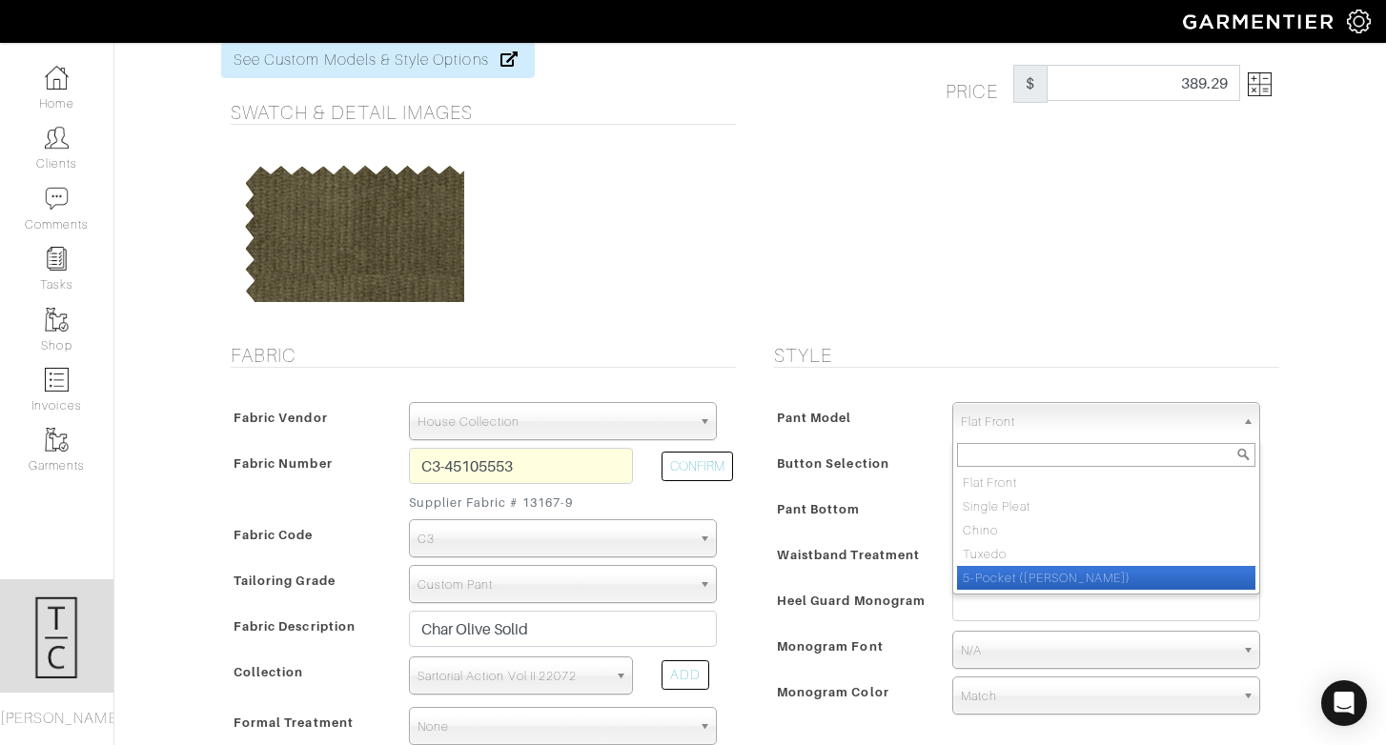
click at [1061, 576] on li "5-Pocket (Jean)" at bounding box center [1106, 578] width 298 height 24
select select "13"
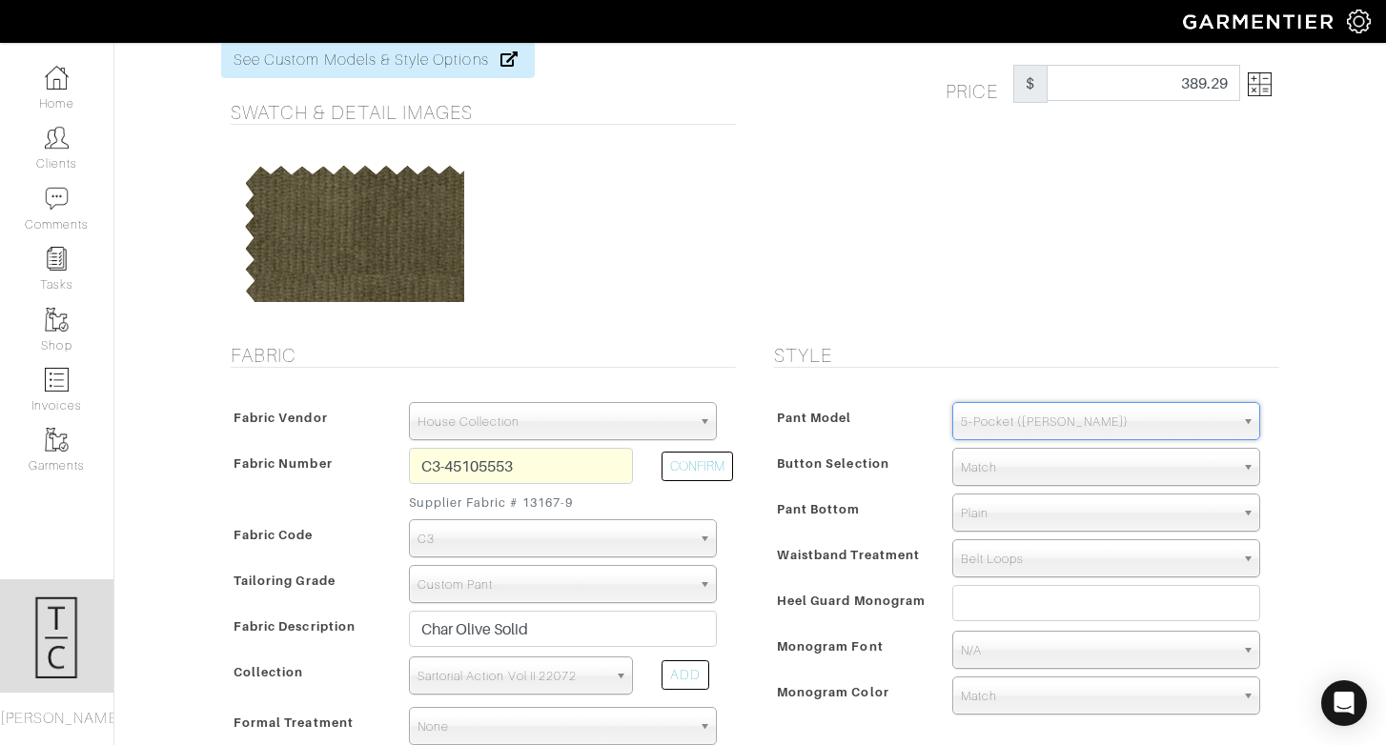
click at [858, 529] on div "Pant Bottom" at bounding box center [853, 514] width 169 height 34
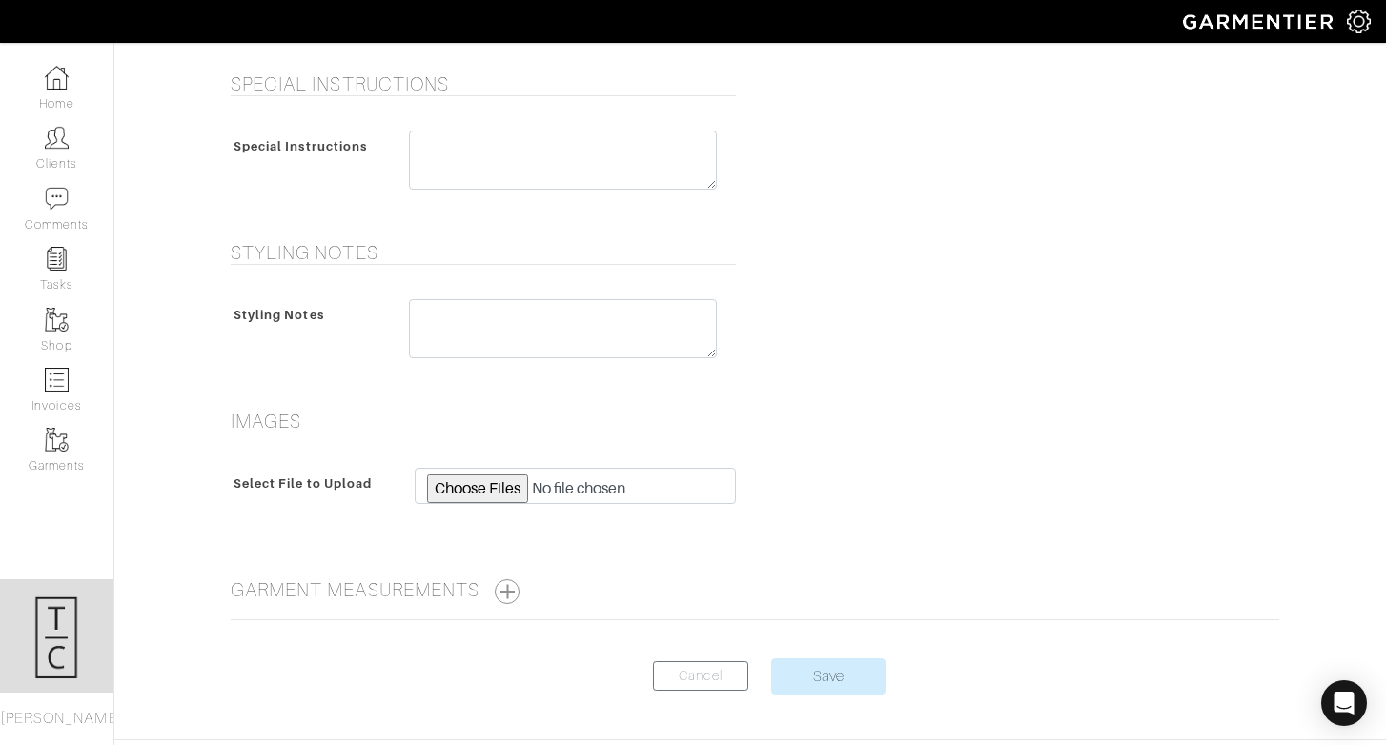
scroll to position [857, 0]
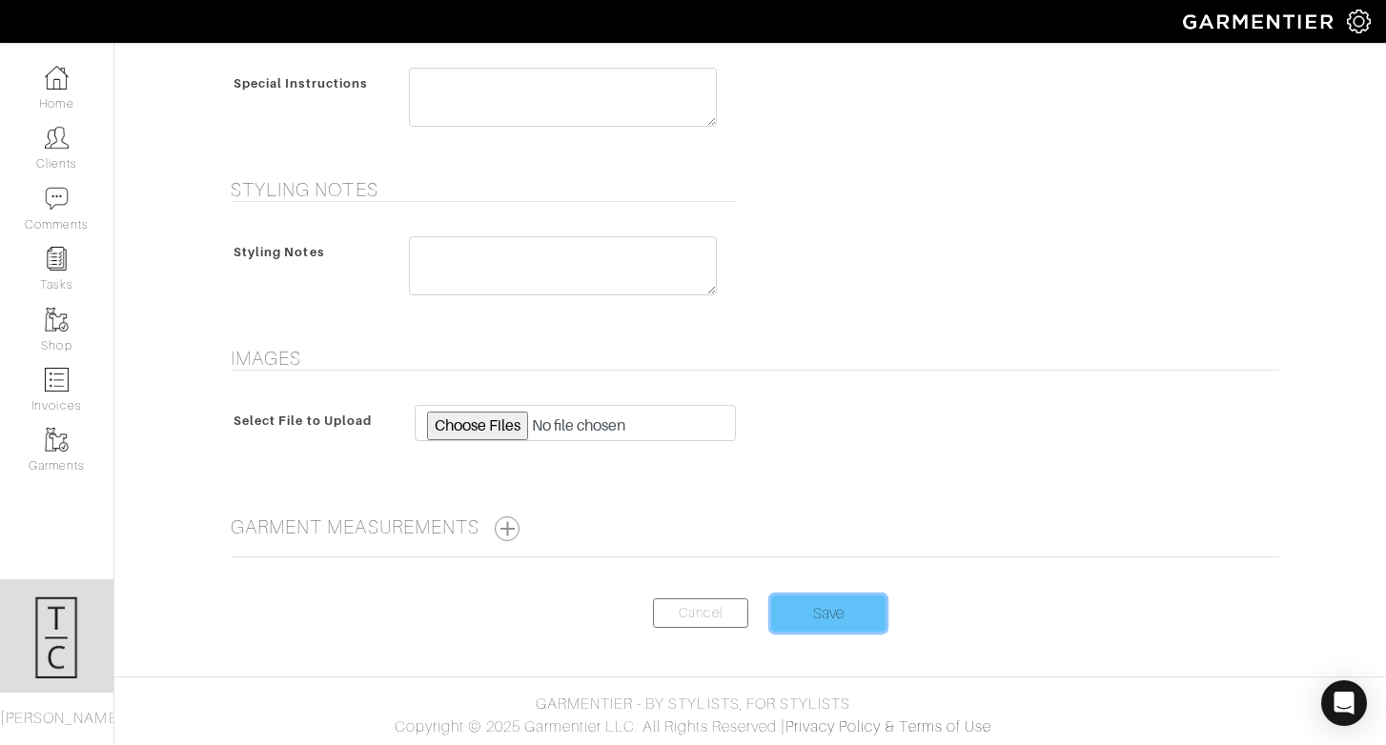
click at [830, 604] on input "Save" at bounding box center [828, 614] width 114 height 36
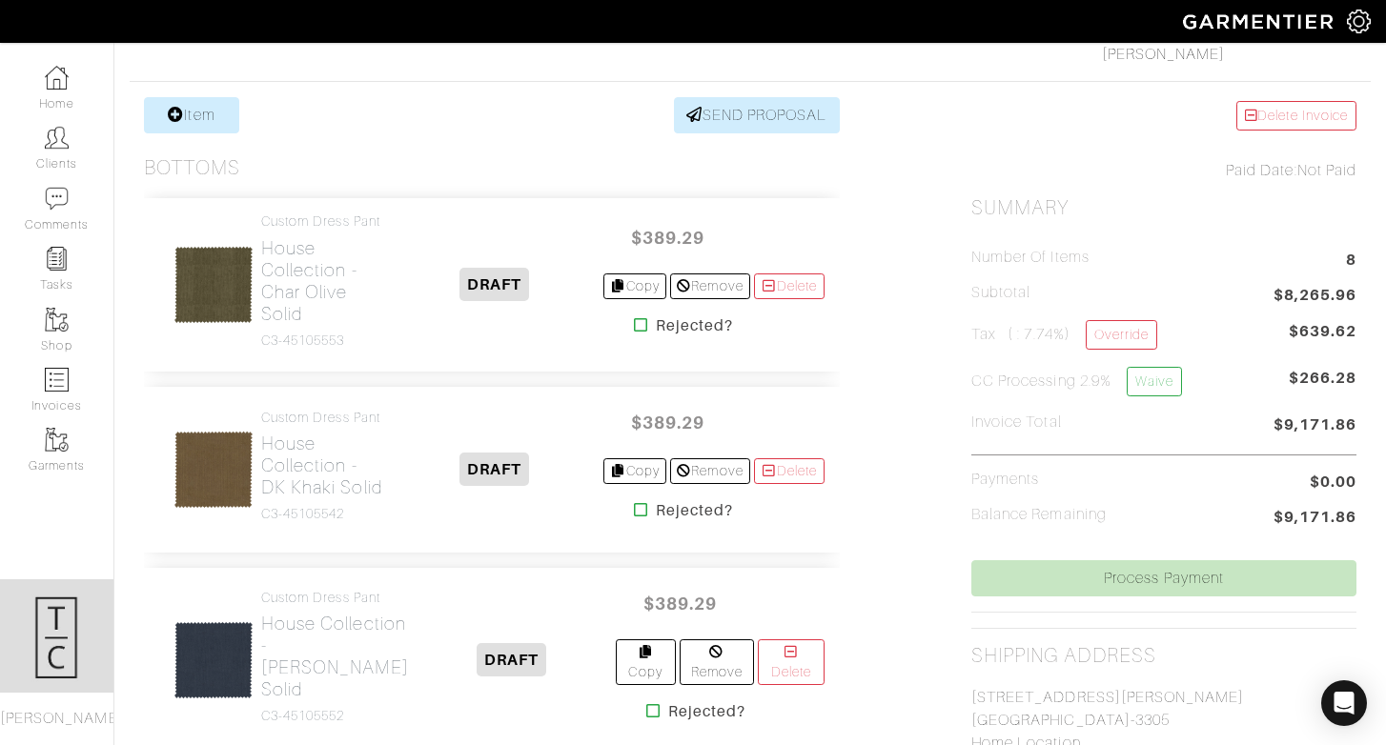
scroll to position [337, 0]
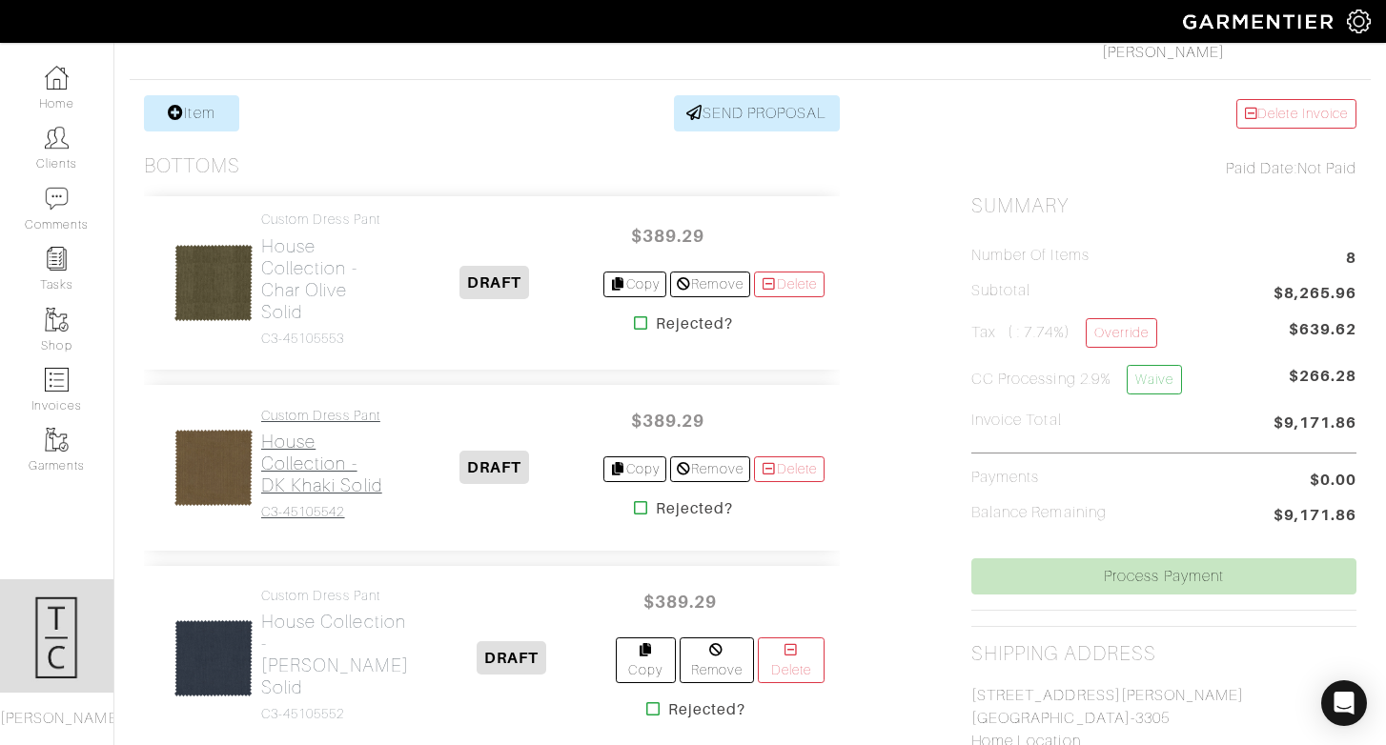
click at [314, 497] on h2 "House Collection - DK Khaki Solid" at bounding box center [324, 464] width 126 height 66
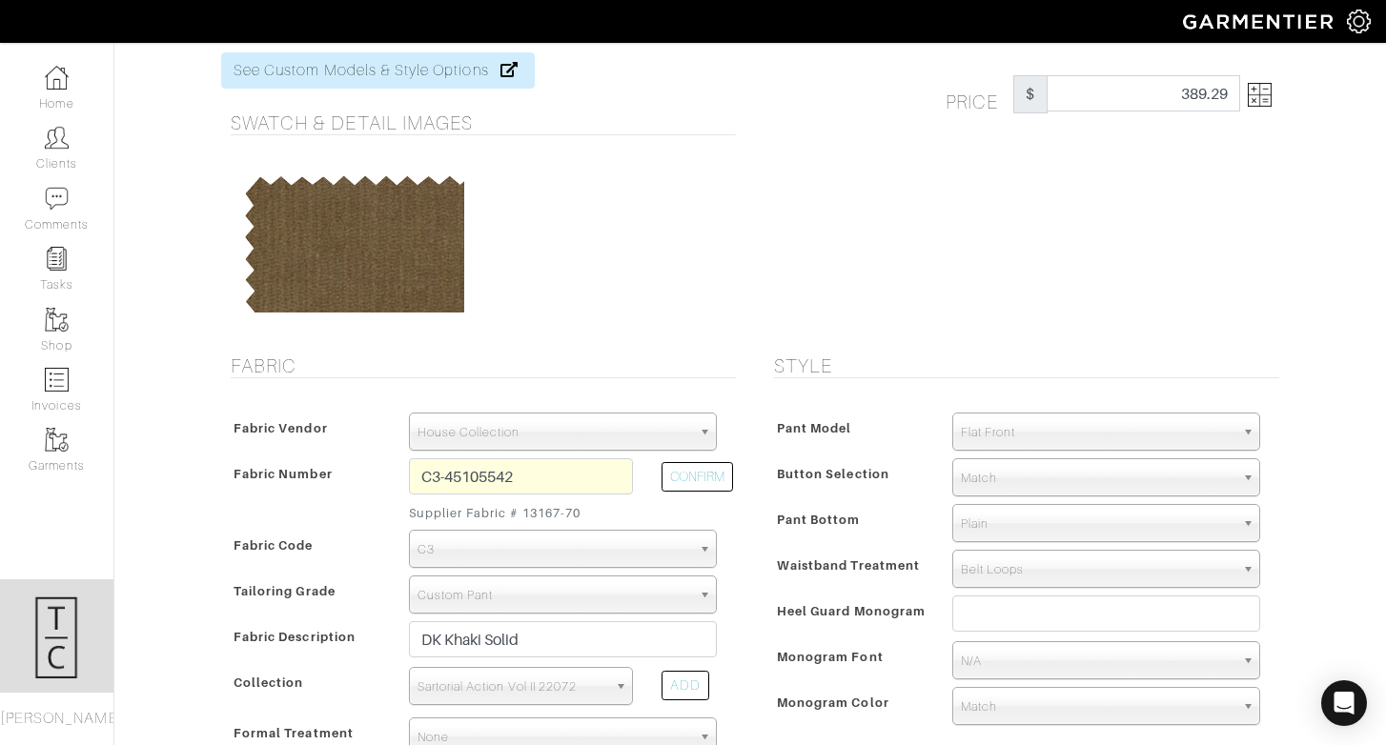
scroll to position [110, 0]
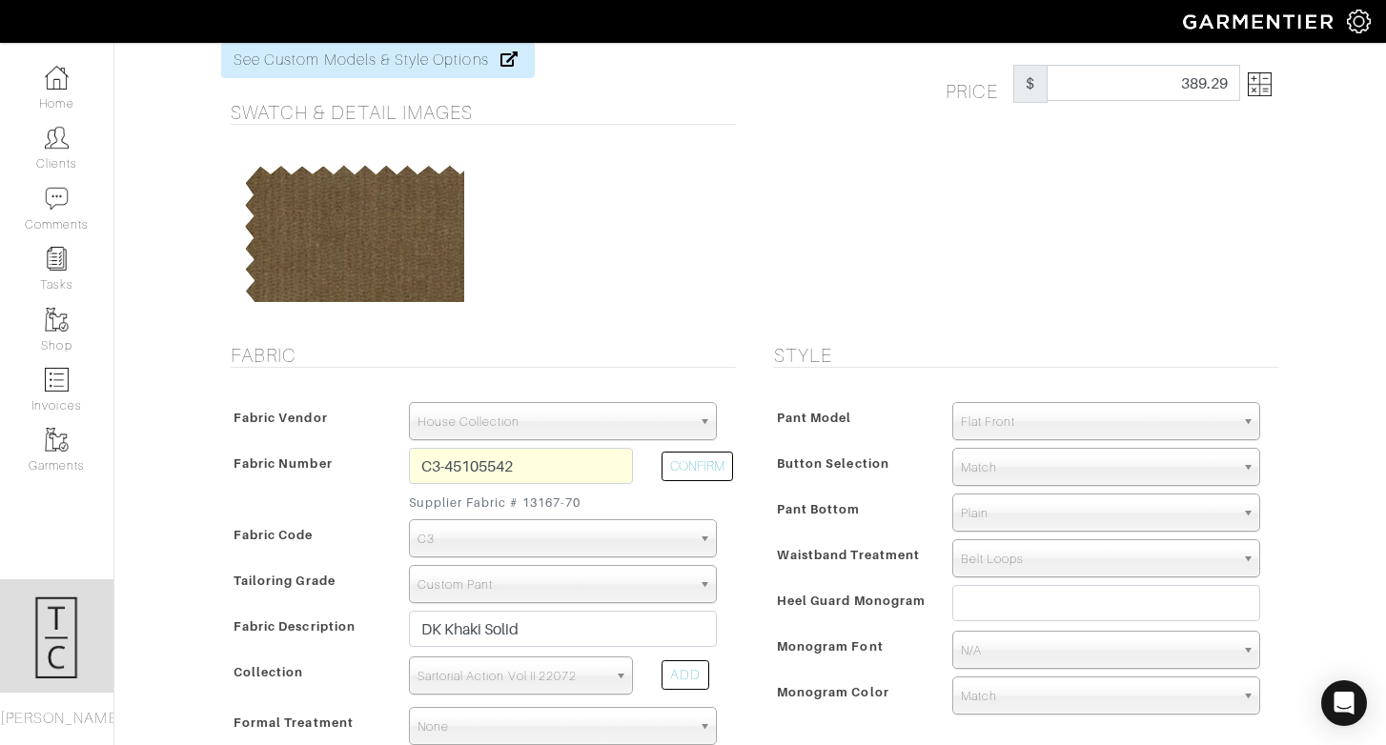
click at [1063, 424] on span "Flat Front" at bounding box center [1098, 422] width 274 height 38
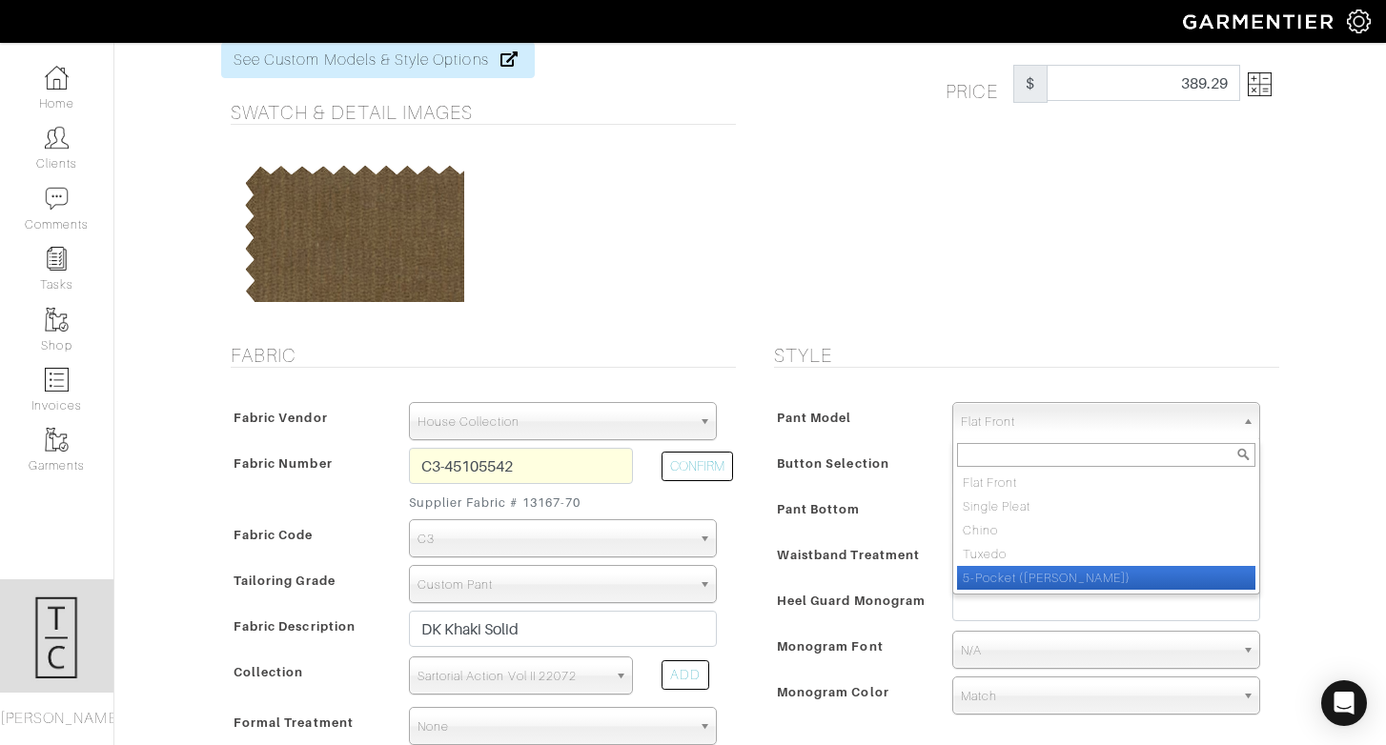
click at [1060, 587] on li "5-Pocket ([PERSON_NAME])" at bounding box center [1106, 578] width 298 height 24
select select "13"
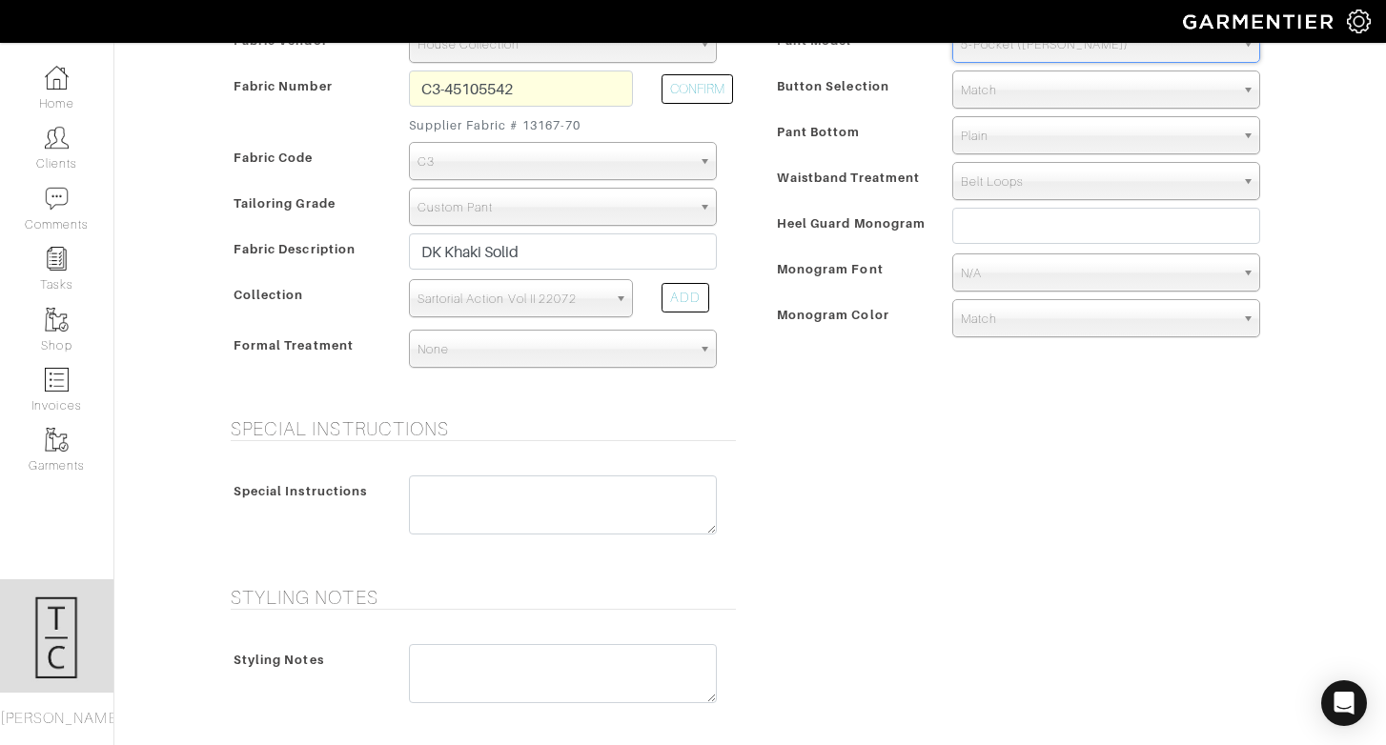
scroll to position [844, 0]
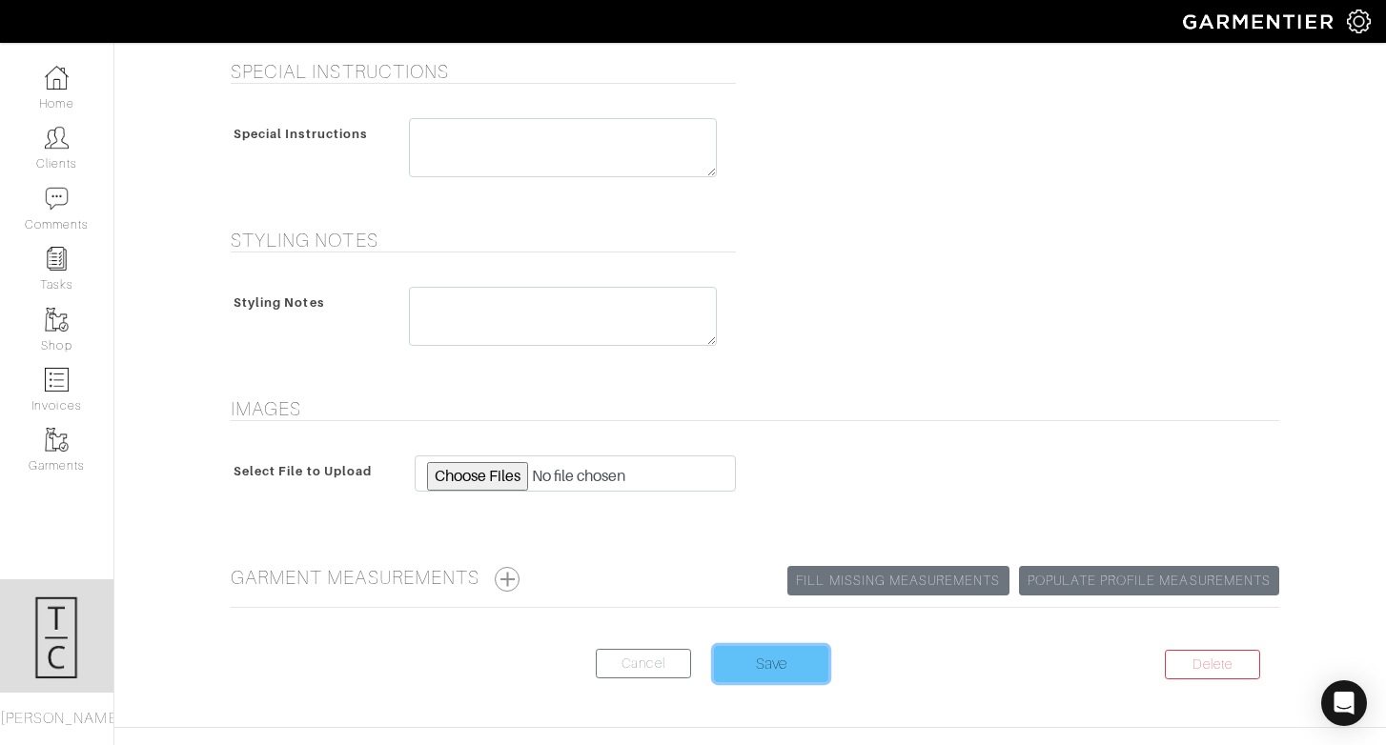
click at [814, 674] on input "Save" at bounding box center [771, 664] width 114 height 36
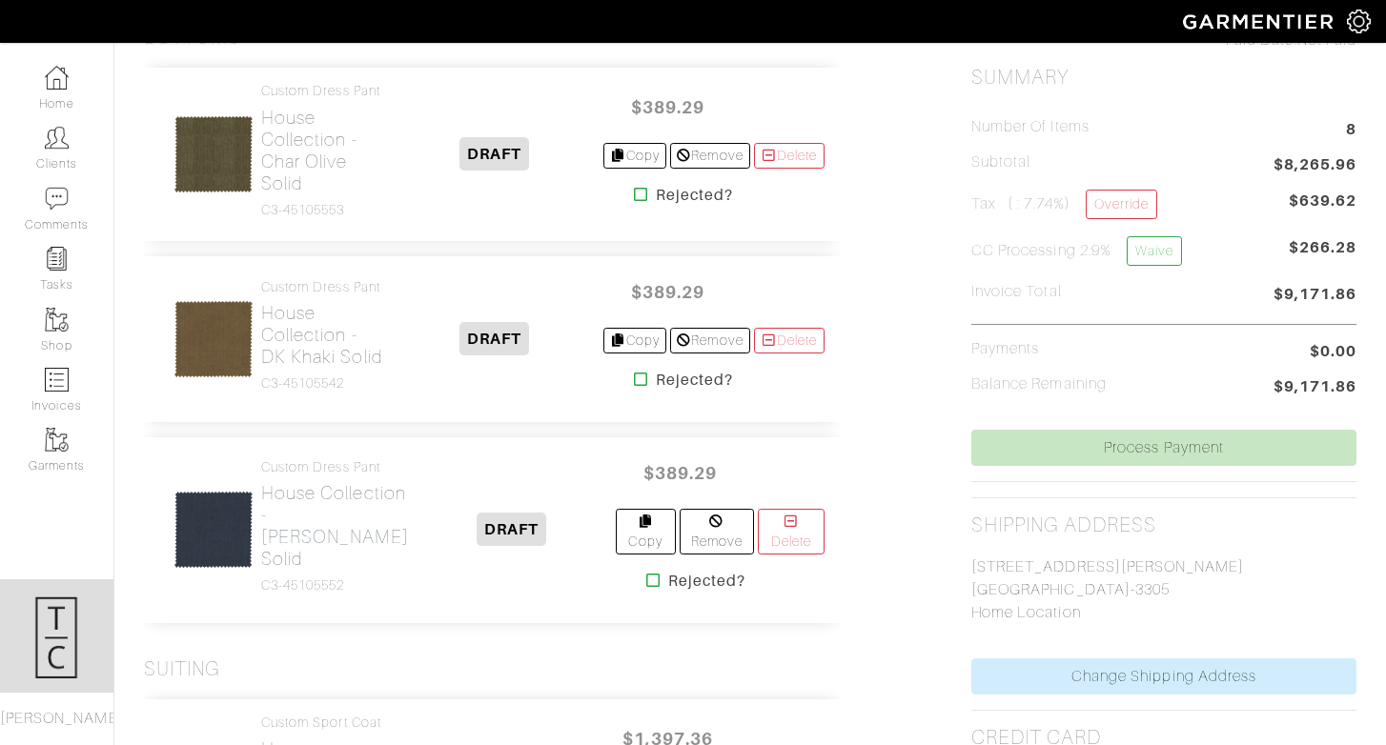
scroll to position [520, 0]
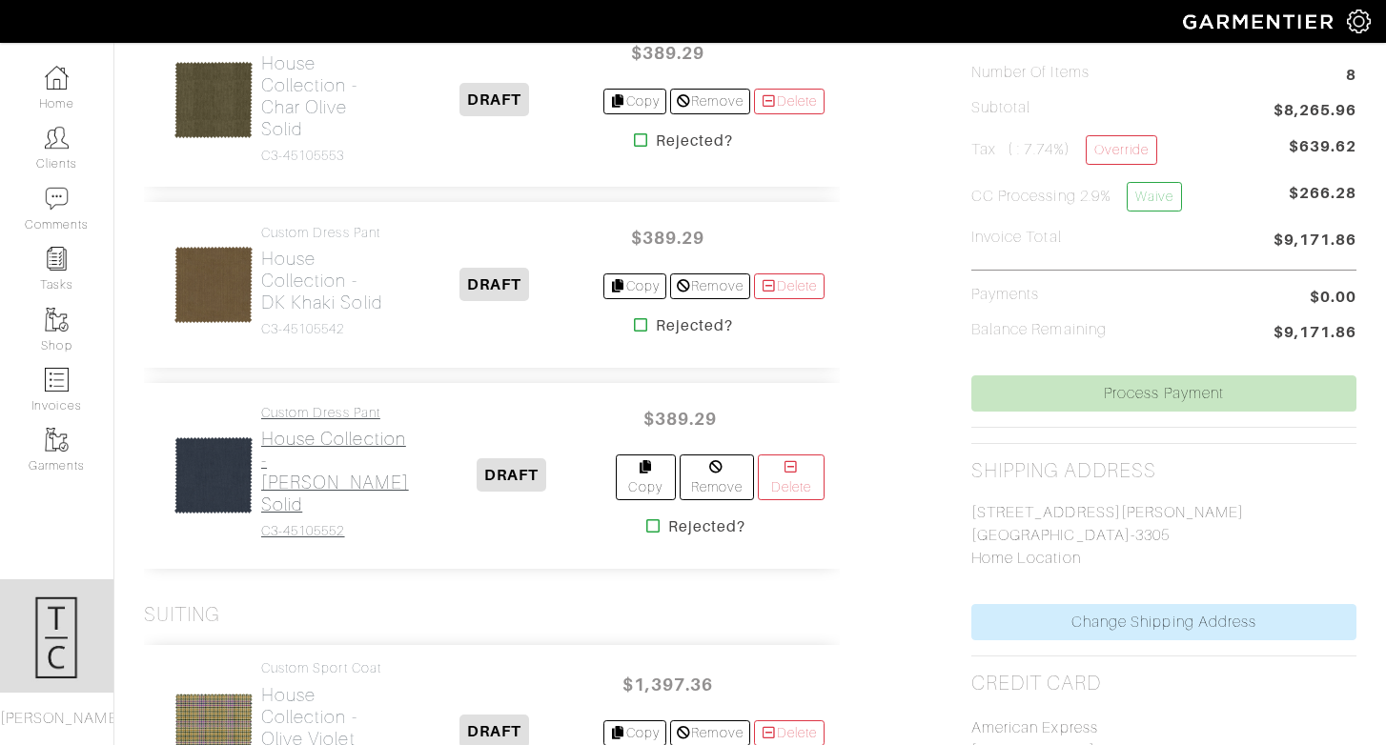
click at [306, 502] on h2 "House Collection - [PERSON_NAME] Solid" at bounding box center [335, 472] width 148 height 88
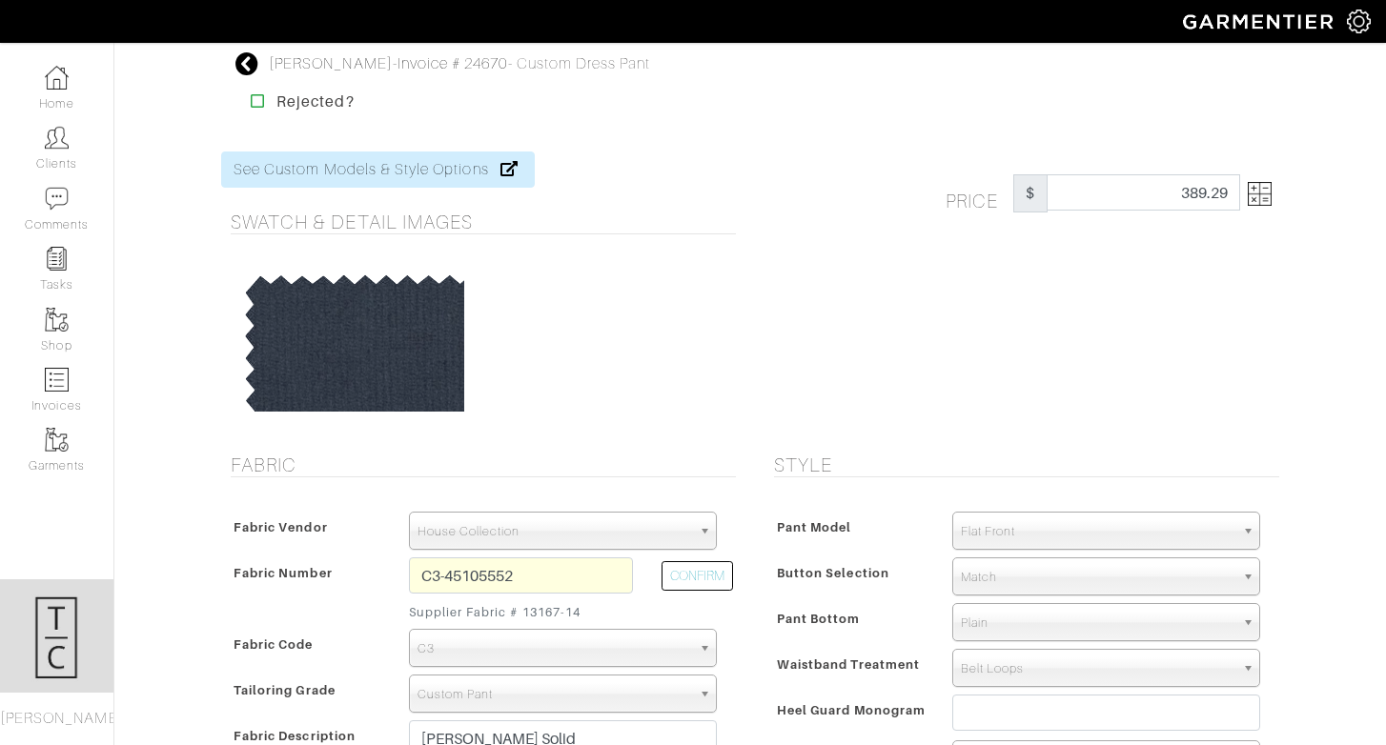
click at [1045, 533] on span "Flat Front" at bounding box center [1098, 532] width 274 height 38
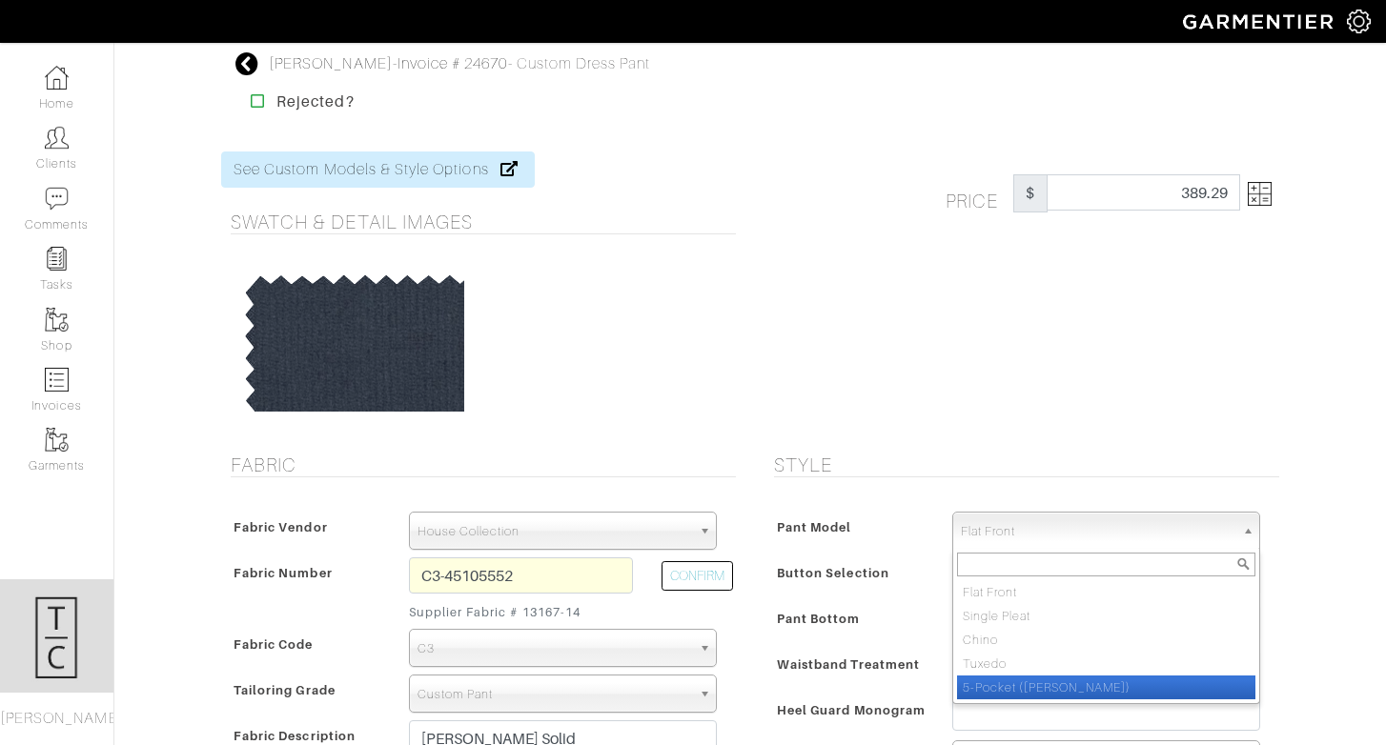
click at [1016, 688] on li "5-Pocket ([PERSON_NAME])" at bounding box center [1106, 688] width 298 height 24
select select "13"
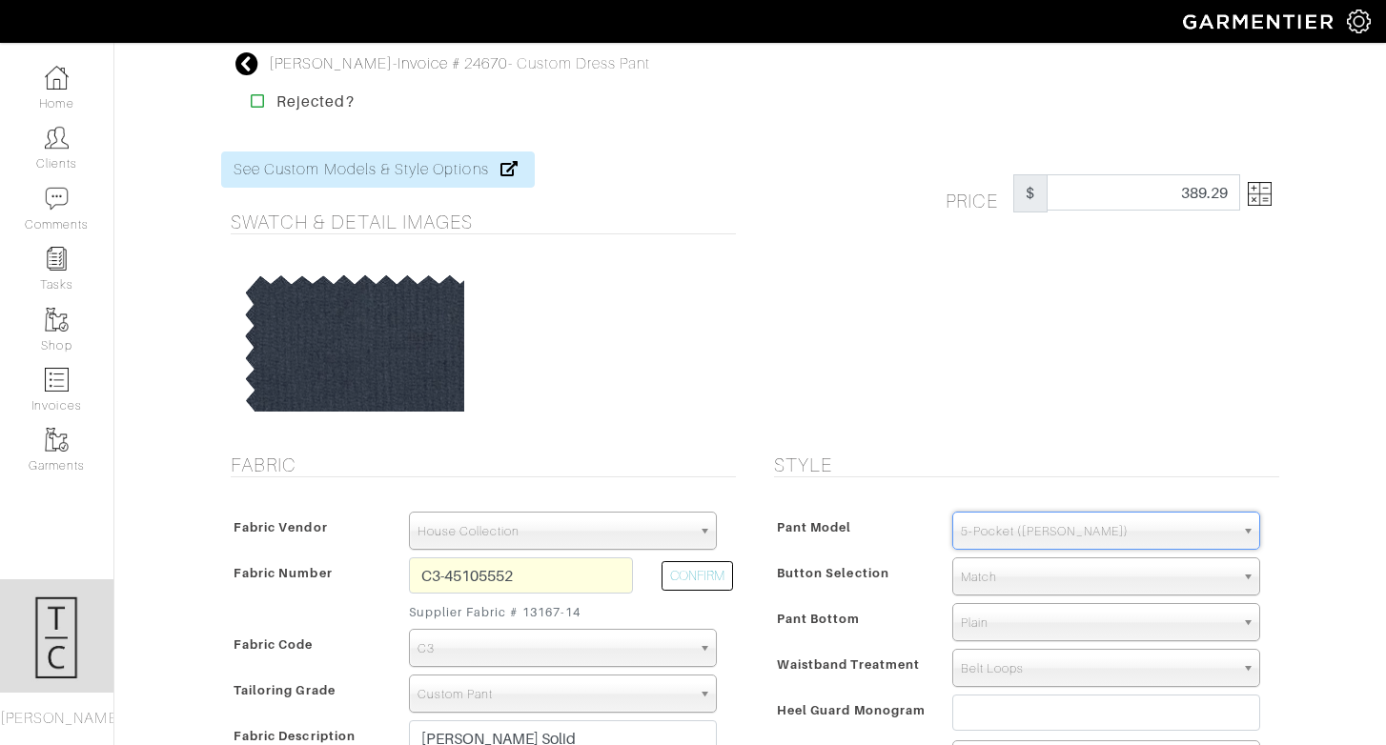
click at [888, 652] on span "Waistband Treatment" at bounding box center [848, 665] width 143 height 28
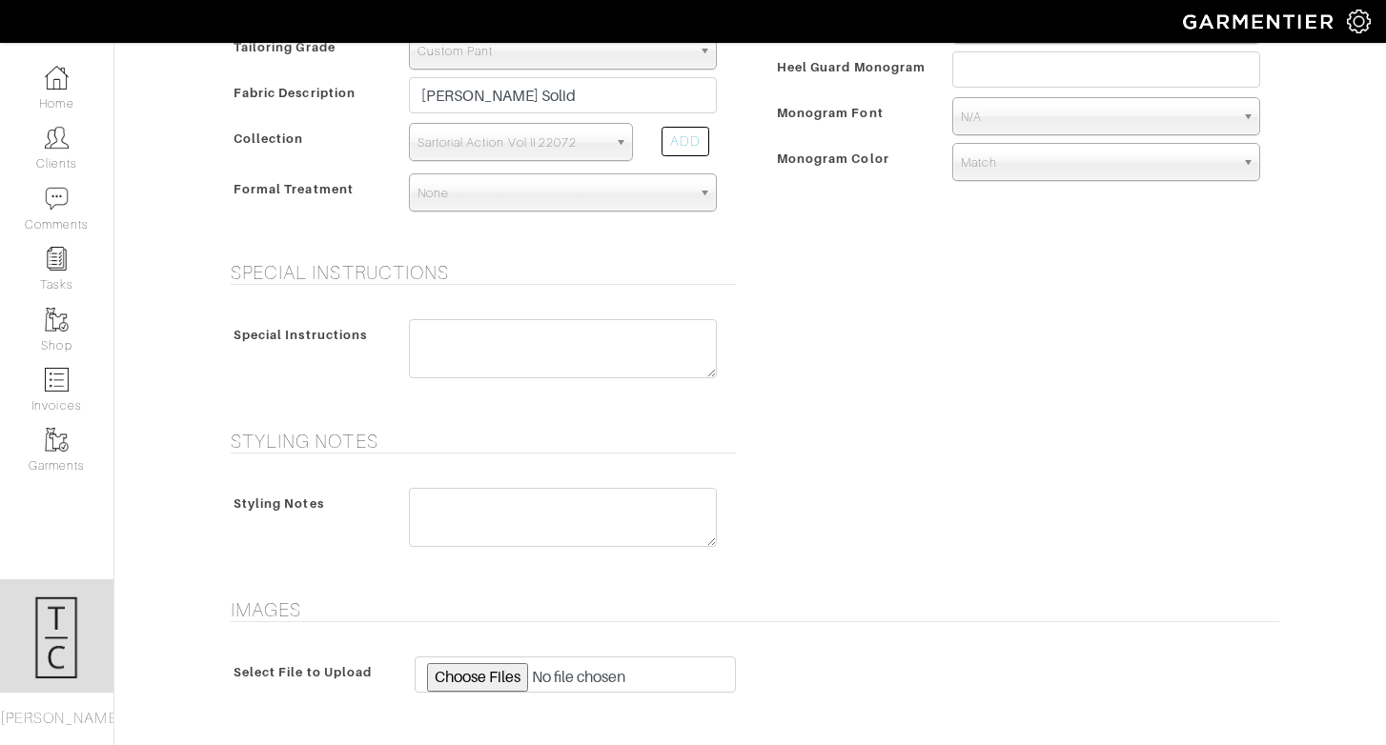
scroll to position [784, 0]
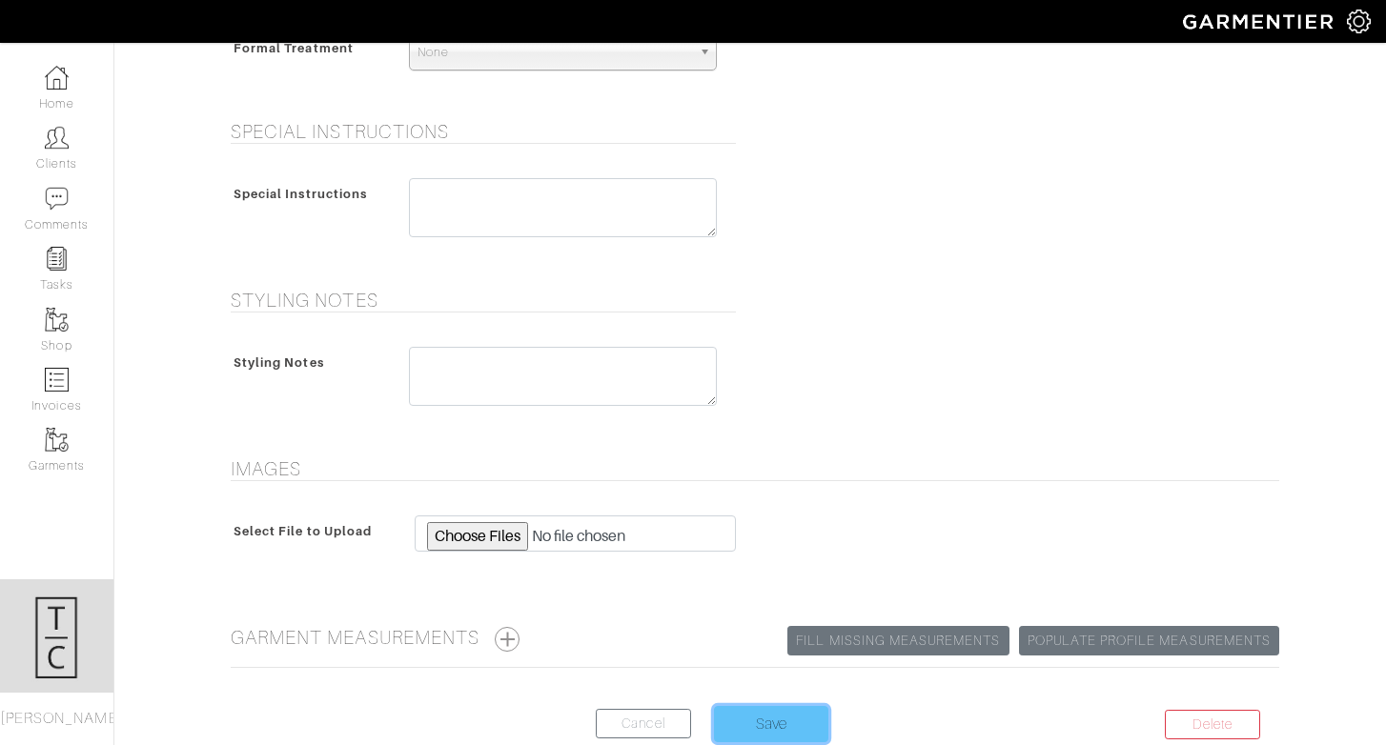
click at [760, 731] on input "Save" at bounding box center [771, 724] width 114 height 36
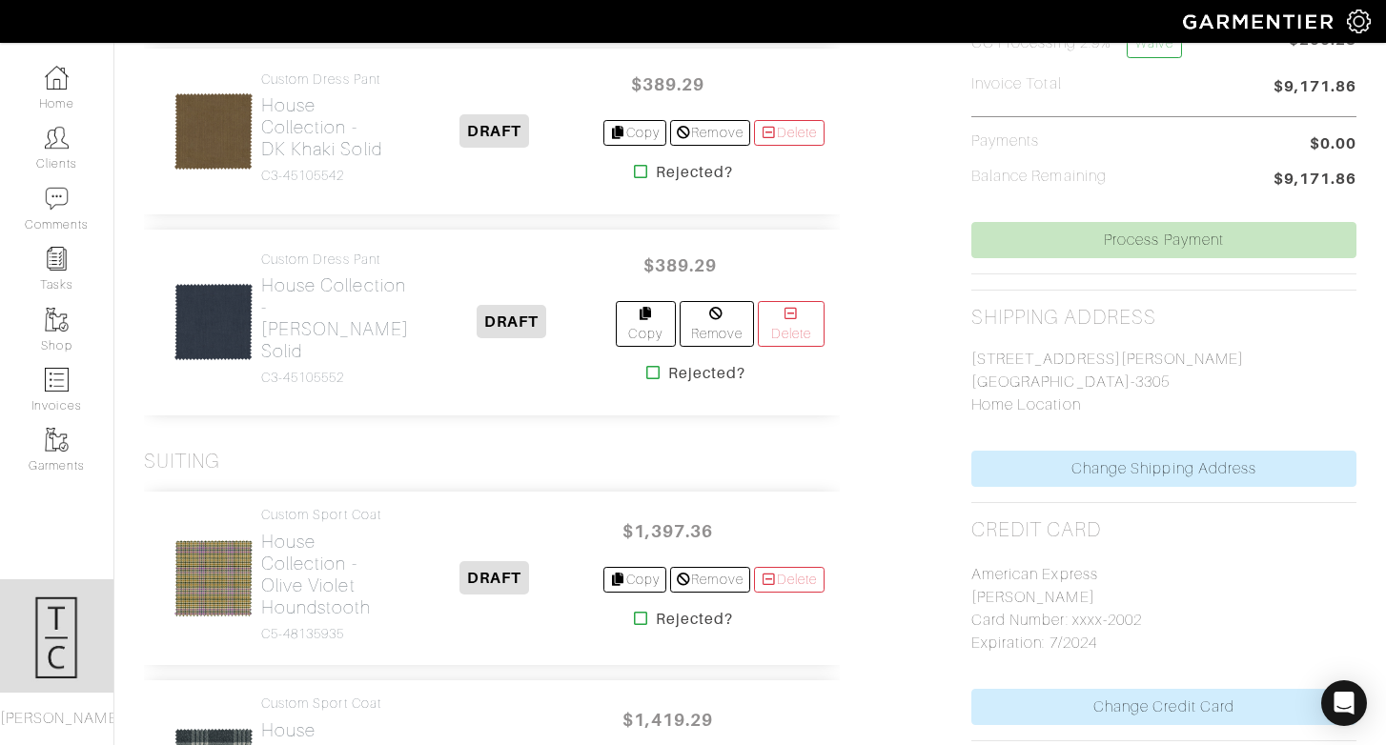
scroll to position [670, 0]
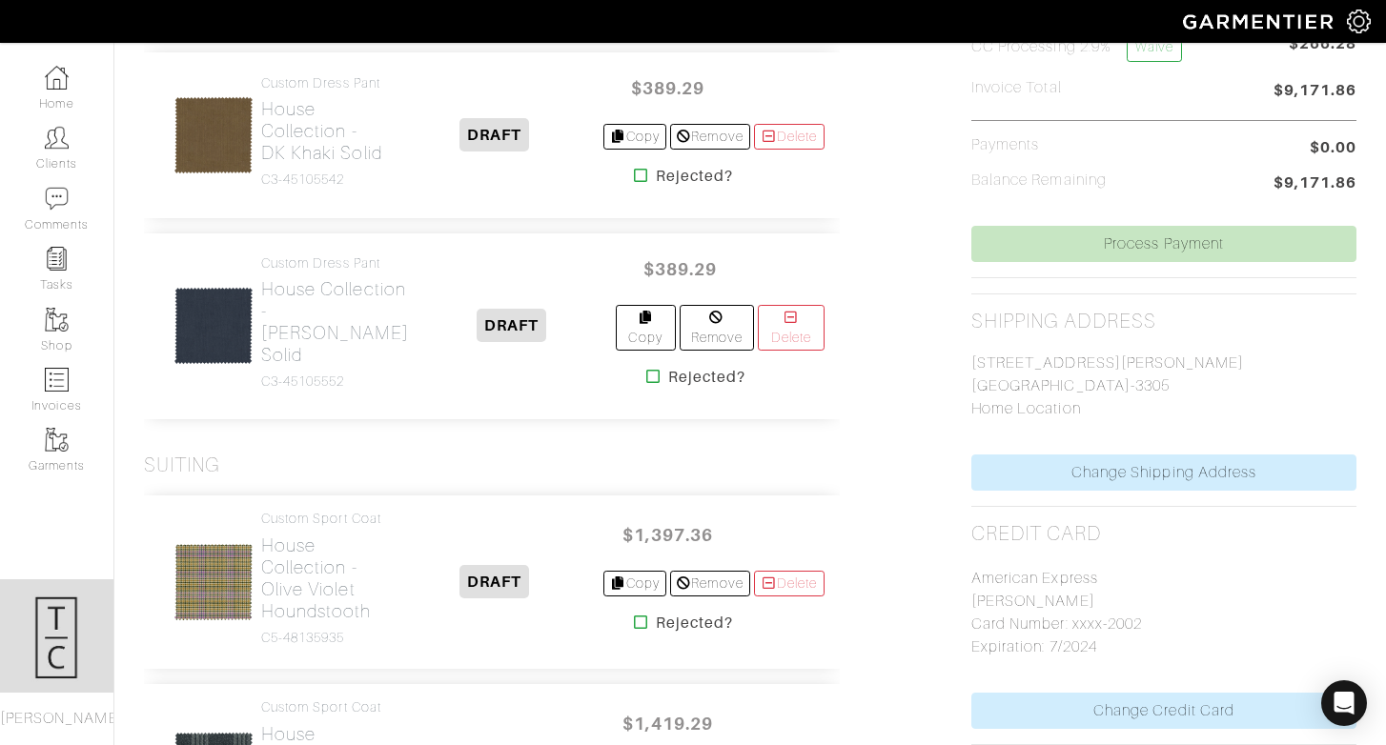
click at [235, 622] on img at bounding box center [213, 582] width 80 height 80
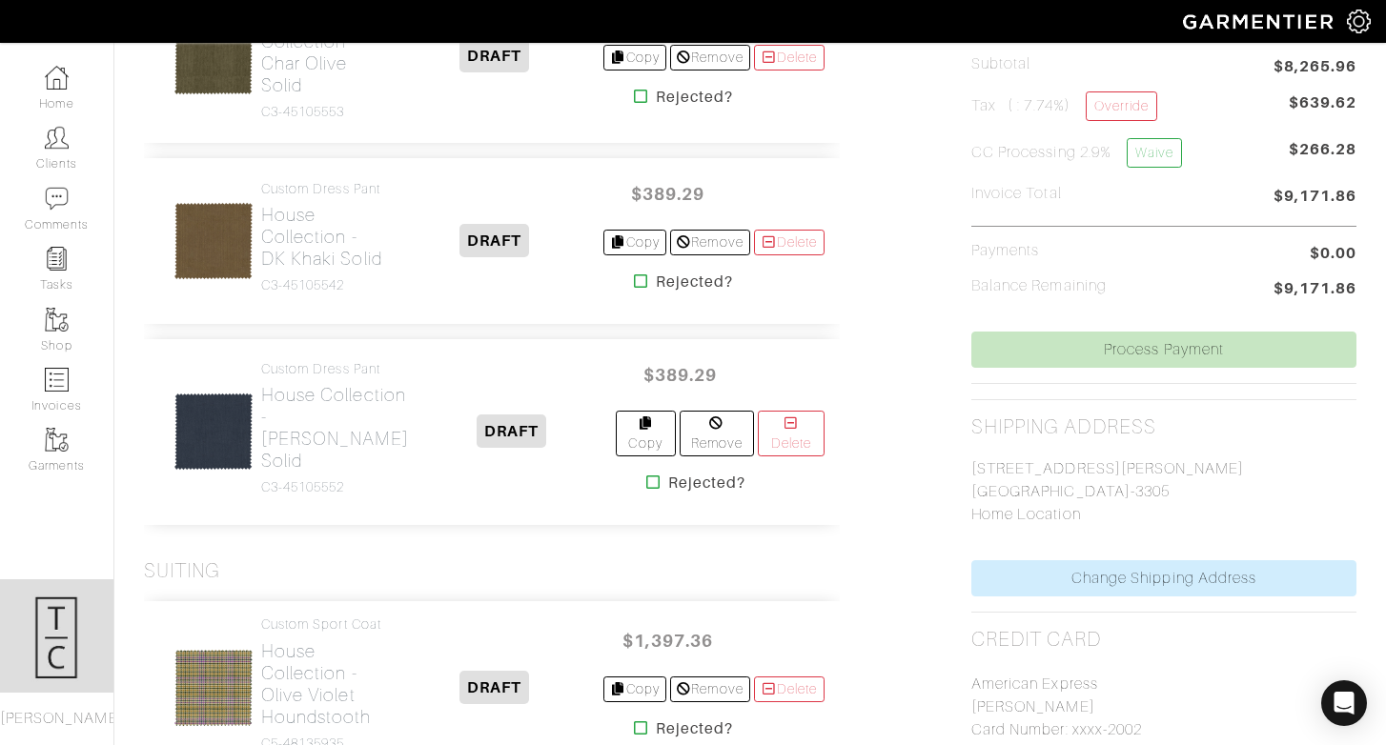
scroll to position [0, 0]
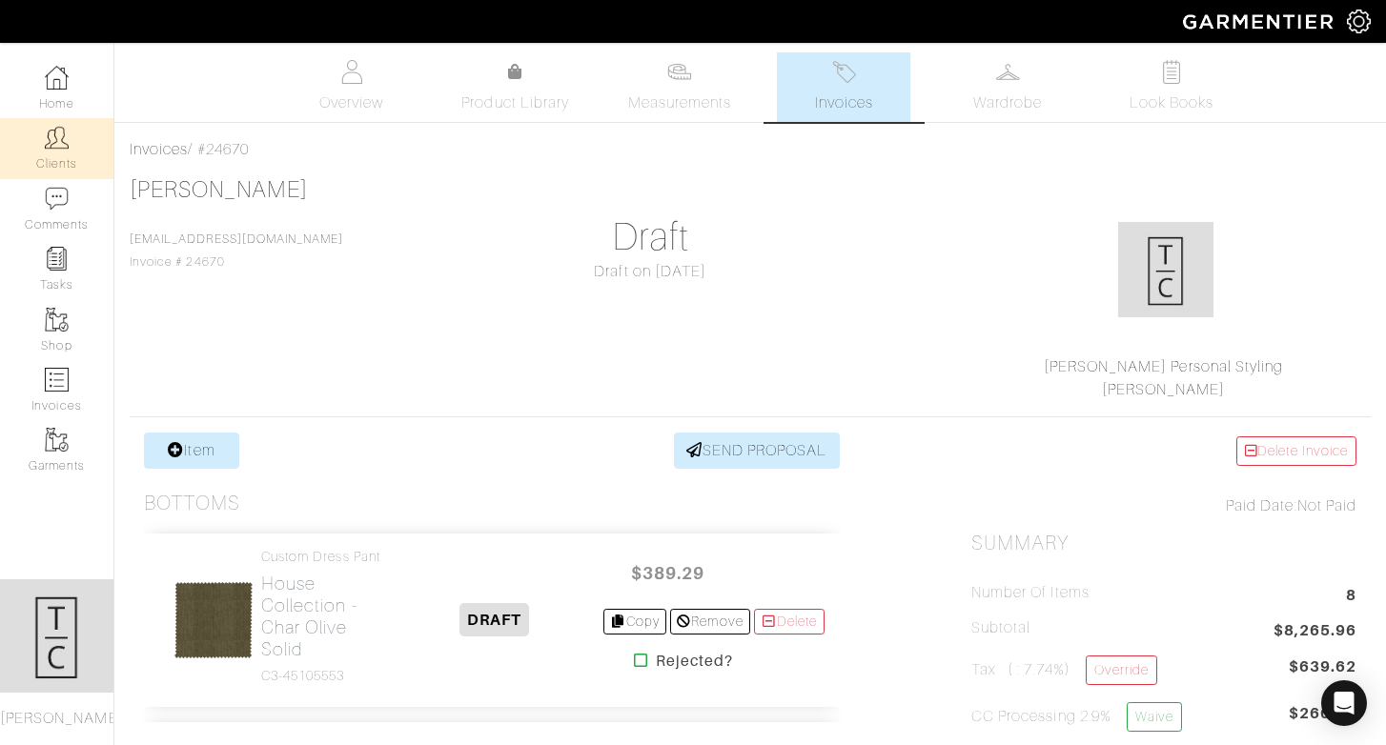
click at [59, 137] on img at bounding box center [57, 138] width 24 height 24
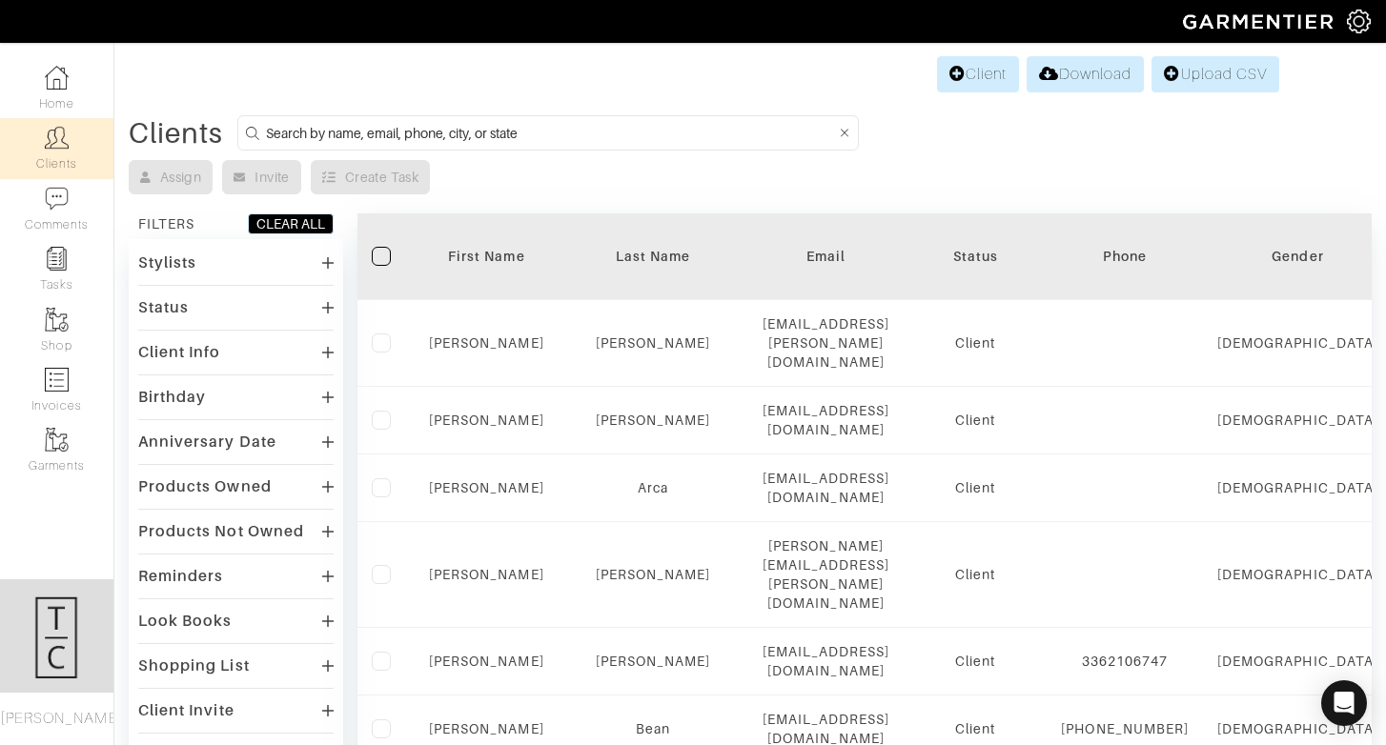
click at [698, 130] on input at bounding box center [551, 133] width 570 height 24
type input "[PERSON_NAME]"
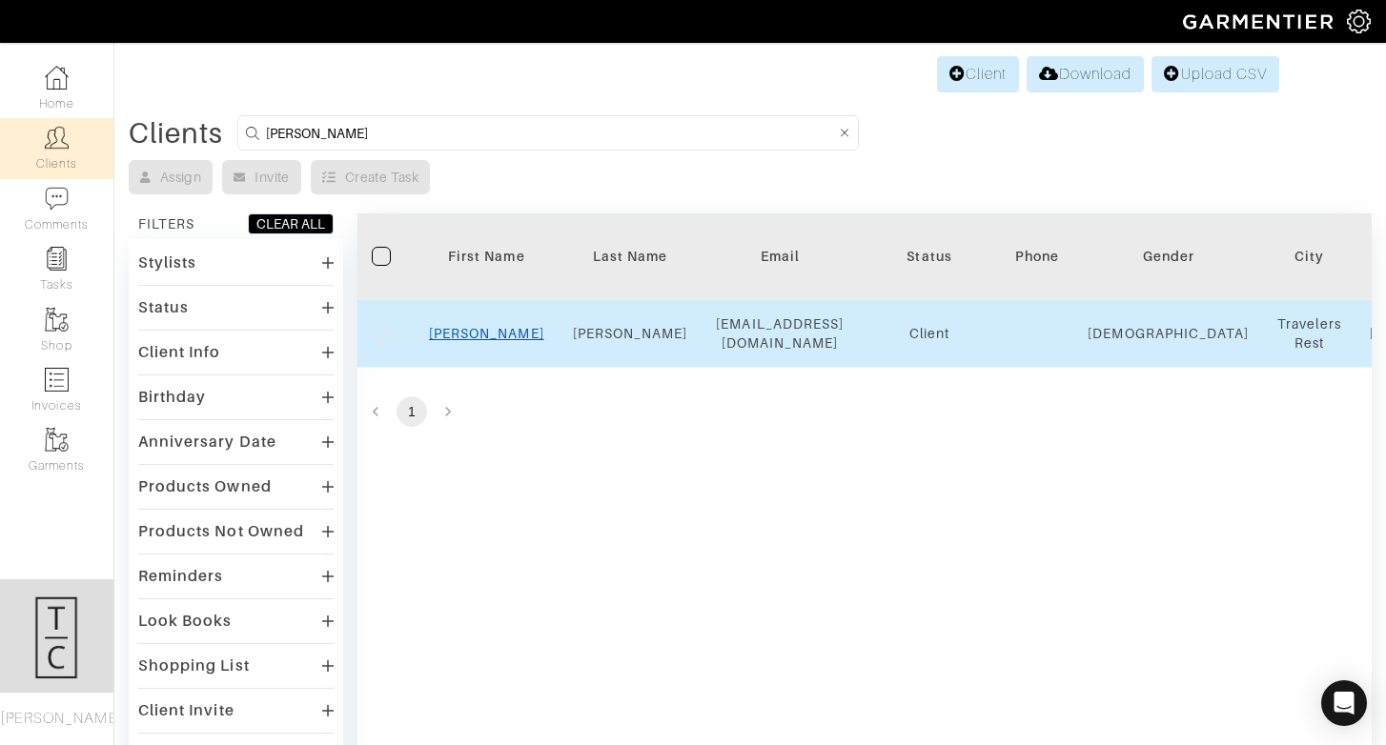
click at [472, 331] on link "[PERSON_NAME]" at bounding box center [486, 333] width 115 height 15
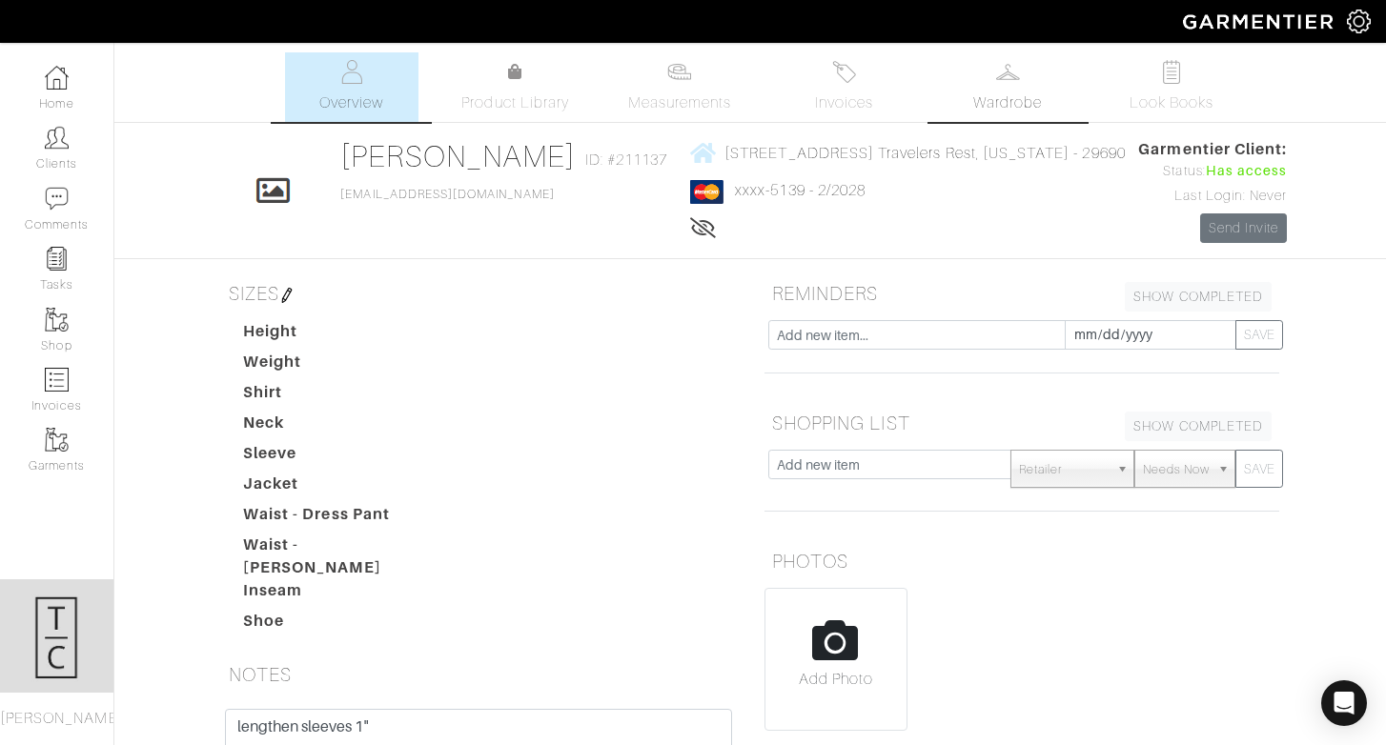
click at [1001, 92] on span "Wardrobe" at bounding box center [1007, 102] width 69 height 23
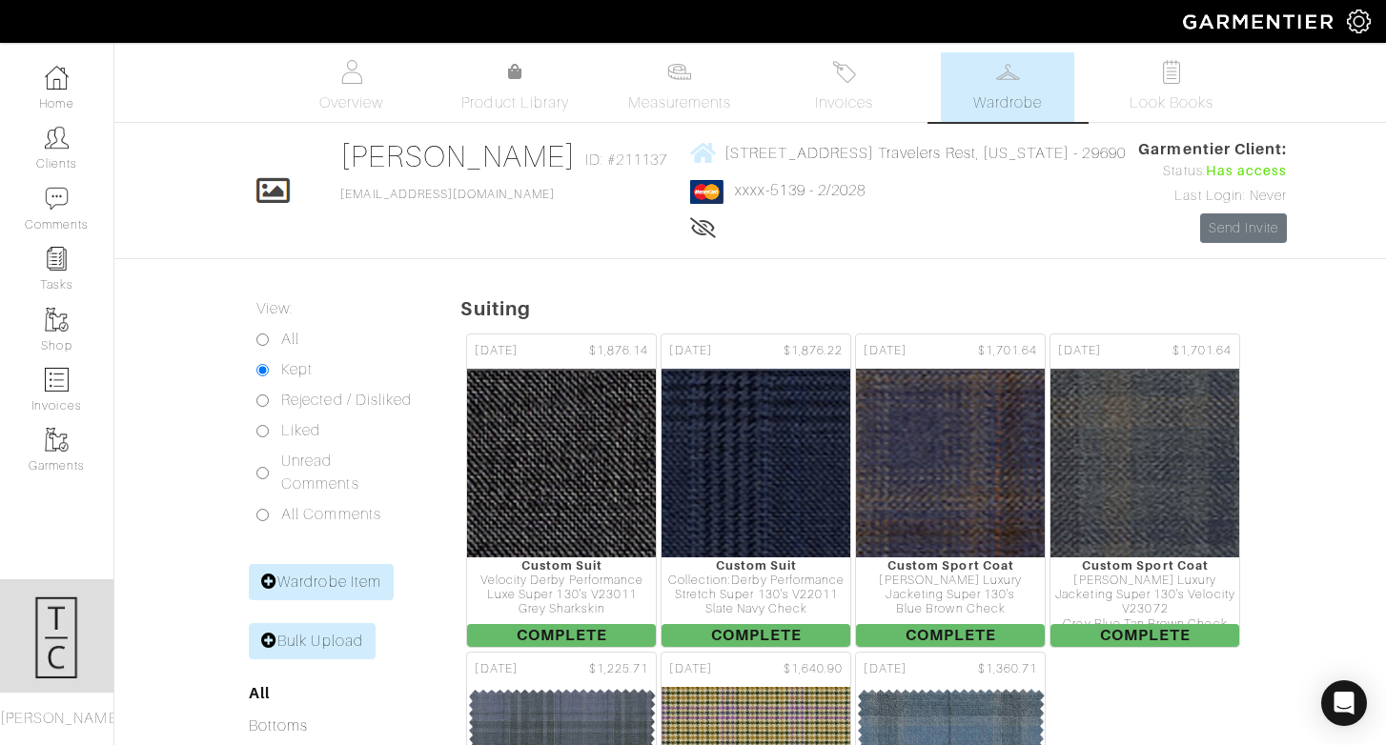
click at [690, 239] on div "Lifetime spend: $12,345.31" at bounding box center [908, 229] width 436 height 23
click at [690, 235] on icon at bounding box center [703, 227] width 27 height 15
click at [690, 230] on icon at bounding box center [702, 227] width 24 height 15
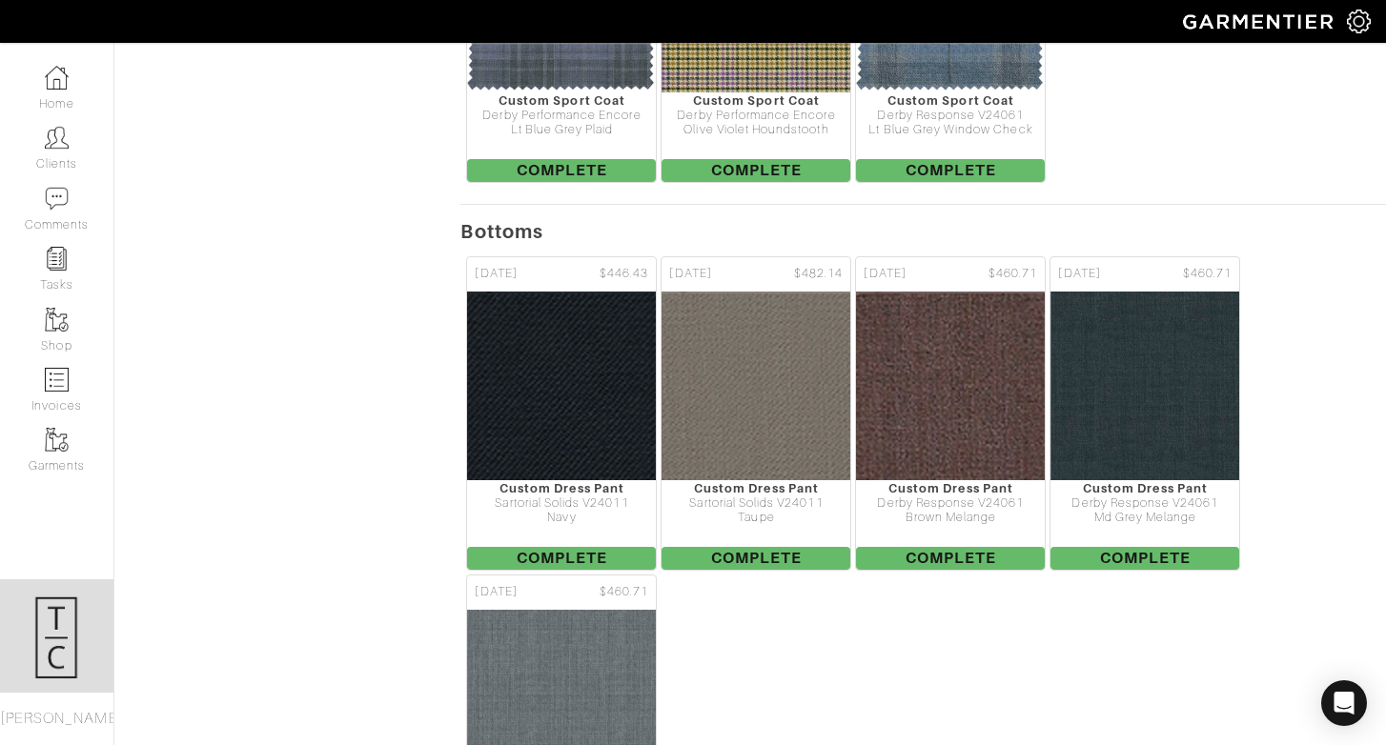
scroll to position [784, 0]
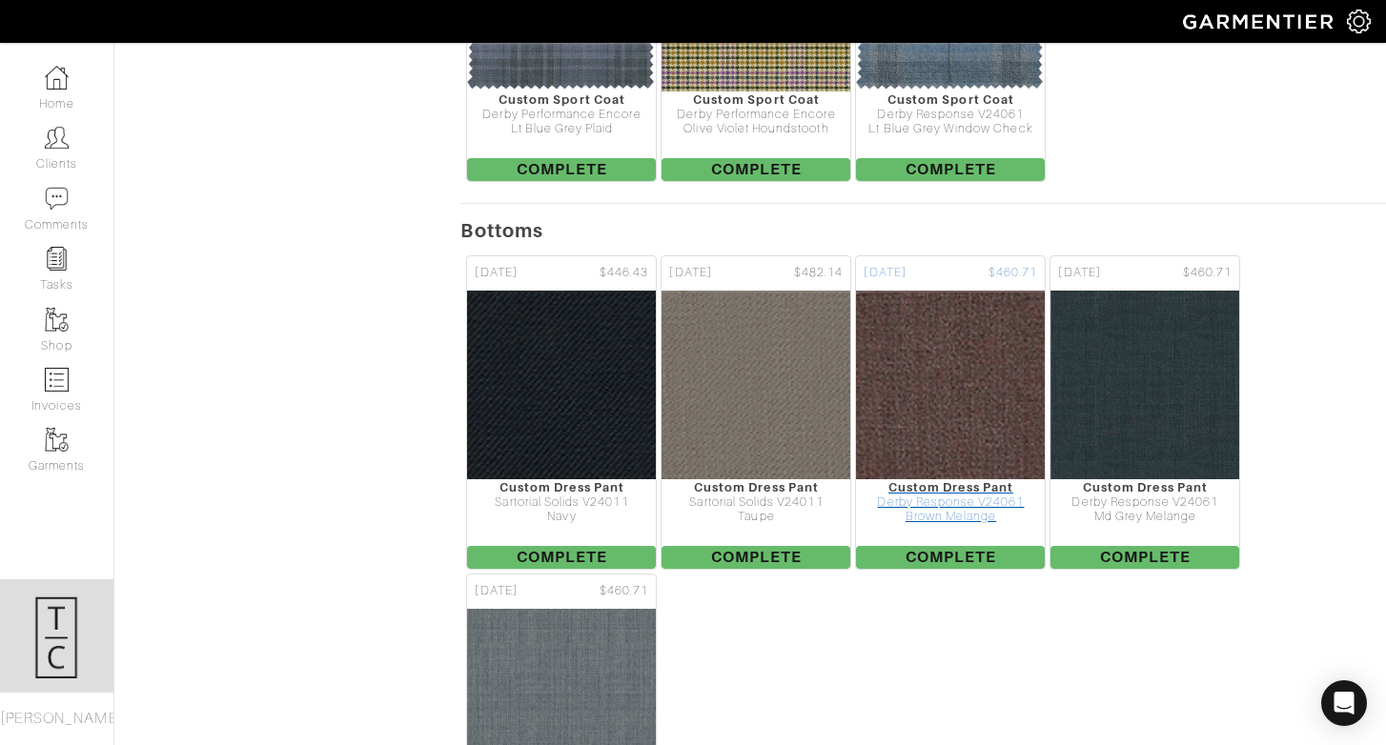
click at [940, 328] on img at bounding box center [950, 385] width 661 height 191
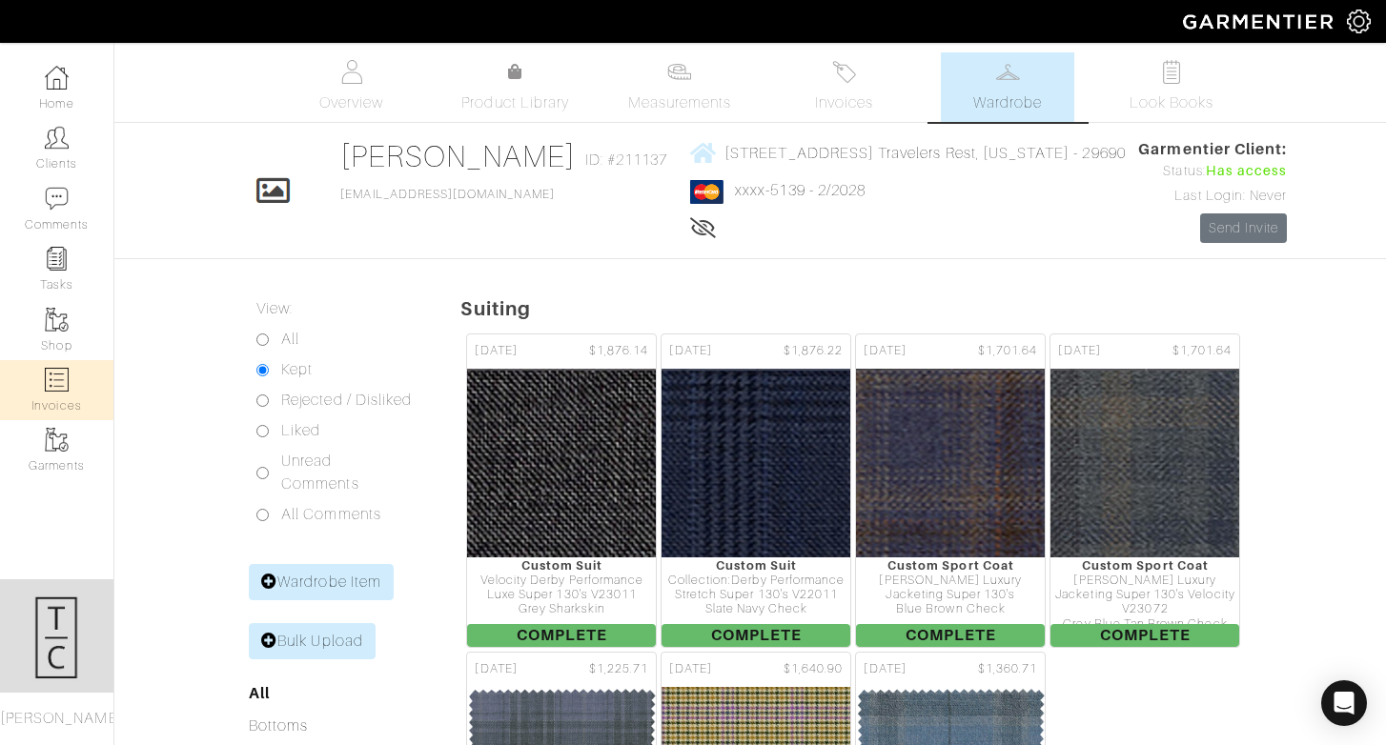
click at [77, 383] on link "Invoices" at bounding box center [56, 390] width 113 height 60
select select
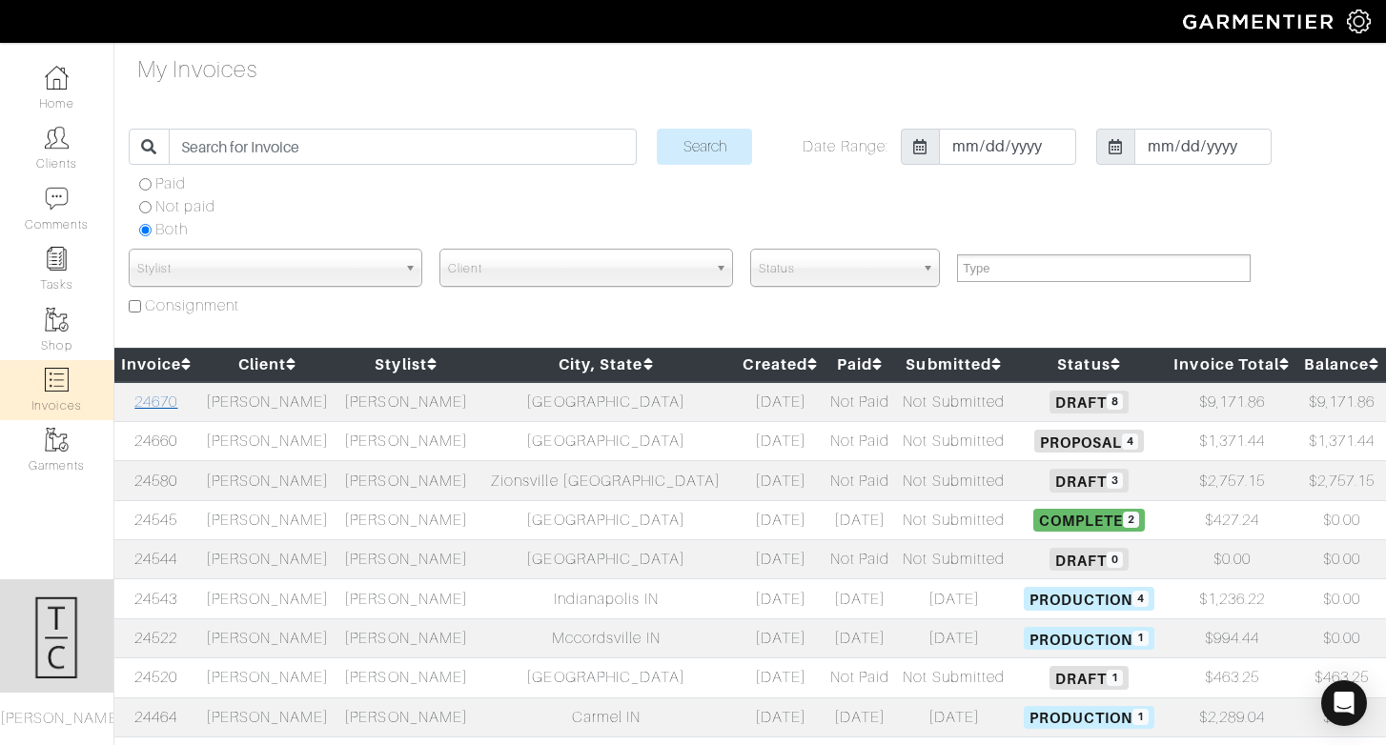
click at [176, 399] on link "24670" at bounding box center [155, 402] width 43 height 17
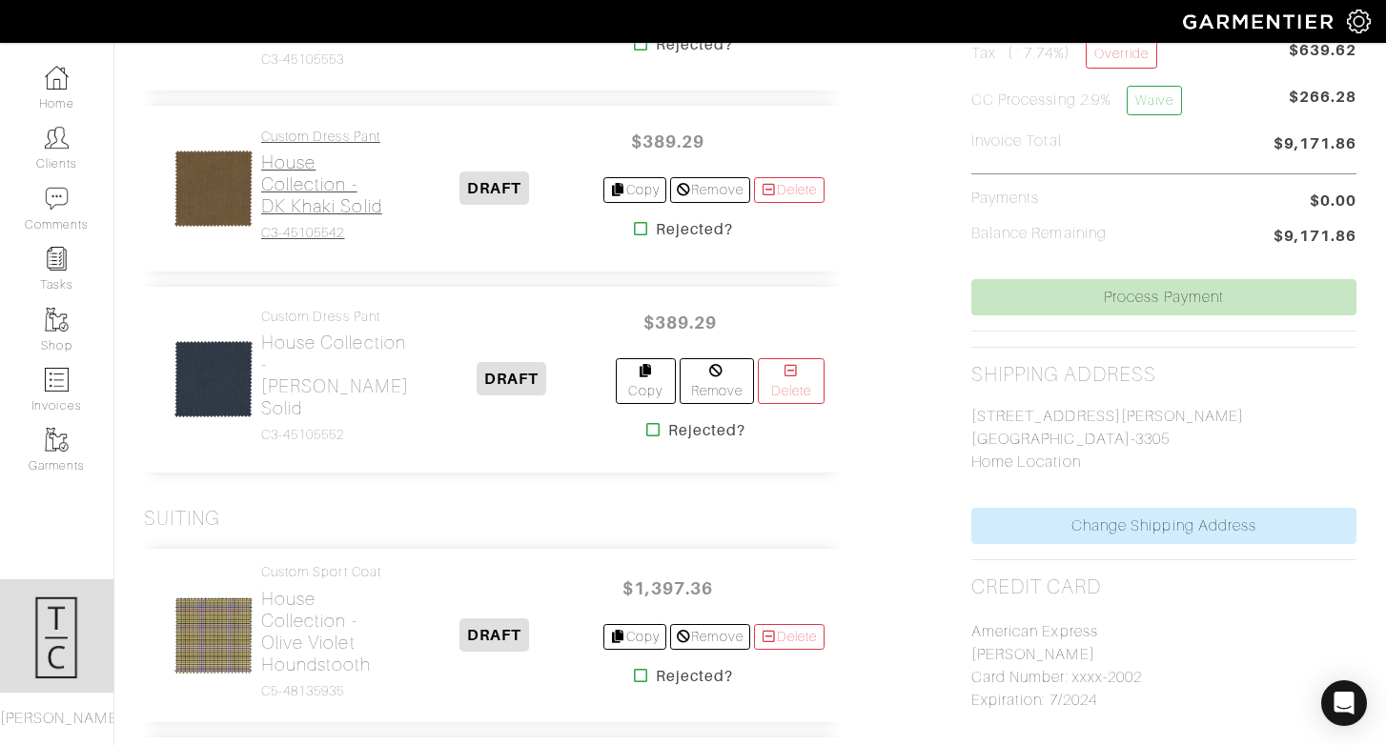
scroll to position [357, 0]
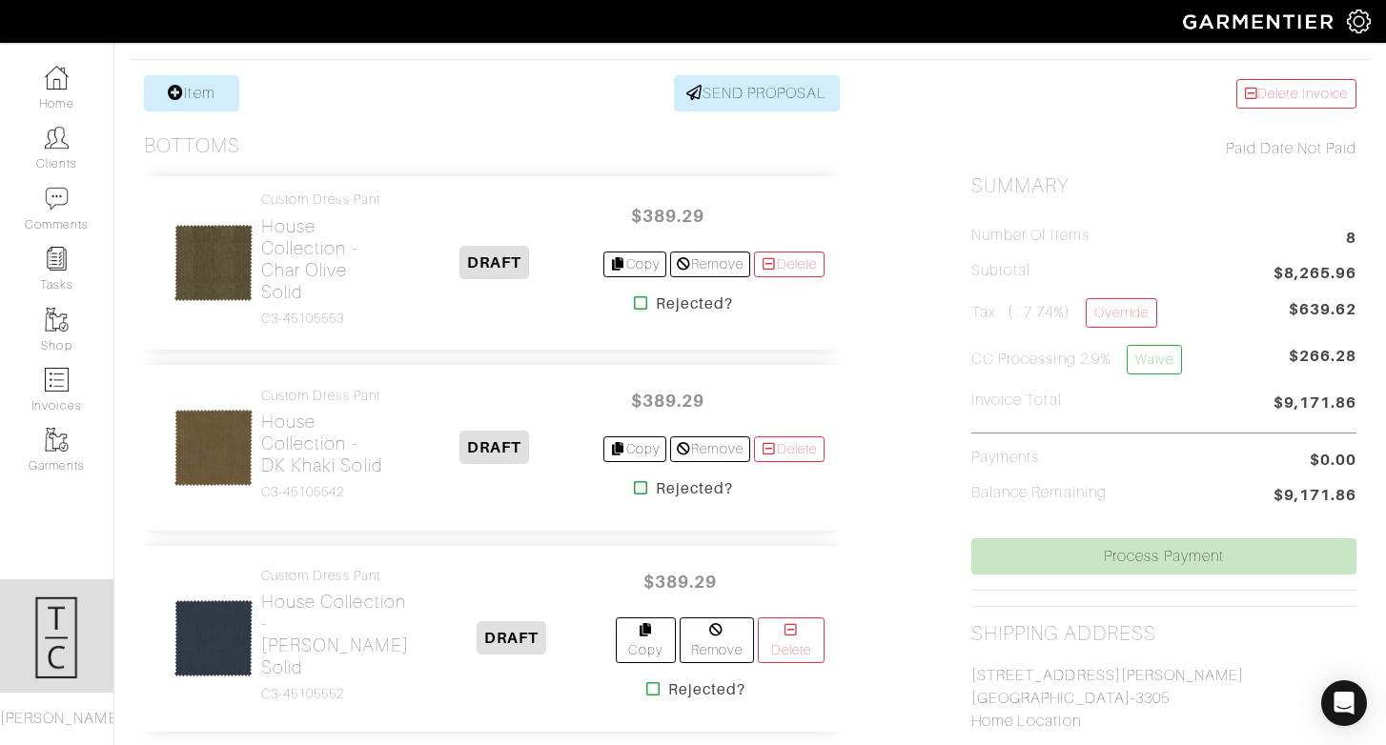
click at [194, 89] on link "Item" at bounding box center [191, 93] width 95 height 36
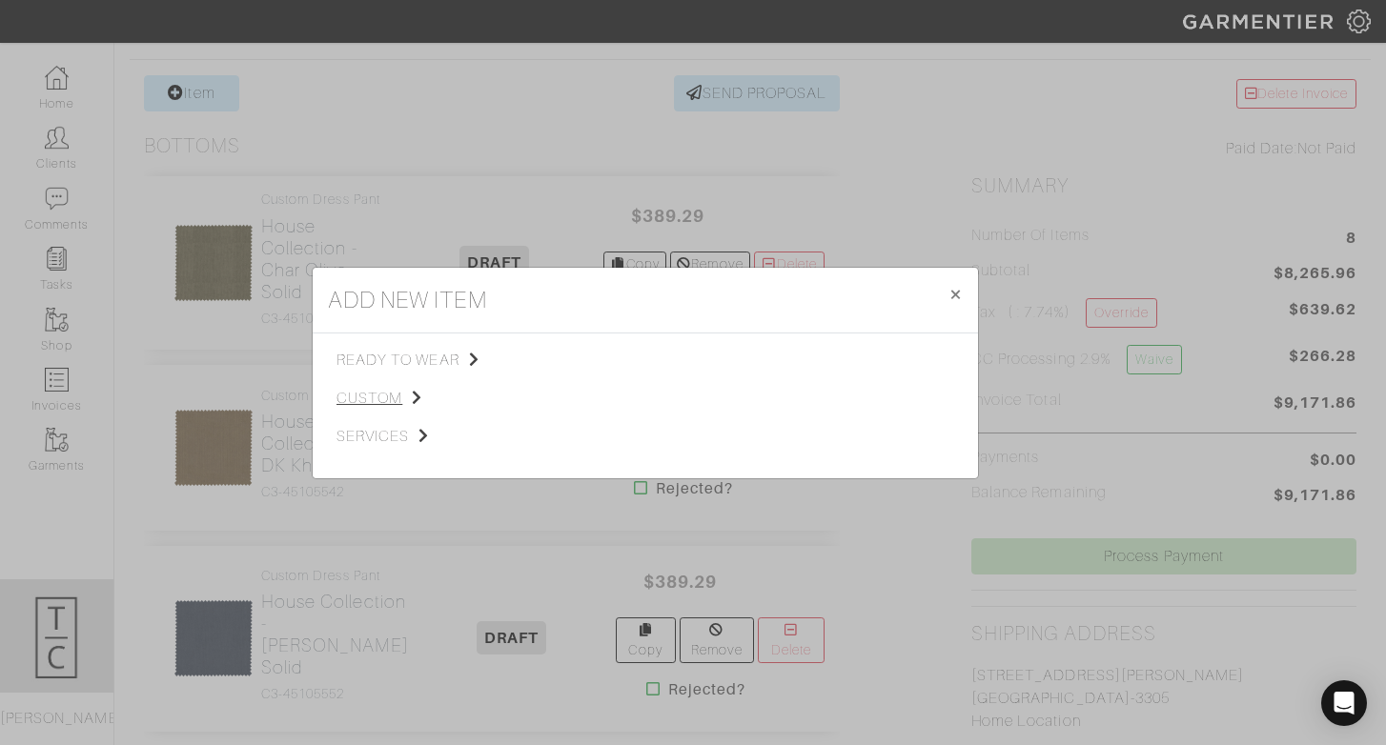
click at [389, 387] on span "custom" at bounding box center [432, 398] width 192 height 23
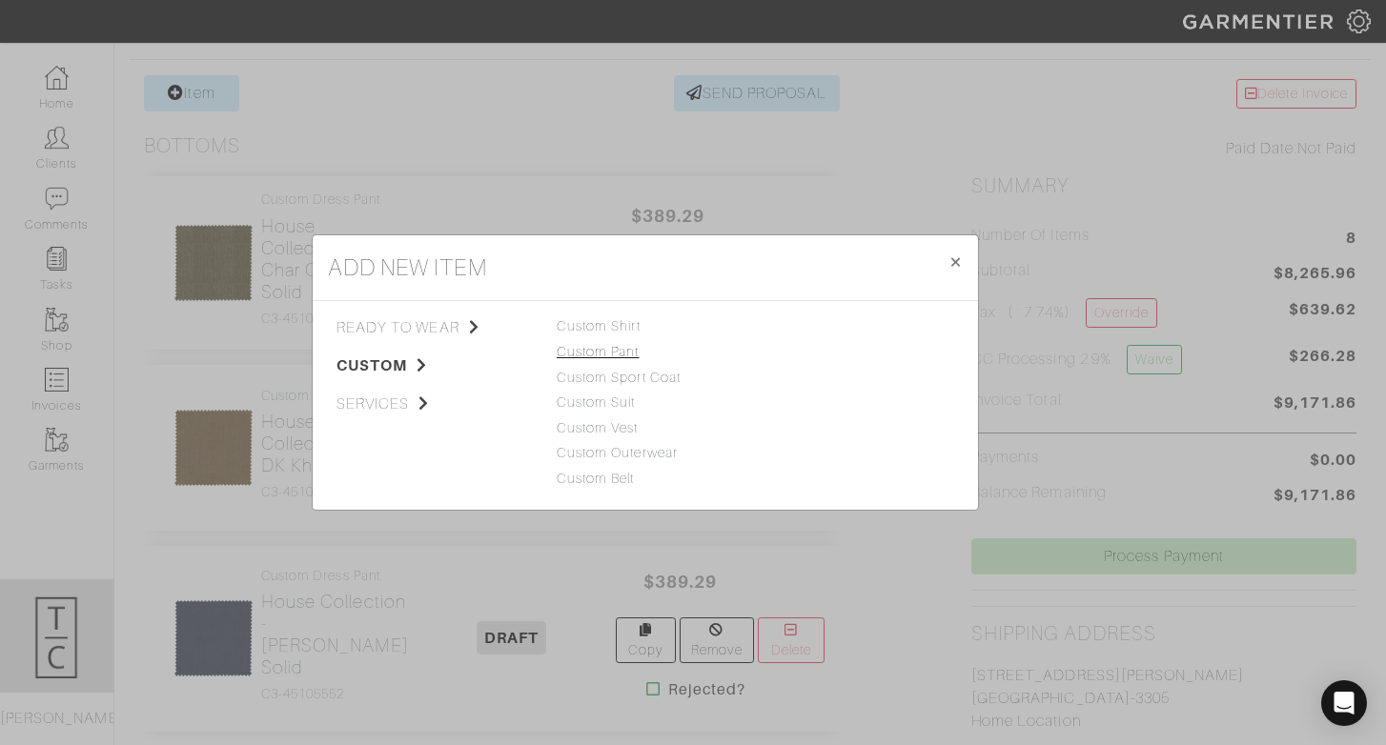
click at [628, 351] on link "Custom Pant" at bounding box center [598, 351] width 83 height 15
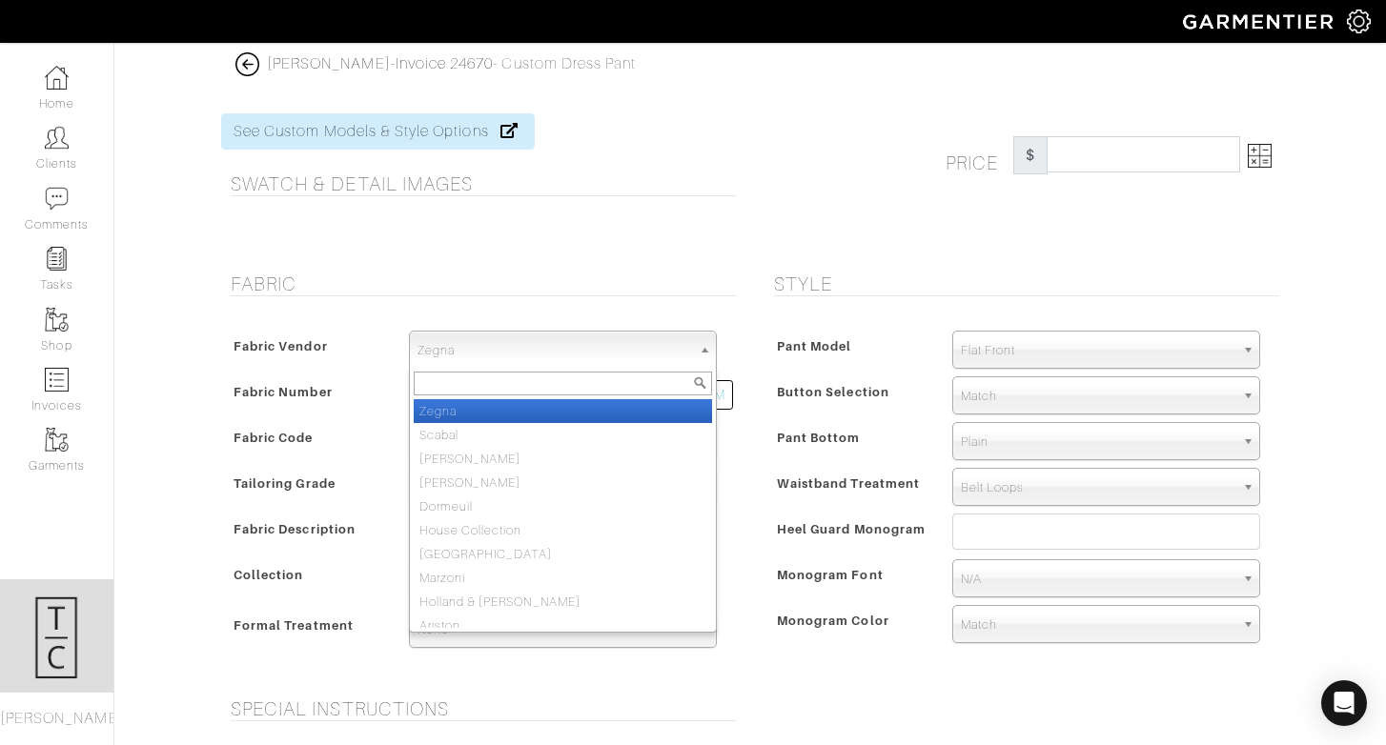
click at [639, 343] on span "Zegna" at bounding box center [554, 351] width 274 height 38
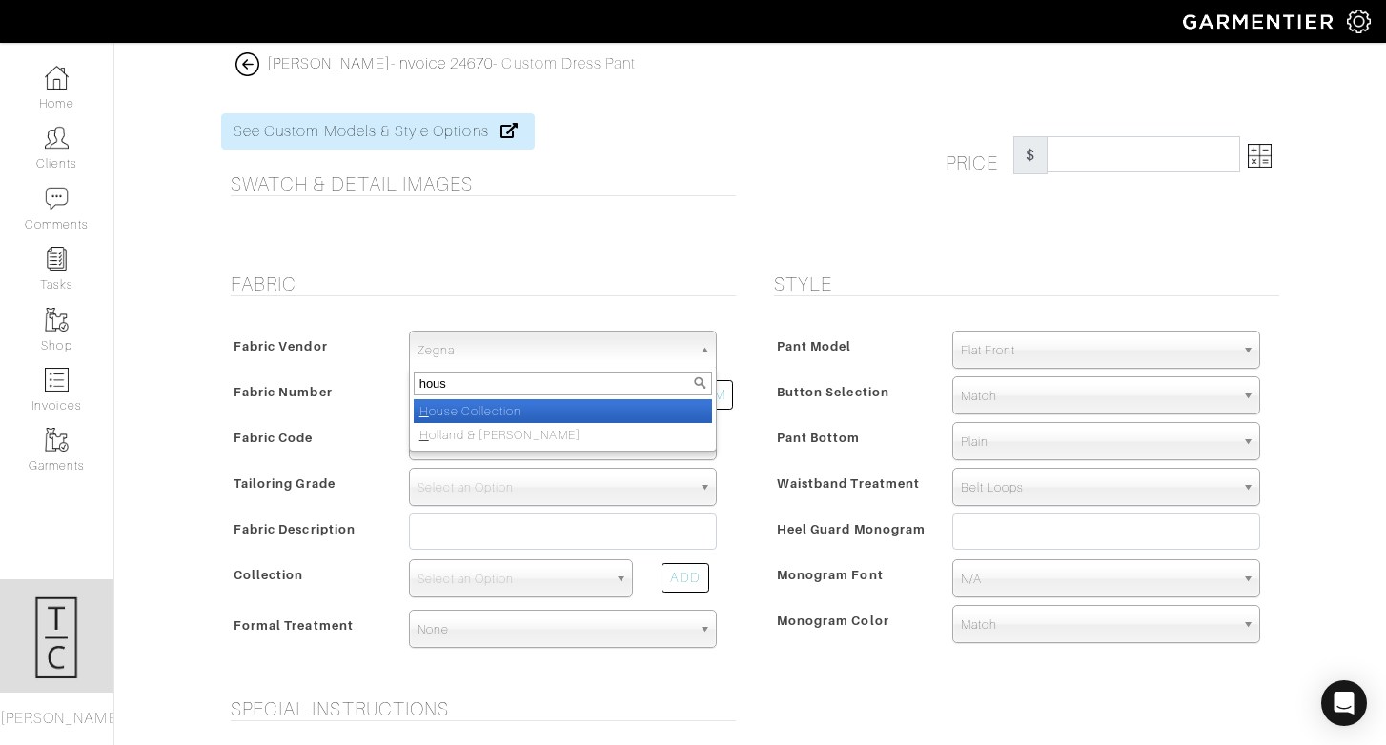
type input "house"
select select "75"
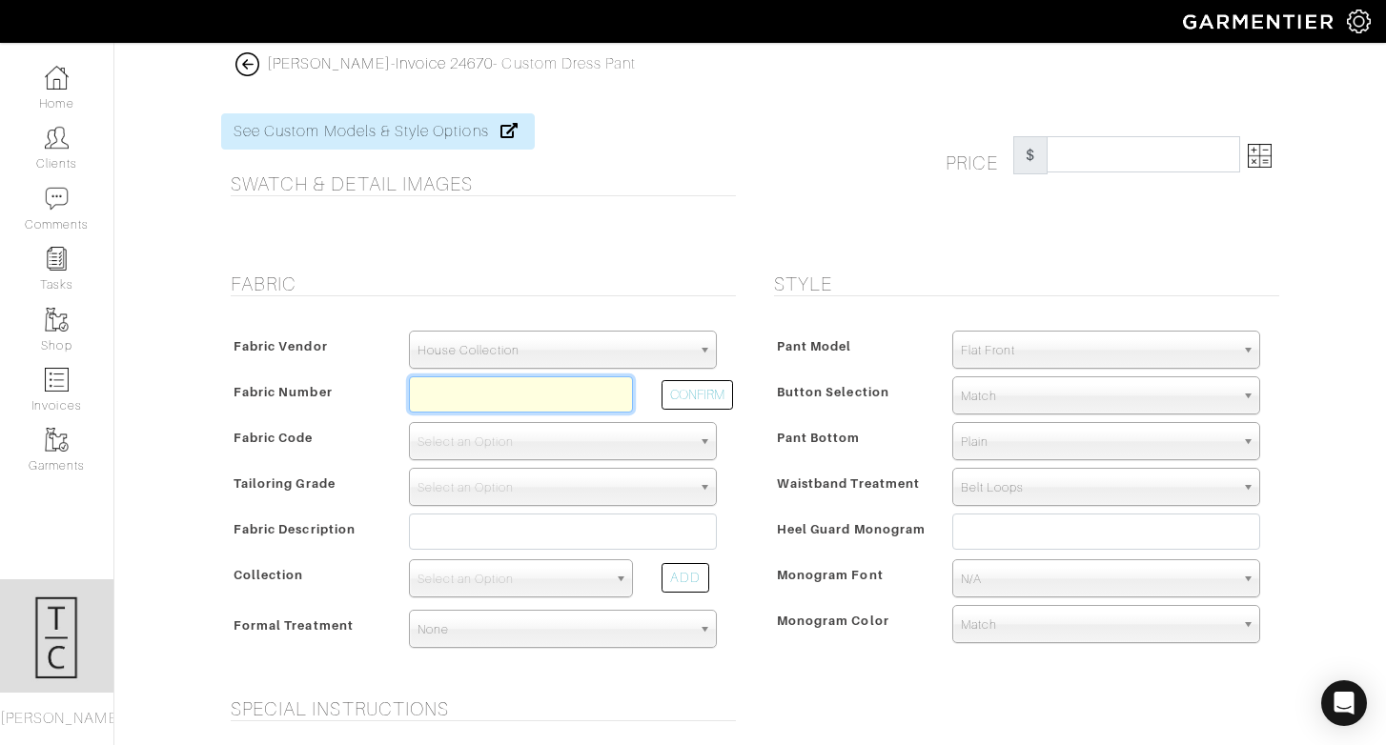
click at [497, 391] on input "text" at bounding box center [521, 394] width 224 height 36
type input "C9-49144792"
select select "5631"
type input "Chocolate Melange"
select select
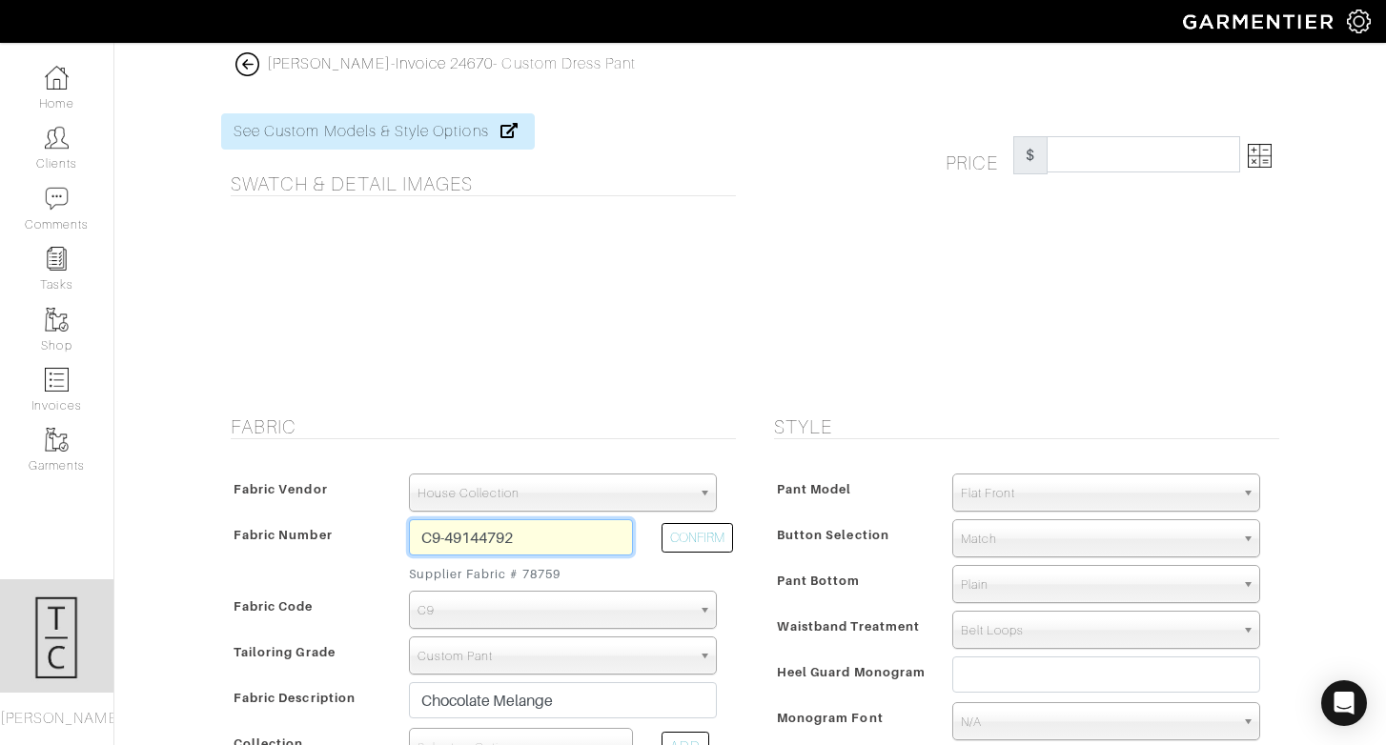
type input "460.71"
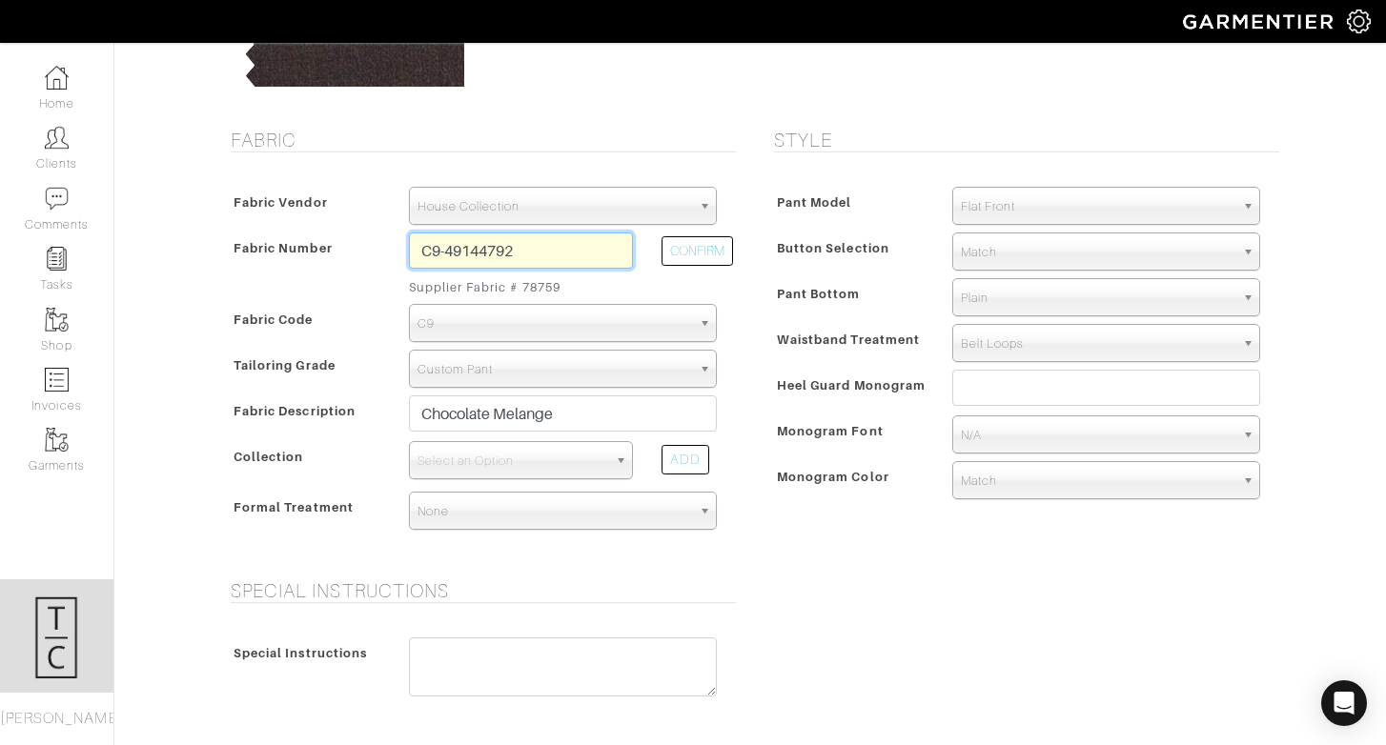
scroll to position [316, 0]
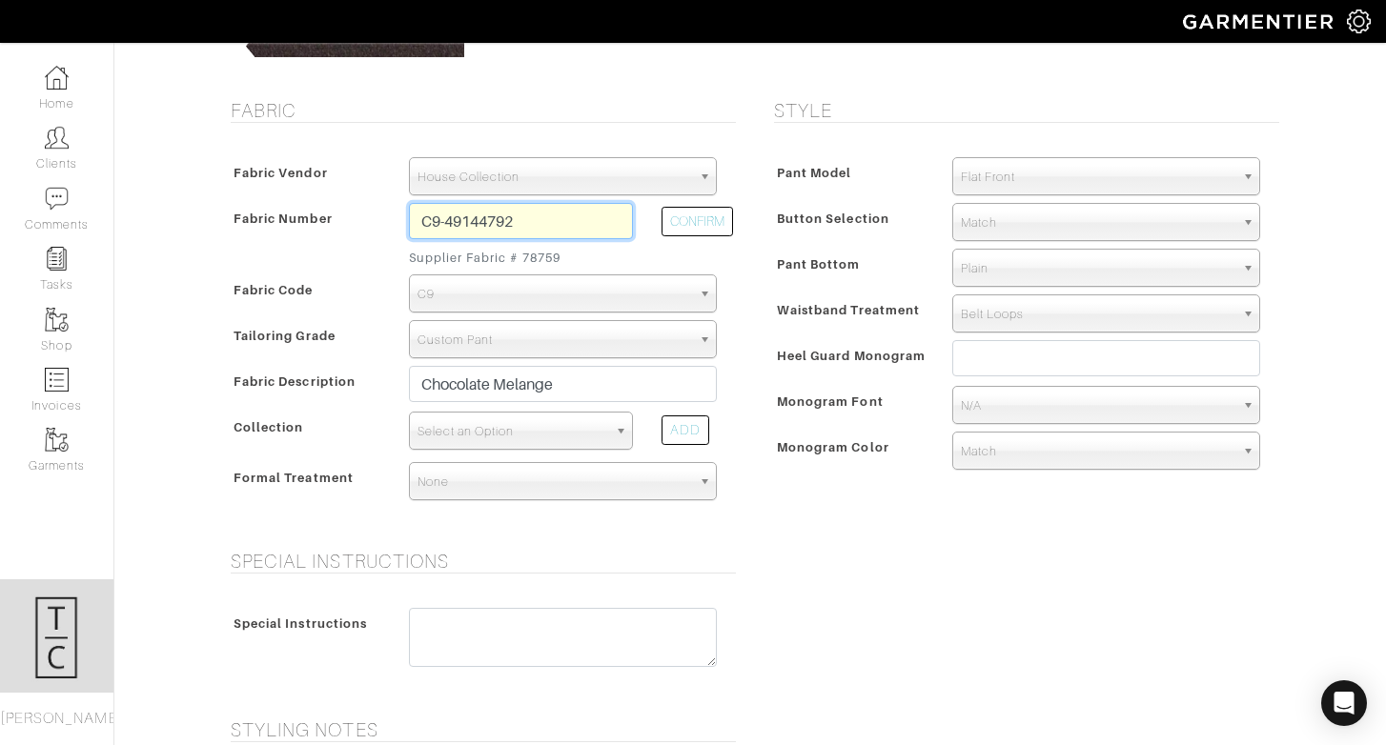
type input "C9-49144792"
drag, startPoint x: 557, startPoint y: 429, endPoint x: 578, endPoint y: 327, distance: 104.3
click at [557, 429] on span "Select an Option" at bounding box center [512, 432] width 190 height 38
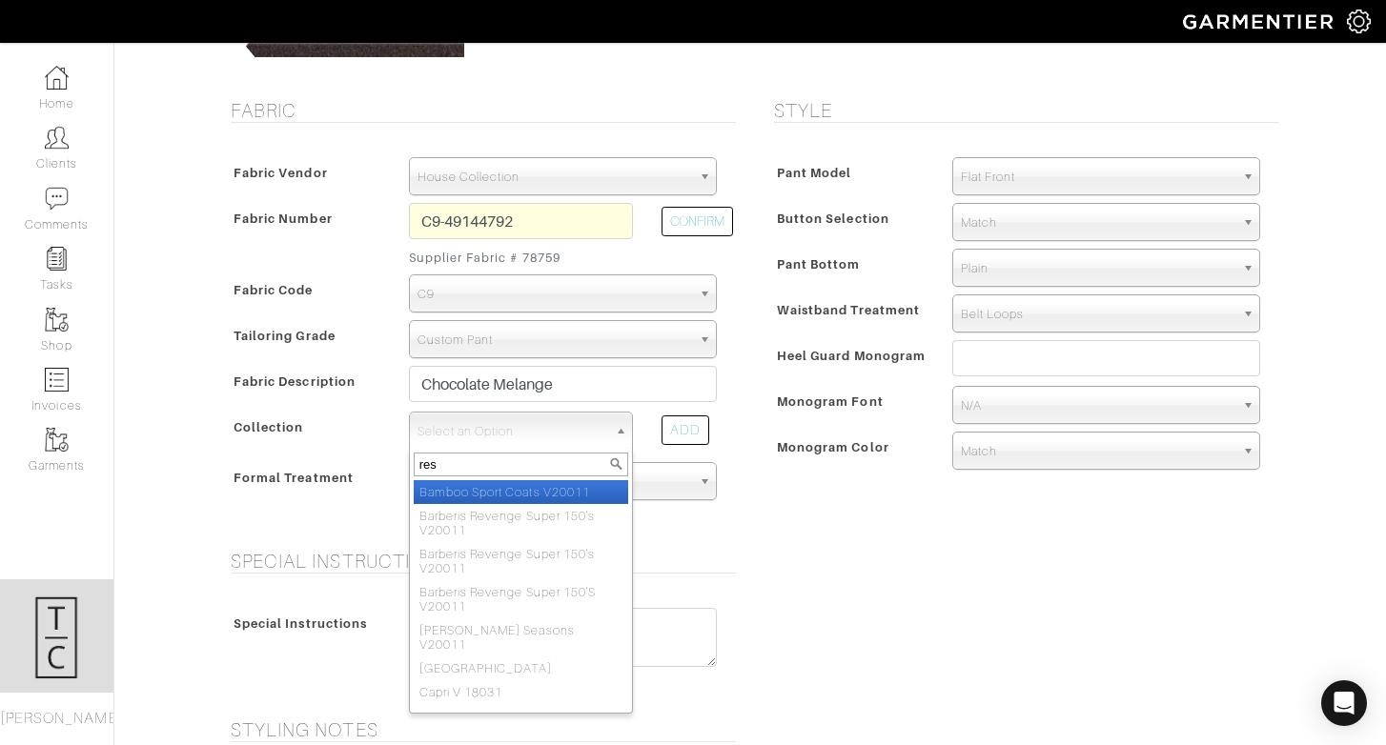
type input "resp"
select select "934"
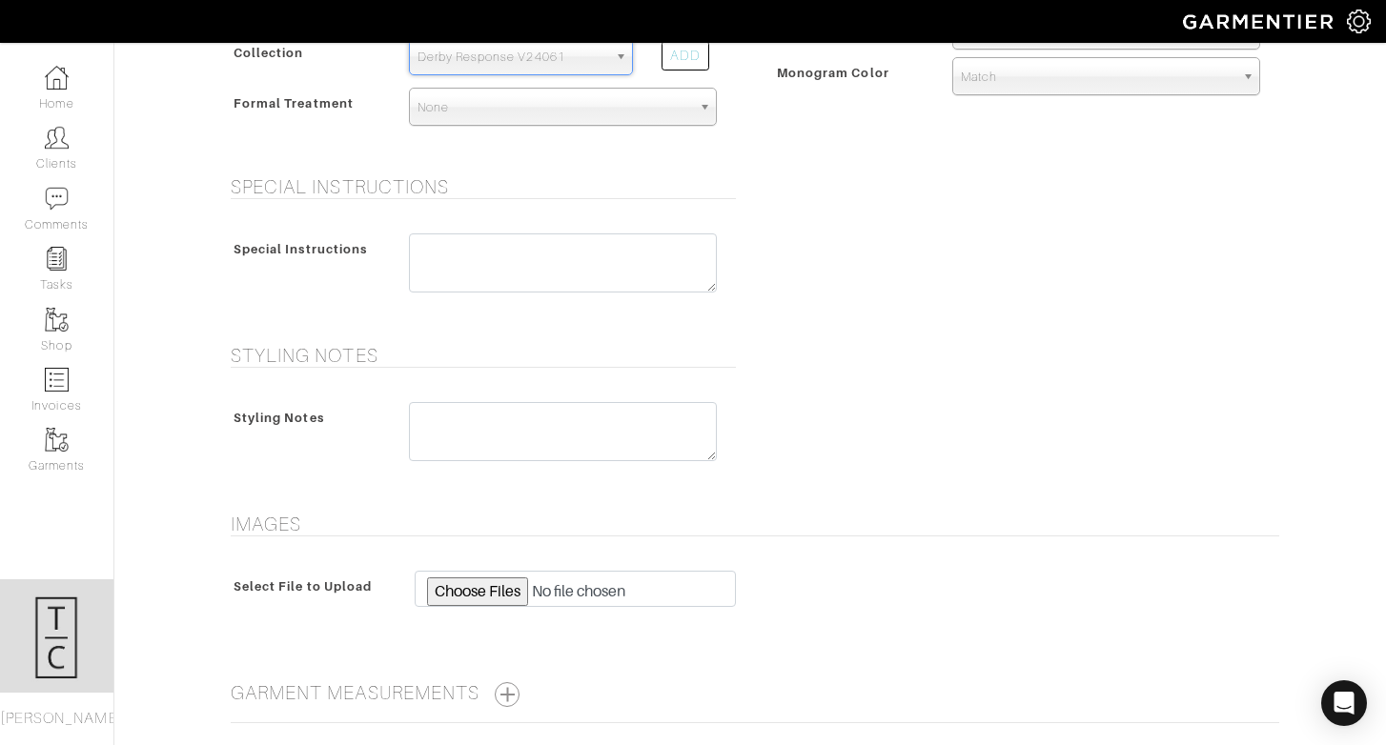
scroll to position [857, 0]
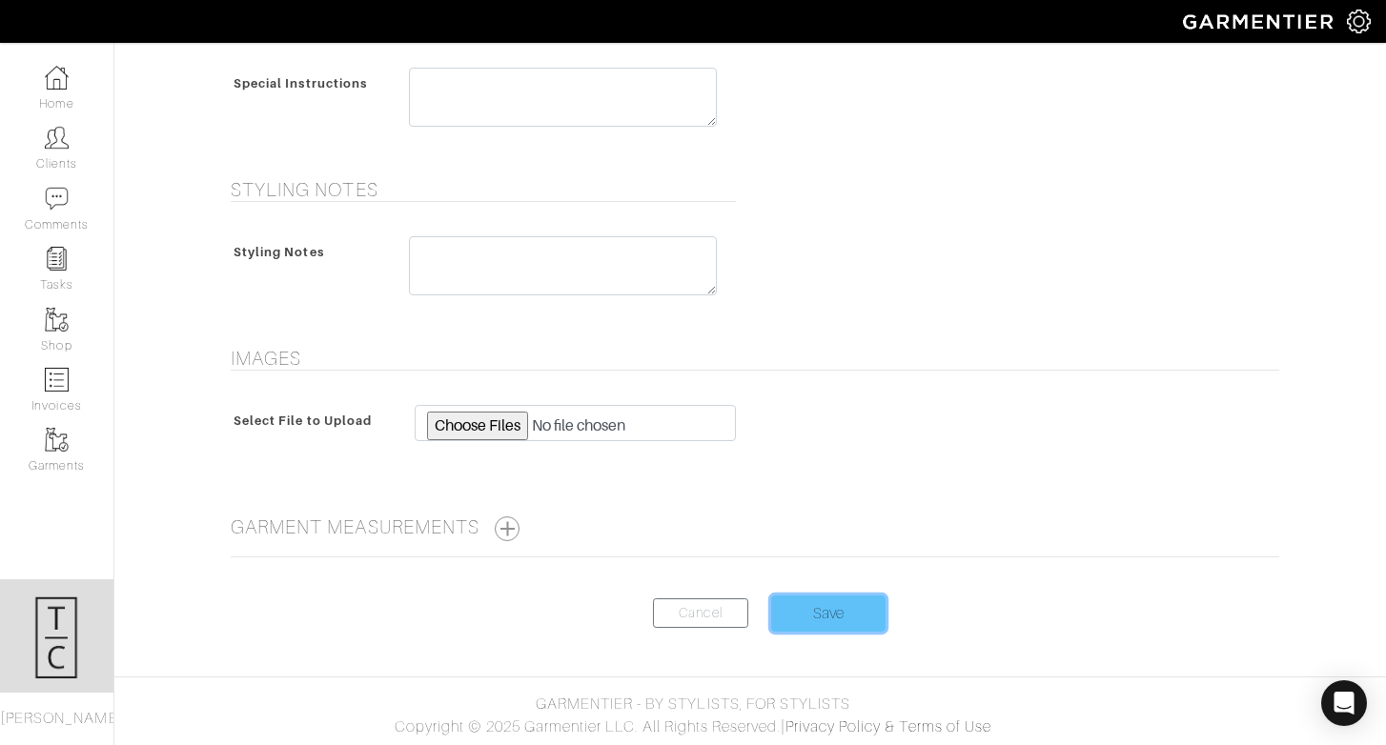
click at [828, 608] on input "Save" at bounding box center [828, 614] width 114 height 36
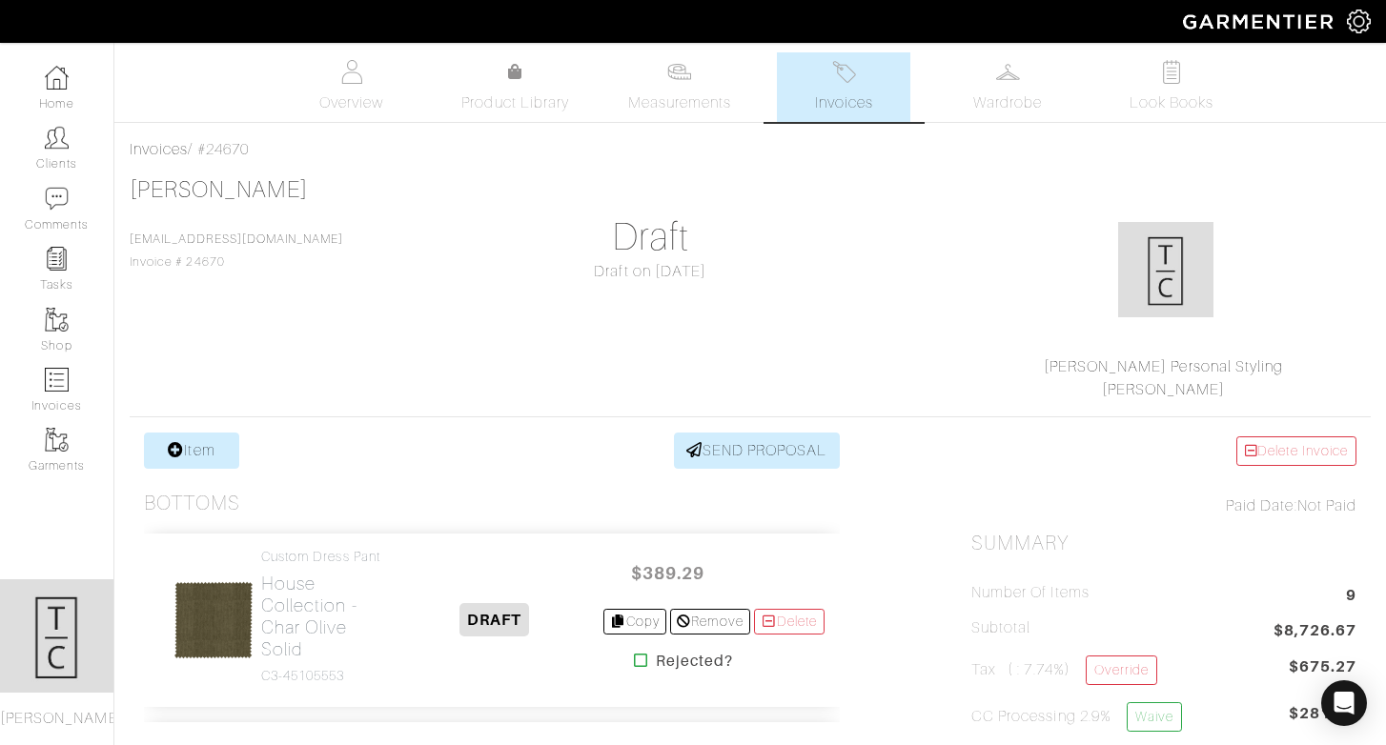
click at [890, 89] on link "Invoices" at bounding box center [843, 87] width 133 height 70
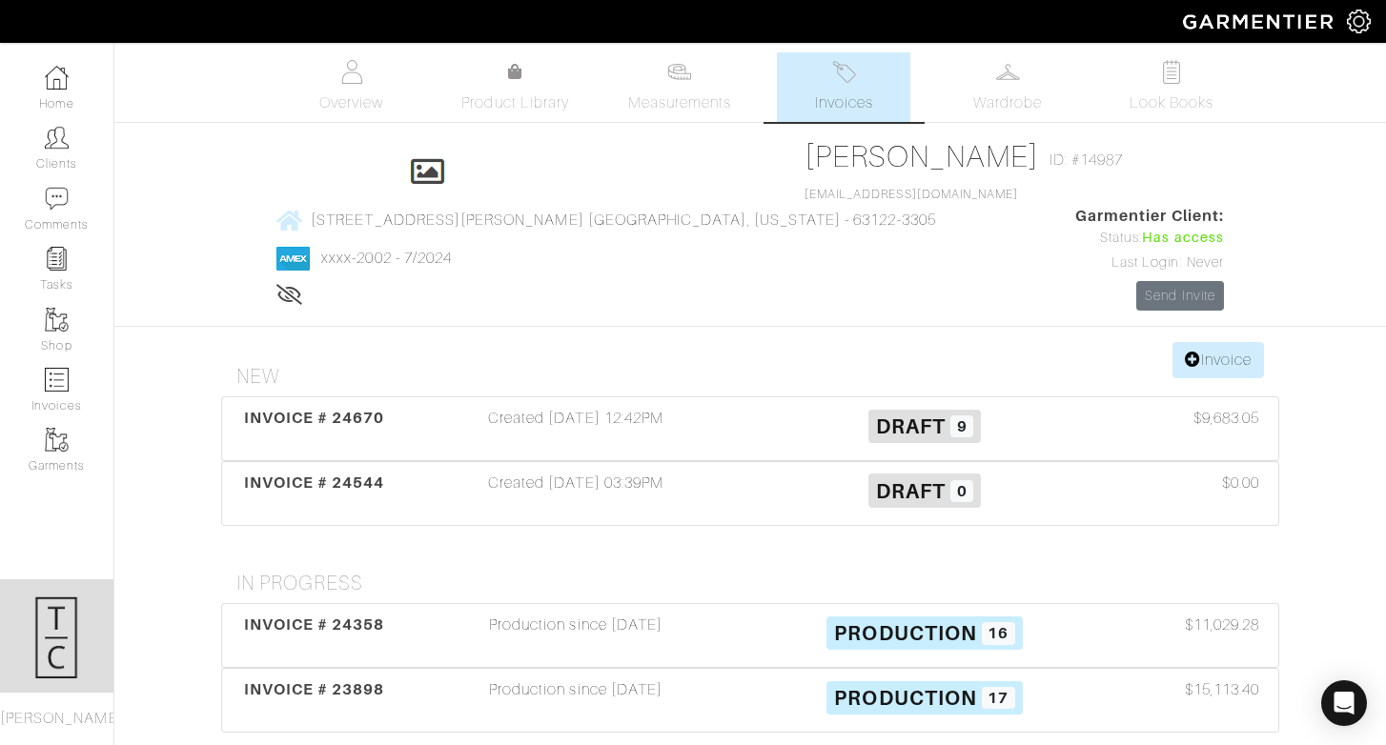
click at [303, 287] on icon at bounding box center [289, 294] width 27 height 15
click at [300, 287] on icon at bounding box center [288, 294] width 24 height 15
click at [1018, 71] on img at bounding box center [1008, 72] width 24 height 24
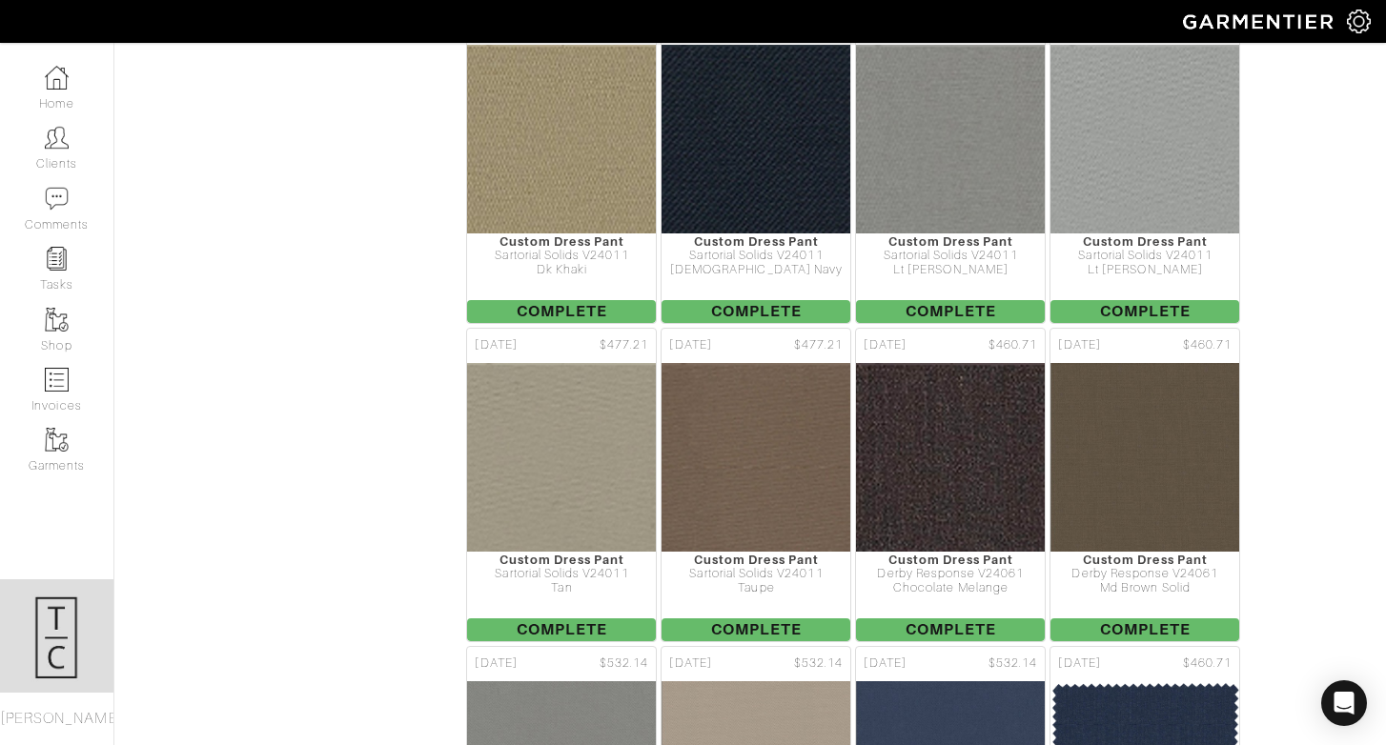
scroll to position [18804, 0]
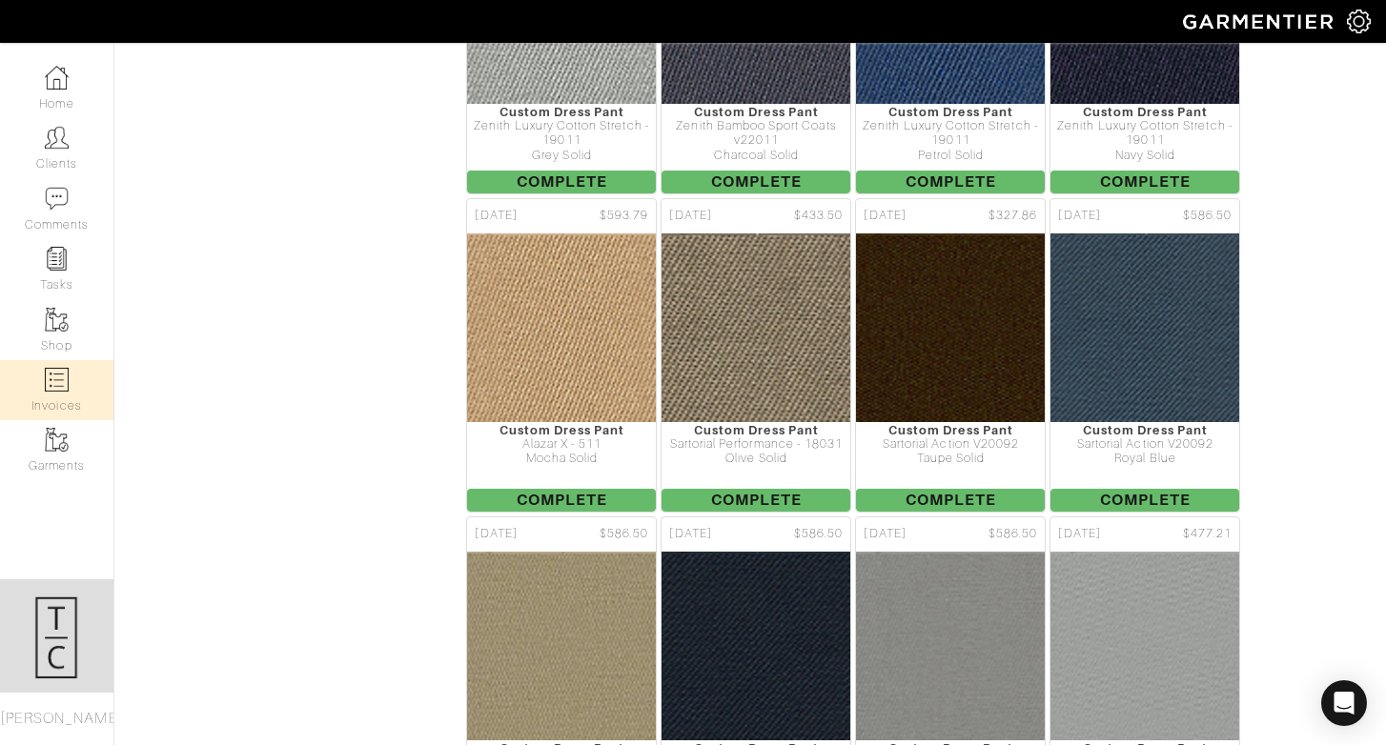
click at [66, 387] on img at bounding box center [57, 380] width 24 height 24
select select
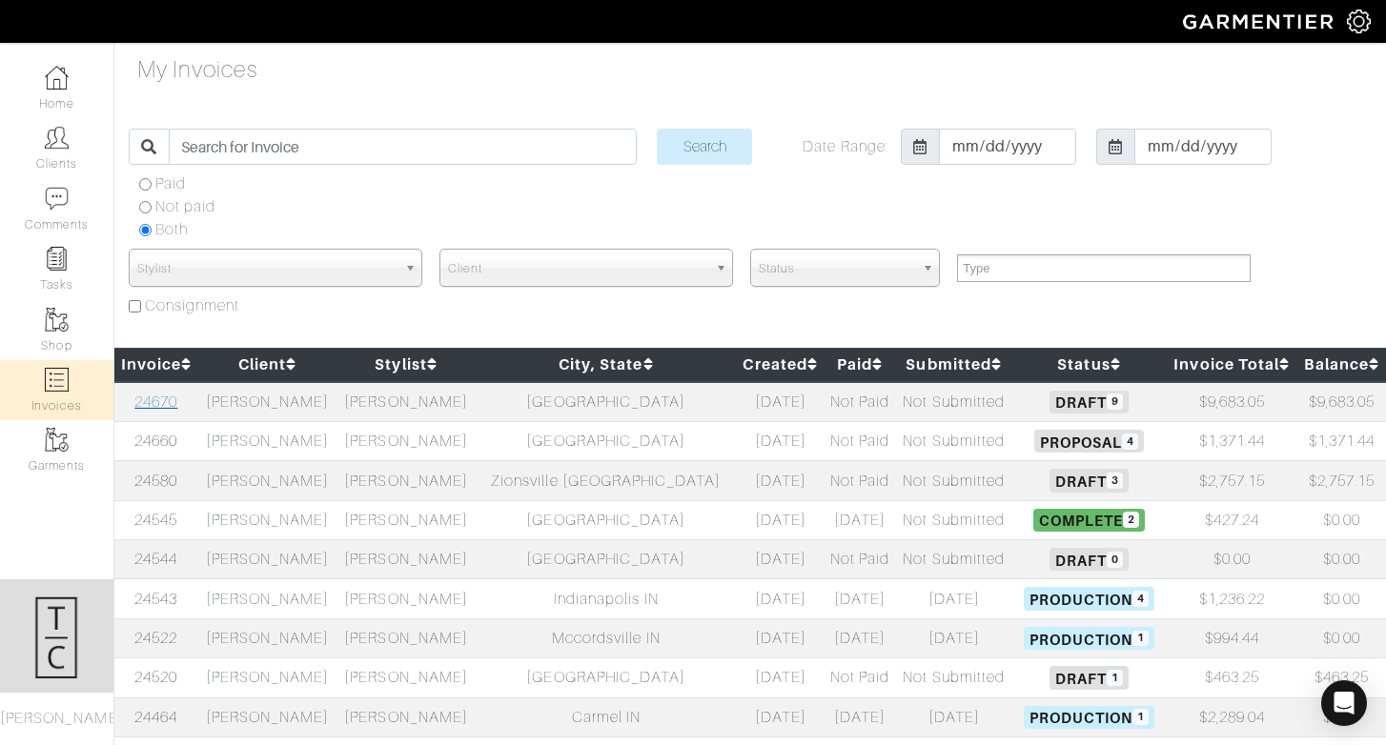
click at [165, 398] on link "24670" at bounding box center [155, 402] width 43 height 17
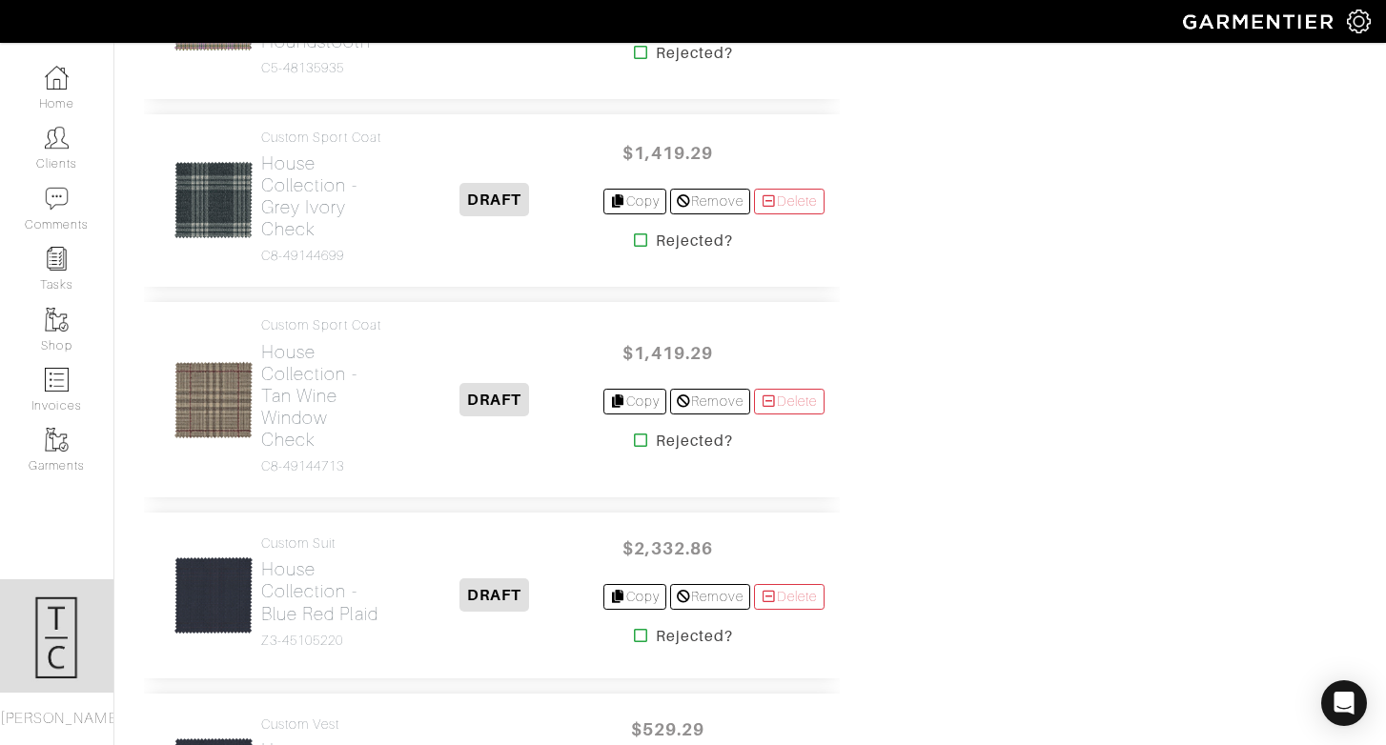
scroll to position [1429, 0]
click at [333, 450] on h2 "House Collection - Tan Wine Window Check" at bounding box center [324, 395] width 126 height 110
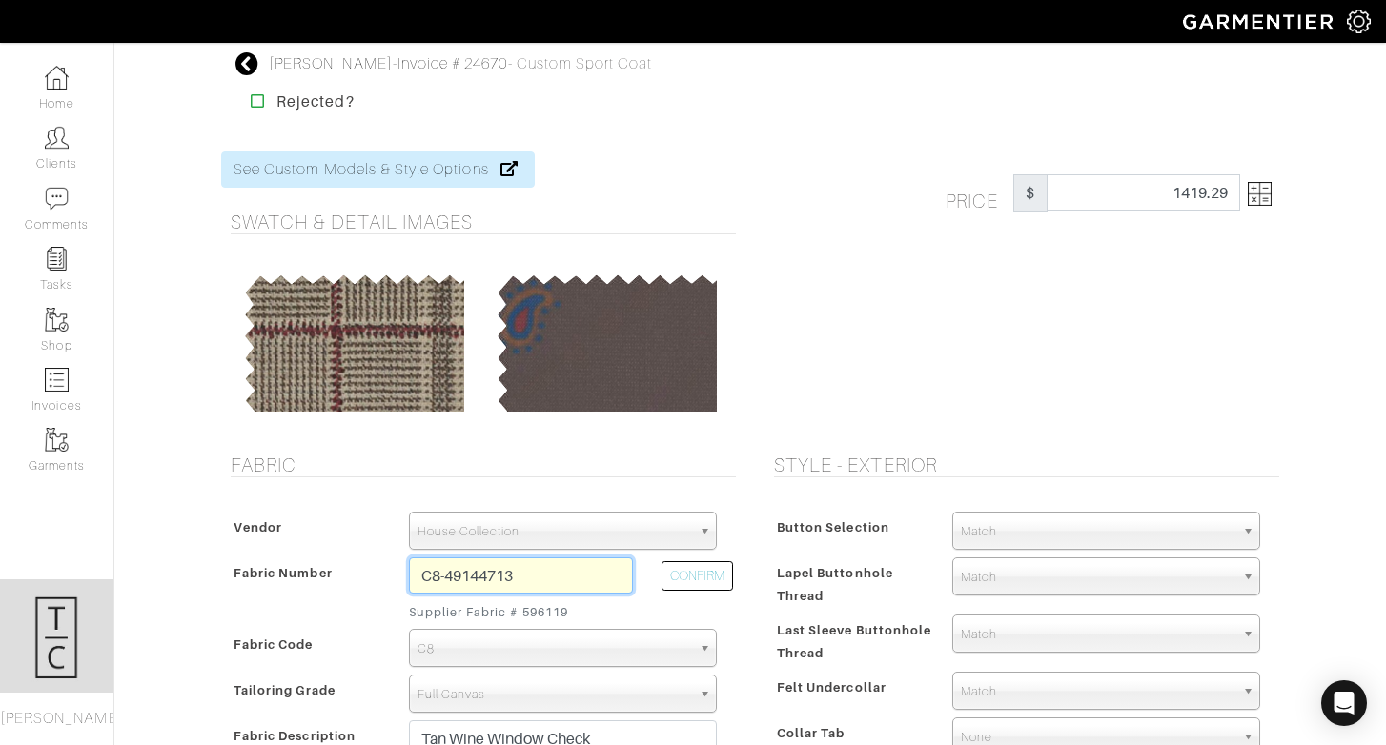
click at [546, 576] on input "C8-49144713" at bounding box center [521, 576] width 224 height 36
paste input "5-48135925"
type input "C5-48135925"
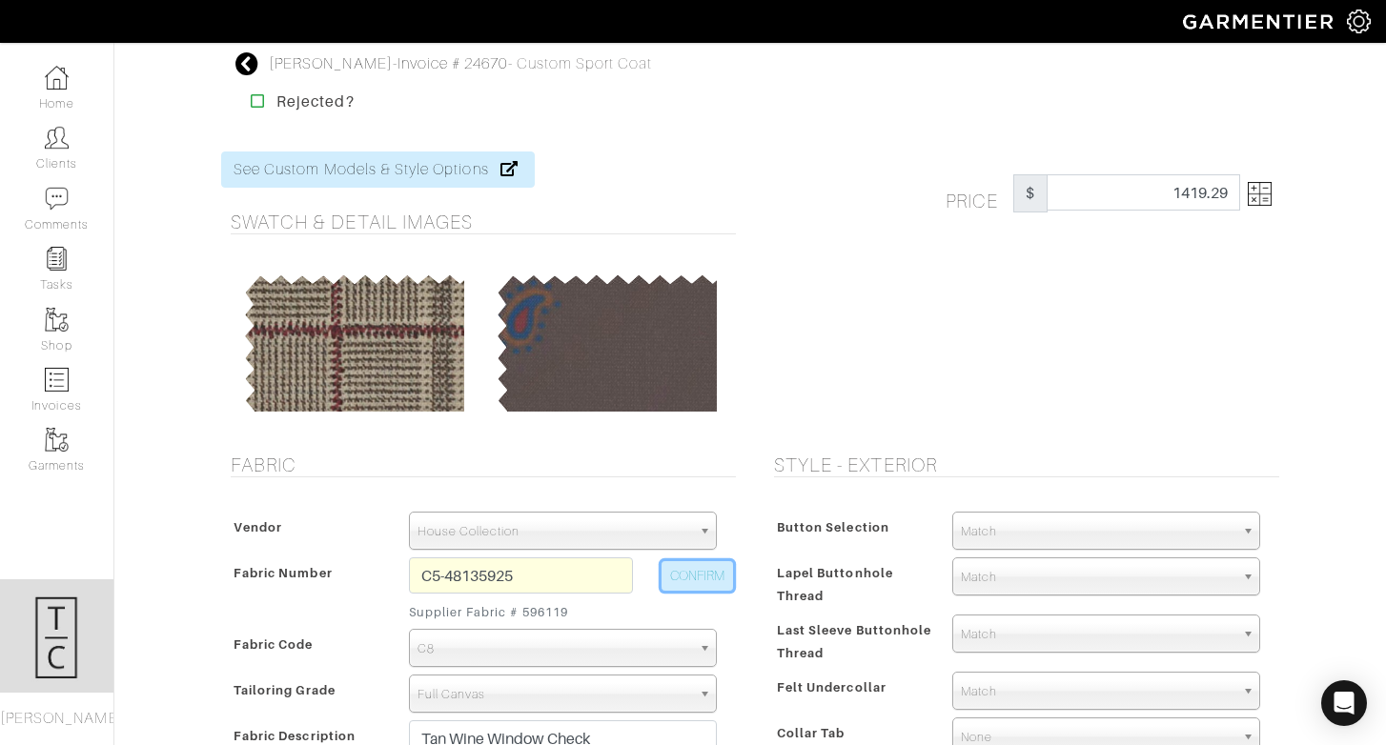
click at [706, 579] on button "CONFIRM" at bounding box center [696, 576] width 71 height 30
select select "902"
type input "Lt Blue Grey Plaid"
select select
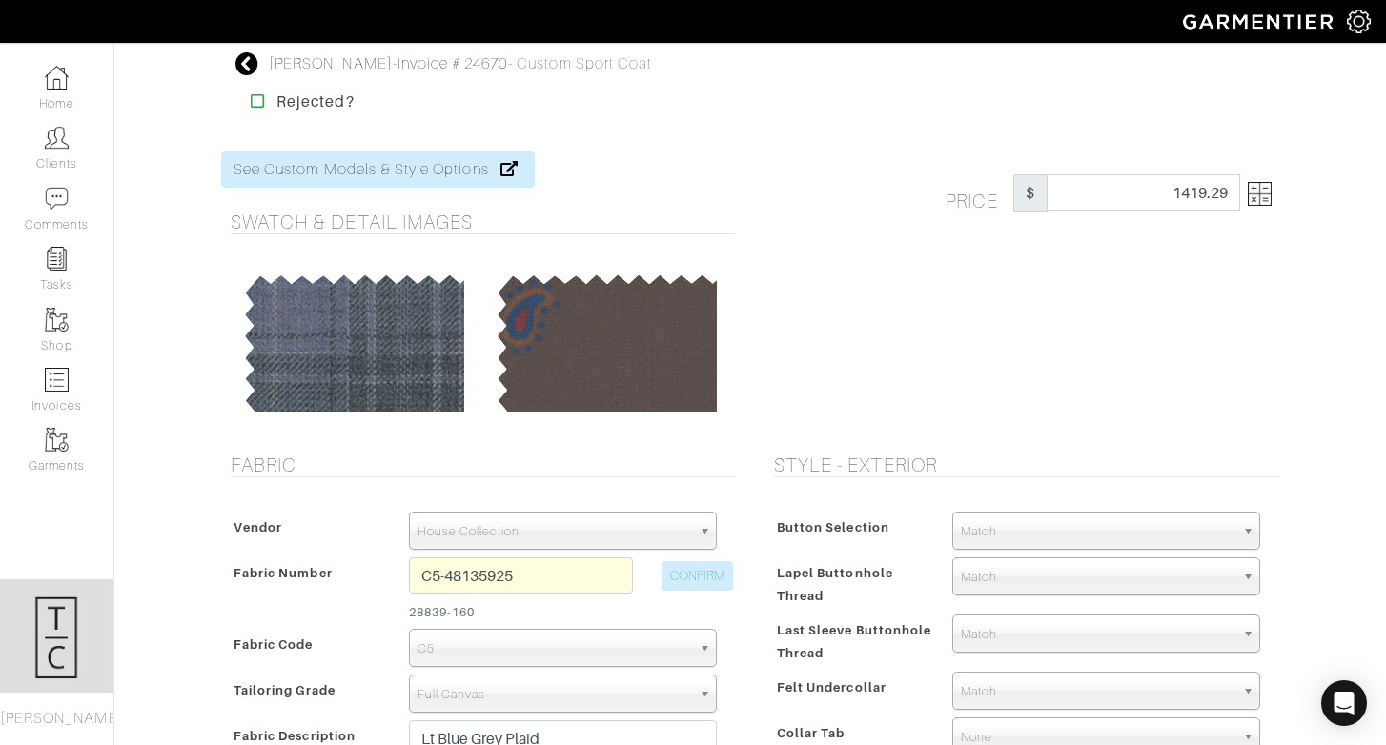
type input "1339.74"
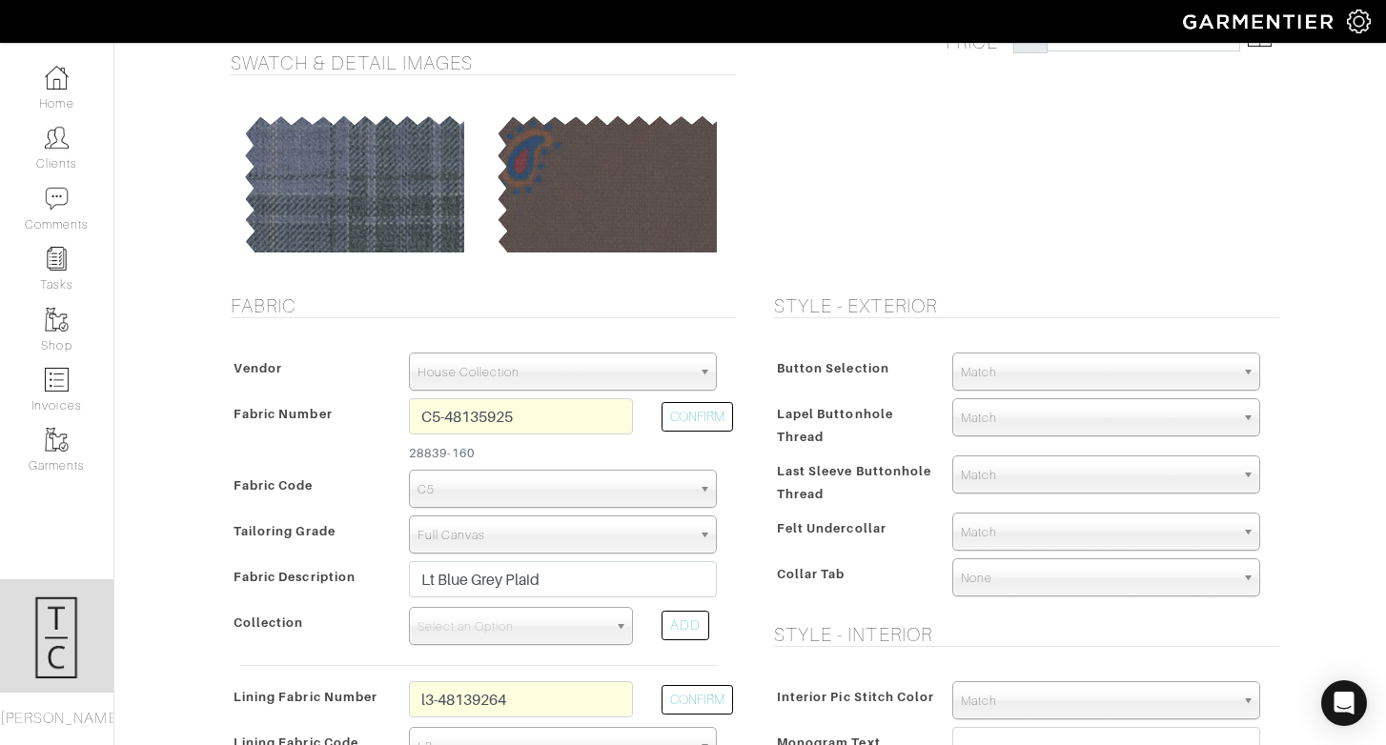
scroll to position [160, 0]
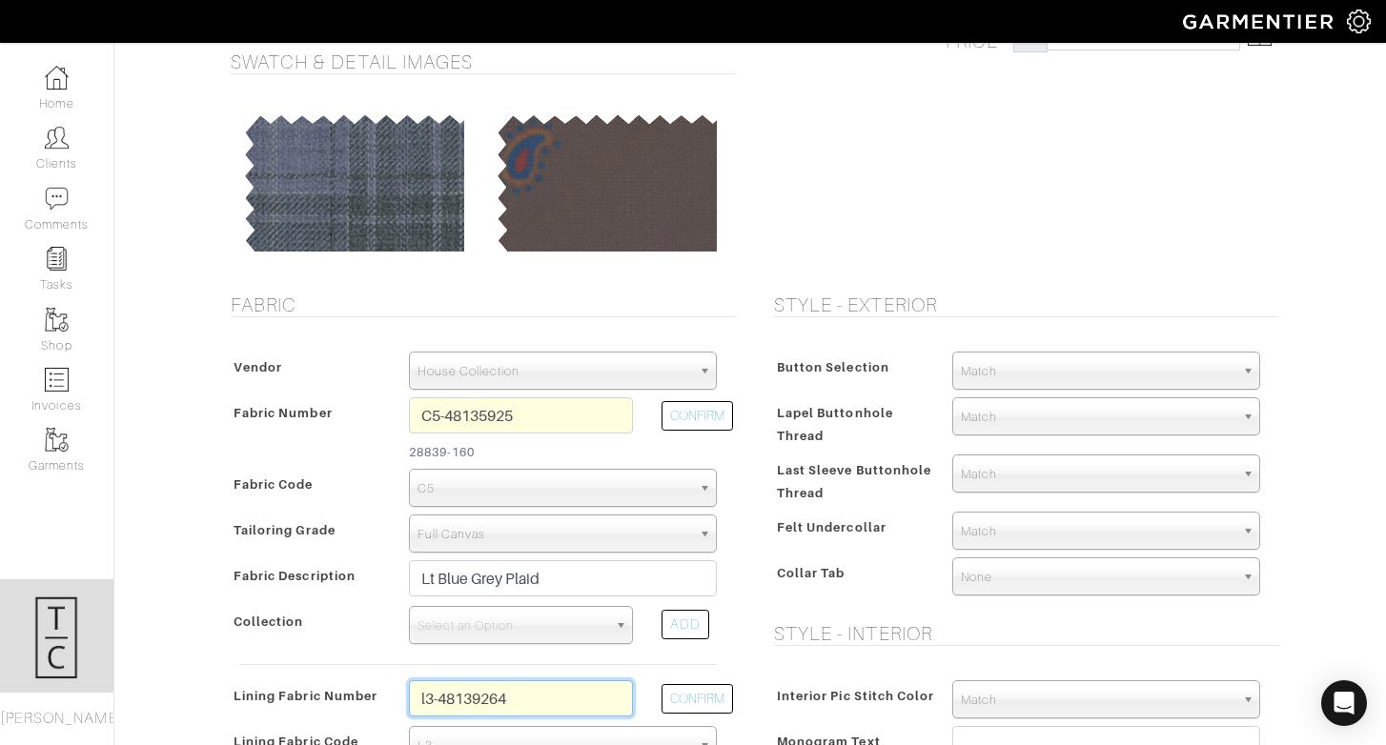
click at [548, 700] on input "l3-48139264" at bounding box center [521, 698] width 224 height 36
type input "l3-48139263"
type input "Navy Floating Paisley"
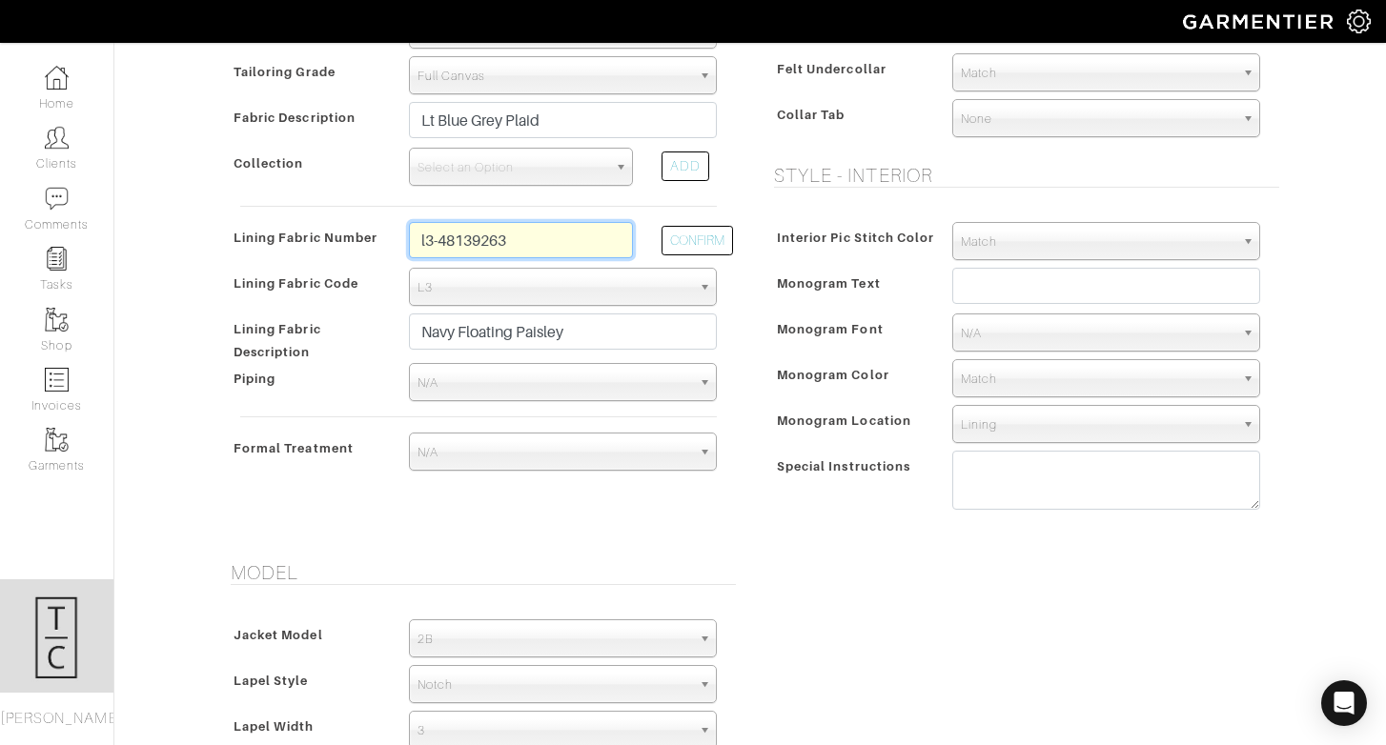
scroll to position [396, 0]
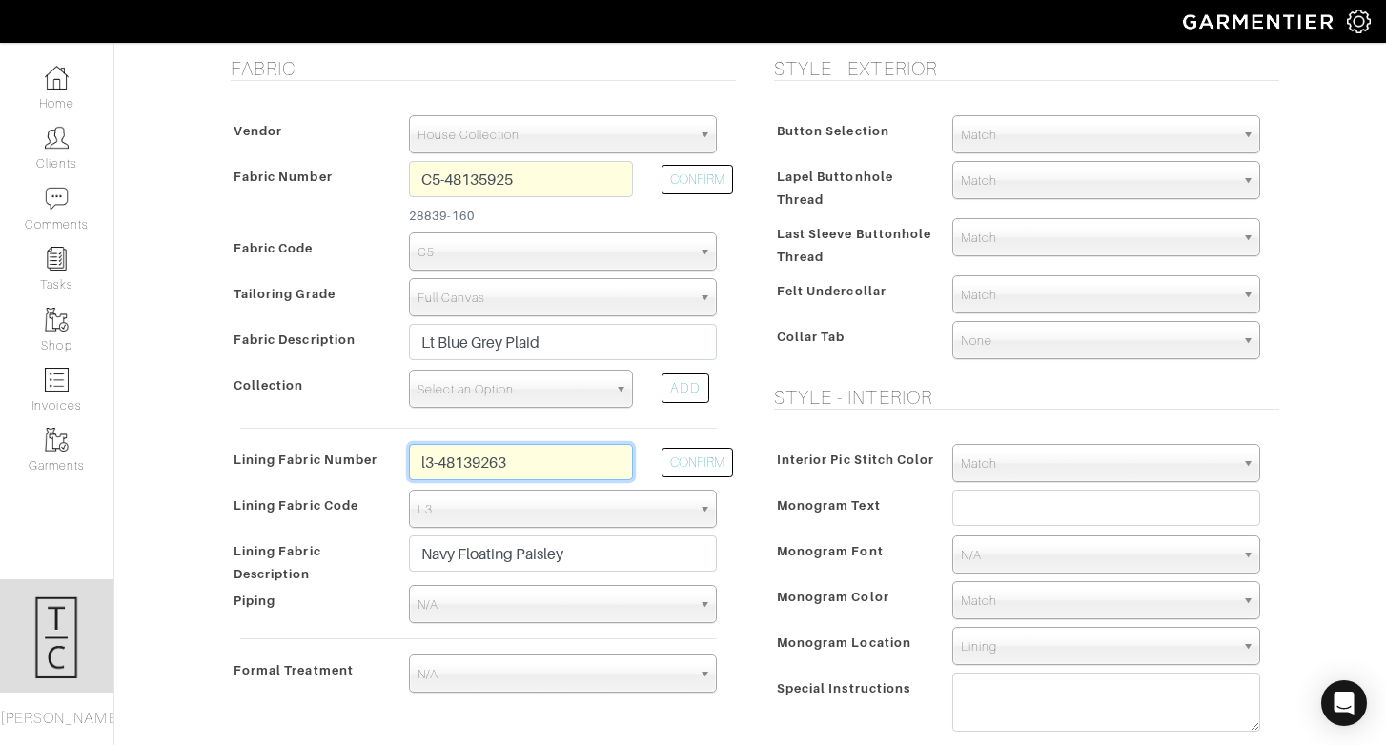
type input "l3-48139263"
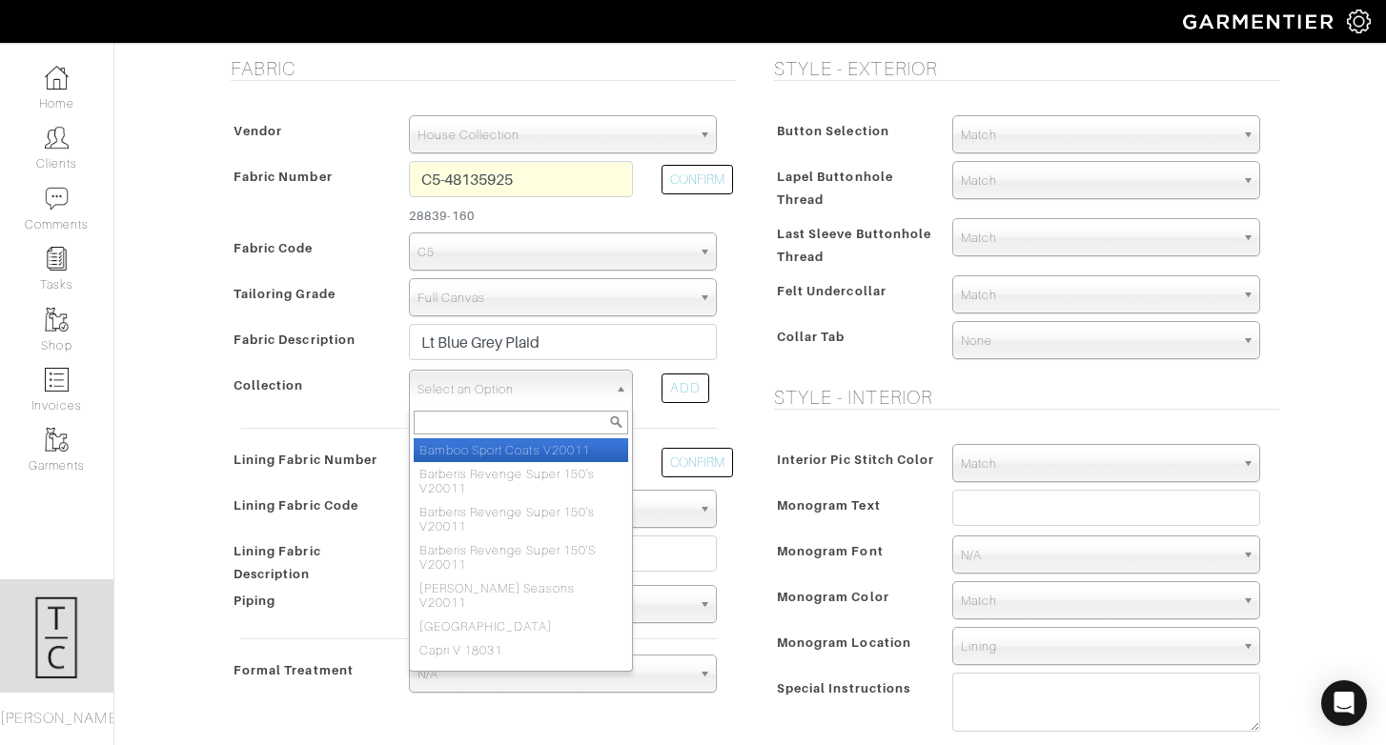
click at [550, 385] on span "Select an Option" at bounding box center [512, 390] width 190 height 38
click at [538, 397] on span "Select an Option" at bounding box center [512, 390] width 190 height 38
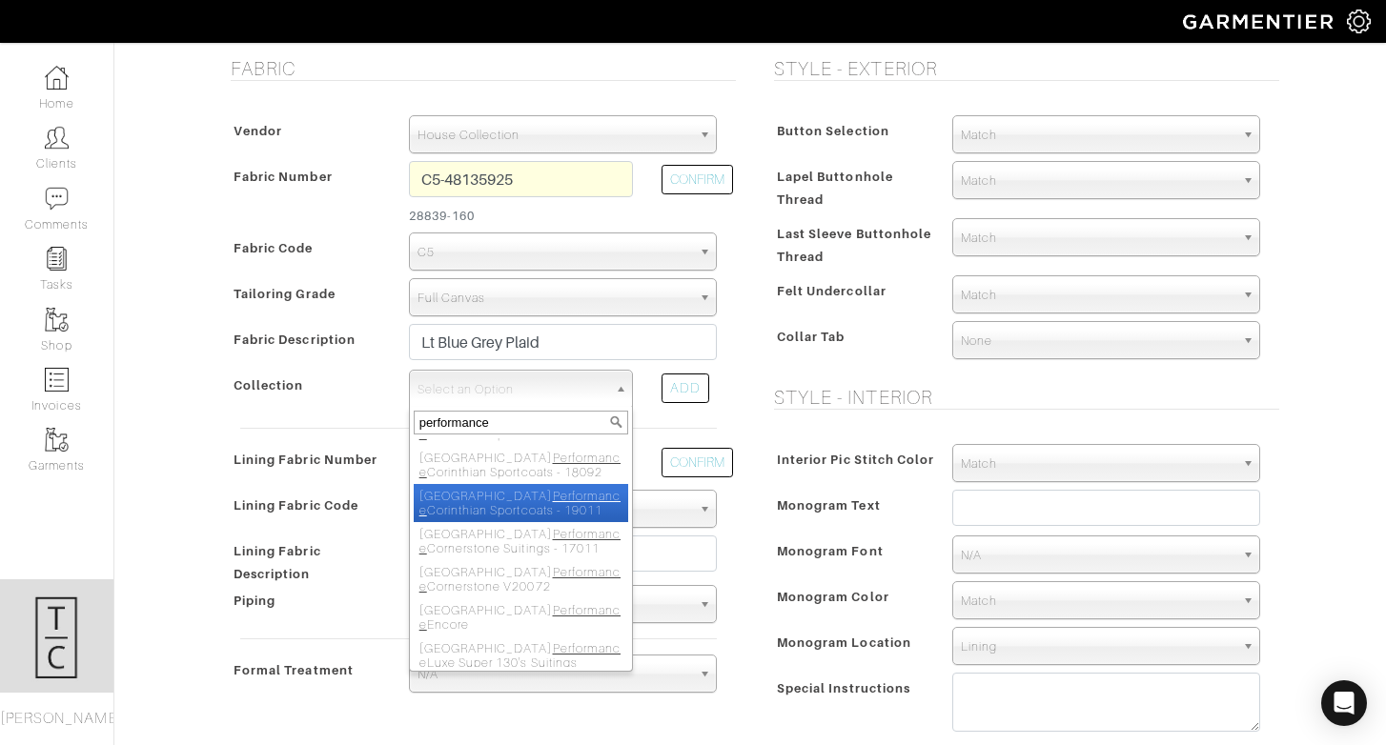
scroll to position [191, 0]
click at [547, 428] on input "performance" at bounding box center [521, 423] width 214 height 24
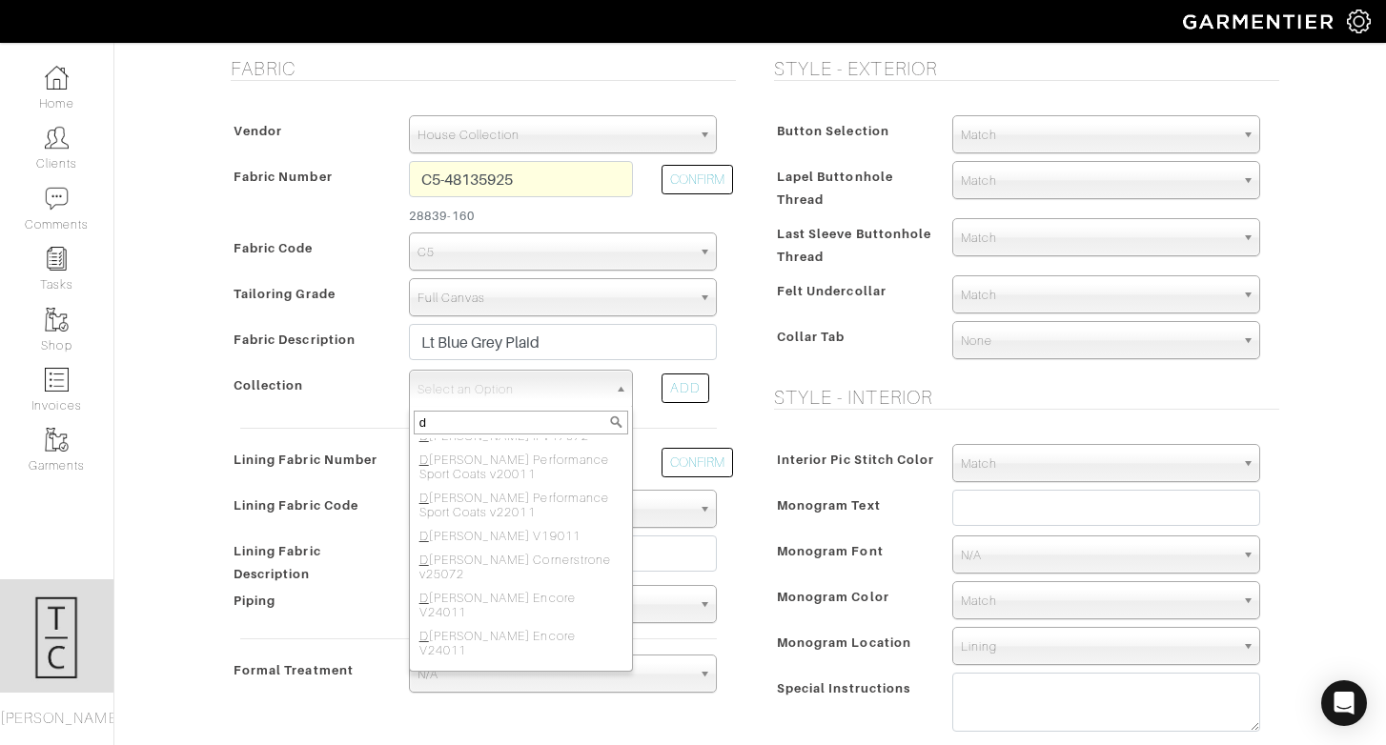
scroll to position [0, 0]
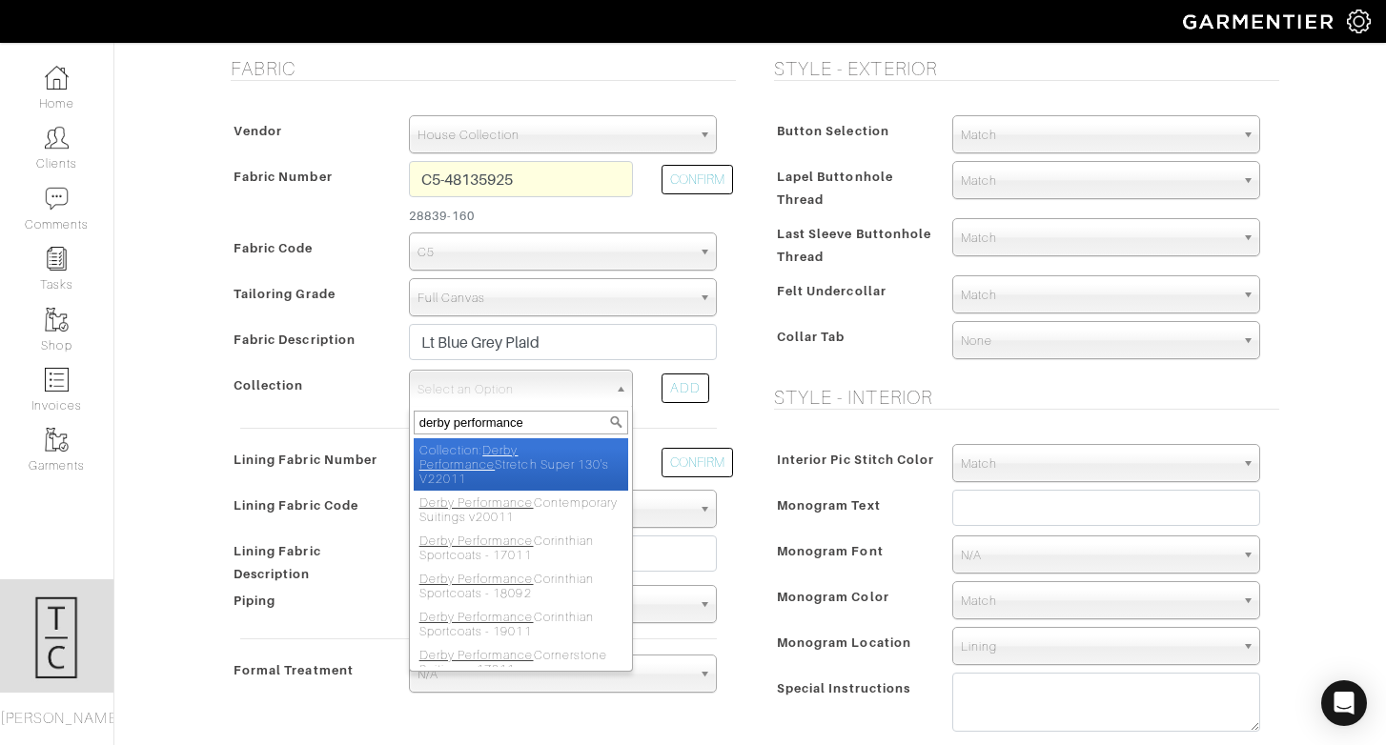
type input "derby performance"
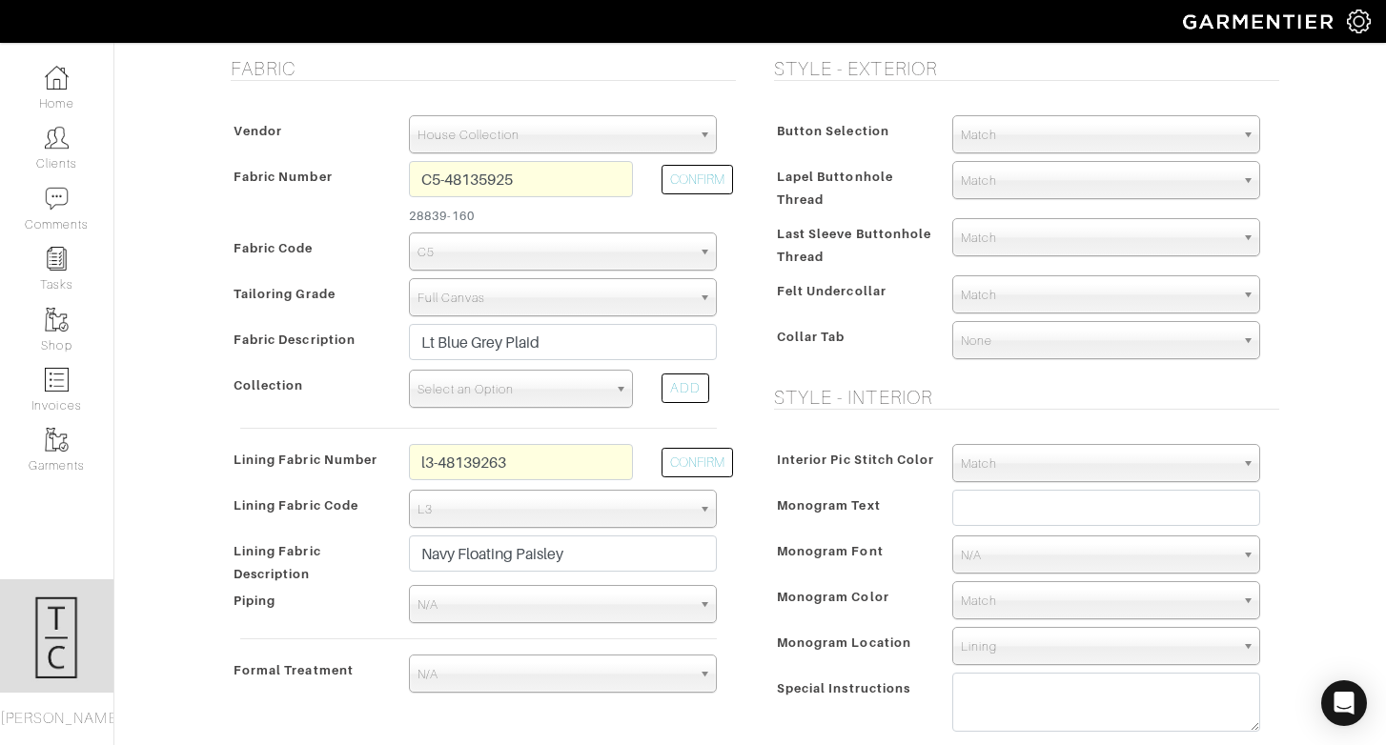
click at [563, 392] on span "Select an Option" at bounding box center [512, 390] width 190 height 38
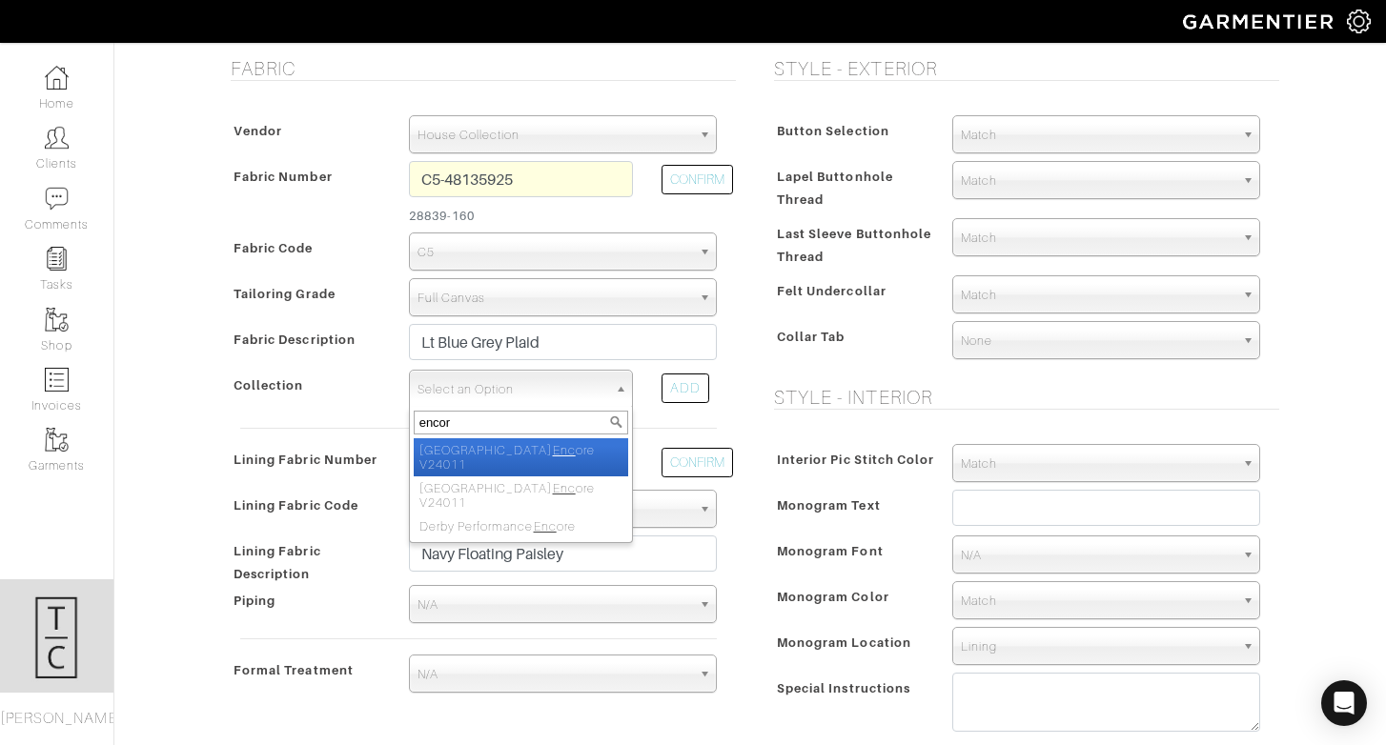
type input "encore"
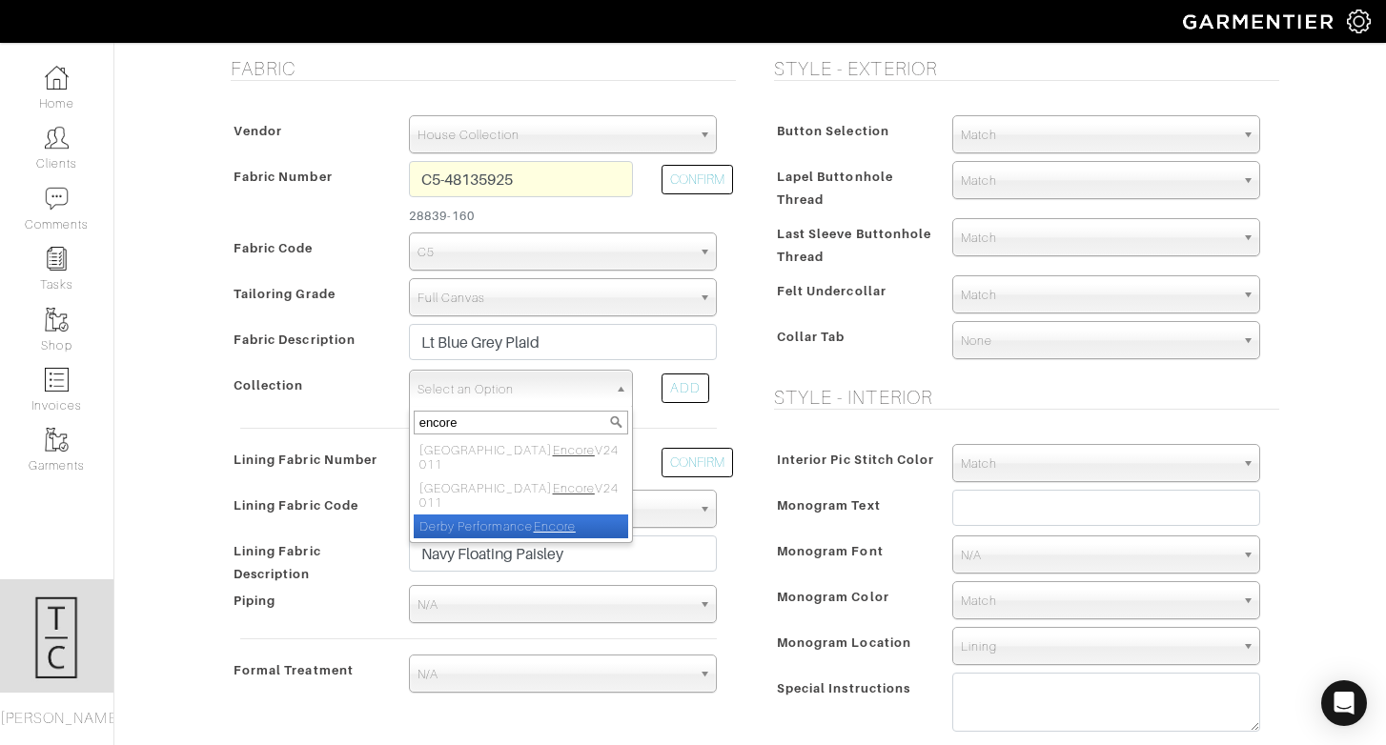
select select "813"
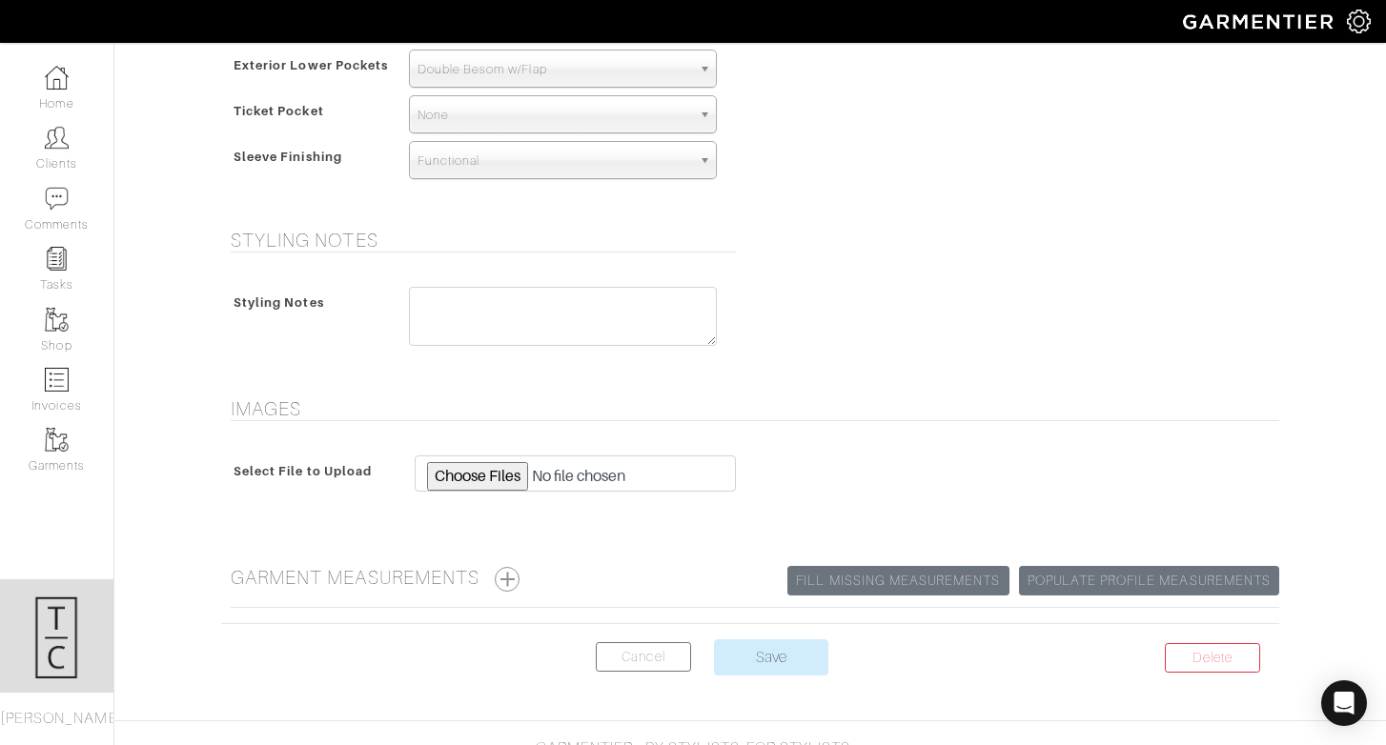
scroll to position [1415, 0]
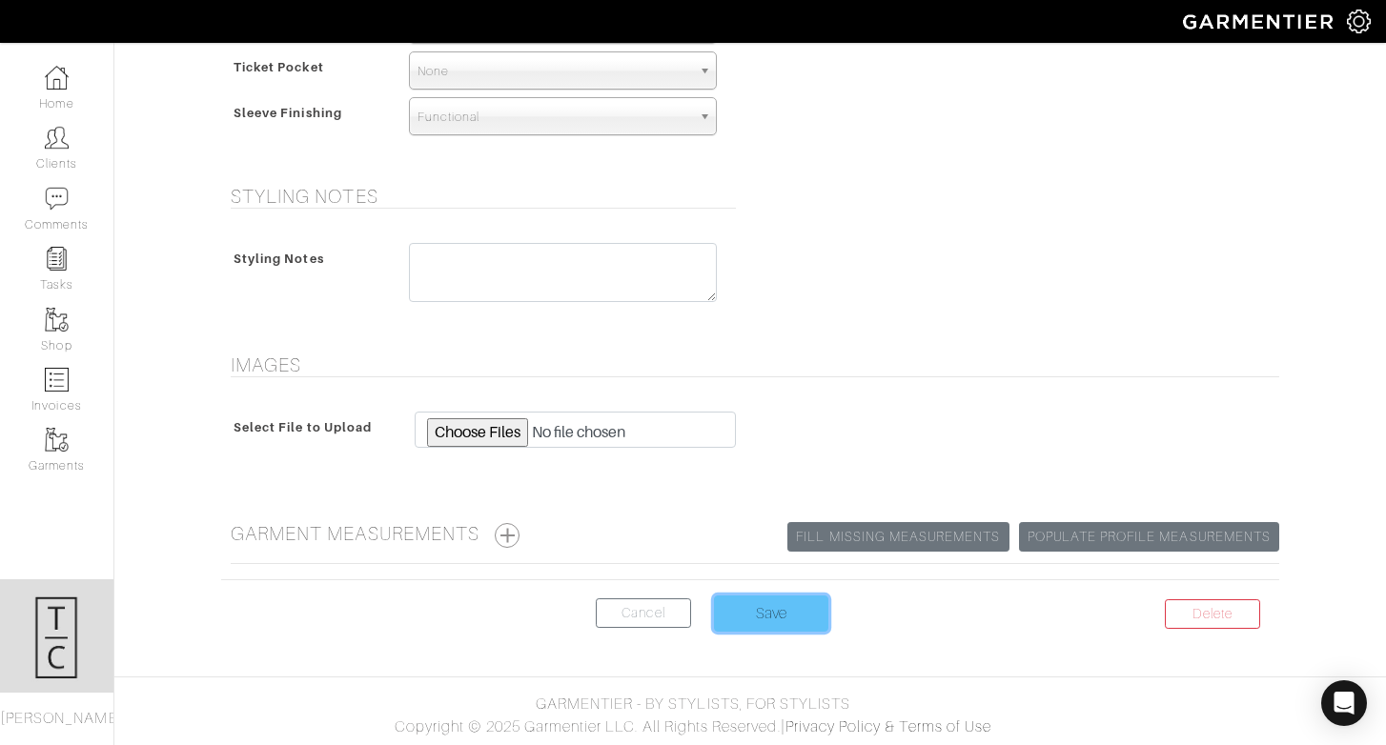
click at [763, 625] on input "Save" at bounding box center [771, 614] width 114 height 36
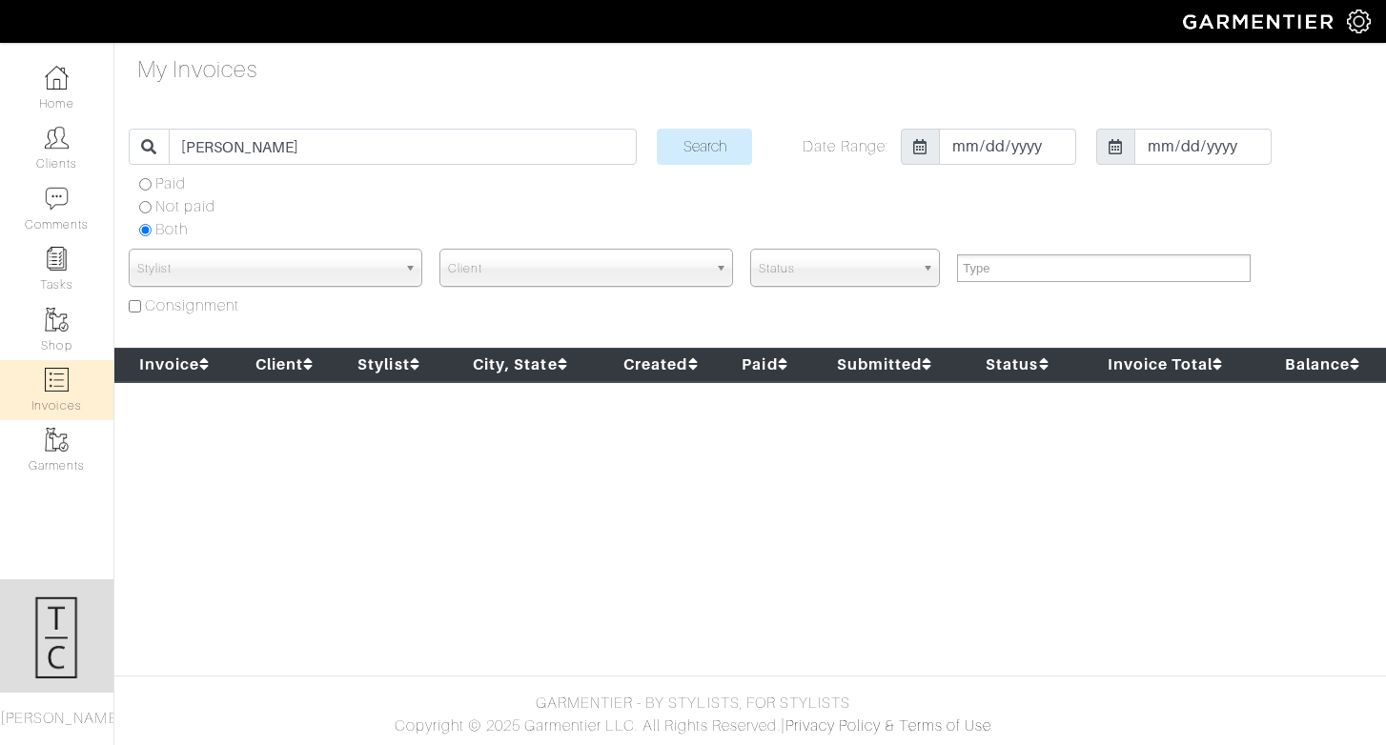
select select
click at [65, 147] on img at bounding box center [57, 138] width 24 height 24
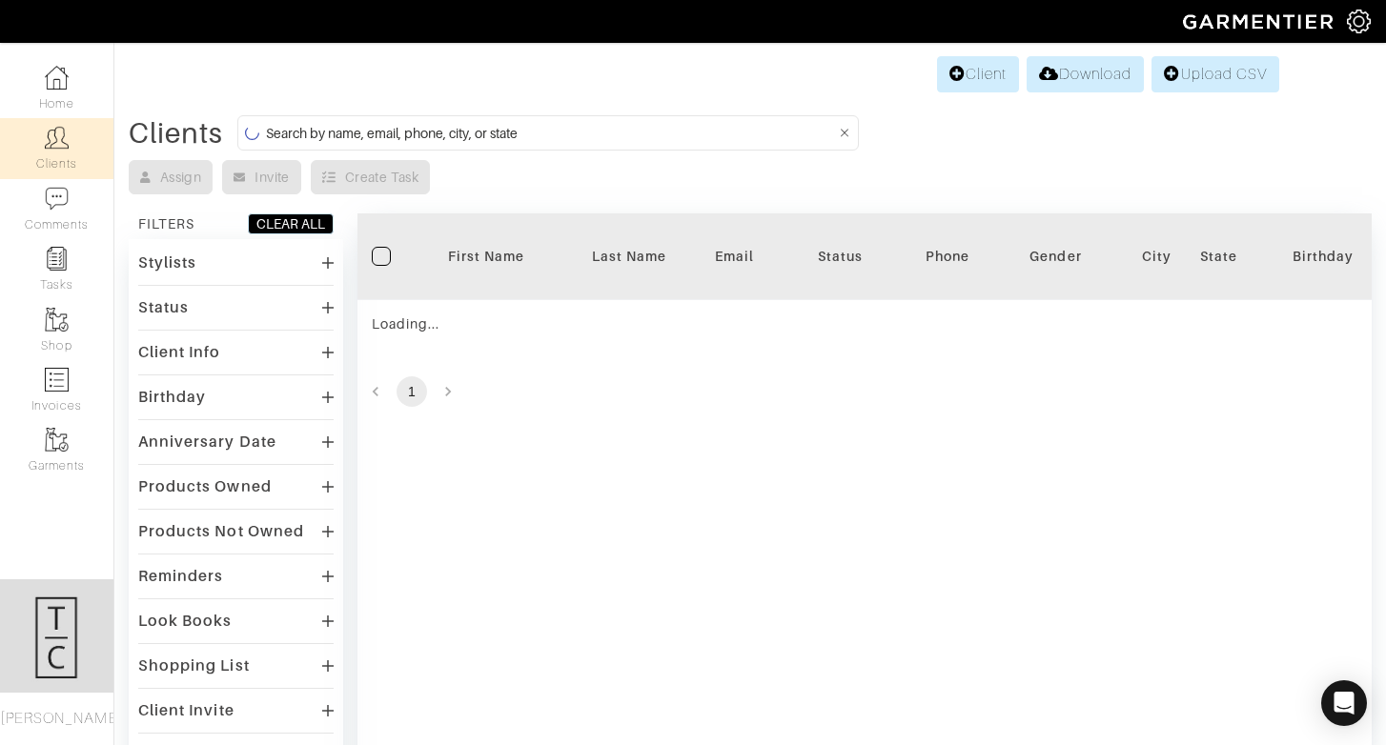
click at [407, 134] on input at bounding box center [551, 133] width 570 height 24
click at [420, 122] on input "[PERSON_NAME]" at bounding box center [551, 133] width 570 height 24
click at [419, 134] on input "[PERSON_NAME]" at bounding box center [551, 133] width 570 height 24
type input "[PERSON_NAME]"
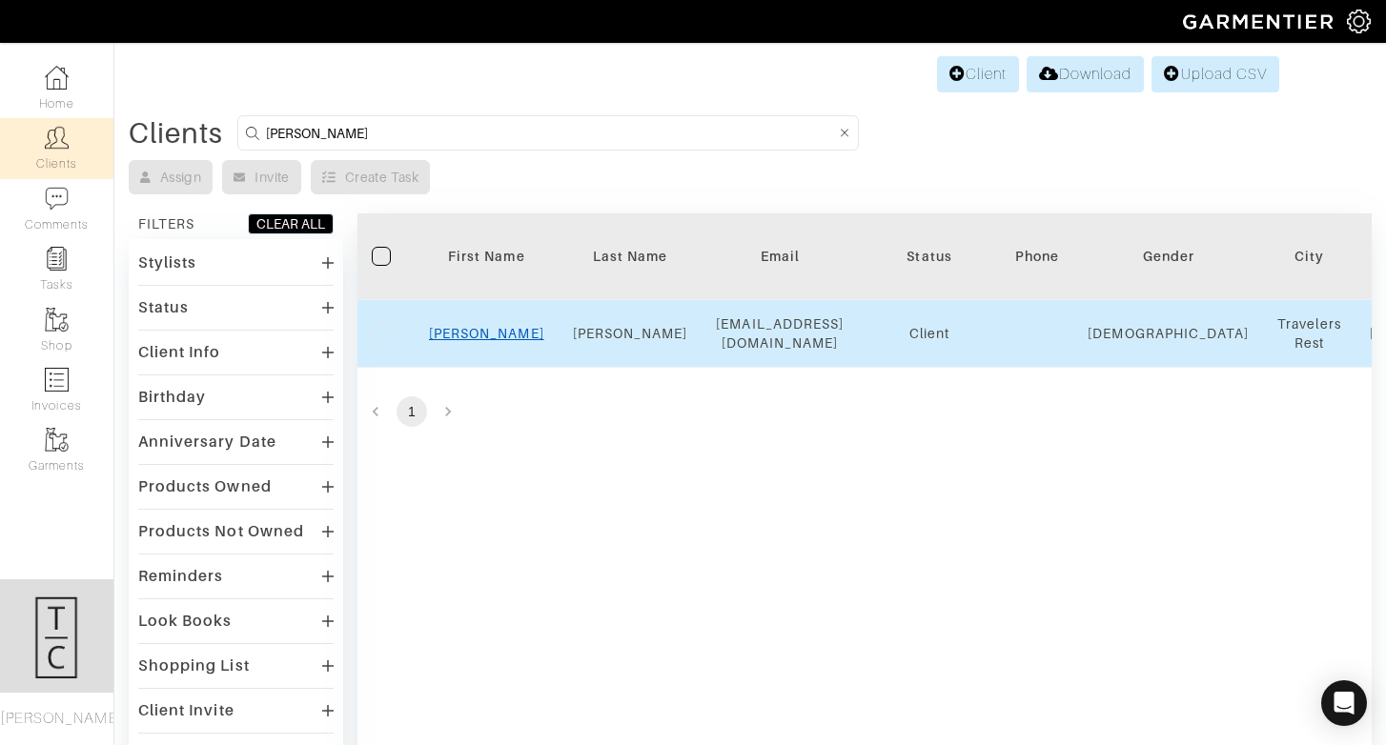
click at [493, 335] on link "[PERSON_NAME]" at bounding box center [486, 333] width 115 height 15
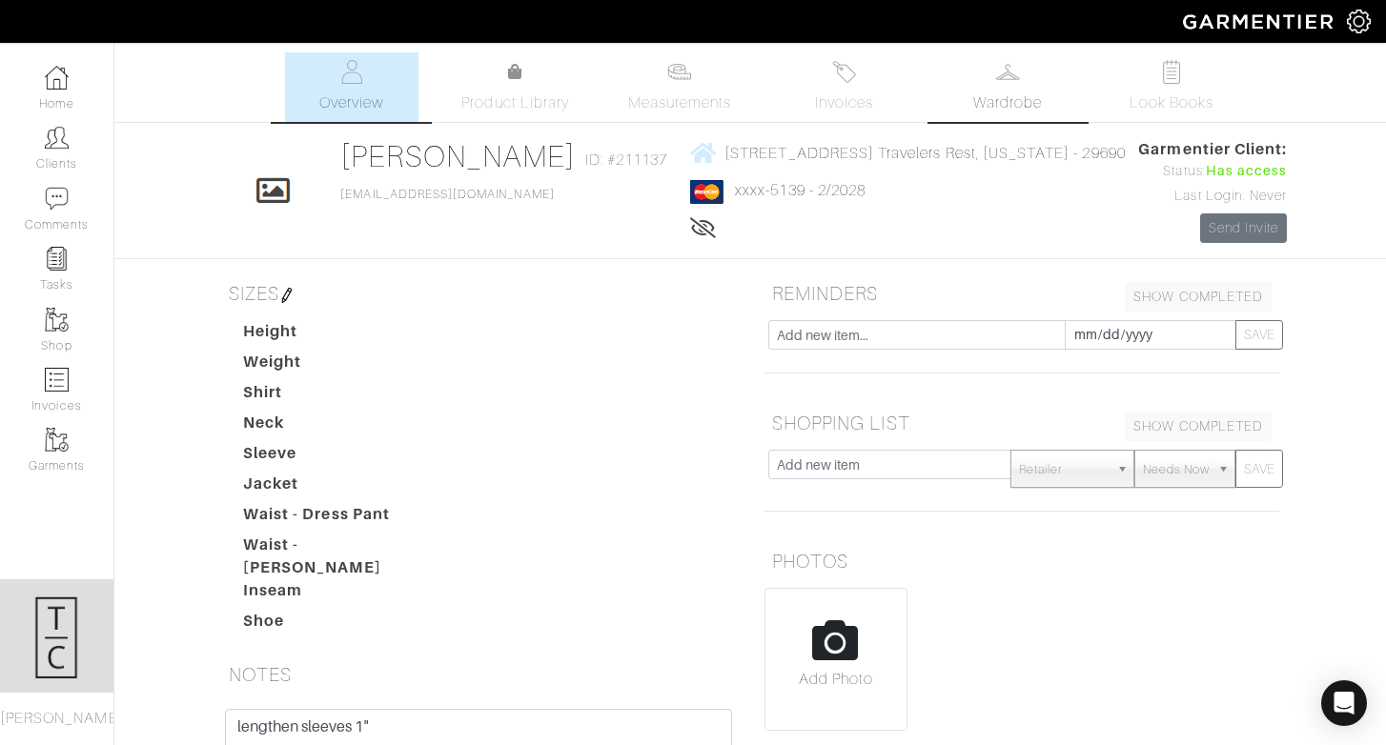
click at [1015, 100] on span "Wardrobe" at bounding box center [1007, 102] width 69 height 23
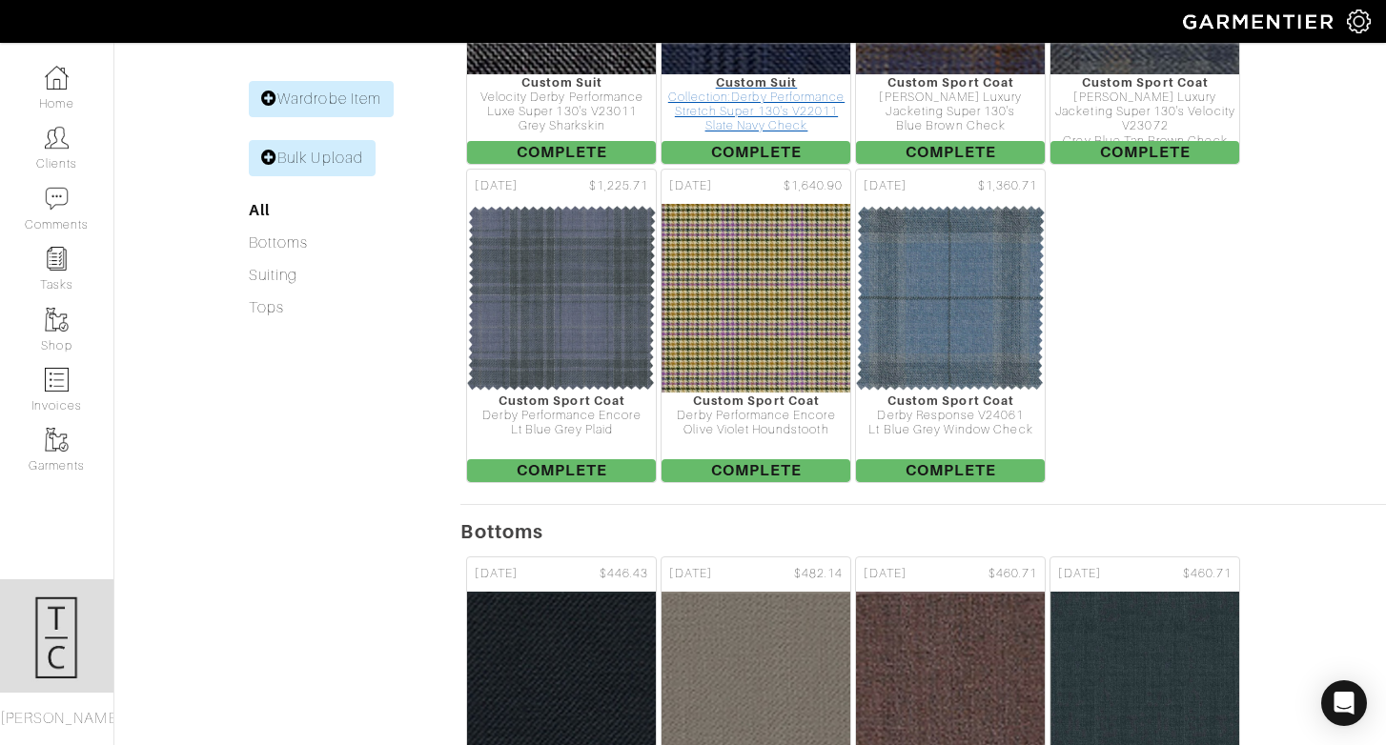
scroll to position [449, 0]
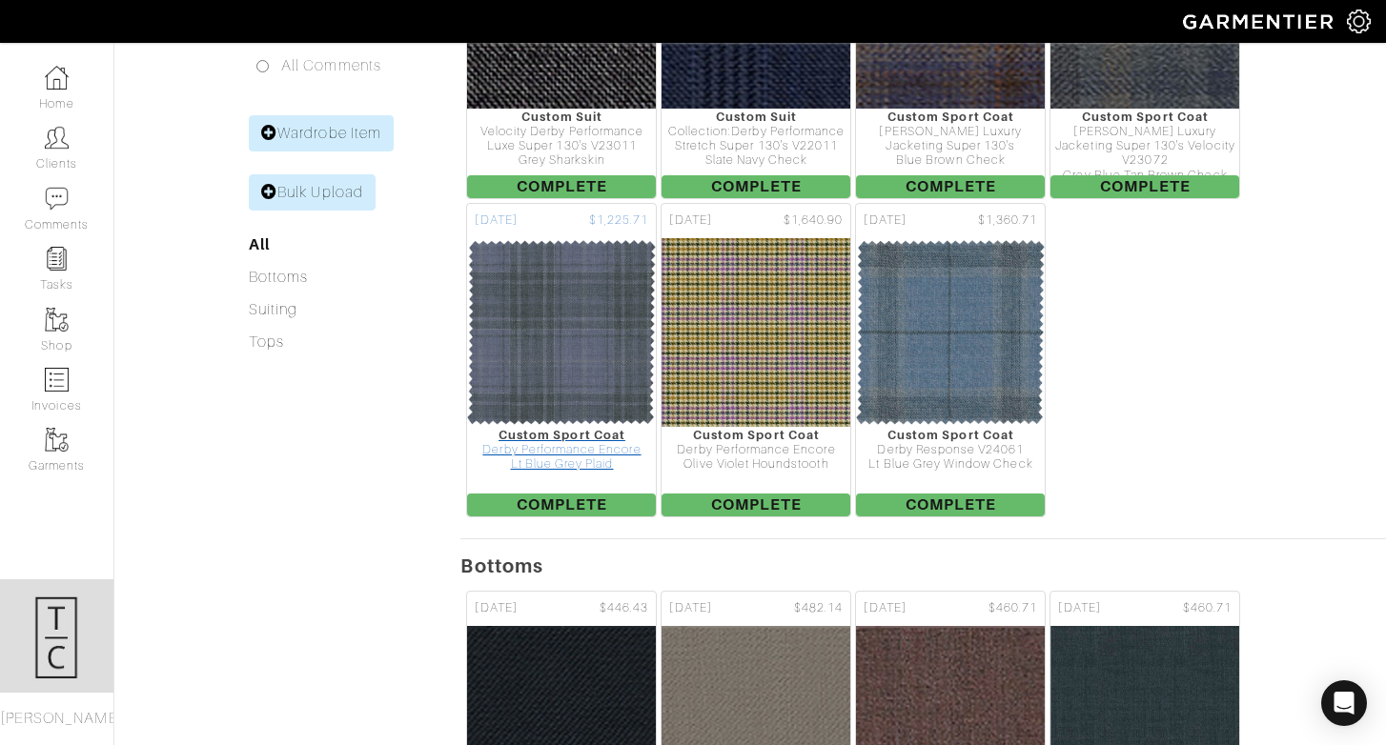
click at [555, 354] on img at bounding box center [561, 332] width 191 height 191
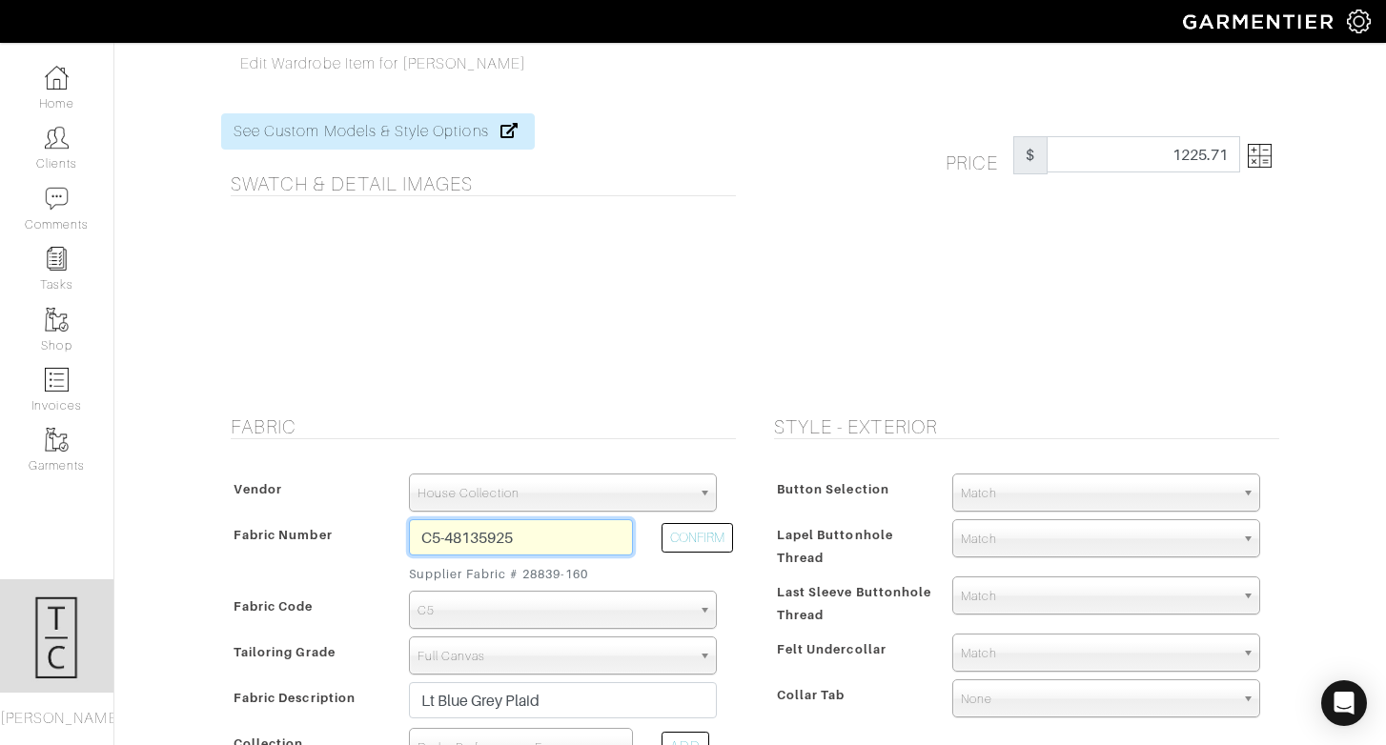
click at [570, 549] on input "C5-48135925" at bounding box center [521, 537] width 224 height 36
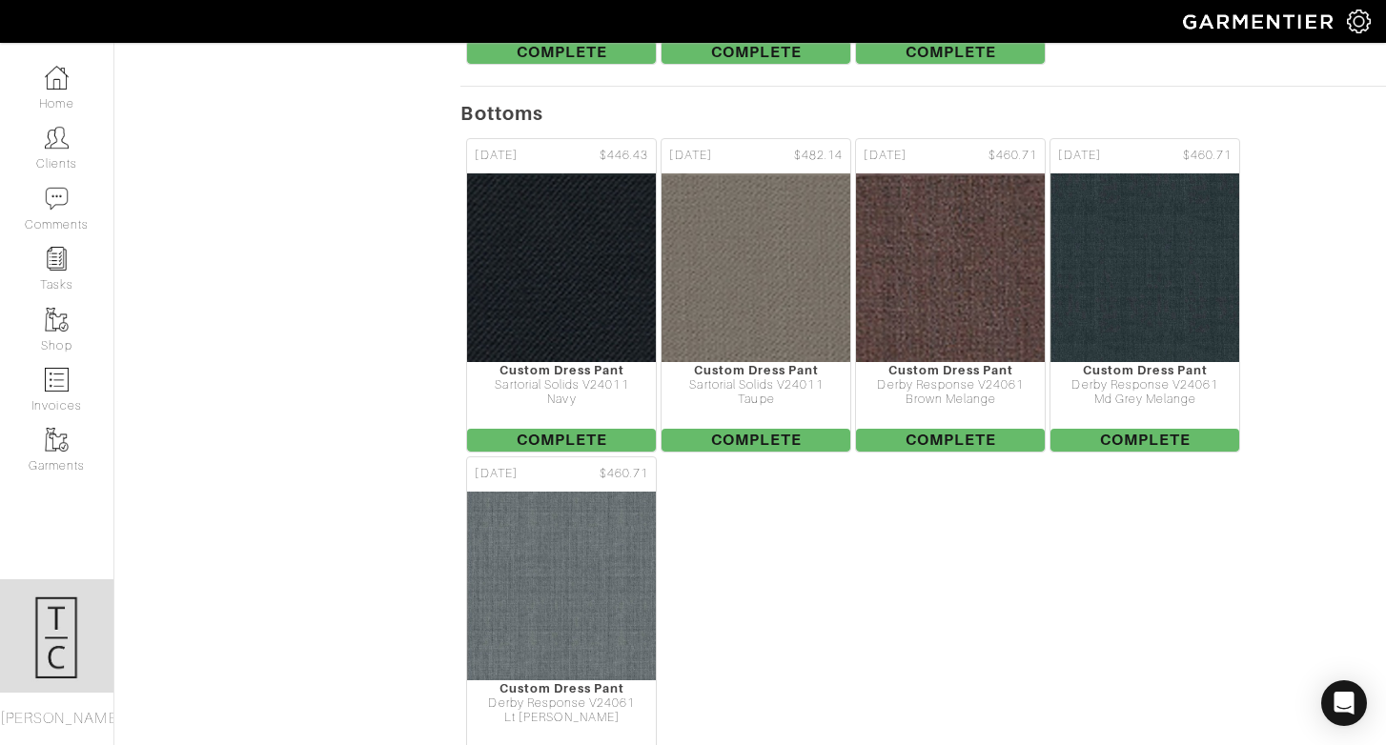
scroll to position [904, 0]
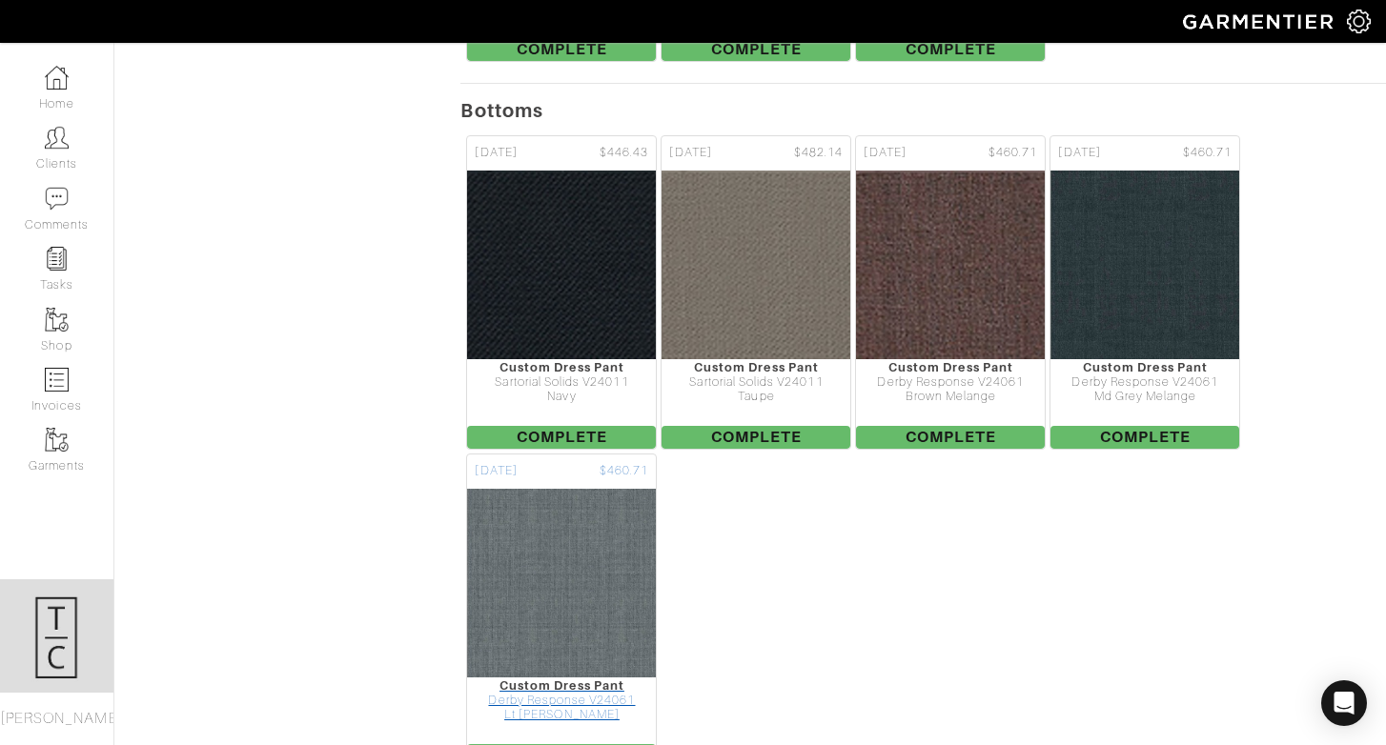
click at [566, 589] on img at bounding box center [561, 583] width 191 height 191
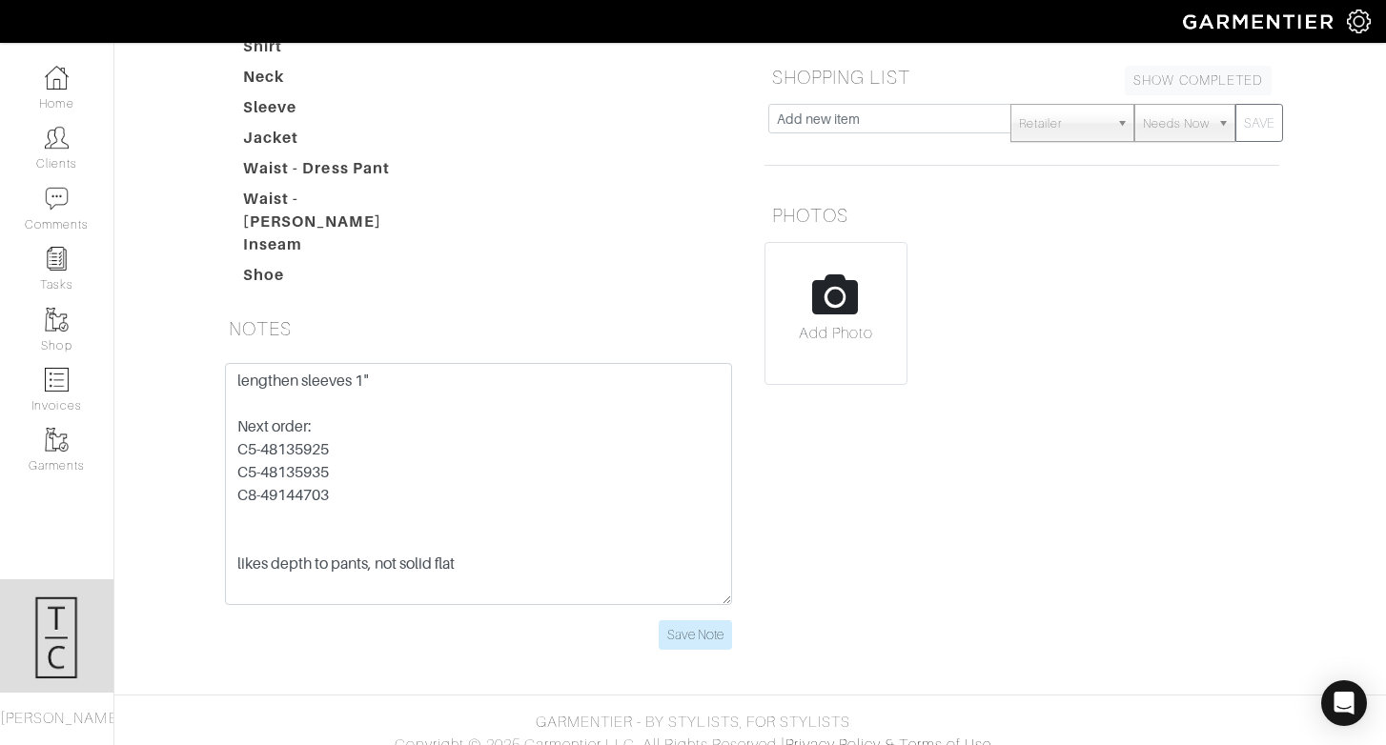
scroll to position [350, 0]
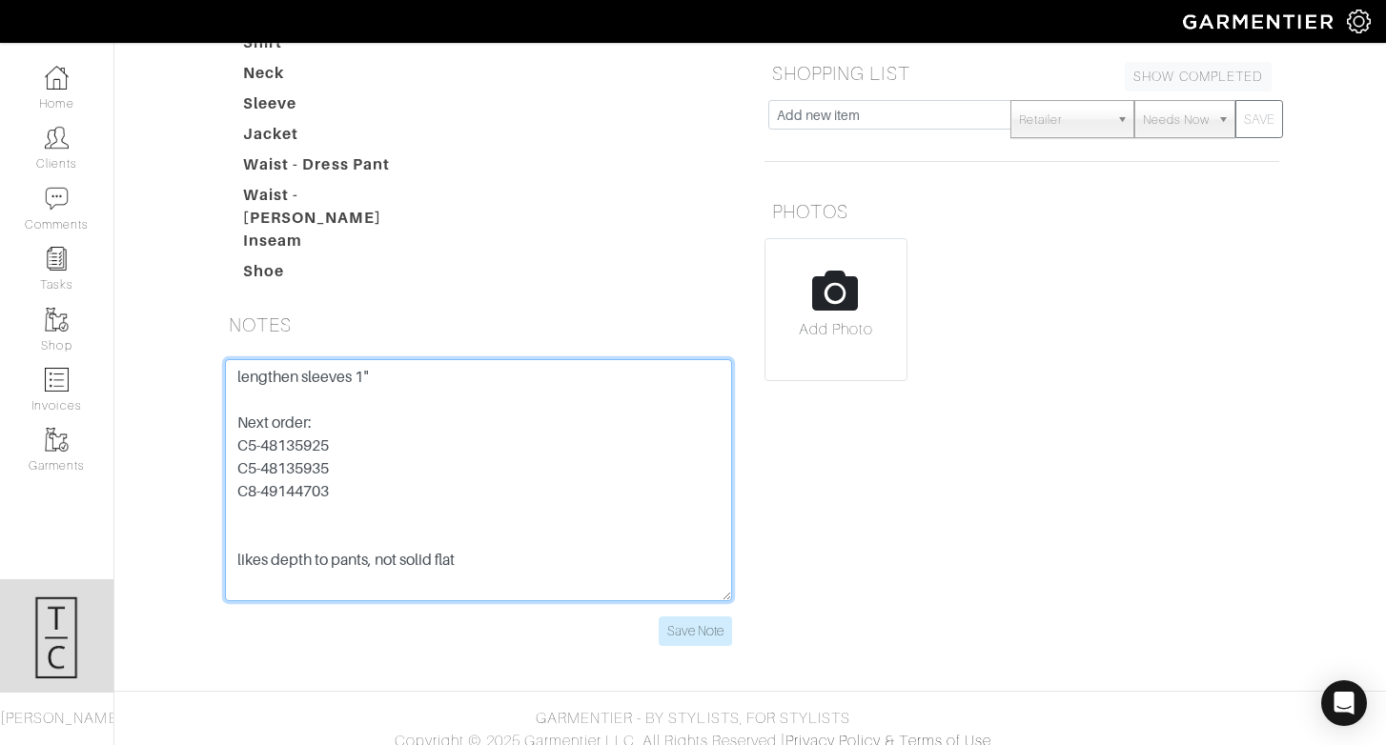
click at [286, 449] on textarea "lengthen sleeves 1" Next order: C5-48135925 C5-48135935 C8-49144703 likes depth…" at bounding box center [478, 480] width 507 height 242
click at [533, 447] on textarea "lengthen sleeves 1" Next order: C5-48135925 C5-48135935 C8-49144703 likes depth…" at bounding box center [478, 480] width 507 height 242
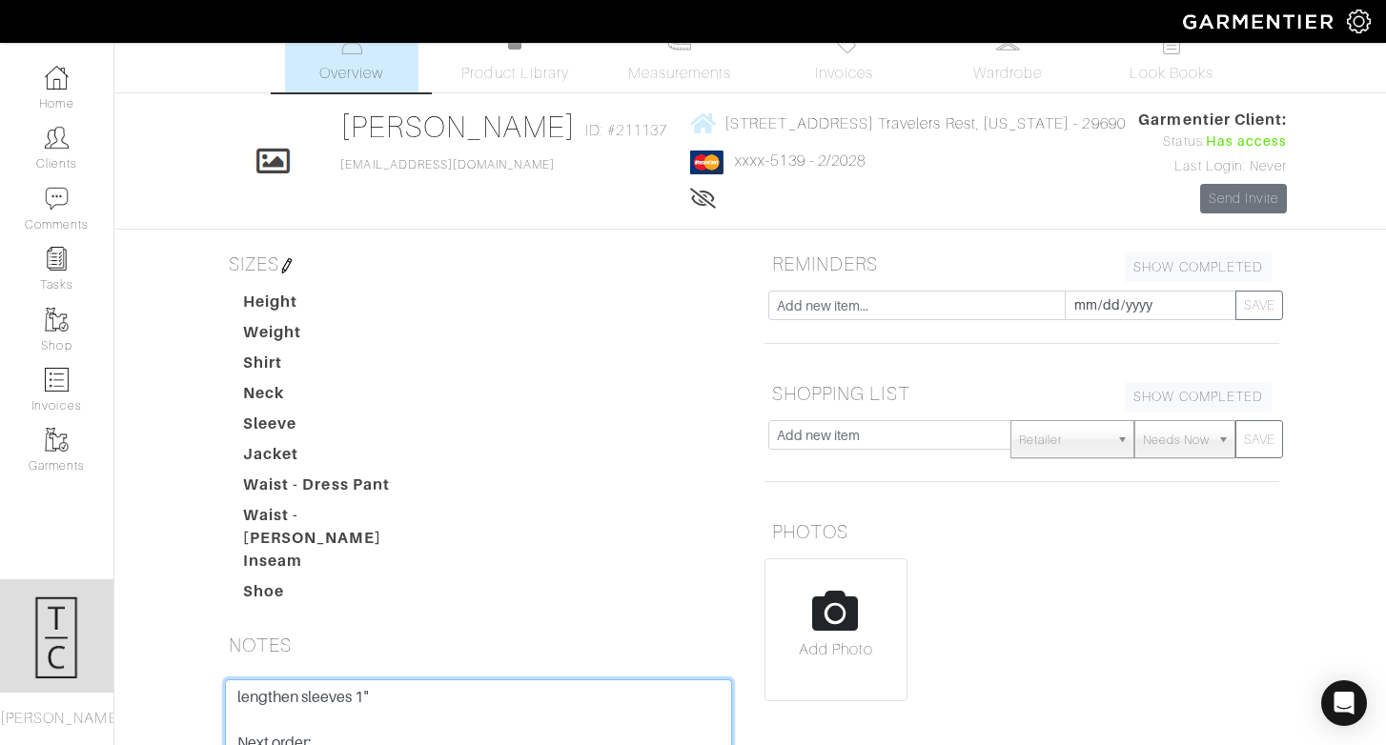
scroll to position [0, 0]
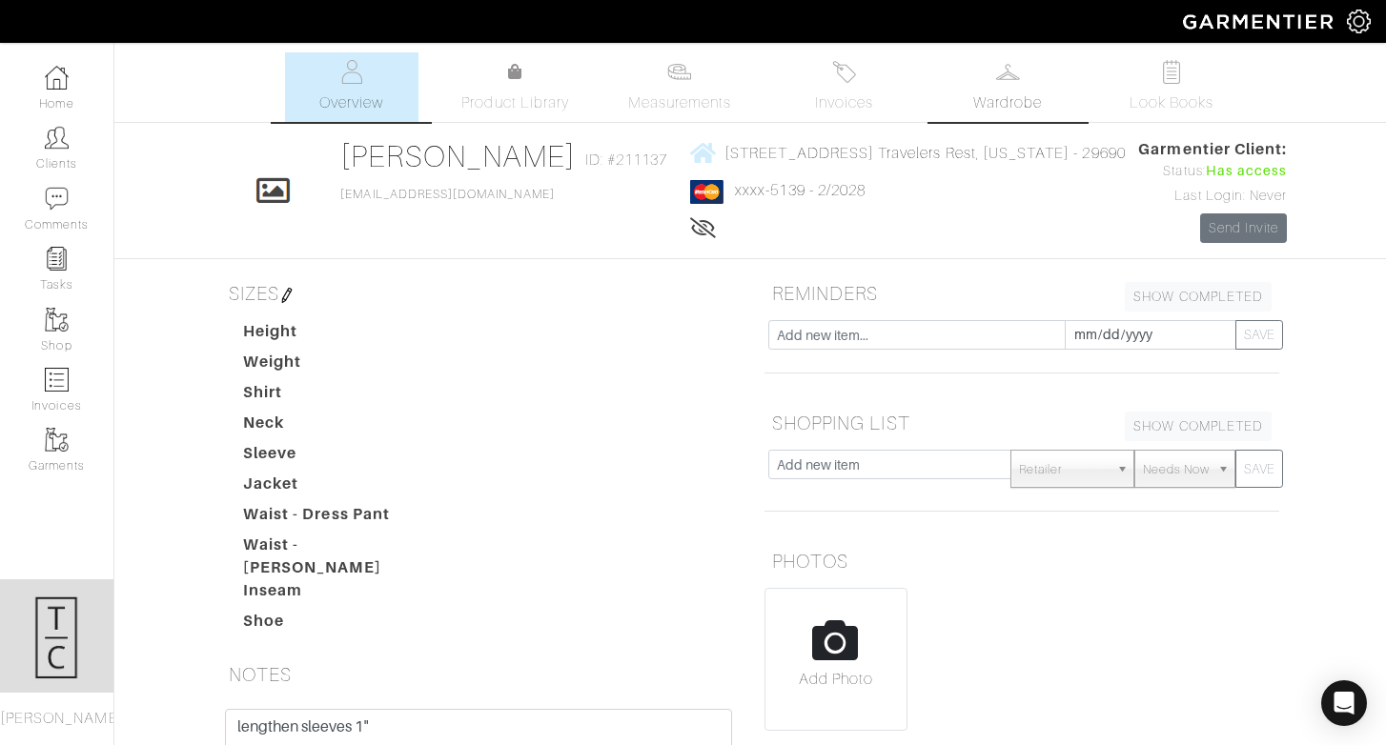
click at [989, 83] on link "Wardrobe" at bounding box center [1007, 87] width 133 height 70
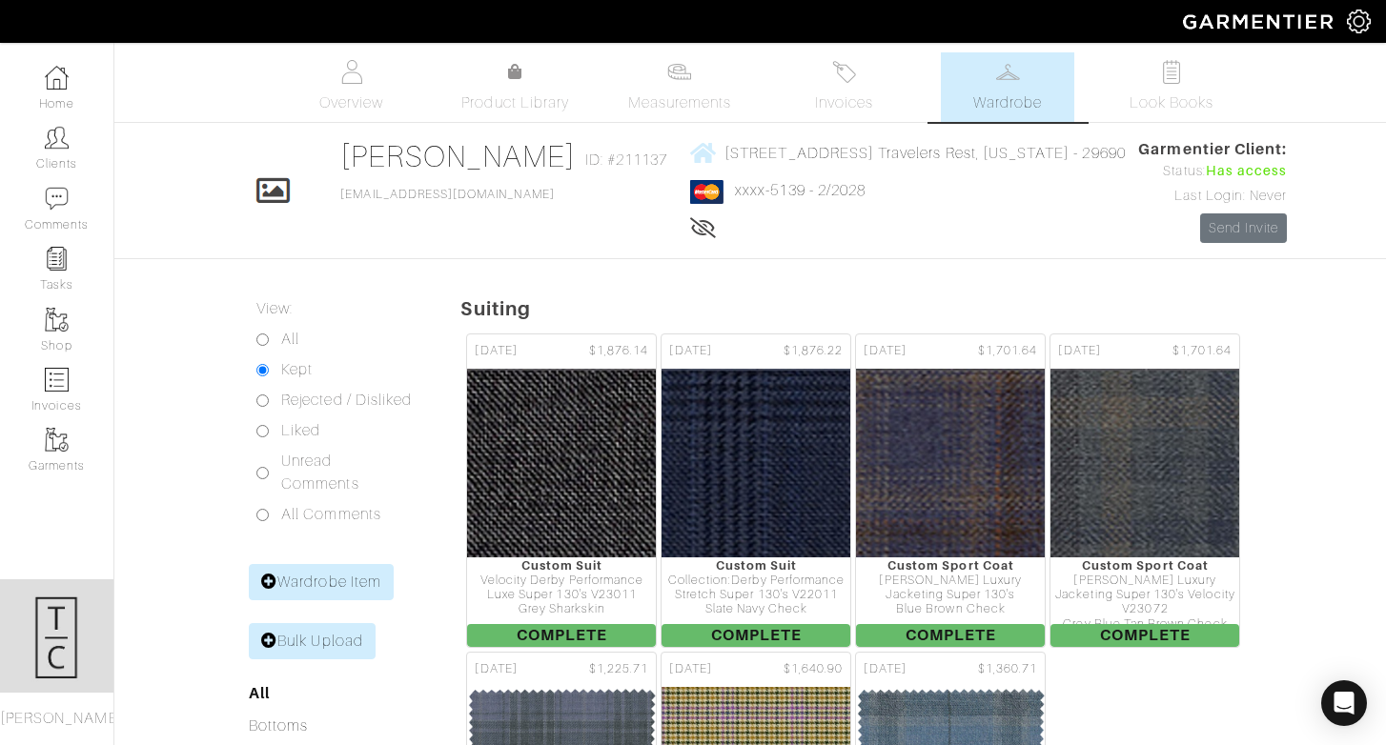
click at [690, 228] on icon at bounding box center [703, 227] width 27 height 15
click at [690, 228] on icon at bounding box center [702, 227] width 24 height 15
click at [39, 162] on link "Clients" at bounding box center [56, 148] width 113 height 60
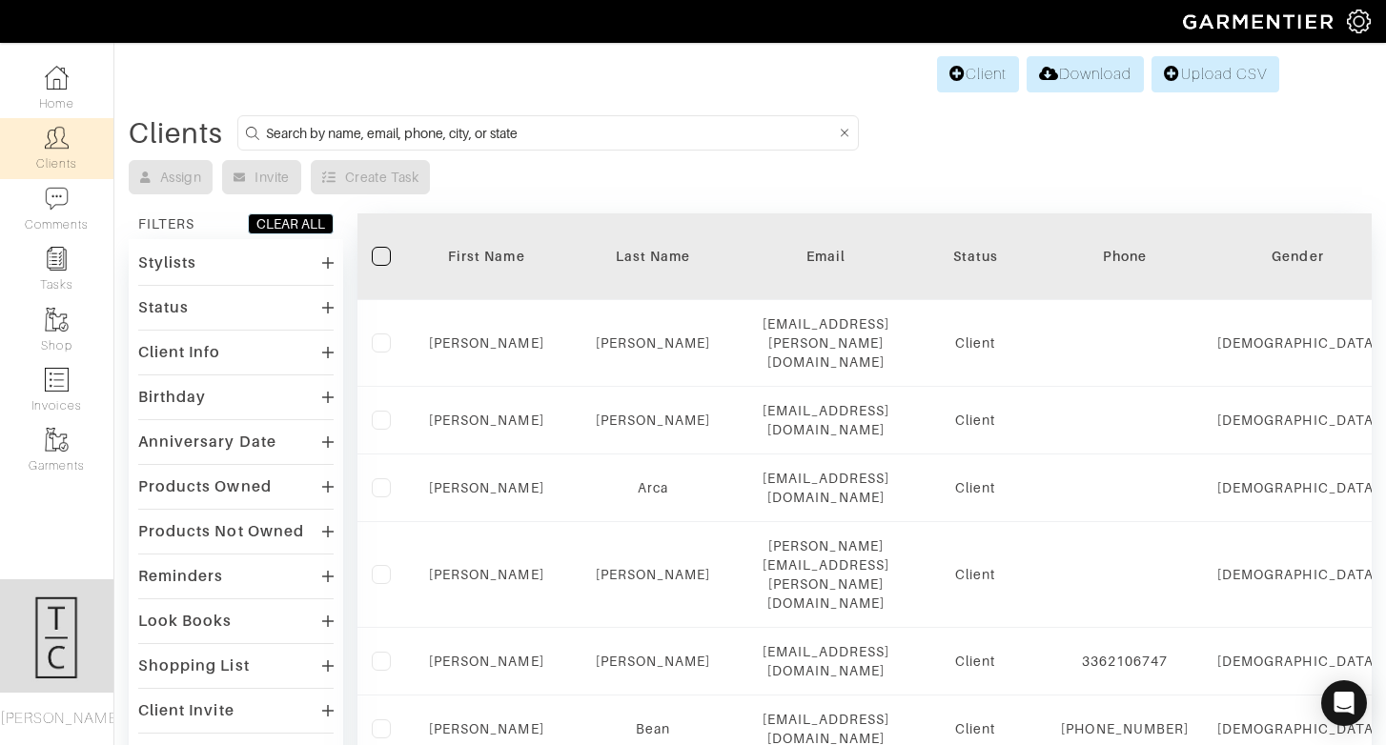
click at [502, 128] on input at bounding box center [551, 133] width 570 height 24
type input "brian ragen"
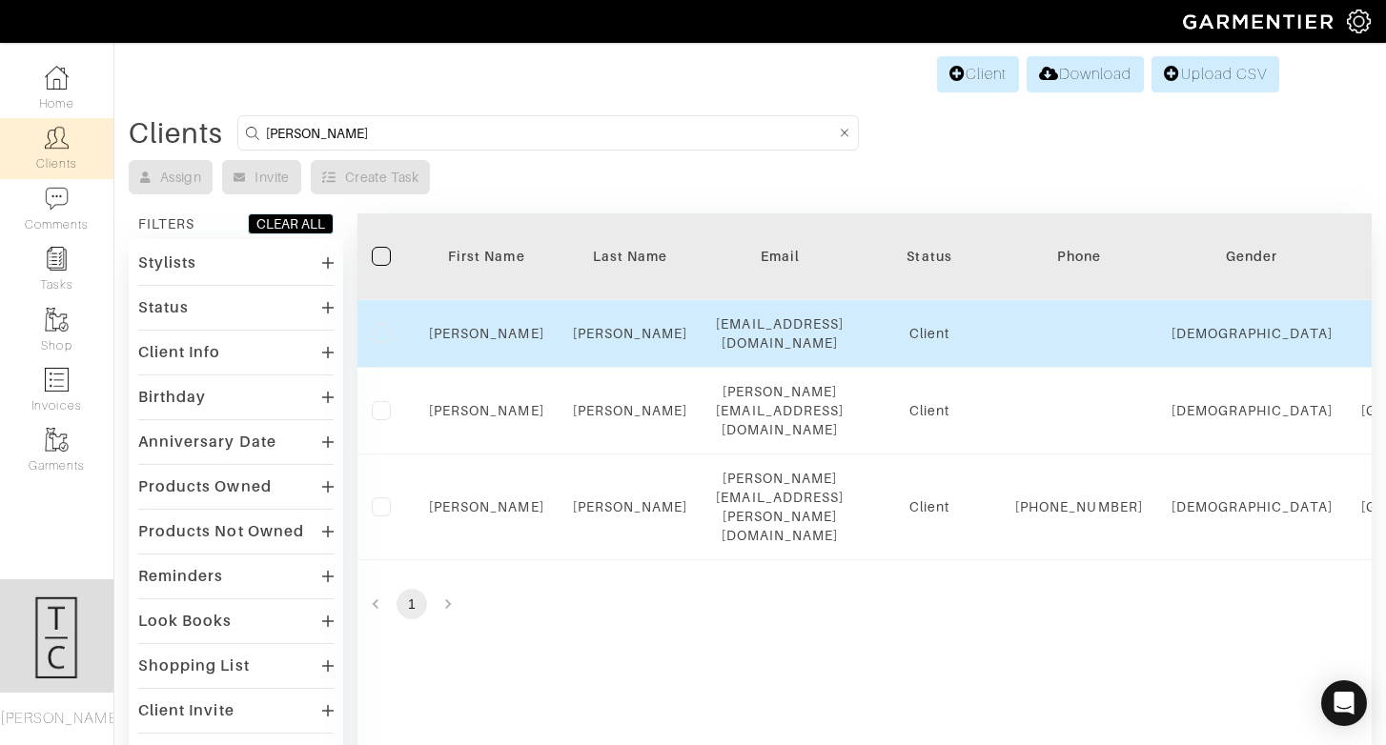
click at [478, 323] on td "Brian" at bounding box center [487, 334] width 144 height 68
click at [478, 326] on link "Brian" at bounding box center [486, 333] width 115 height 15
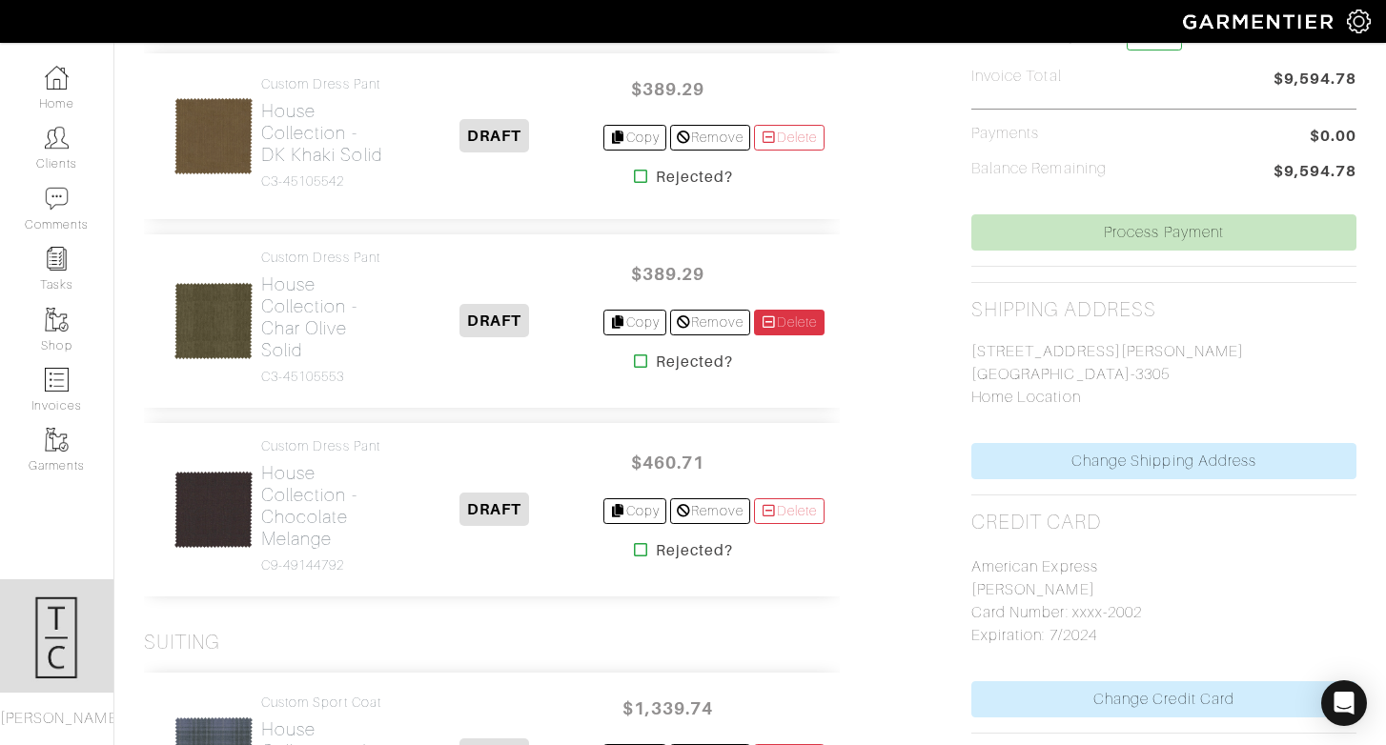
scroll to position [685, 0]
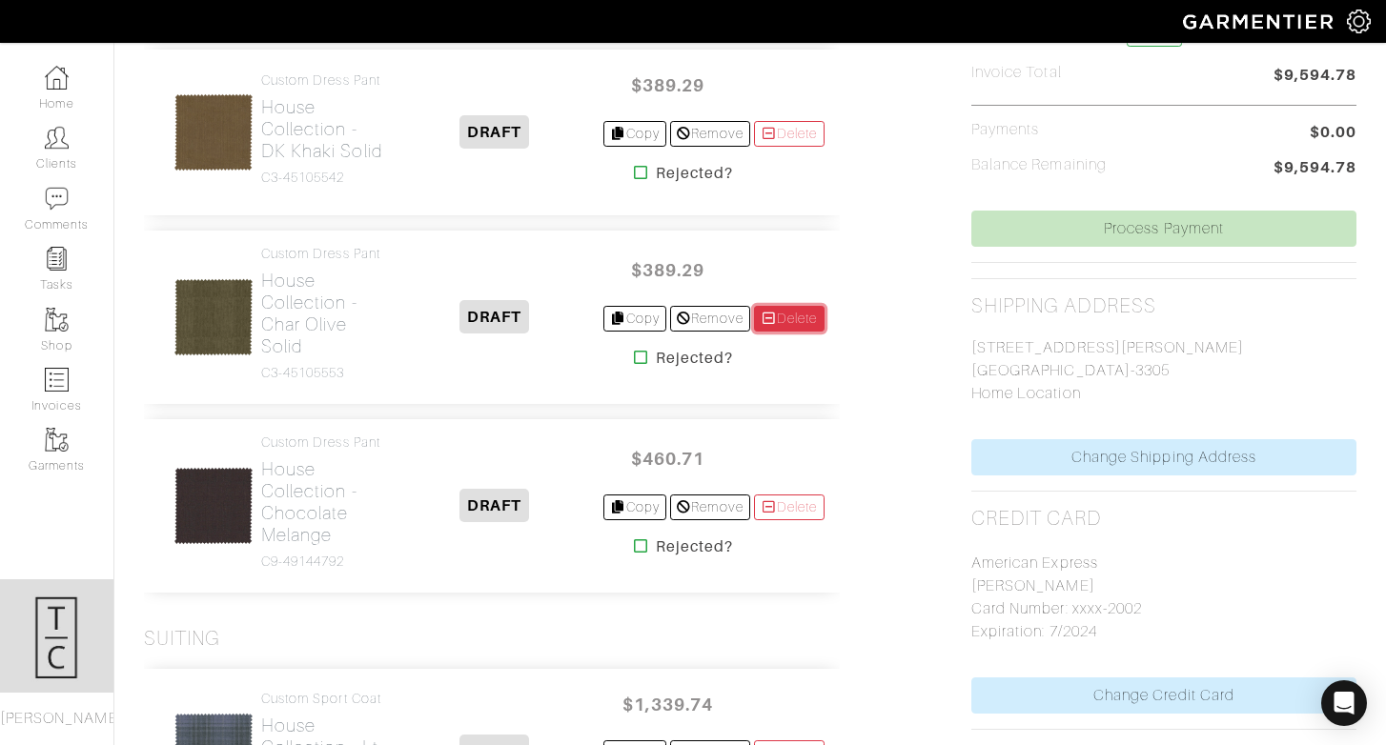
click at [798, 332] on link "Delete" at bounding box center [789, 319] width 71 height 26
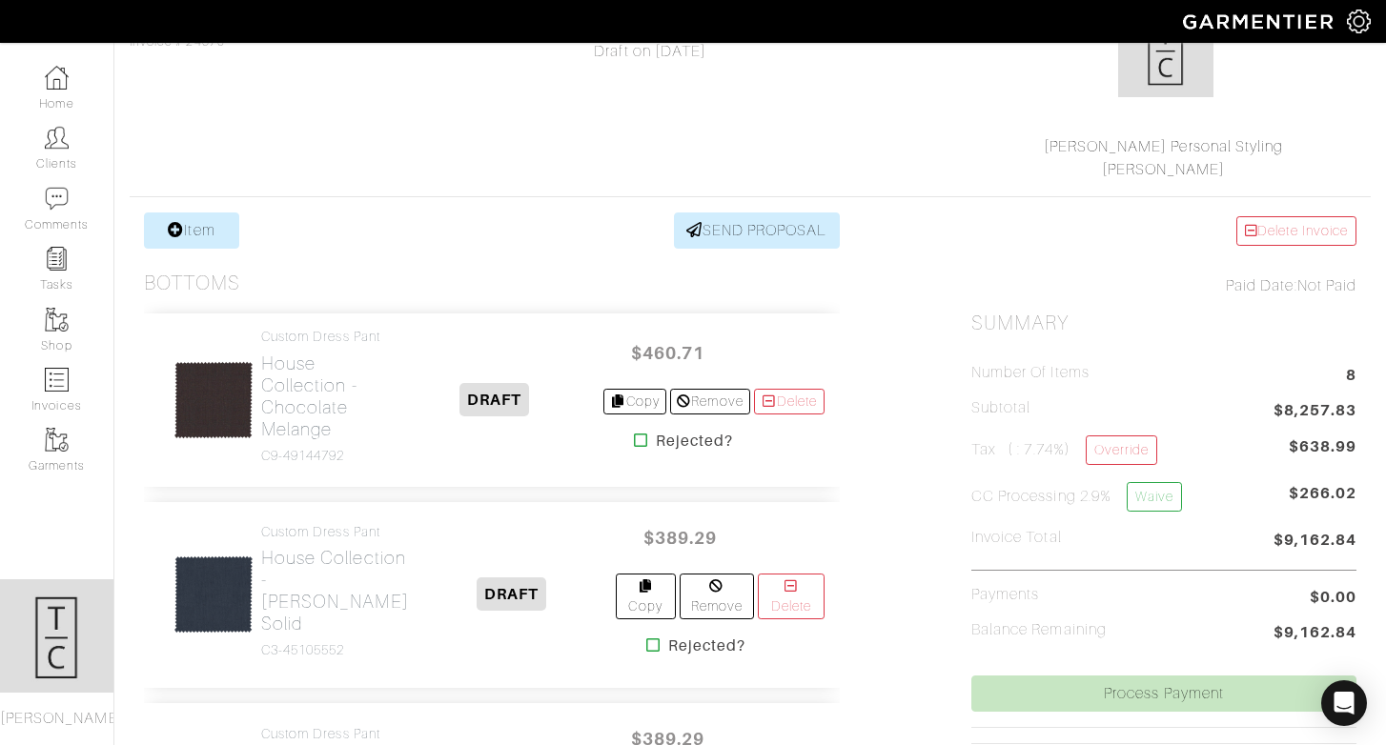
scroll to position [189, 0]
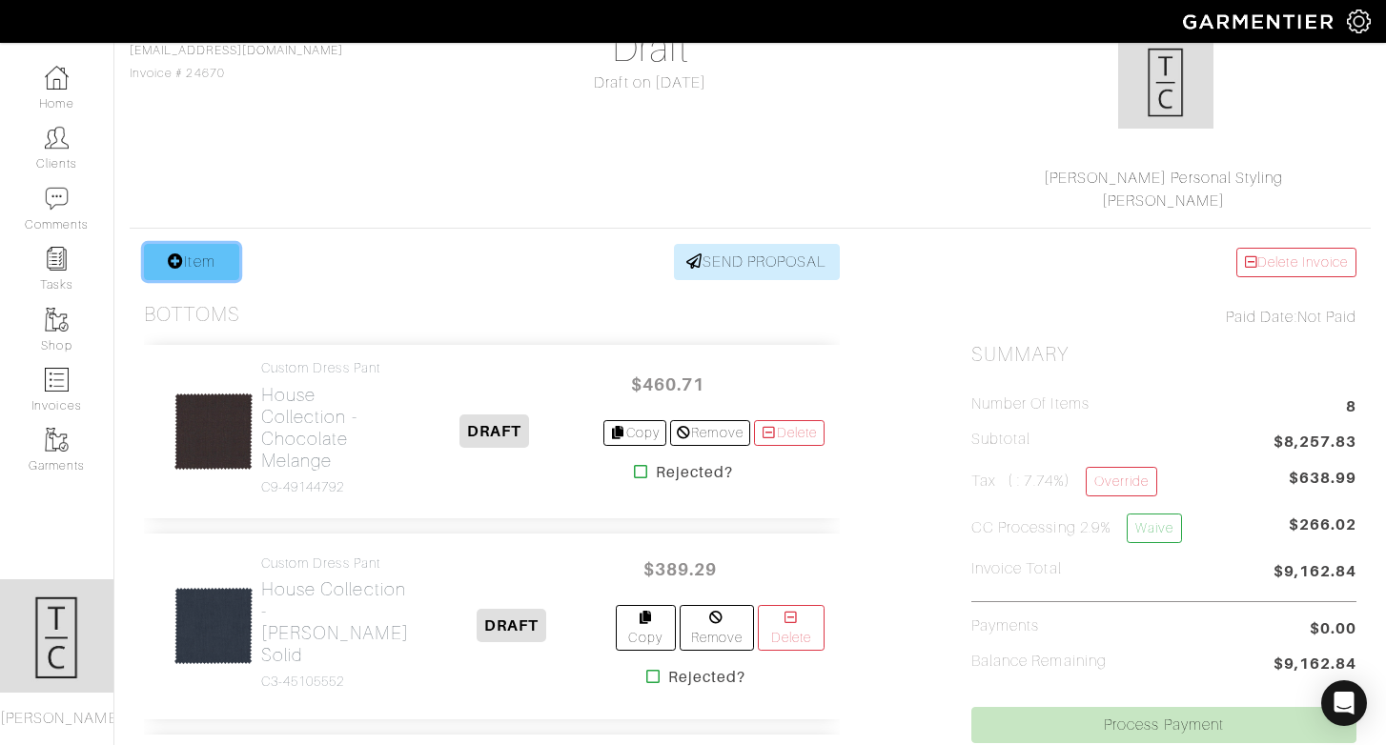
click at [218, 271] on link "Item" at bounding box center [191, 262] width 95 height 36
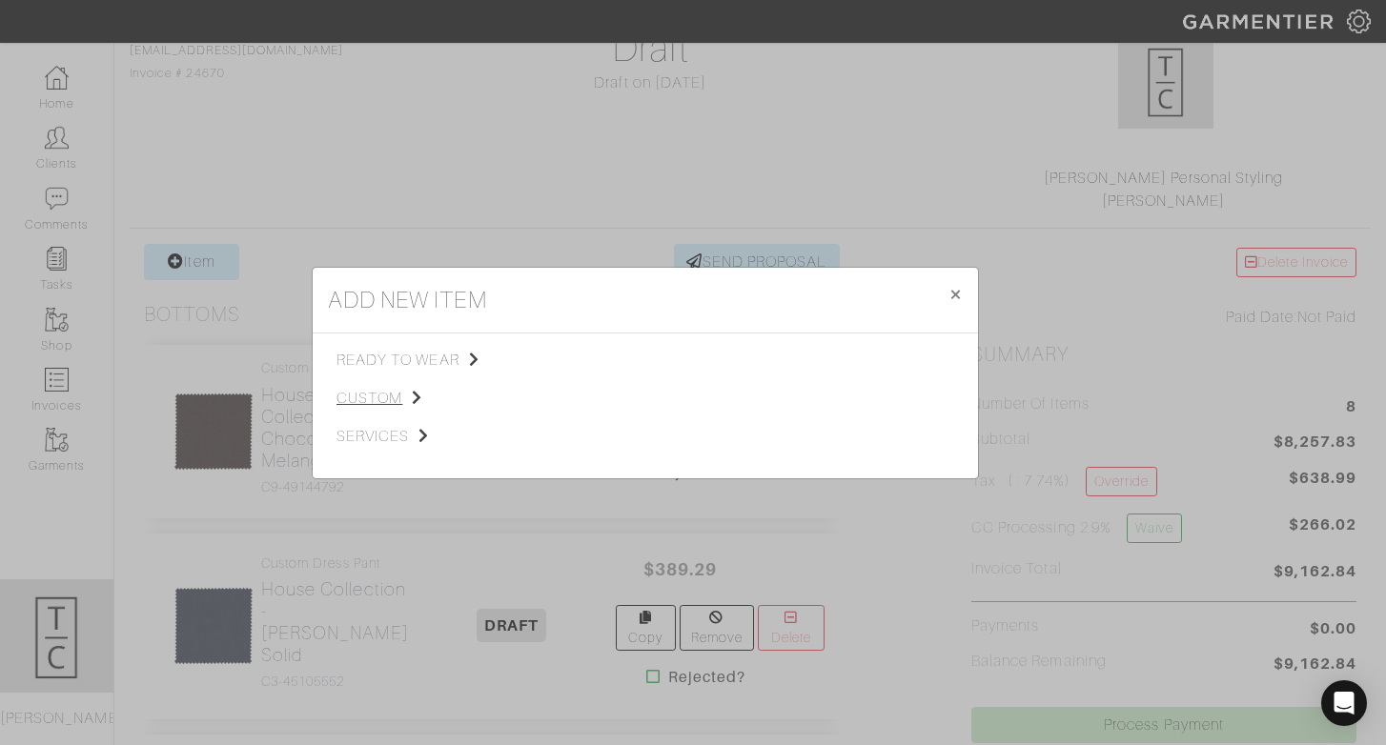
click at [398, 399] on span "custom" at bounding box center [432, 398] width 192 height 23
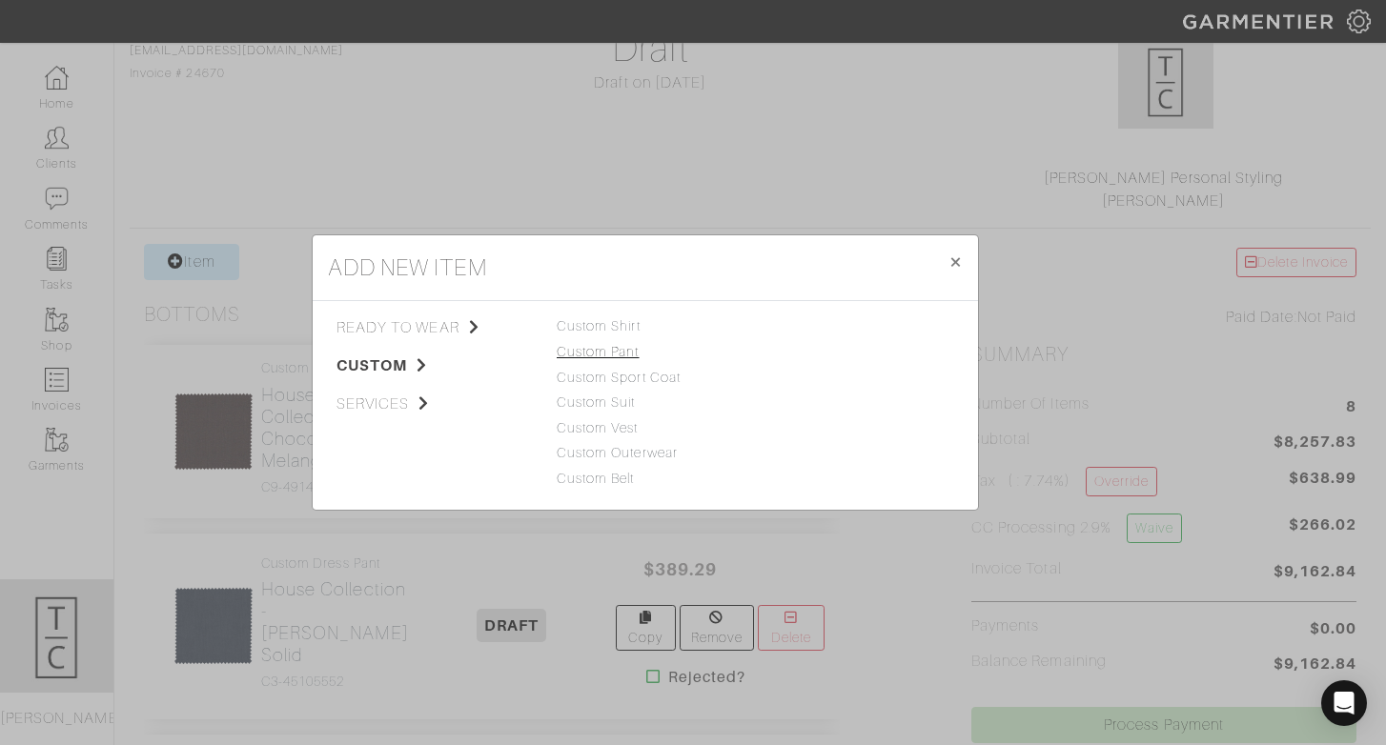
click at [632, 351] on link "Custom Pant" at bounding box center [598, 351] width 83 height 15
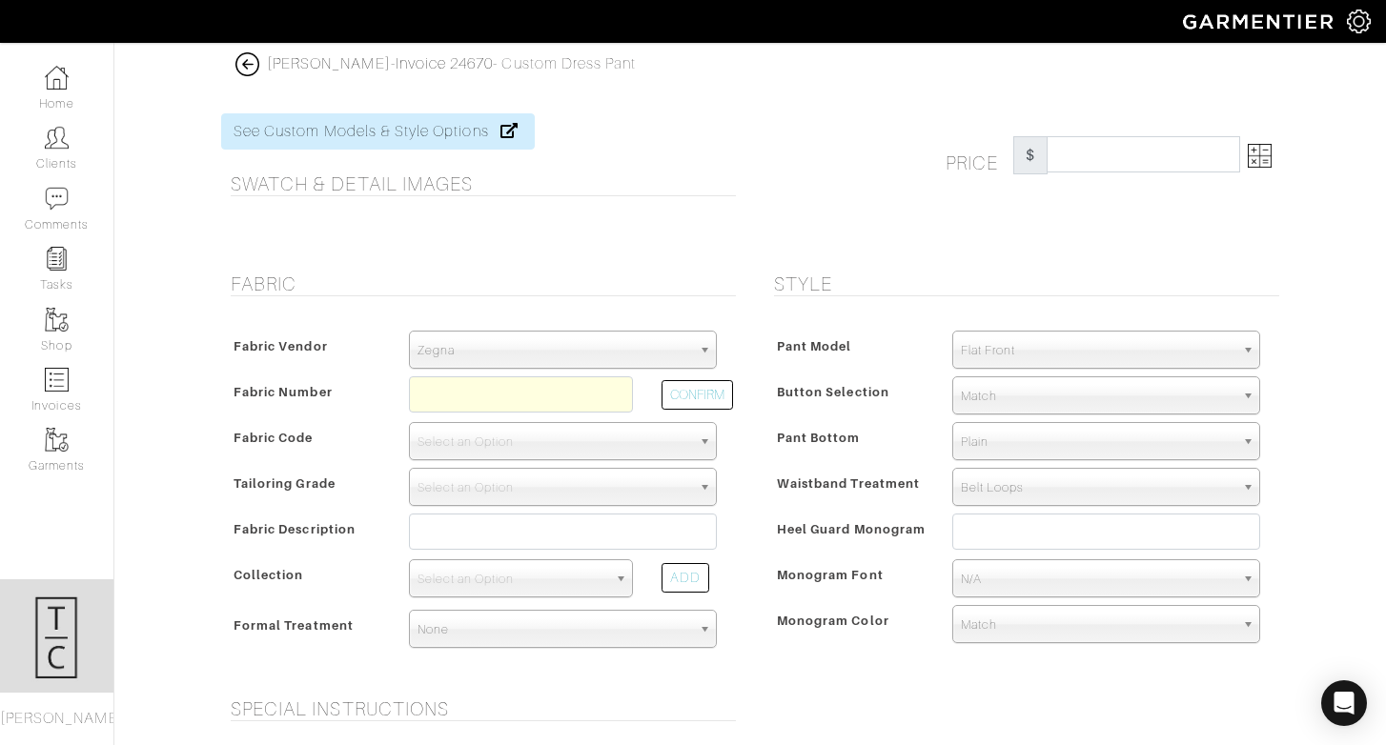
click at [632, 351] on span "Zegna" at bounding box center [554, 351] width 274 height 38
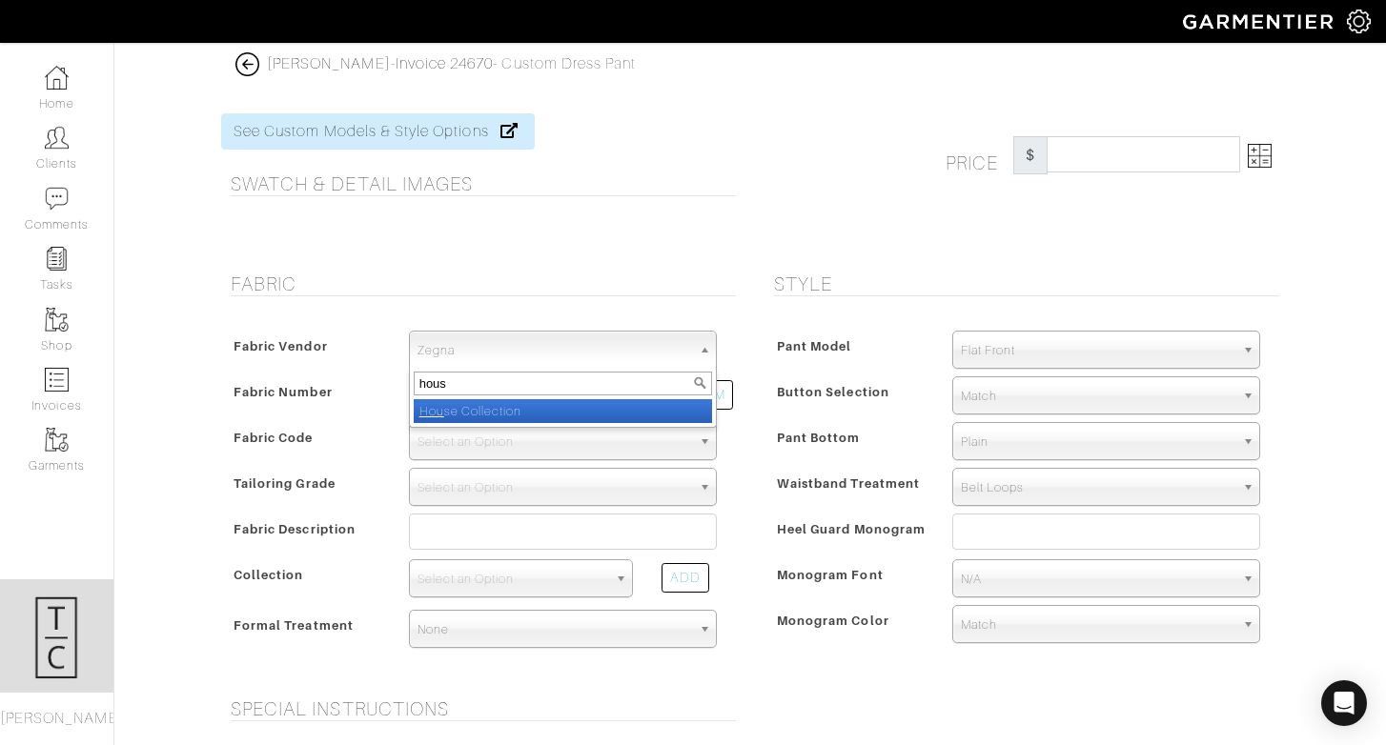
type input "house"
select select "75"
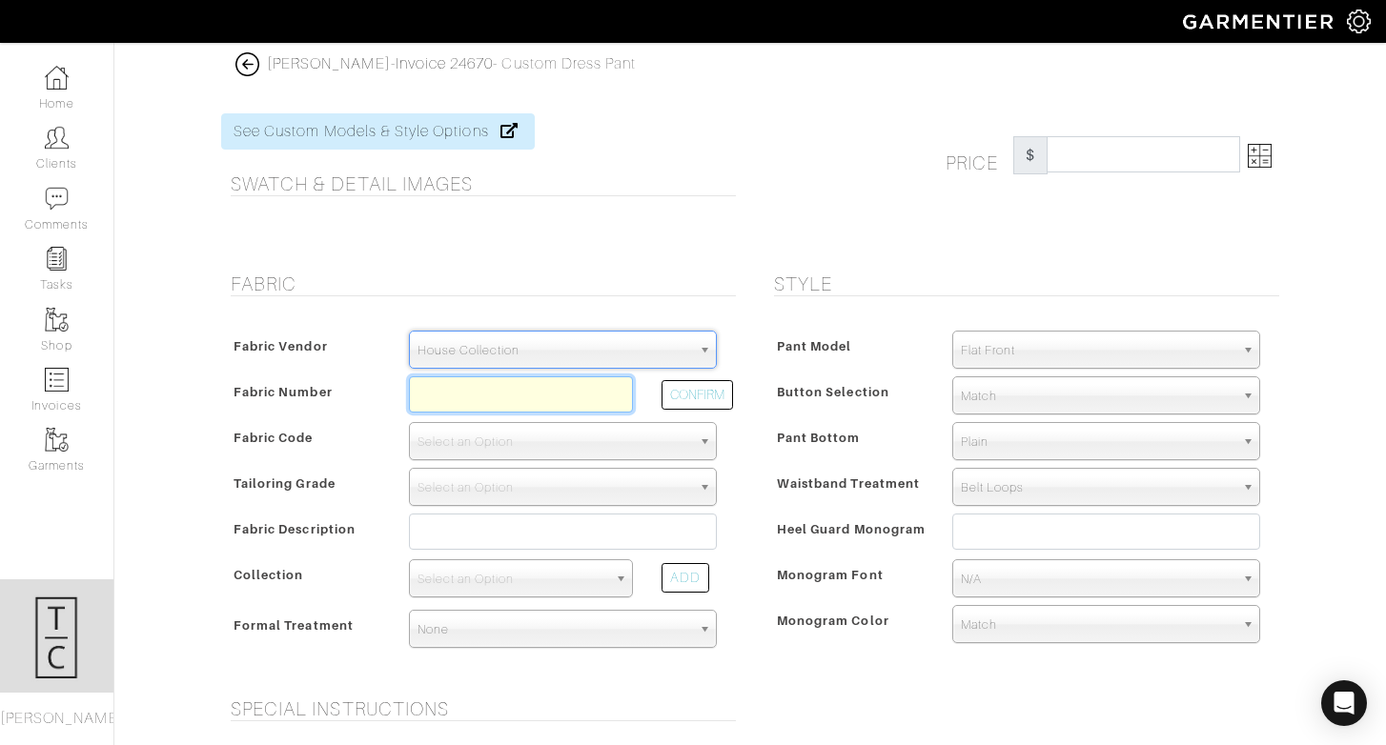
click at [589, 396] on input "text" at bounding box center [521, 394] width 224 height 36
paste input "C9-49144769"
type input "C9-49144769"
click at [695, 400] on button "CONFIRM" at bounding box center [696, 395] width 71 height 30
select select "5631"
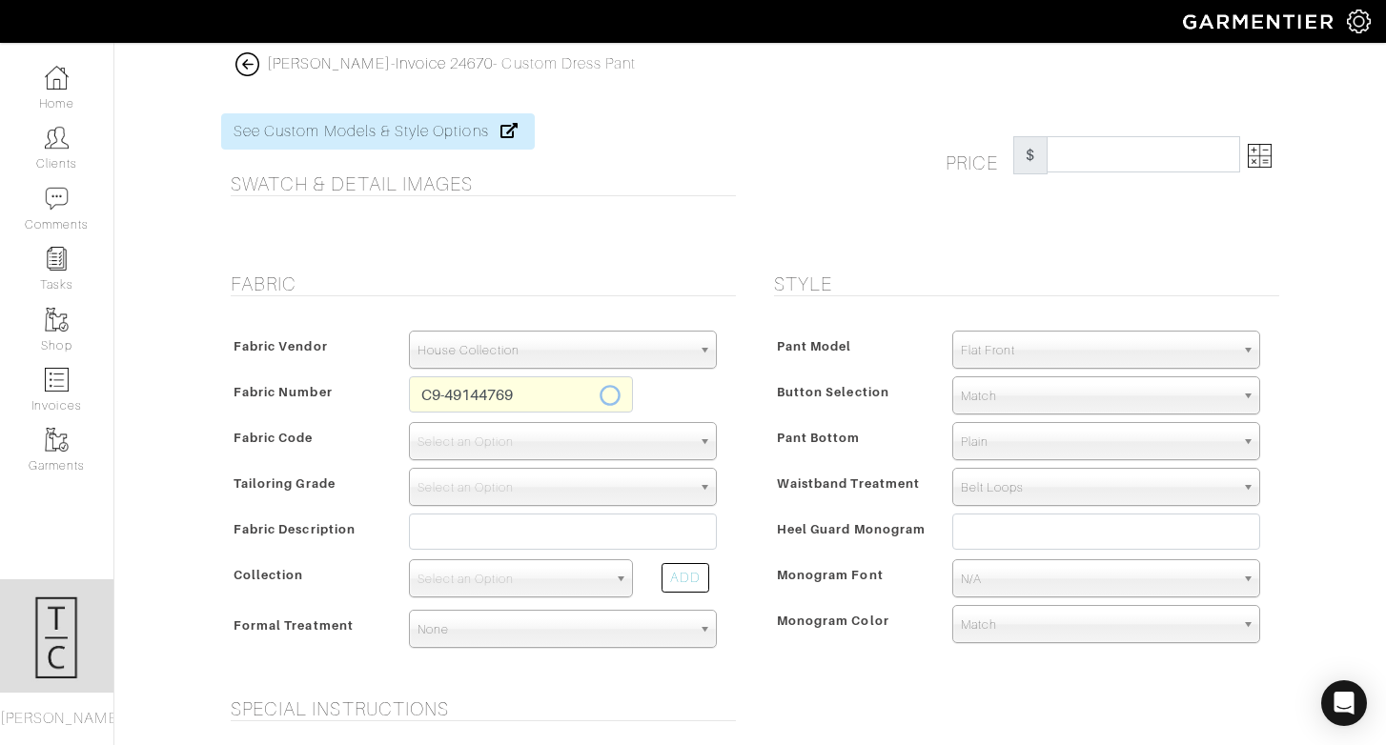
type input "Lt [PERSON_NAME]"
select select
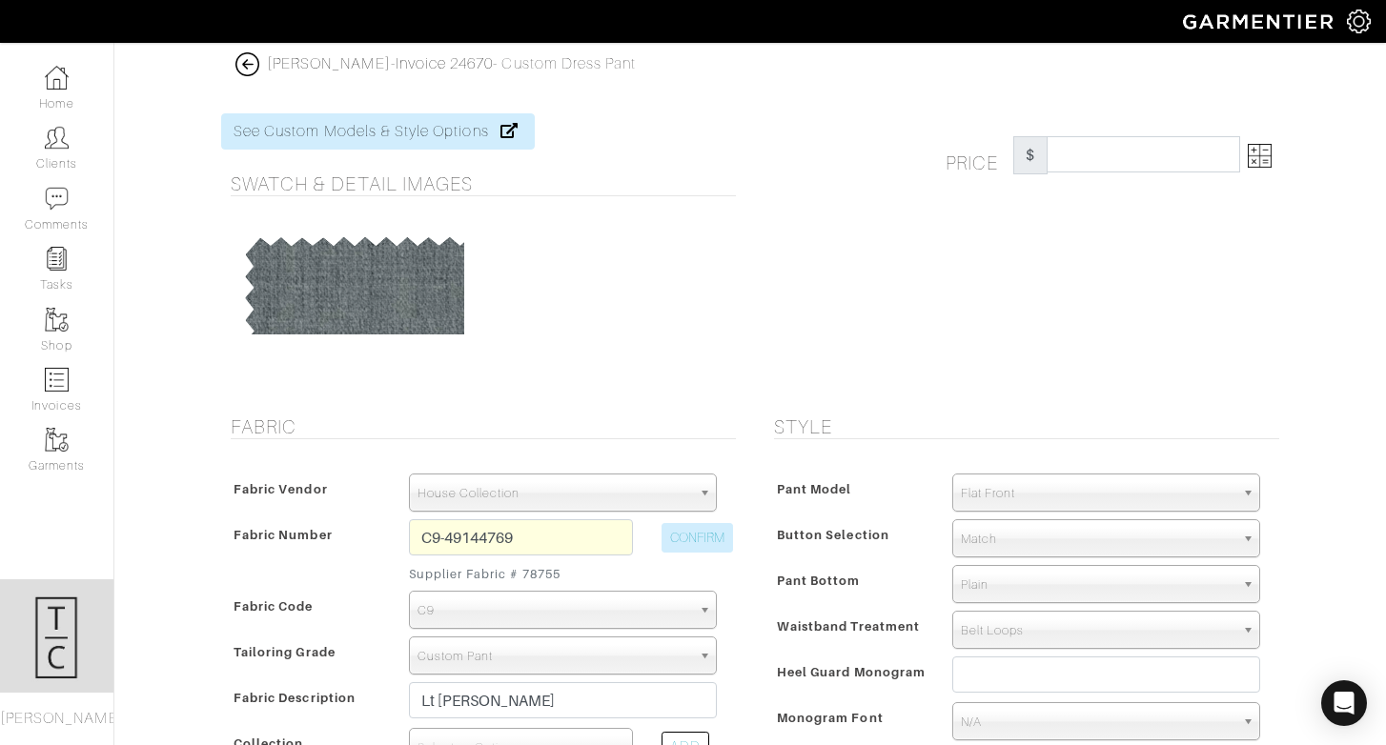
type input "460.71"
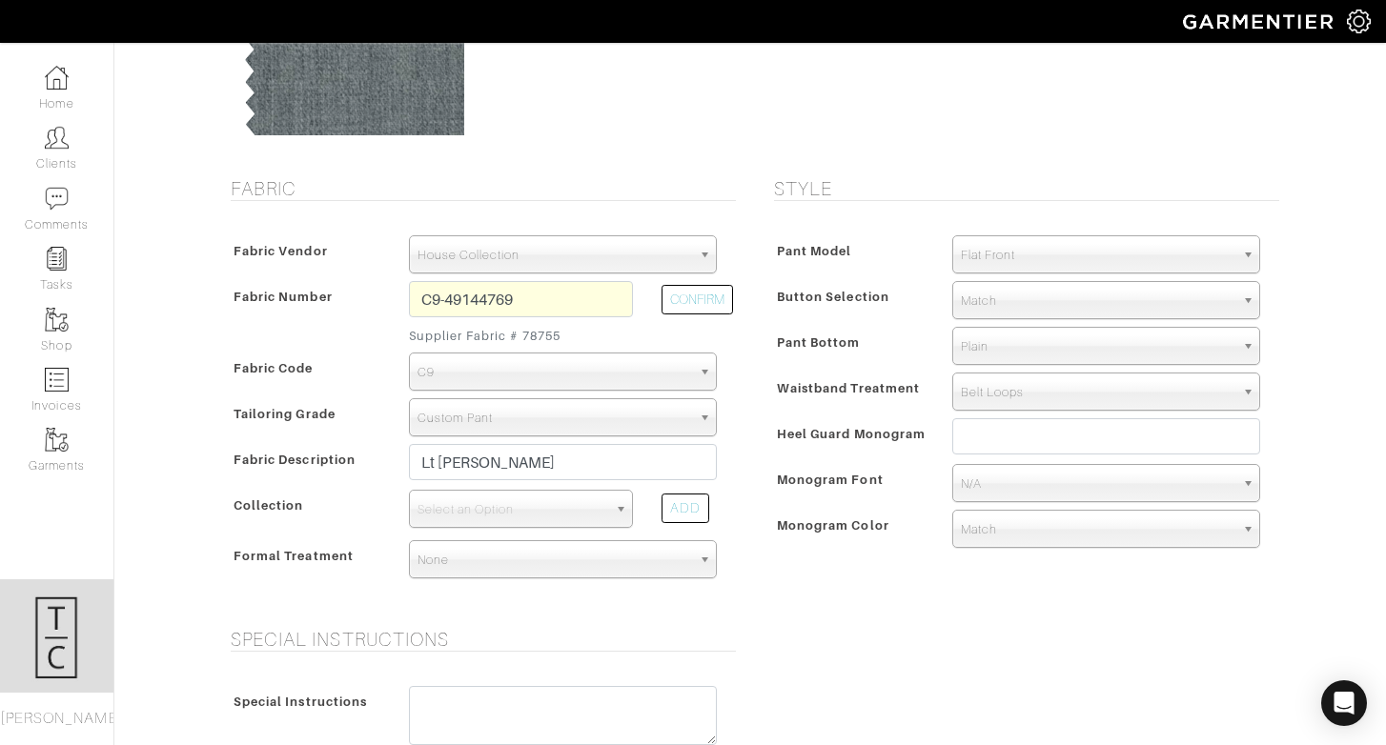
scroll to position [247, 0]
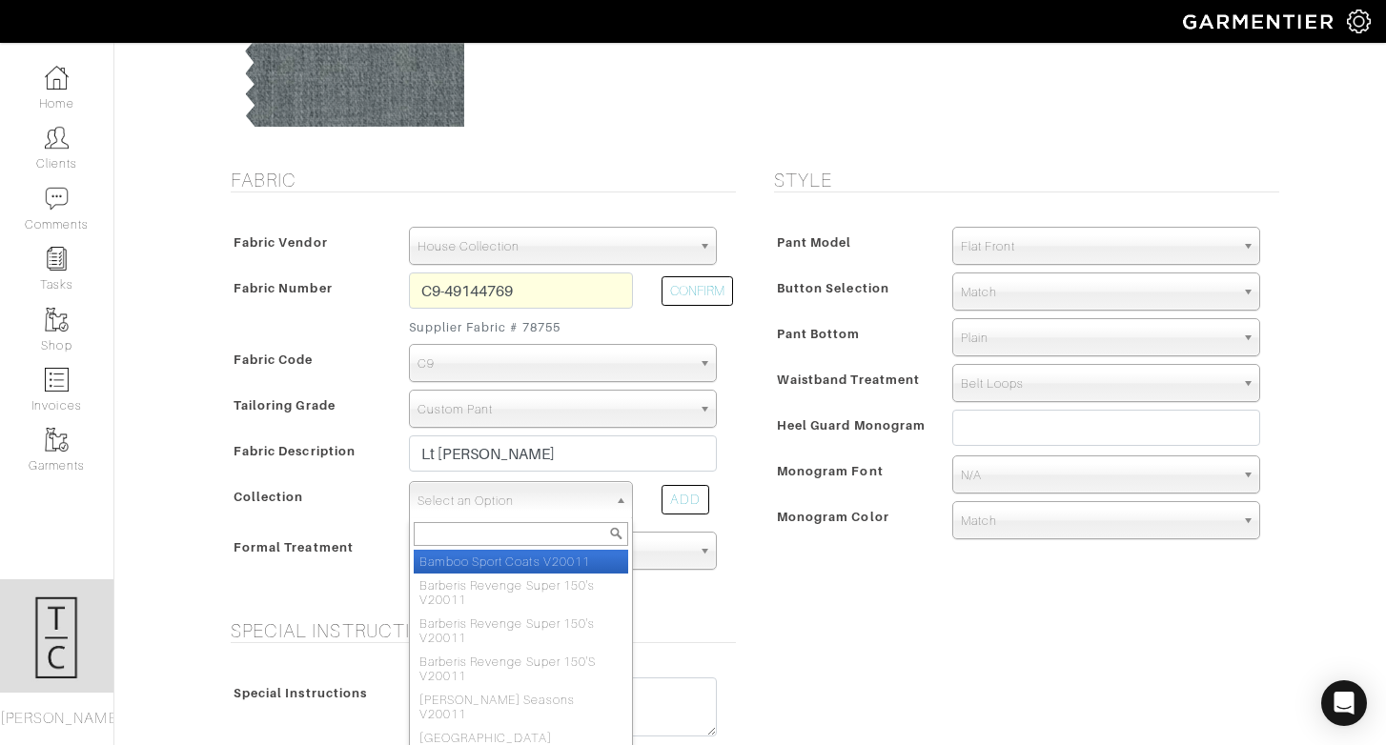
click at [547, 508] on span "Select an Option" at bounding box center [512, 501] width 190 height 38
type input "encore"
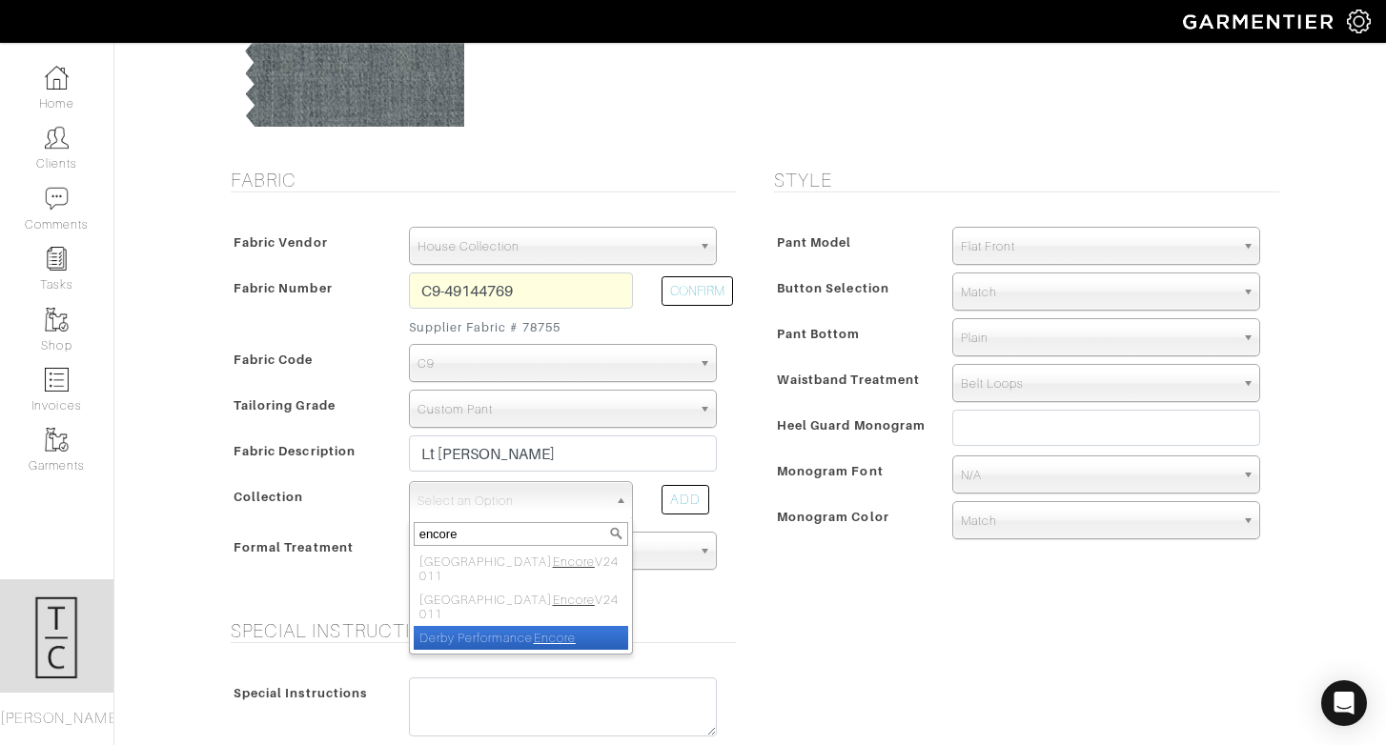
select select "813"
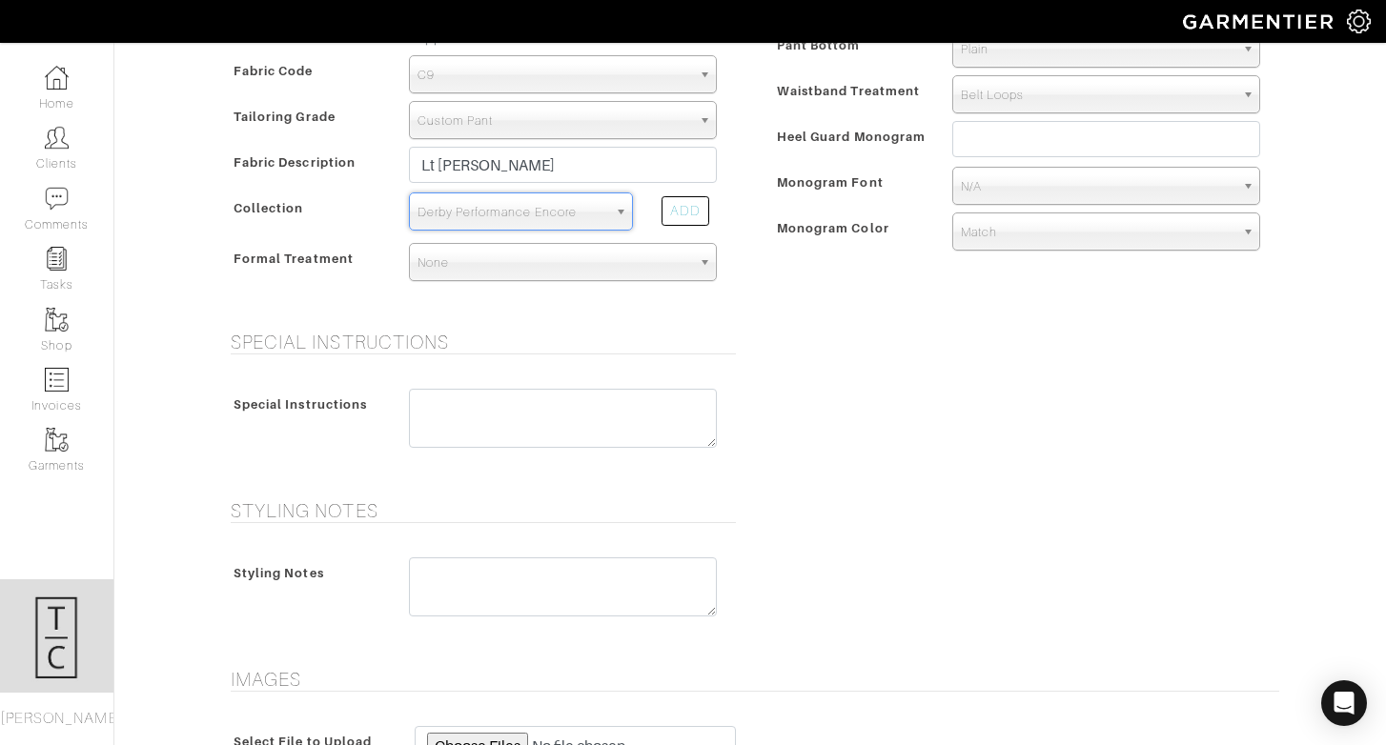
scroll to position [857, 0]
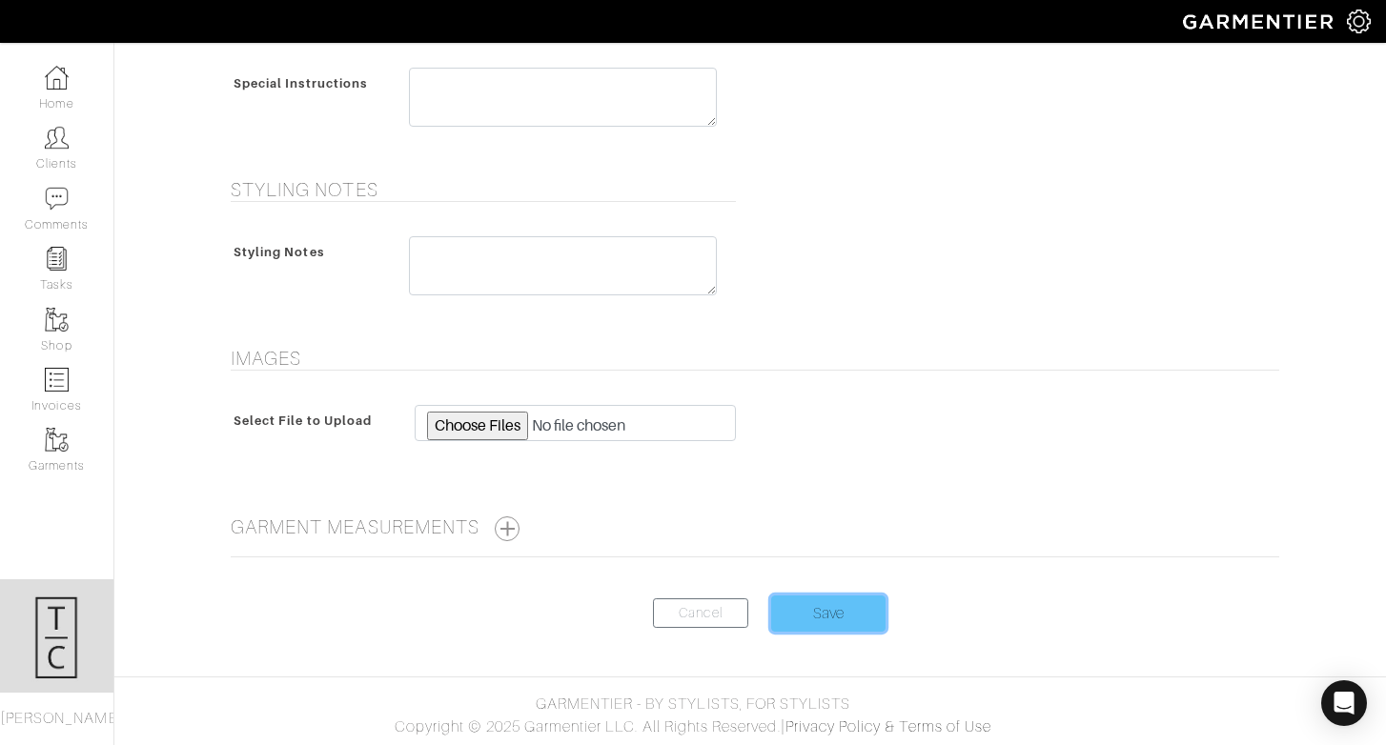
click at [837, 598] on input "Save" at bounding box center [828, 614] width 114 height 36
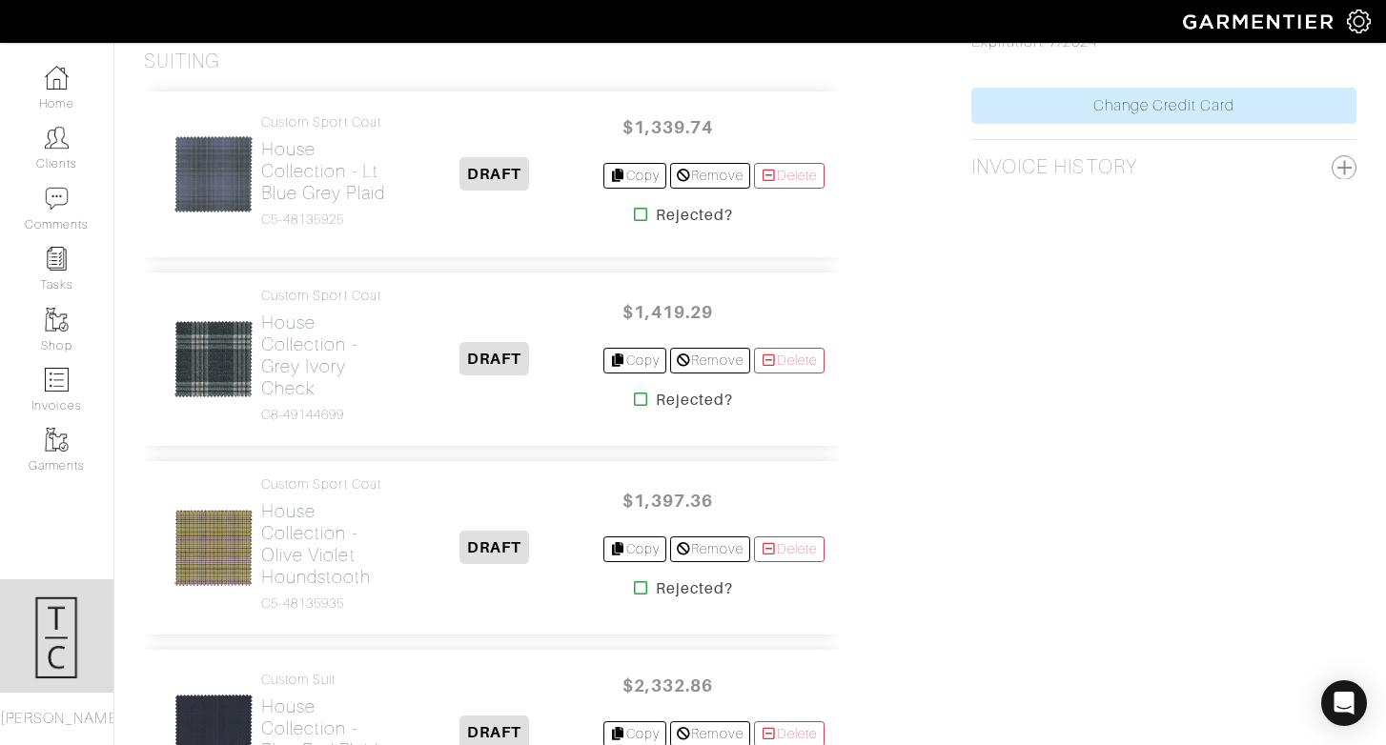
scroll to position [1321, 0]
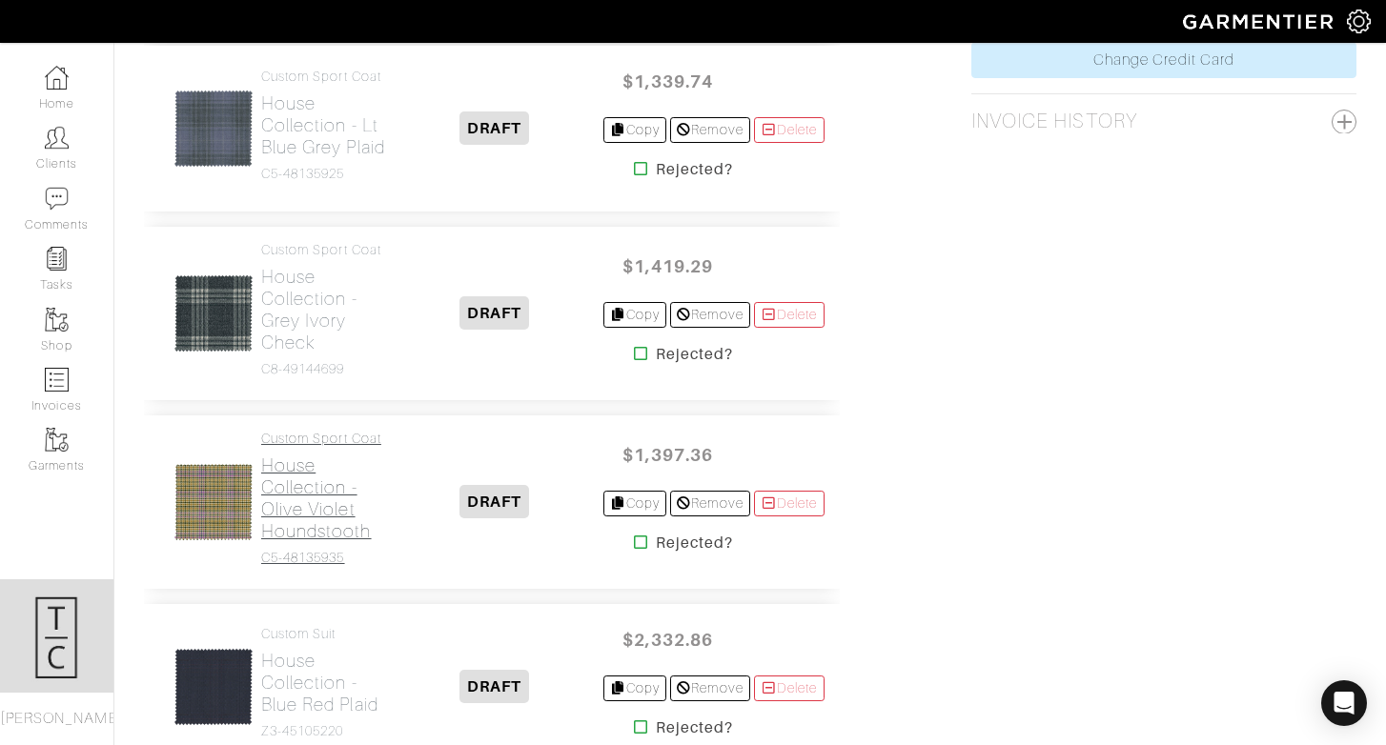
click at [344, 542] on h2 "House Collection - Olive Violet Houndstooth" at bounding box center [324, 499] width 126 height 88
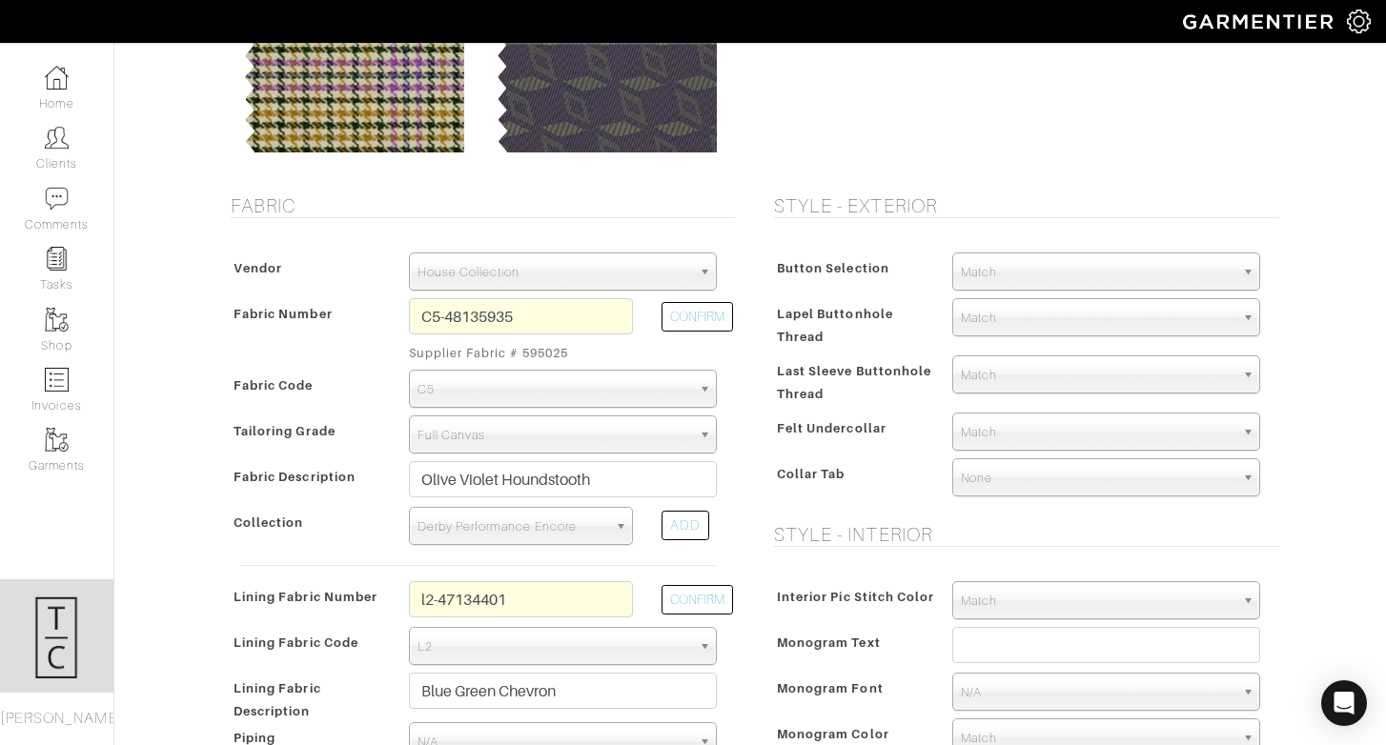
scroll to position [283, 0]
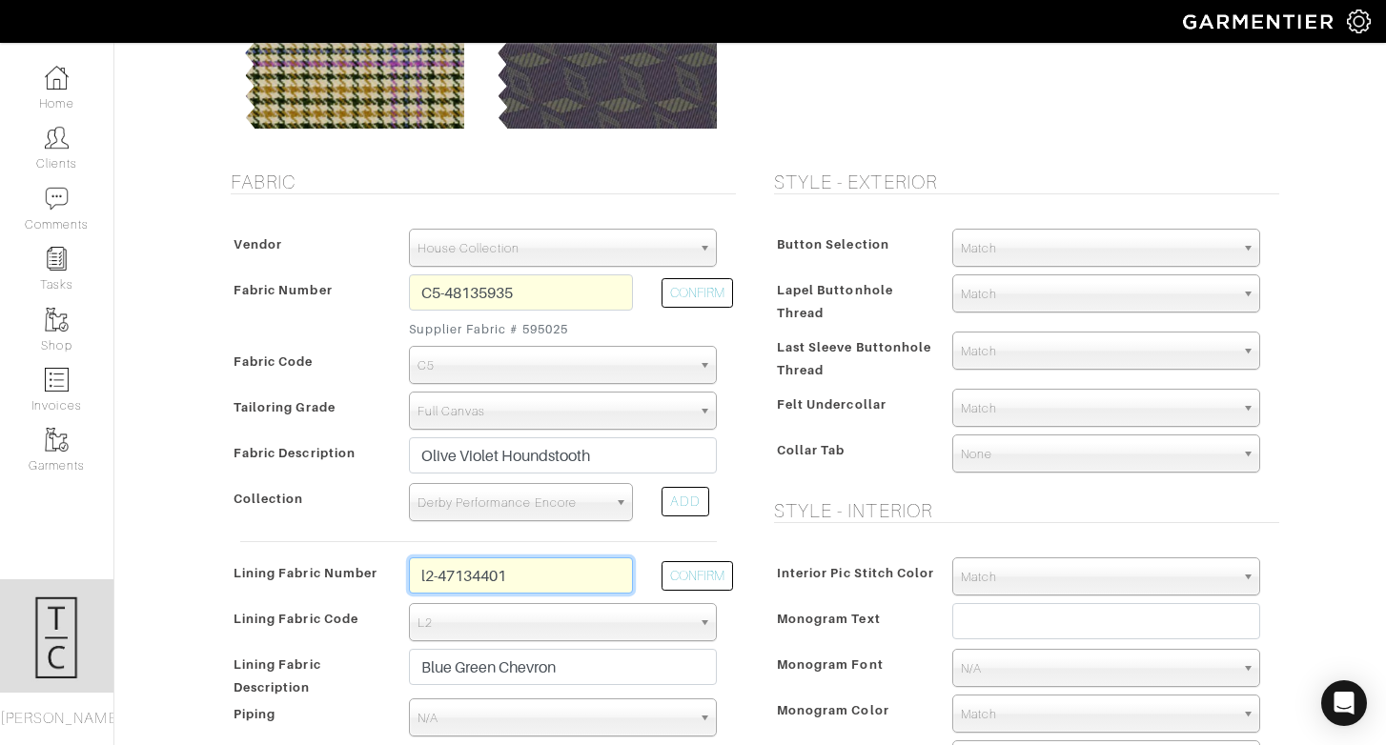
click at [590, 573] on input "l2-47134401" at bounding box center [521, 576] width 224 height 36
type input "l2-47134400"
type input "Midnight Navy Chevron"
type input "1412.43"
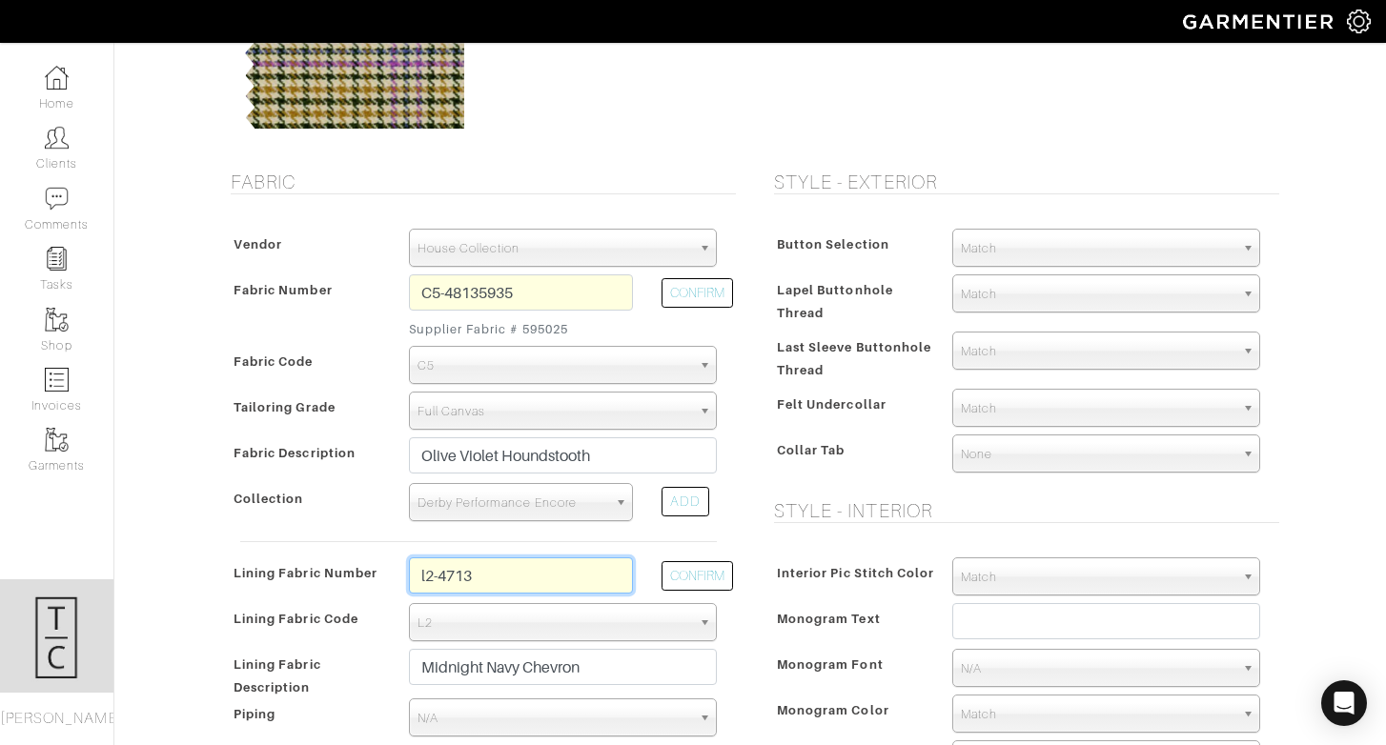
type input "l2-47134406"
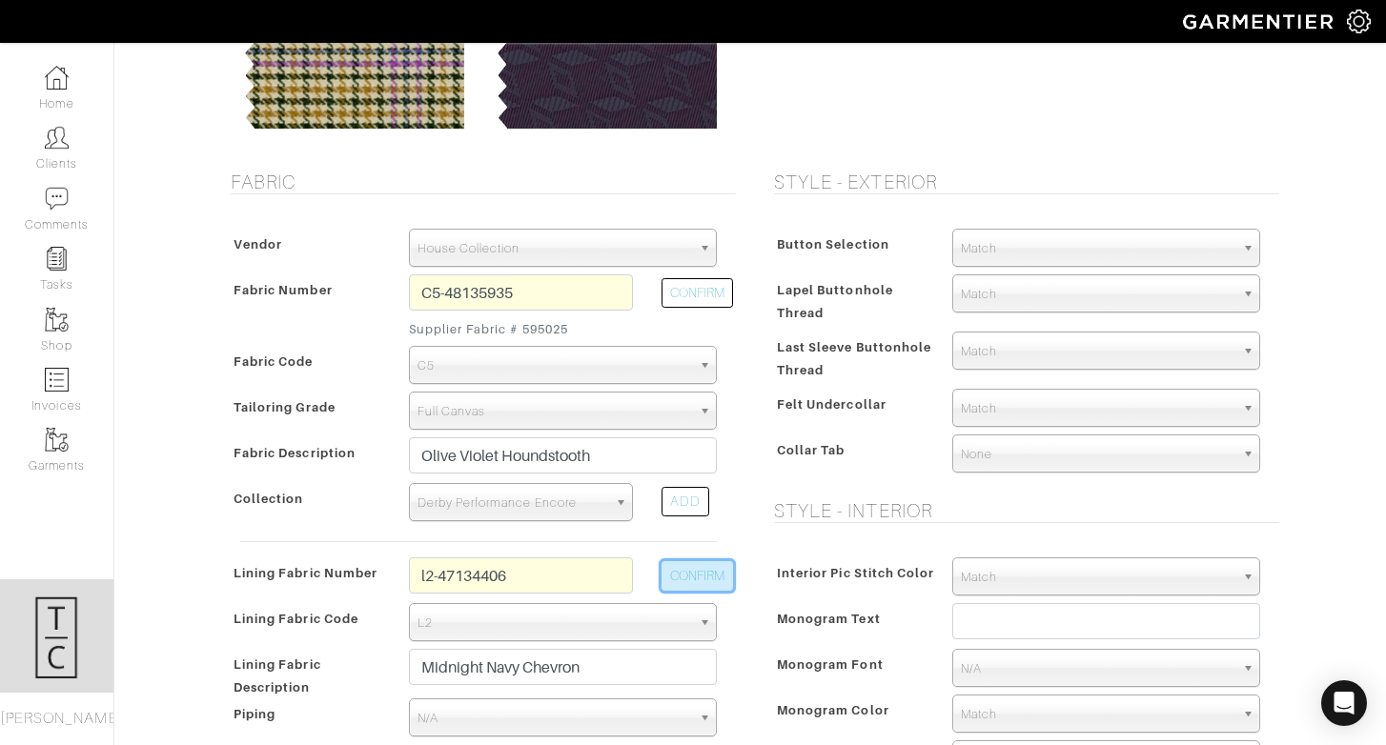
click at [698, 571] on button "CONFIRM" at bounding box center [696, 576] width 71 height 30
type input "Slate Blue Confetti"
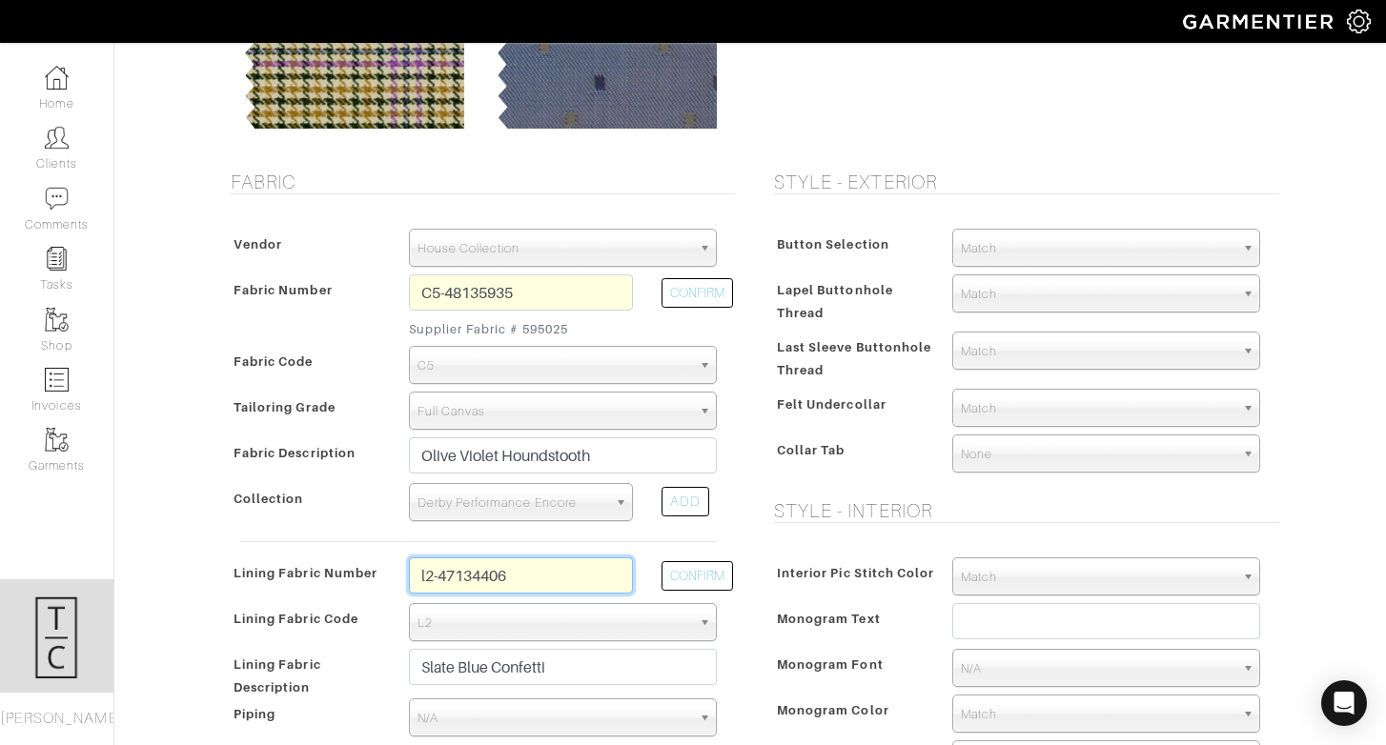
click at [548, 587] on input "l2-47134406" at bounding box center [521, 576] width 224 height 36
type input "l2-47134407"
type input "Grey Confetti"
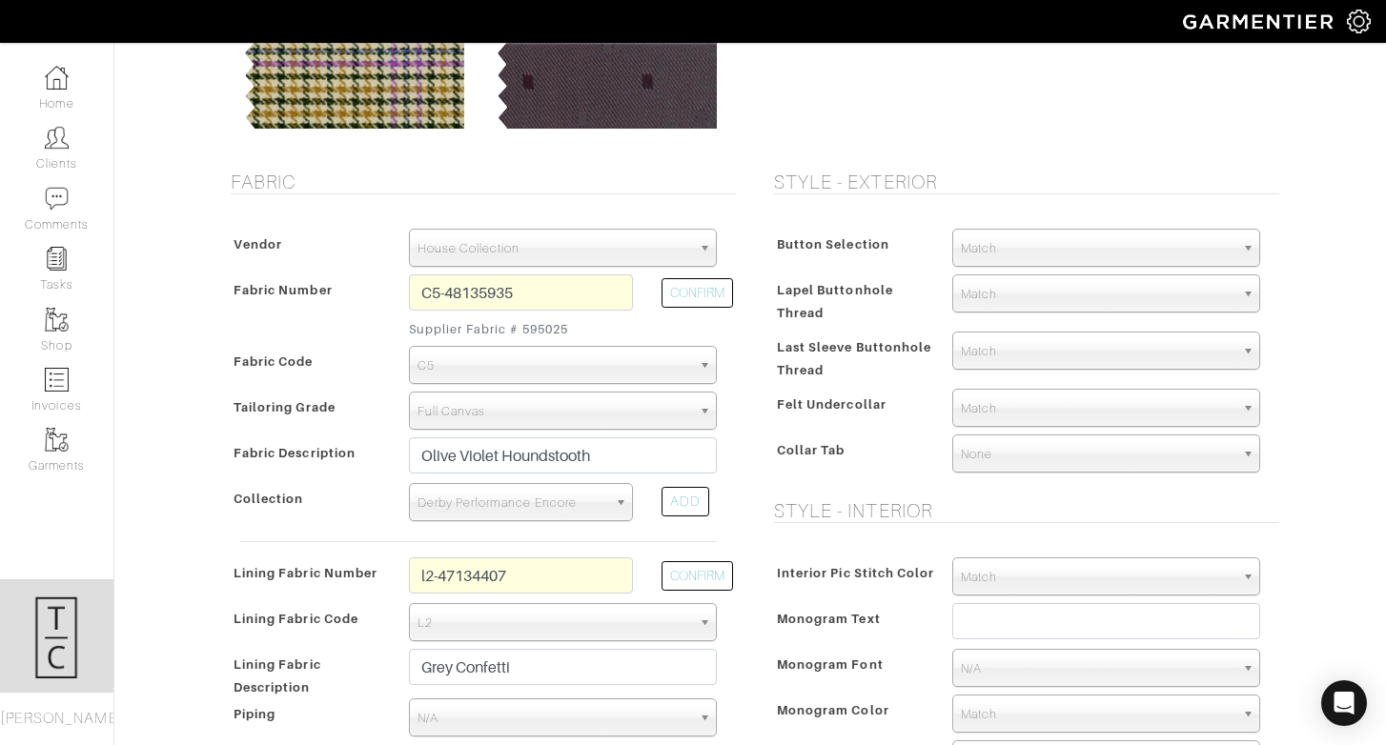
click at [737, 549] on div "Fabric Vendor Zegna Scabal [PERSON_NAME] [PERSON_NAME] Dormeuil House Collectio…" at bounding box center [478, 522] width 543 height 703
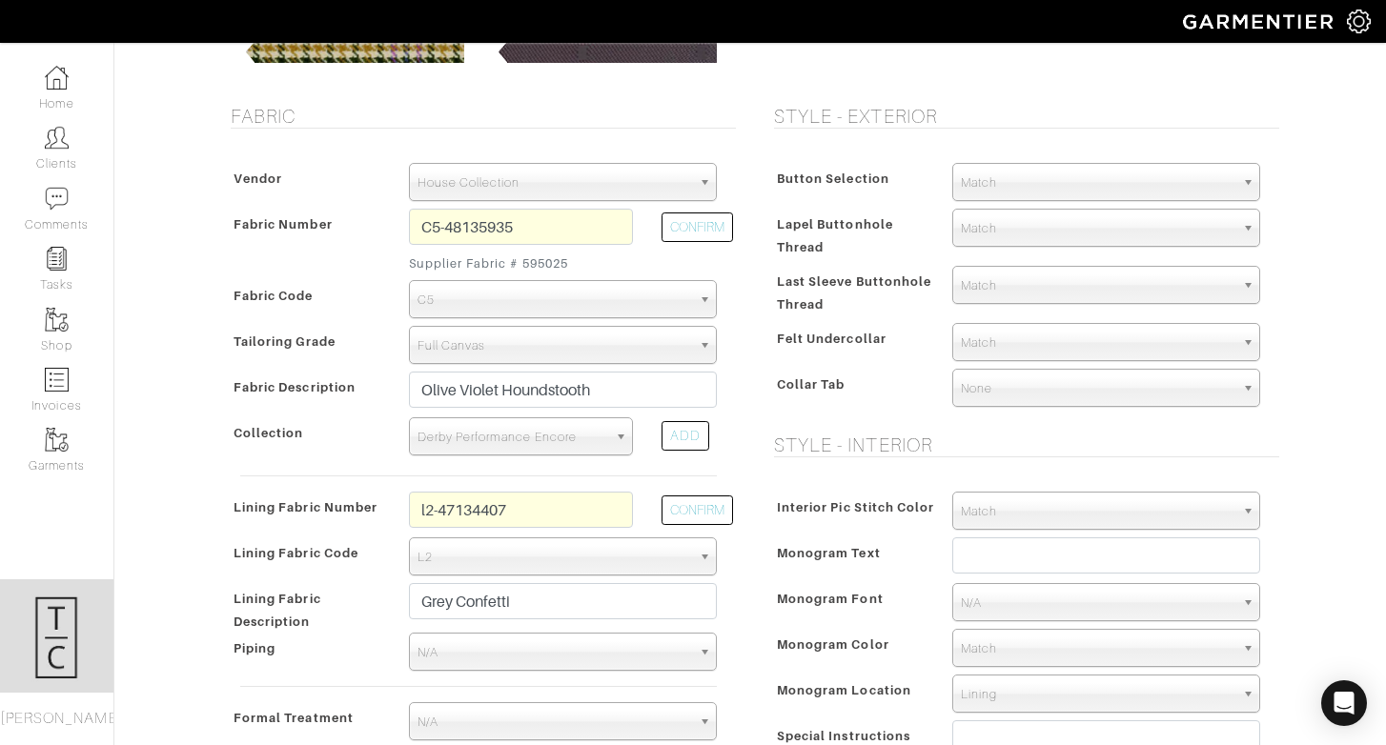
scroll to position [351, 0]
click at [537, 506] on input "l2-47134407" at bounding box center [521, 508] width 224 height 36
type input "l2-47134408"
type input "Black Confetti"
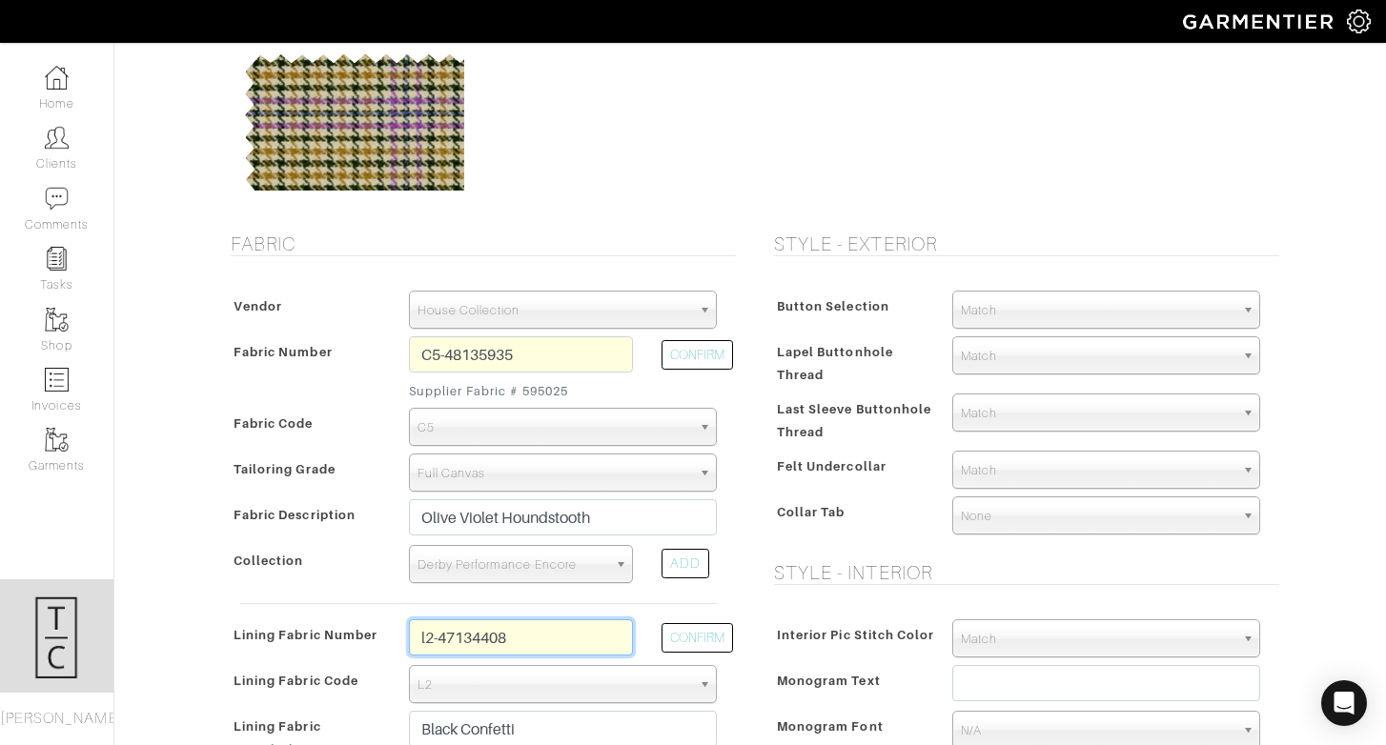
scroll to position [219, 0]
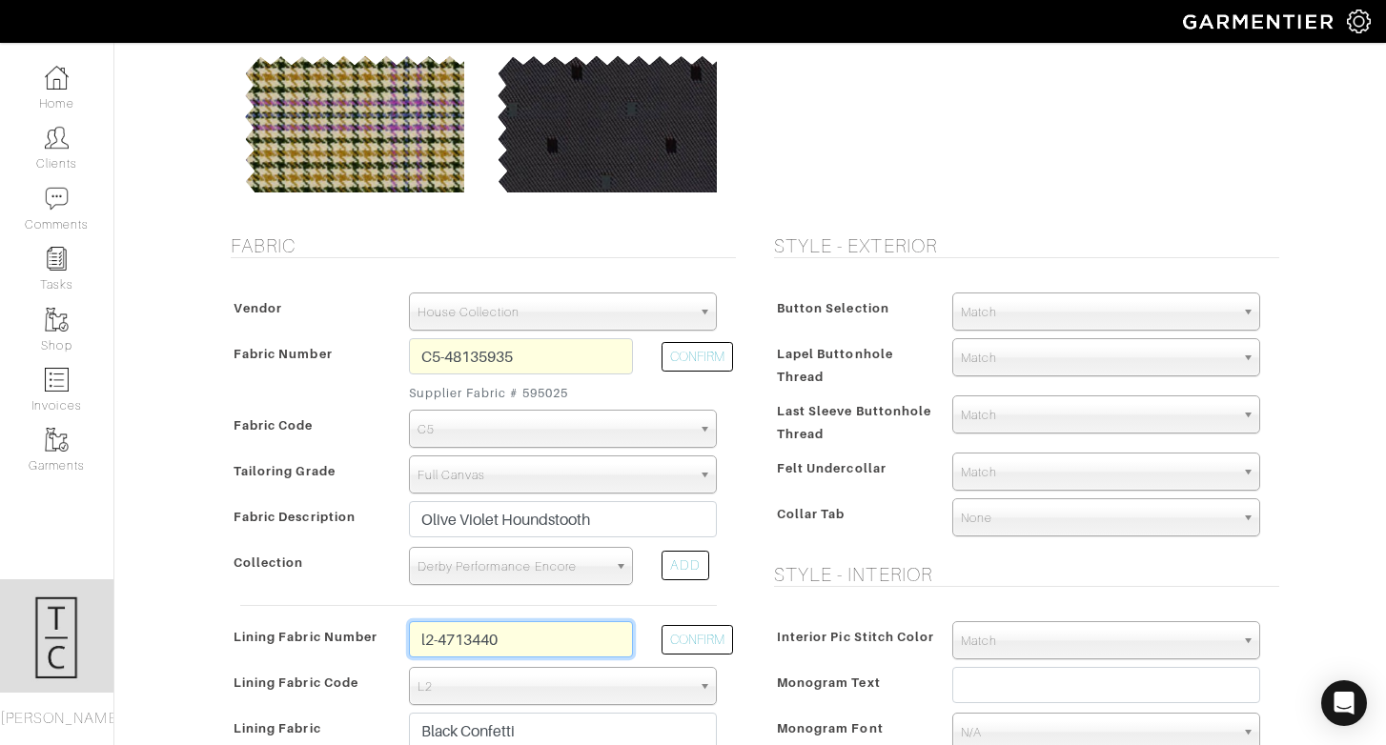
type input "l2-47134409"
type input "Celadon Confetti"
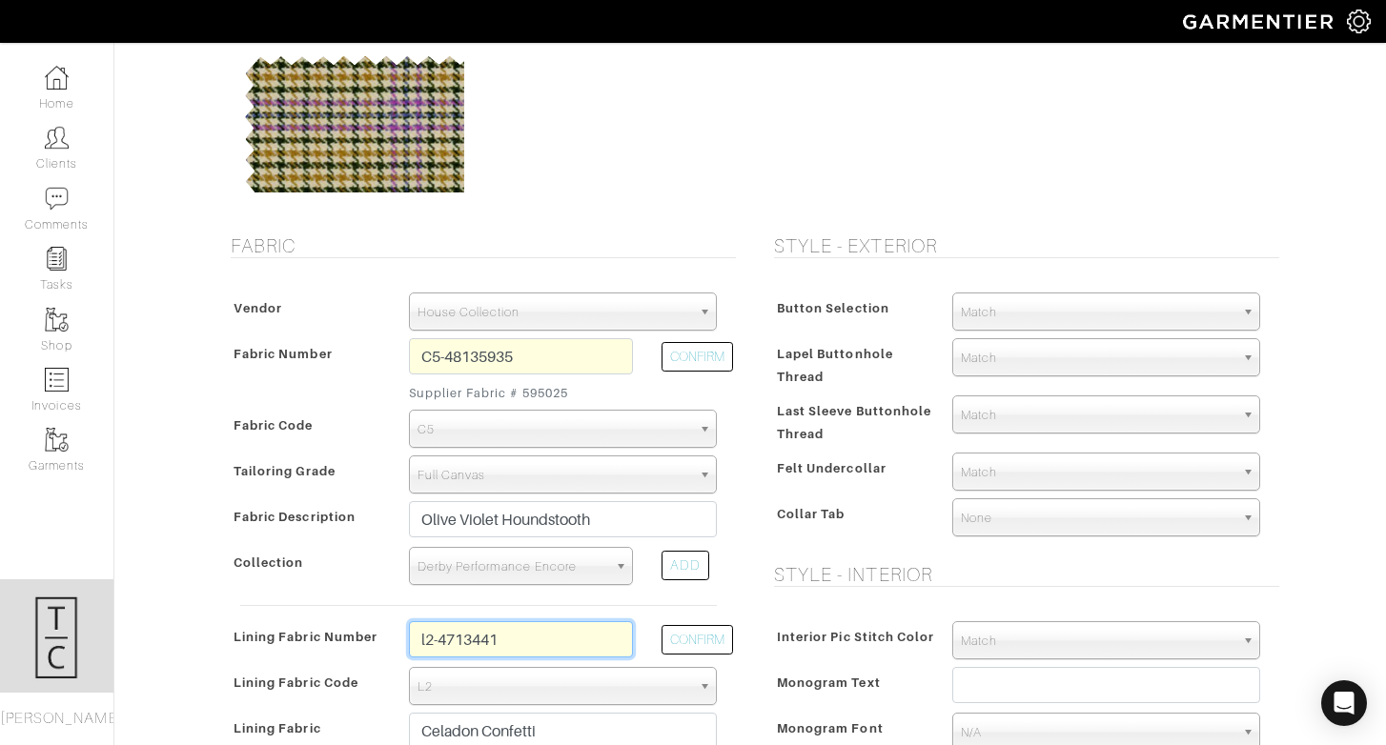
type input "l2-47134410"
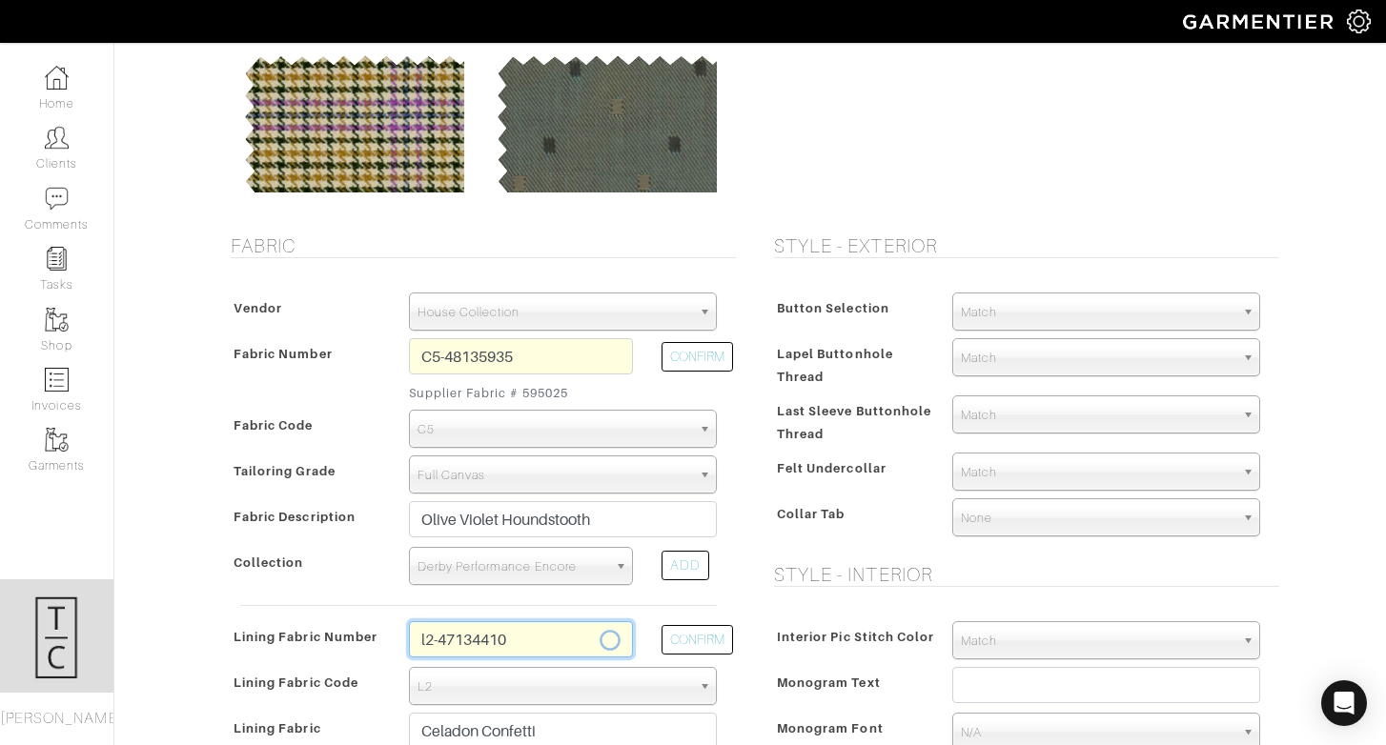
type input "Bronze Confetti"
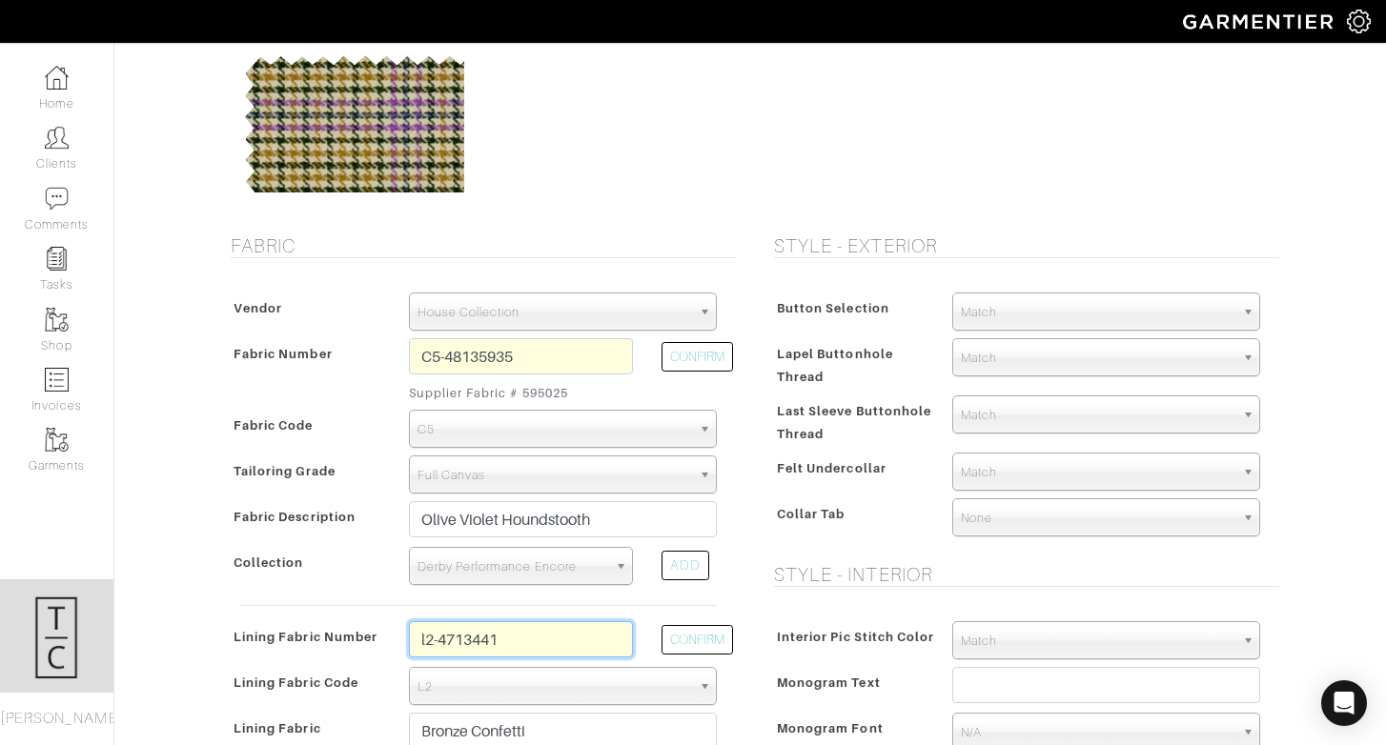
type input "l2-47134411"
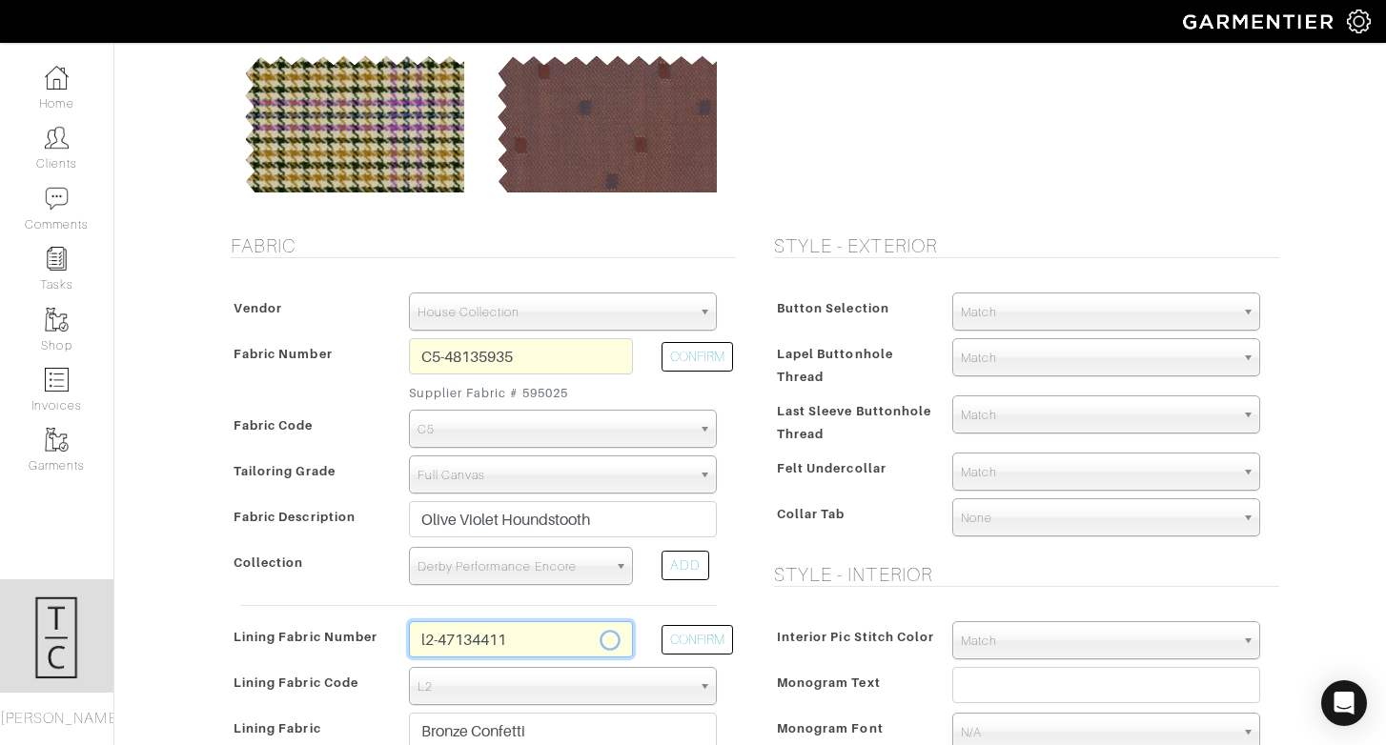
type input "Ivory Diamonds"
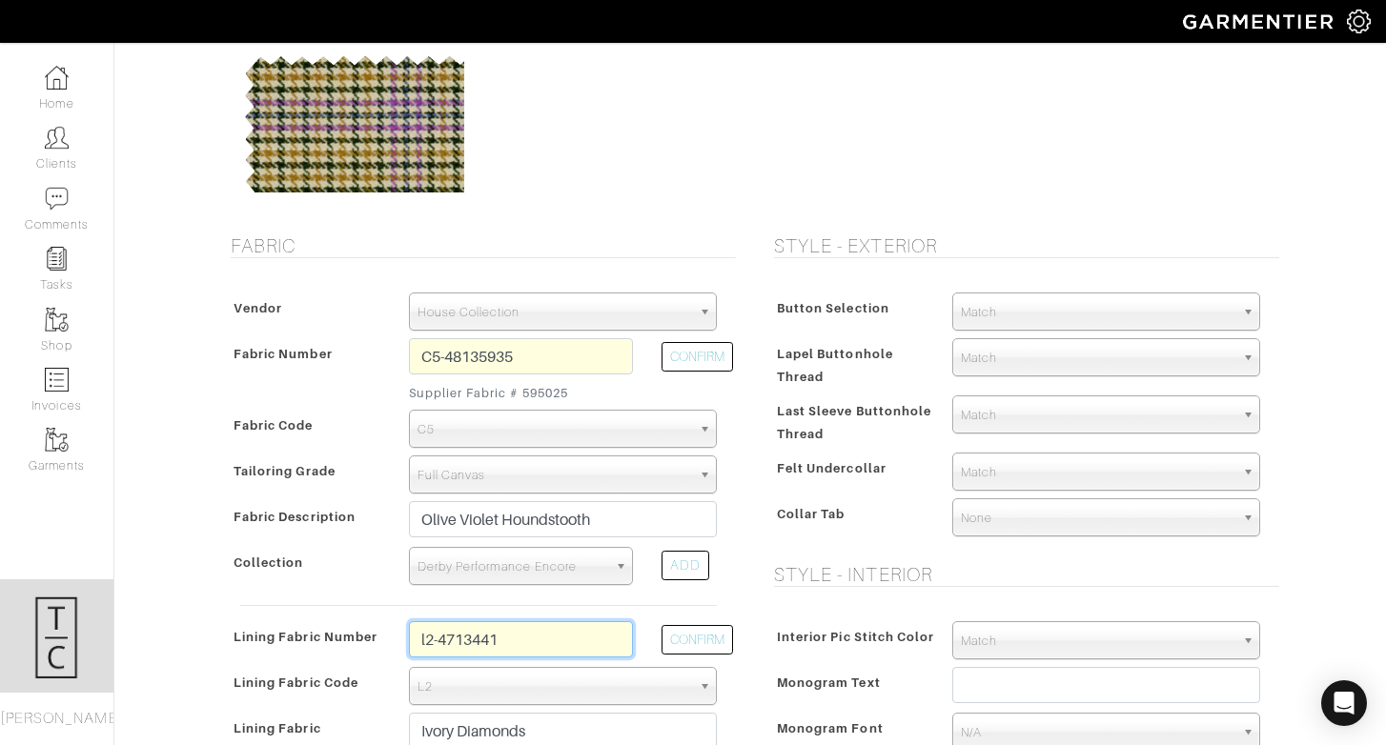
type input "l2-47134412"
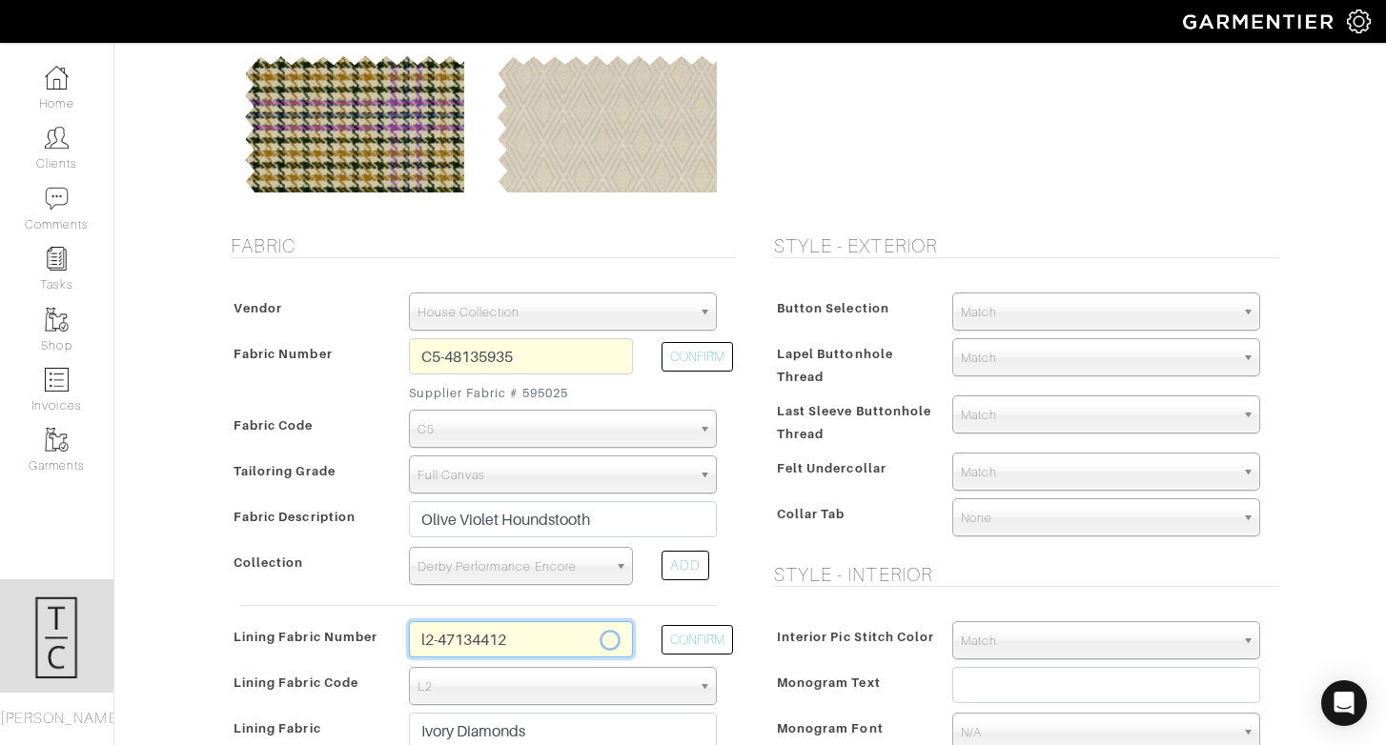
type input "Sand Diamonds"
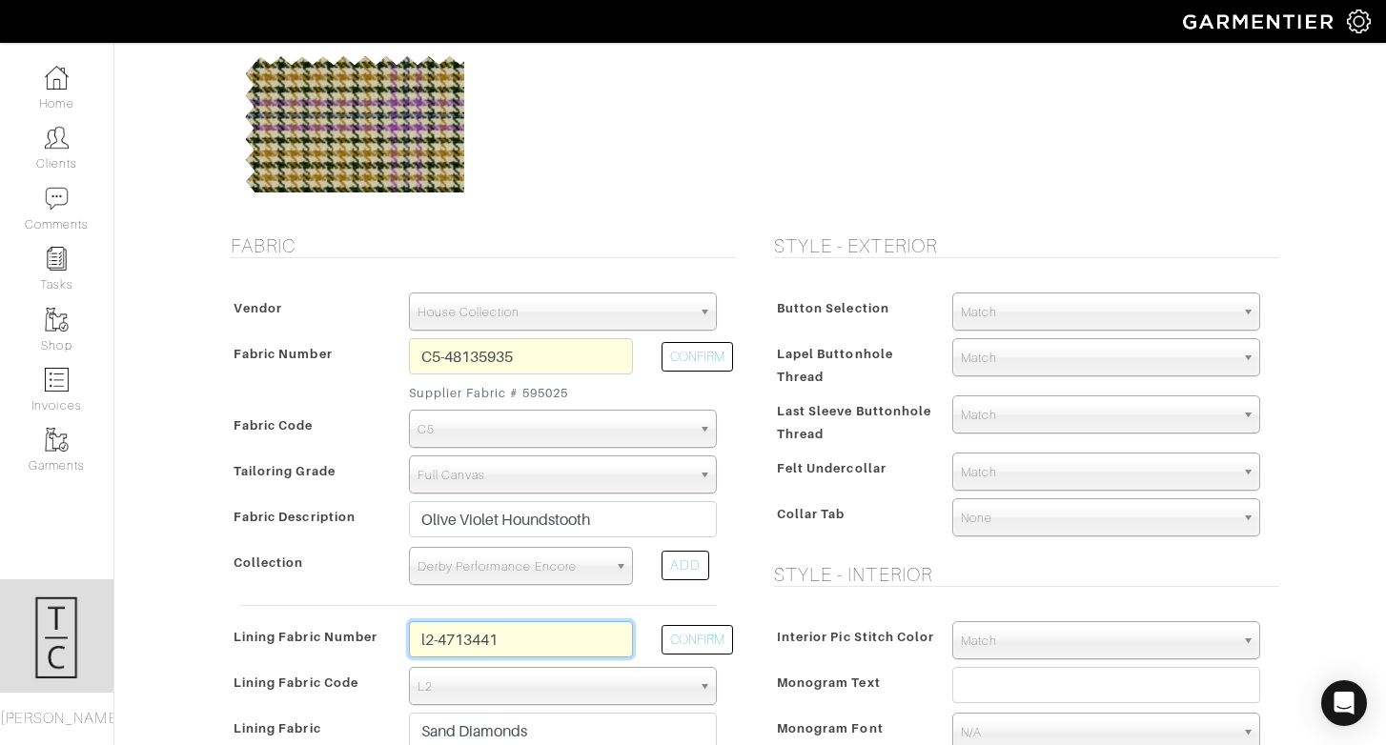
type input "l2-47134413"
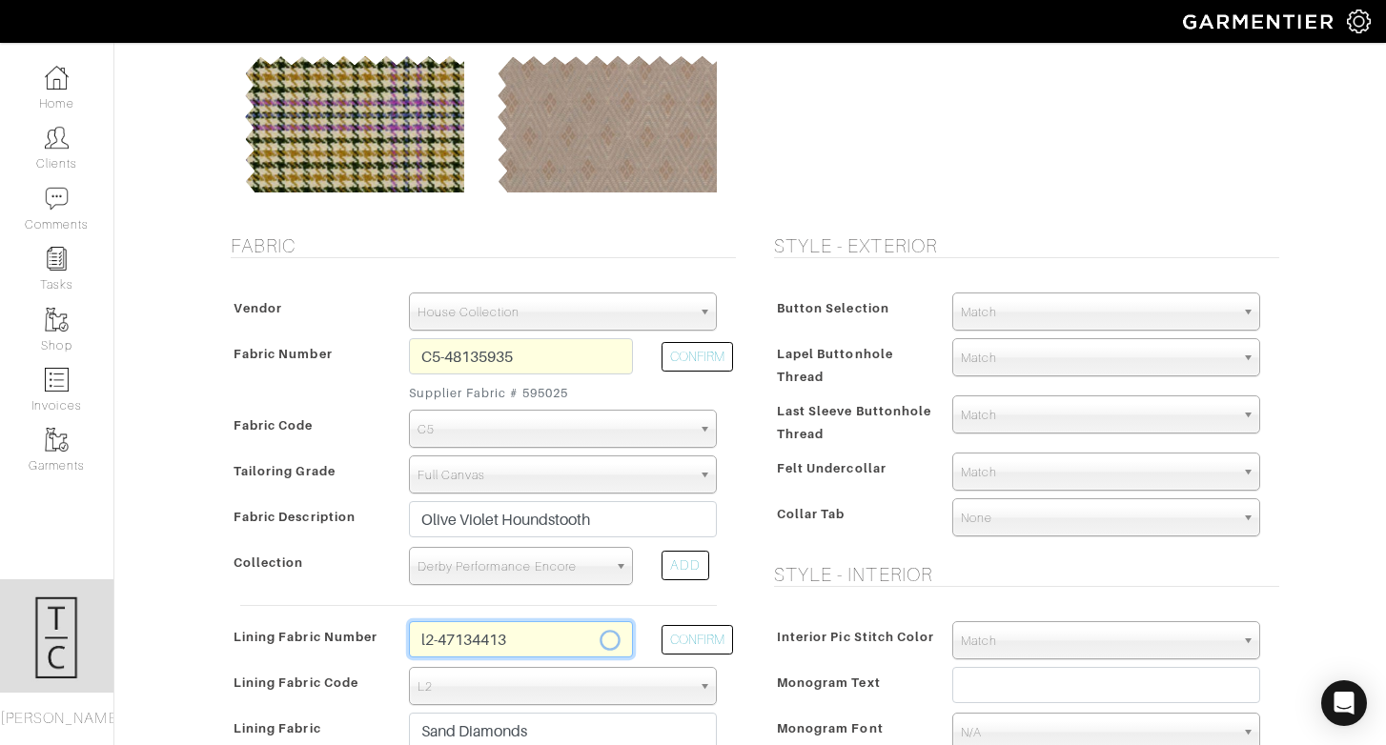
type input "Sage Diamonds"
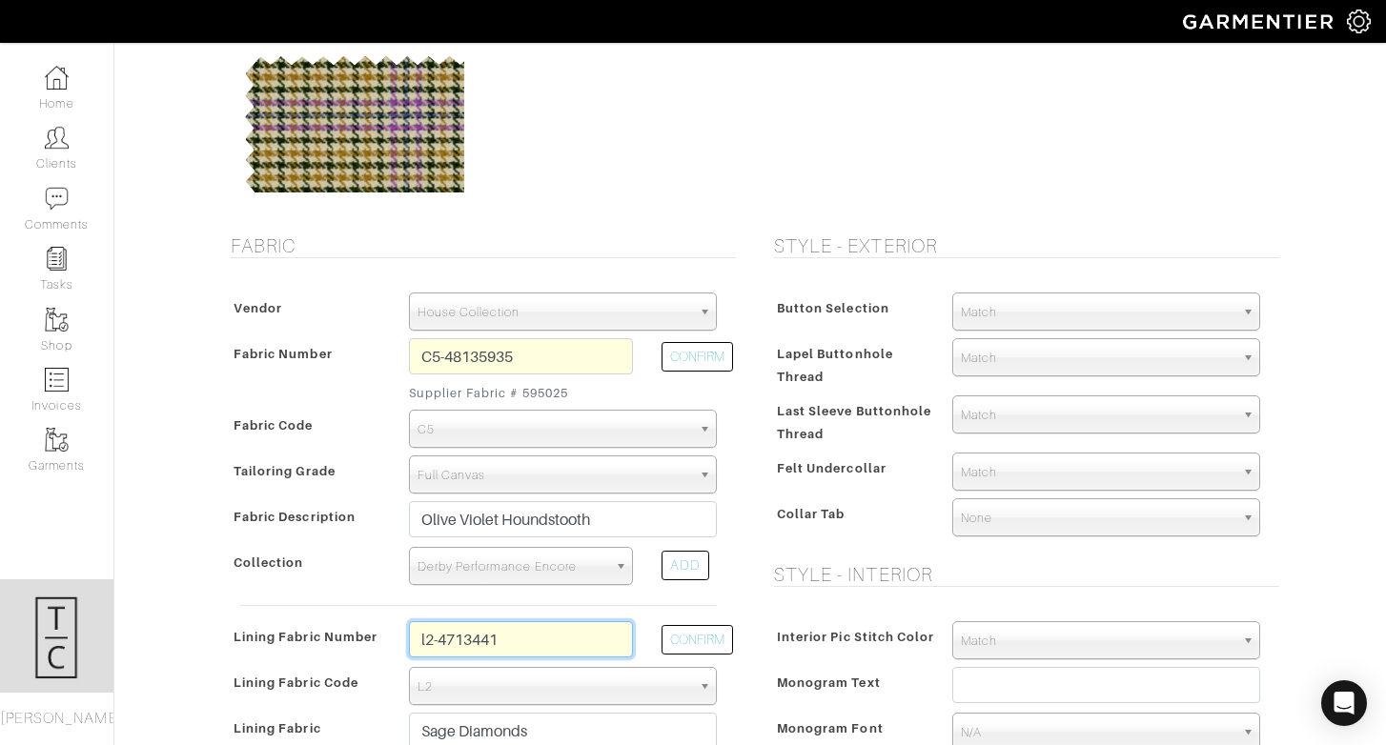
type input "l2-47134414"
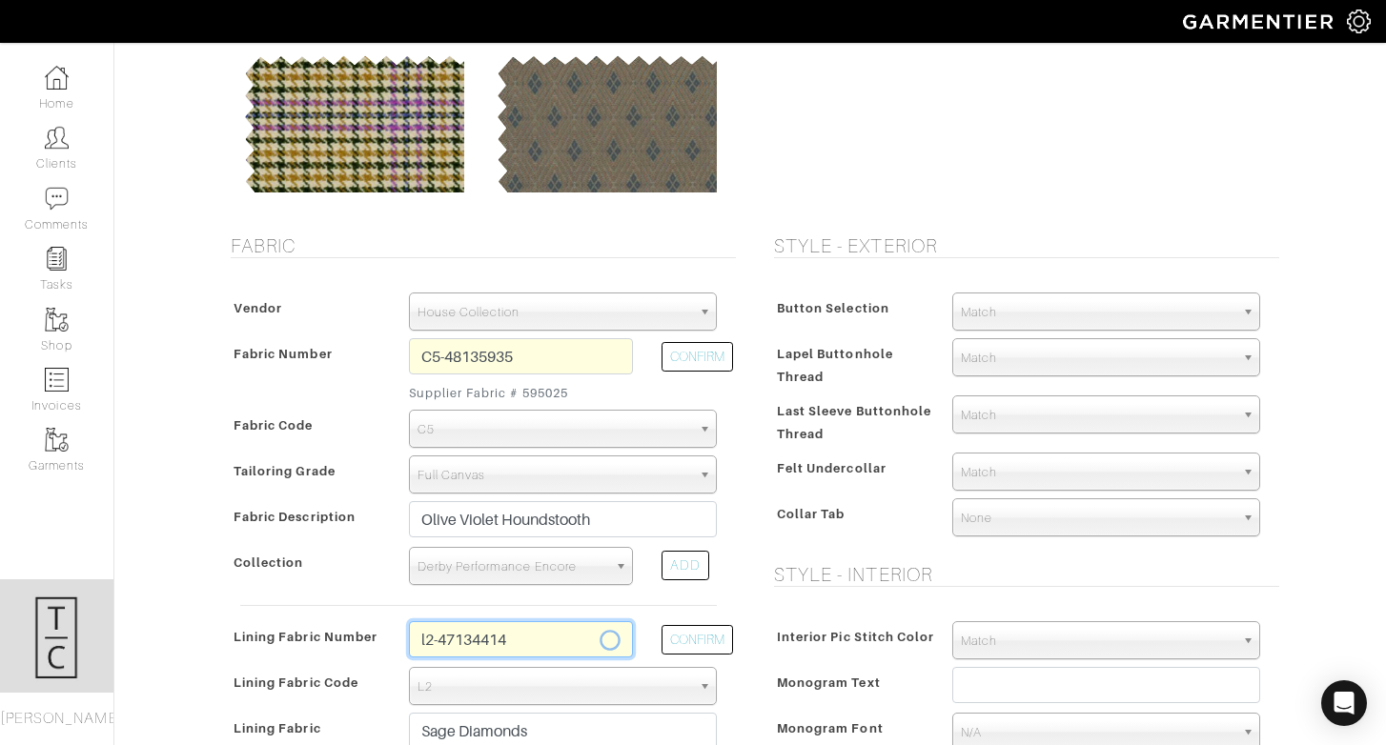
type input "Royal Blue Diamonds"
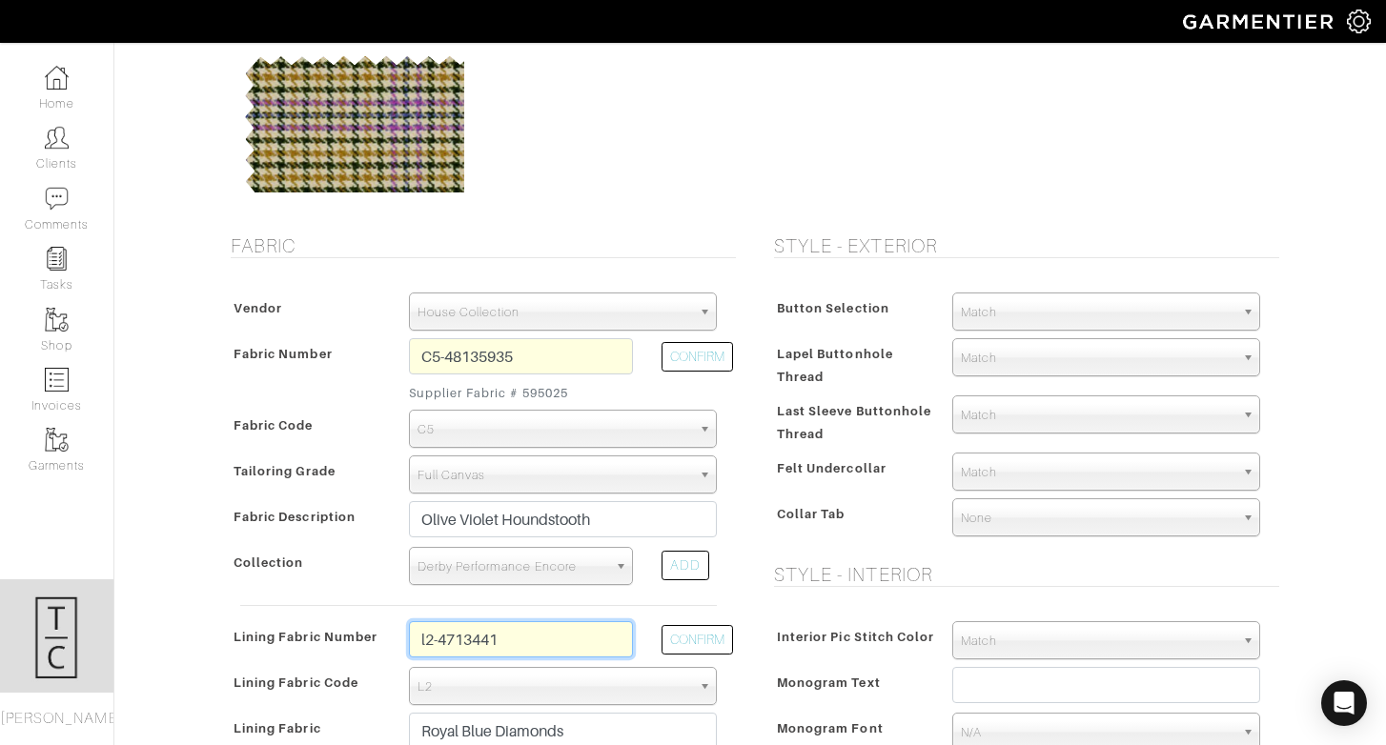
type input "l2-47134415"
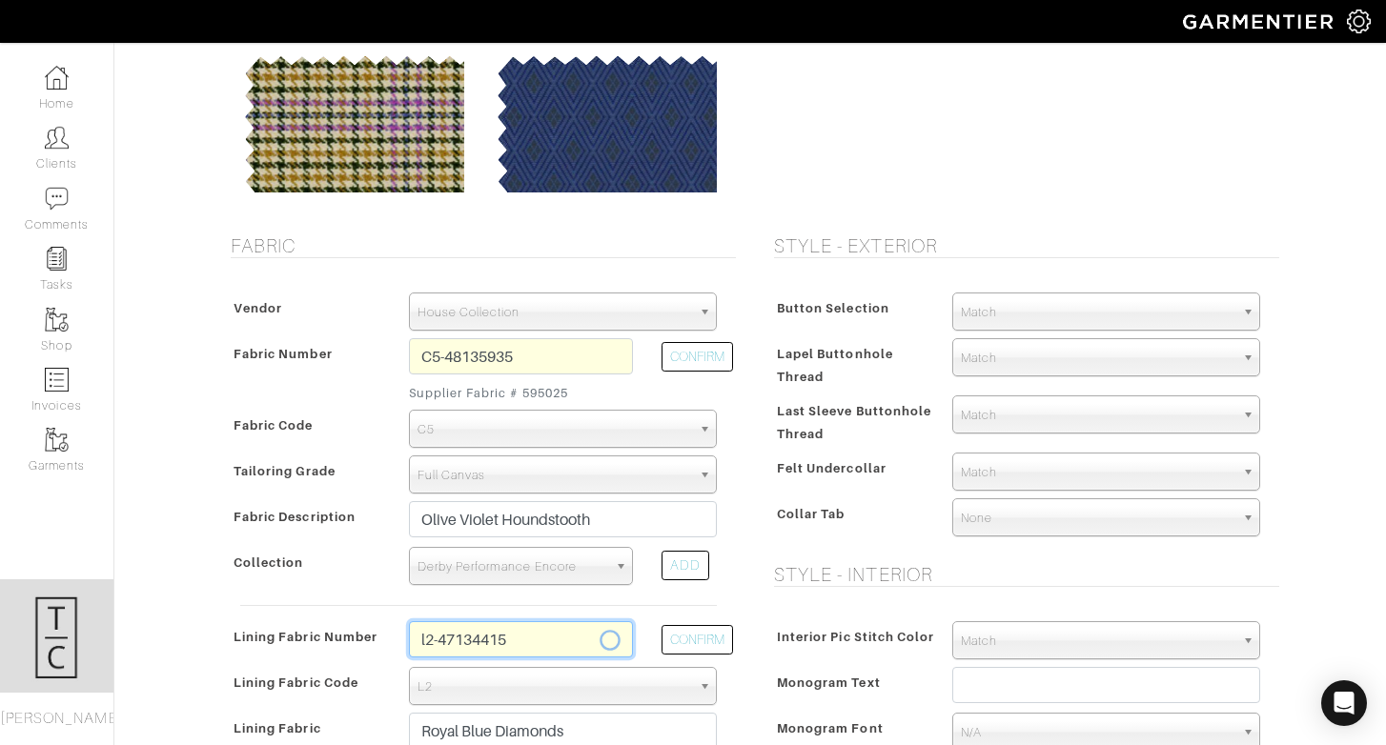
type input "Midnight Navy Diamonds"
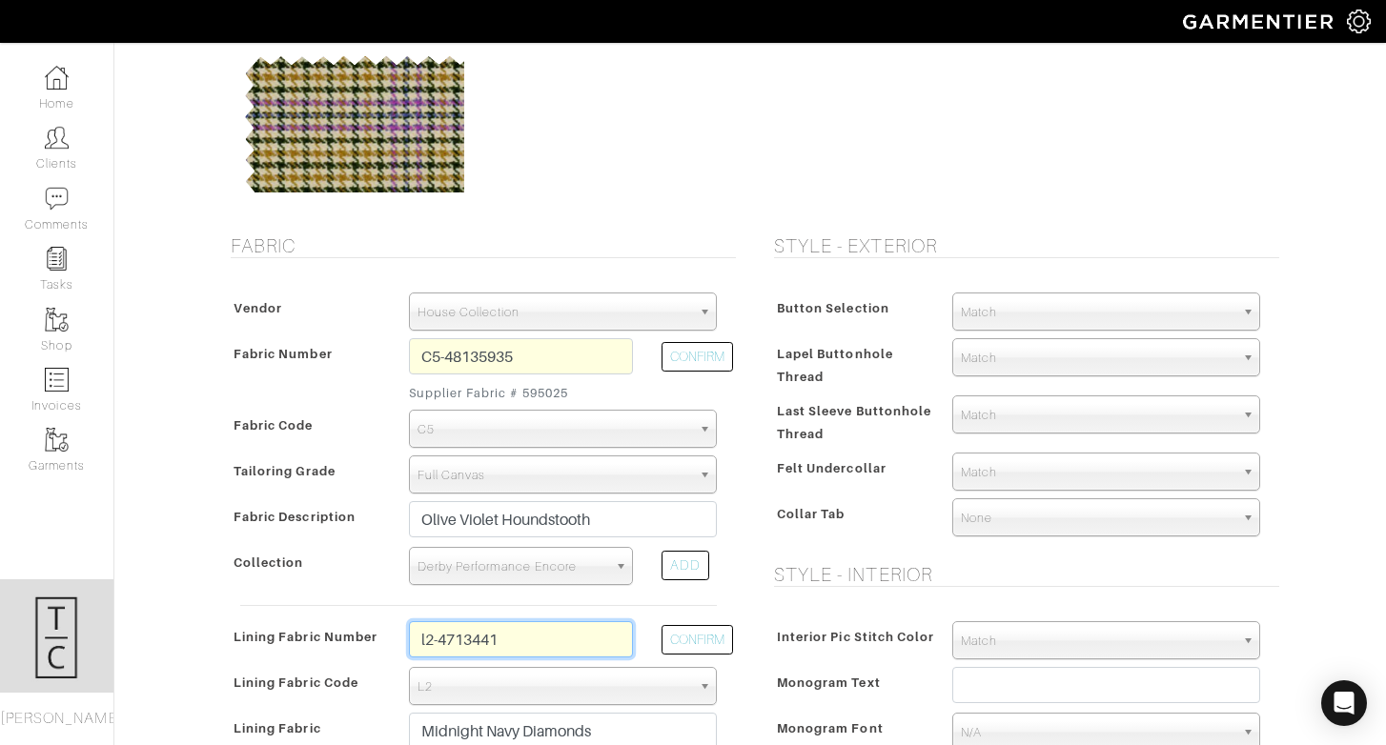
type input "l2-47134416"
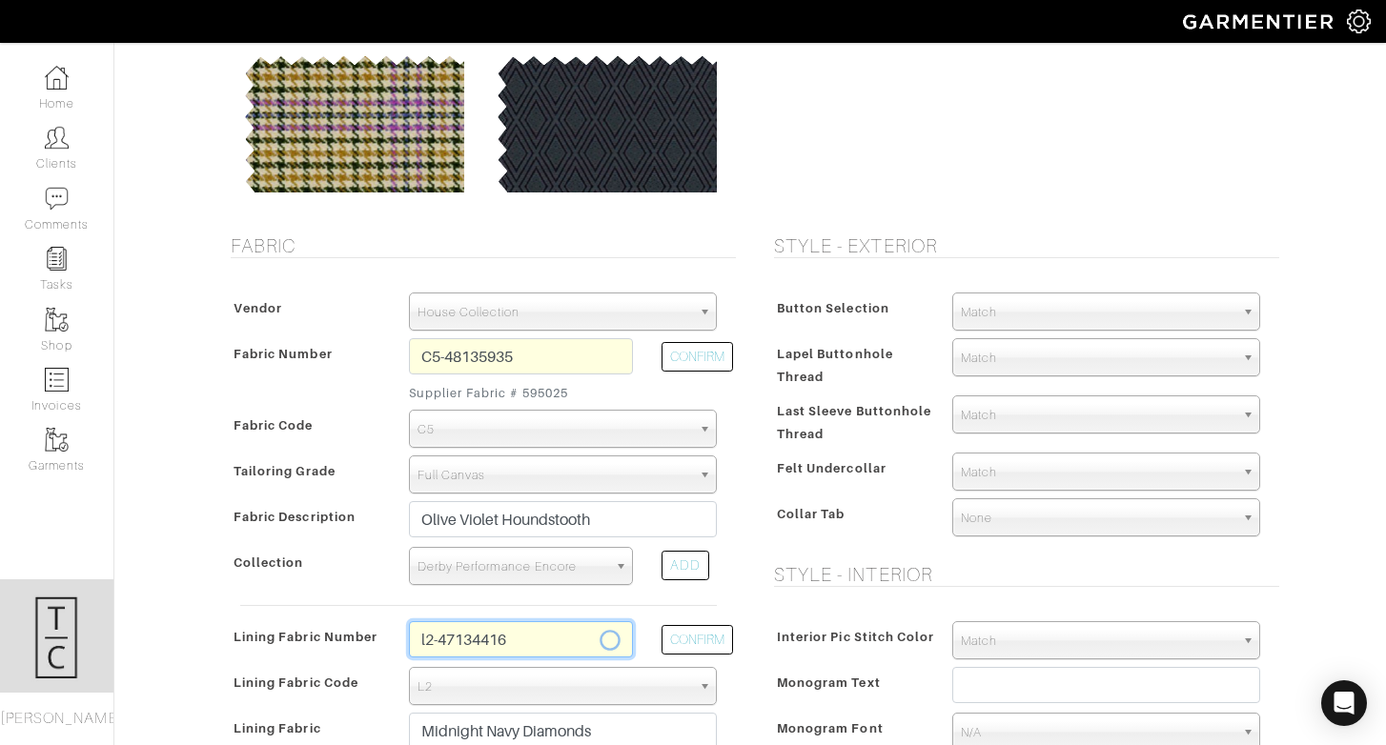
type input "Lt Pink Confetti"
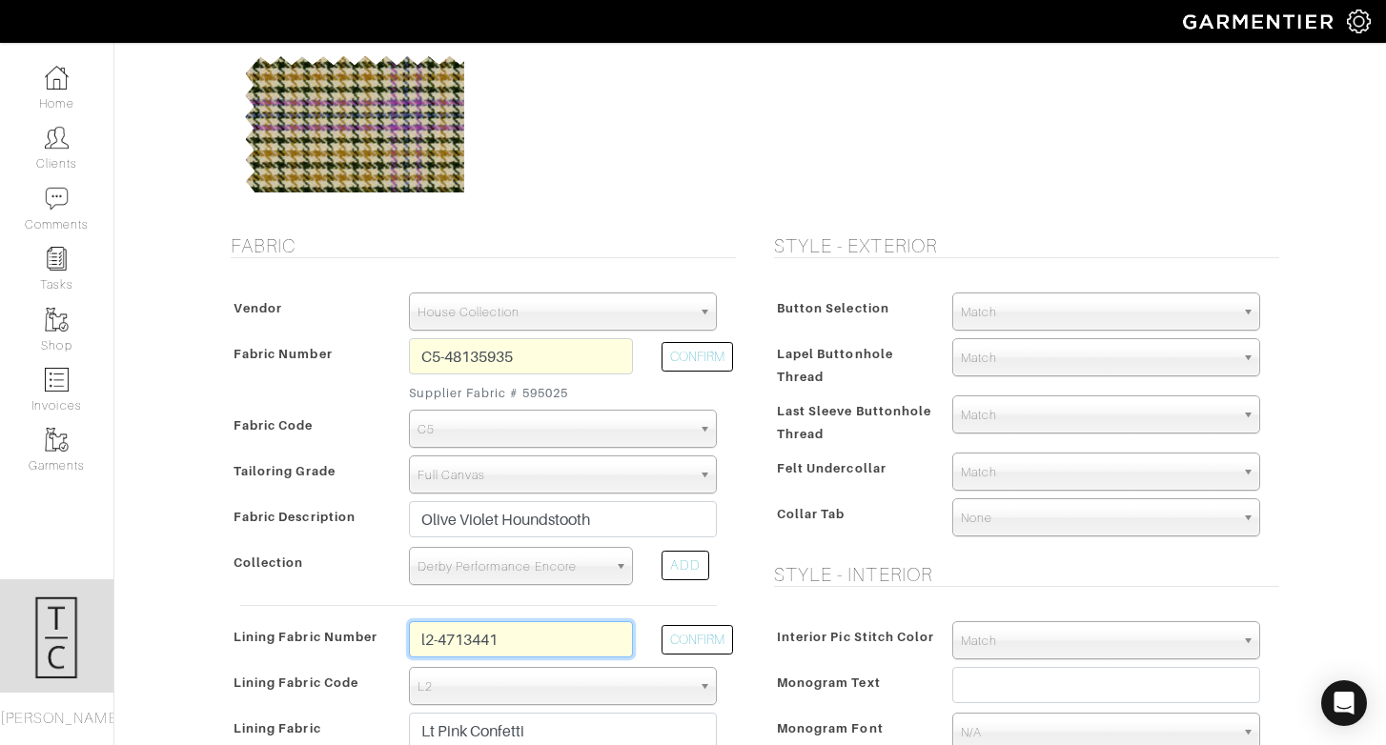
type input "l2-47134417"
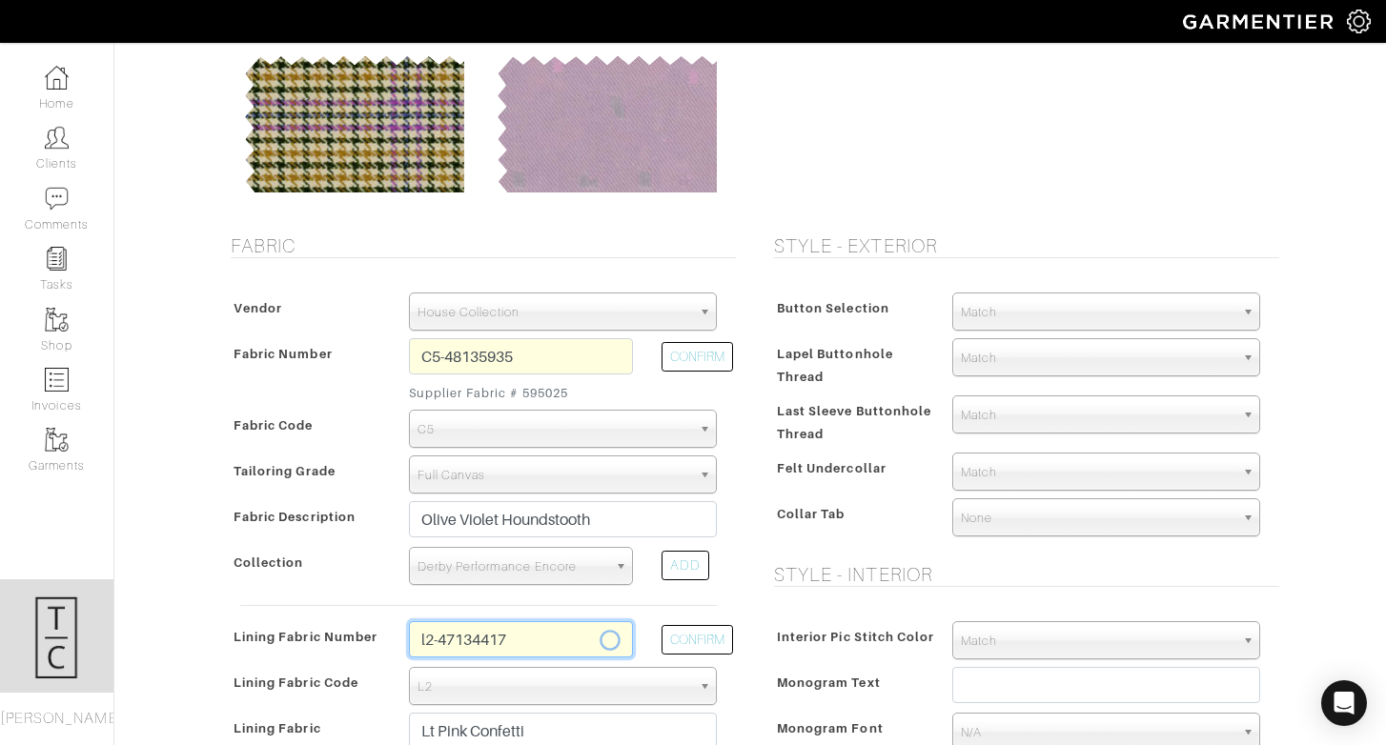
type input "Mulberry Confetti"
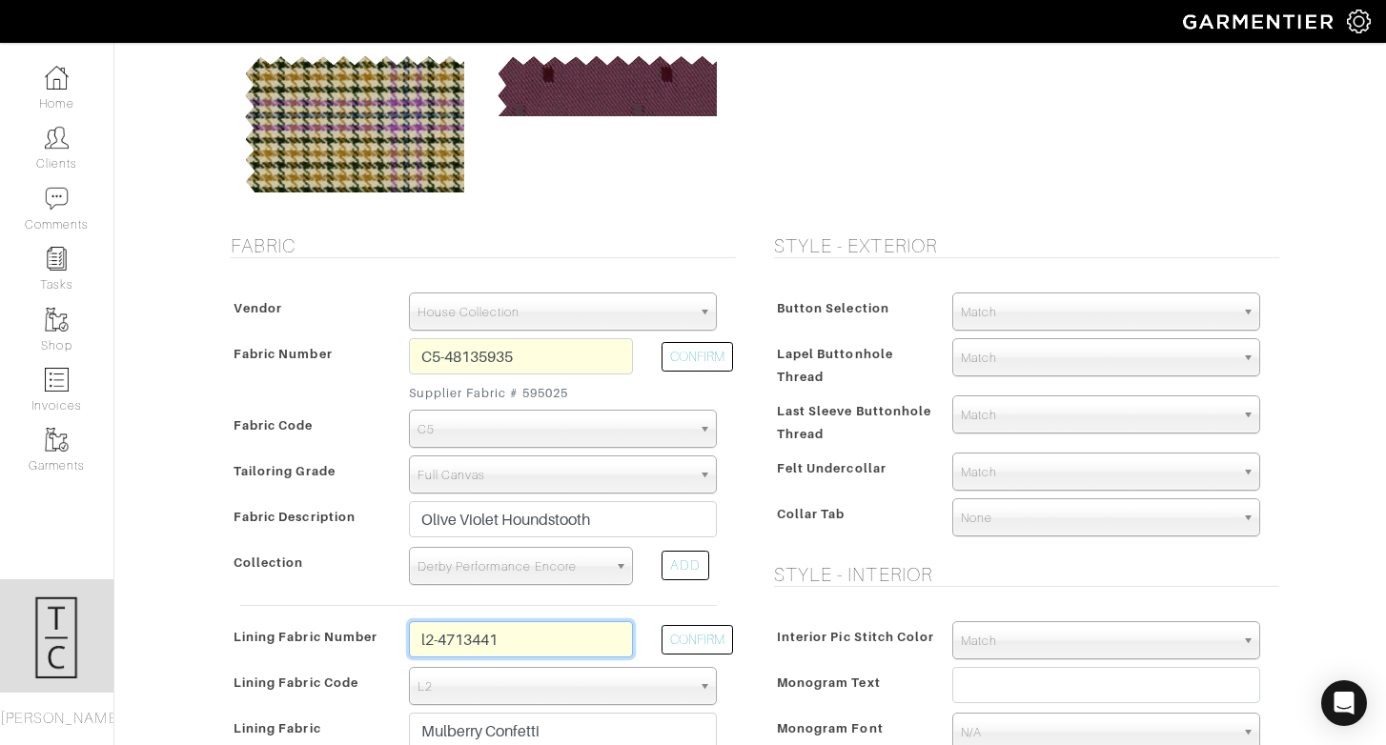
type input "l2-47134418"
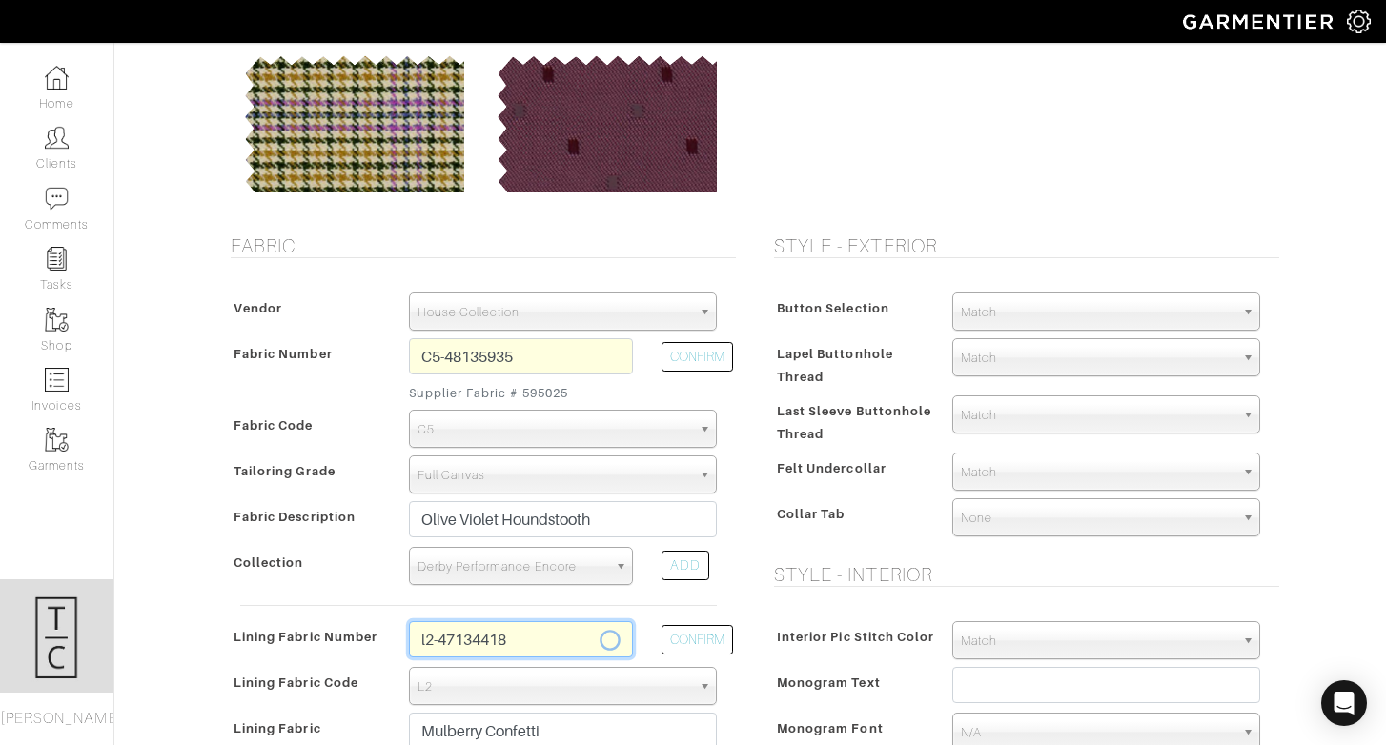
type input "Purple Confetti"
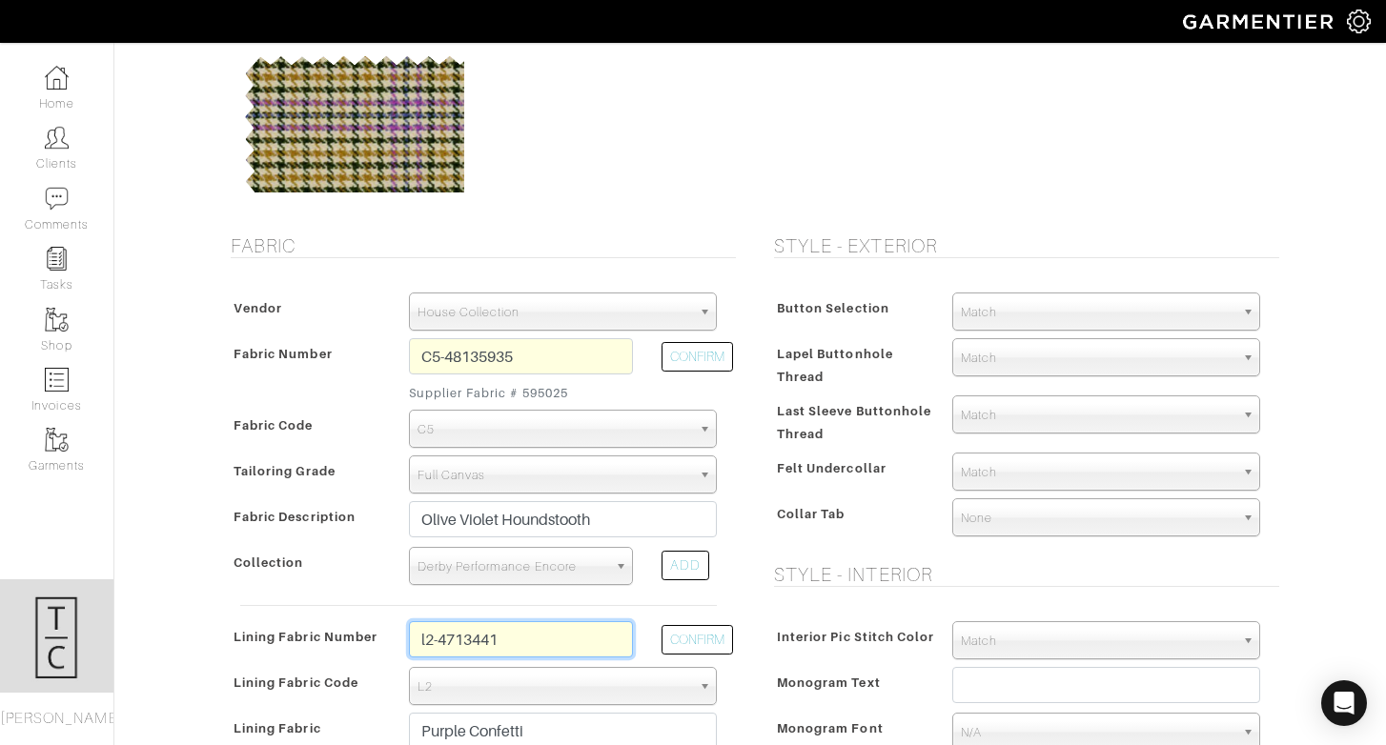
type input "l2-47134419"
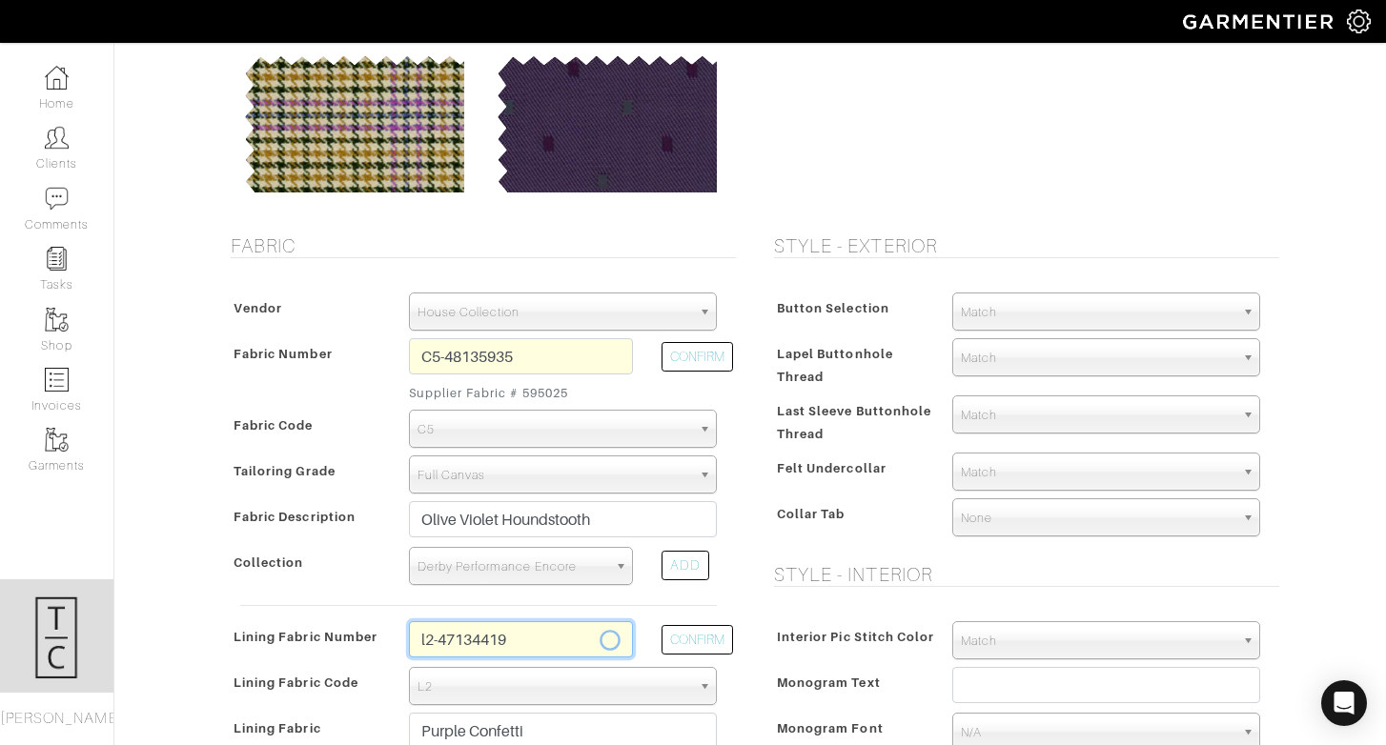
type input "Royal Blue Confetti"
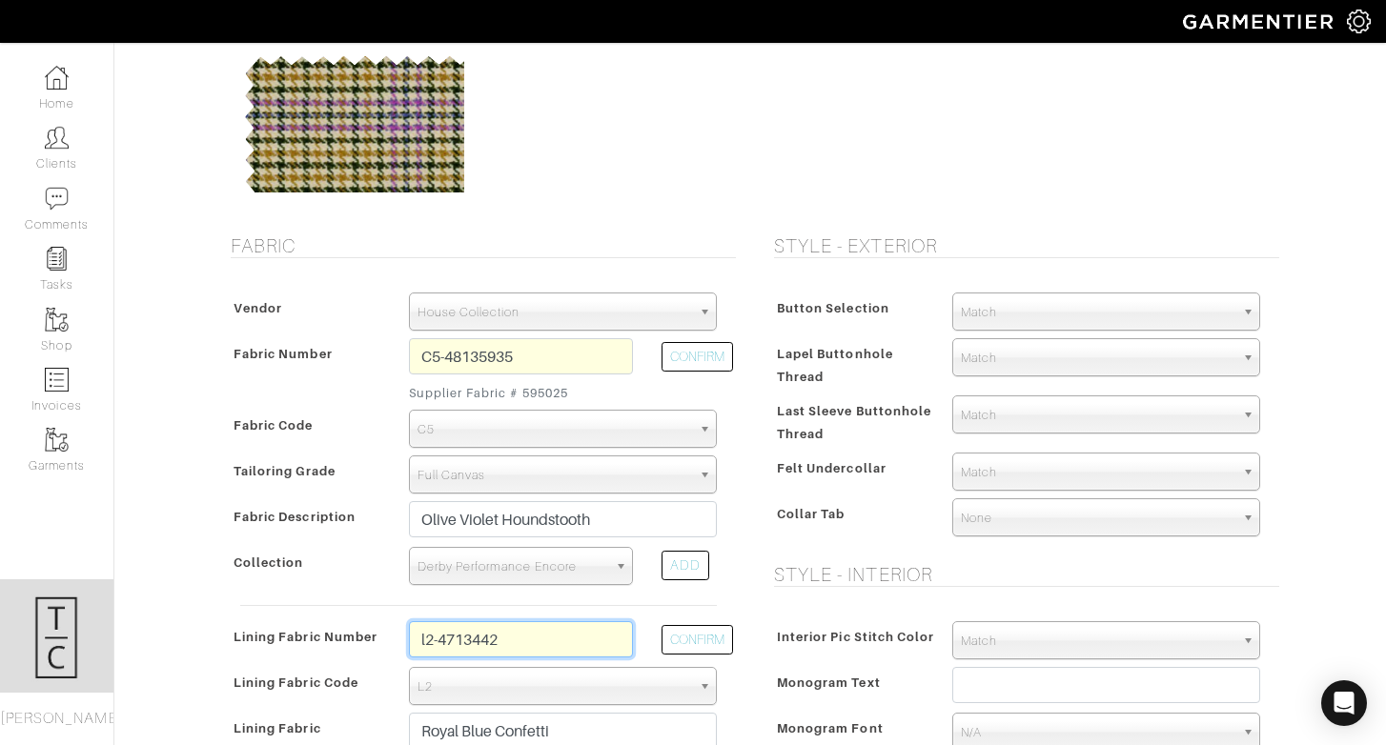
type input "l2-47134420"
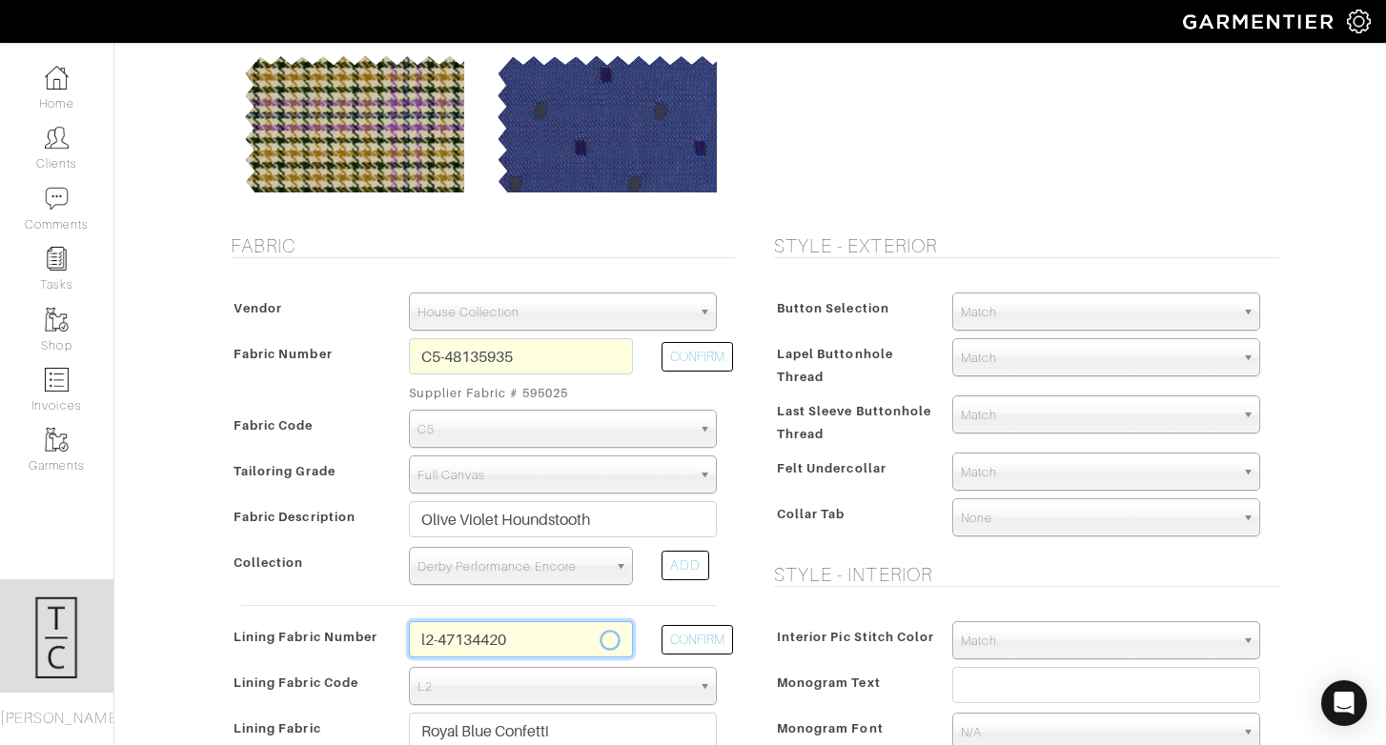
type input "Navy Confetti"
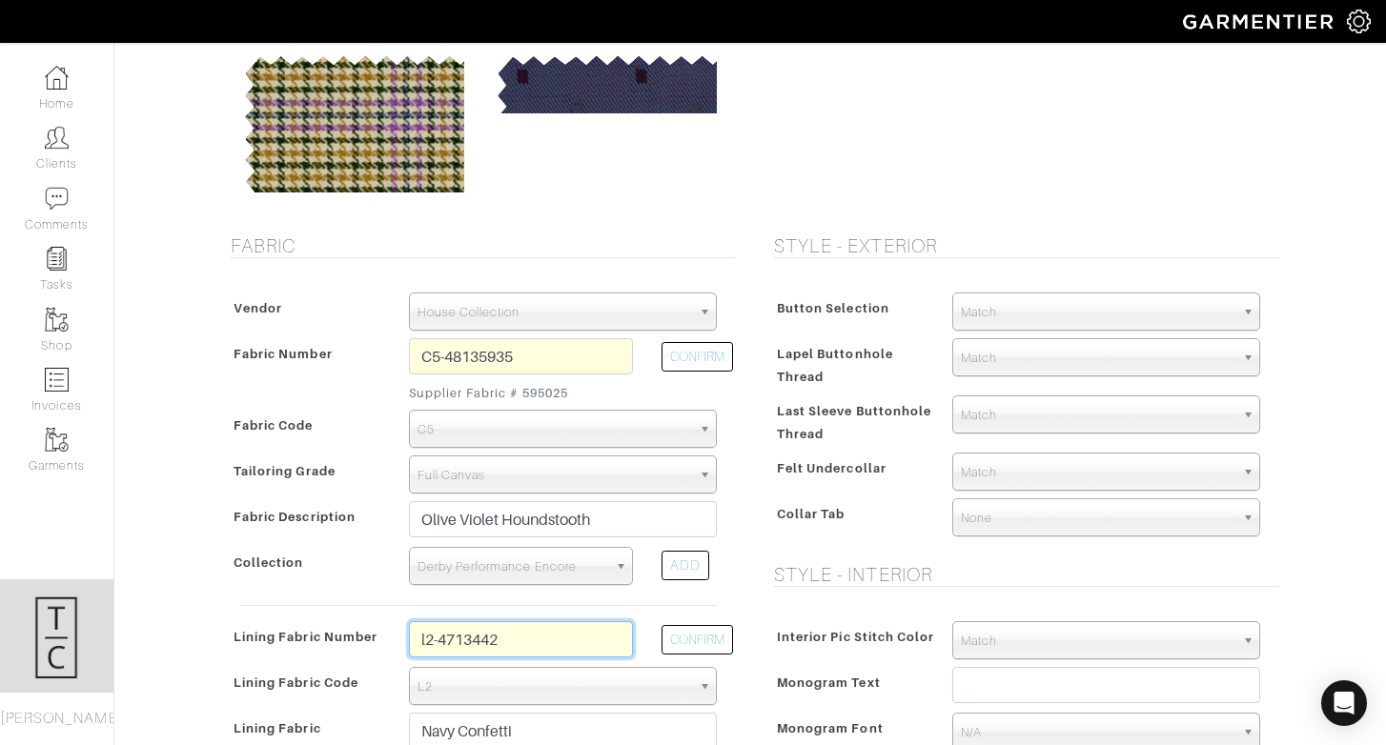
type input "l2-47134421"
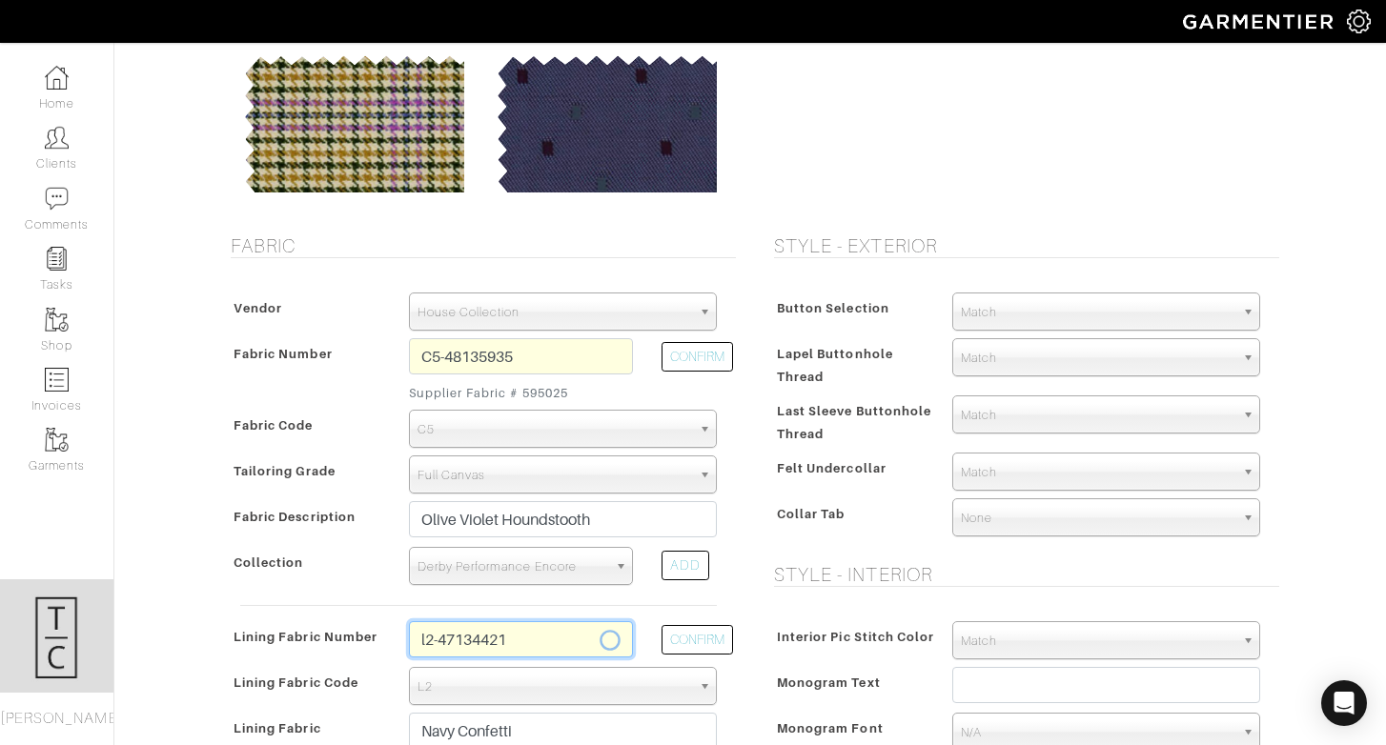
type input "Spice Confetti"
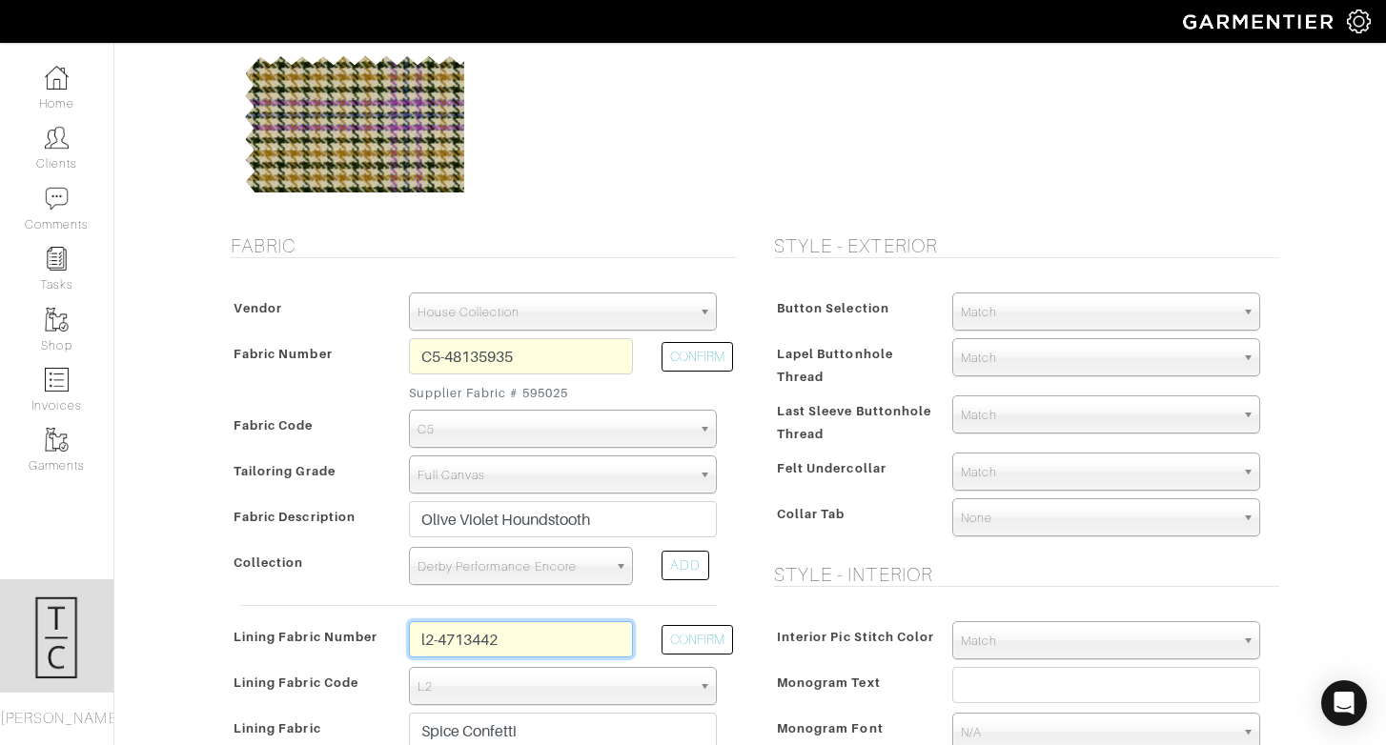
type input "l2-47134422"
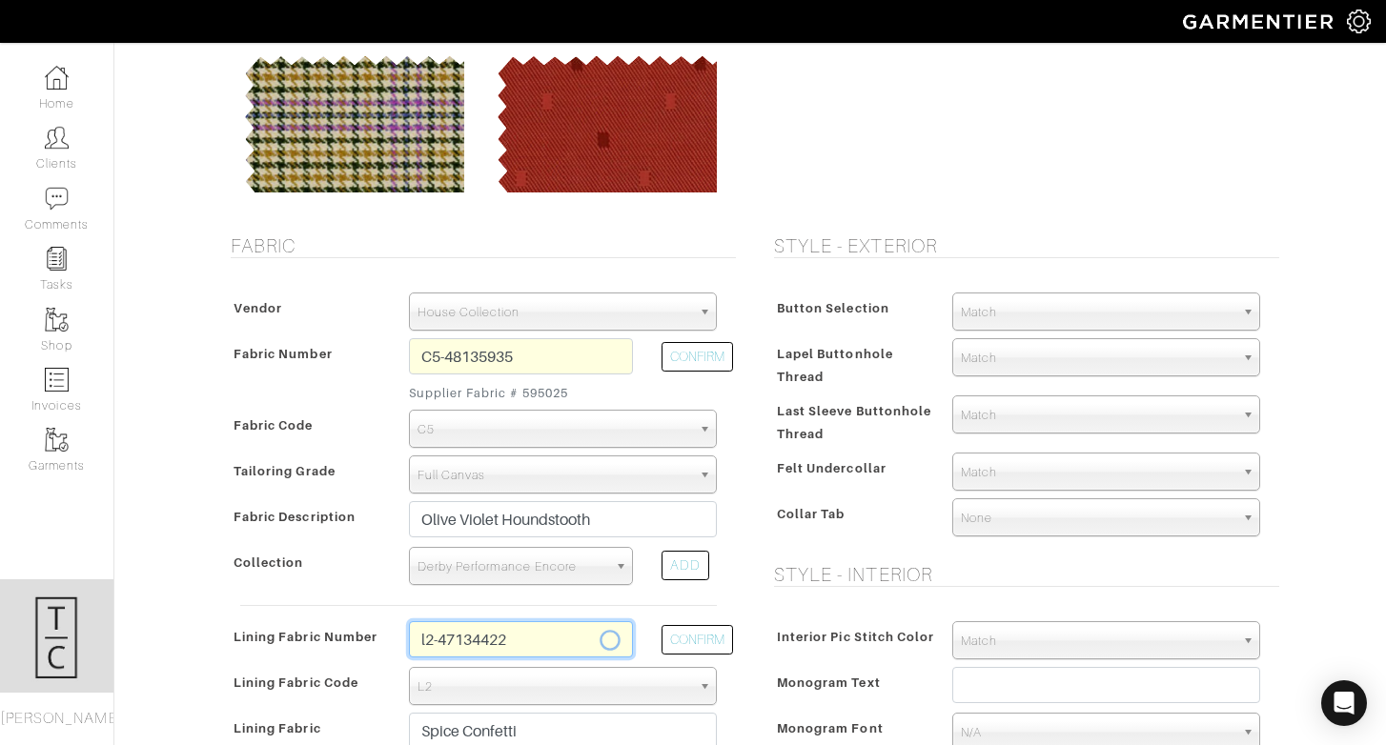
type input "Tan Confetti"
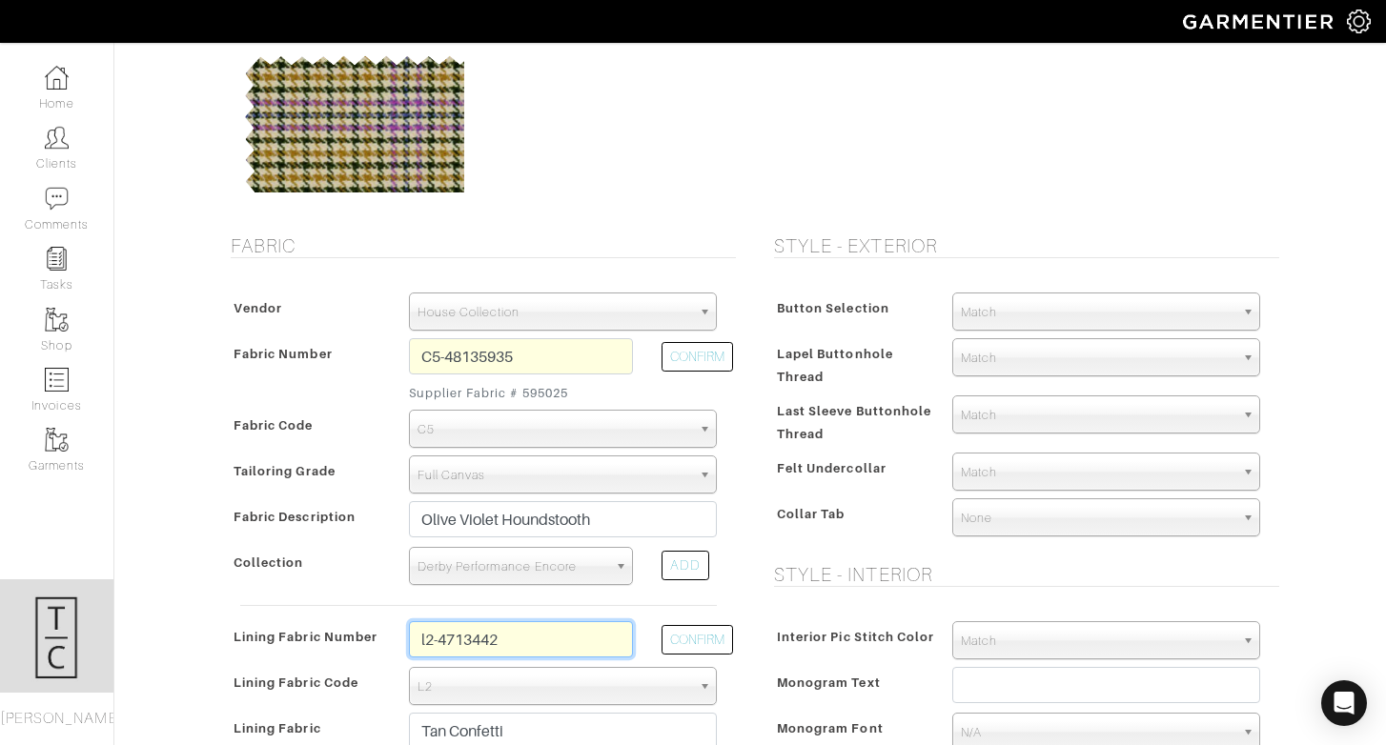
type input "l2-47134423"
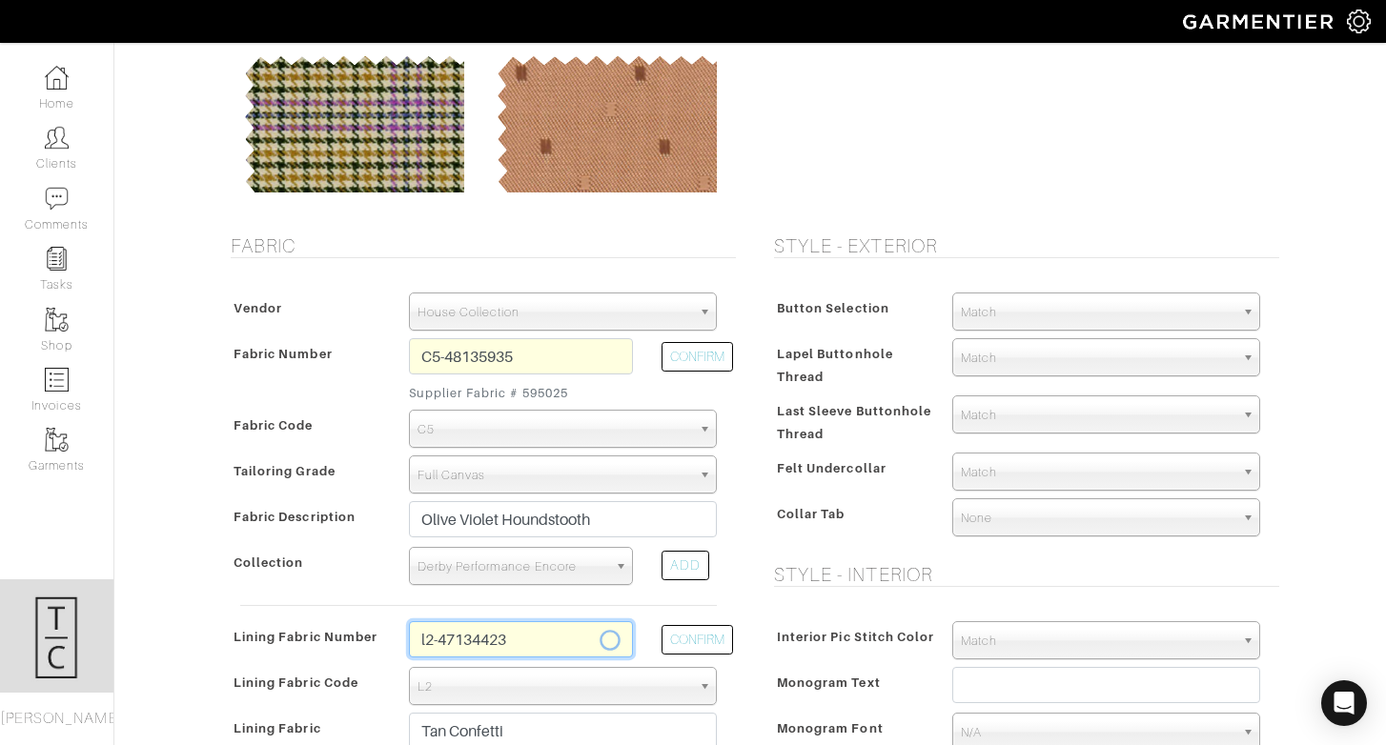
type input "Golden Rod Confetti"
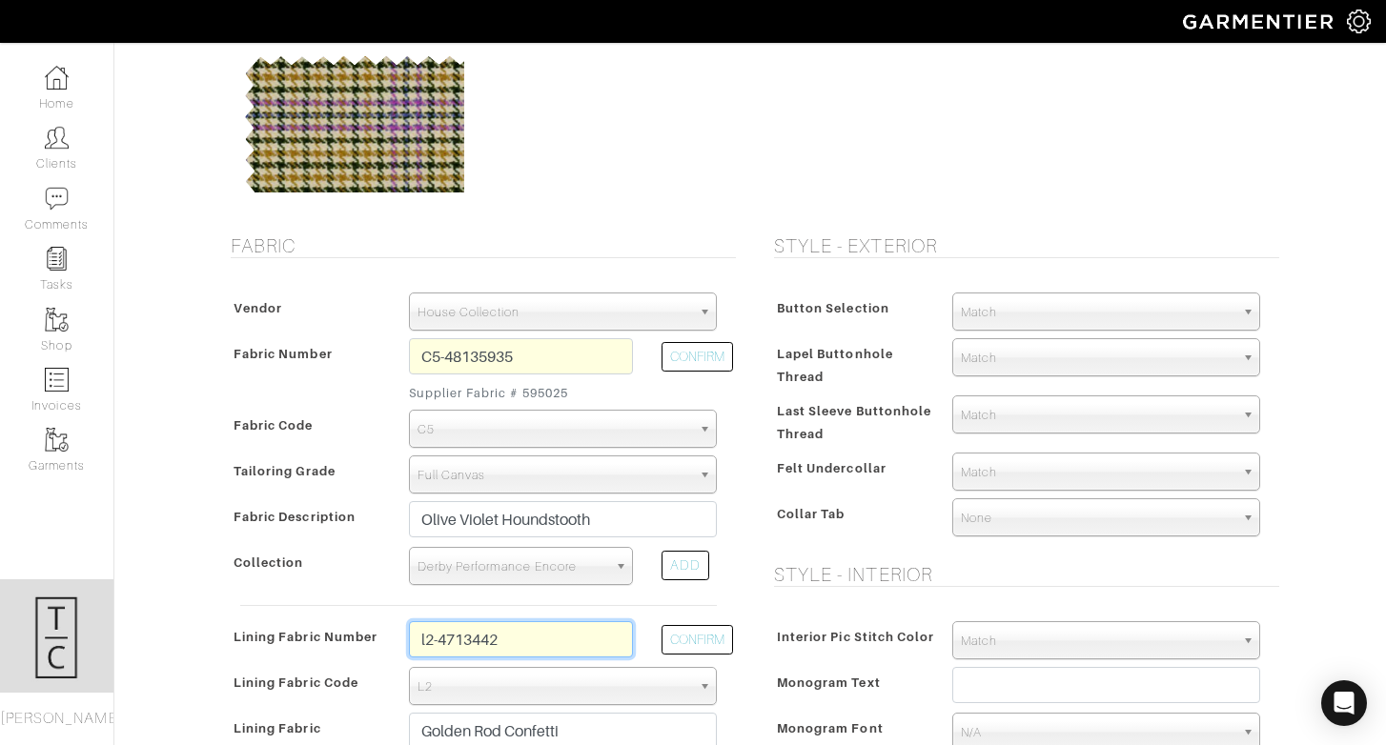
type input "l2-47134424"
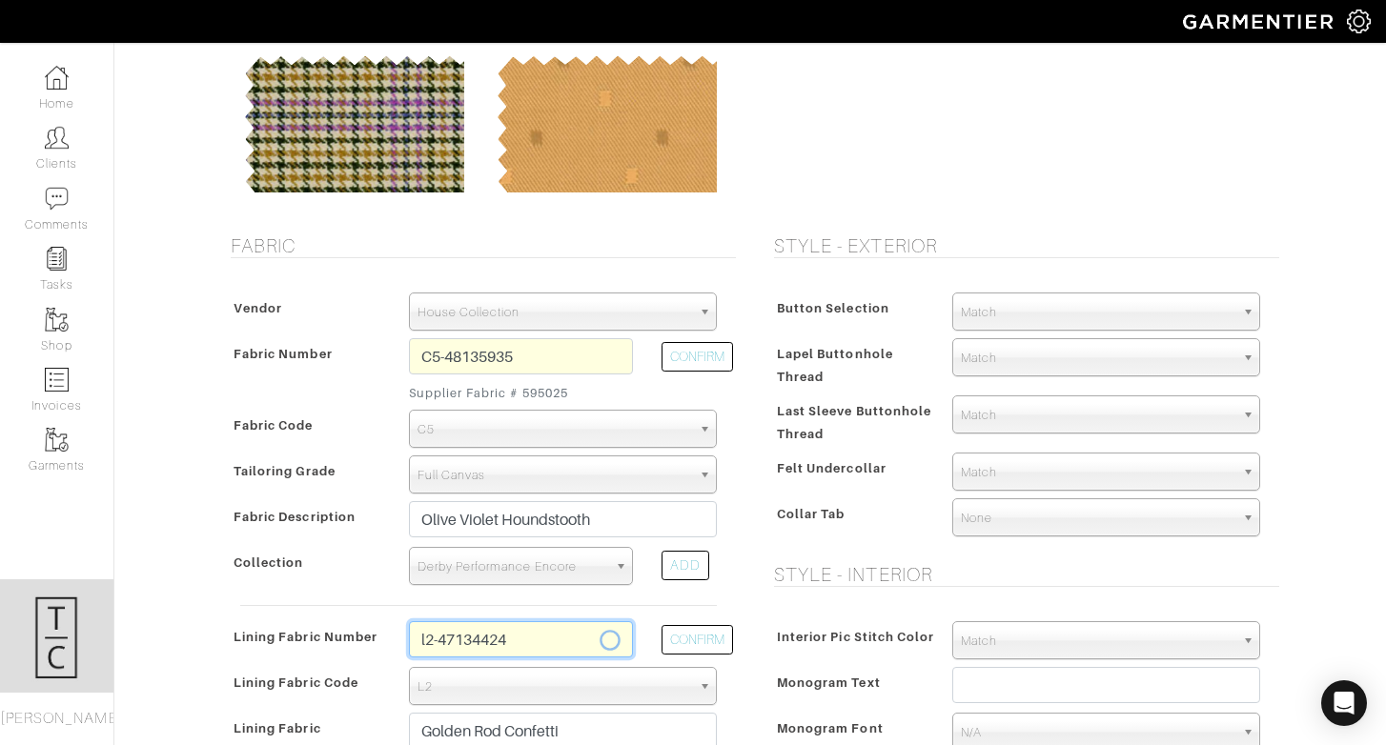
type input "Silver Diamonds"
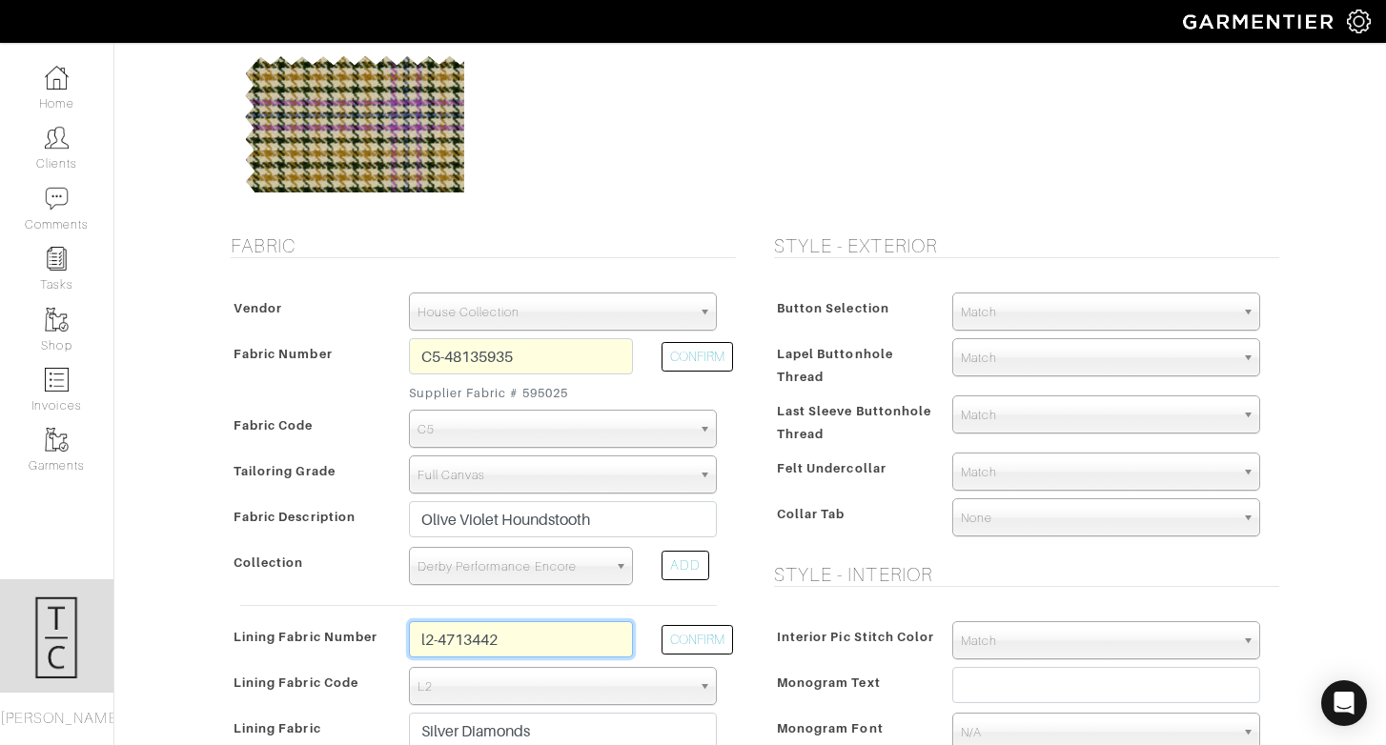
type input "l2-47134425"
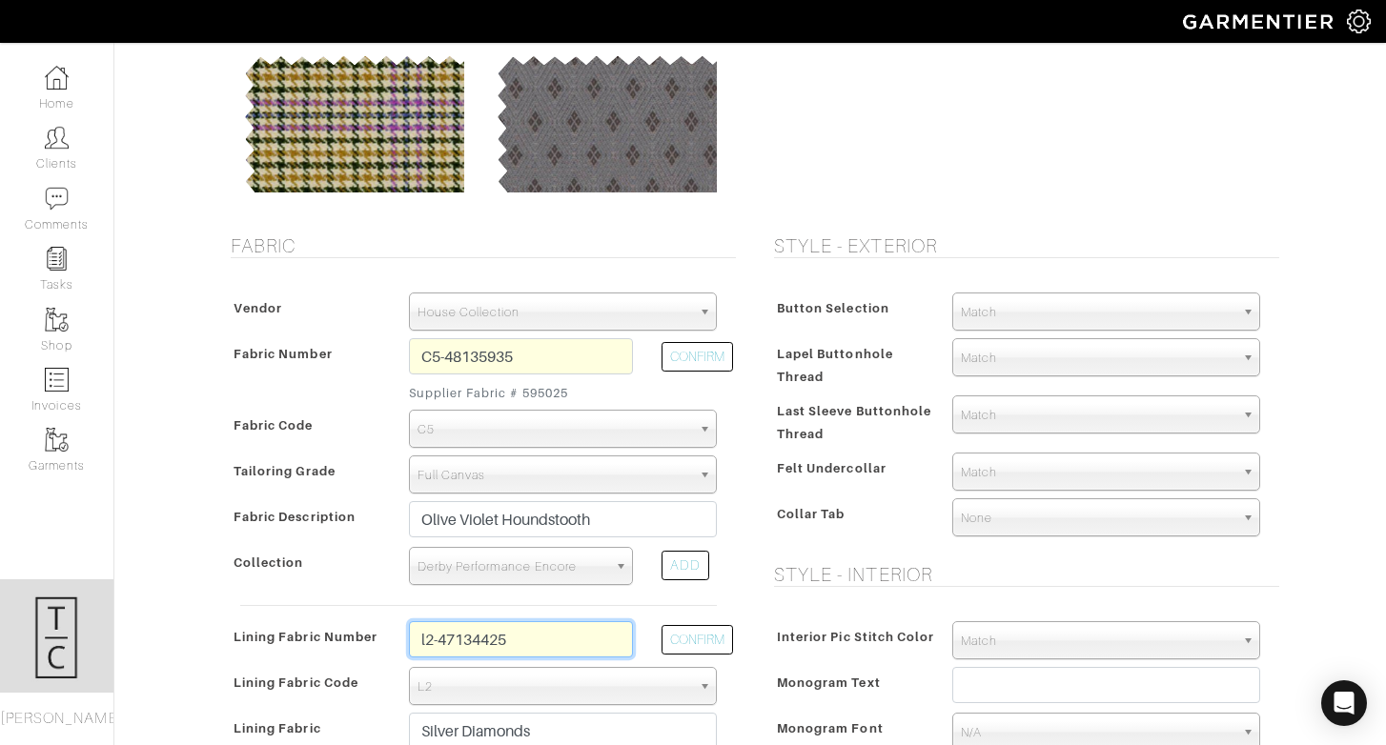
type input "Black Diamonds"
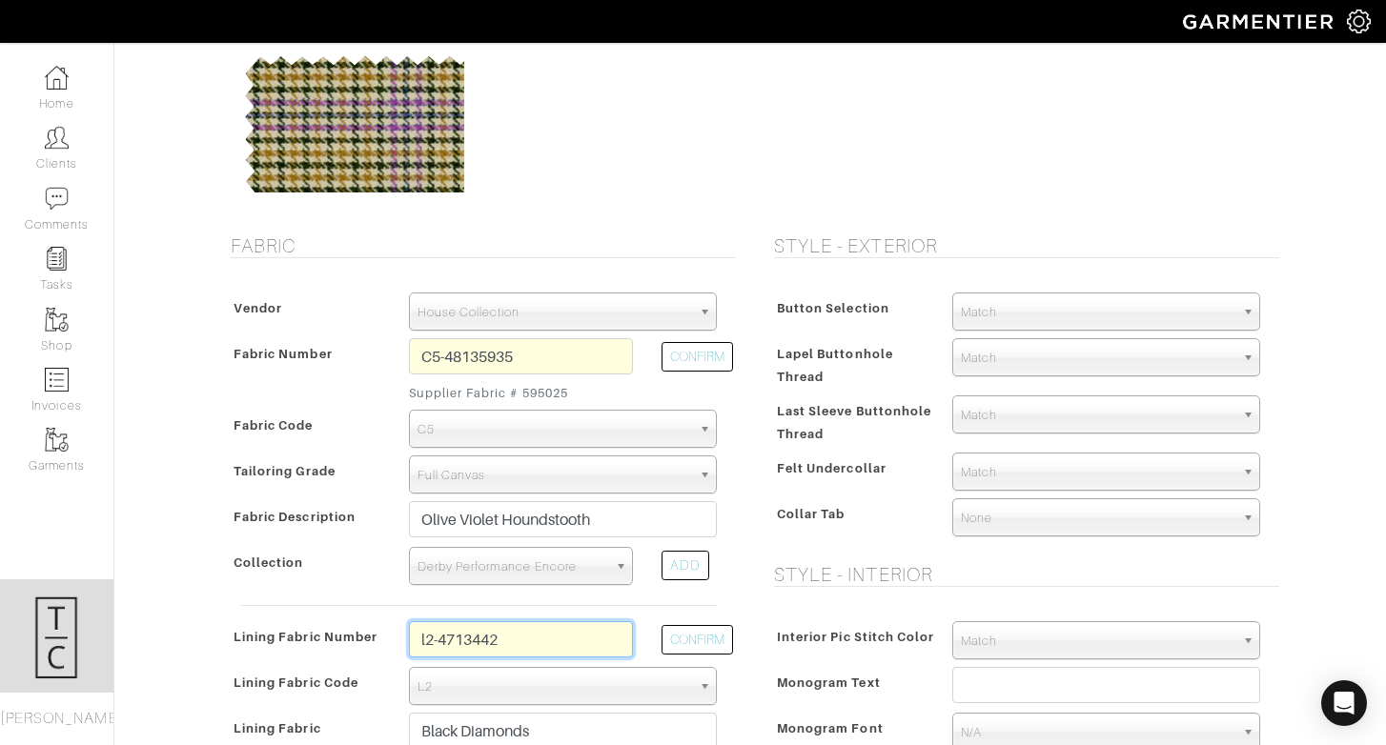
type input "l2-47134426"
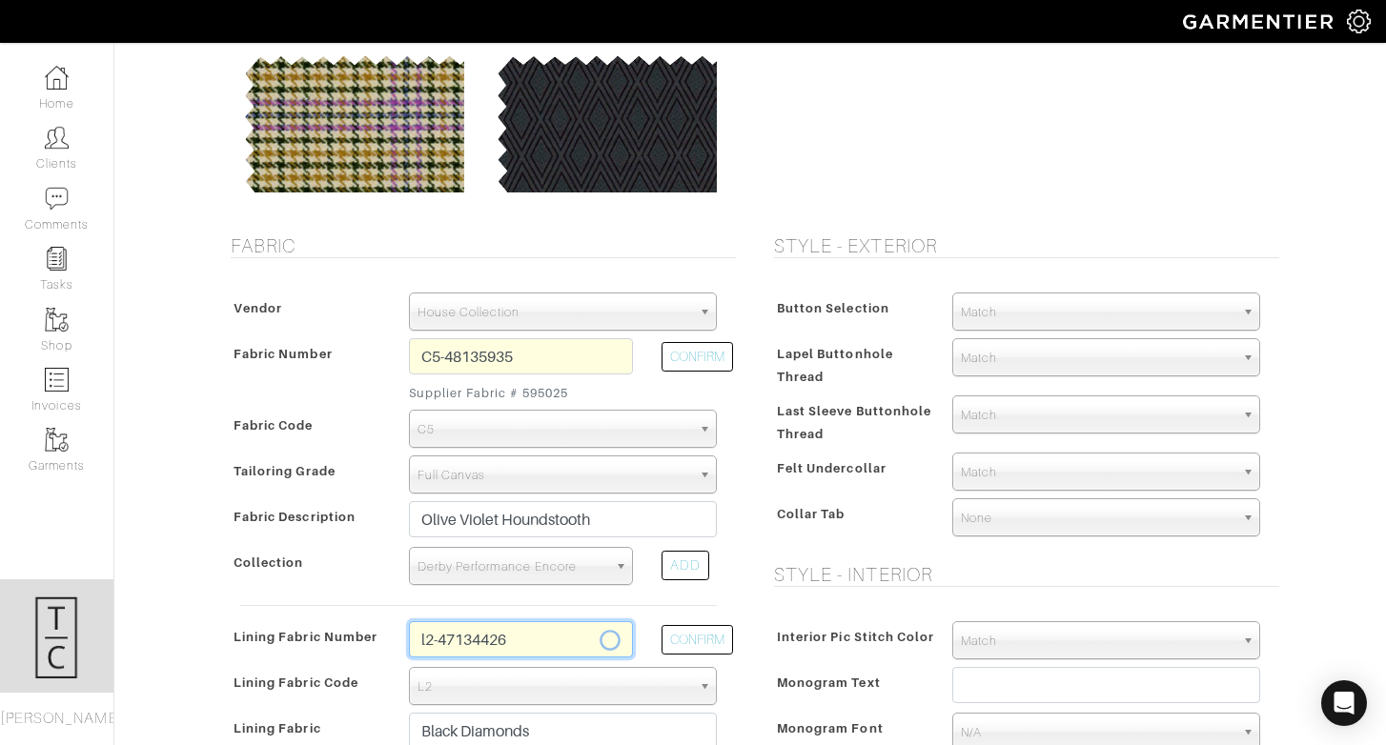
type input "Smoky Violet Diamonds"
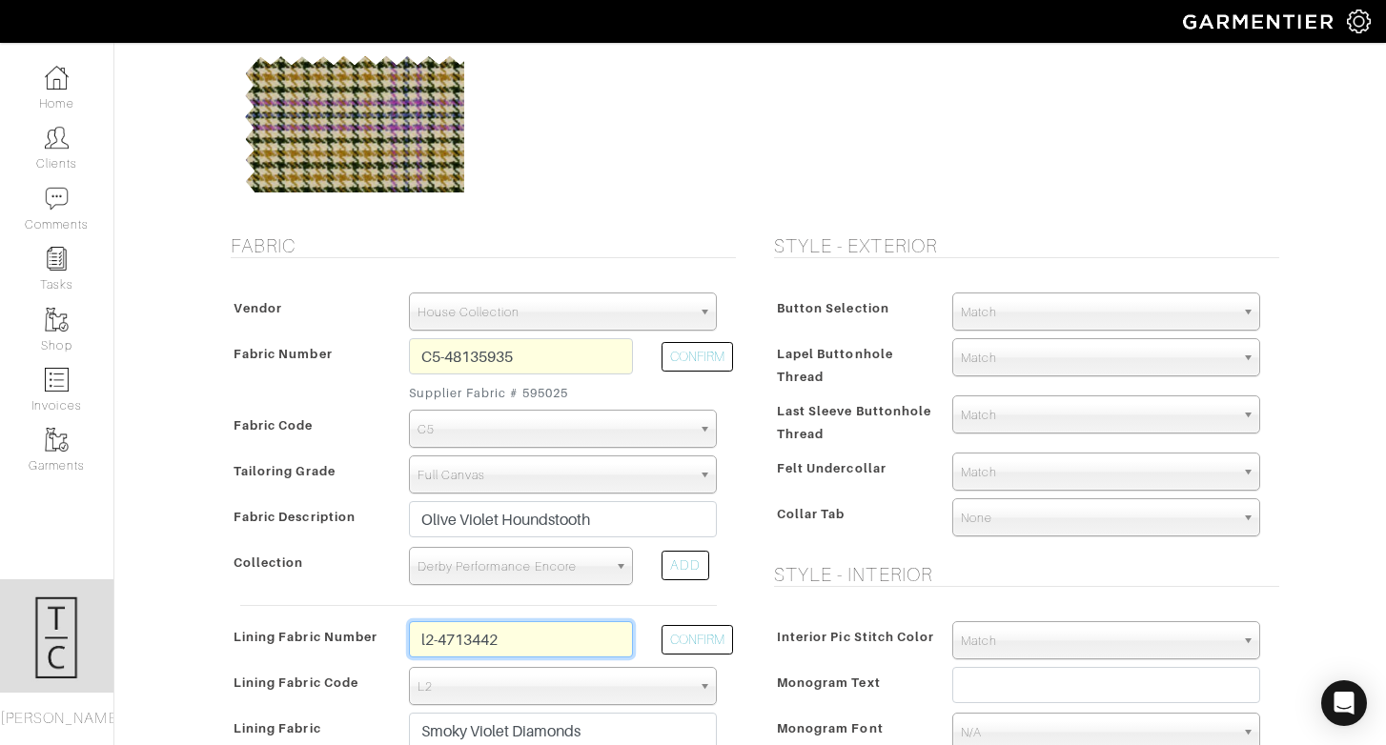
type input "l2-47134427"
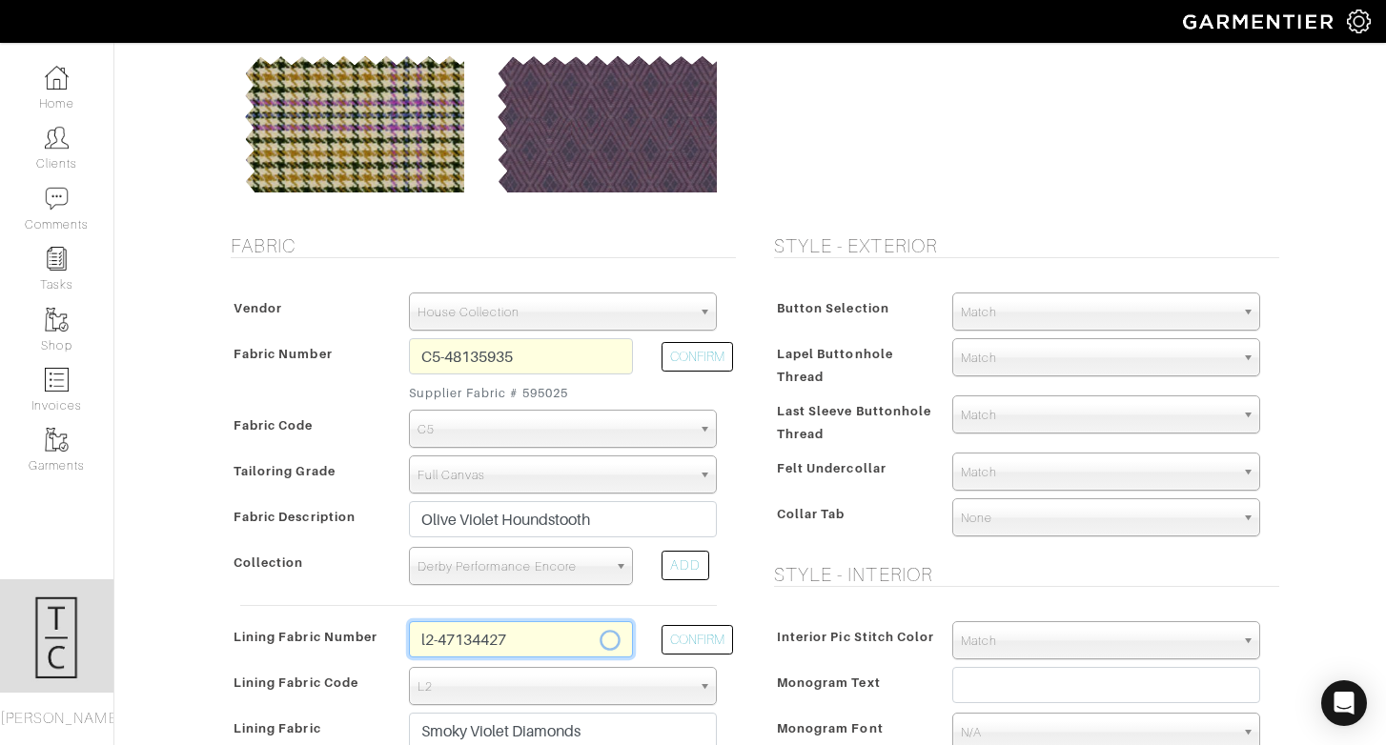
type input "Mulberry Diamonds"
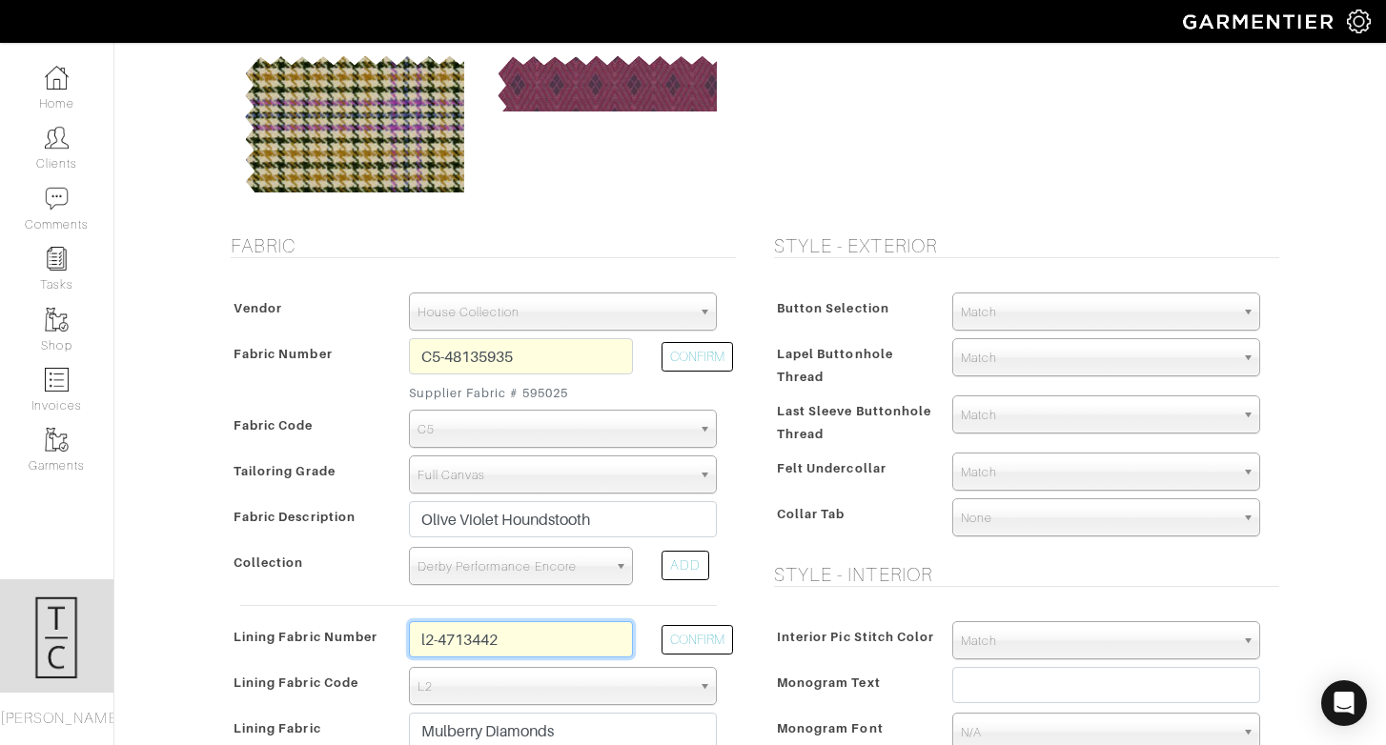
type input "l2-47134428"
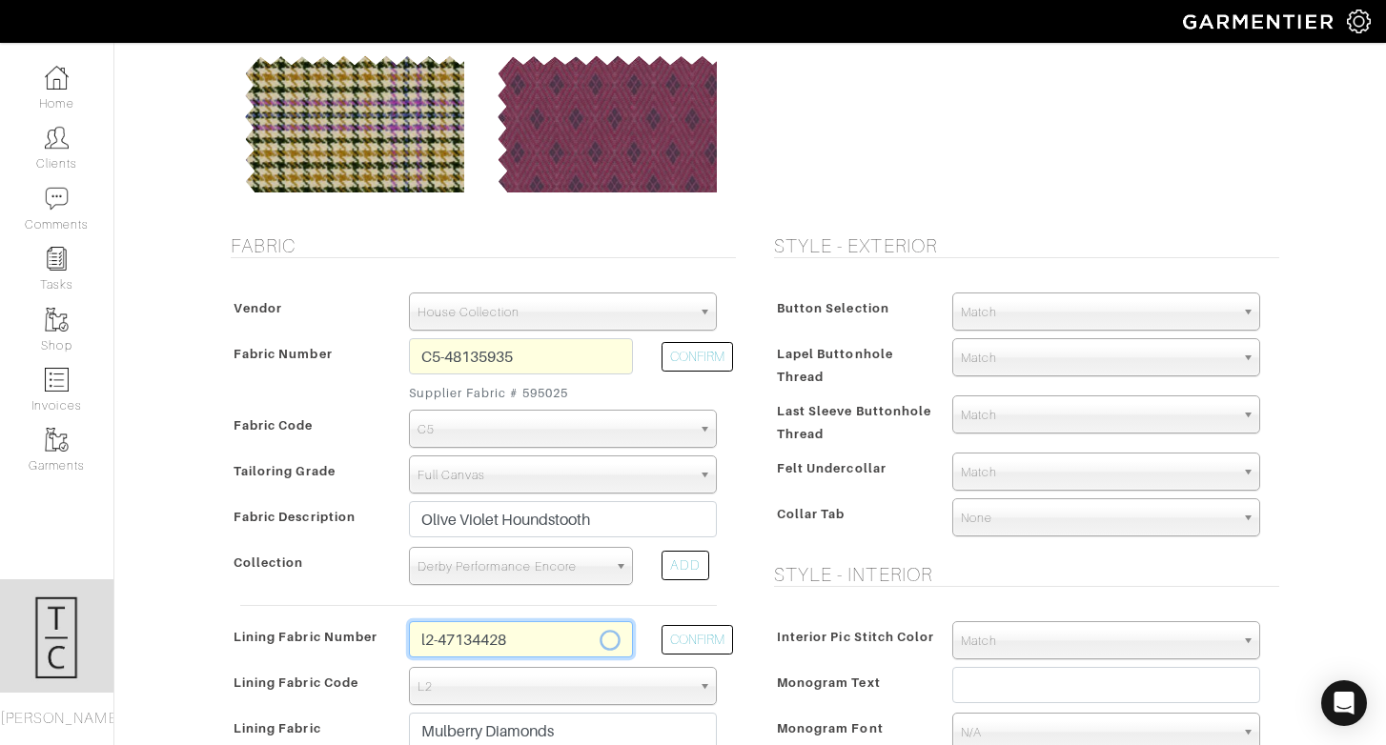
type input "Merlot Diamonds"
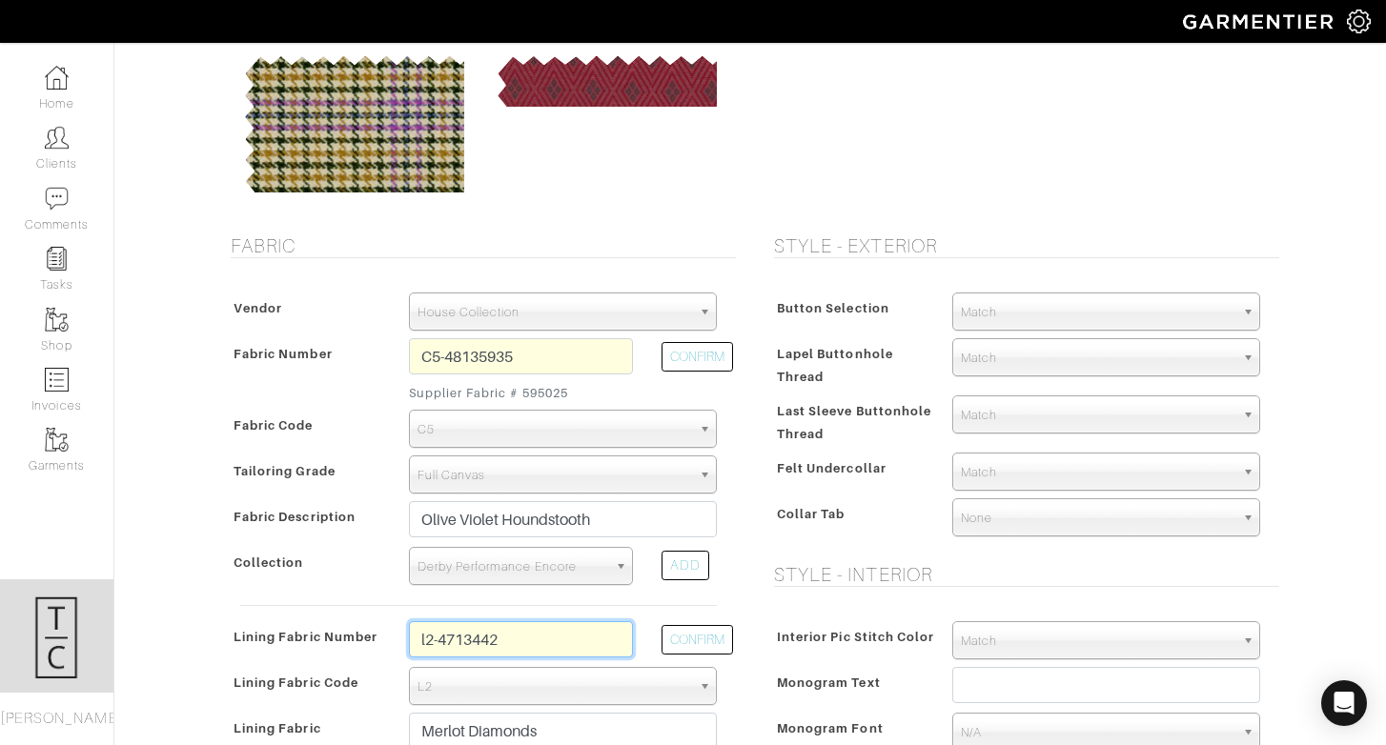
type input "l2-47134429"
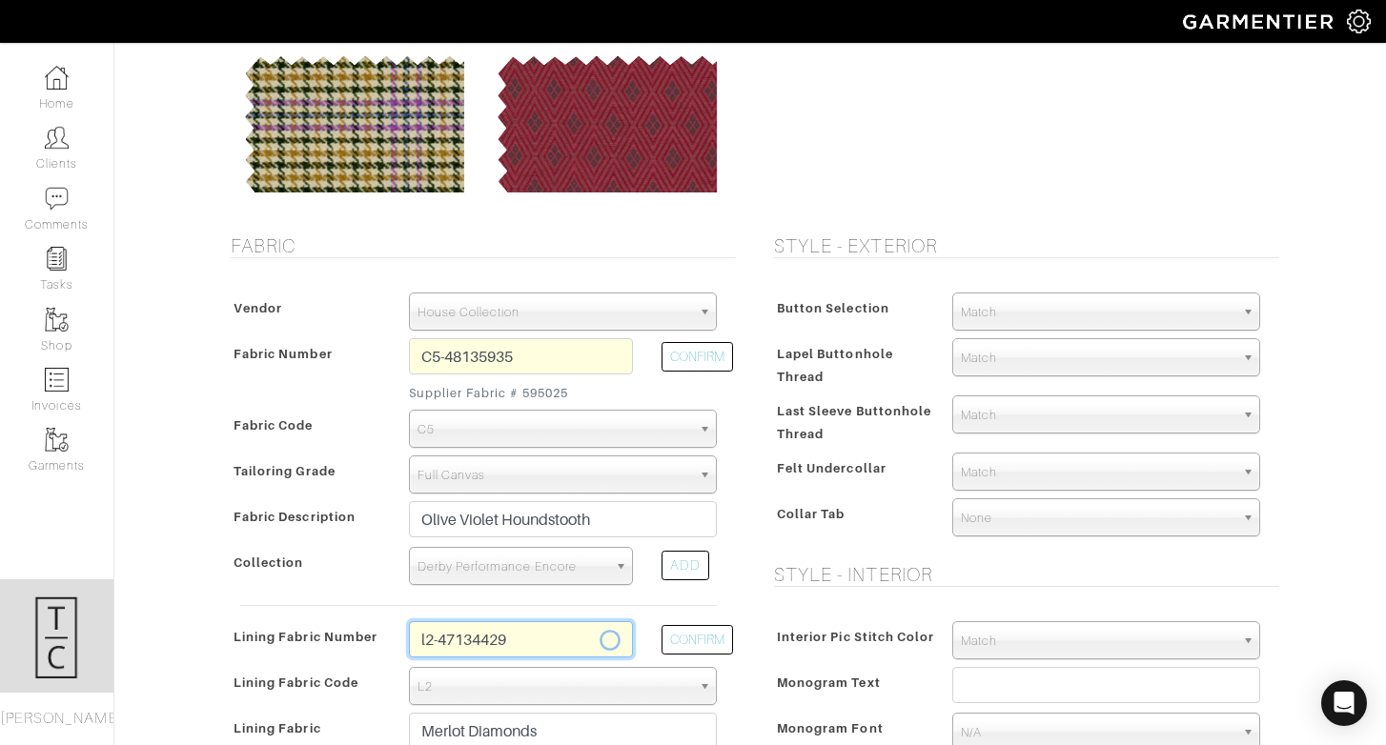
type input "White Camouflage"
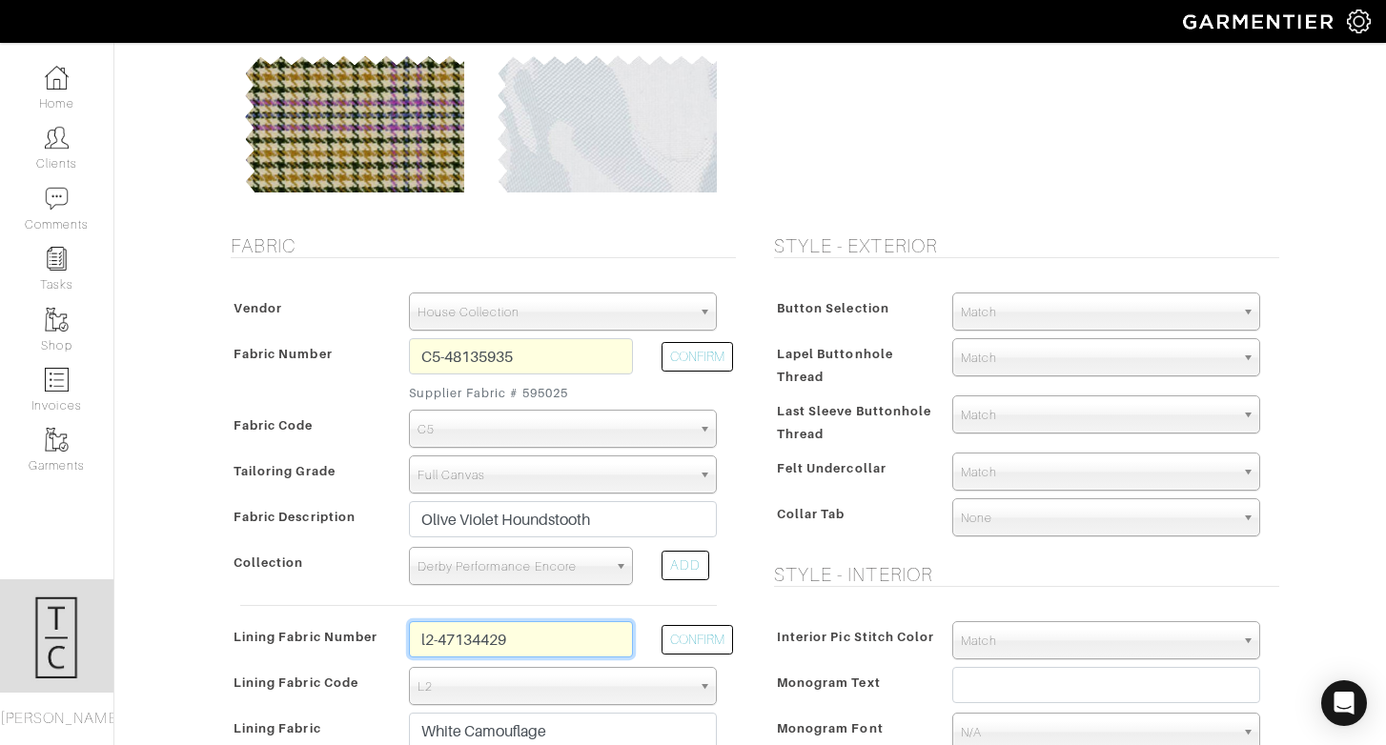
click at [522, 648] on input "l2-47134429" at bounding box center [521, 639] width 224 height 36
drag, startPoint x: 522, startPoint y: 648, endPoint x: 526, endPoint y: 588, distance: 60.2
click at [522, 647] on input "l2-47134429" at bounding box center [521, 639] width 224 height 36
type input "l3-48139288"
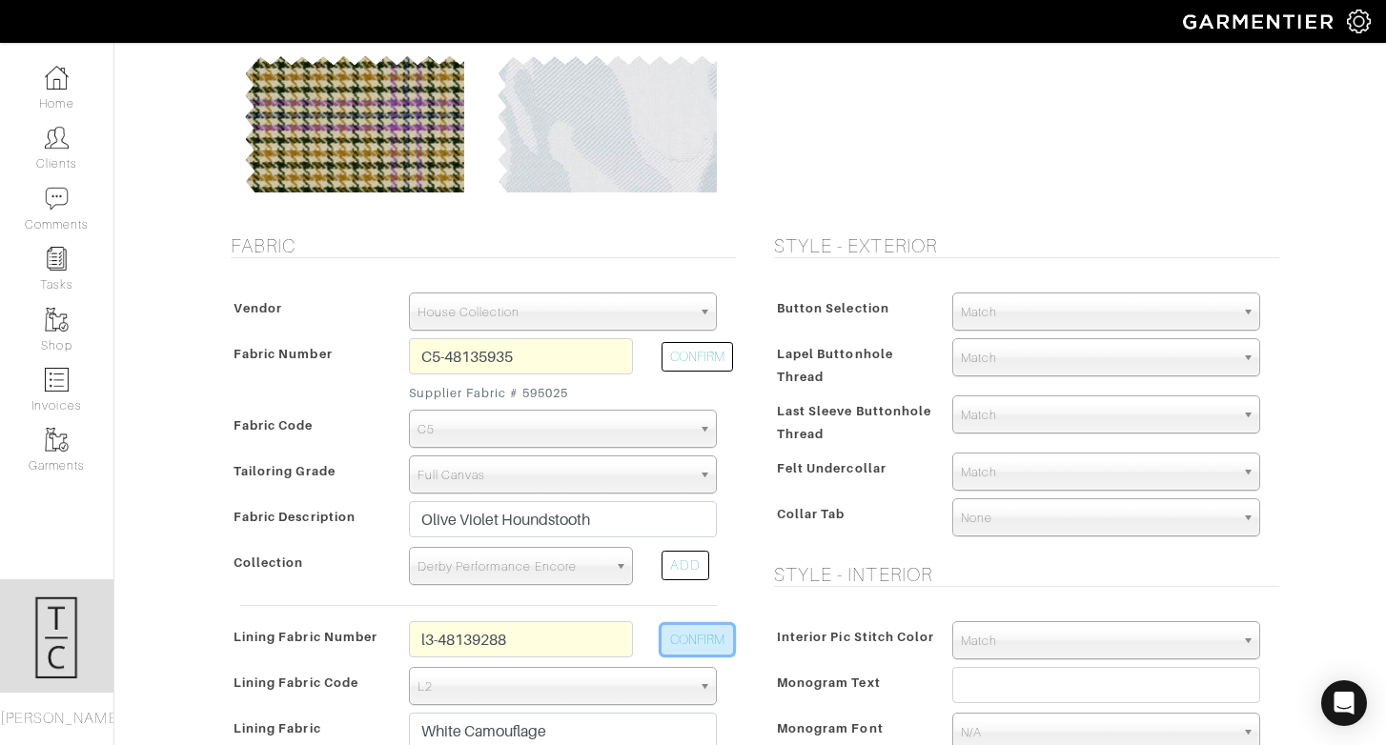
click at [712, 643] on button "CONFIRM" at bounding box center [696, 640] width 71 height 30
select select "937"
type input "Navy Medallion"
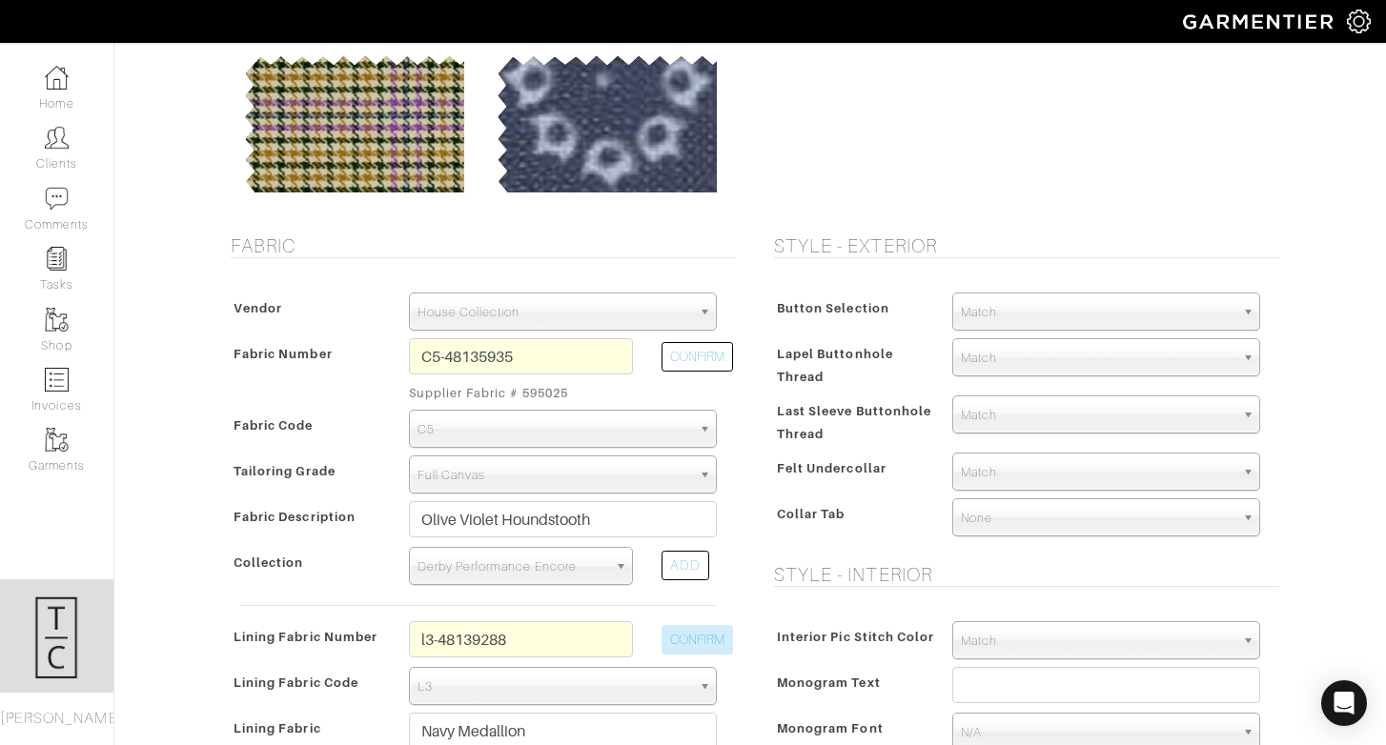
type input "1427.43"
click at [587, 651] on input "l3-48139288" at bounding box center [521, 639] width 224 height 36
type input "l3-48139289"
type input "Navy Royal Kinetic"
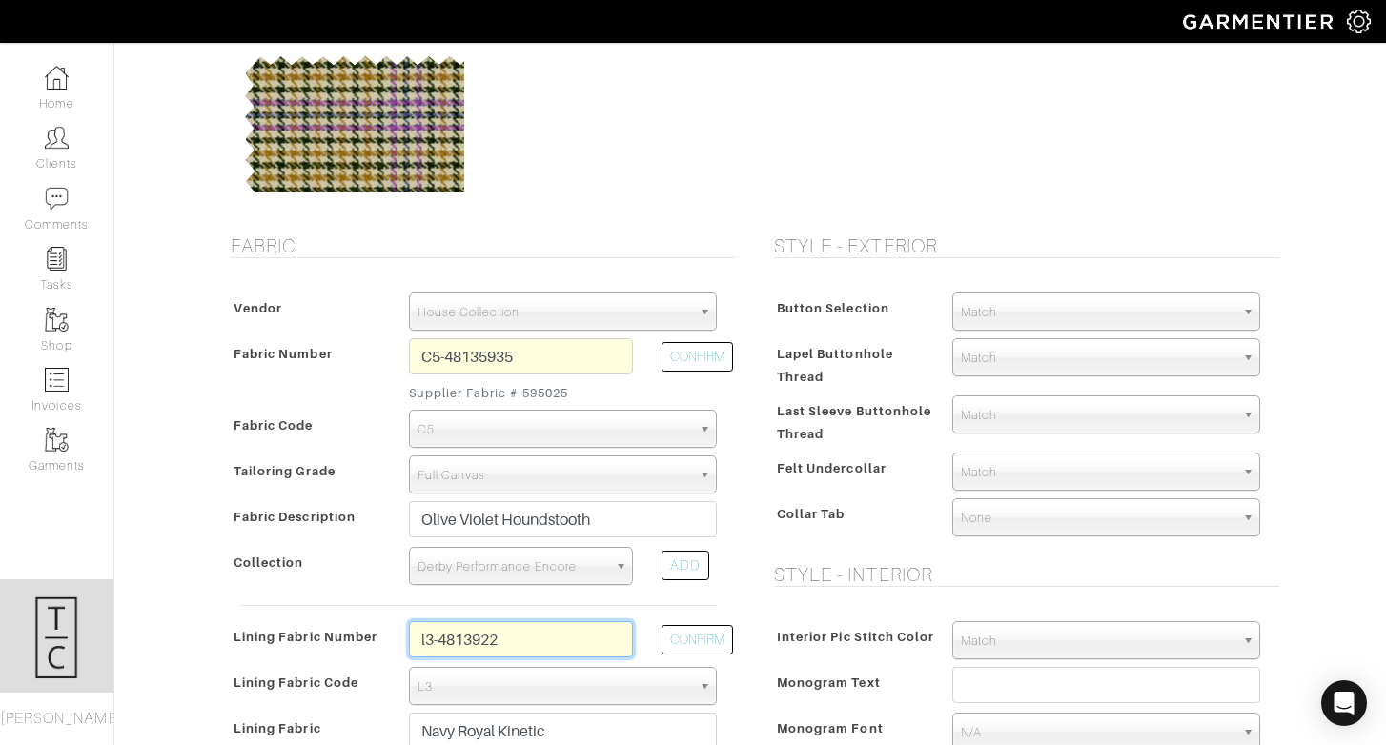
type input "l3-48139220"
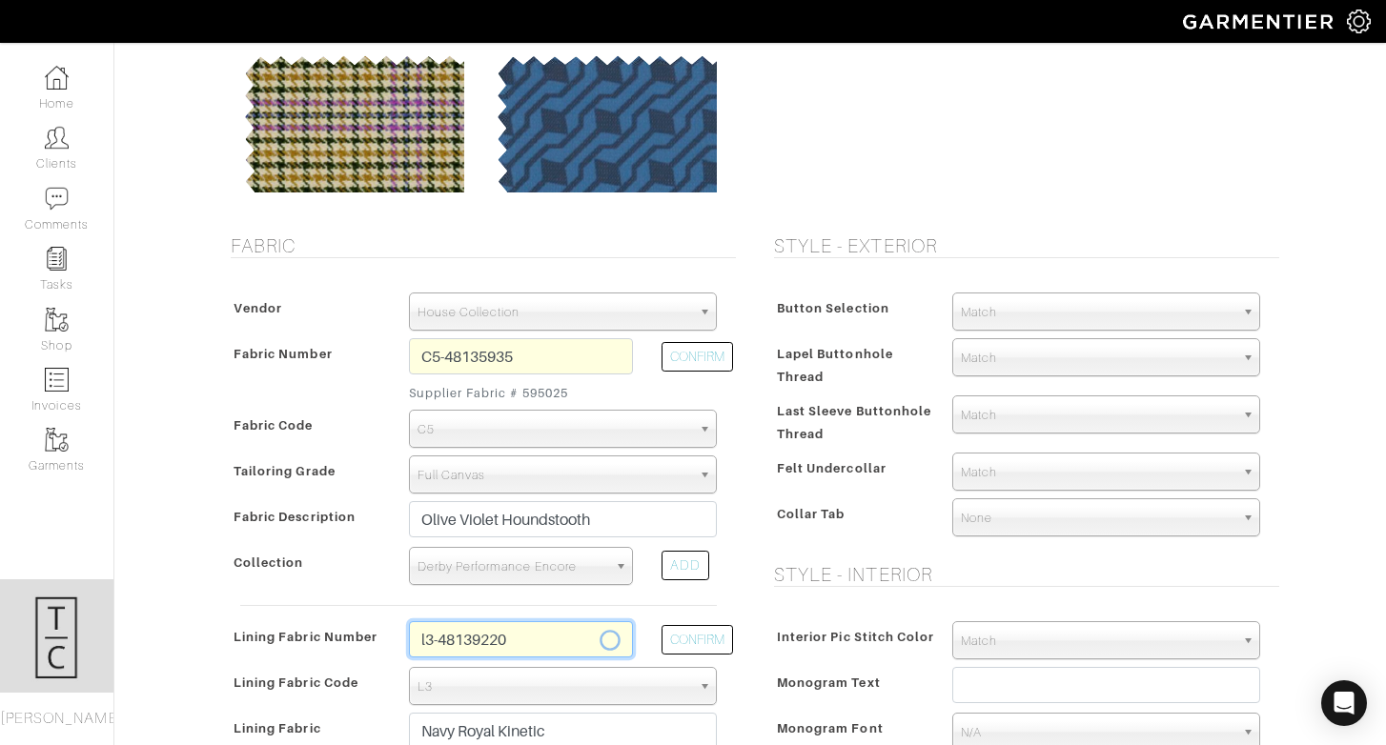
select select
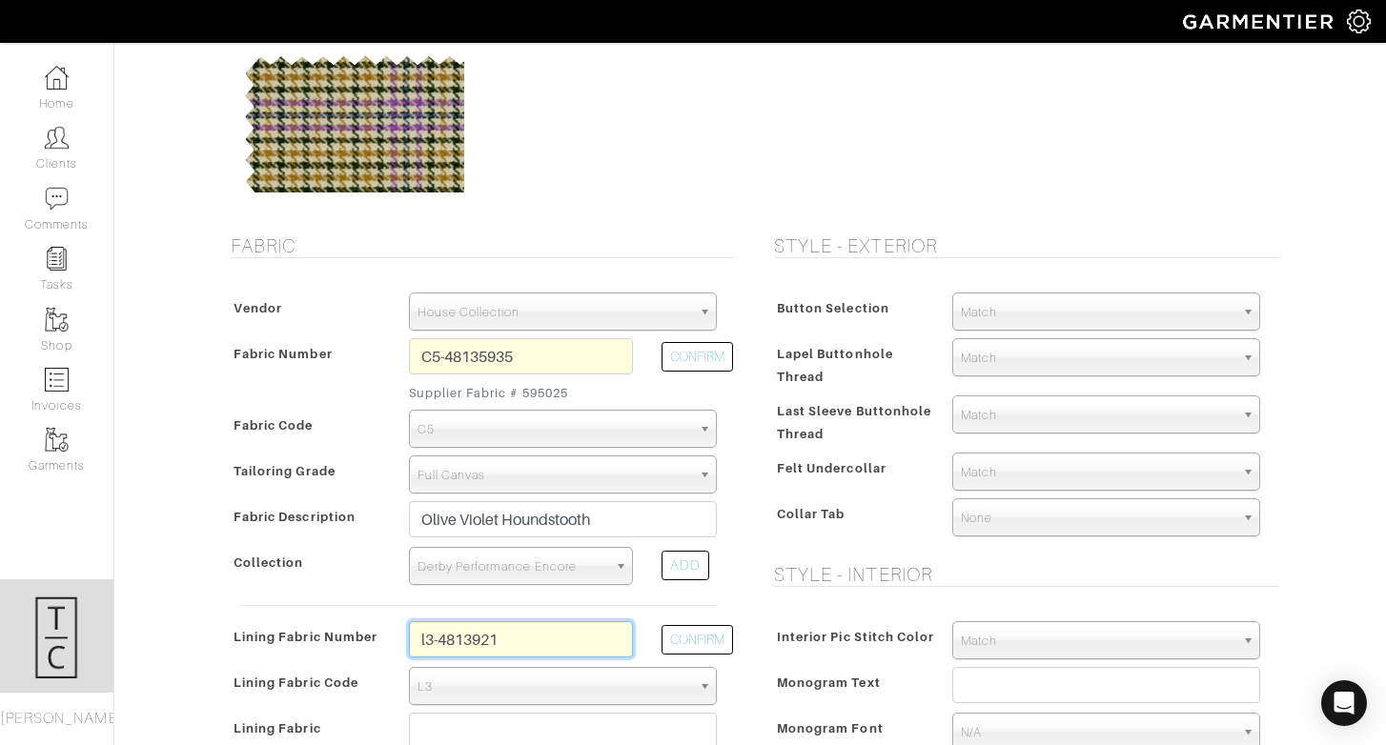
type input "l3-48139210"
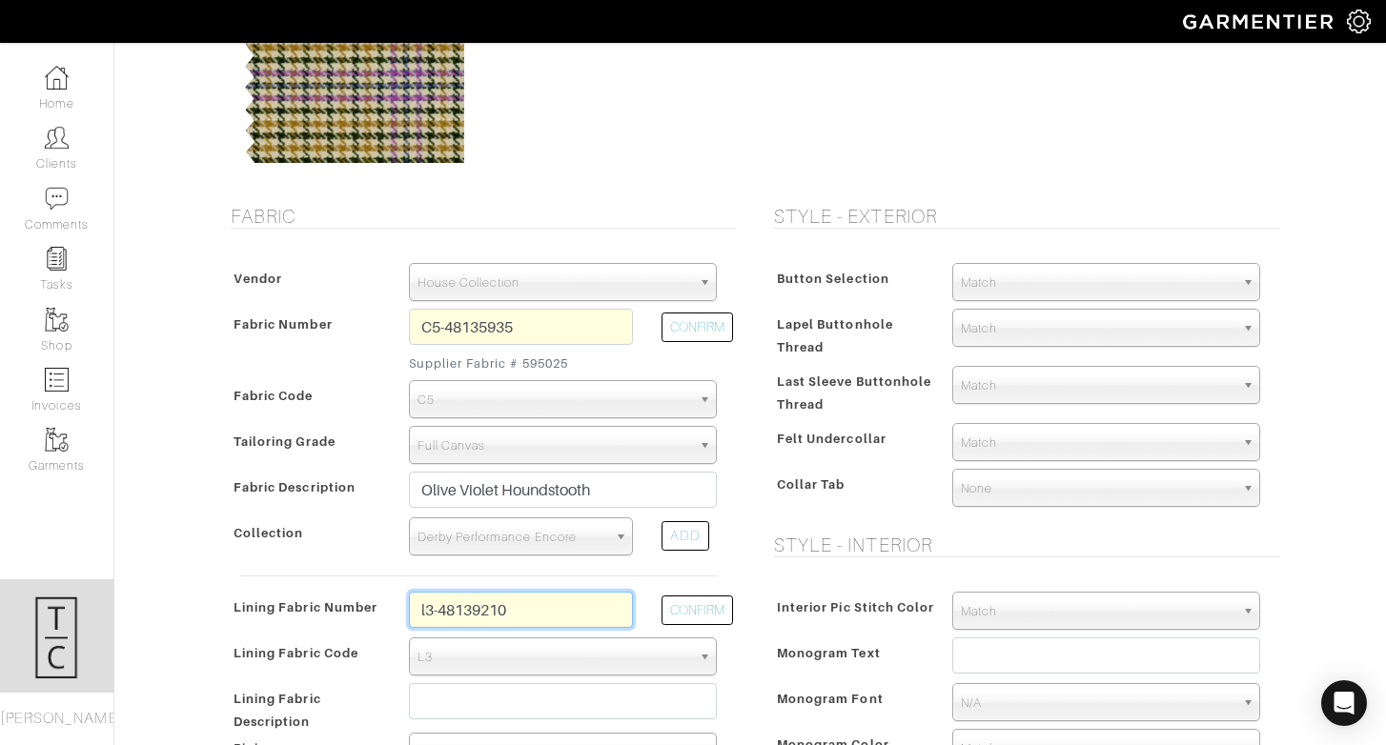
scroll to position [253, 0]
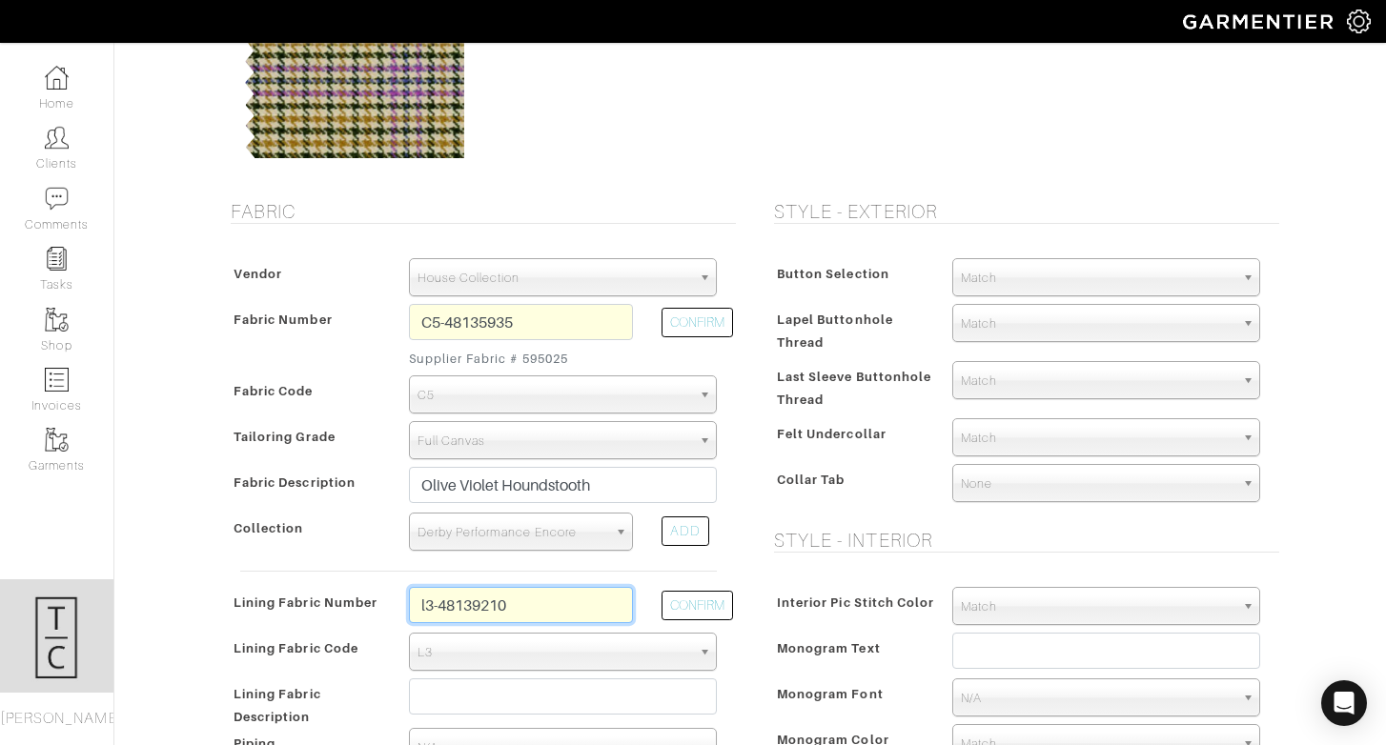
click at [577, 593] on input "l3-48139210" at bounding box center [521, 605] width 224 height 36
click at [526, 614] on input "text" at bounding box center [521, 605] width 224 height 36
type input "l2-4073122"
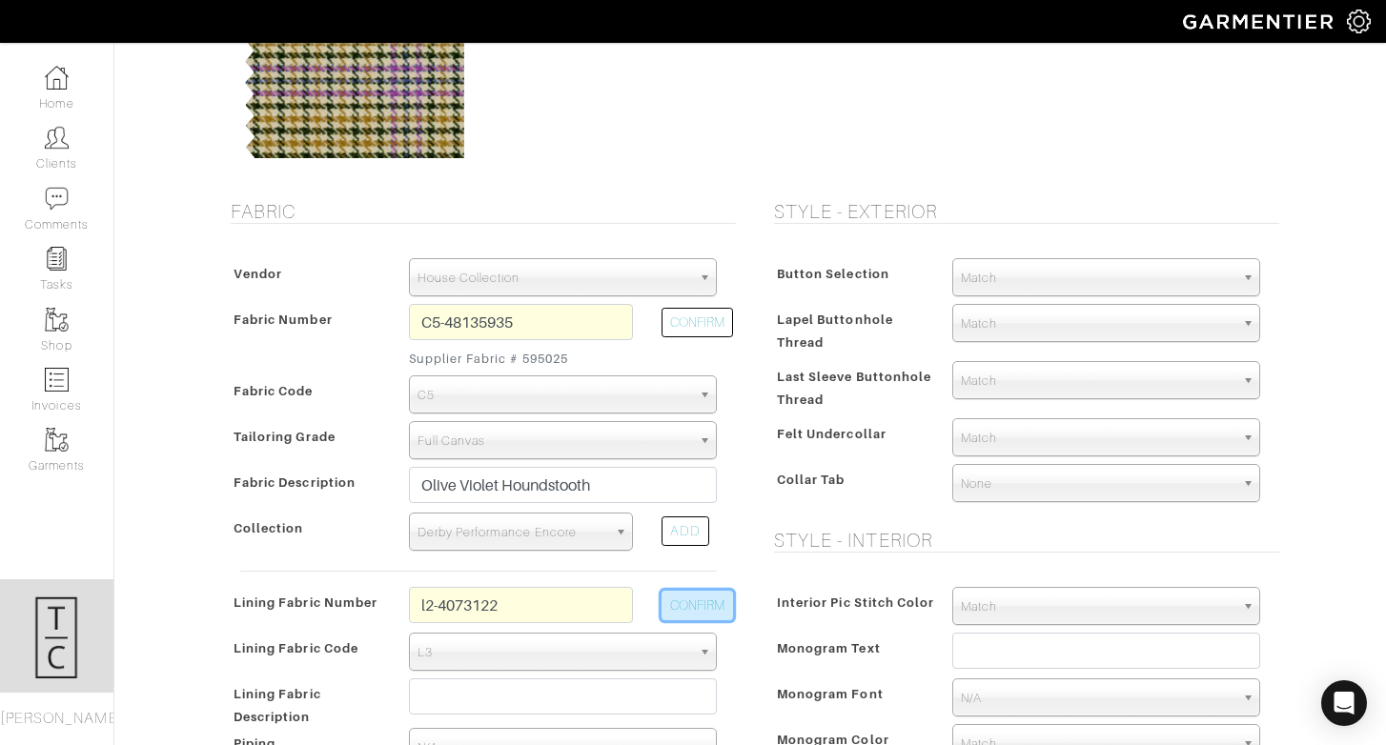
click at [698, 597] on button "CONFIRM" at bounding box center [696, 606] width 71 height 30
select select "6294"
type input "Navy Cross Check"
type input "1412.43"
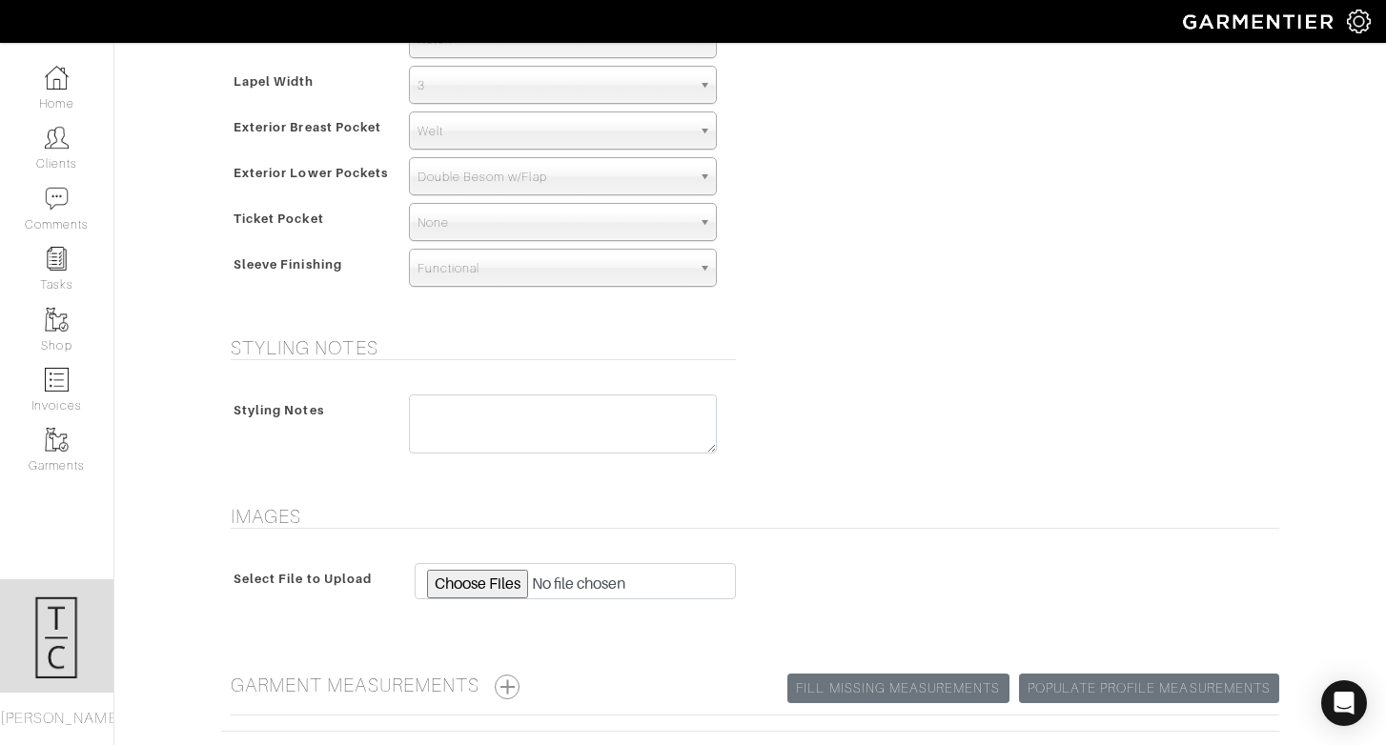
scroll to position [1415, 0]
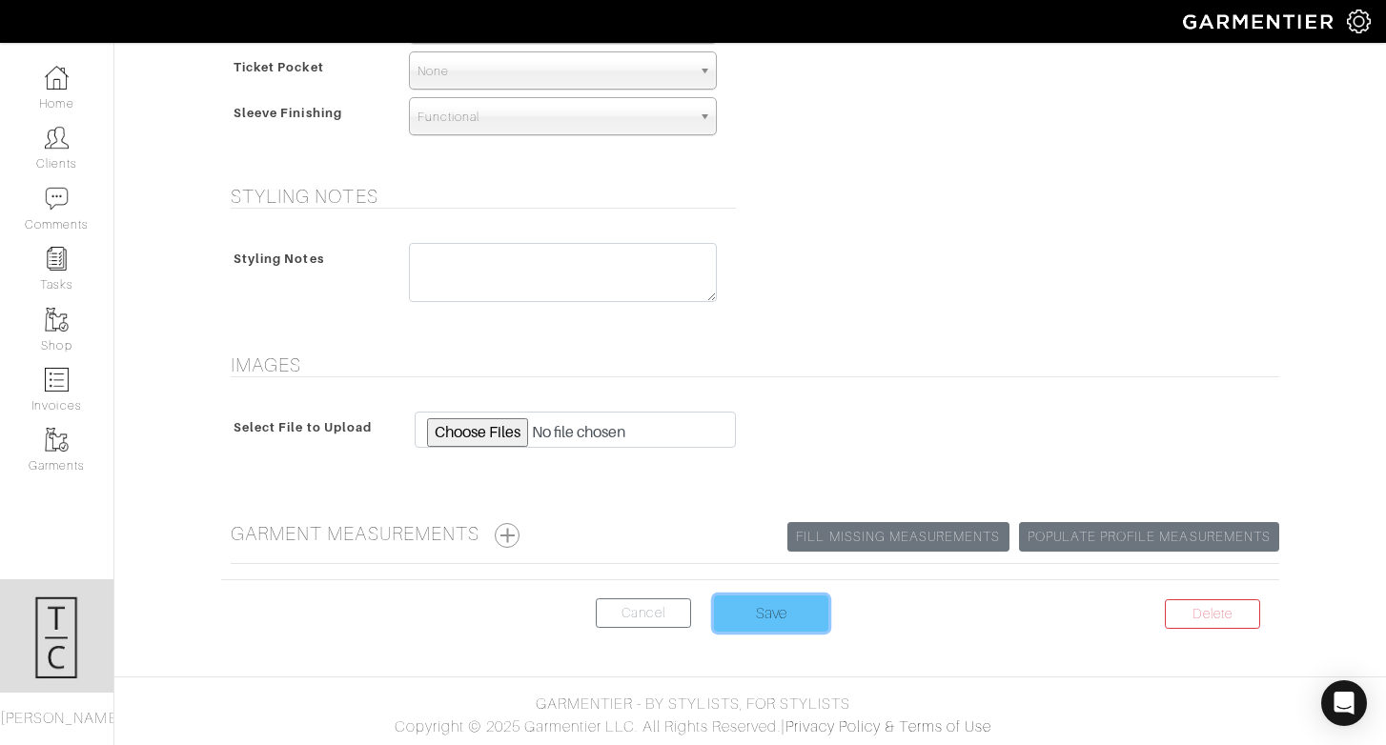
click at [746, 609] on input "Save" at bounding box center [771, 614] width 114 height 36
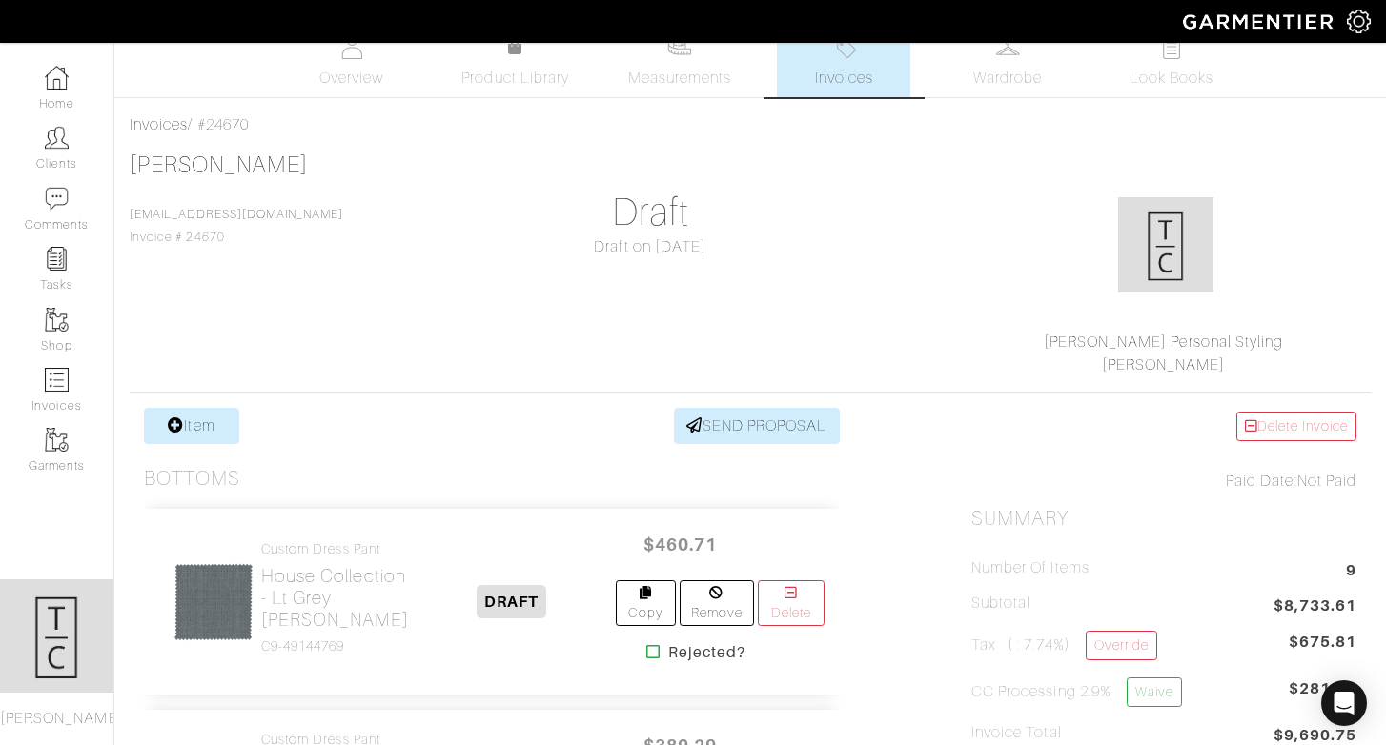
scroll to position [30, 0]
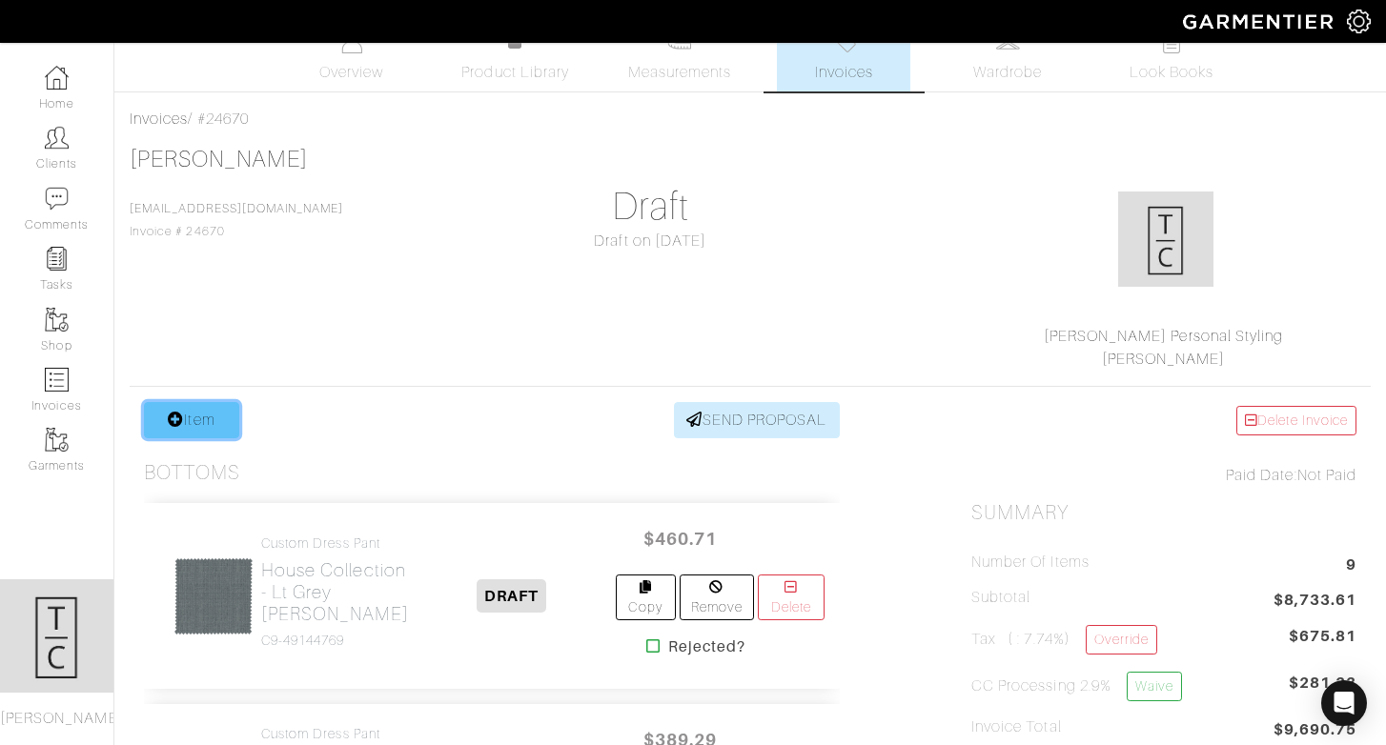
click at [198, 404] on link "Item" at bounding box center [191, 420] width 95 height 36
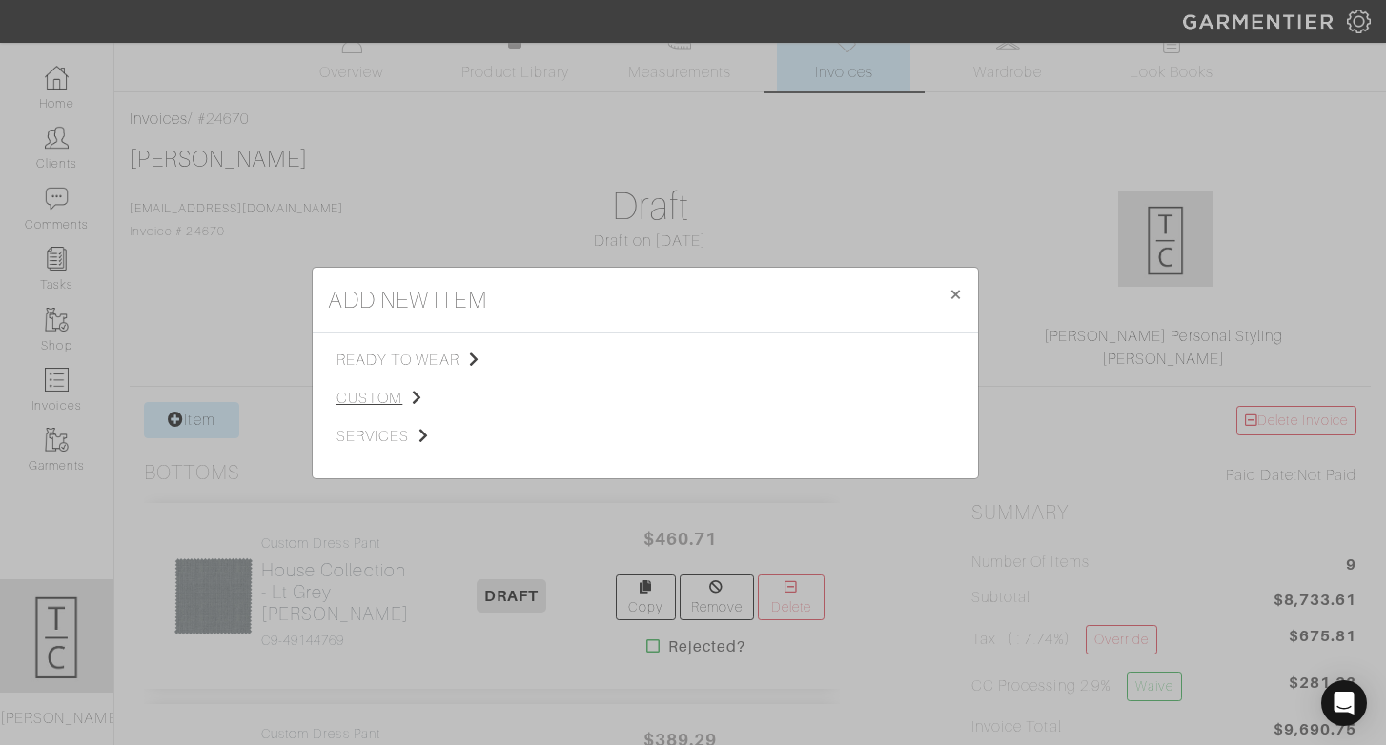
click at [382, 404] on span "custom" at bounding box center [432, 398] width 192 height 23
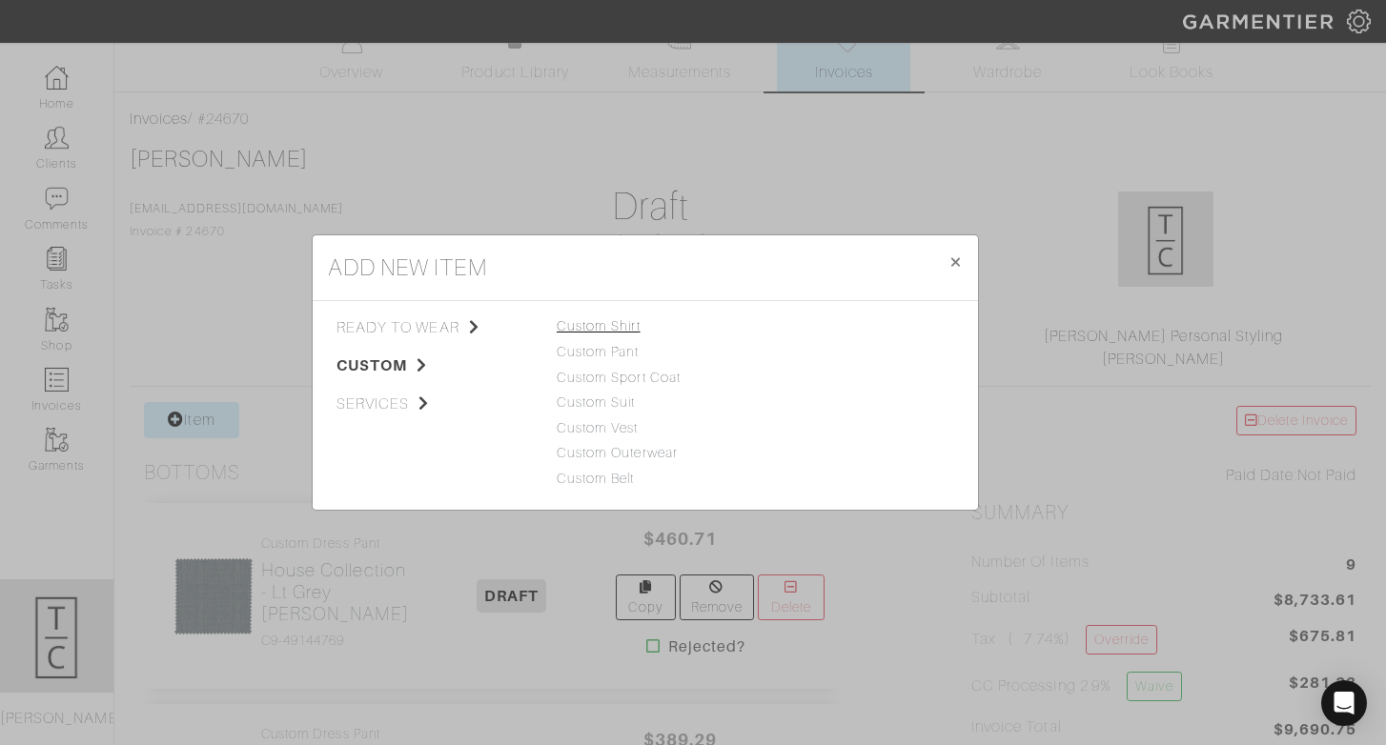
click at [609, 326] on link "Custom Shirt" at bounding box center [599, 325] width 84 height 15
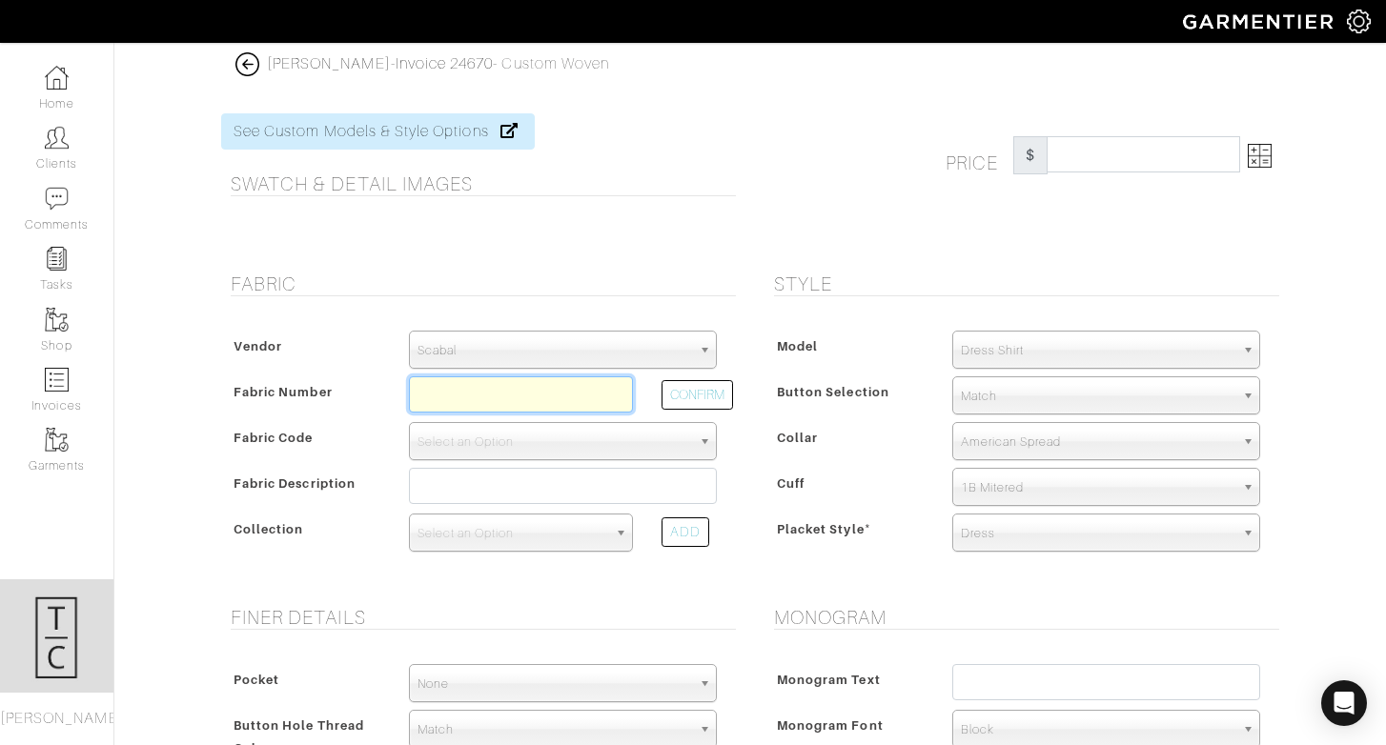
click at [477, 386] on input "text" at bounding box center [521, 394] width 224 height 36
paste input "N4-3753057"
type input "N4-3753057"
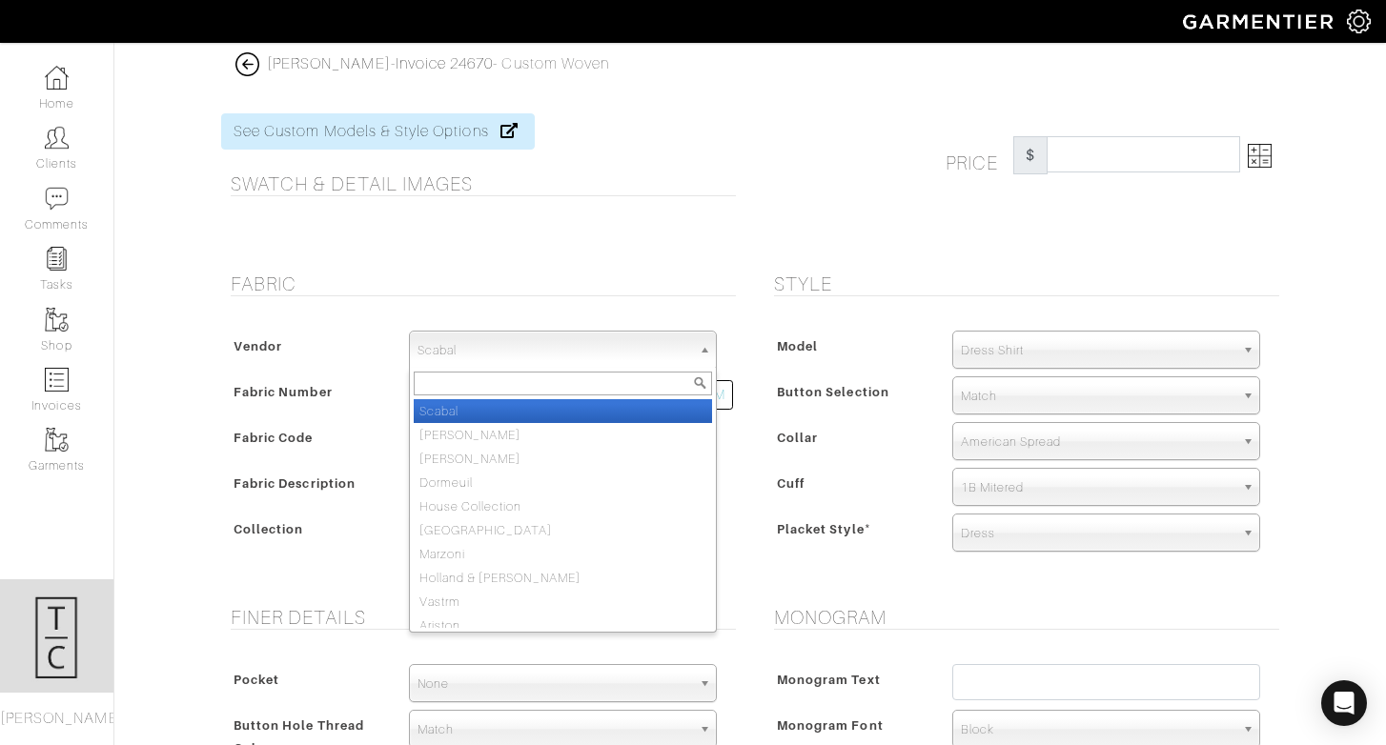
click at [488, 355] on span "Scabal" at bounding box center [554, 351] width 274 height 38
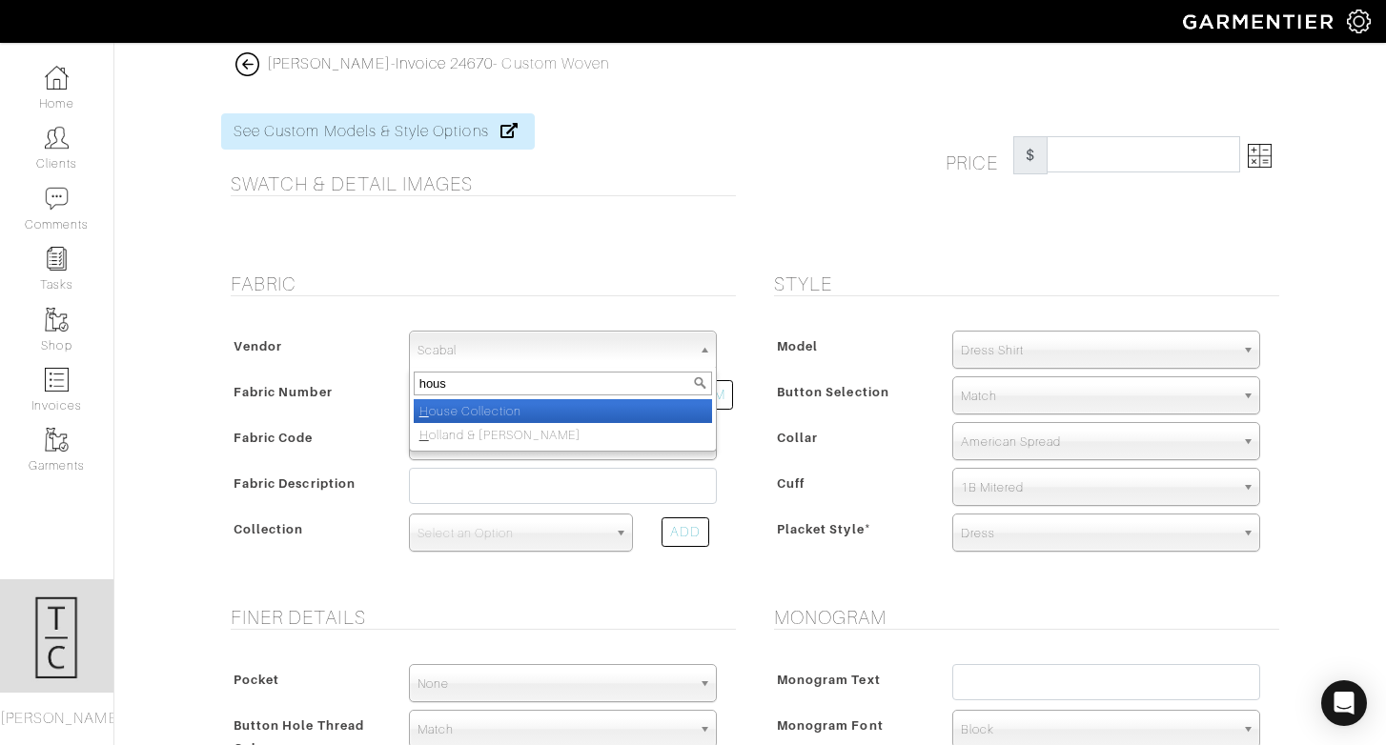
type input "house"
select select "75"
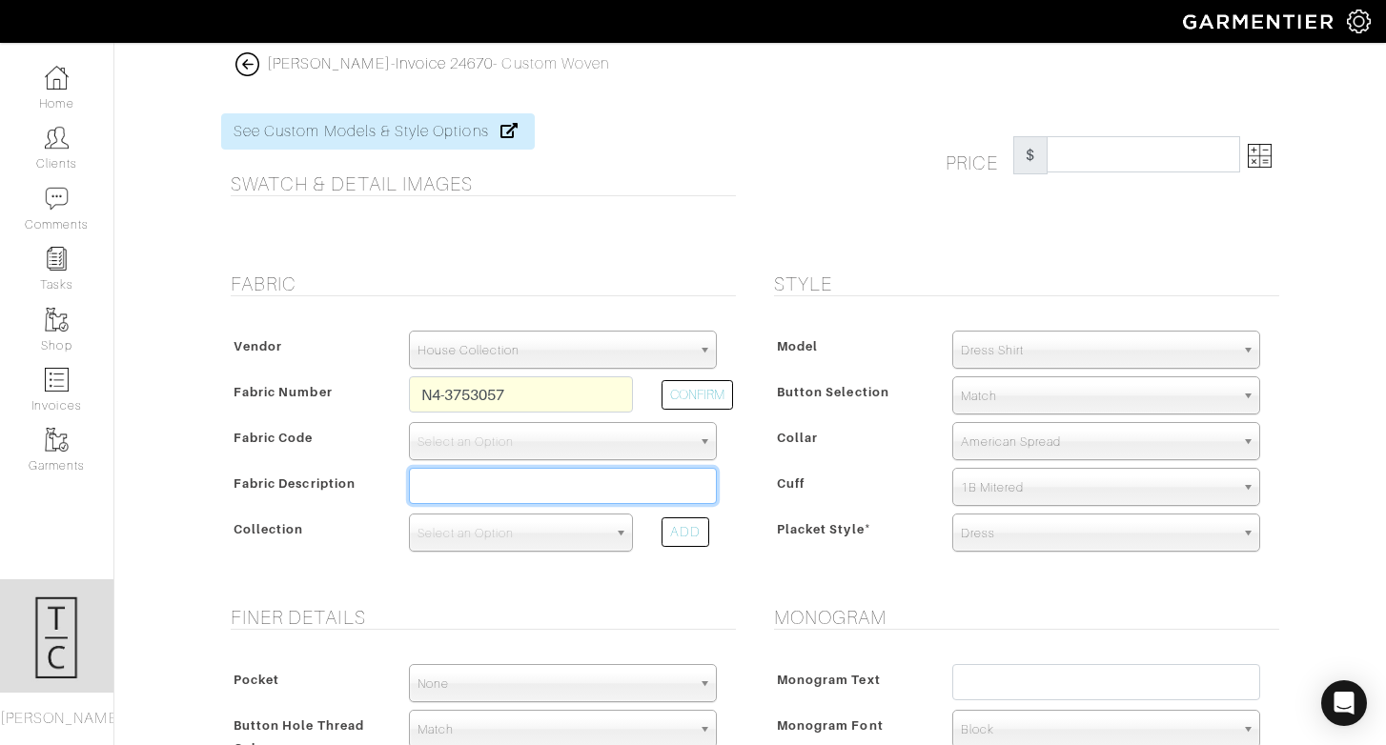
click at [551, 487] on input "text" at bounding box center [563, 486] width 308 height 36
click at [704, 378] on div "CONFIRM" at bounding box center [689, 399] width 84 height 46
click at [706, 390] on button "CONFIRM" at bounding box center [696, 395] width 71 height 30
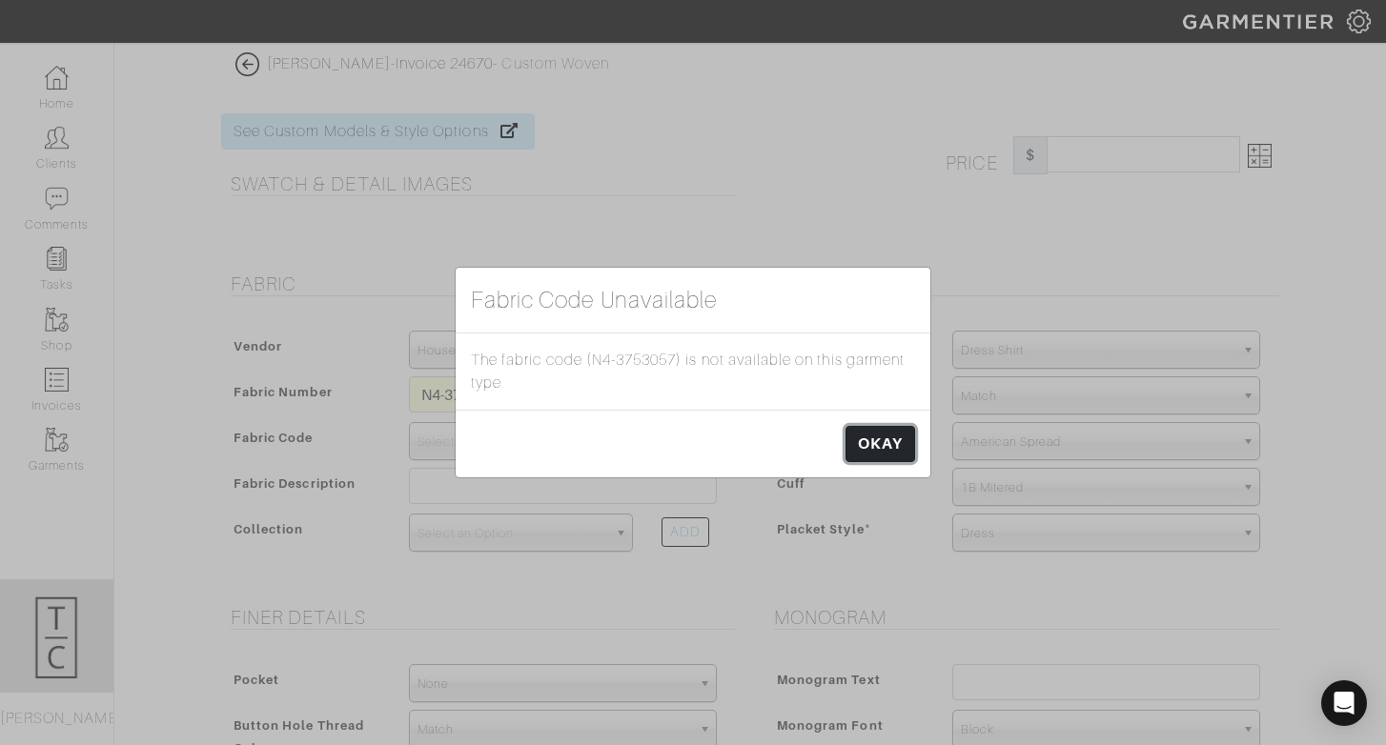
click at [890, 458] on link "OKAY" at bounding box center [880, 444] width 70 height 36
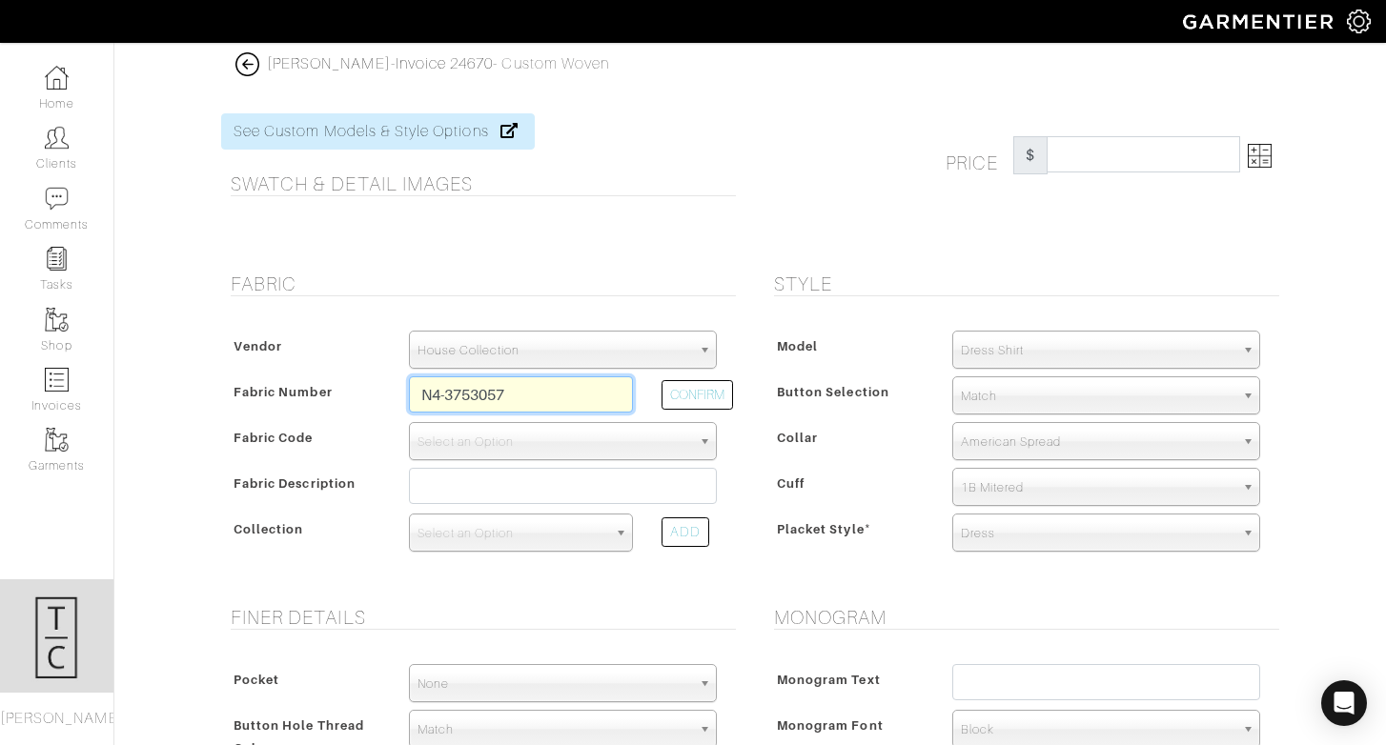
click at [547, 389] on input "N4-3753057" at bounding box center [521, 394] width 224 height 36
paste input "2-3754018"
click at [702, 403] on button "CONFIRM" at bounding box center [696, 395] width 71 height 30
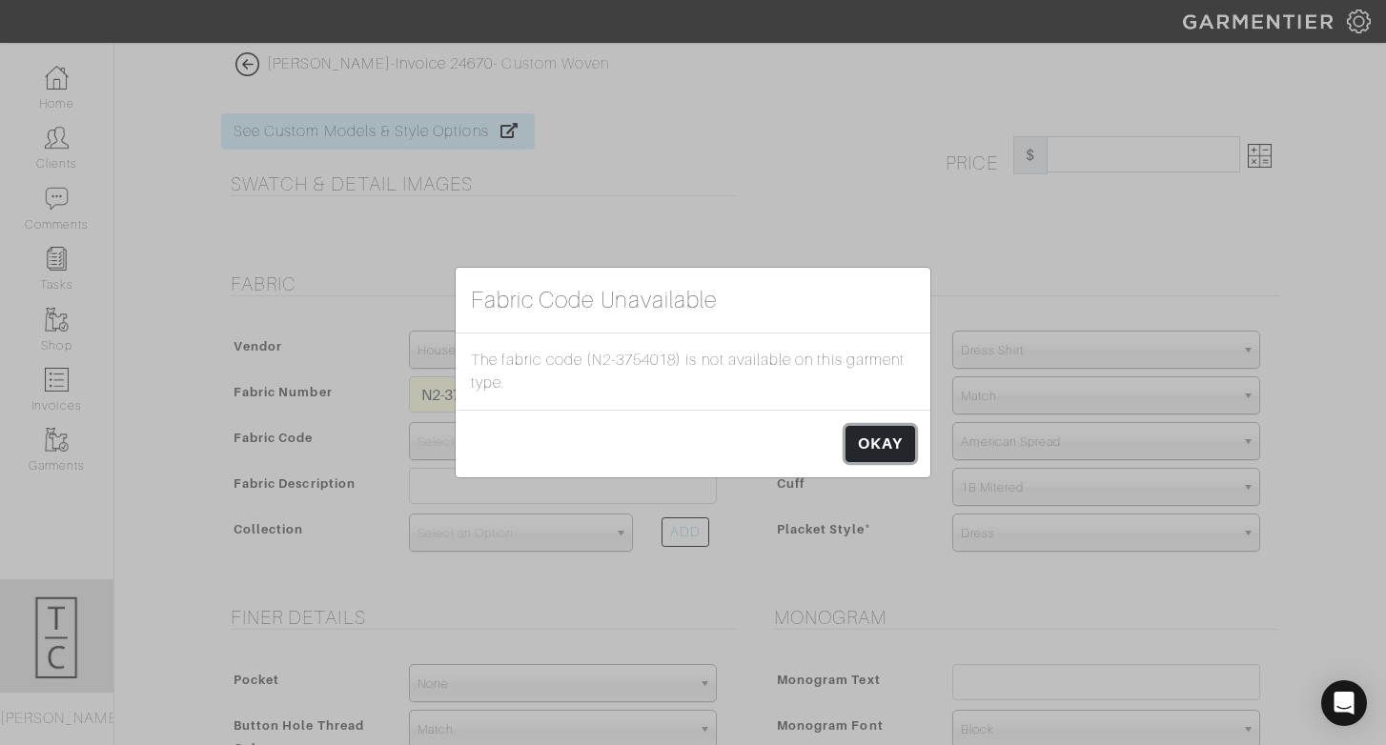
click at [880, 455] on link "OKAY" at bounding box center [880, 444] width 70 height 36
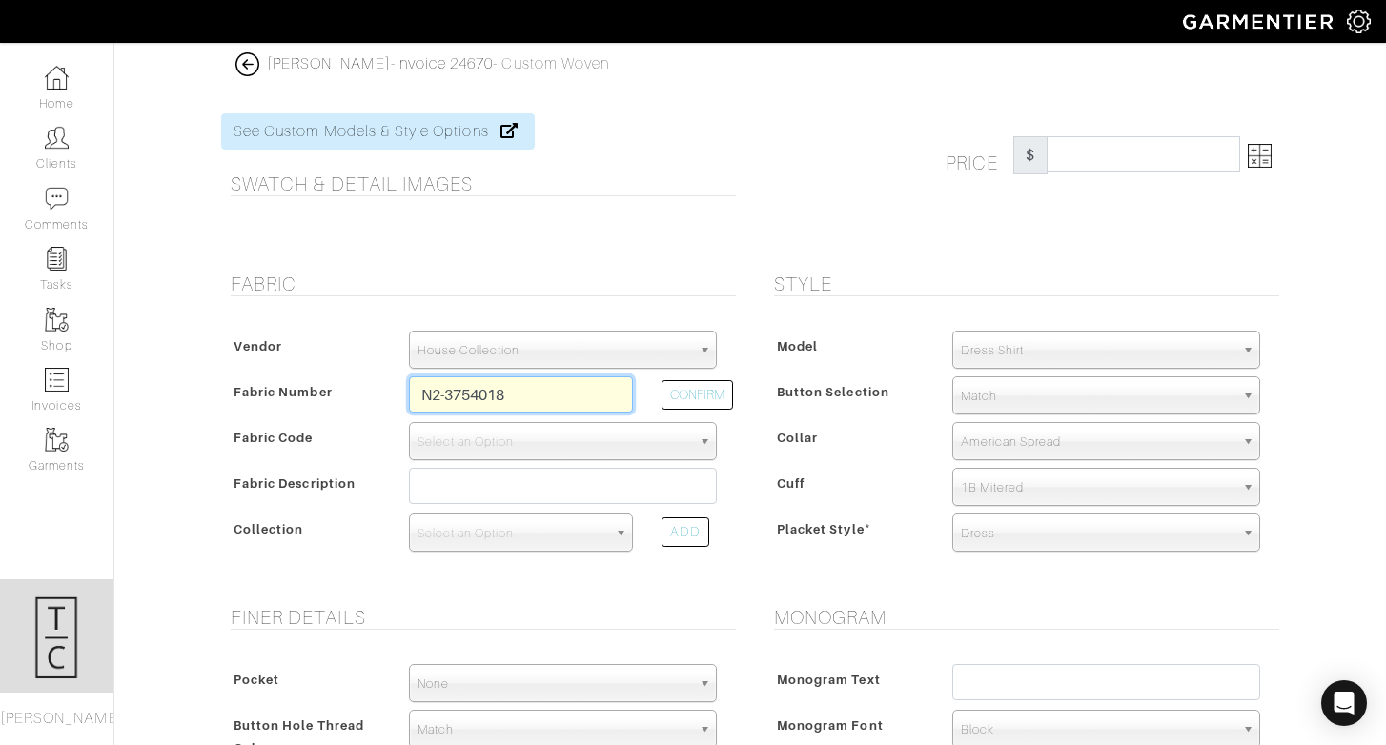
click at [539, 389] on input "N2-3754018" at bounding box center [521, 394] width 224 height 36
type input "D6-47130721"
select select "876"
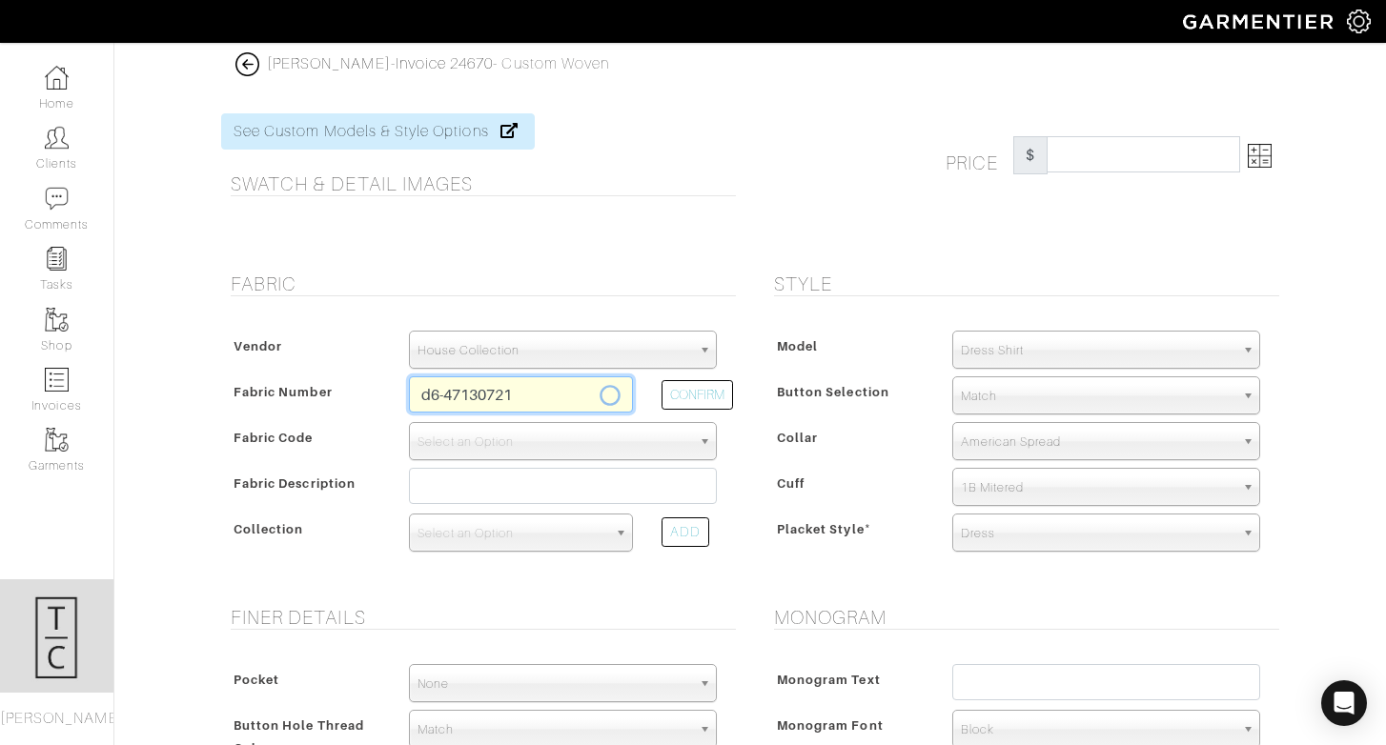
type input "Sky Blue Basket Weave Dobby"
select select
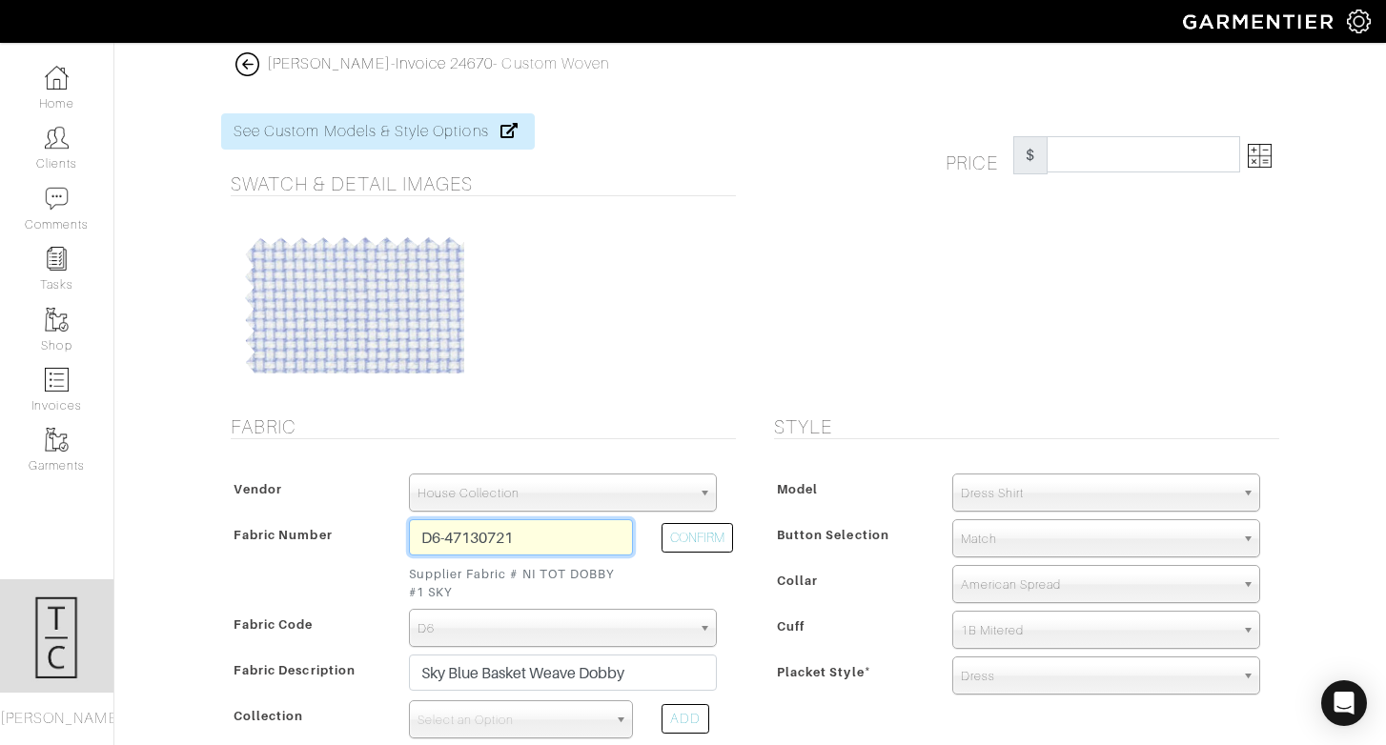
type input "289.29"
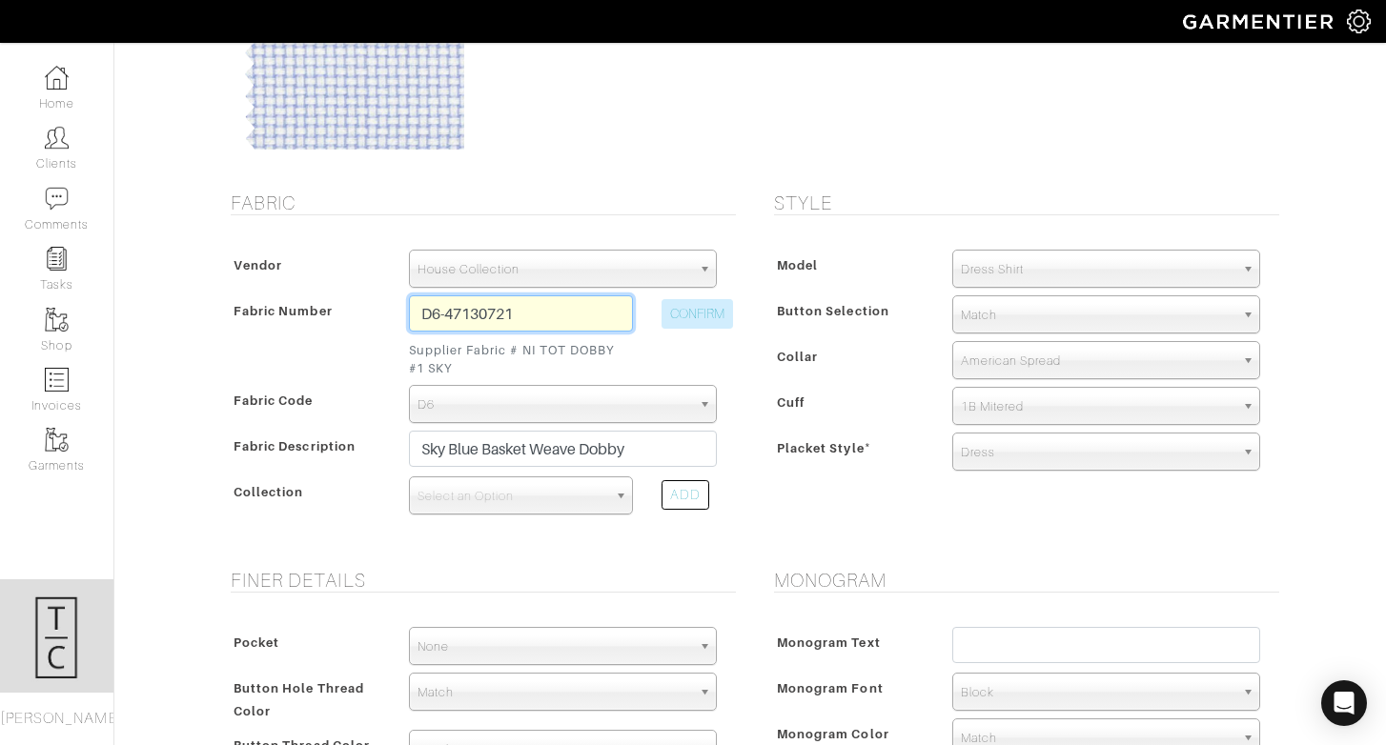
scroll to position [249, 0]
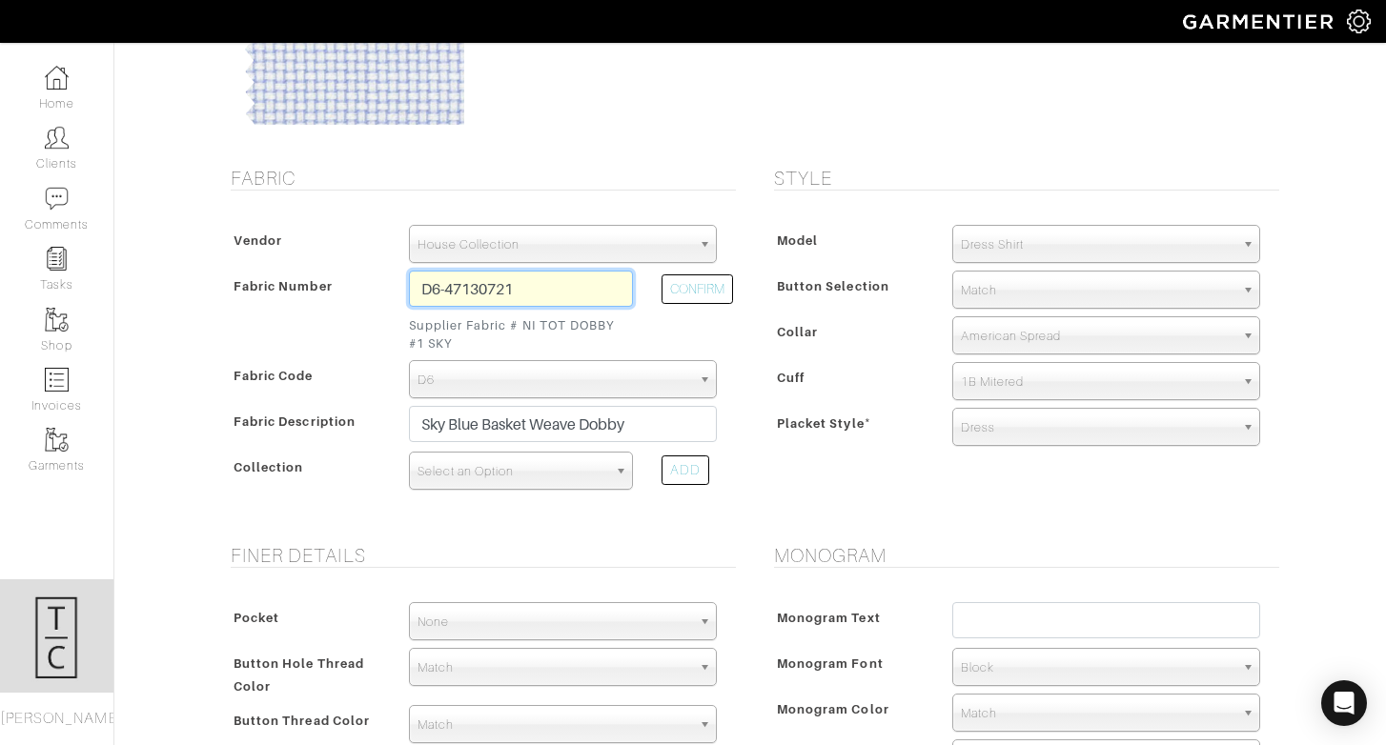
type input "D6-47130721"
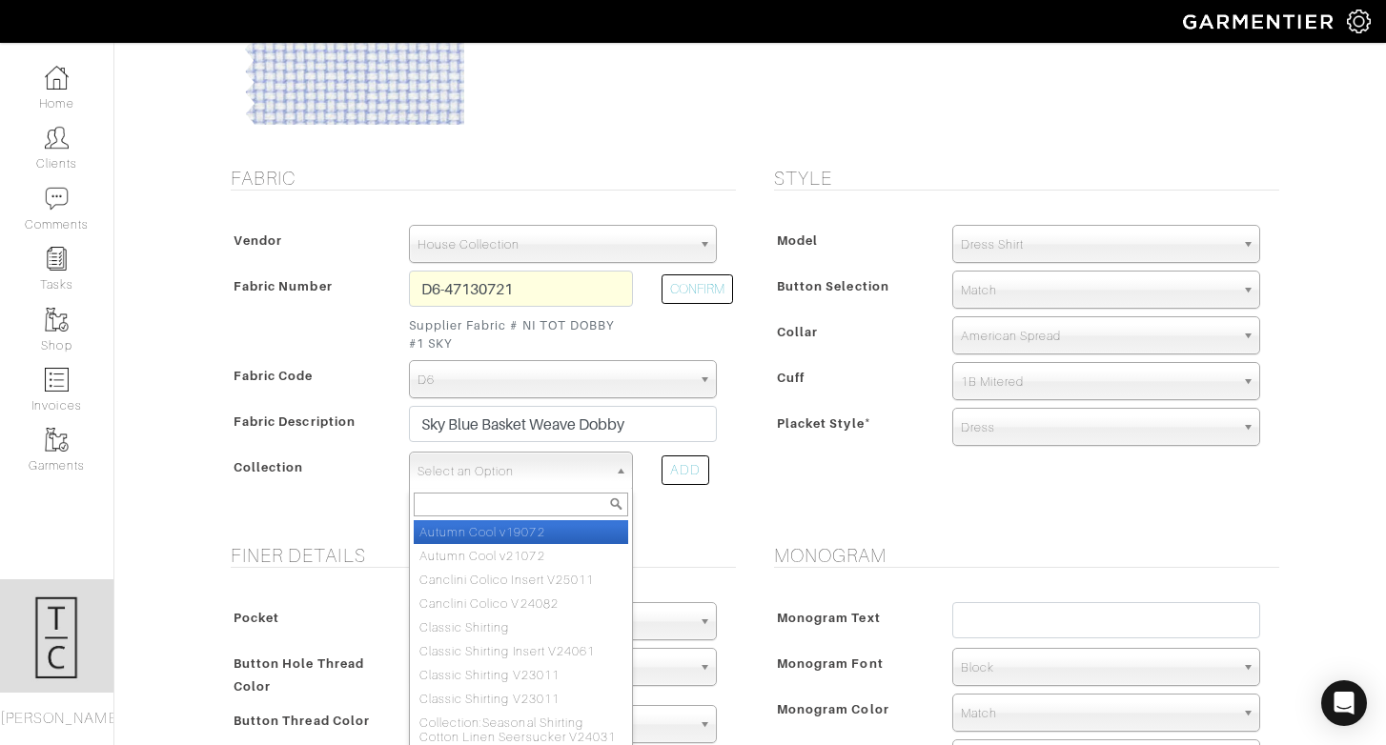
click at [557, 476] on span "Select an Option" at bounding box center [512, 472] width 190 height 38
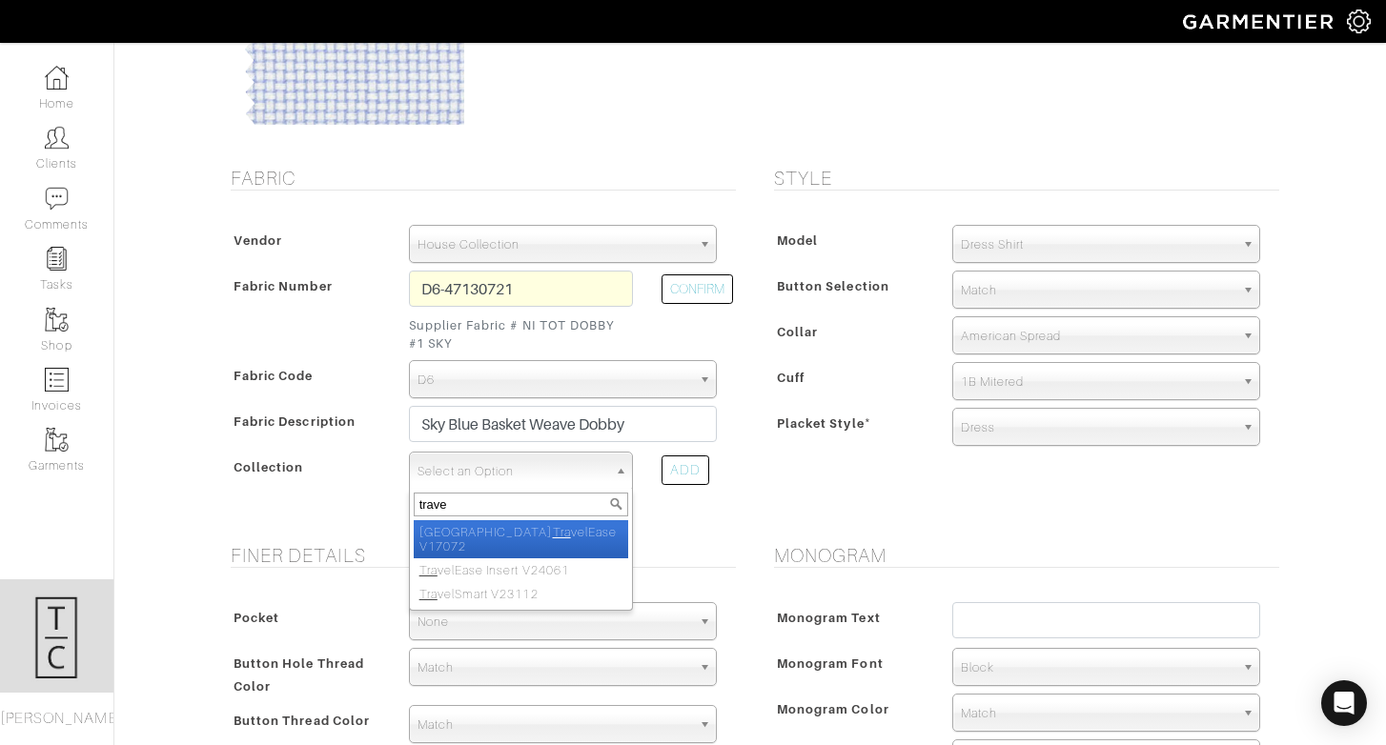
type input "travel"
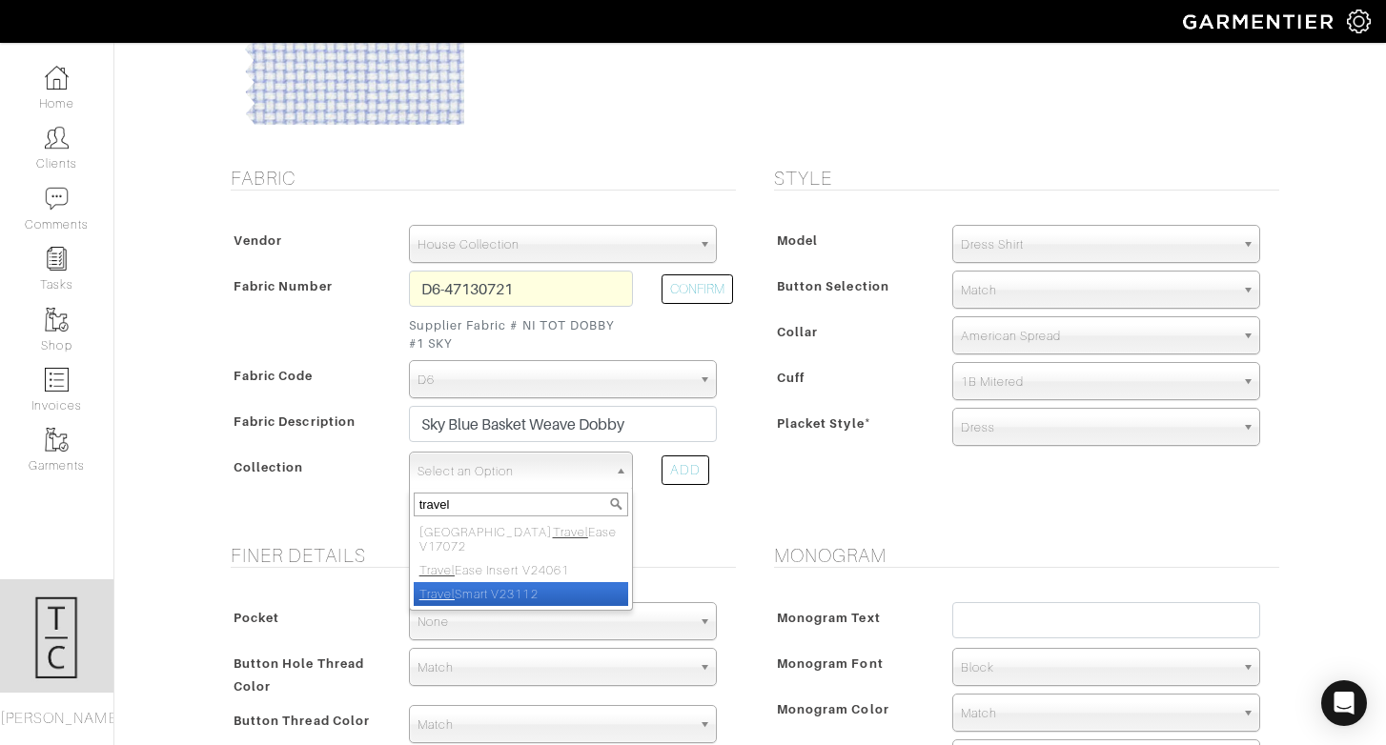
select select "807"
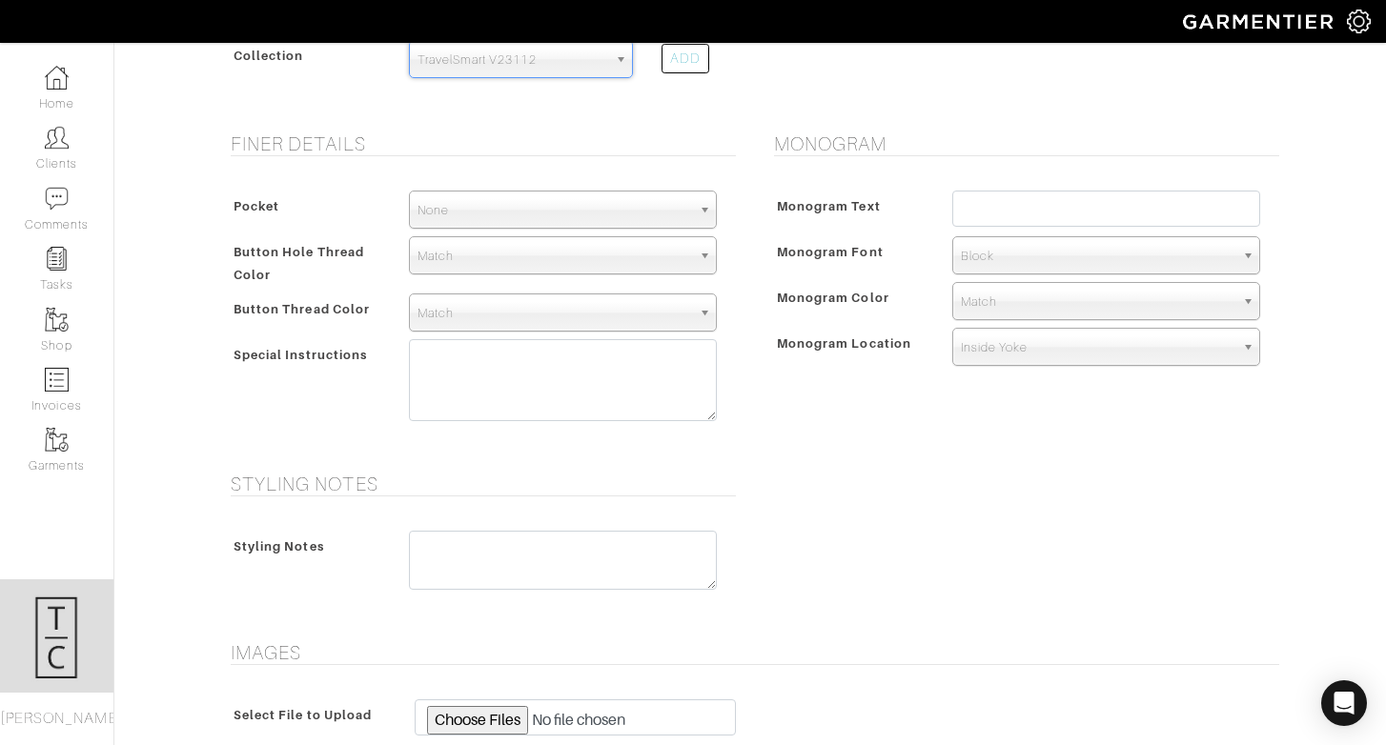
scroll to position [948, 0]
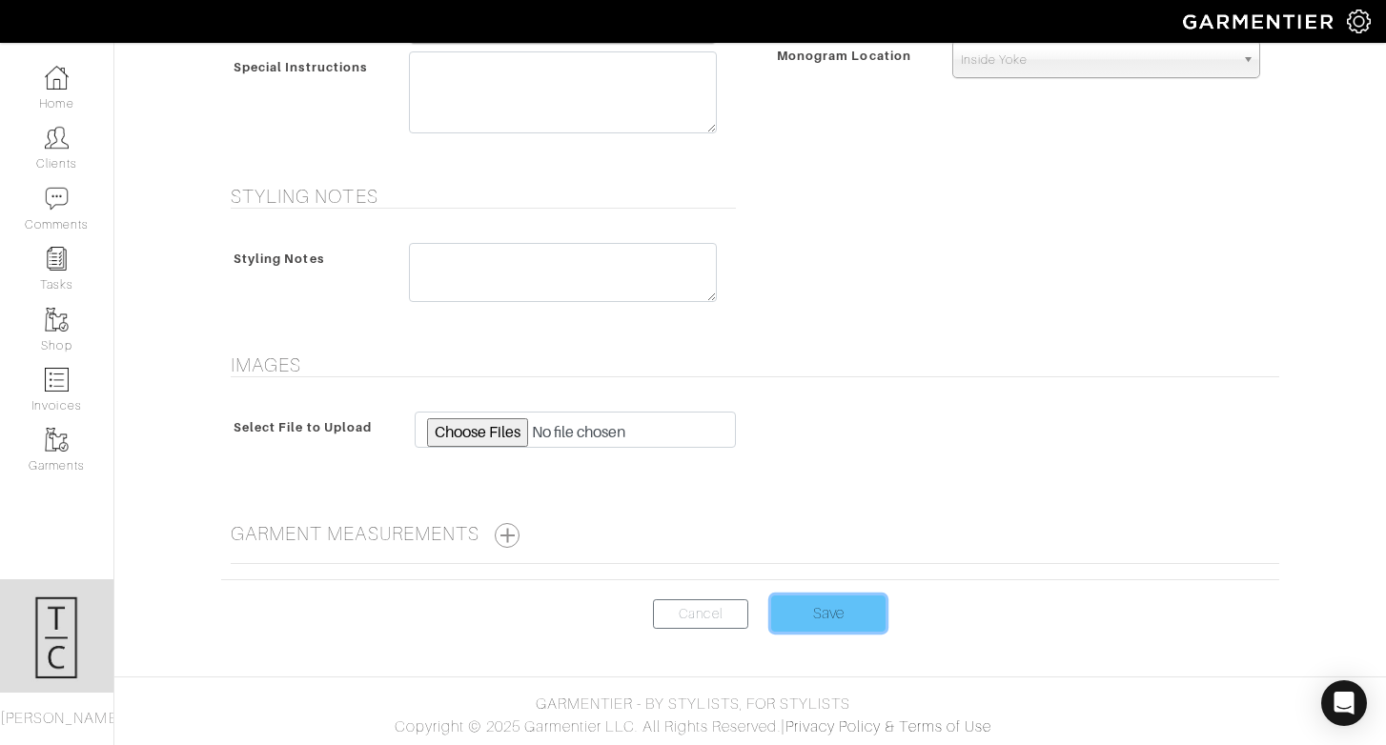
click at [825, 616] on input "Save" at bounding box center [828, 614] width 114 height 36
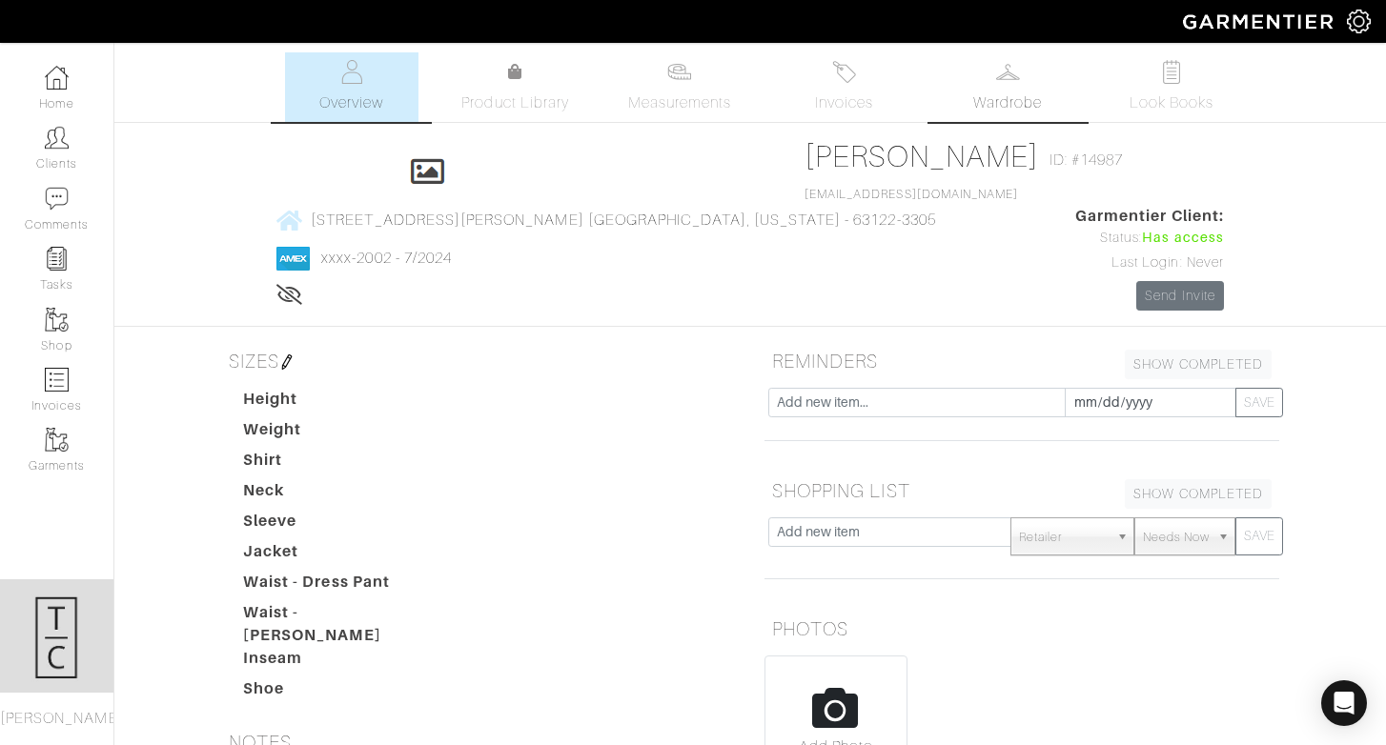
click at [1056, 78] on link "Wardrobe" at bounding box center [1007, 87] width 133 height 70
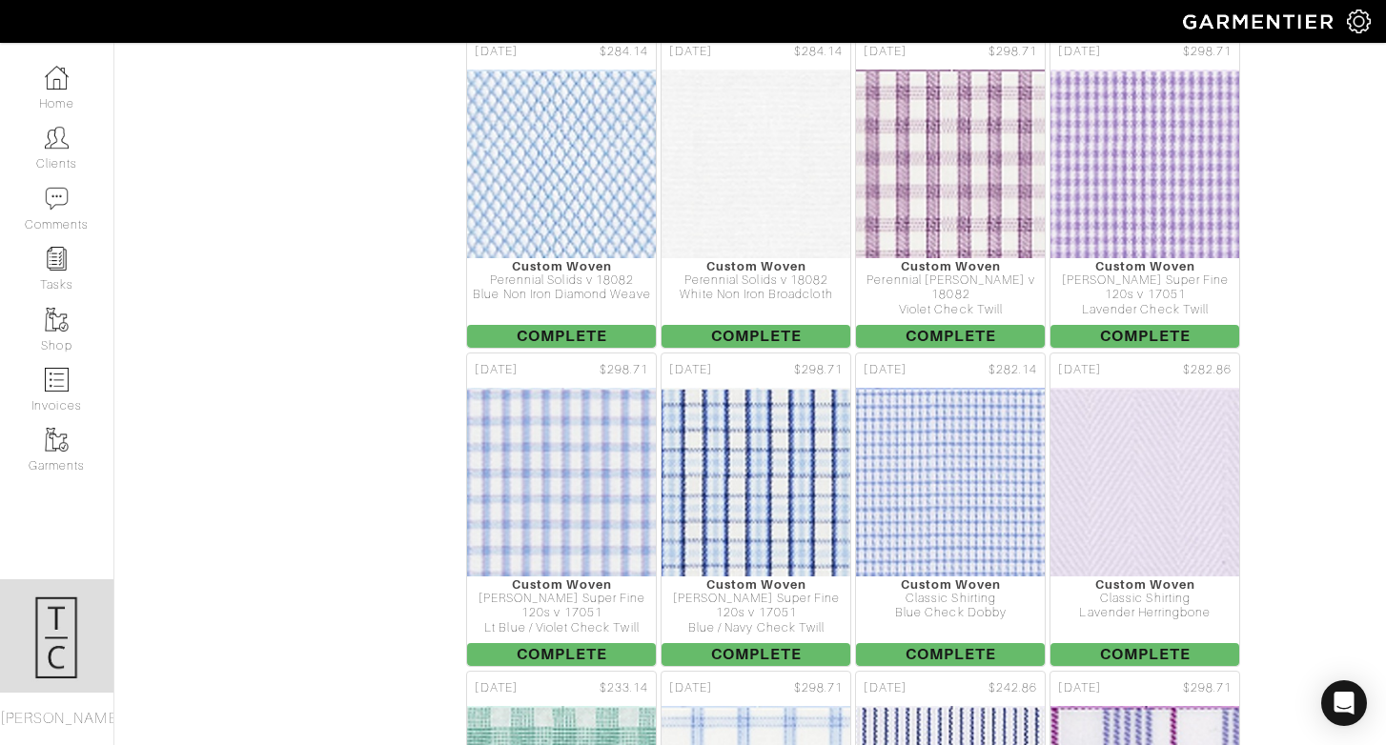
scroll to position [7465, 0]
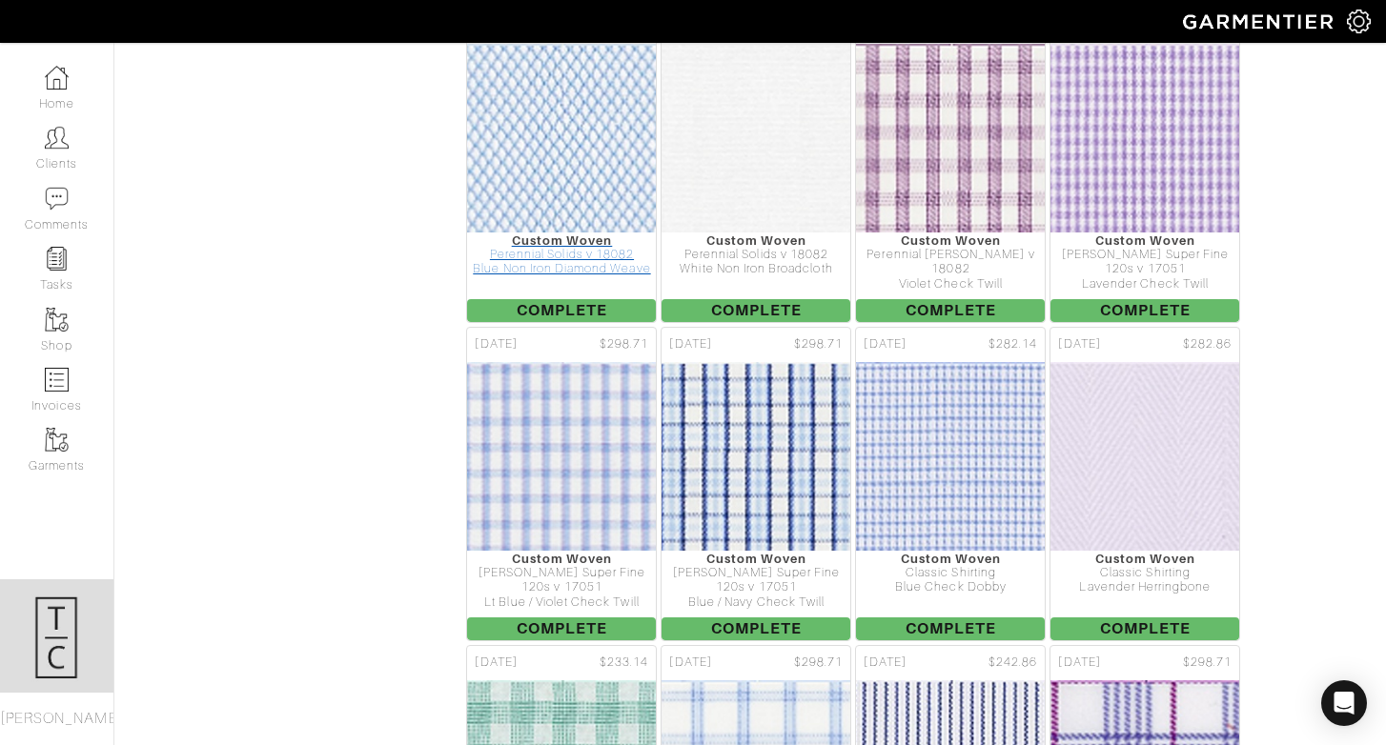
click at [603, 108] on img at bounding box center [562, 138] width 661 height 191
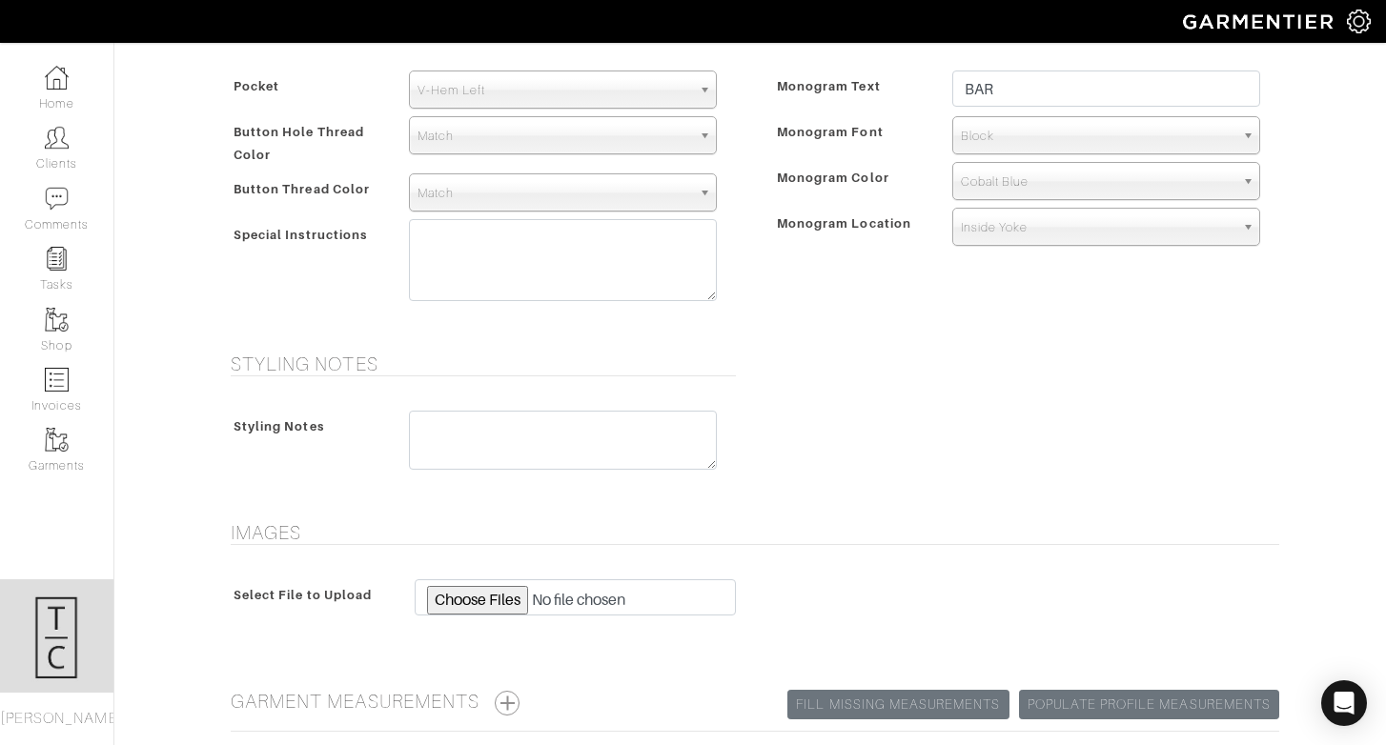
scroll to position [930, 0]
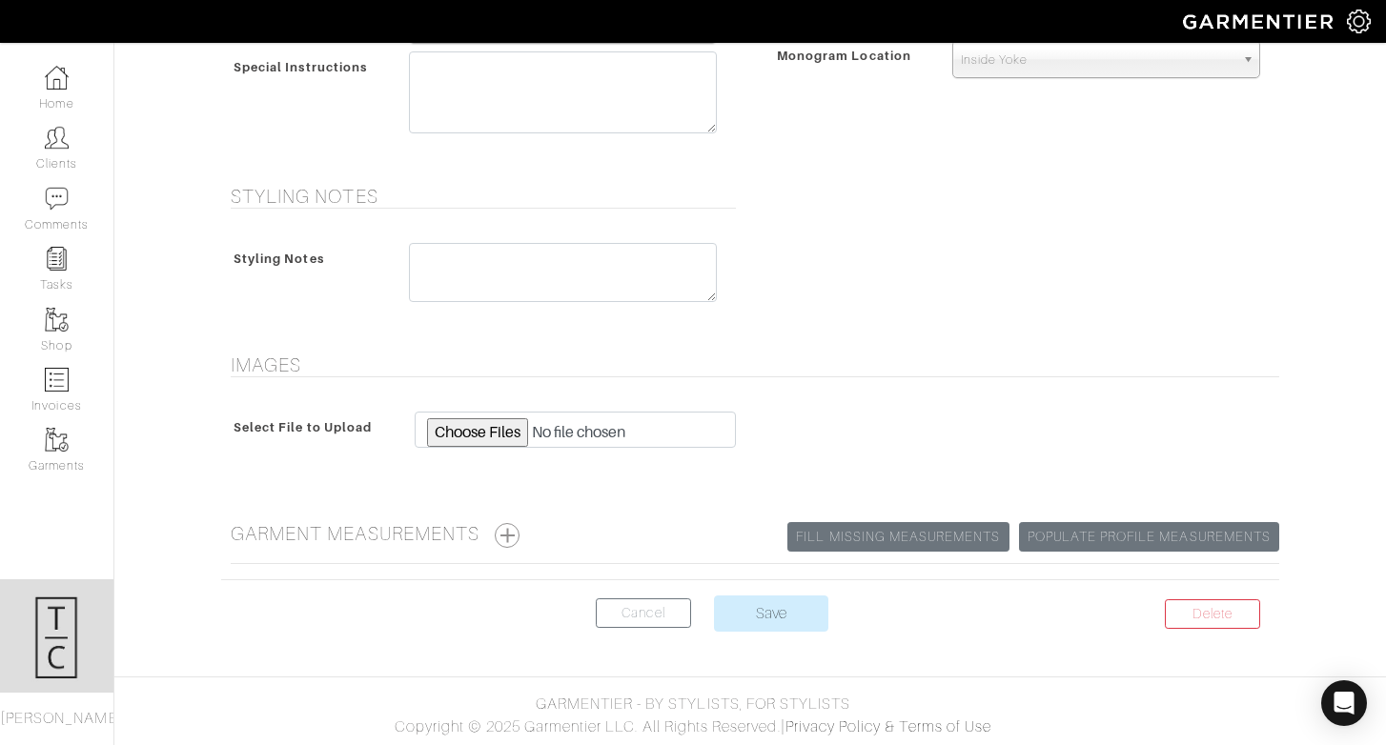
click at [618, 597] on center "Delete Cancel Save" at bounding box center [750, 625] width 1058 height 59
click at [635, 613] on link "Cancel" at bounding box center [643, 613] width 95 height 30
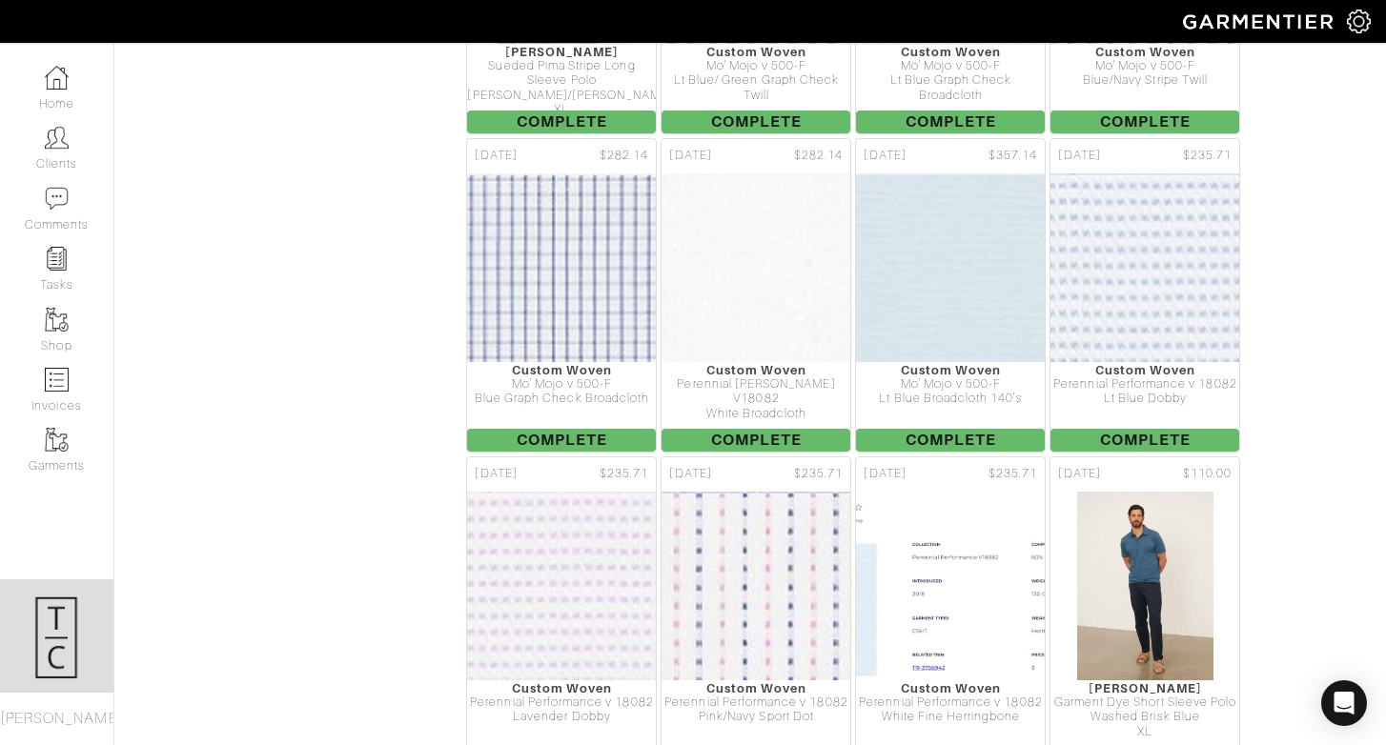
scroll to position [6110, 0]
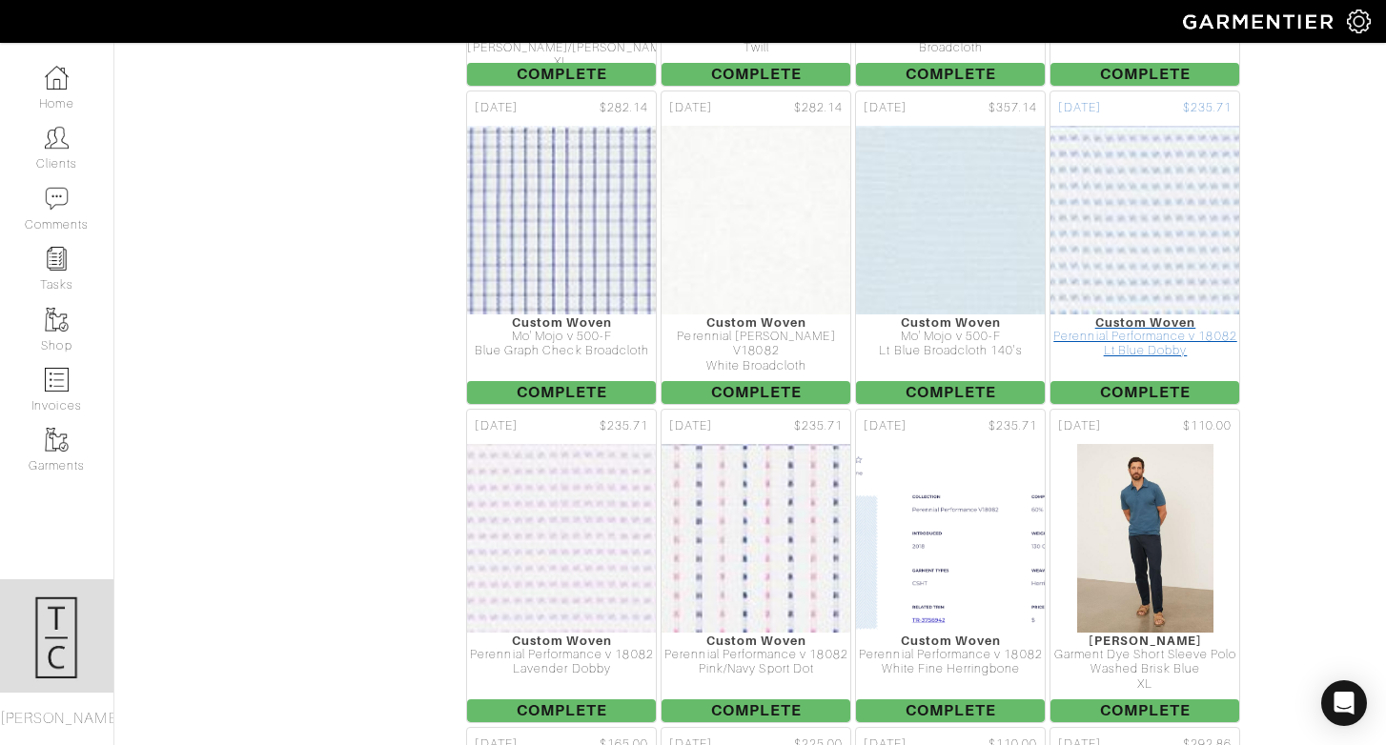
click at [1179, 168] on img at bounding box center [1145, 220] width 659 height 191
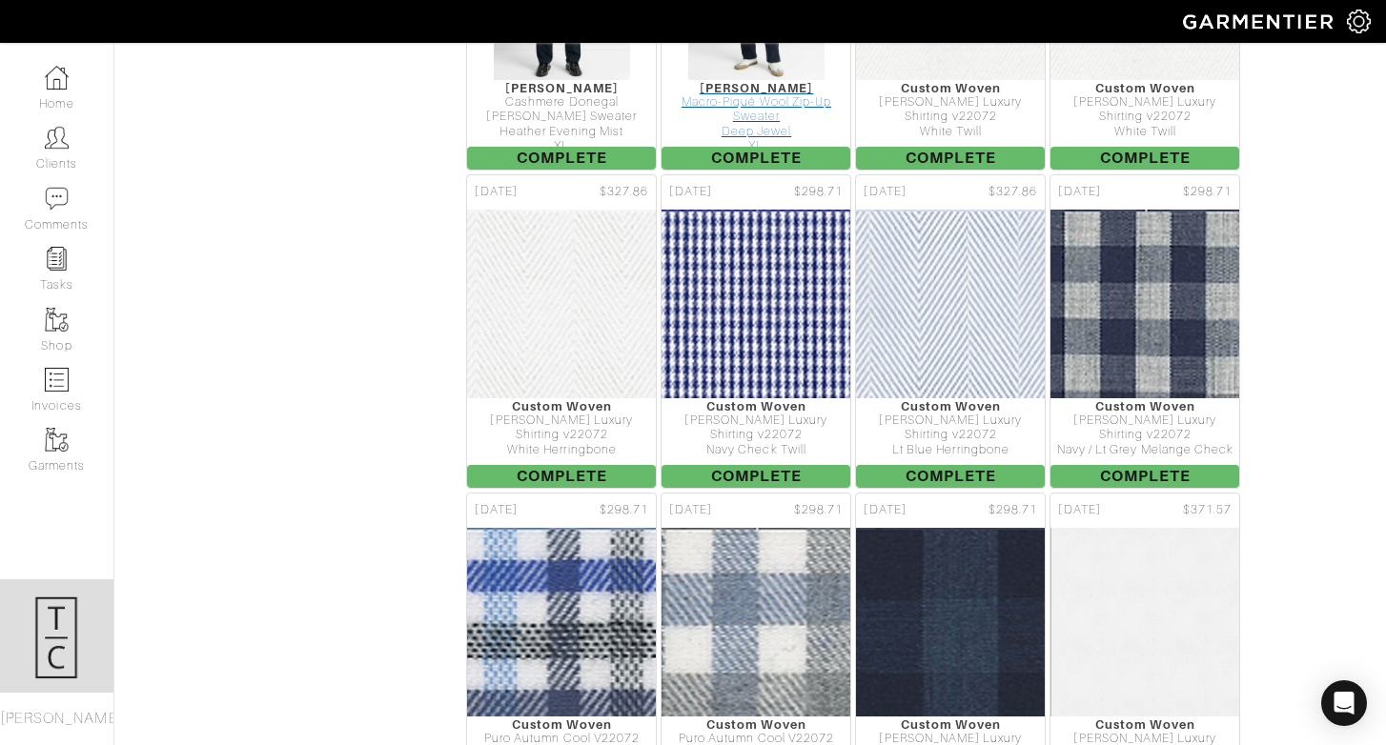
scroll to position [12075, 0]
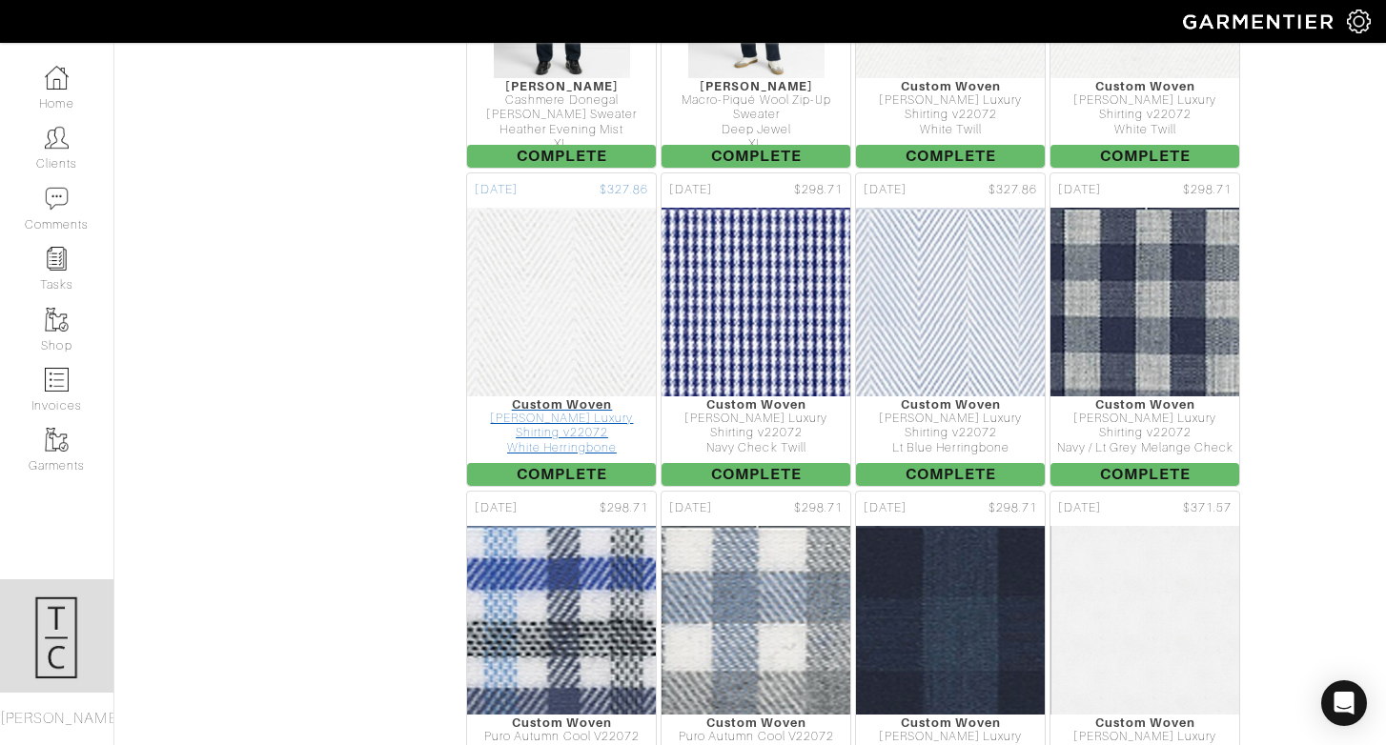
click at [611, 226] on img at bounding box center [562, 302] width 661 height 191
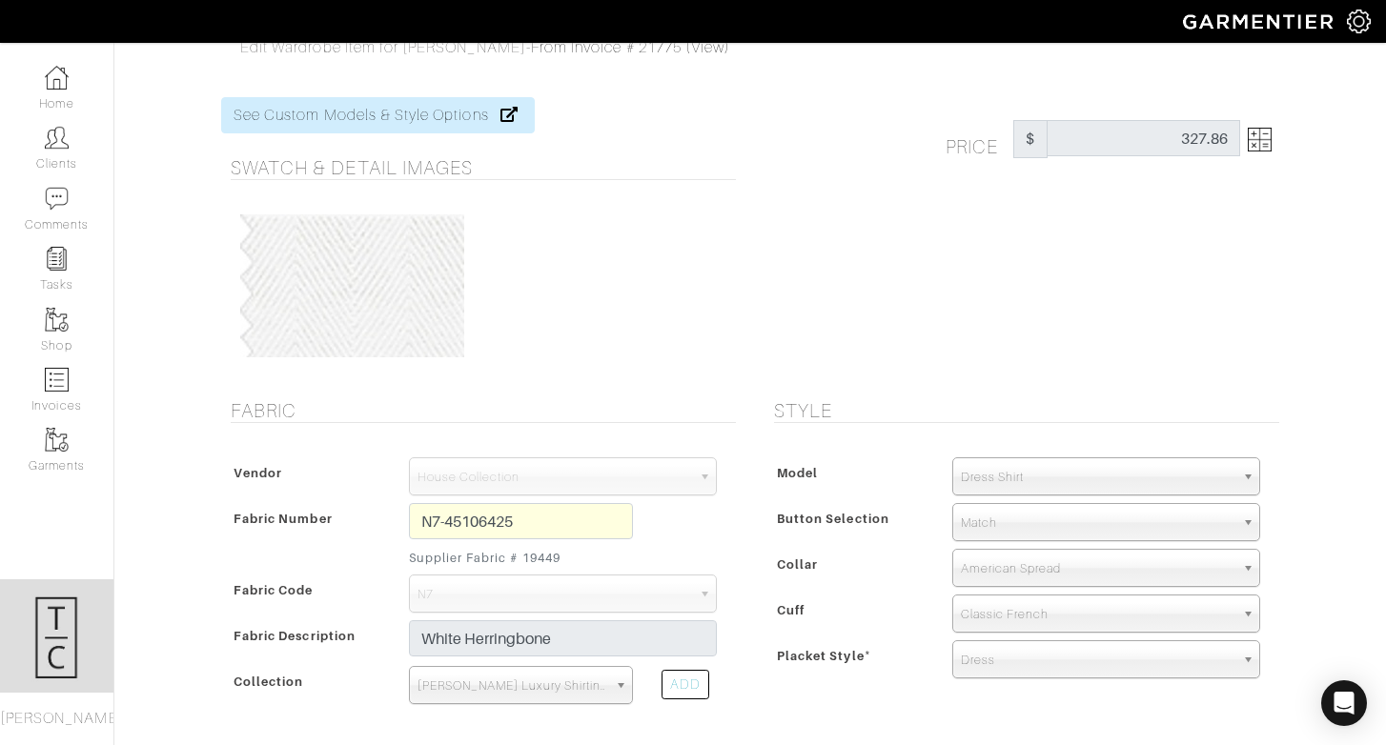
scroll to position [19, 0]
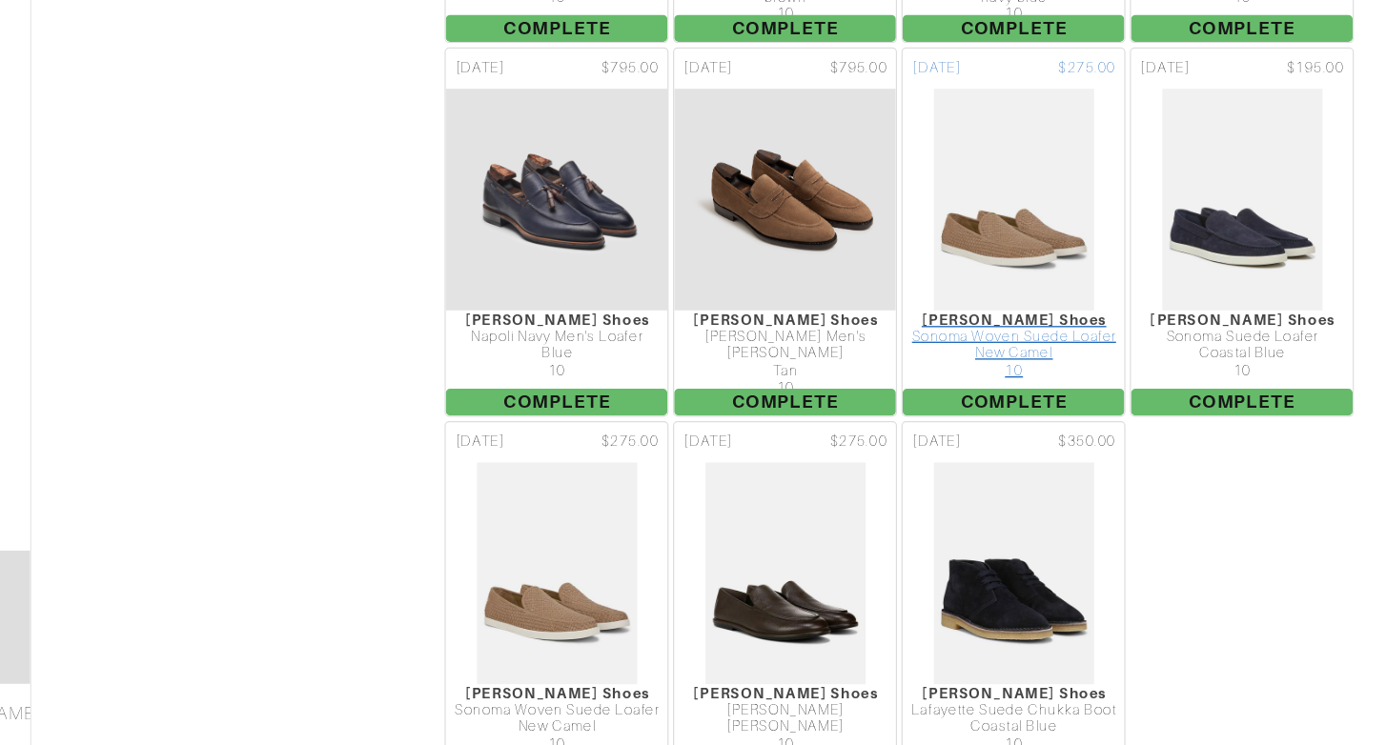
scroll to position [22815, 0]
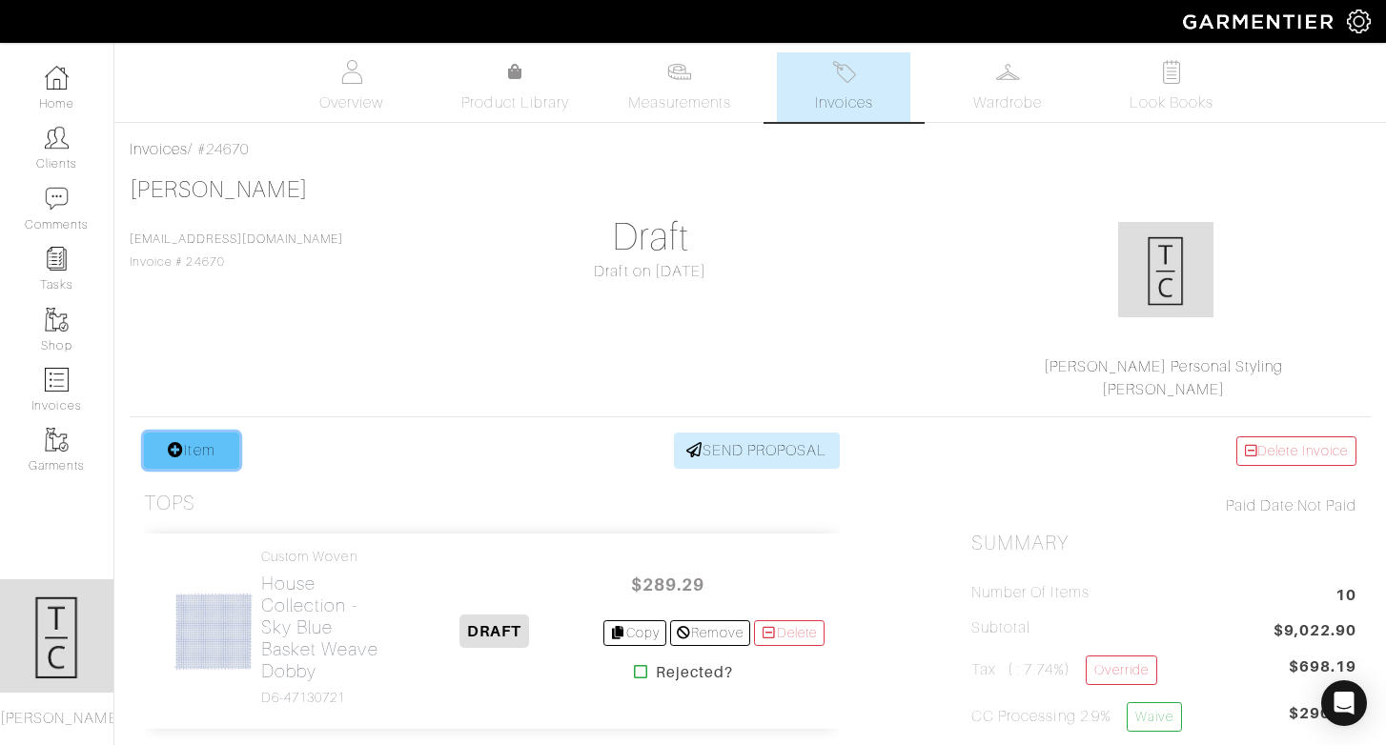
click at [199, 455] on link "Item" at bounding box center [191, 451] width 95 height 36
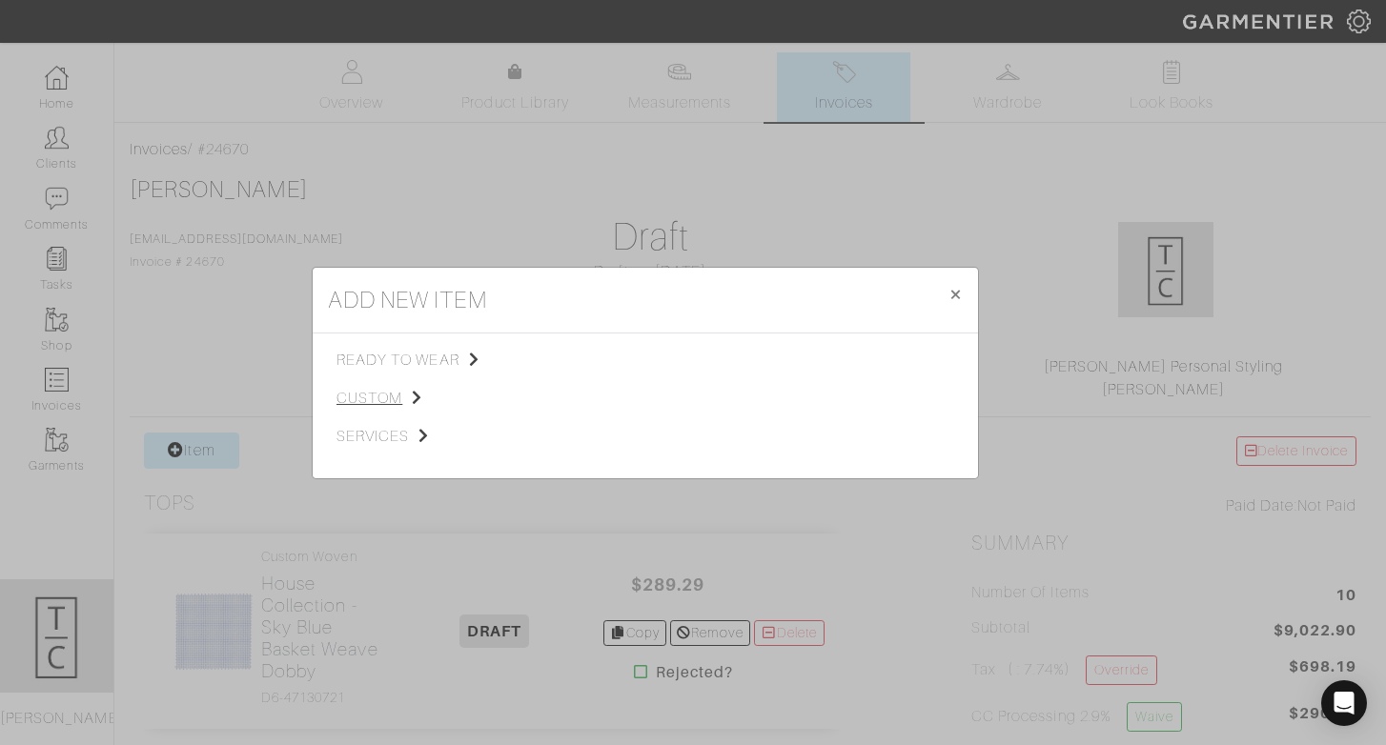
click at [378, 406] on span "custom" at bounding box center [432, 398] width 192 height 23
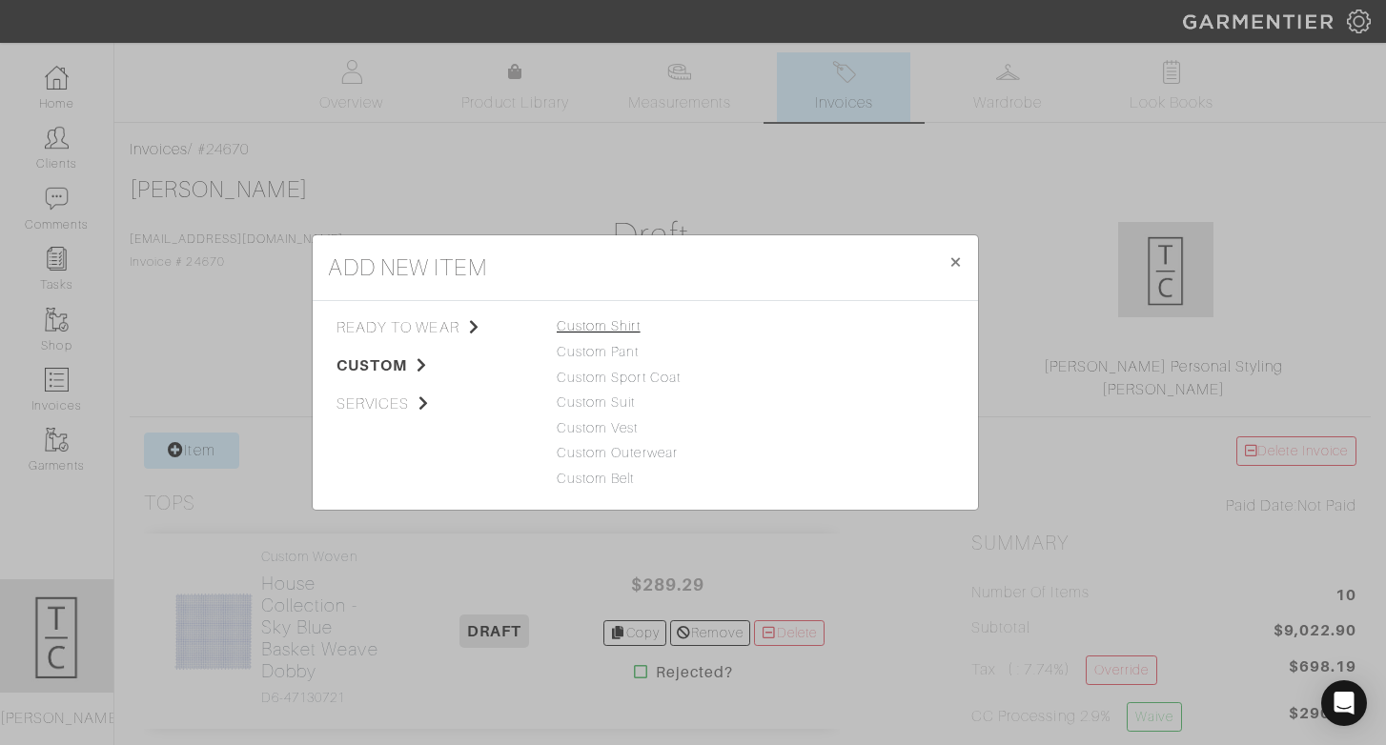
click at [614, 326] on link "Custom Shirt" at bounding box center [599, 325] width 84 height 15
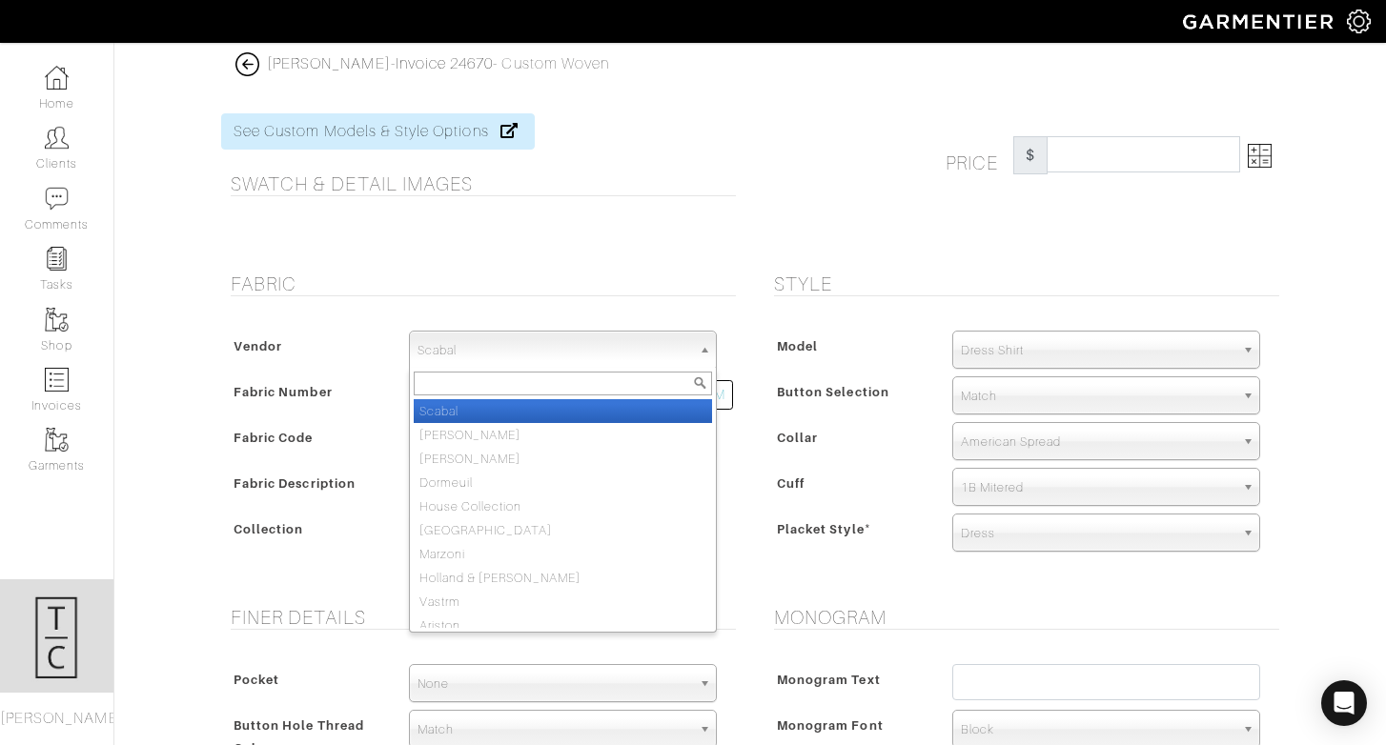
click at [613, 352] on span "Scabal" at bounding box center [554, 351] width 274 height 38
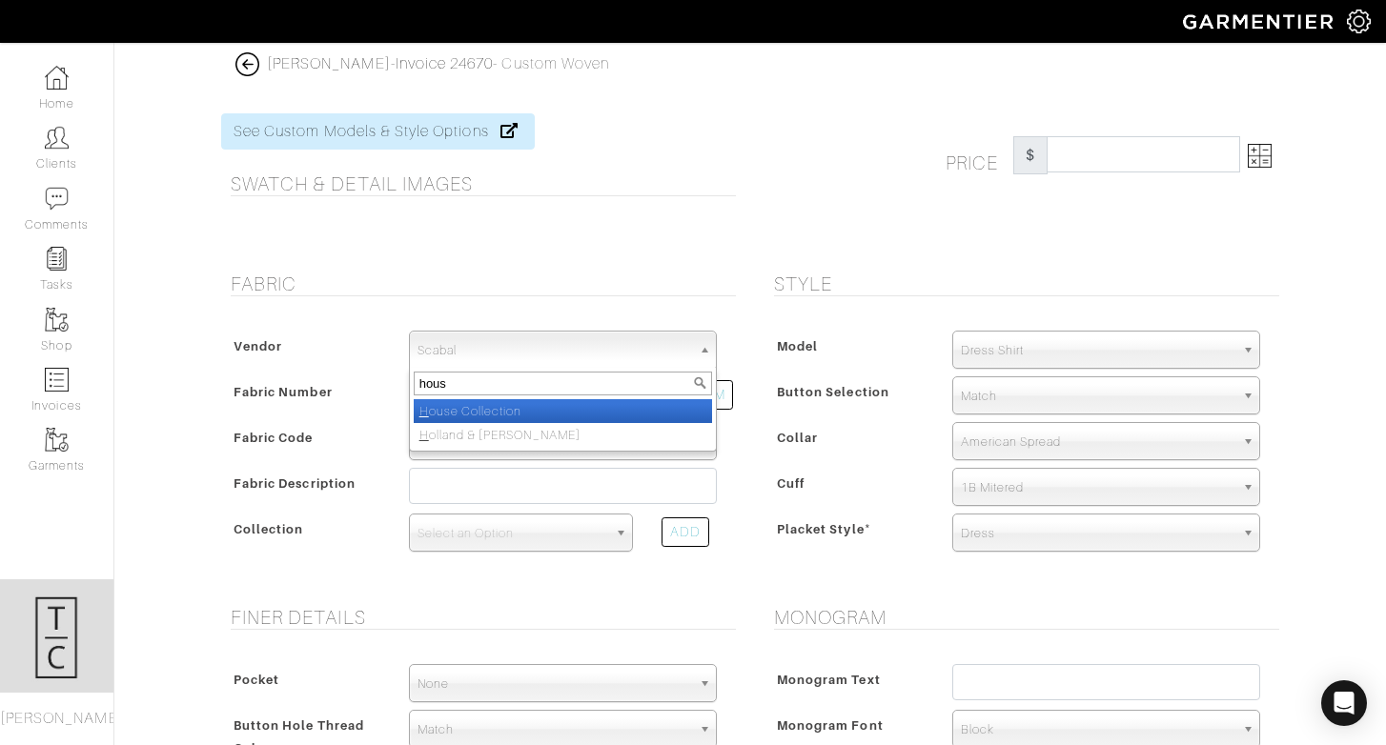
type input "house"
select select "75"
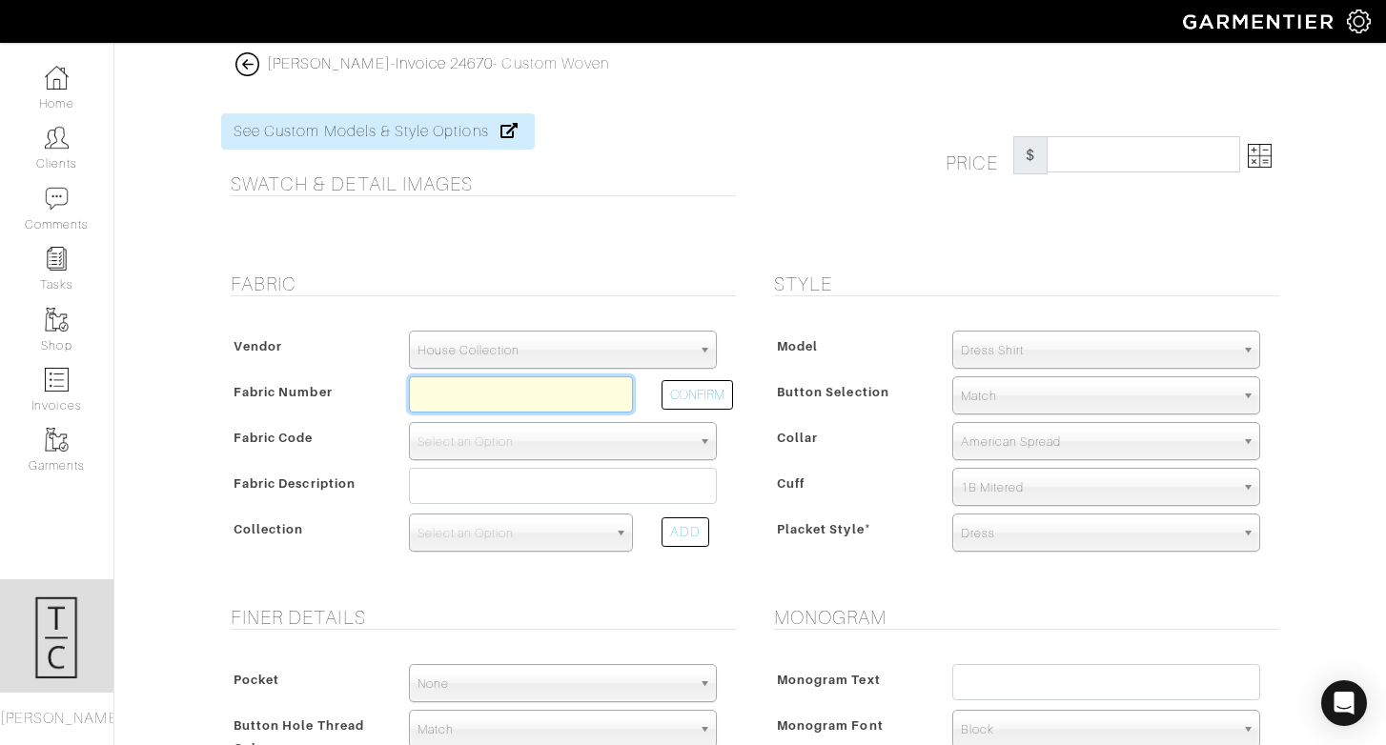
click at [559, 401] on input "text" at bounding box center [521, 394] width 224 height 36
type input "D6-47130737"
select select "876"
type input "Blue Rectangle Dobby"
select select
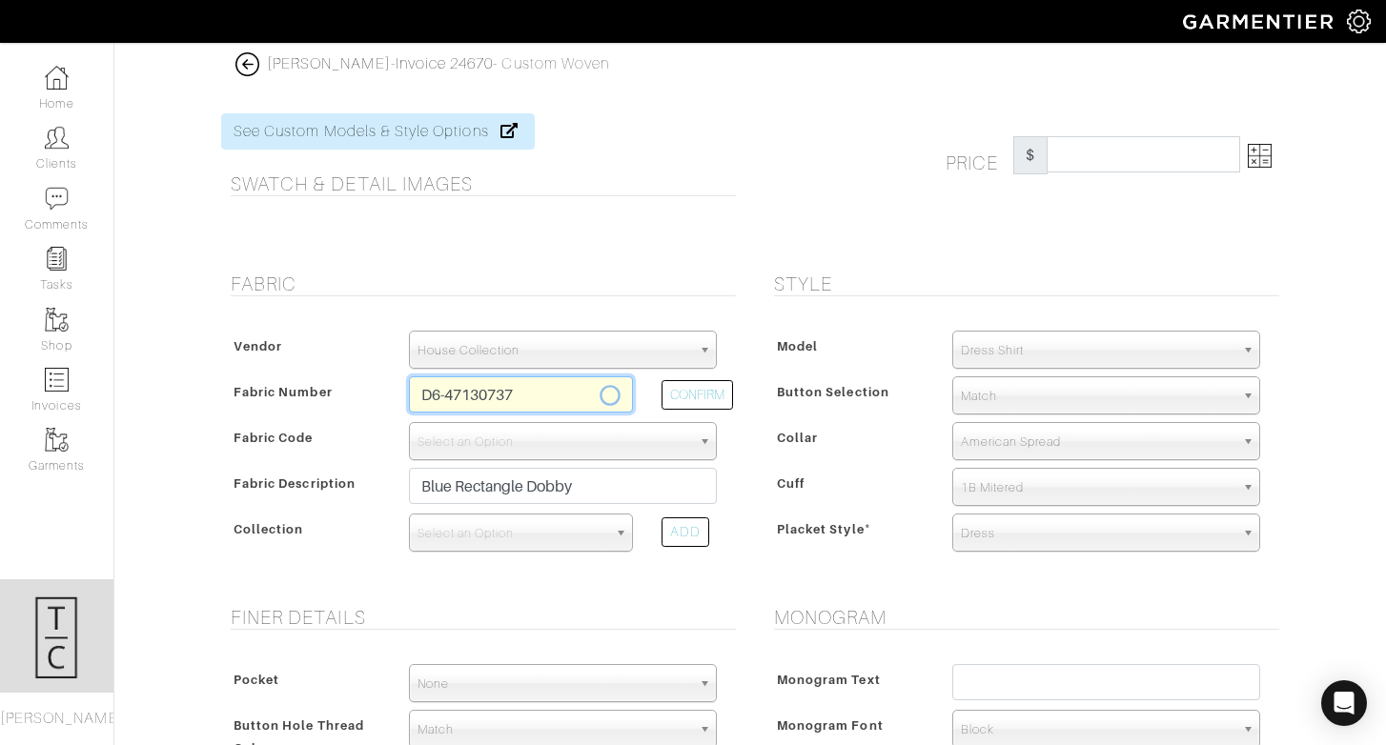
type input "289.29"
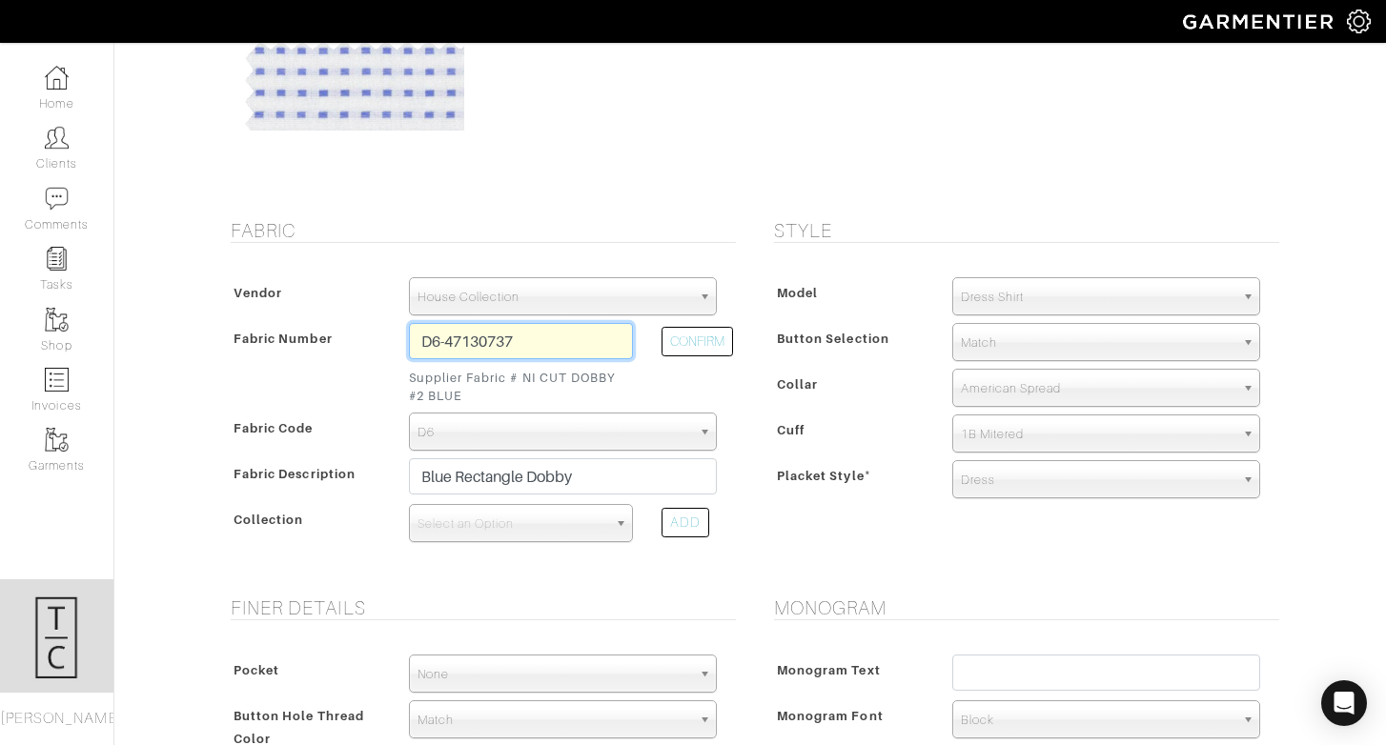
scroll to position [319, 0]
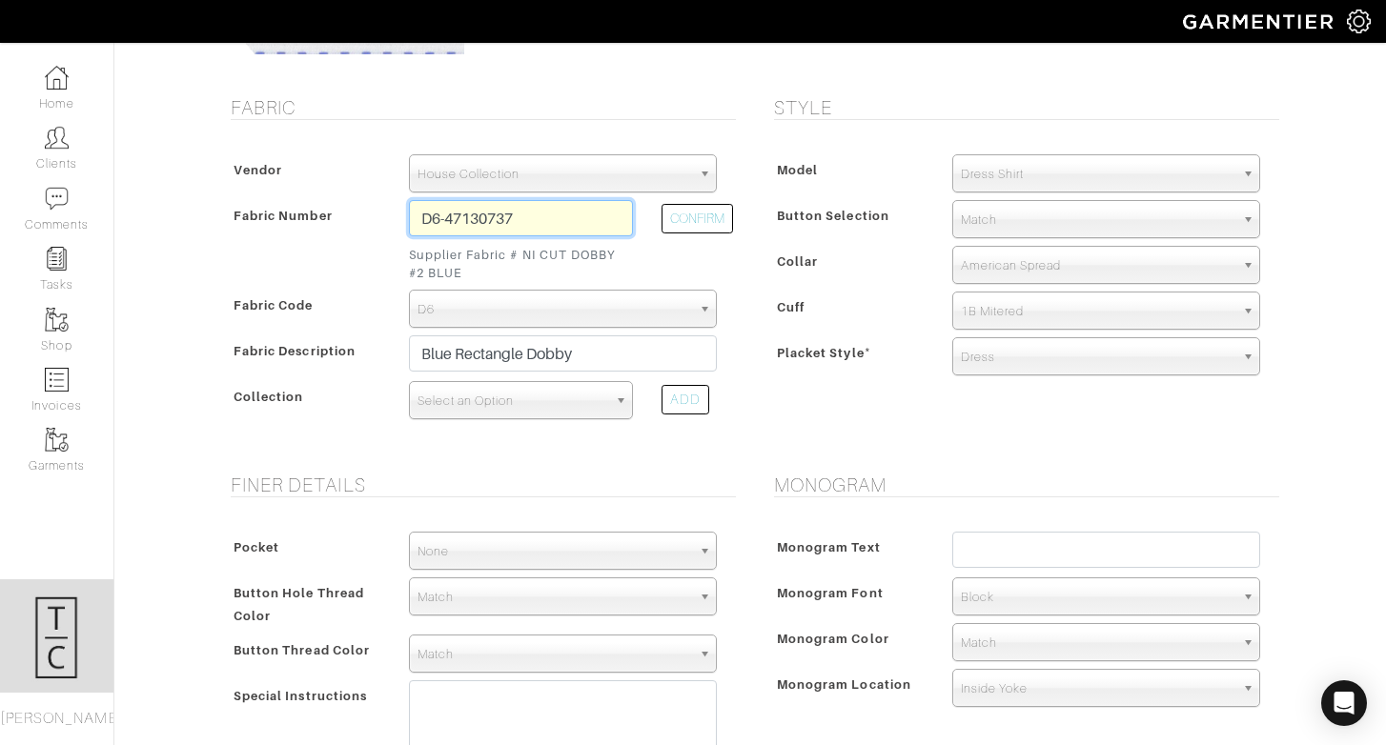
type input "D6-47130737"
click at [544, 414] on span "Select an Option" at bounding box center [512, 401] width 190 height 38
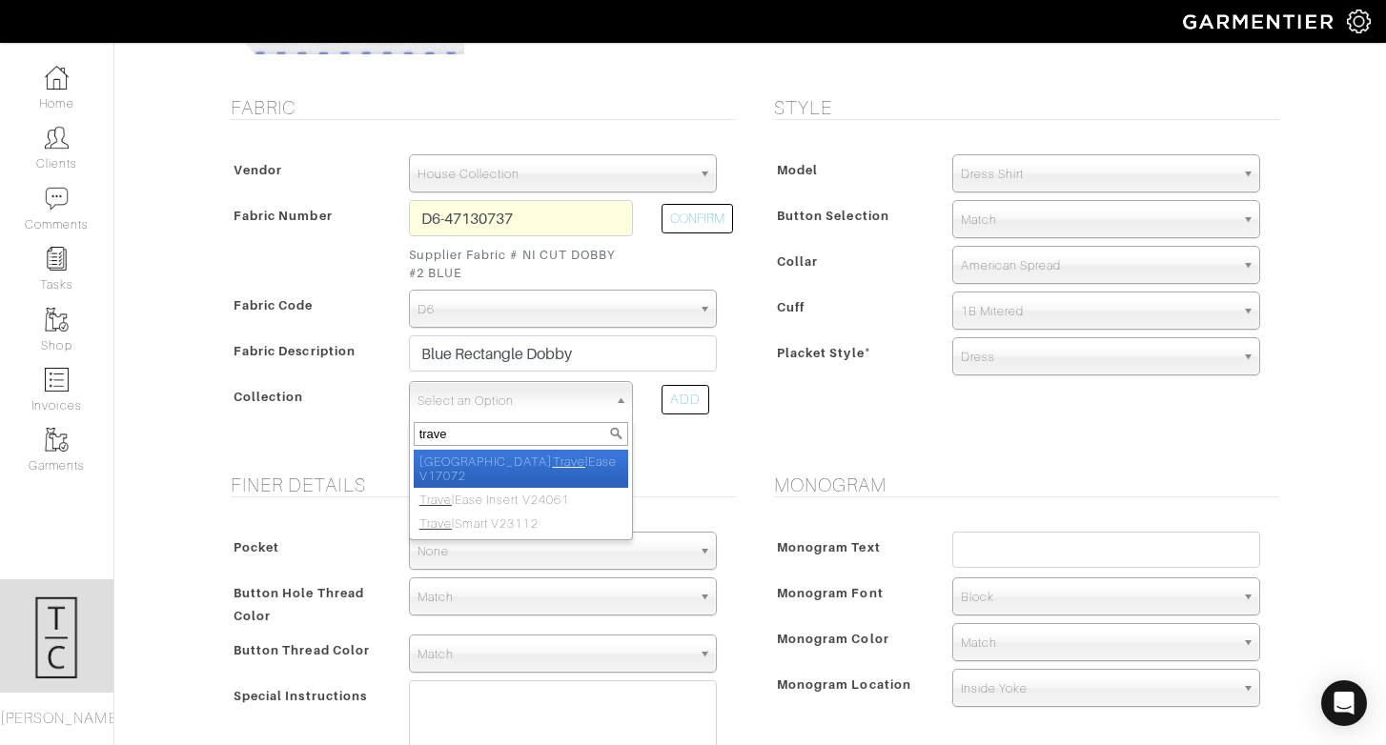
type input "travel"
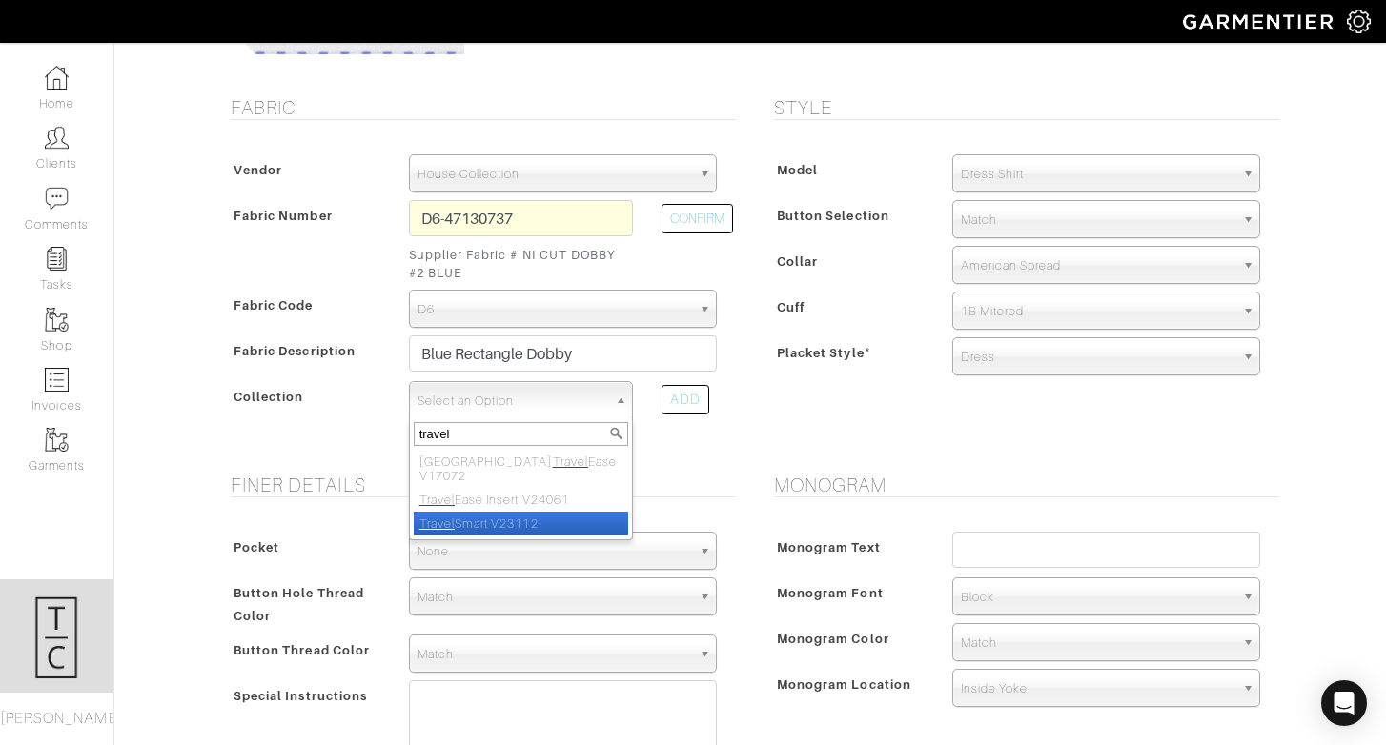
select select "807"
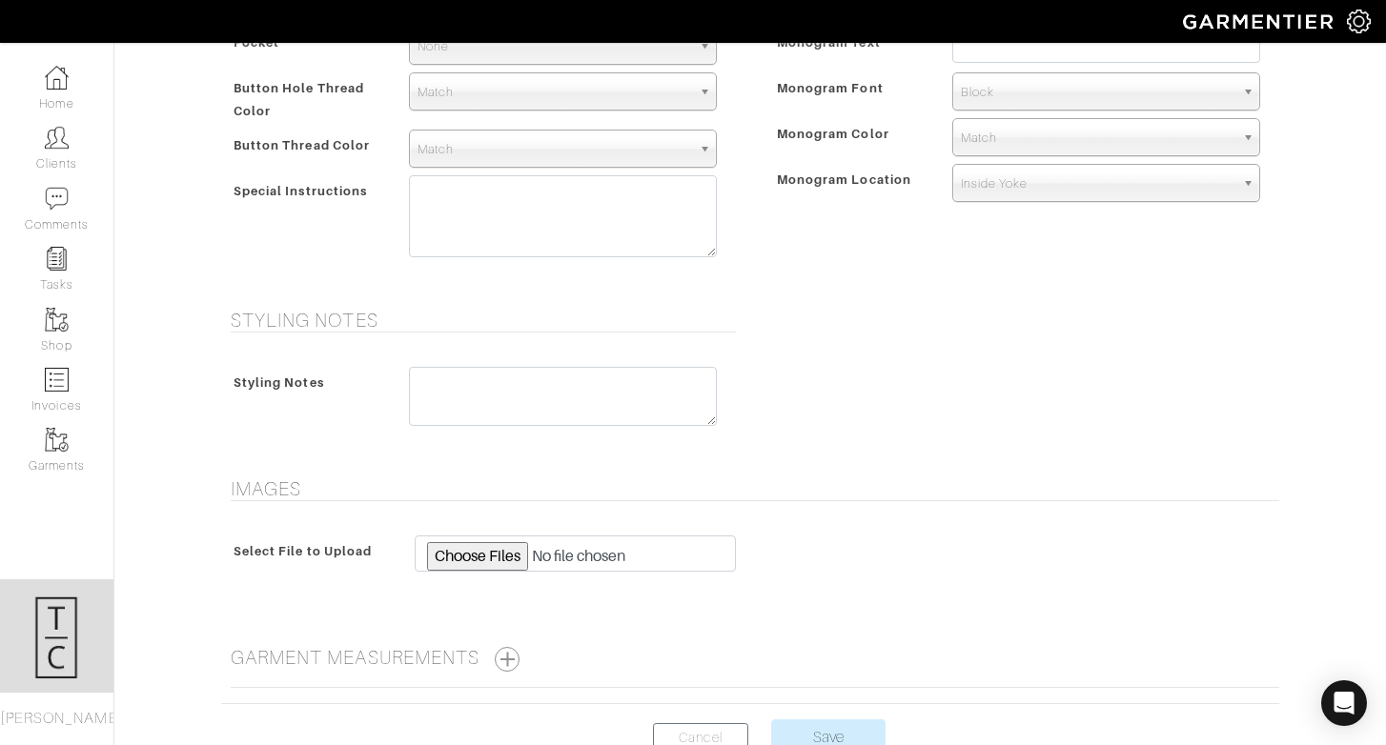
scroll to position [948, 0]
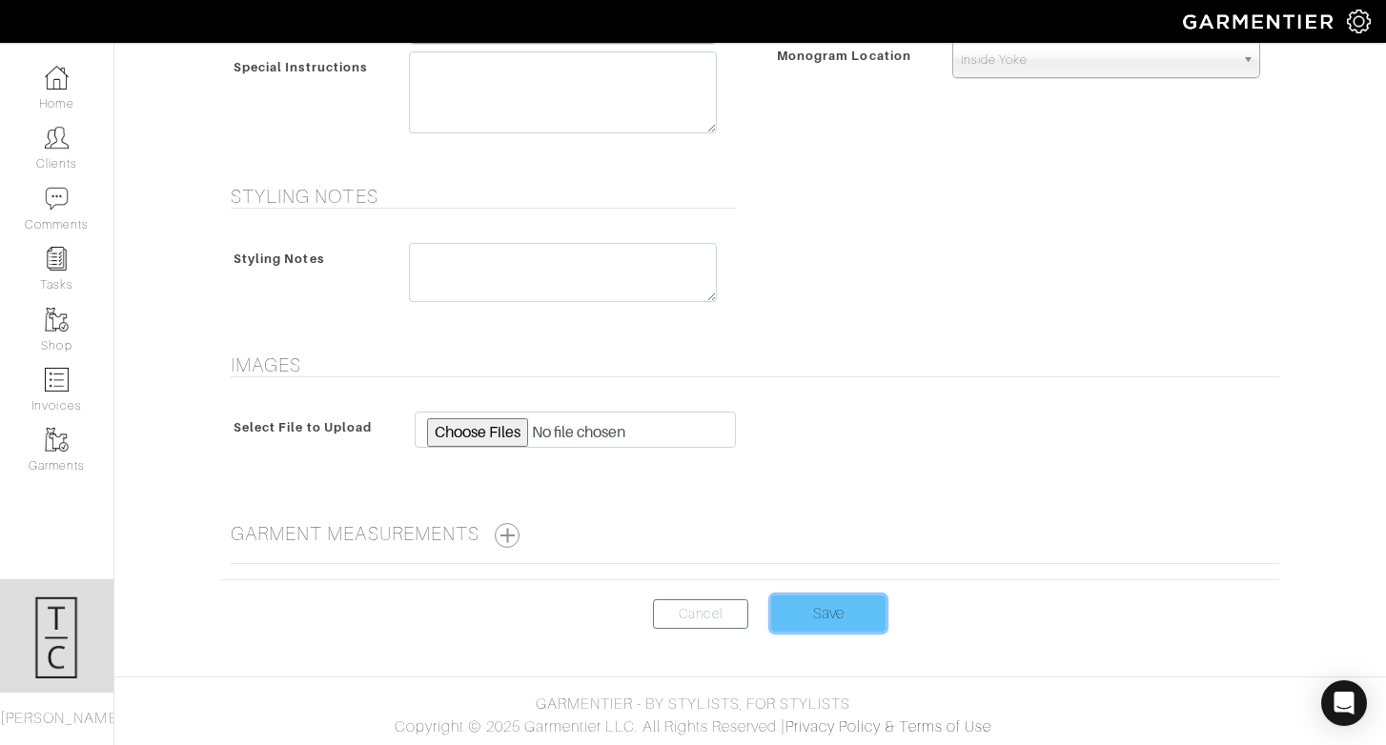
click at [823, 630] on input "Save" at bounding box center [828, 614] width 114 height 36
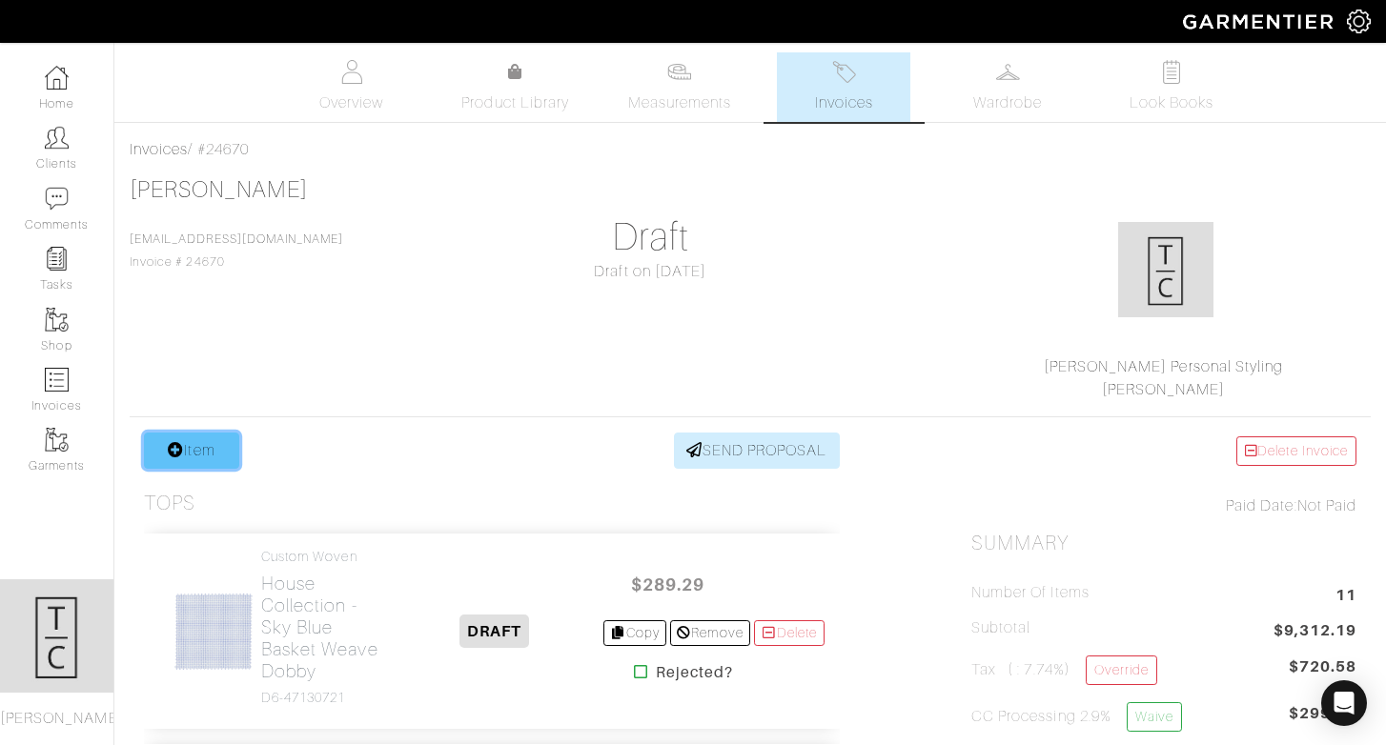
click at [210, 457] on link "Item" at bounding box center [191, 451] width 95 height 36
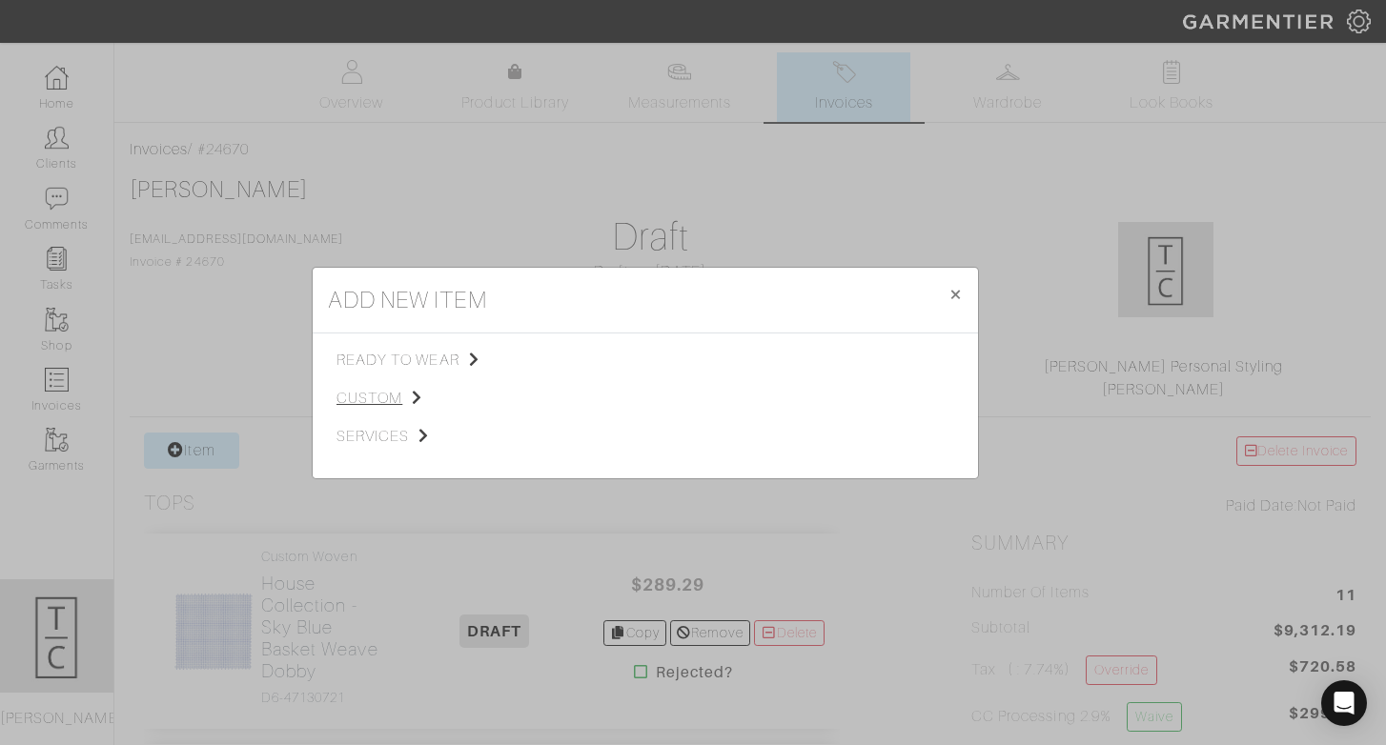
click at [398, 407] on span "custom" at bounding box center [432, 398] width 192 height 23
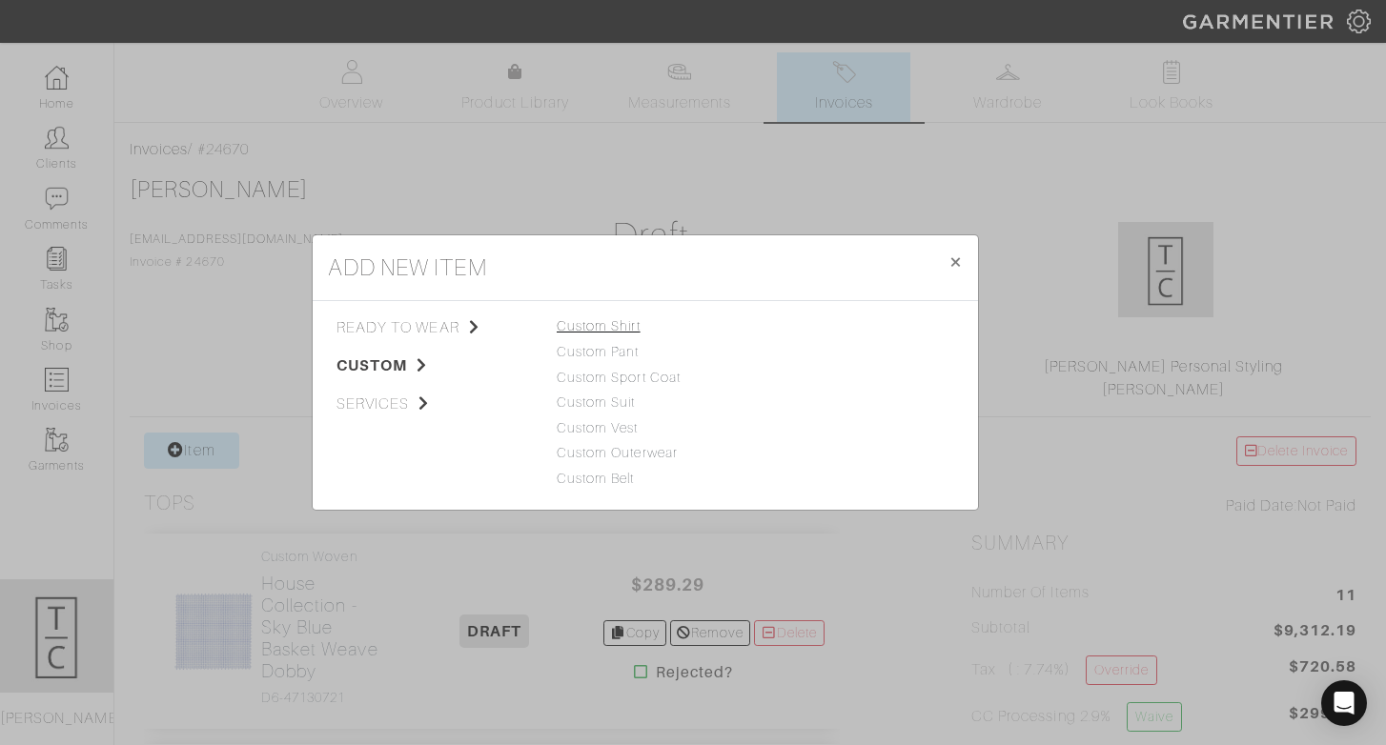
click at [615, 323] on link "Custom Shirt" at bounding box center [599, 325] width 84 height 15
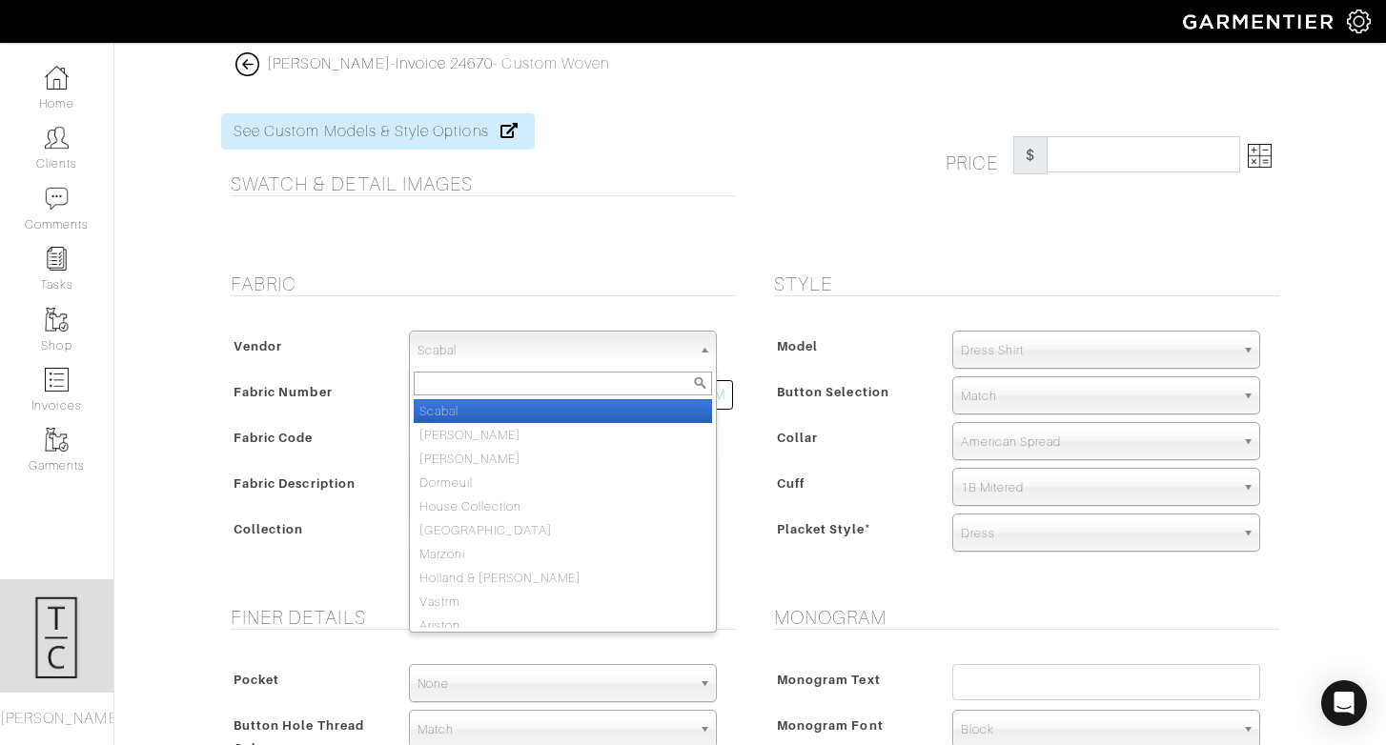
drag, startPoint x: 676, startPoint y: 352, endPoint x: 663, endPoint y: 349, distance: 12.7
click at [675, 352] on span "Scabal" at bounding box center [554, 351] width 274 height 38
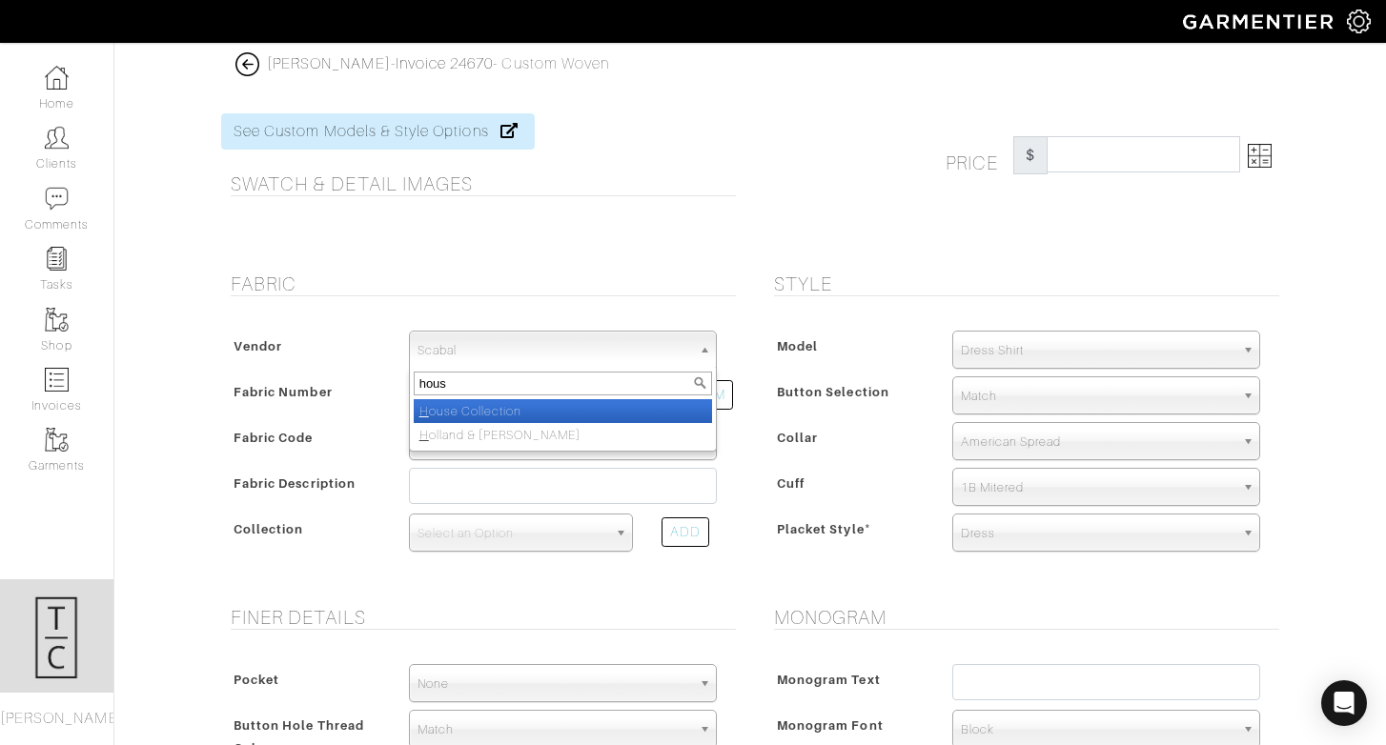
type input "house"
select select "75"
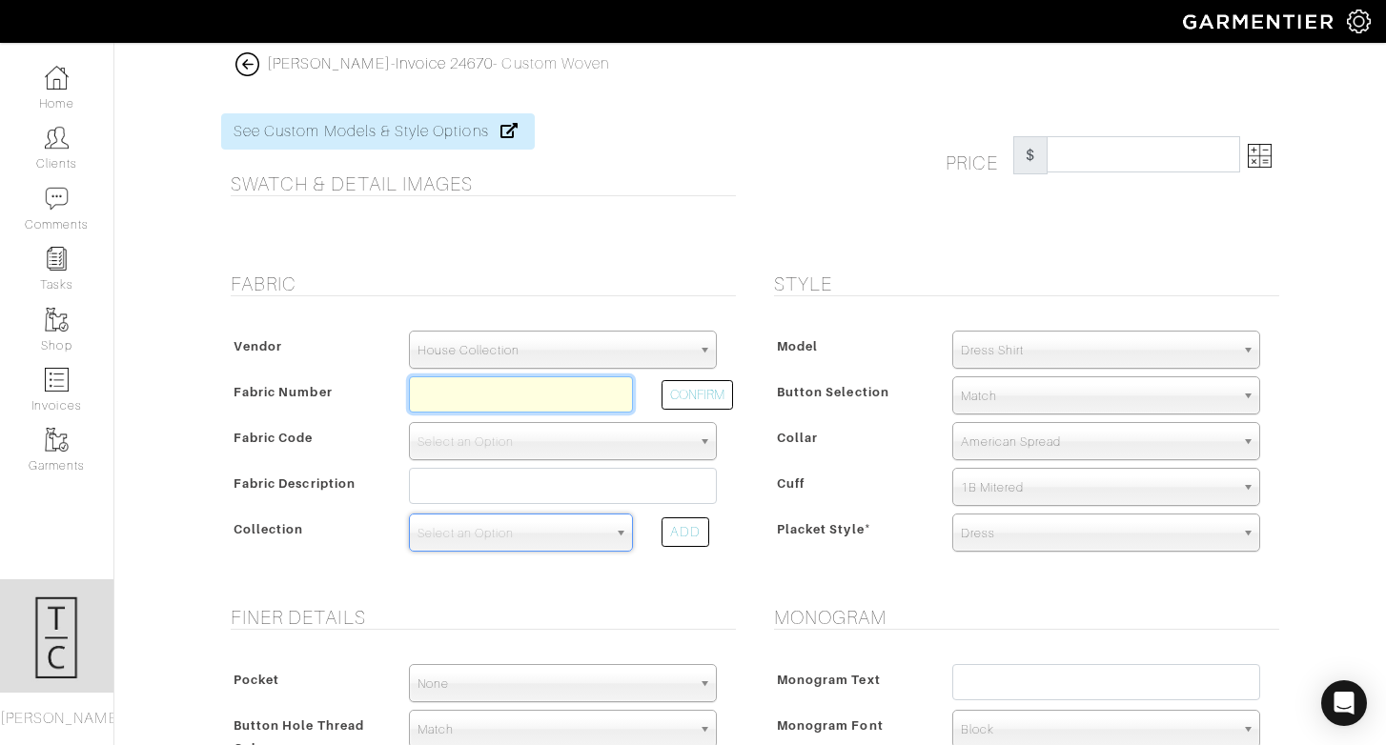
click at [604, 399] on input "text" at bounding box center [521, 394] width 224 height 36
paste input "N7-45106425"
type input "N7-45106425"
click at [725, 397] on button "CONFIRM" at bounding box center [696, 395] width 71 height 30
select select "5588"
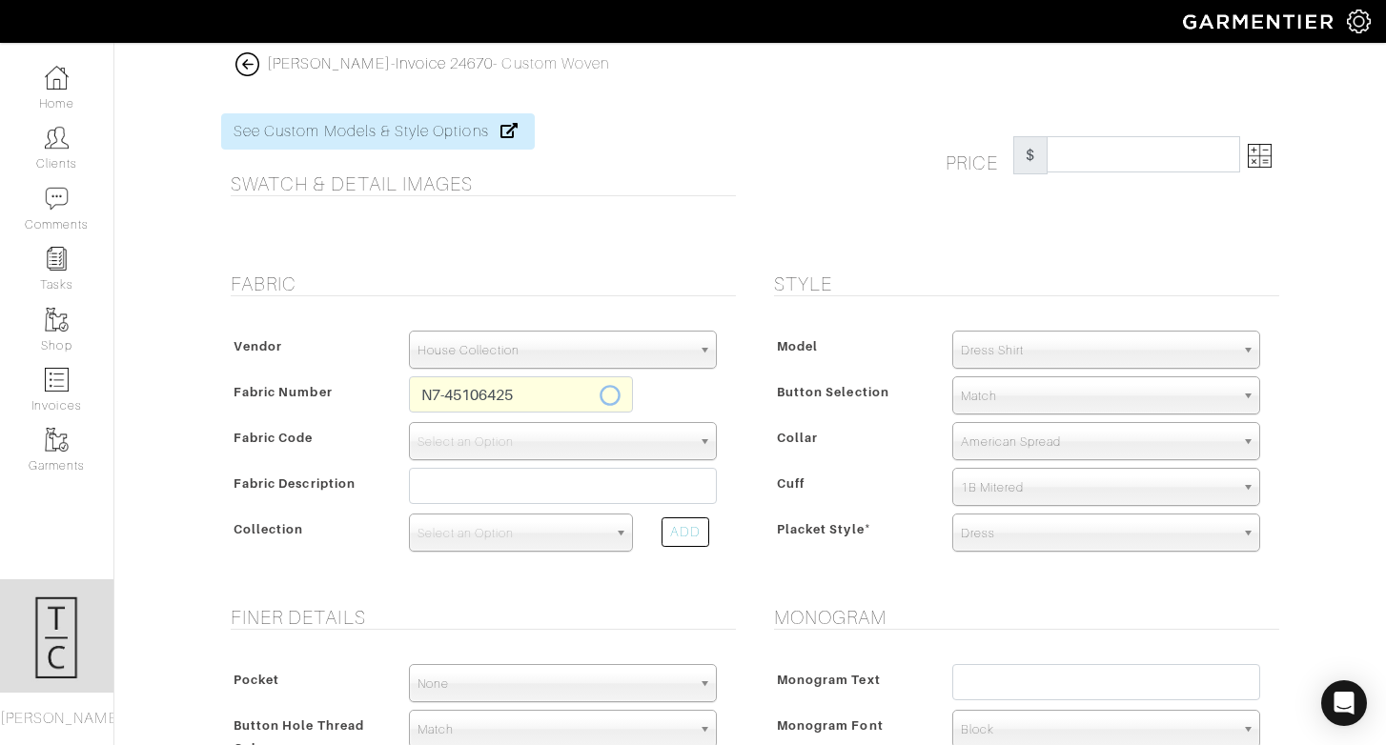
type input "White Herringbone"
select select
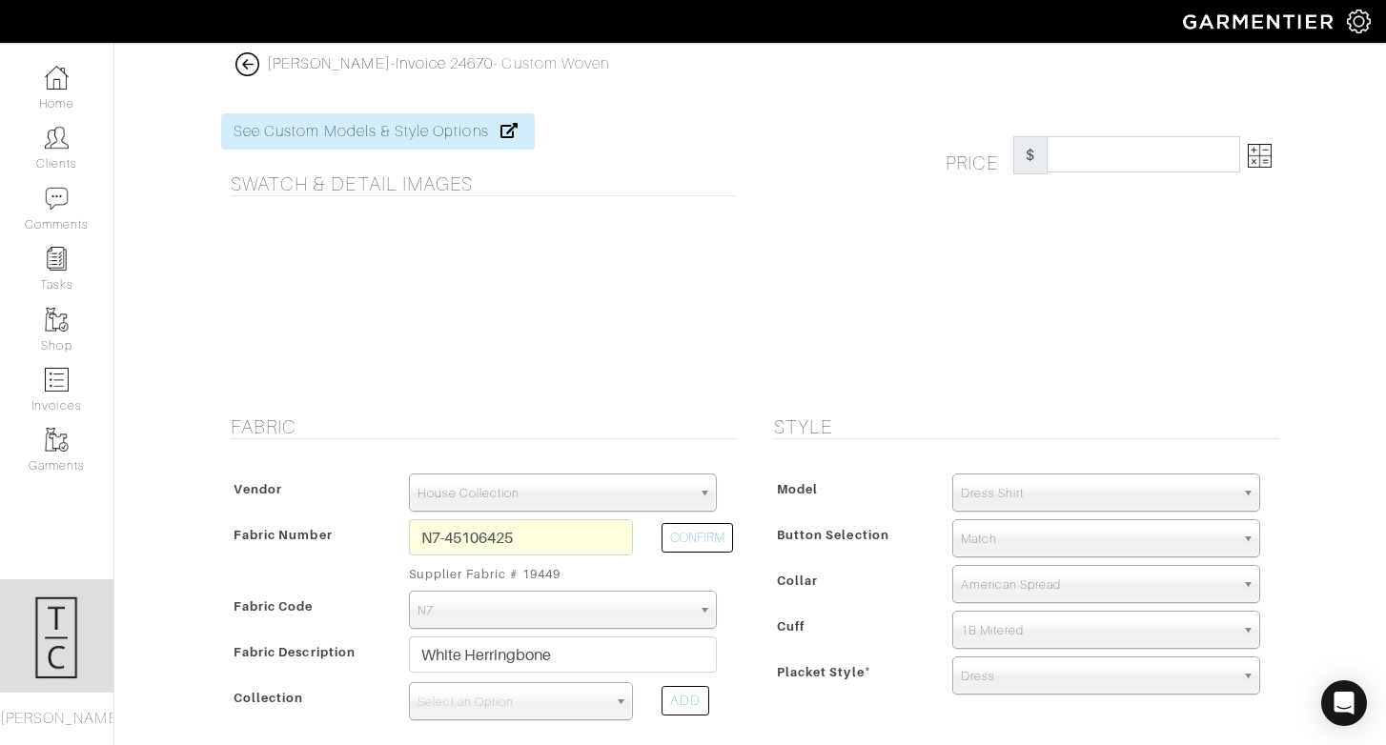
type input "335.71"
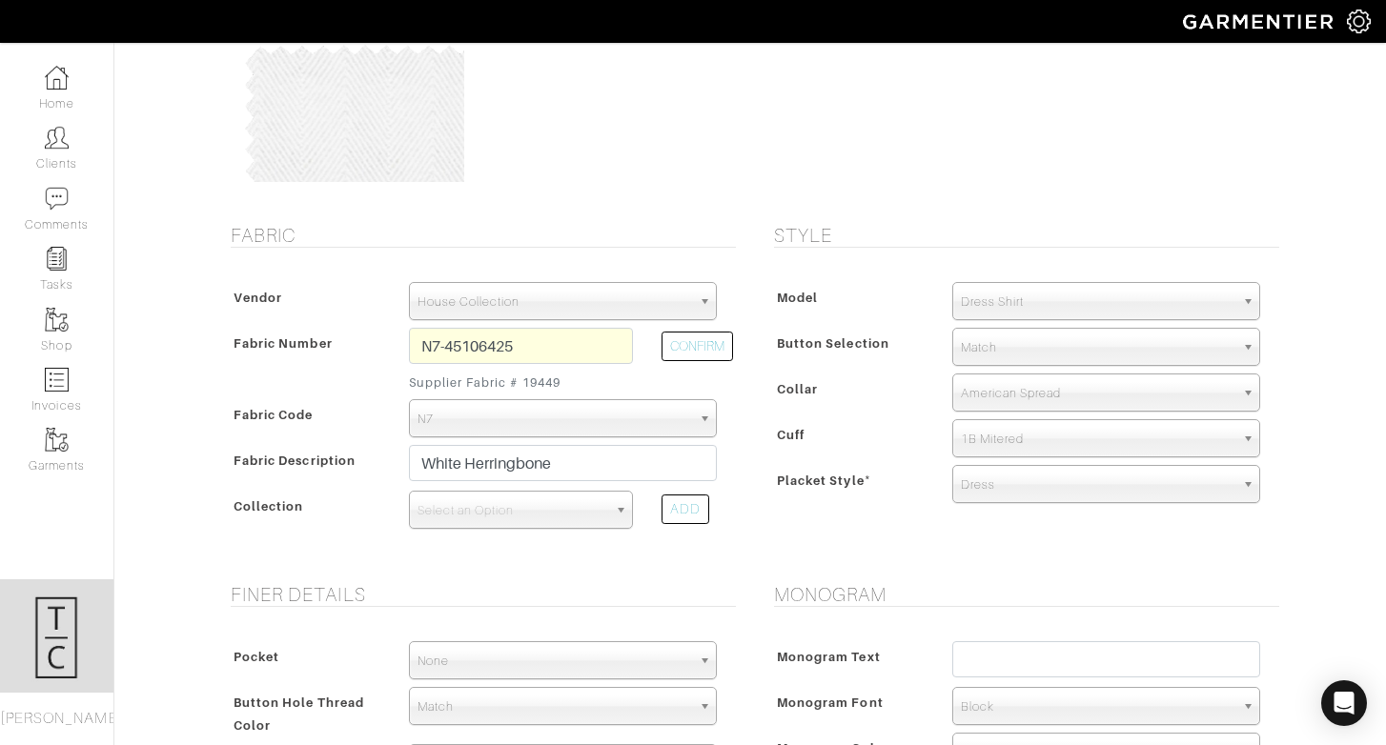
scroll to position [206, 0]
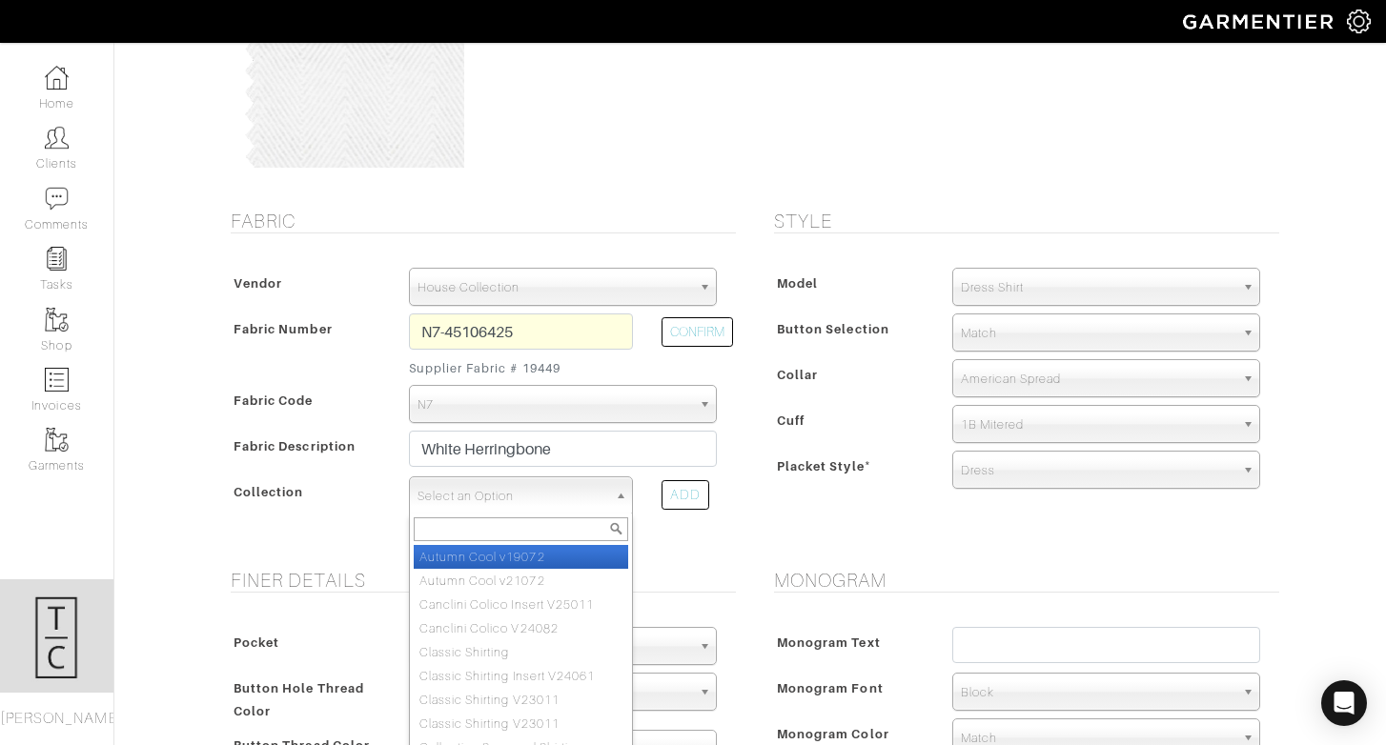
click at [559, 498] on span "Select an Option" at bounding box center [512, 496] width 190 height 38
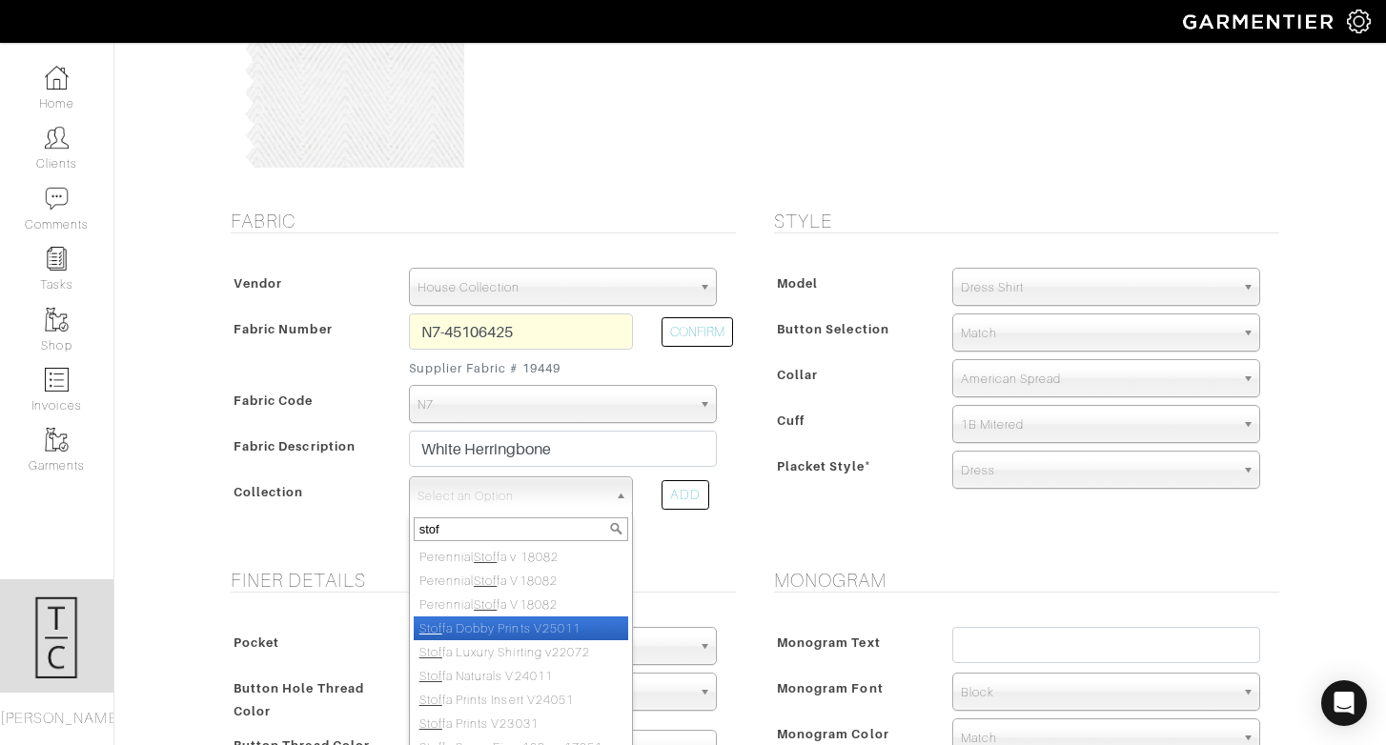
scroll to position [10, 0]
type input "stof"
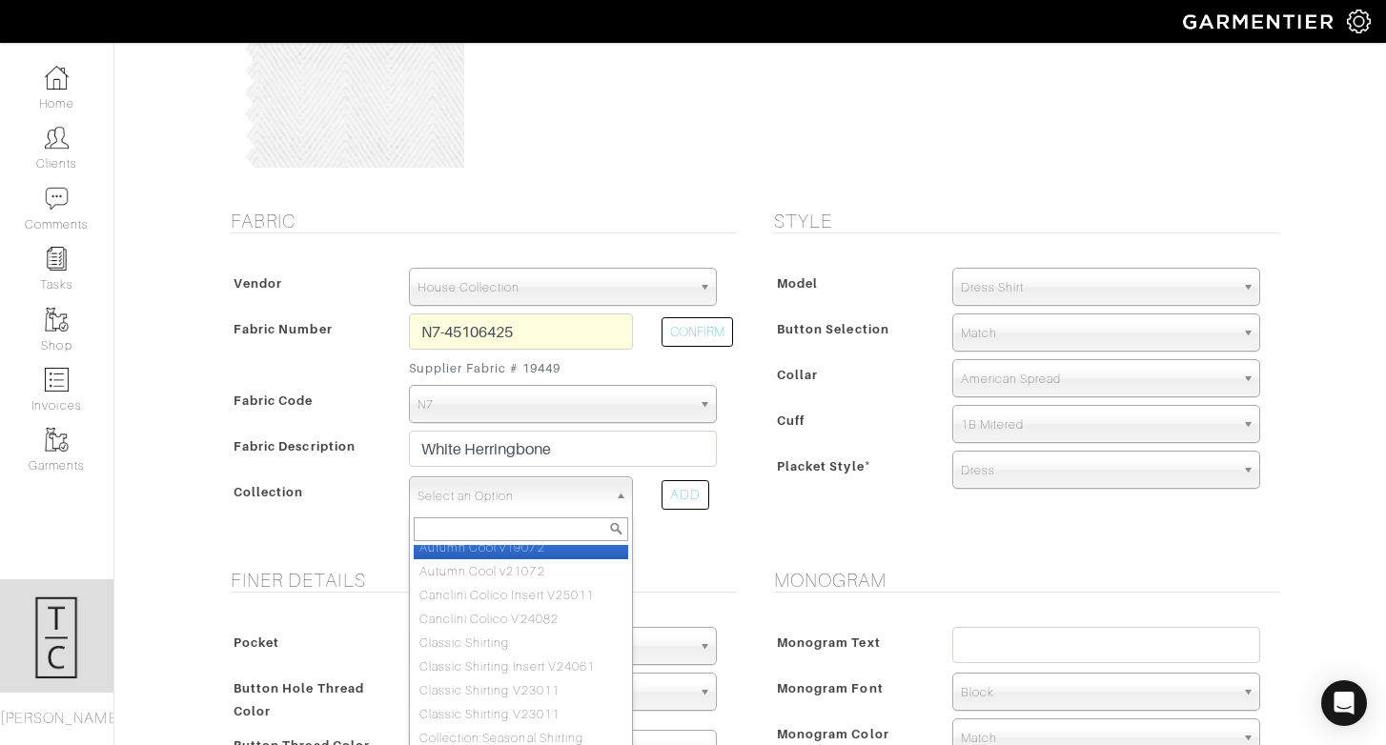
scroll to position [0, 0]
click at [482, 483] on span "Select an Option" at bounding box center [512, 496] width 190 height 38
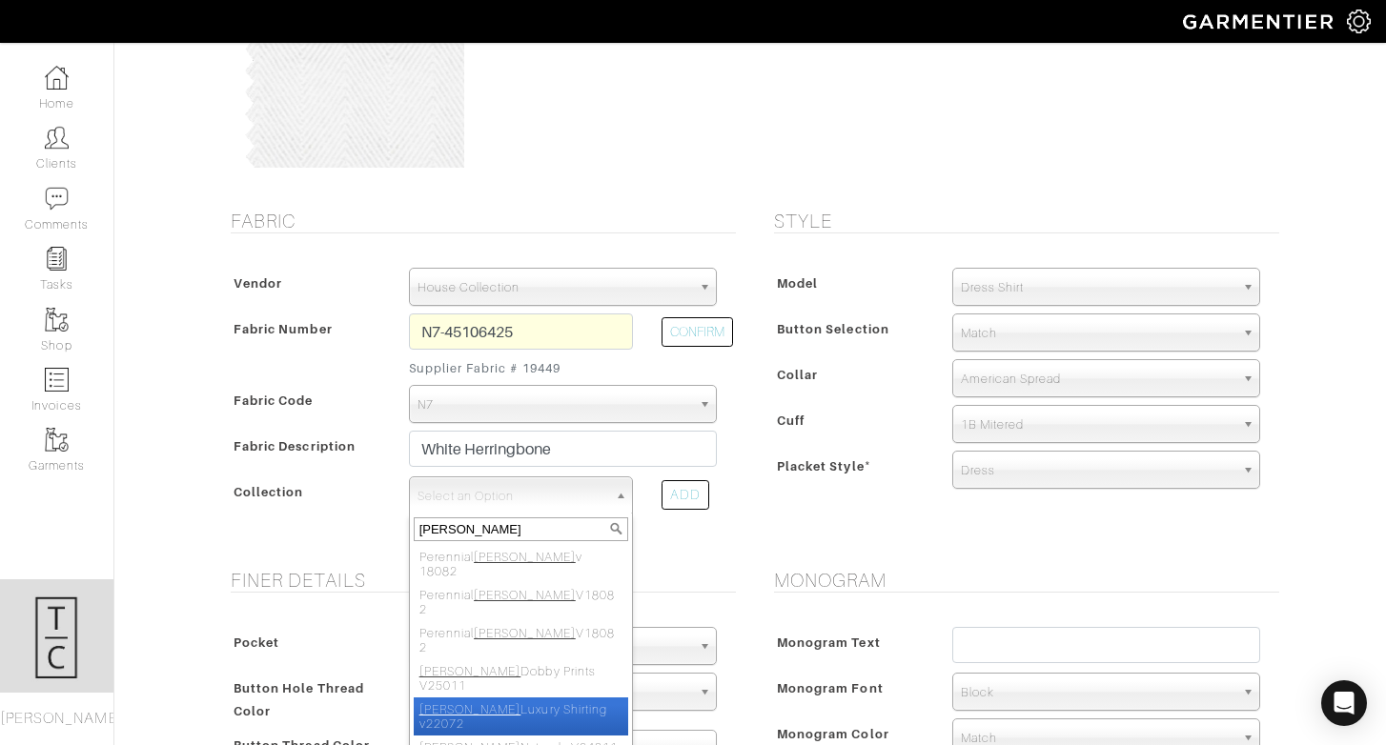
type input "stoffa"
click at [555, 698] on li "Stoffa Luxury Shirting v22072" at bounding box center [521, 717] width 214 height 38
select select "656"
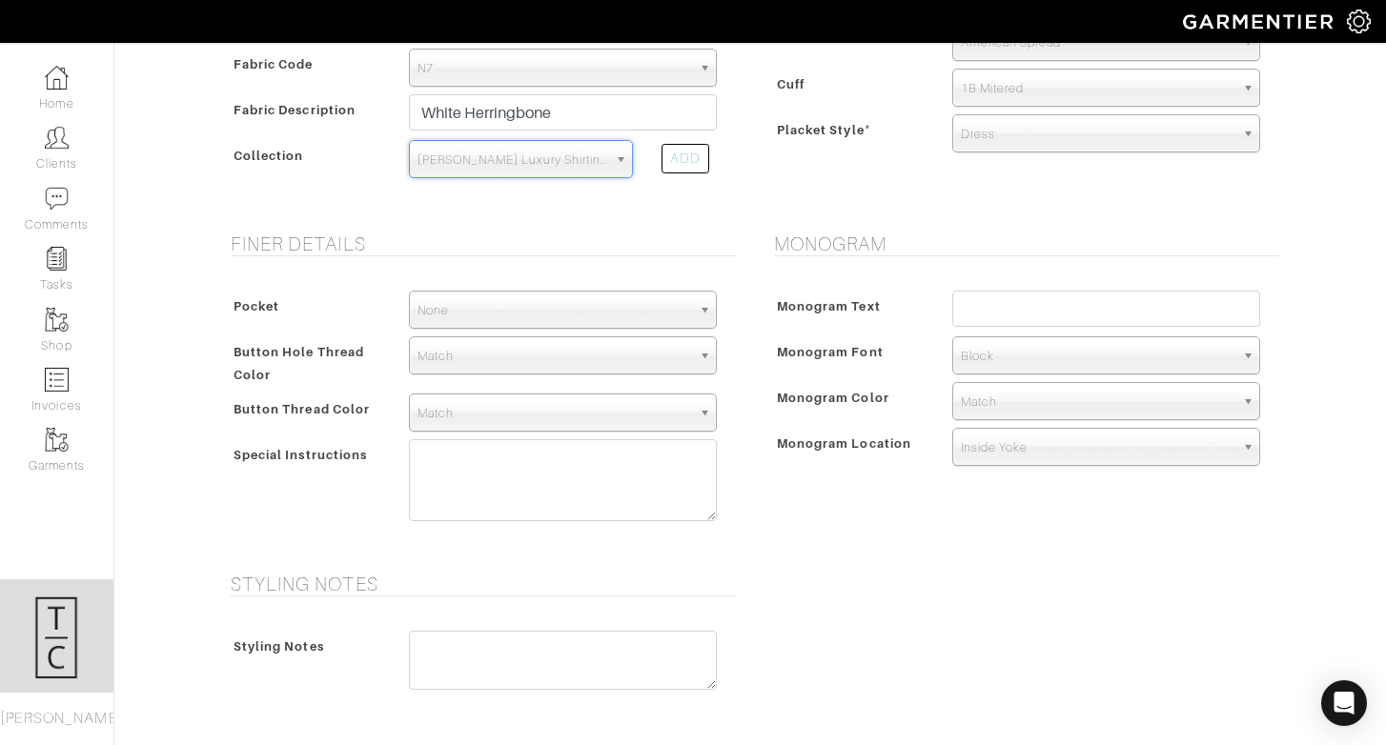
scroll to position [930, 0]
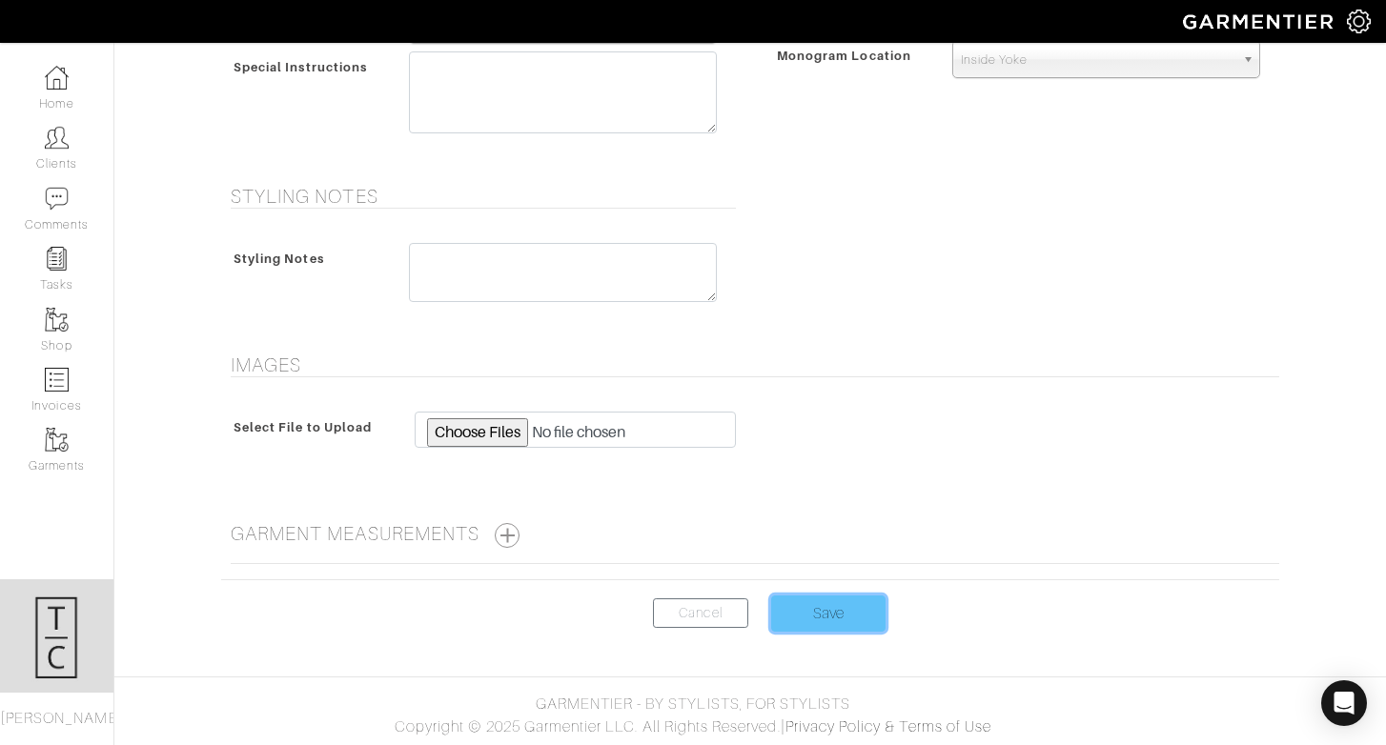
click at [824, 597] on input "Save" at bounding box center [828, 614] width 114 height 36
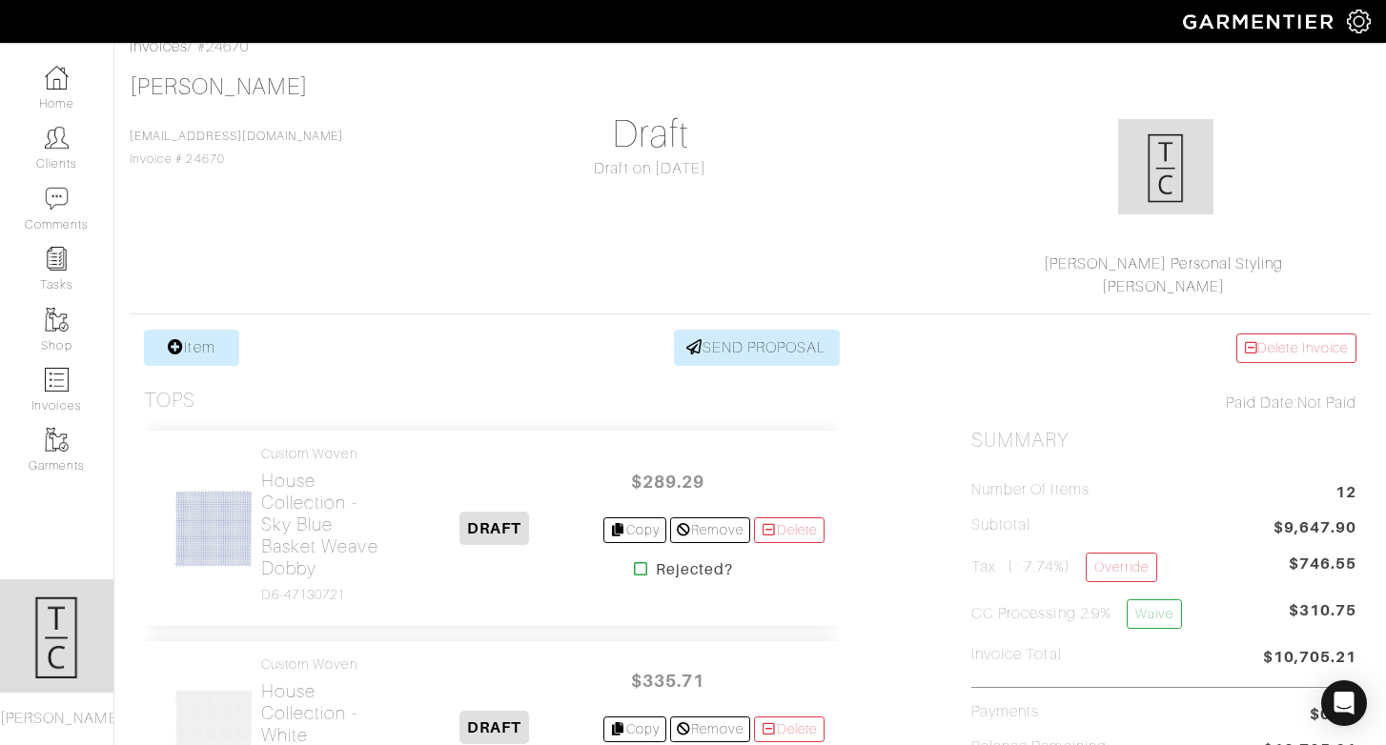
scroll to position [89, 0]
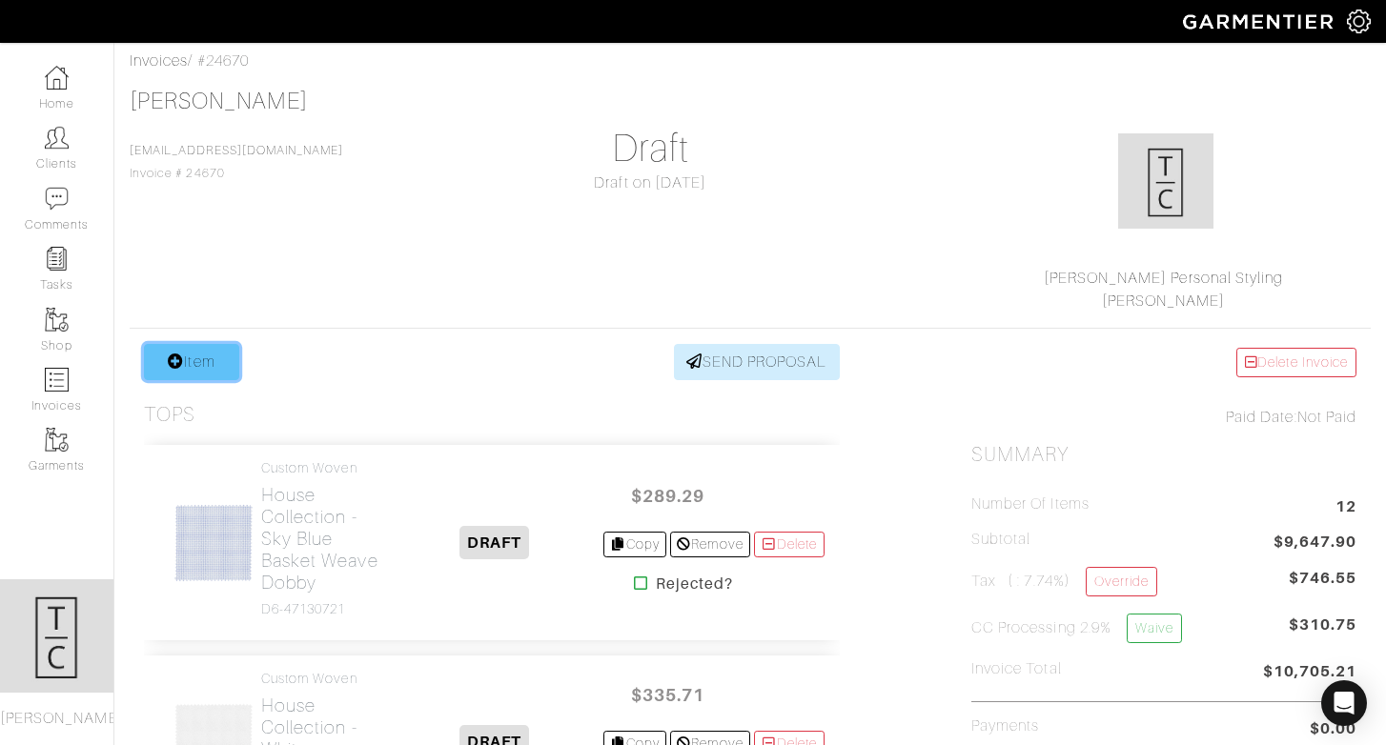
click at [192, 357] on link "Item" at bounding box center [191, 362] width 95 height 36
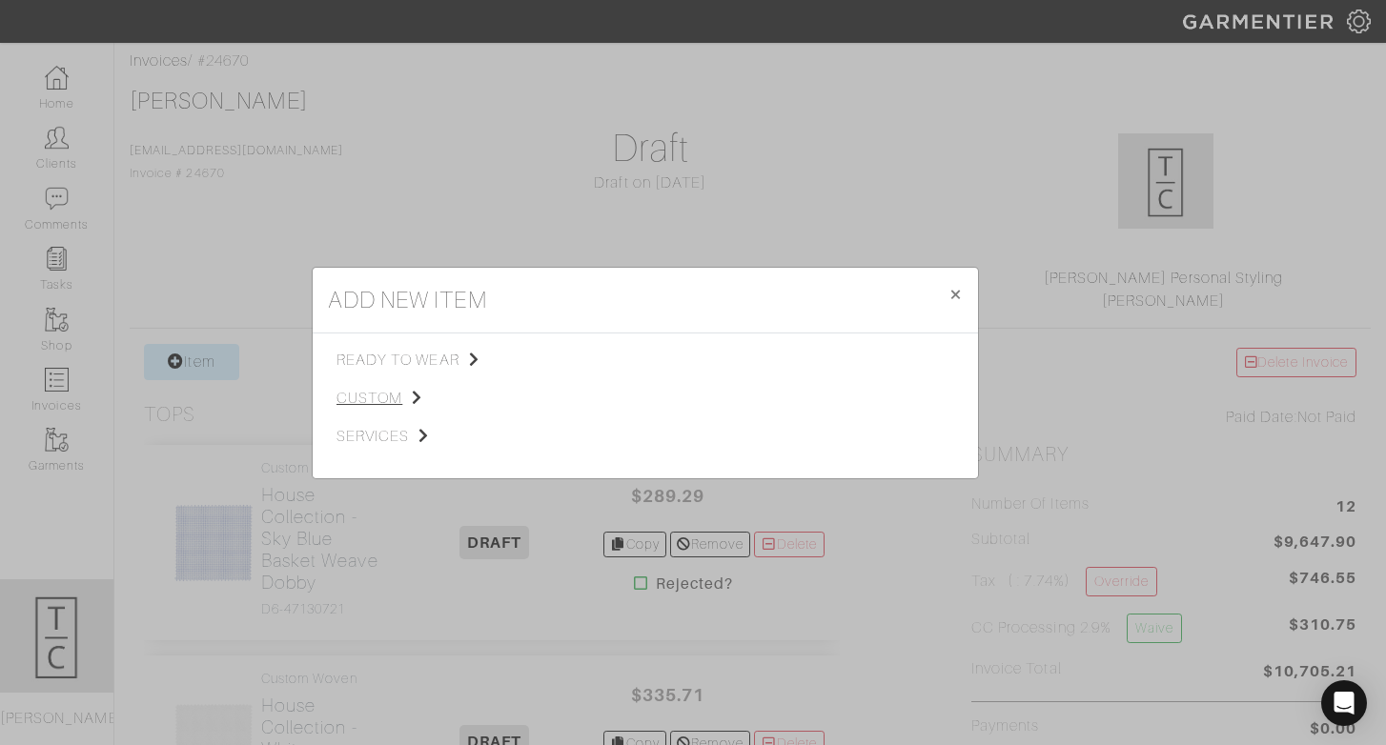
click at [361, 395] on span "custom" at bounding box center [432, 398] width 192 height 23
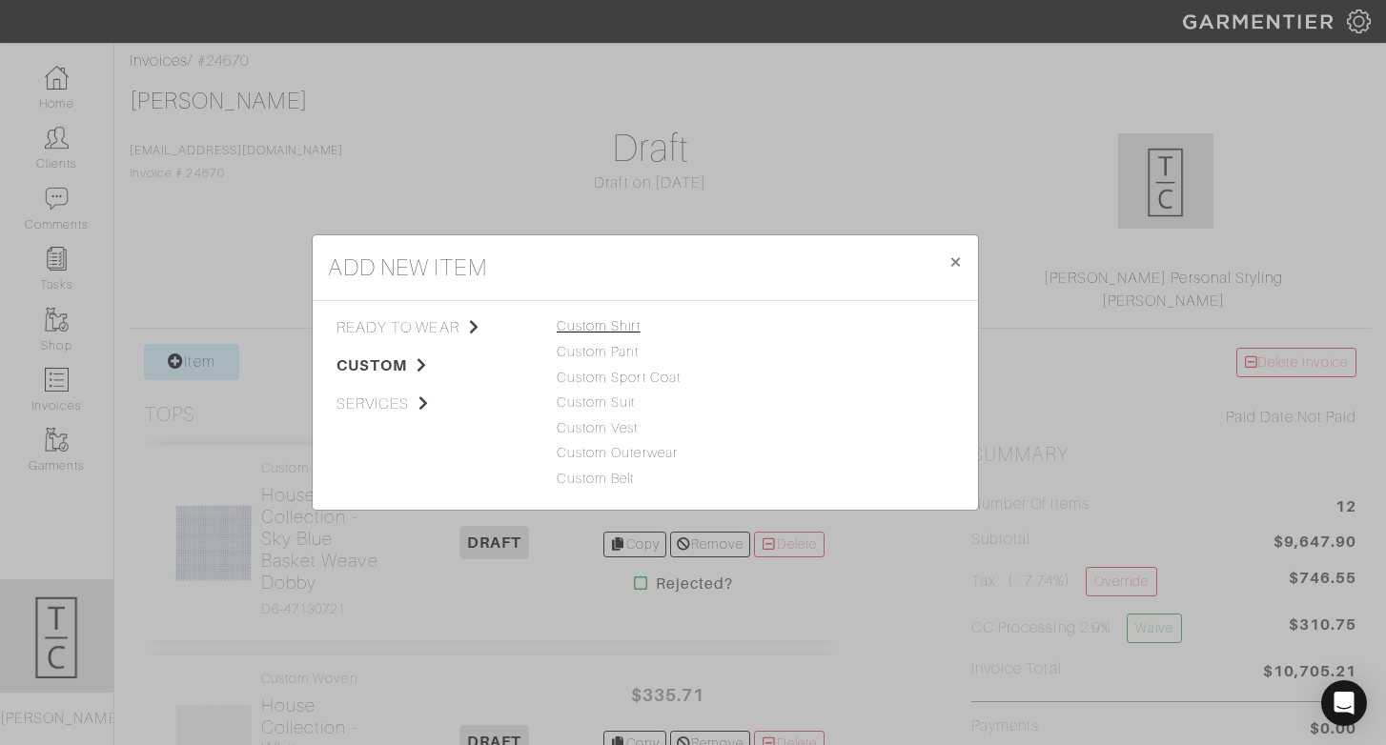
click at [580, 321] on link "Custom Shirt" at bounding box center [599, 325] width 84 height 15
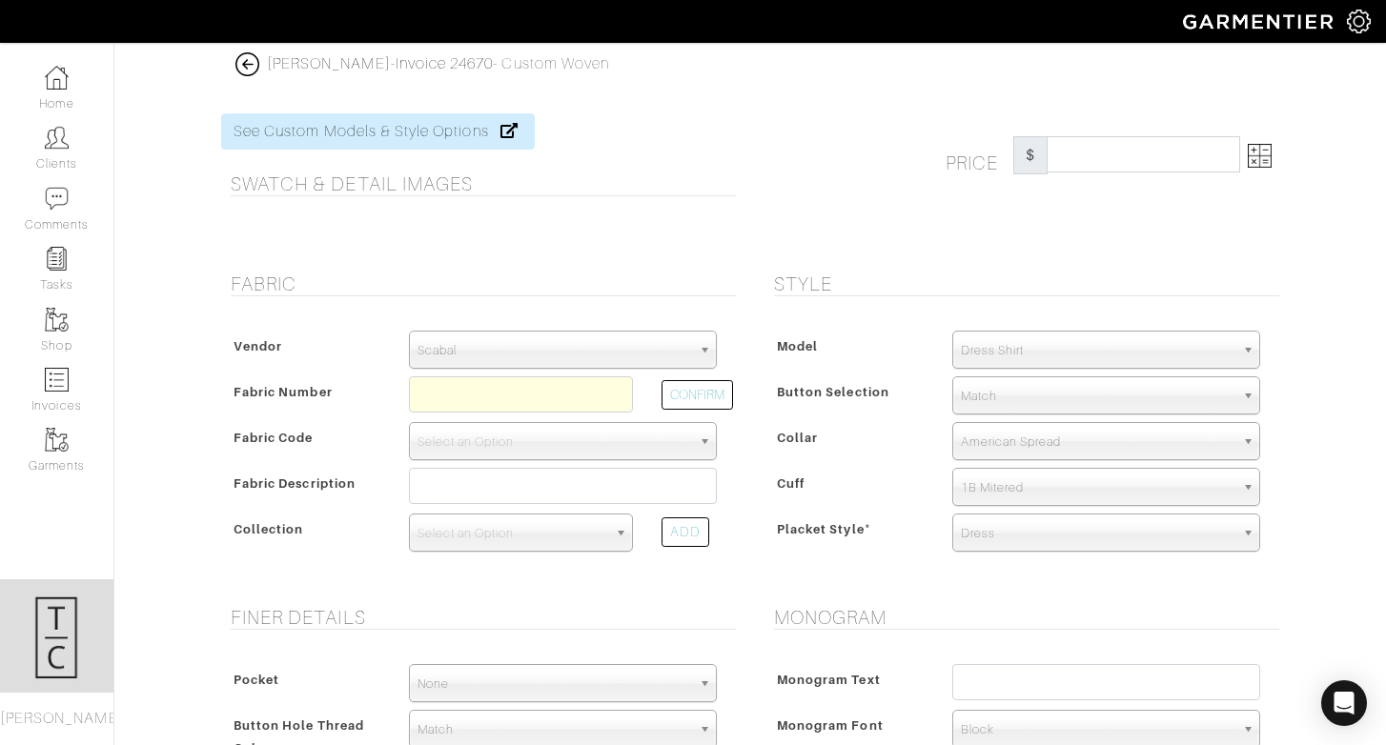
click at [525, 347] on span "Scabal" at bounding box center [554, 351] width 274 height 38
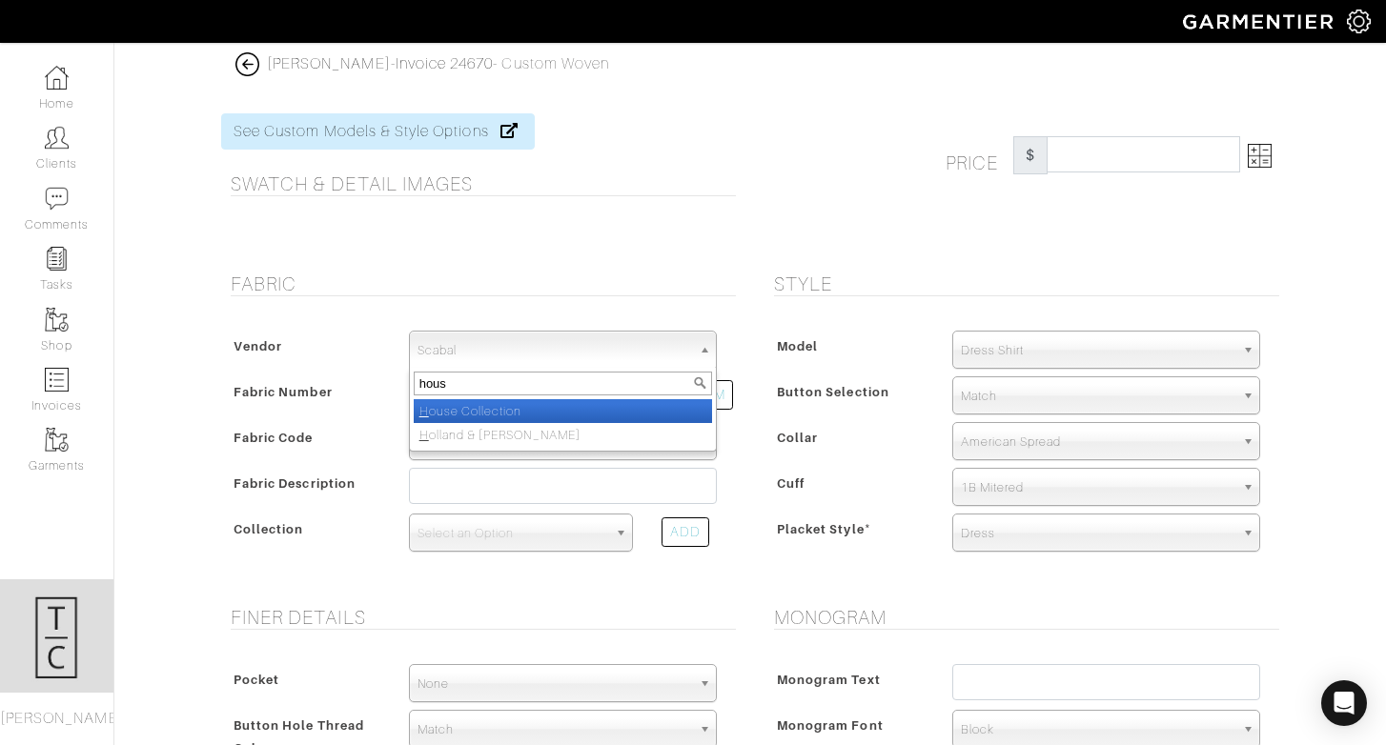
type input "house"
select select "75"
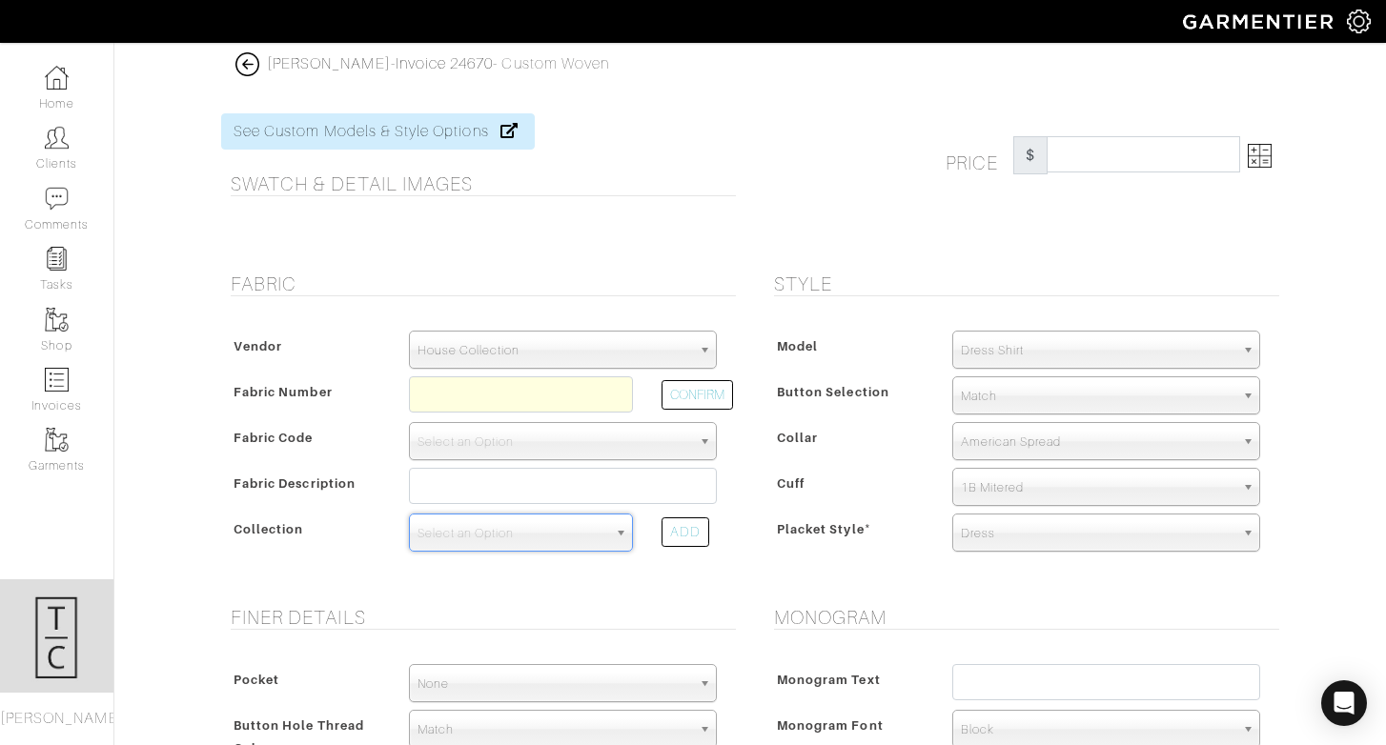
type input "D"
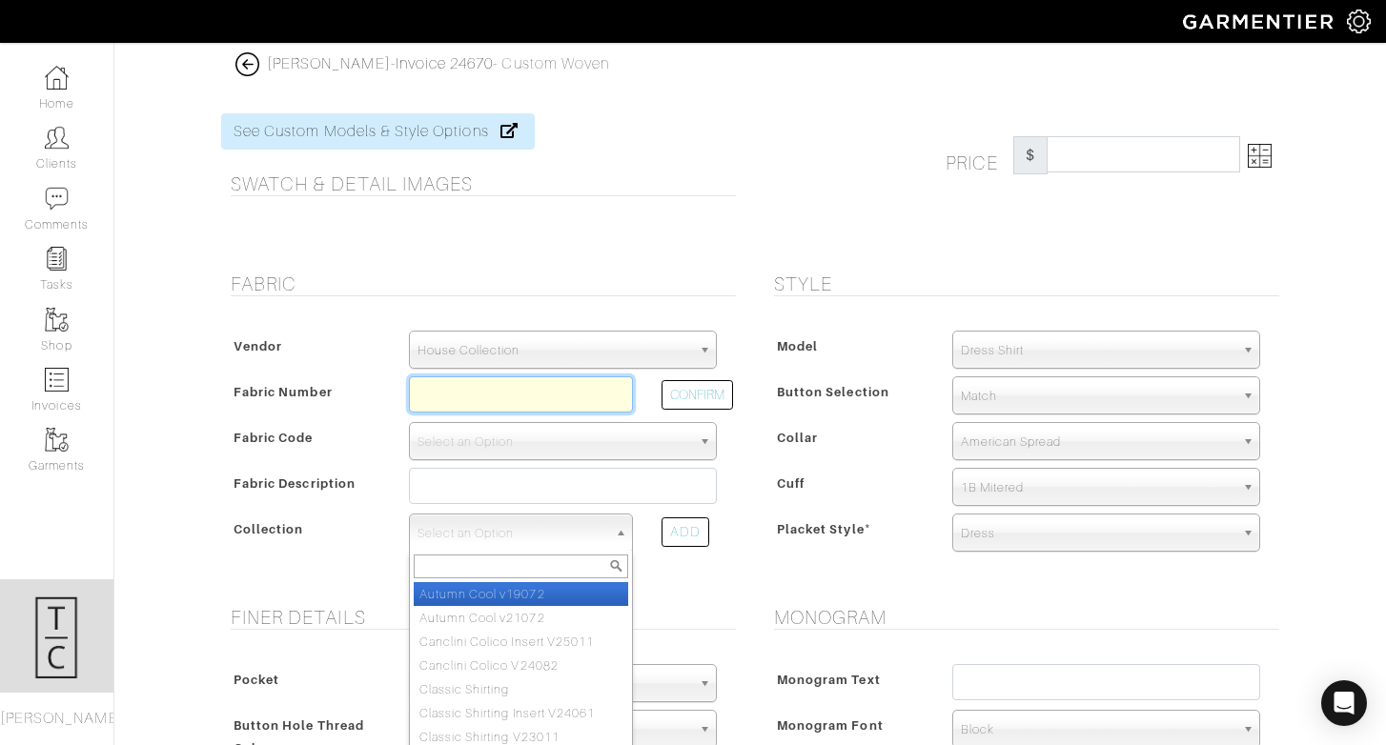
click at [486, 389] on input "text" at bounding box center [521, 394] width 224 height 36
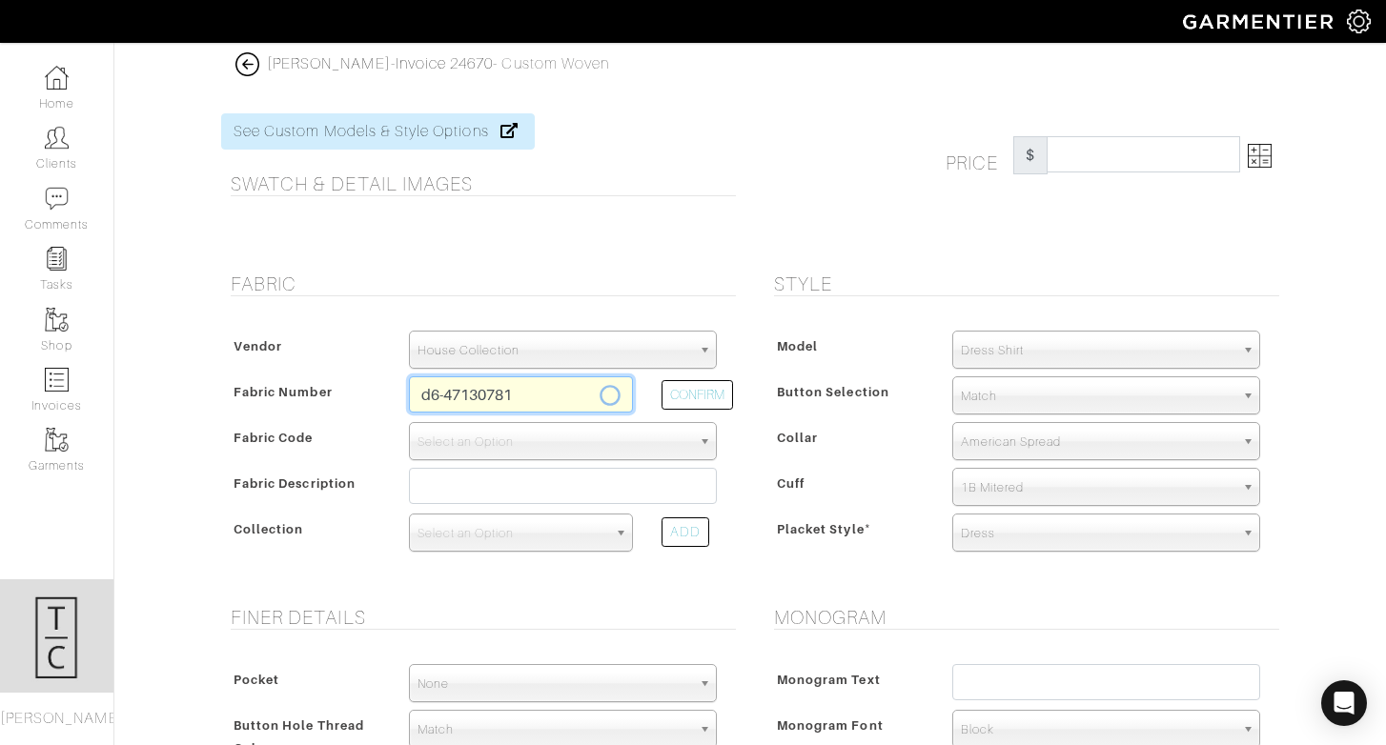
type input "D6-47130781"
select select "876"
type input "Pink Fine Twill"
select select
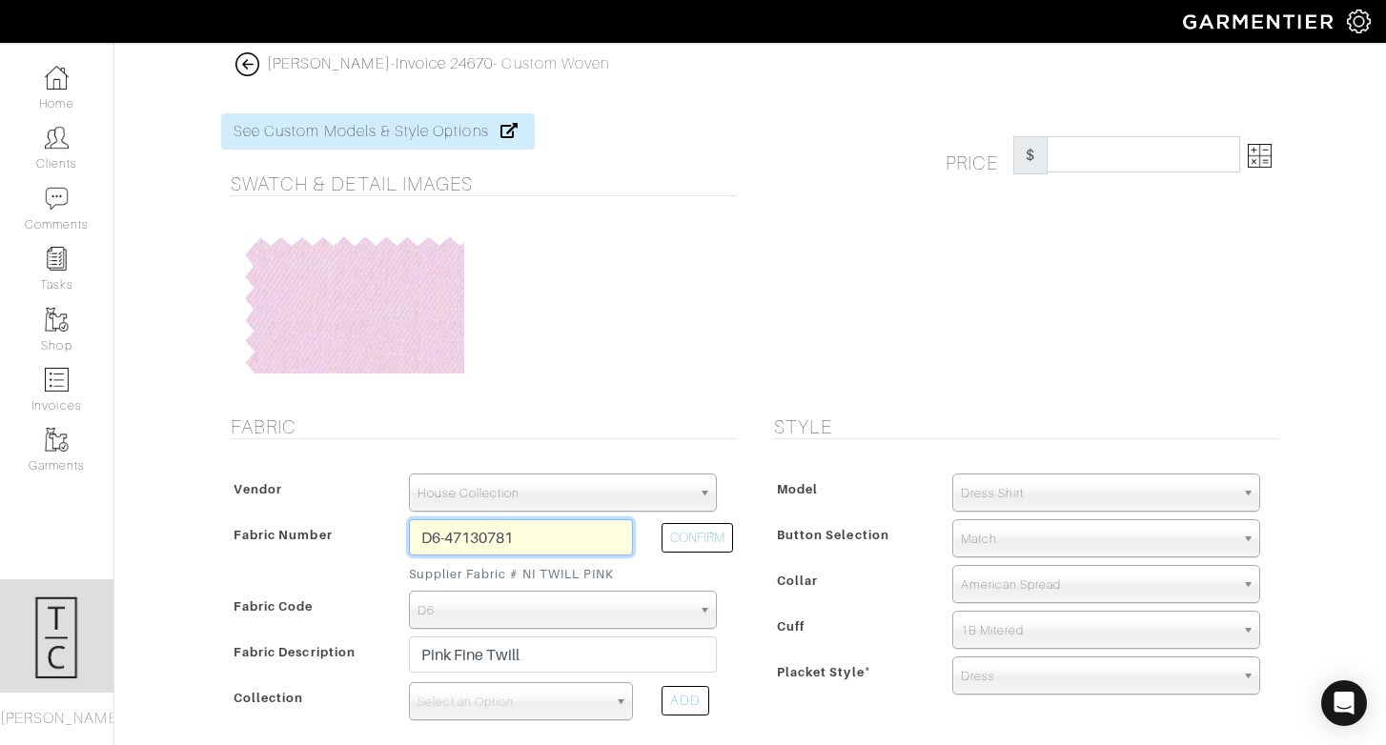
type input "289.29"
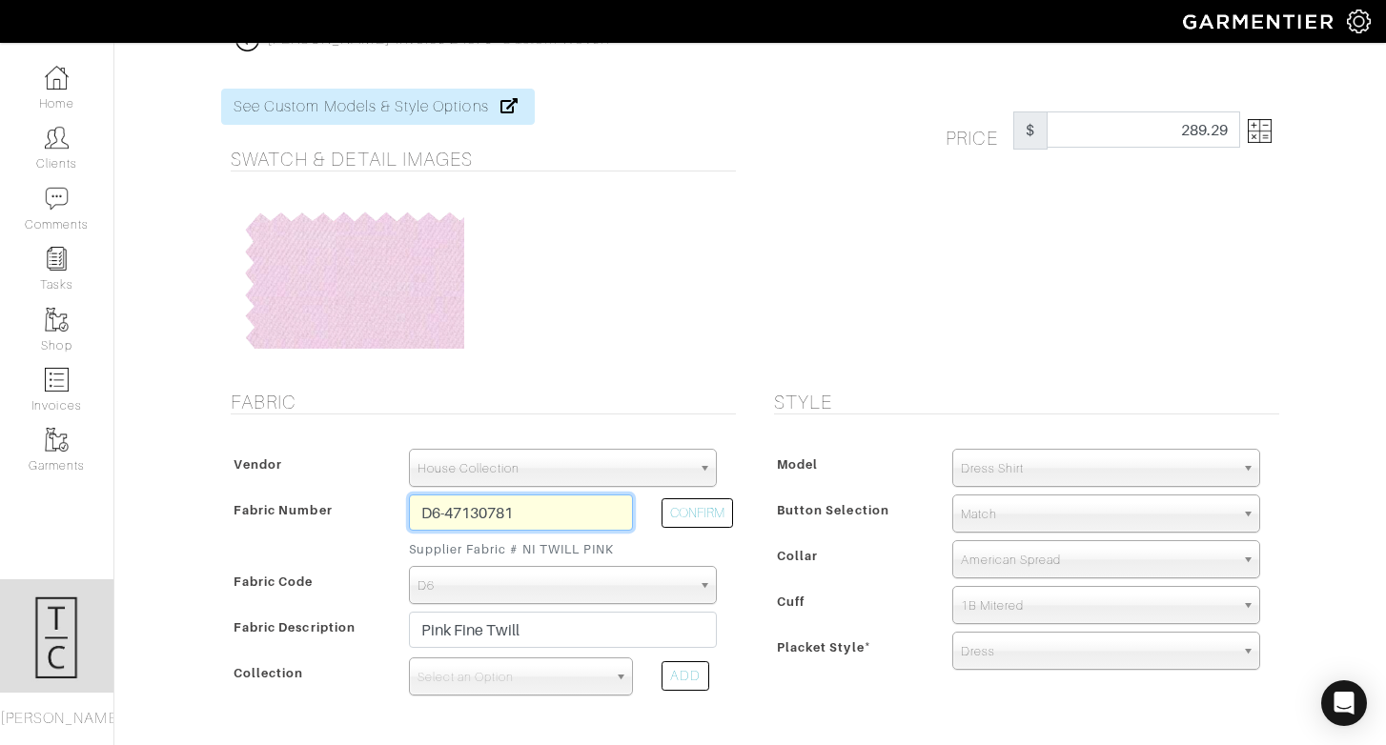
scroll to position [27, 0]
type input "D6-47130781"
click at [542, 668] on span "Select an Option" at bounding box center [512, 676] width 190 height 38
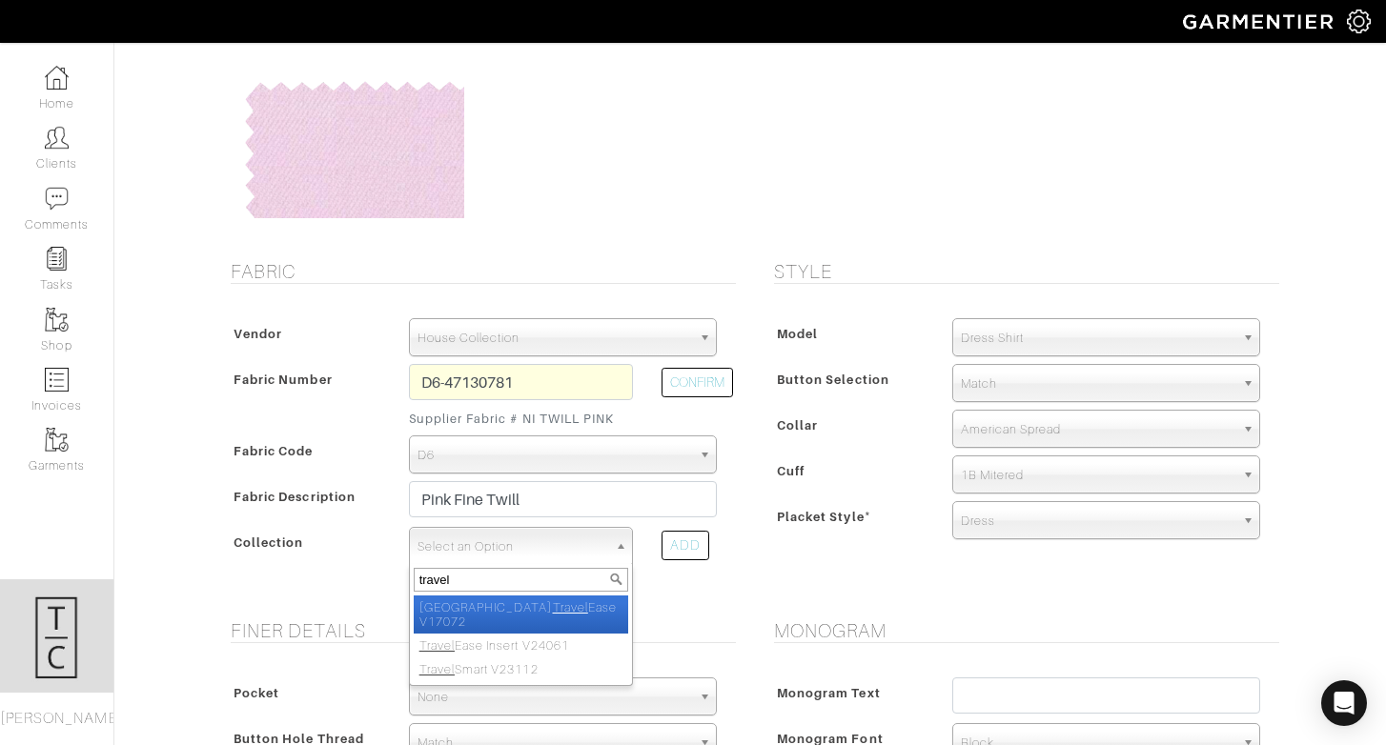
scroll to position [159, 0]
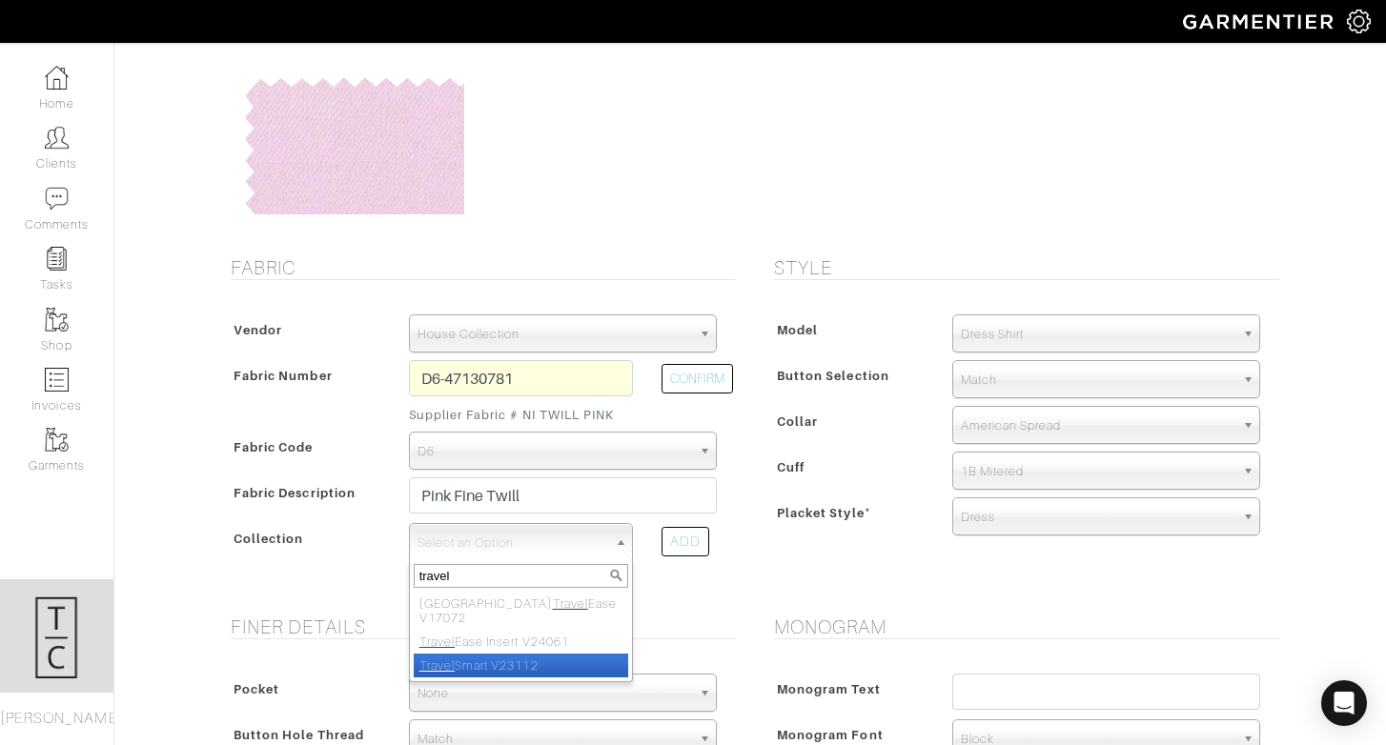
type input "travel"
click at [543, 655] on li "Travel Smart V23112" at bounding box center [521, 666] width 214 height 24
select select "807"
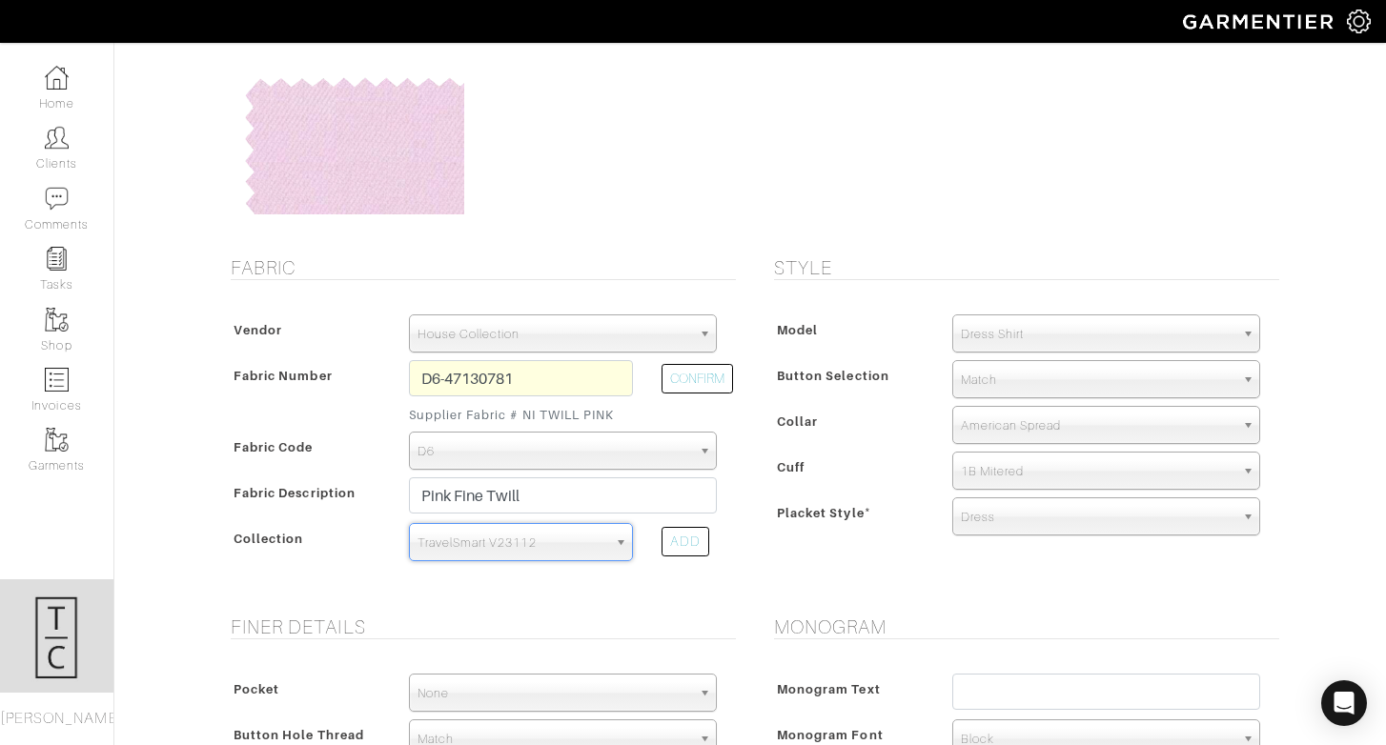
click at [801, 594] on form "See Custom Models & Style Options Swatch & Detail Images Price $ 289.29 Fabric …" at bounding box center [750, 678] width 1058 height 1494
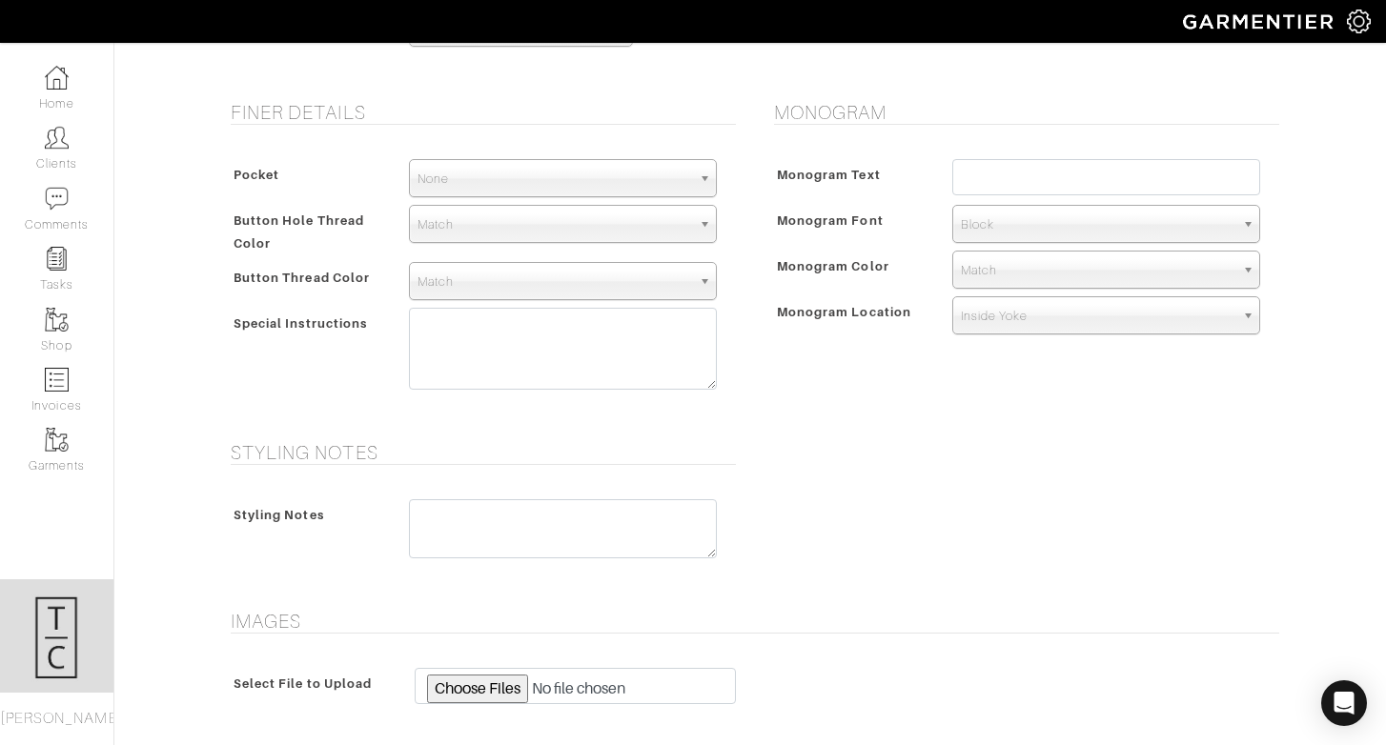
scroll to position [672, 0]
click at [503, 186] on span "None" at bounding box center [554, 181] width 274 height 38
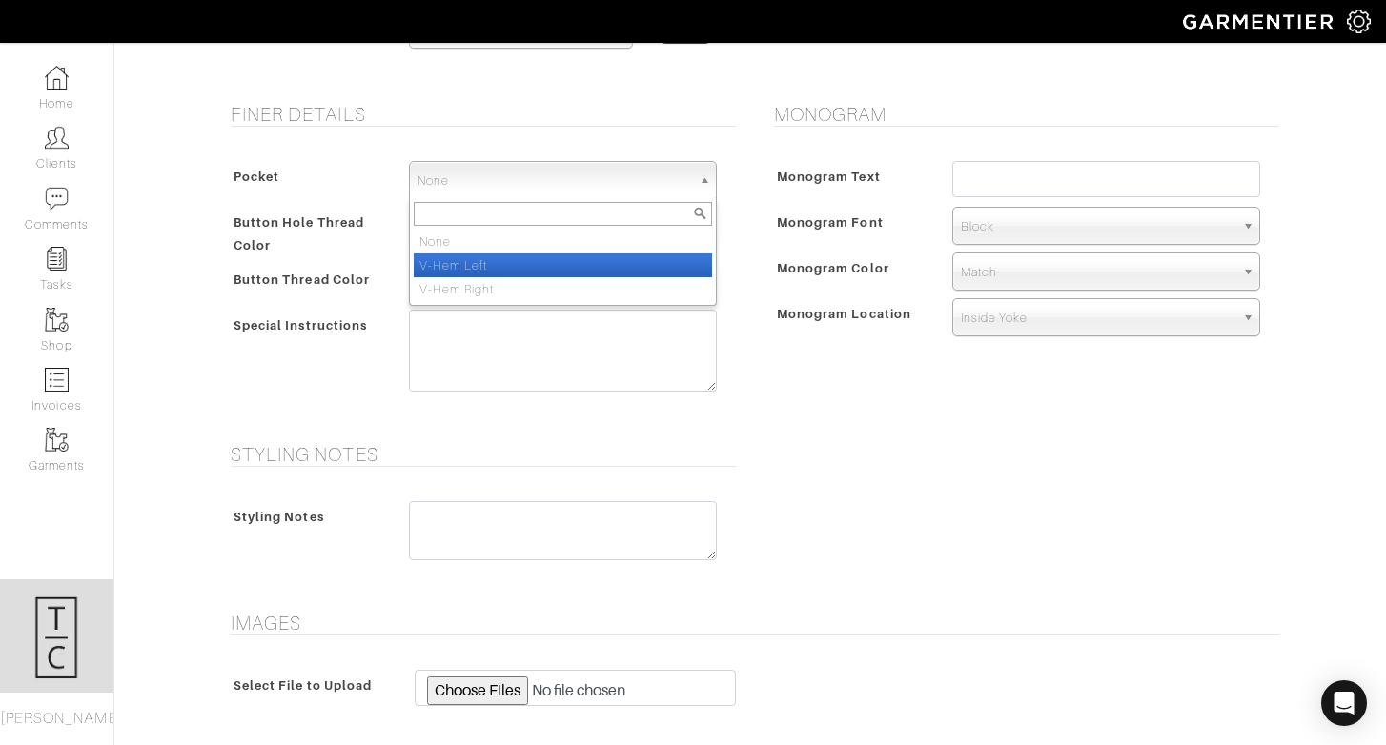
click at [509, 266] on li "V-Hem Left" at bounding box center [563, 265] width 298 height 24
select select "V-Hem Left"
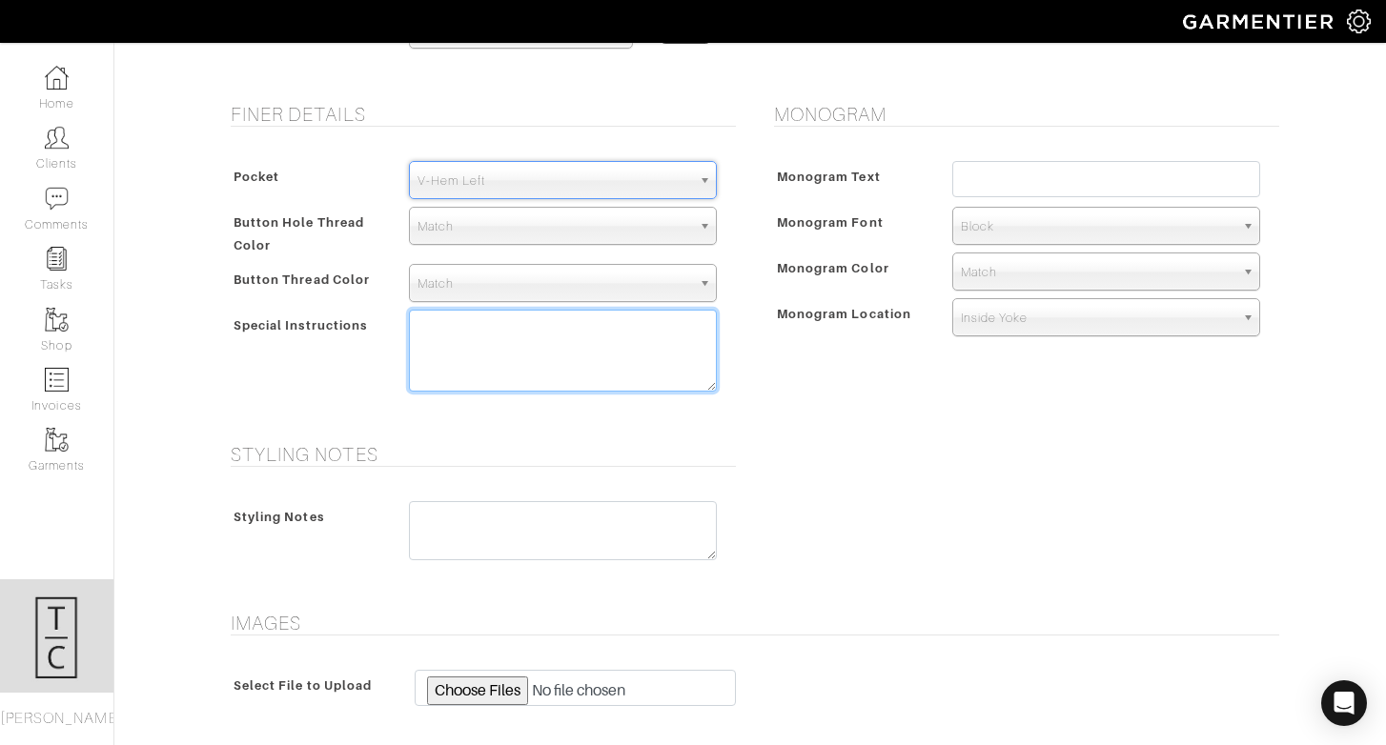
click at [639, 374] on textarea at bounding box center [563, 351] width 308 height 82
type textarea "v hem left on all shirts"
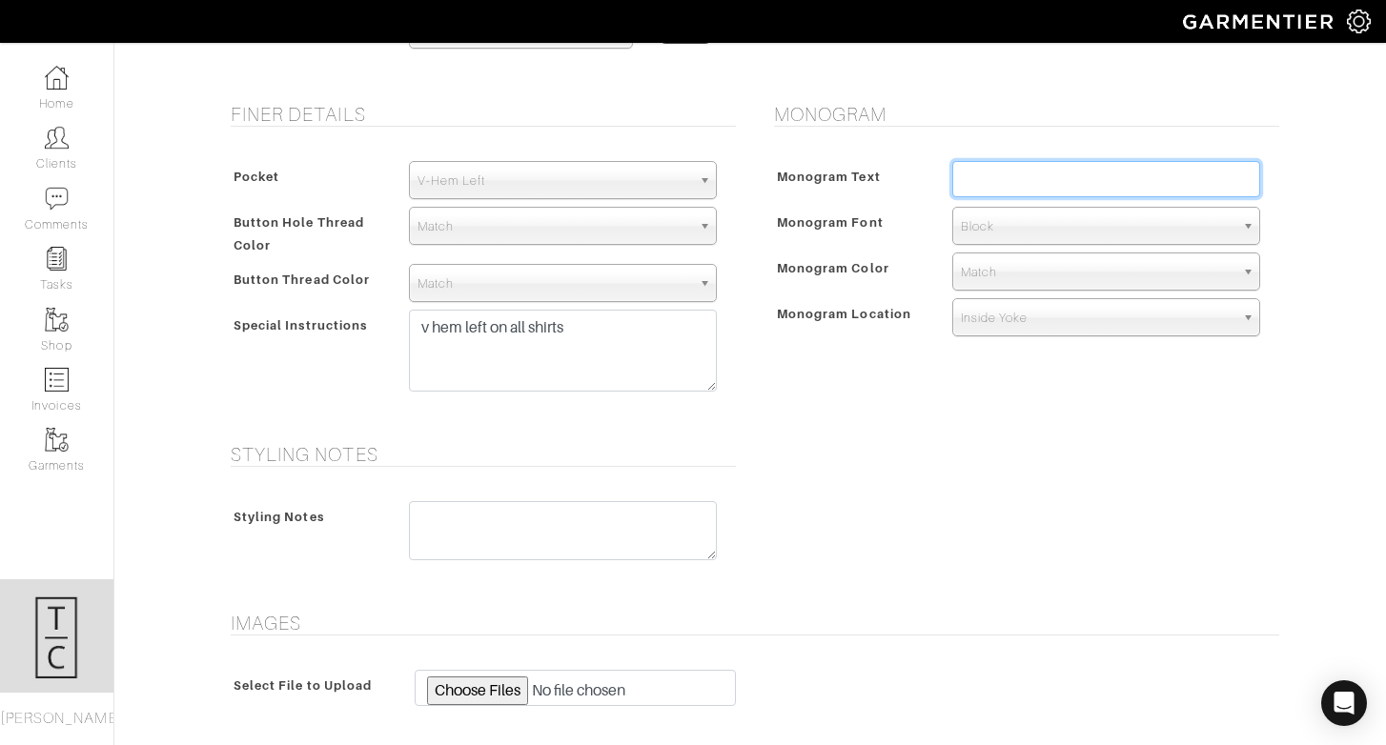
click at [1098, 193] on input "text" at bounding box center [1106, 179] width 308 height 36
type input "BAR"
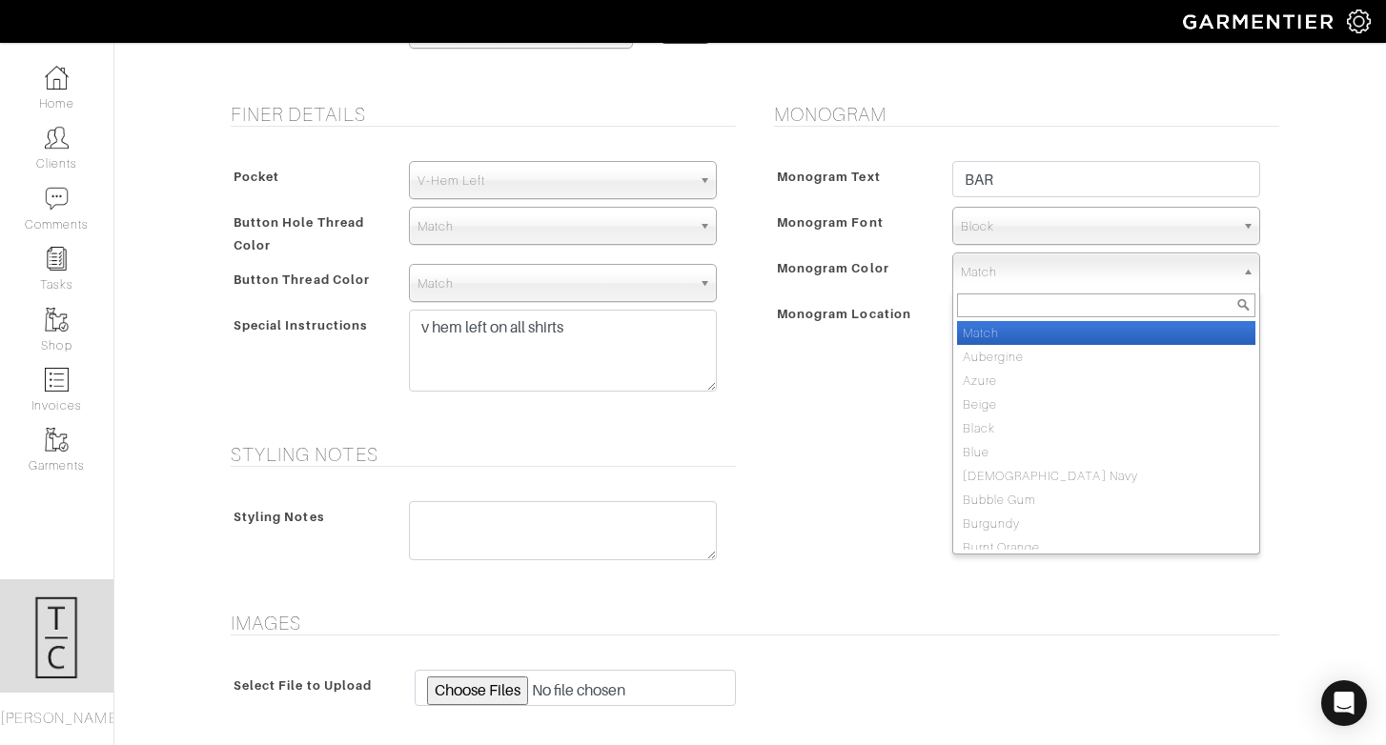
click at [1093, 277] on span "Match" at bounding box center [1098, 272] width 274 height 38
type input "pink"
select select "35"
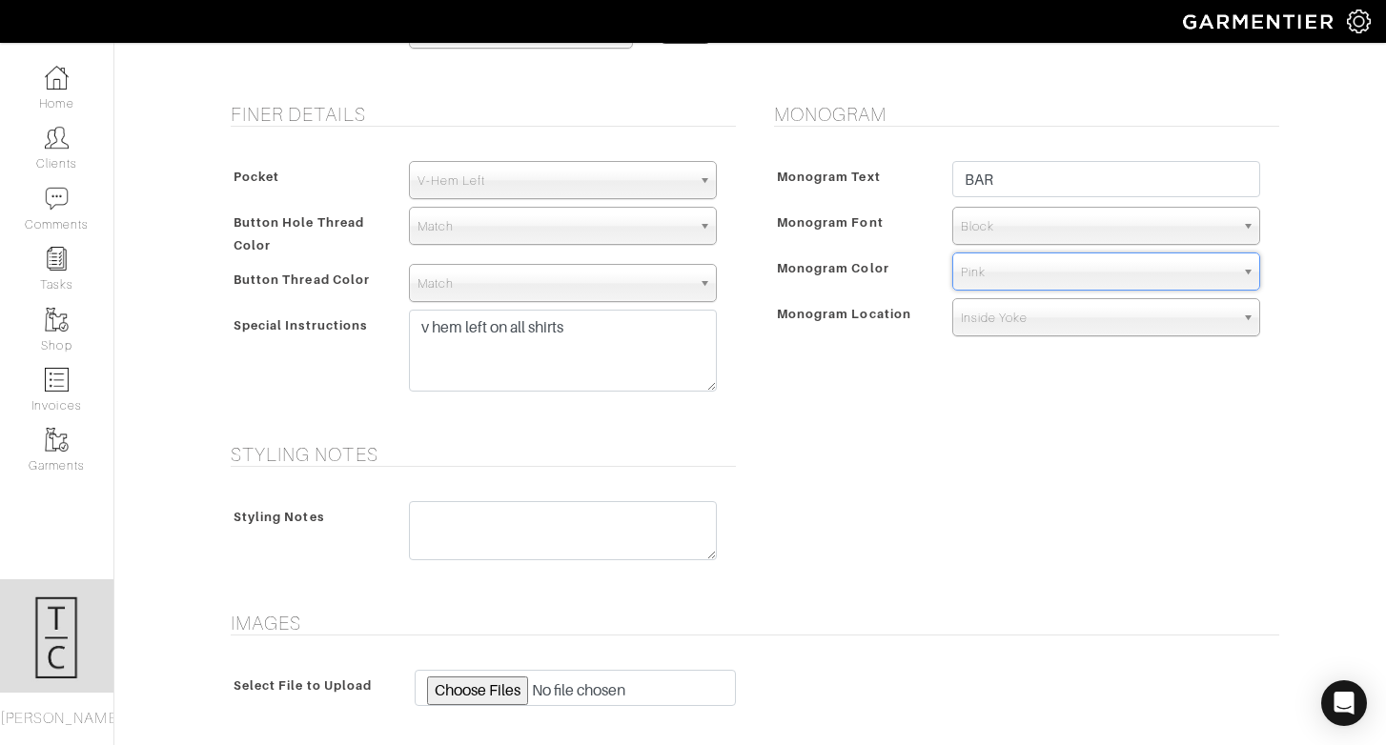
click at [986, 456] on div "Styling Notes Styling Notes" at bounding box center [750, 516] width 1086 height 146
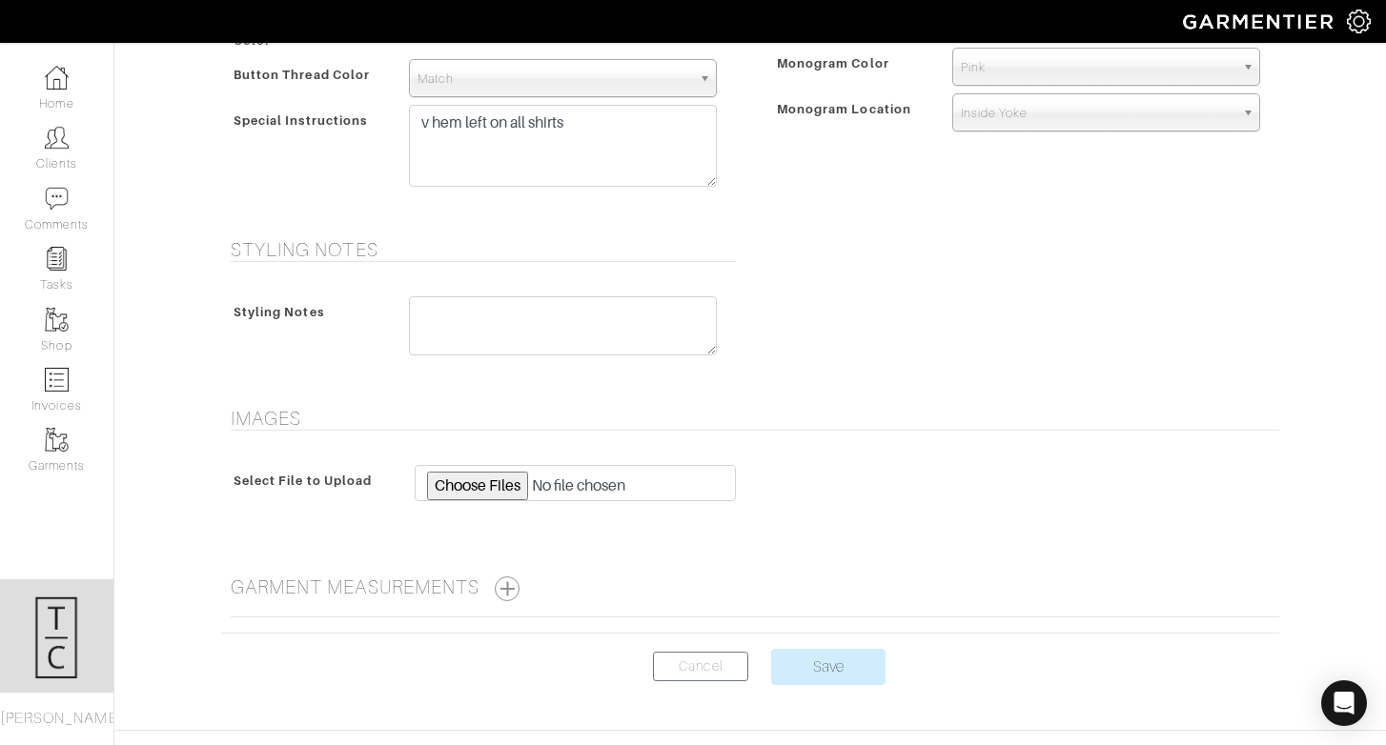
scroll to position [930, 0]
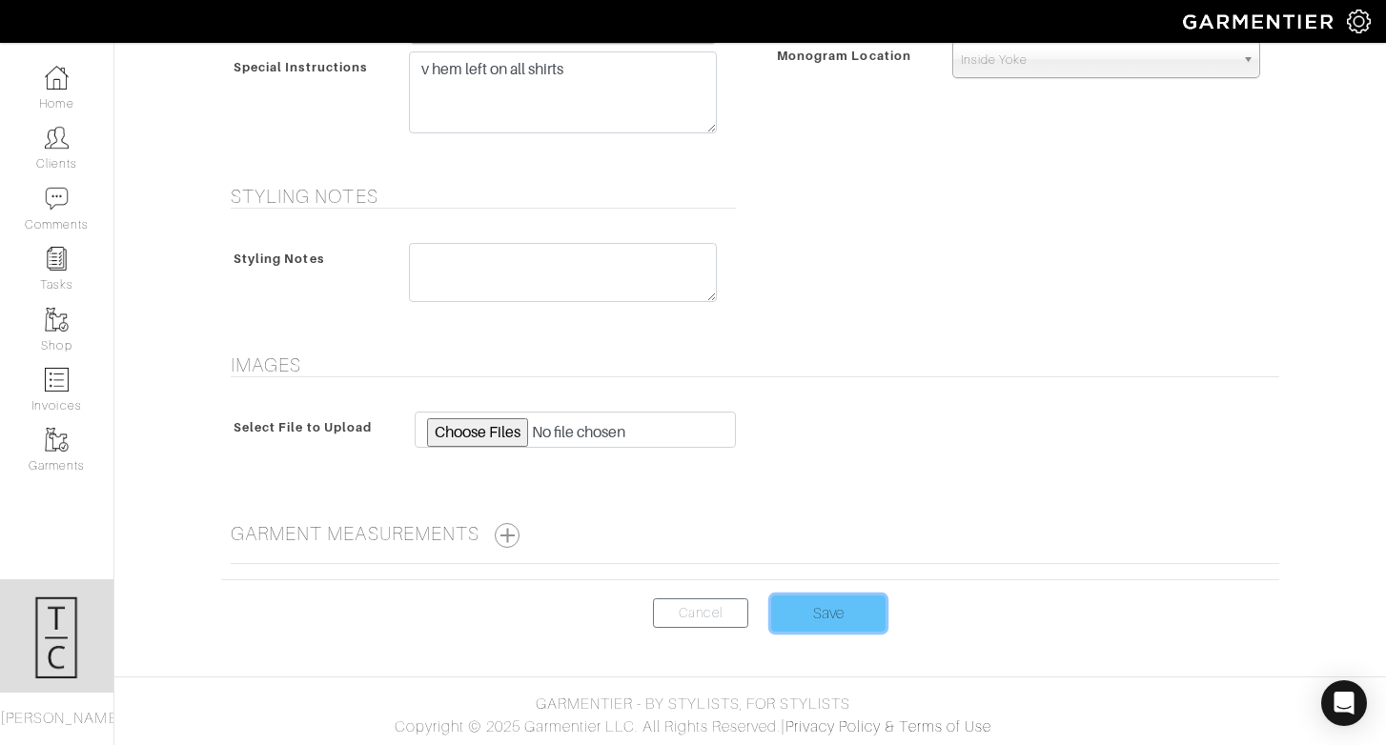
click at [827, 606] on input "Save" at bounding box center [828, 614] width 114 height 36
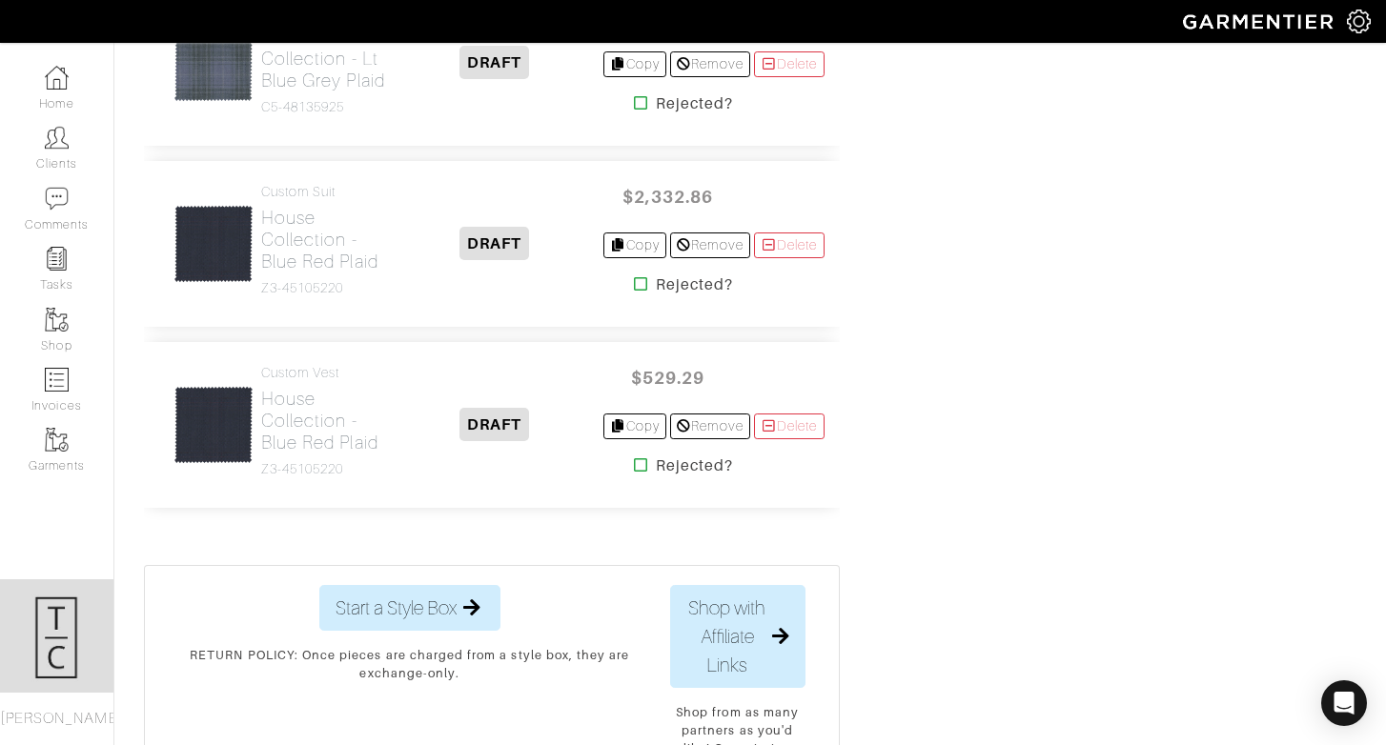
scroll to position [2623, 0]
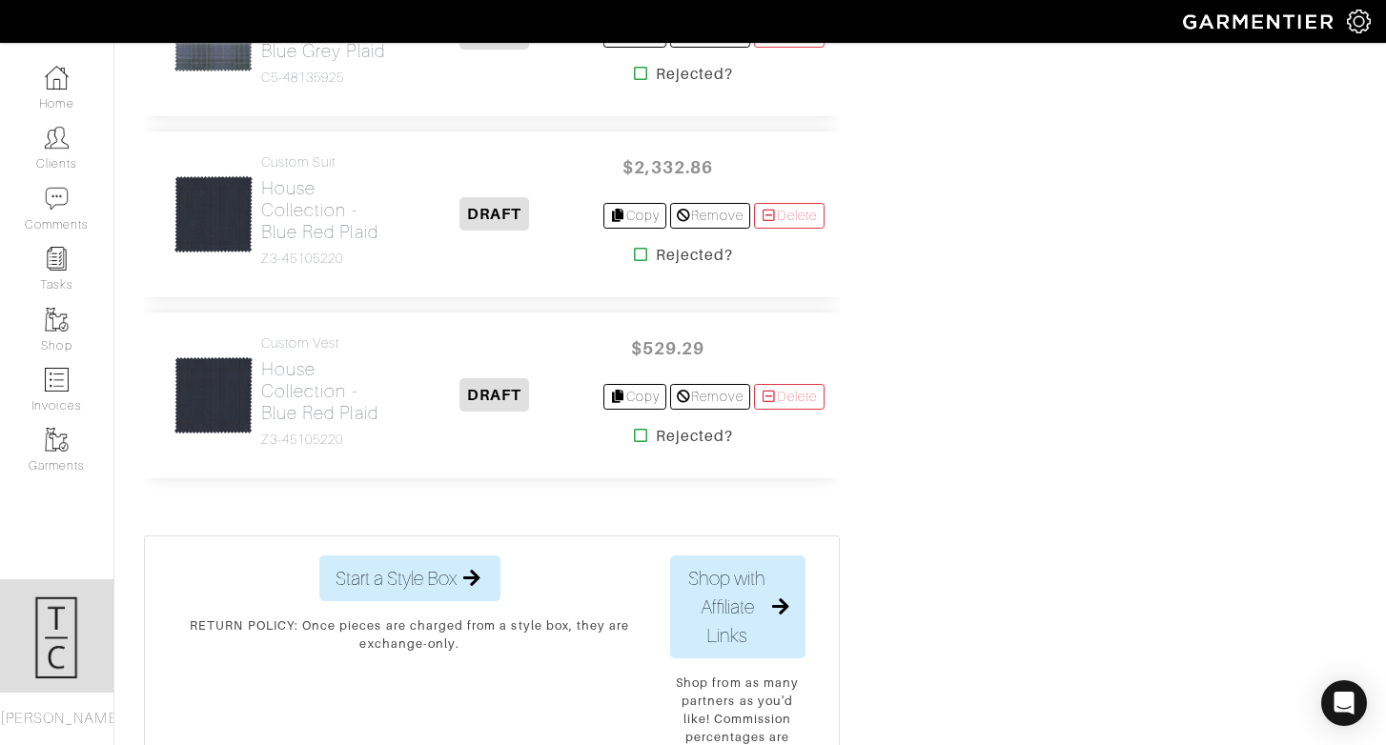
click at [212, 436] on img at bounding box center [213, 395] width 80 height 80
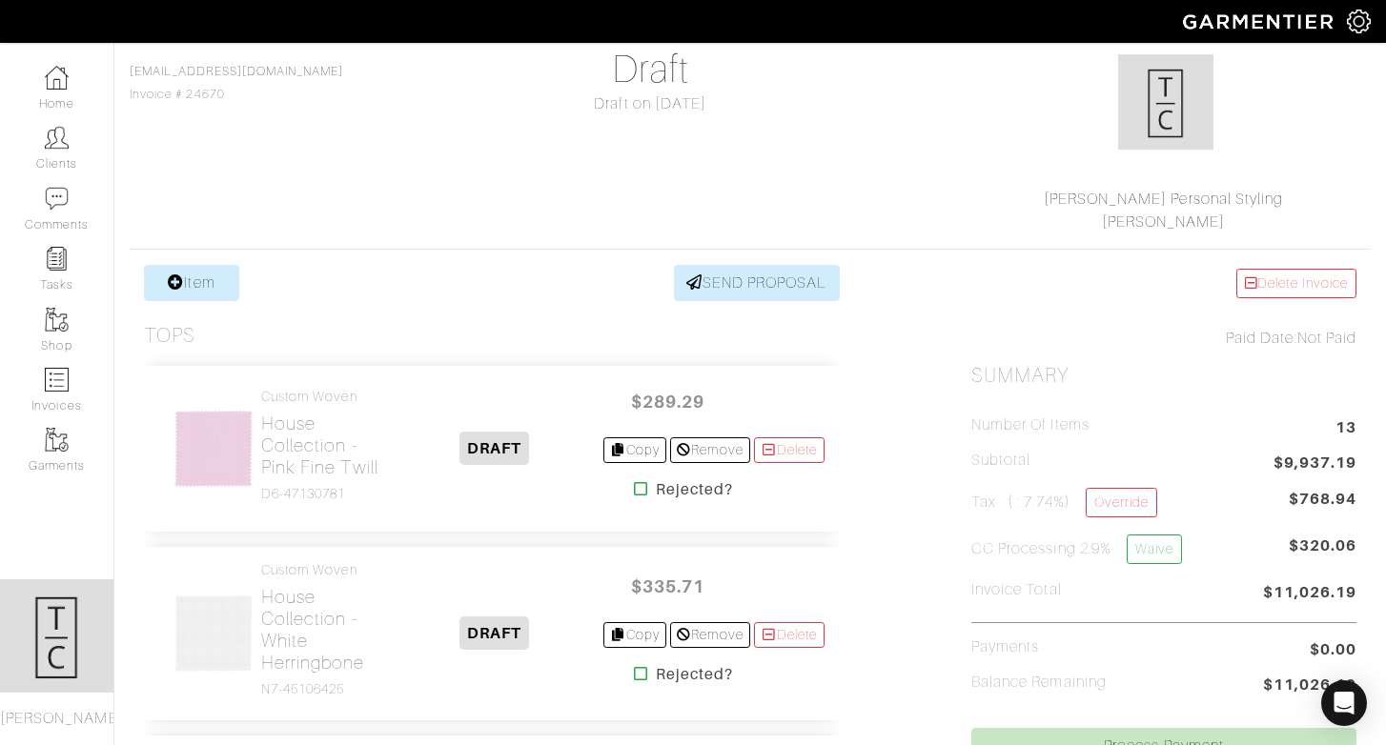
scroll to position [166, 0]
click at [781, 287] on link "SEND PROPOSAL" at bounding box center [757, 285] width 166 height 36
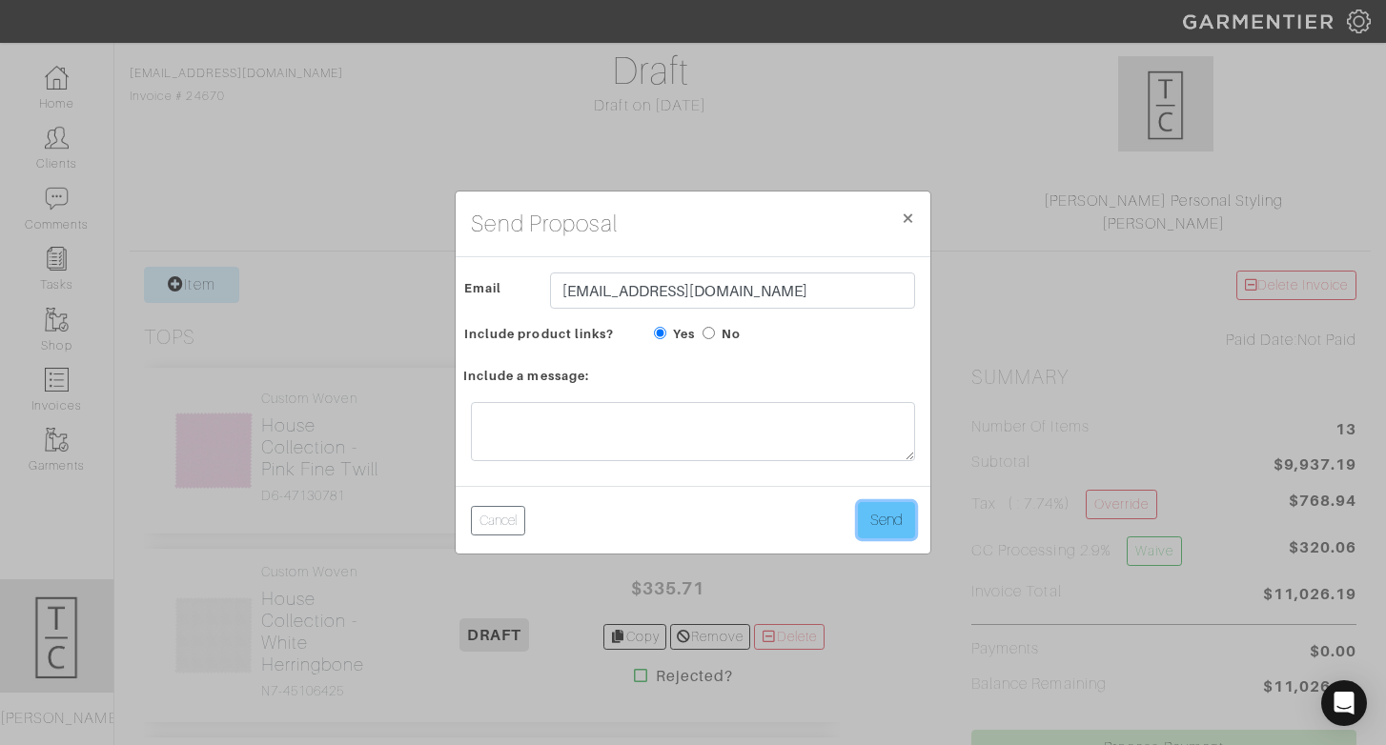
click at [902, 531] on button "Send" at bounding box center [886, 520] width 57 height 36
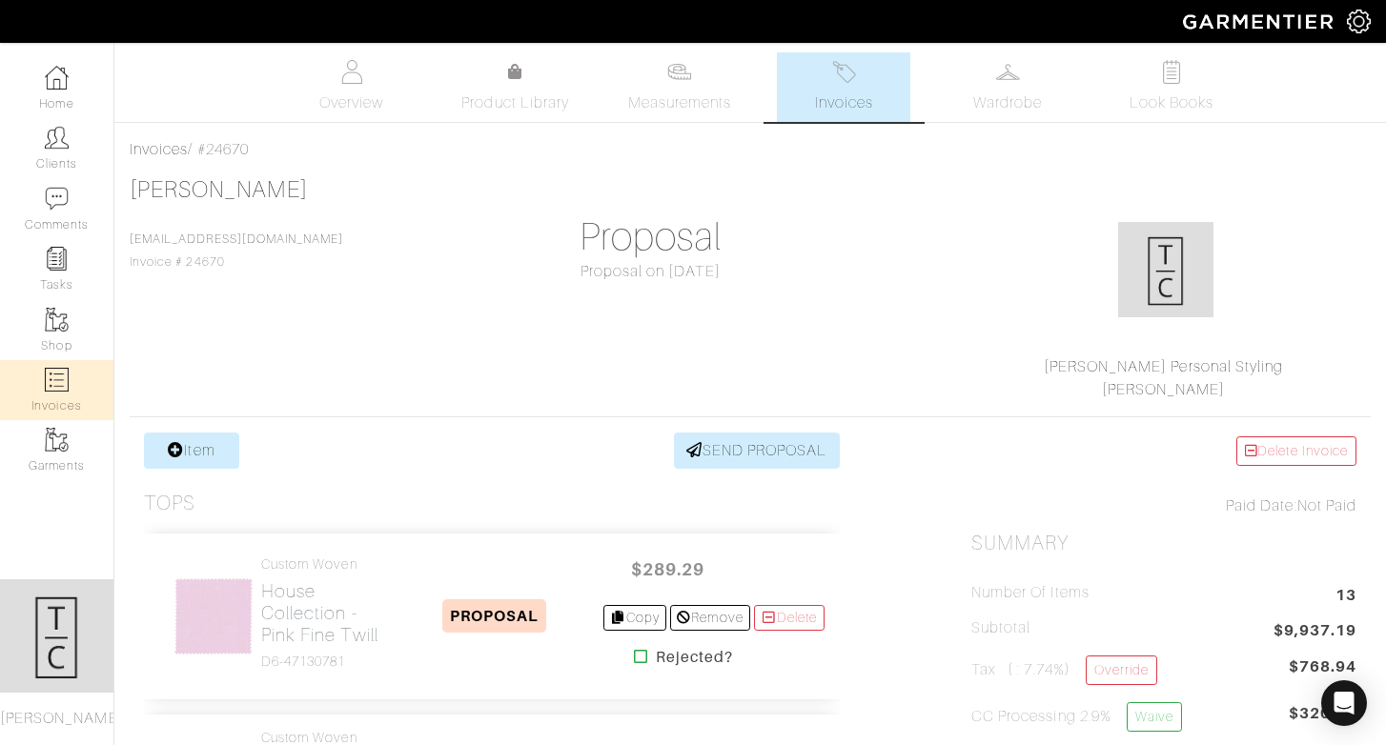
click at [62, 375] on img at bounding box center [57, 380] width 24 height 24
select select
